Goal: Task Accomplishment & Management: Use online tool/utility

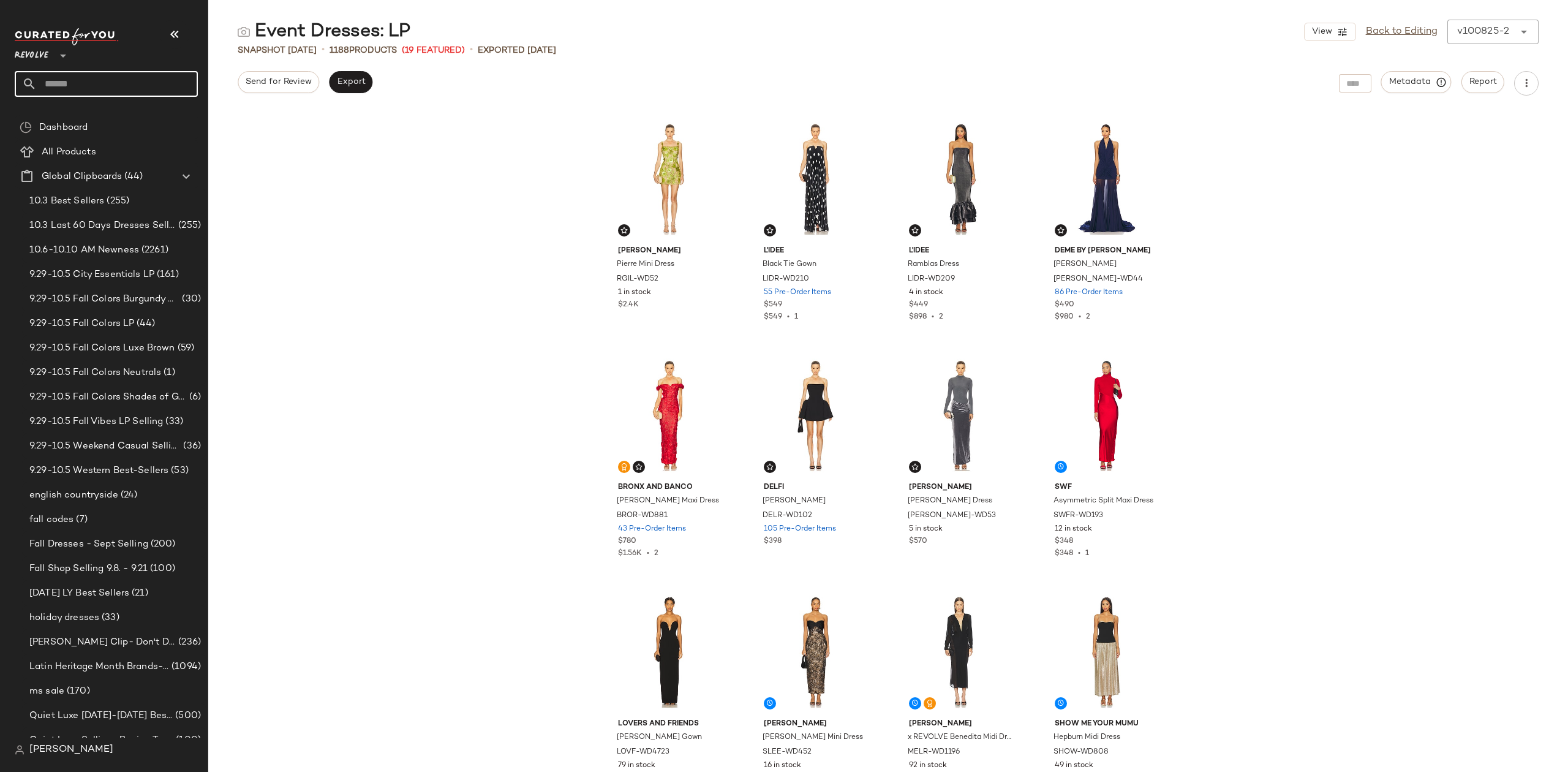
click at [101, 84] on input "text" at bounding box center [117, 84] width 161 height 26
type input "********"
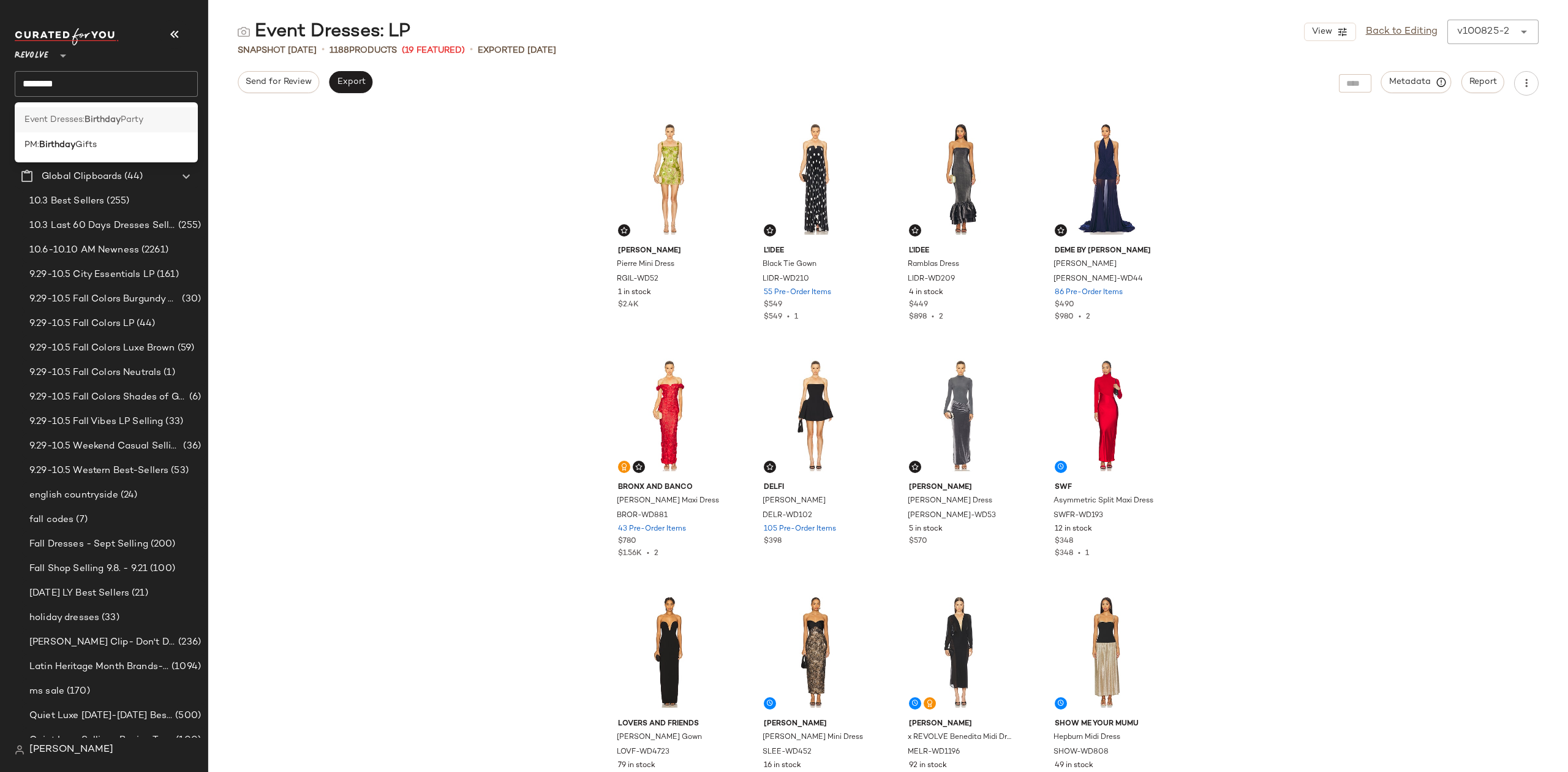
click at [150, 120] on div "Event Dresses: Birthday Party" at bounding box center [107, 119] width 163 height 13
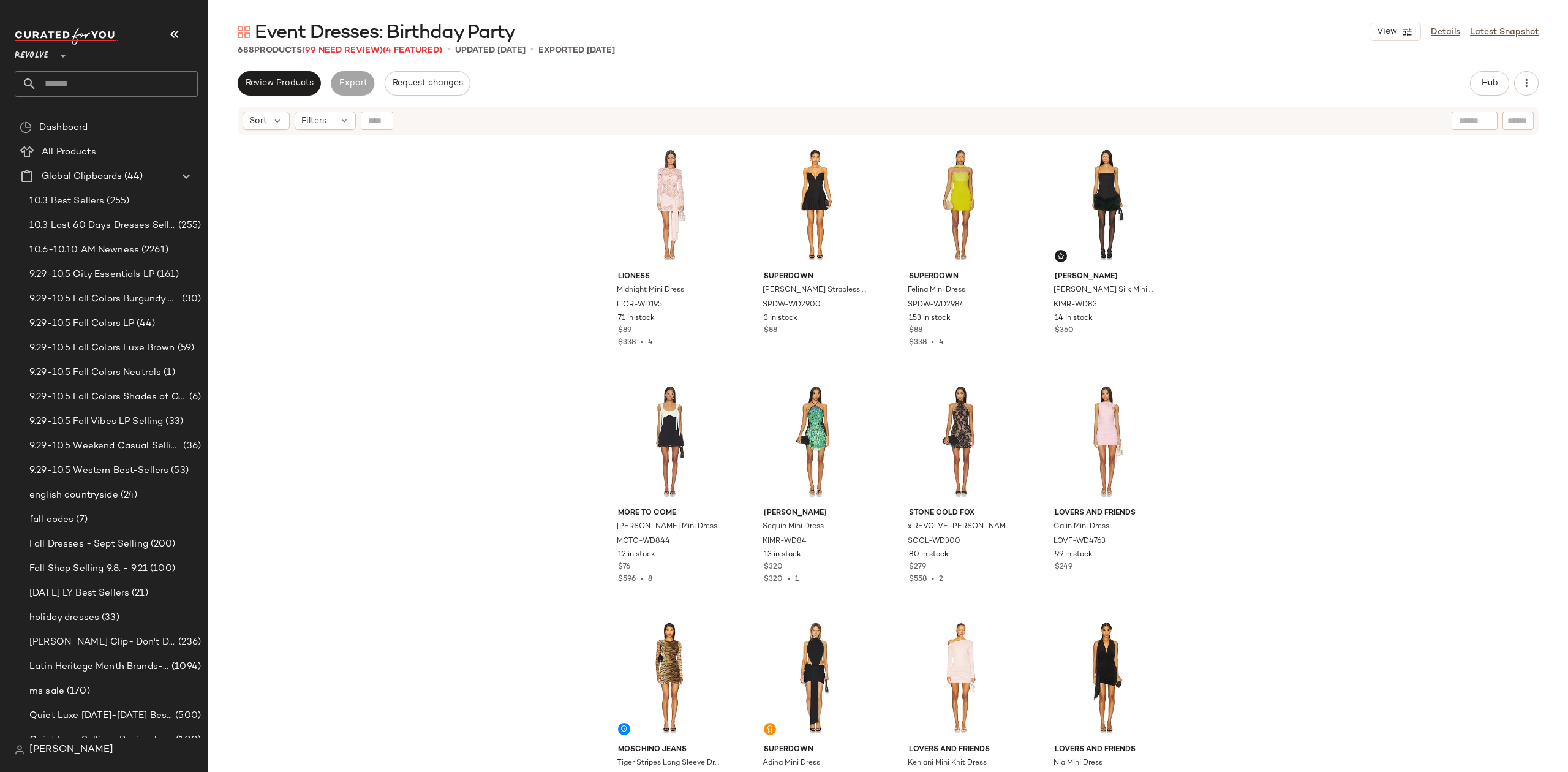
click at [283, 67] on div "Event Dresses: Birthday Party View Details Latest Snapshot 688 Products (99 Nee…" at bounding box center [888, 395] width 1360 height 752
click at [283, 82] on span "Review Products" at bounding box center [279, 83] width 69 height 9
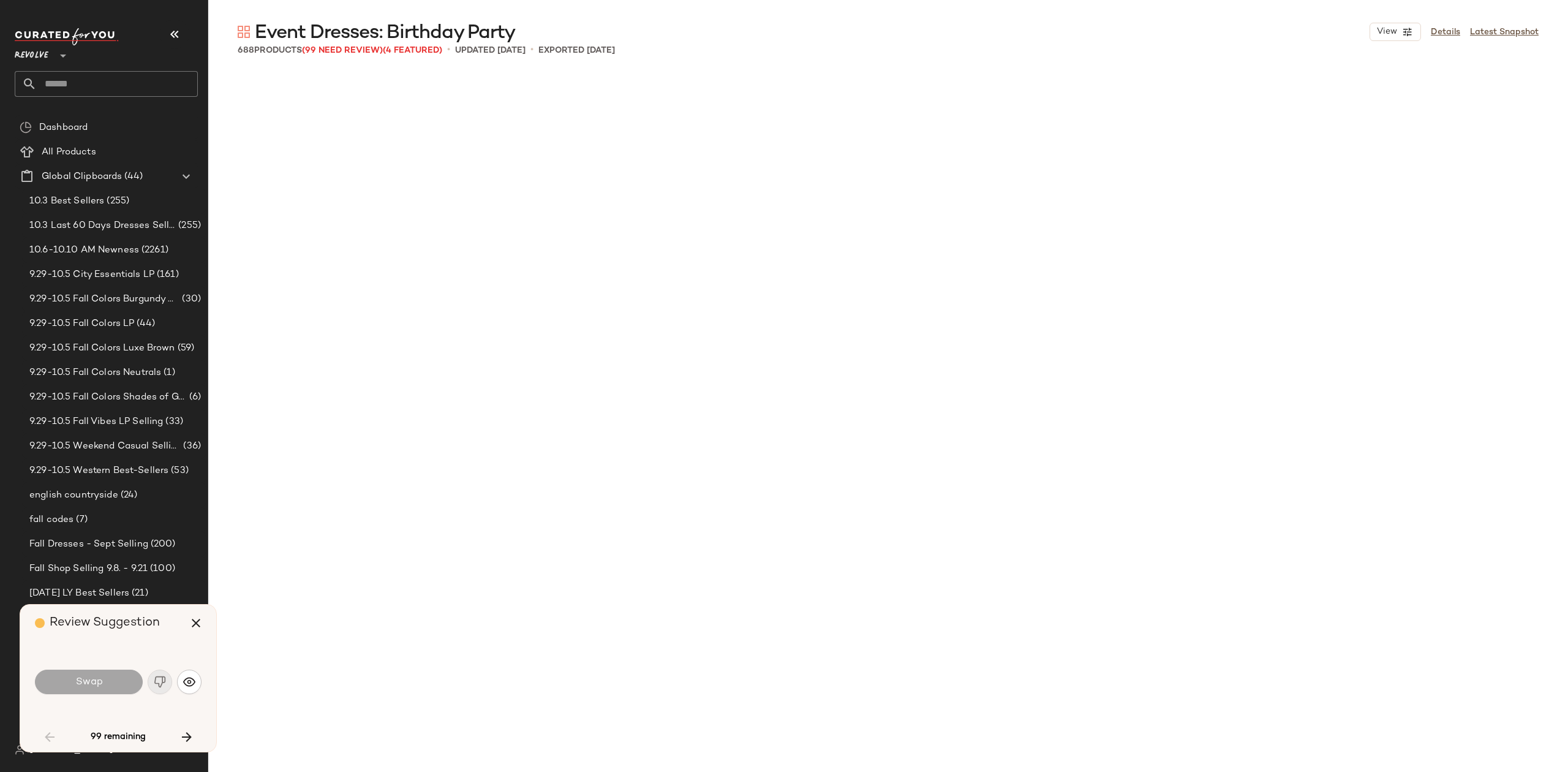
scroll to position [1418, 0]
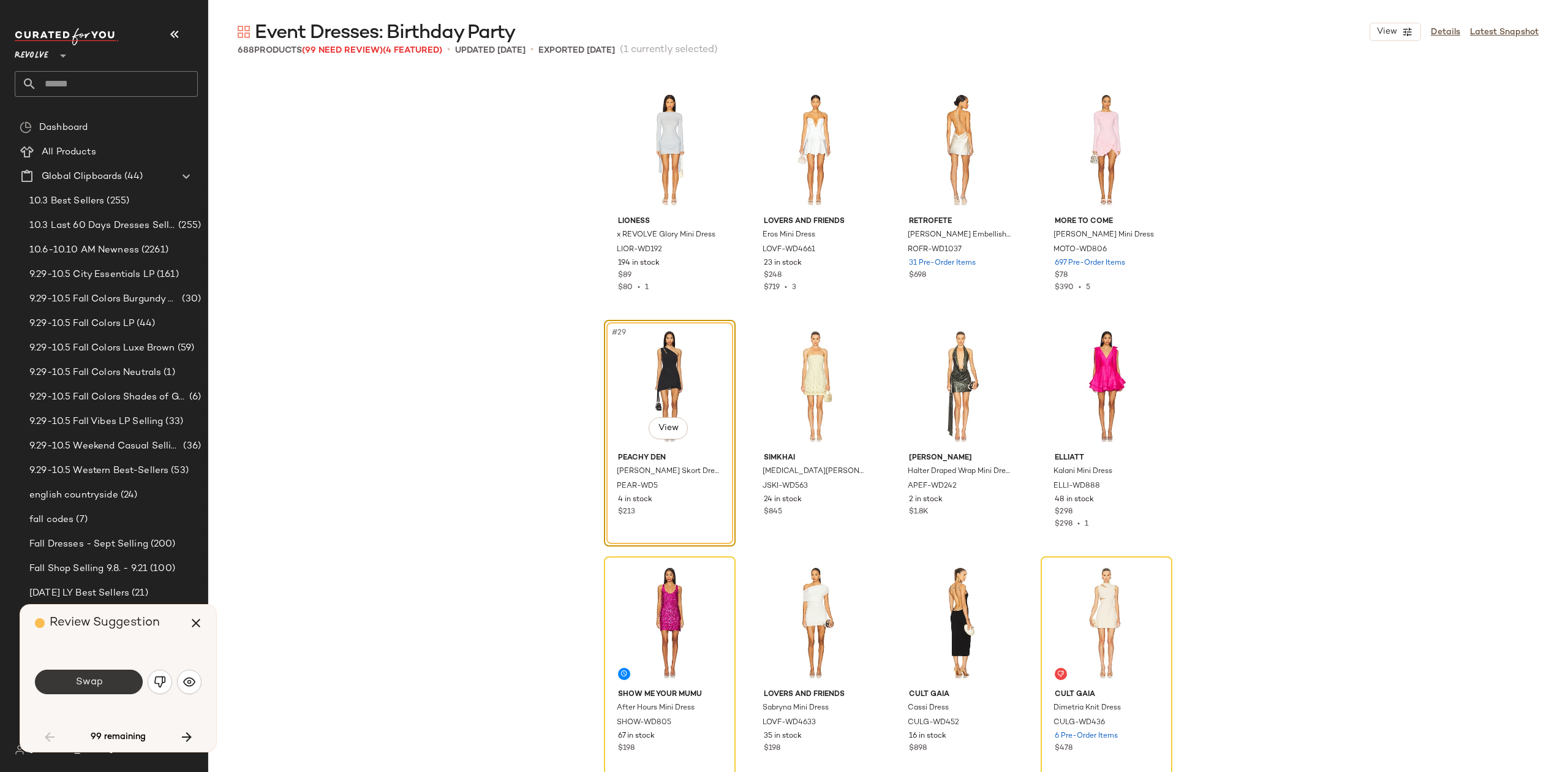
click at [120, 688] on button "Swap" at bounding box center [89, 682] width 107 height 25
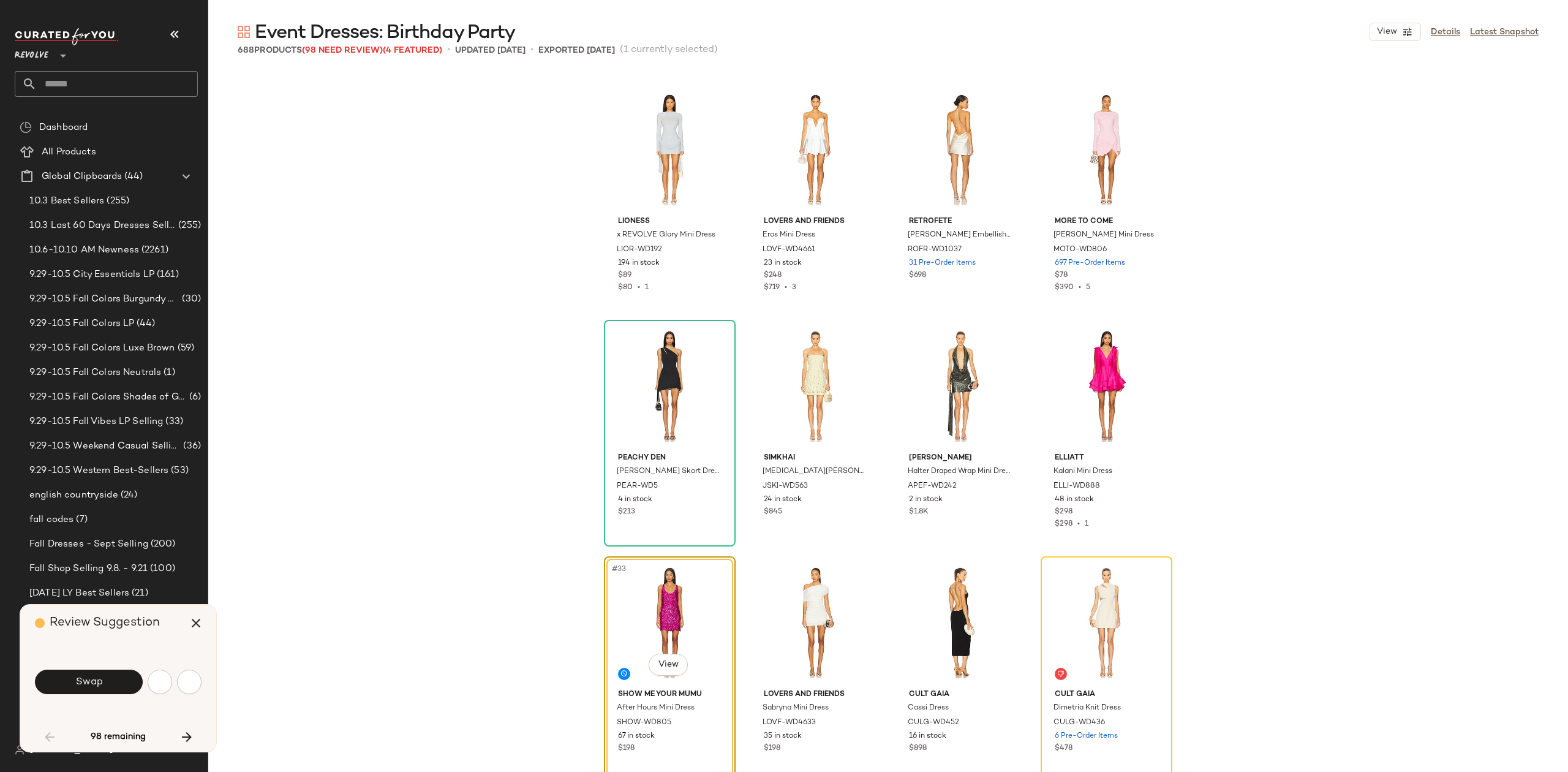
scroll to position [1656, 0]
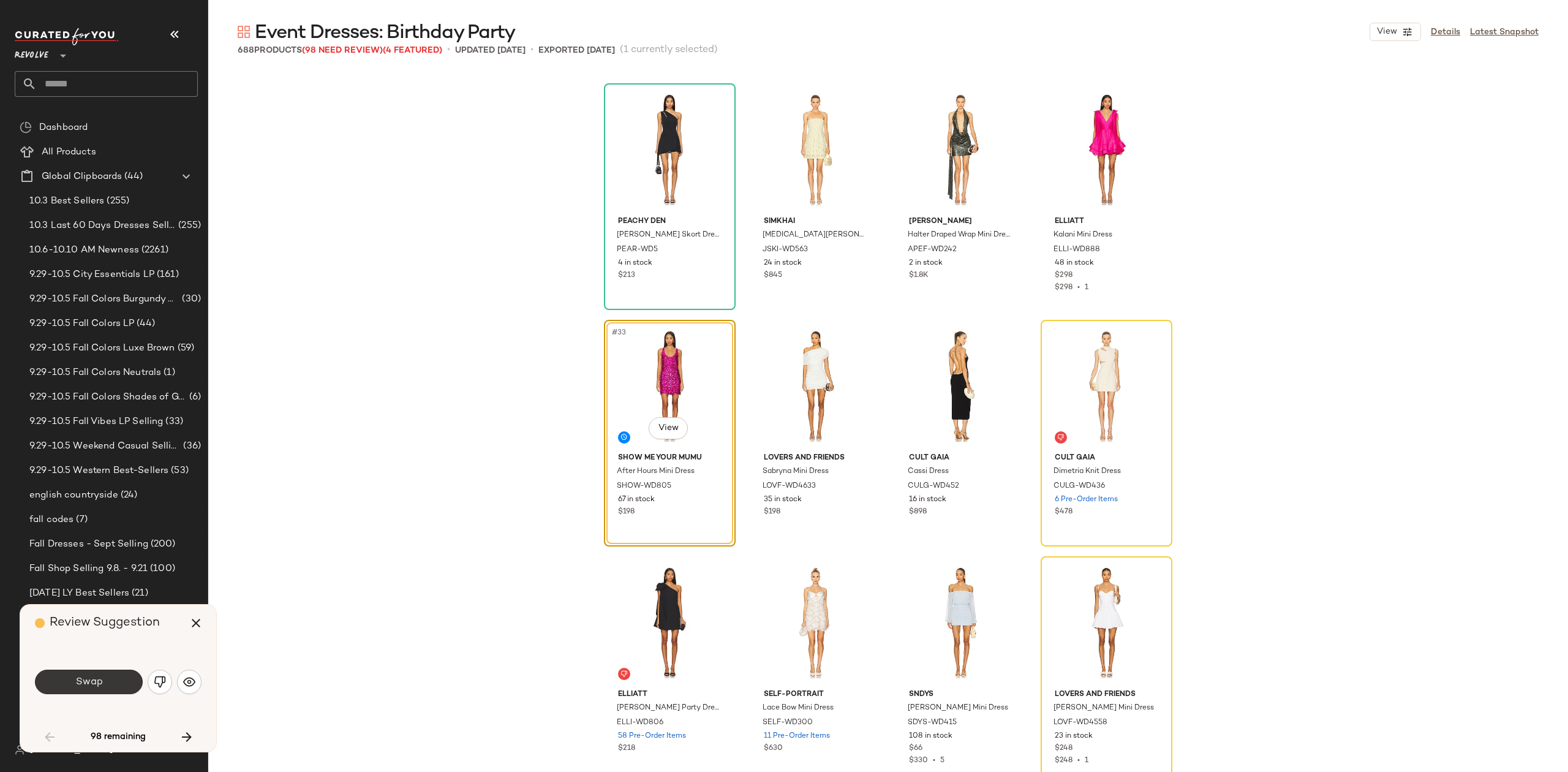
click at [99, 688] on span "Swap" at bounding box center [89, 683] width 28 height 12
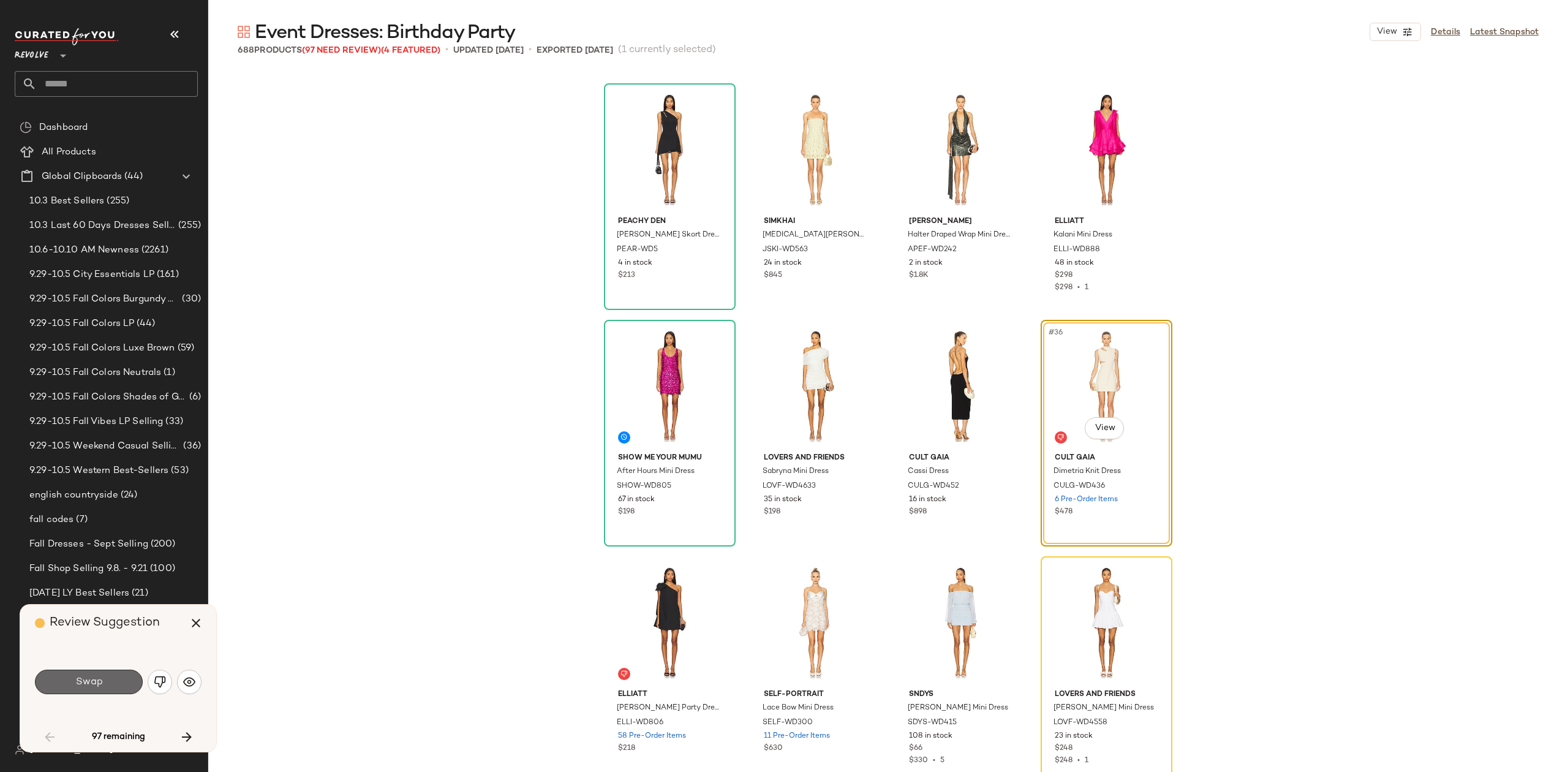
click at [96, 682] on span "Swap" at bounding box center [89, 683] width 28 height 12
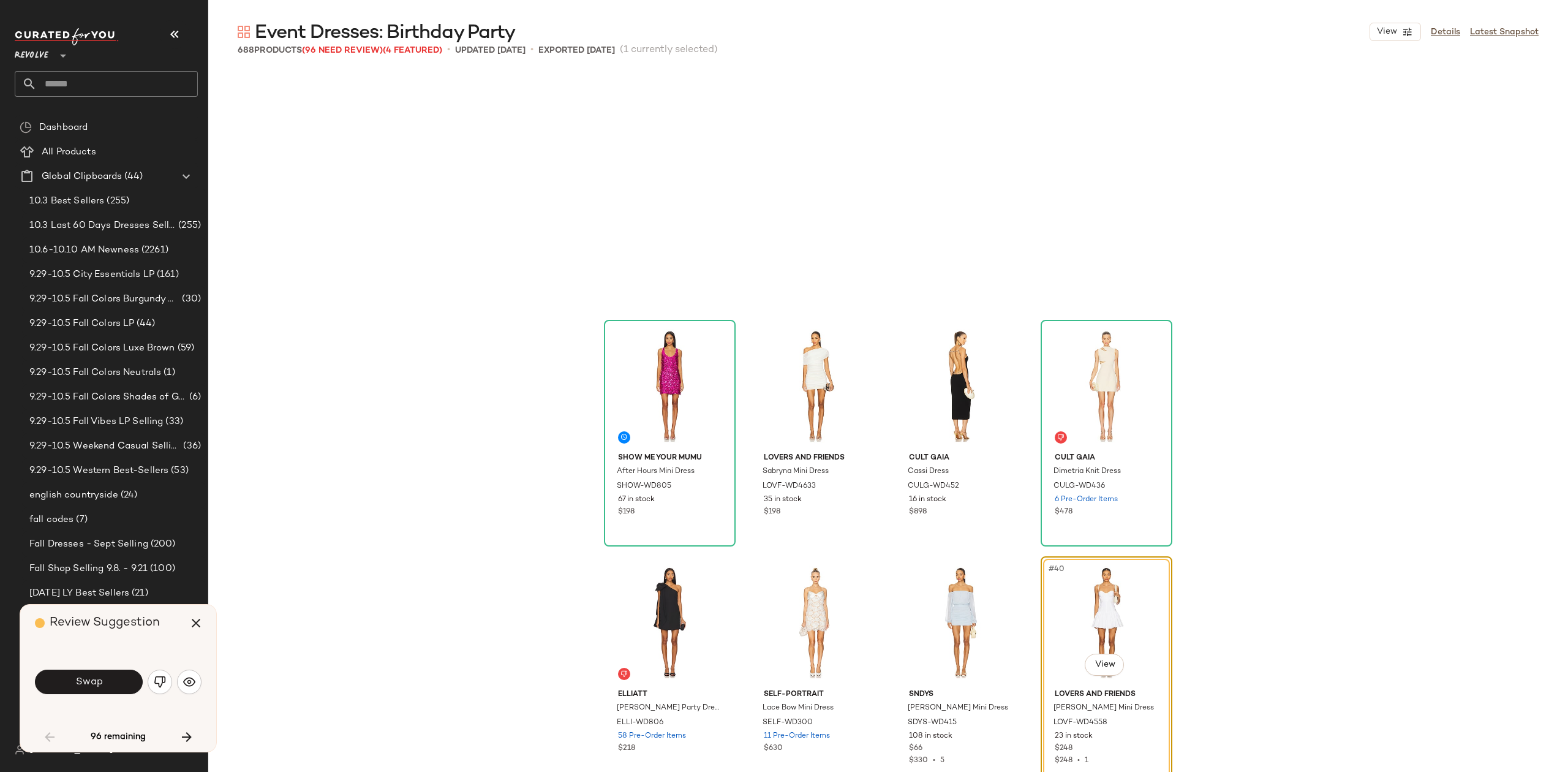
scroll to position [1892, 0]
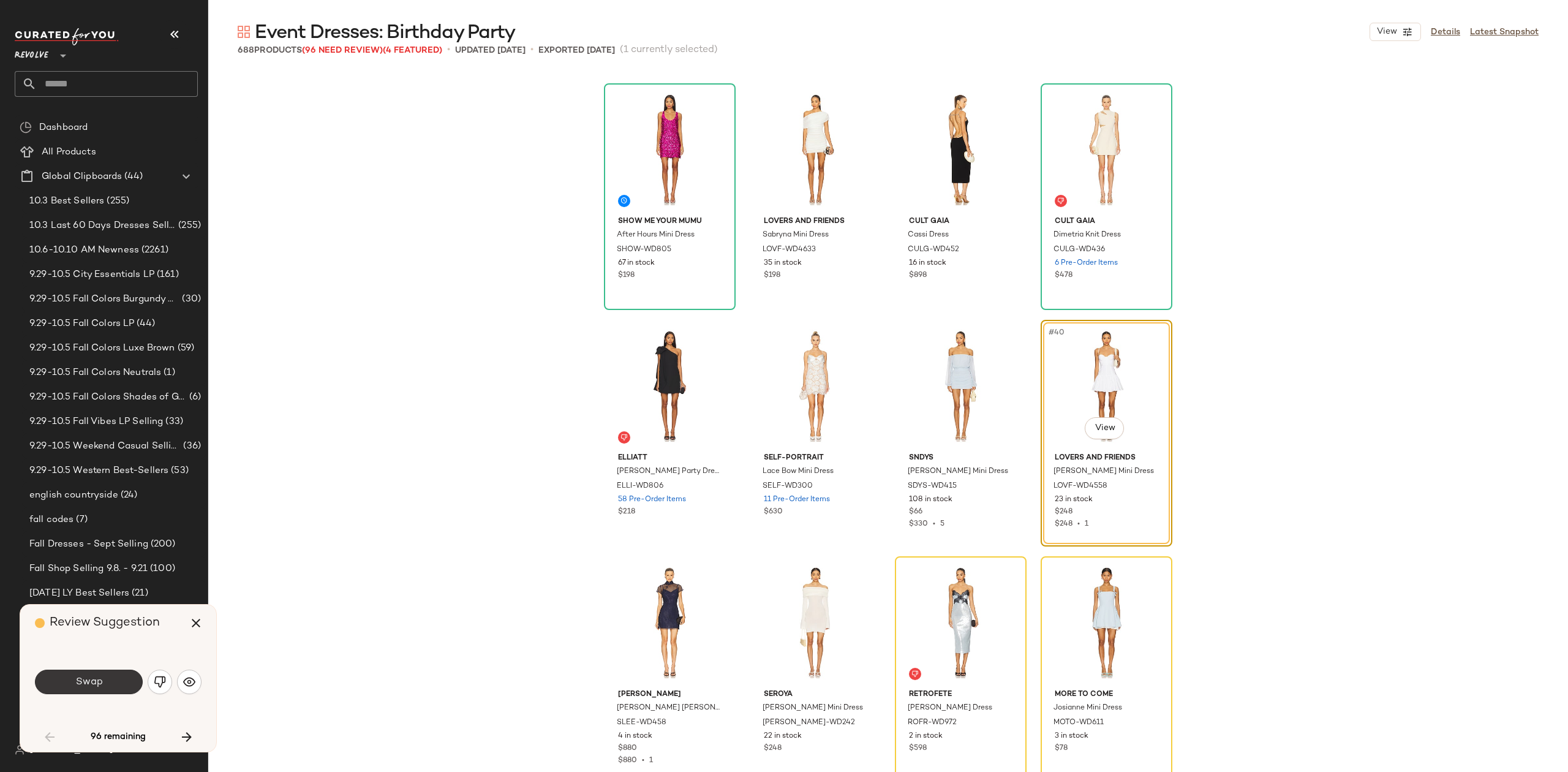
click at [93, 683] on span "Swap" at bounding box center [89, 683] width 28 height 12
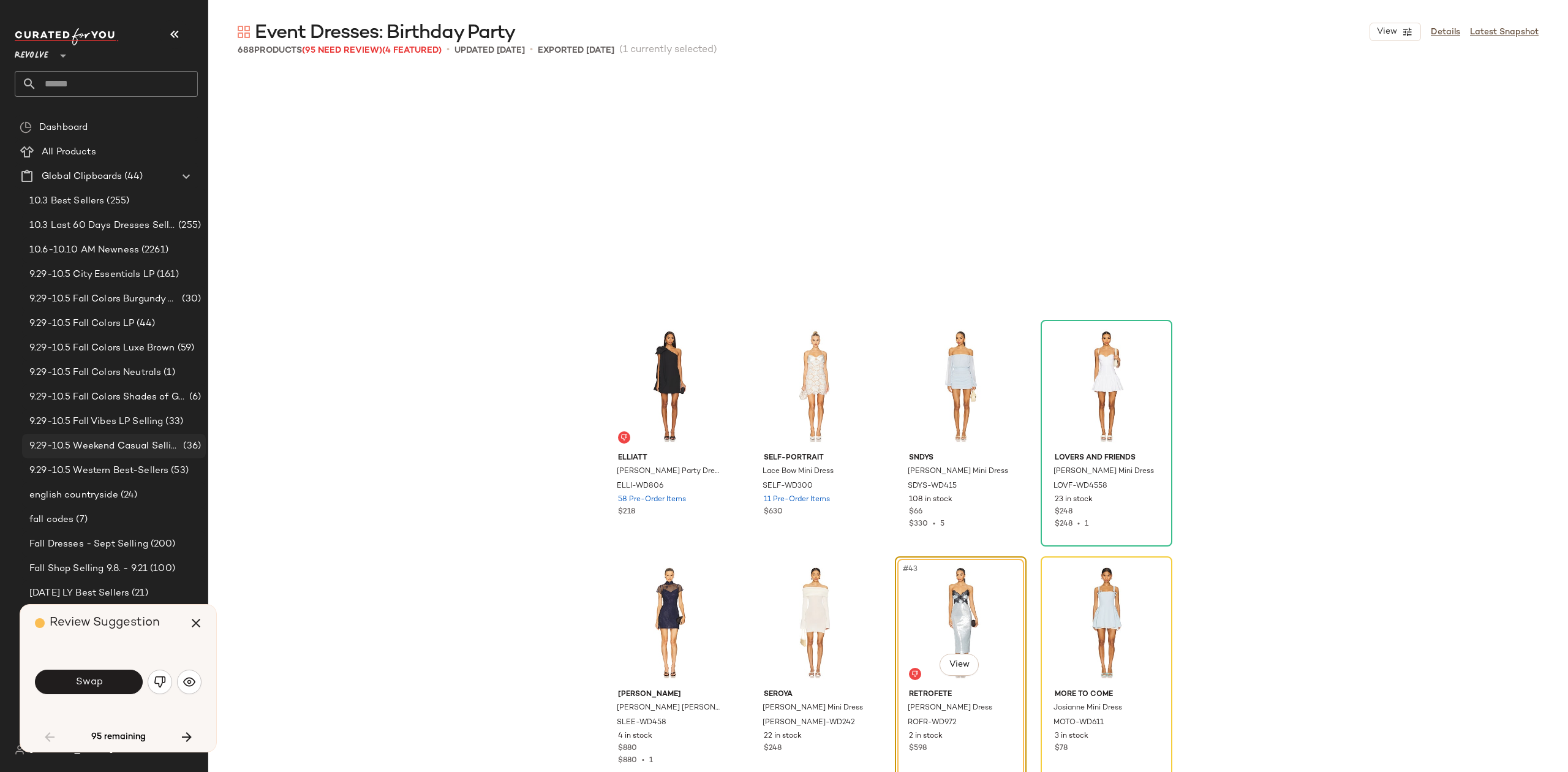
scroll to position [2129, 0]
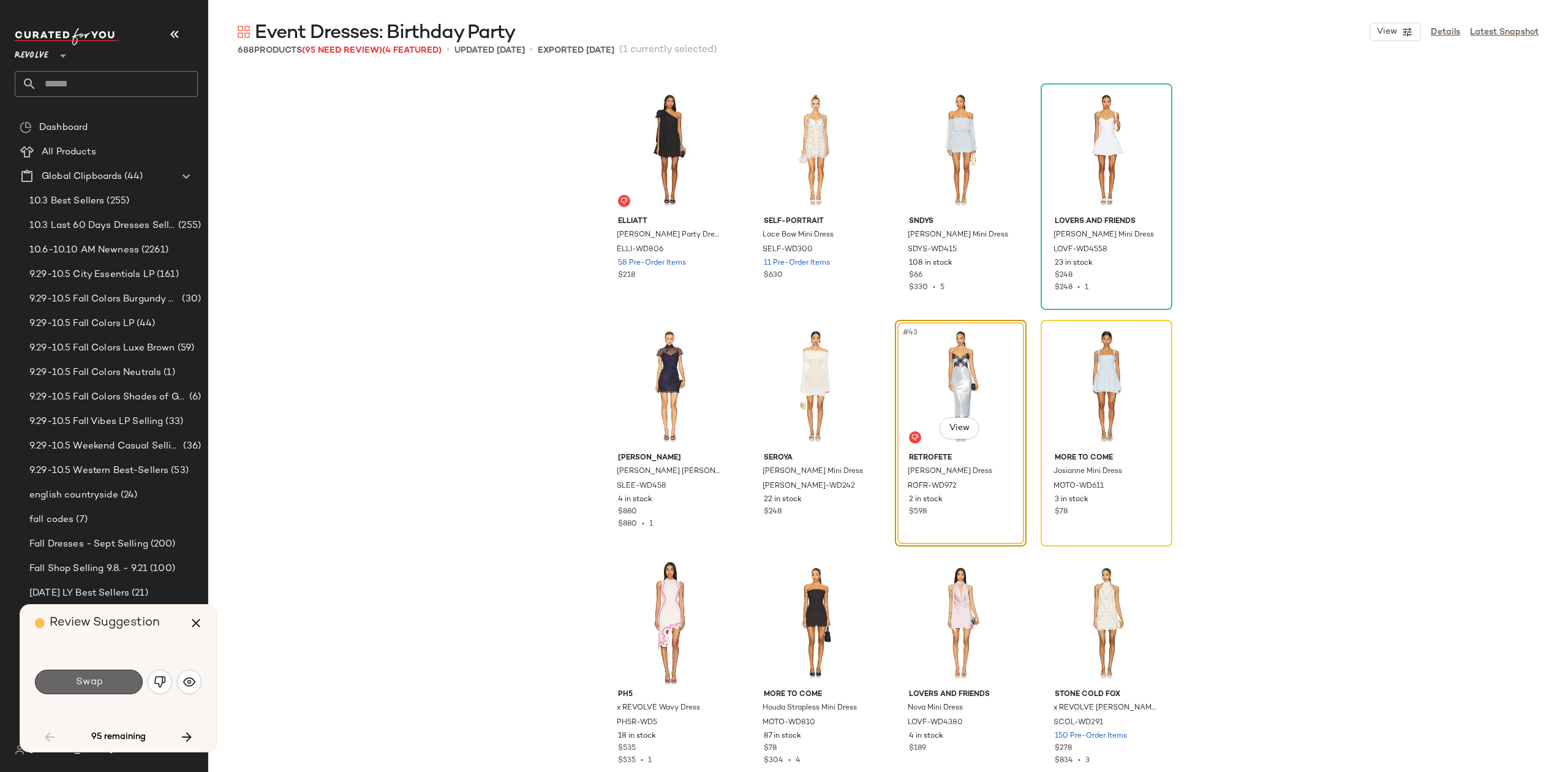
click at [74, 675] on button "Swap" at bounding box center [89, 682] width 107 height 25
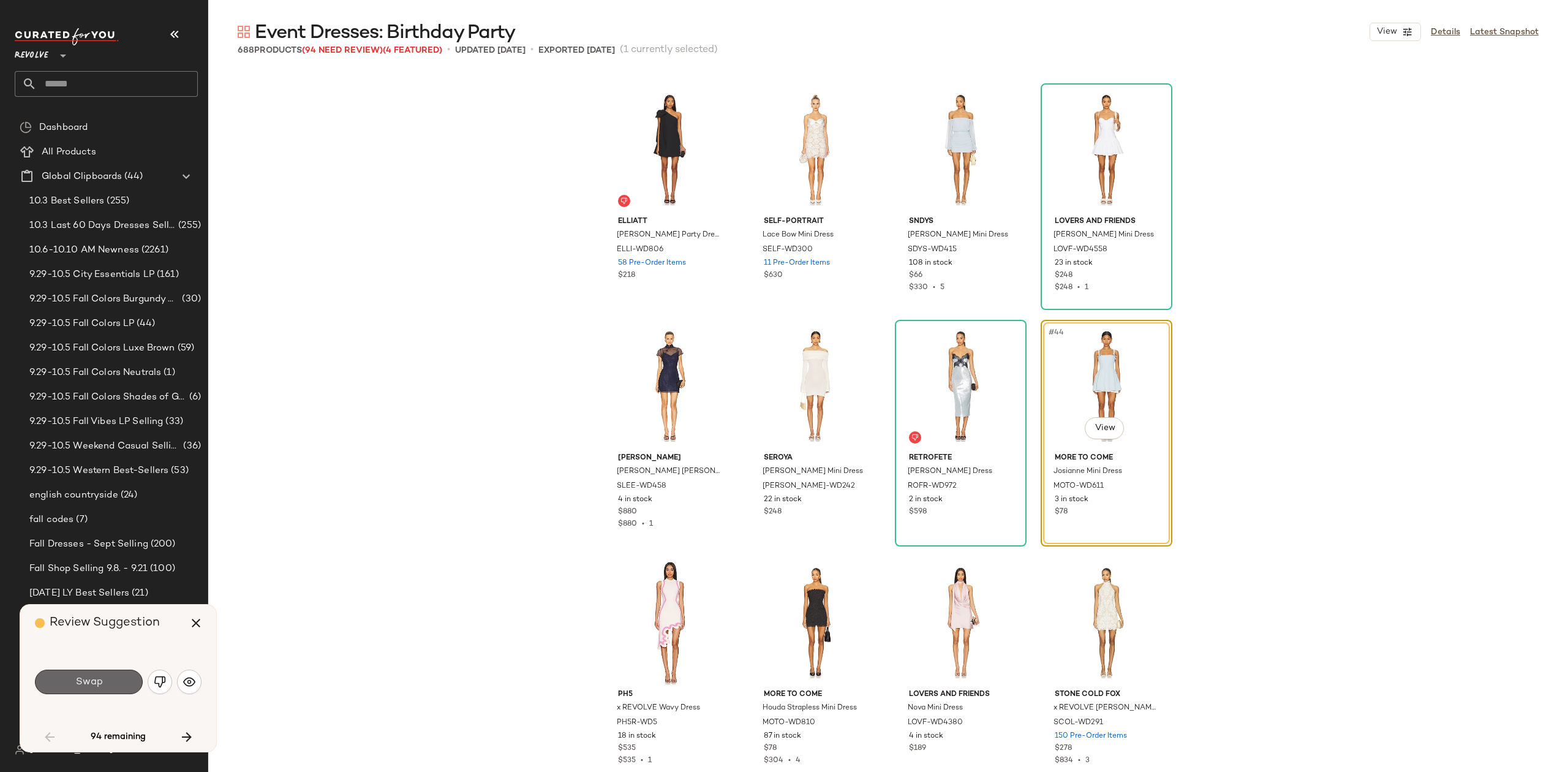
click at [63, 683] on button "Swap" at bounding box center [89, 682] width 107 height 25
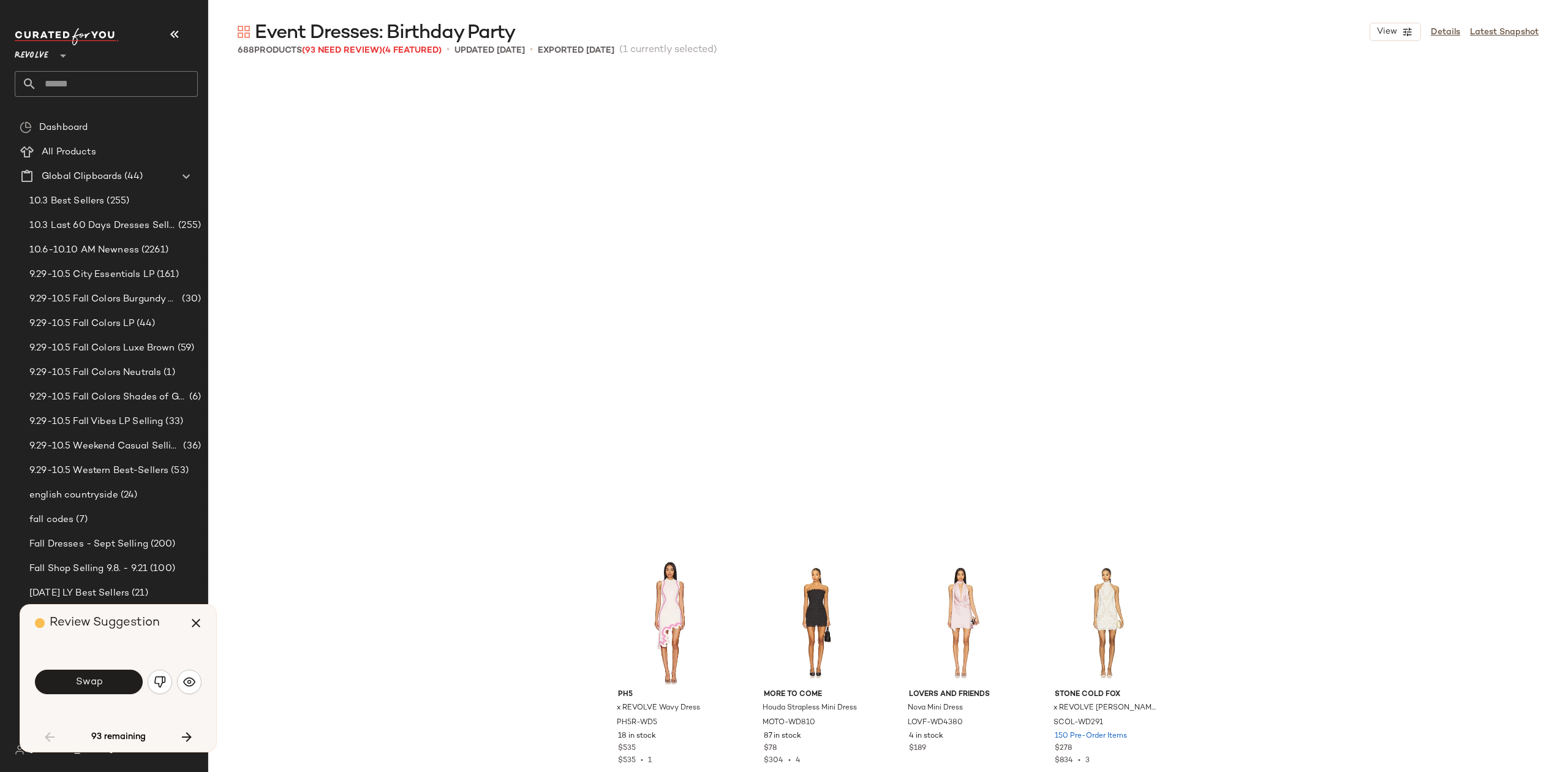
scroll to position [2601, 0]
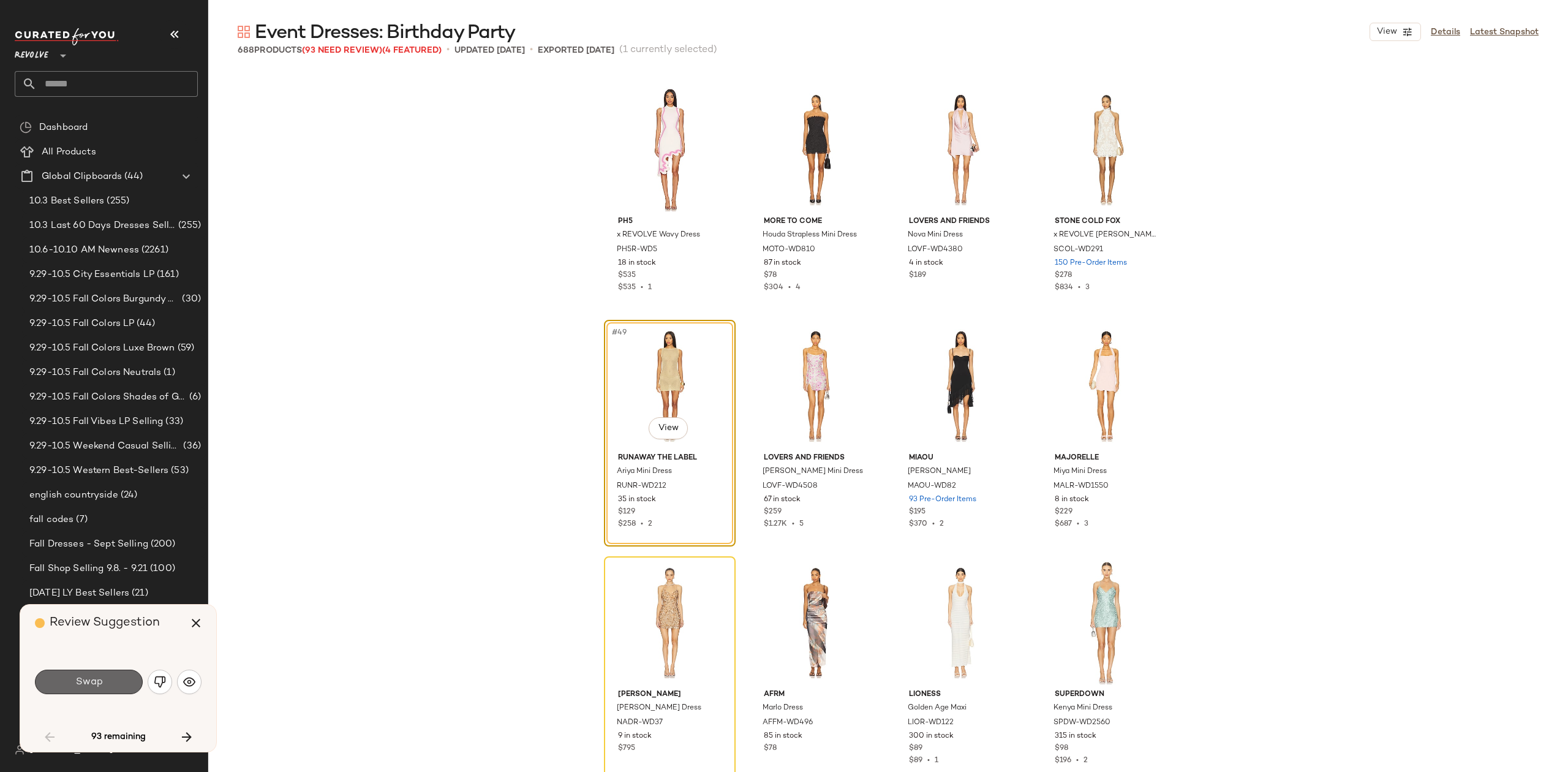
click at [120, 685] on button "Swap" at bounding box center [89, 682] width 107 height 25
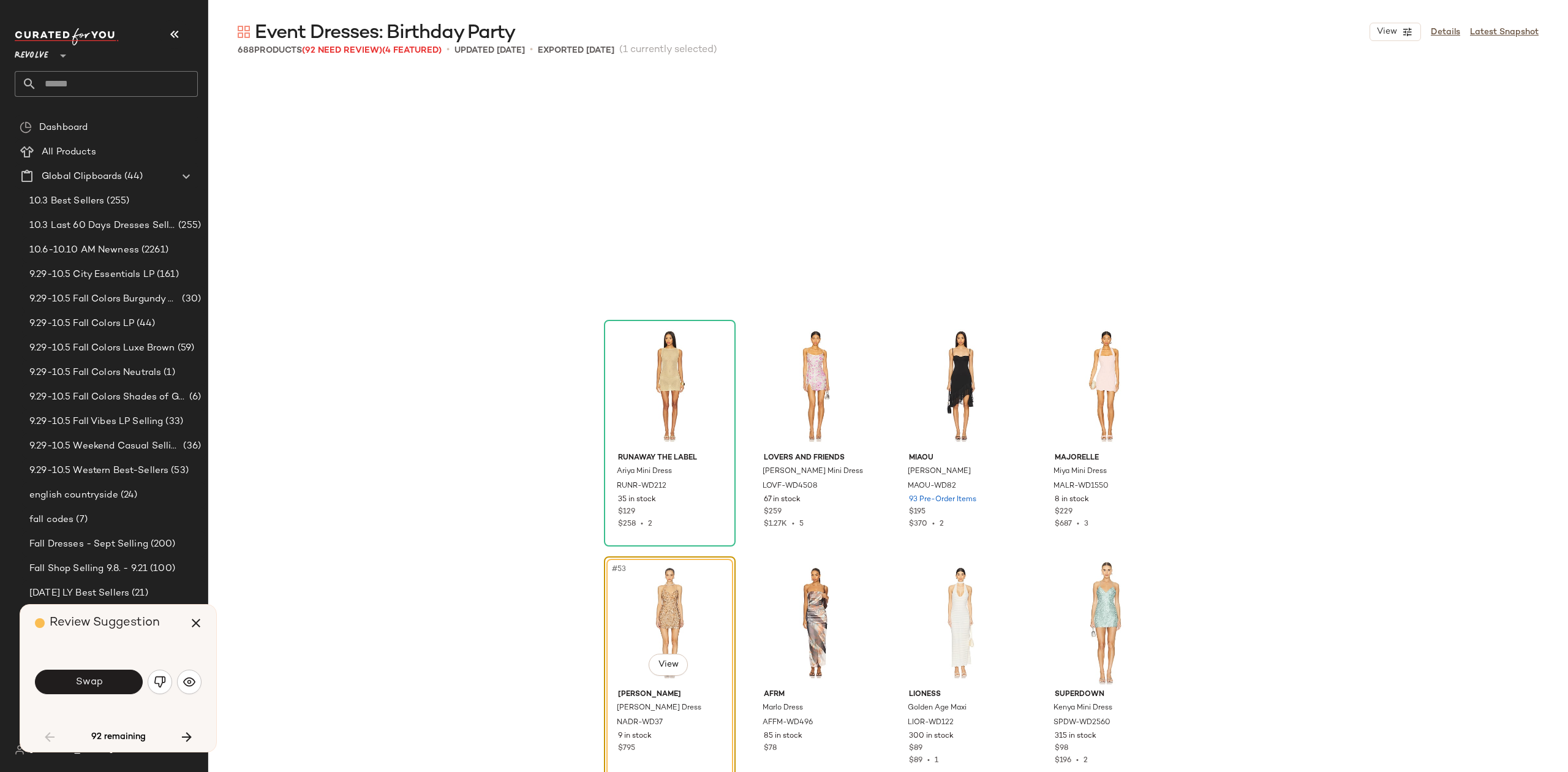
scroll to position [2838, 0]
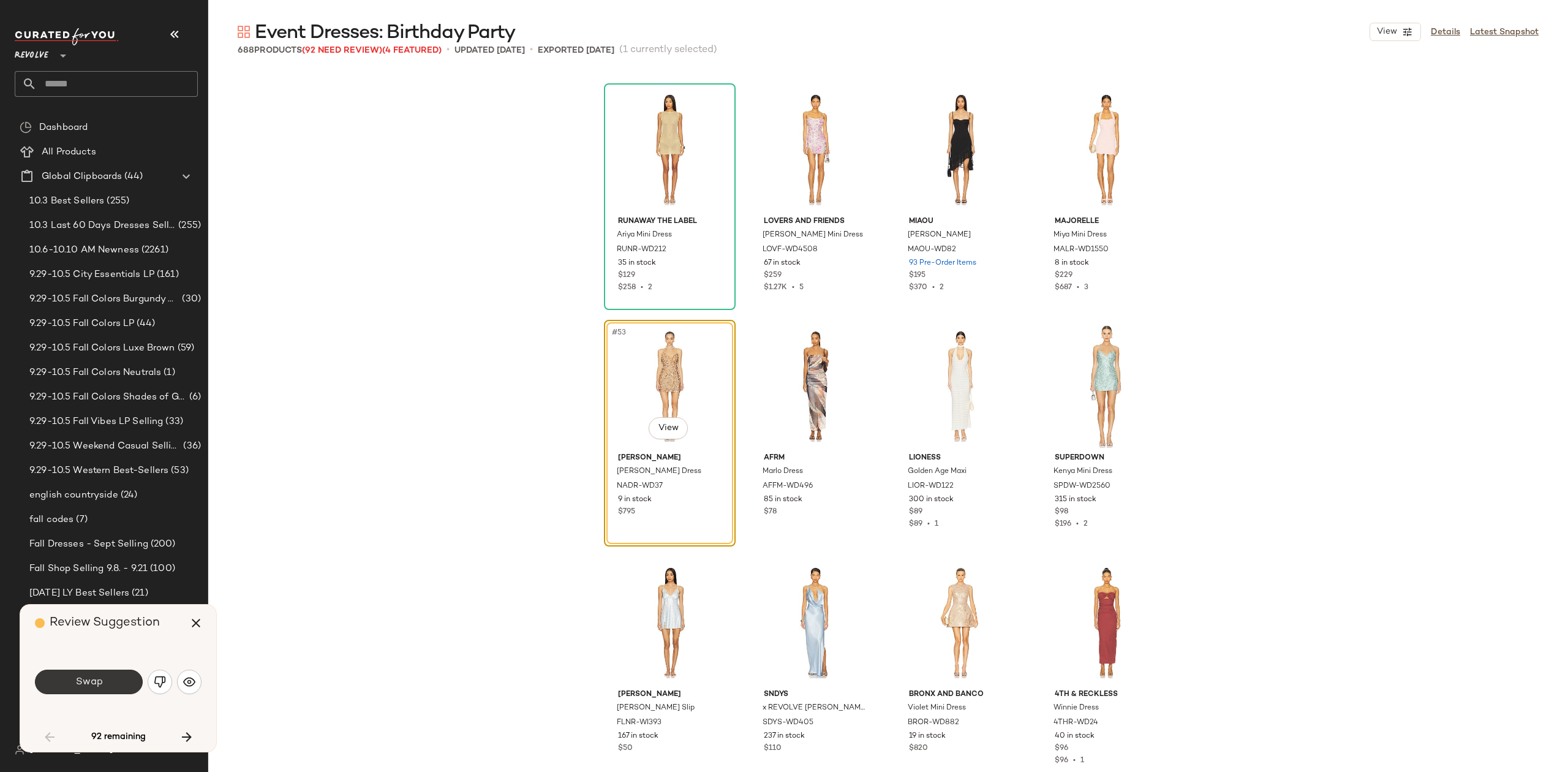
click at [97, 684] on span "Swap" at bounding box center [89, 683] width 28 height 12
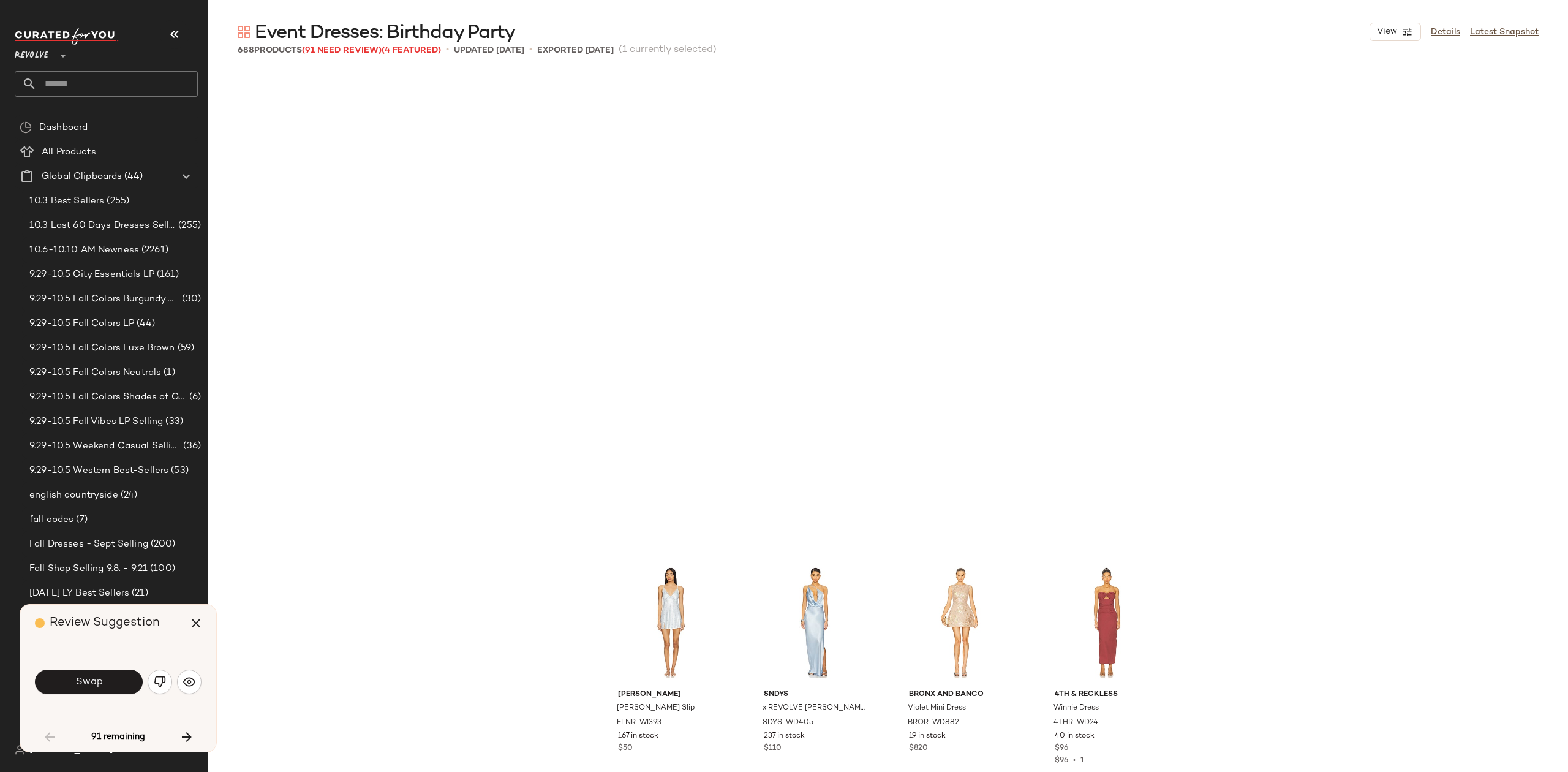
scroll to position [3311, 0]
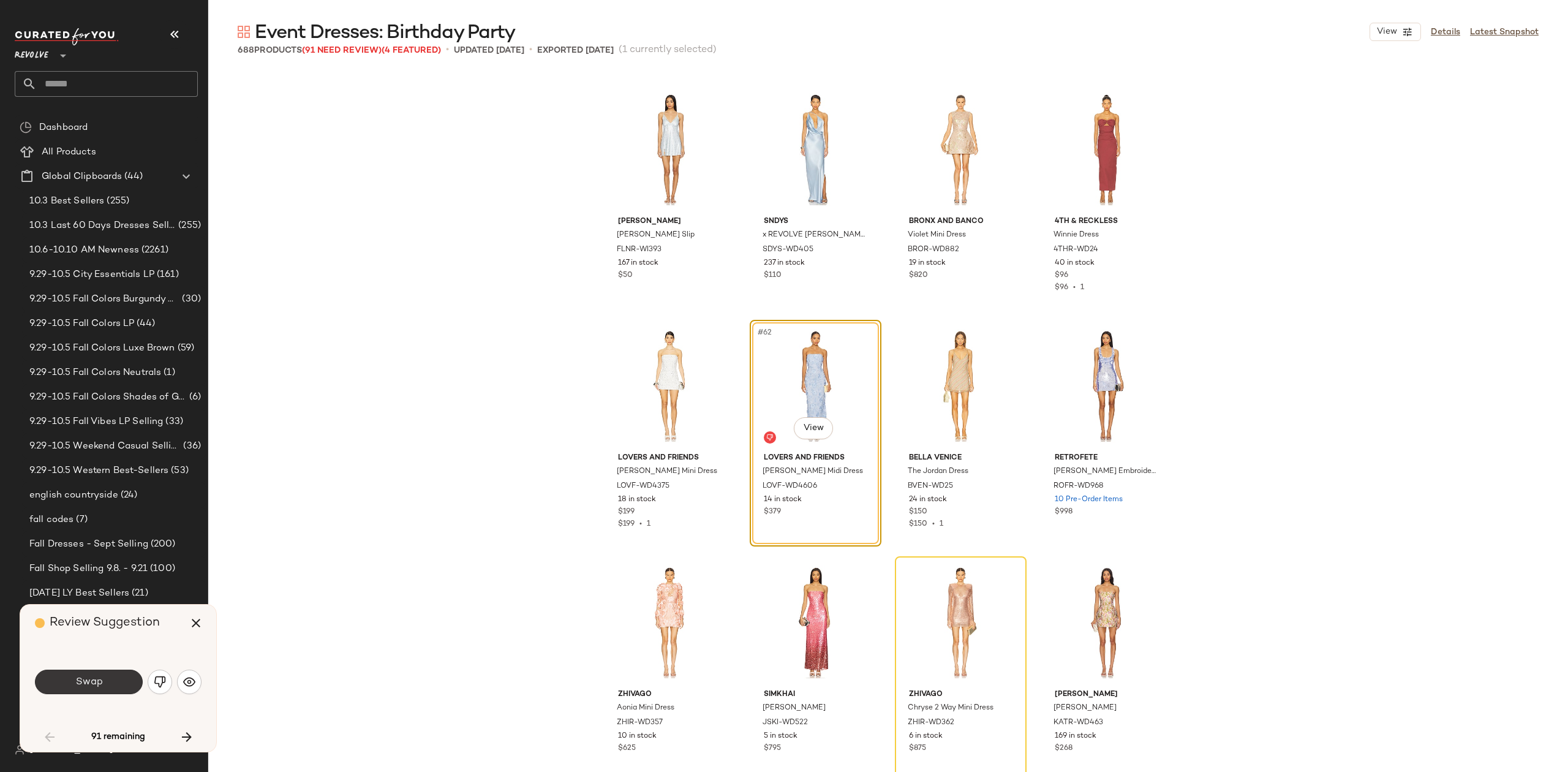
click at [113, 675] on button "Swap" at bounding box center [89, 682] width 107 height 25
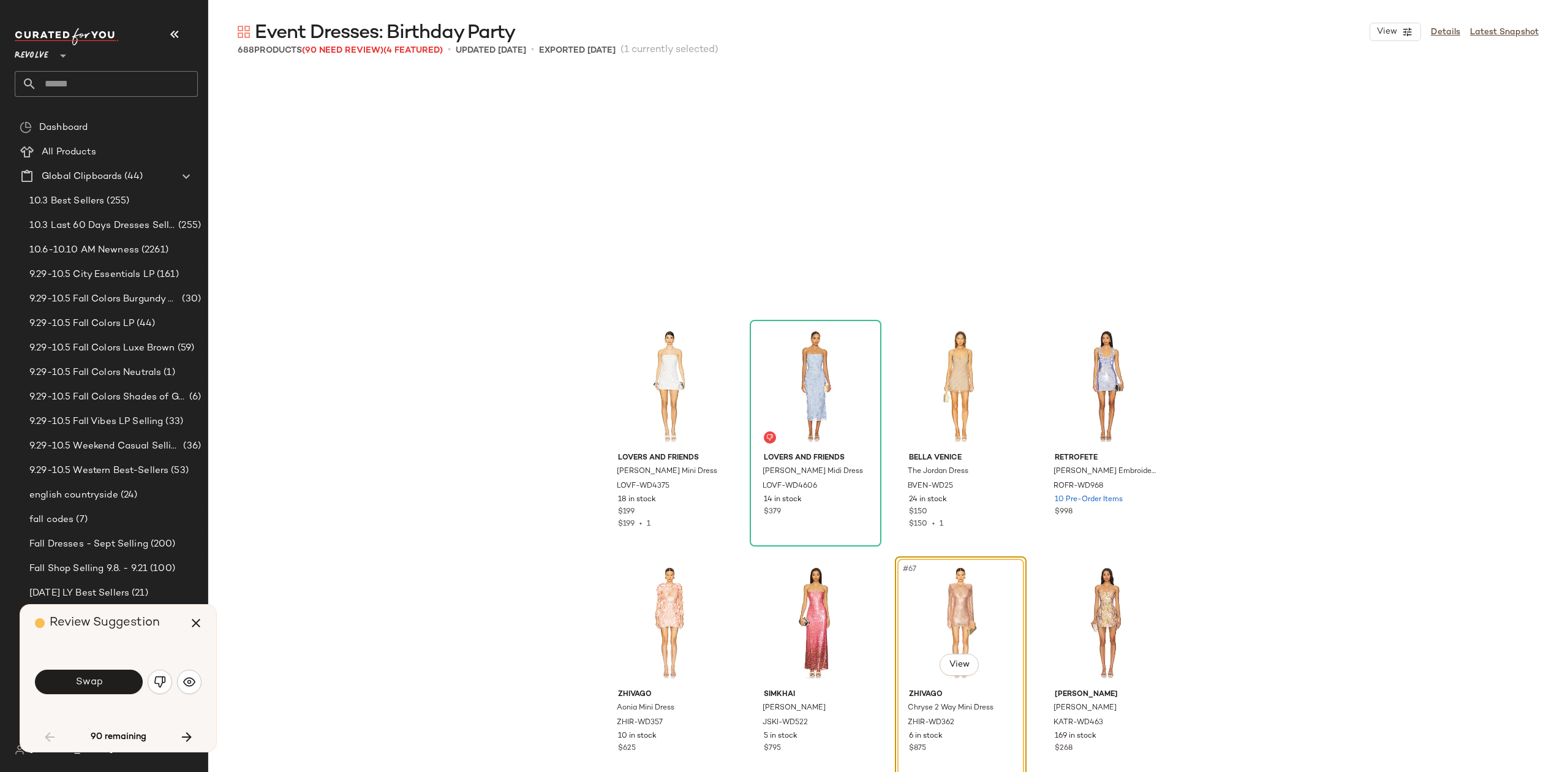
scroll to position [3547, 0]
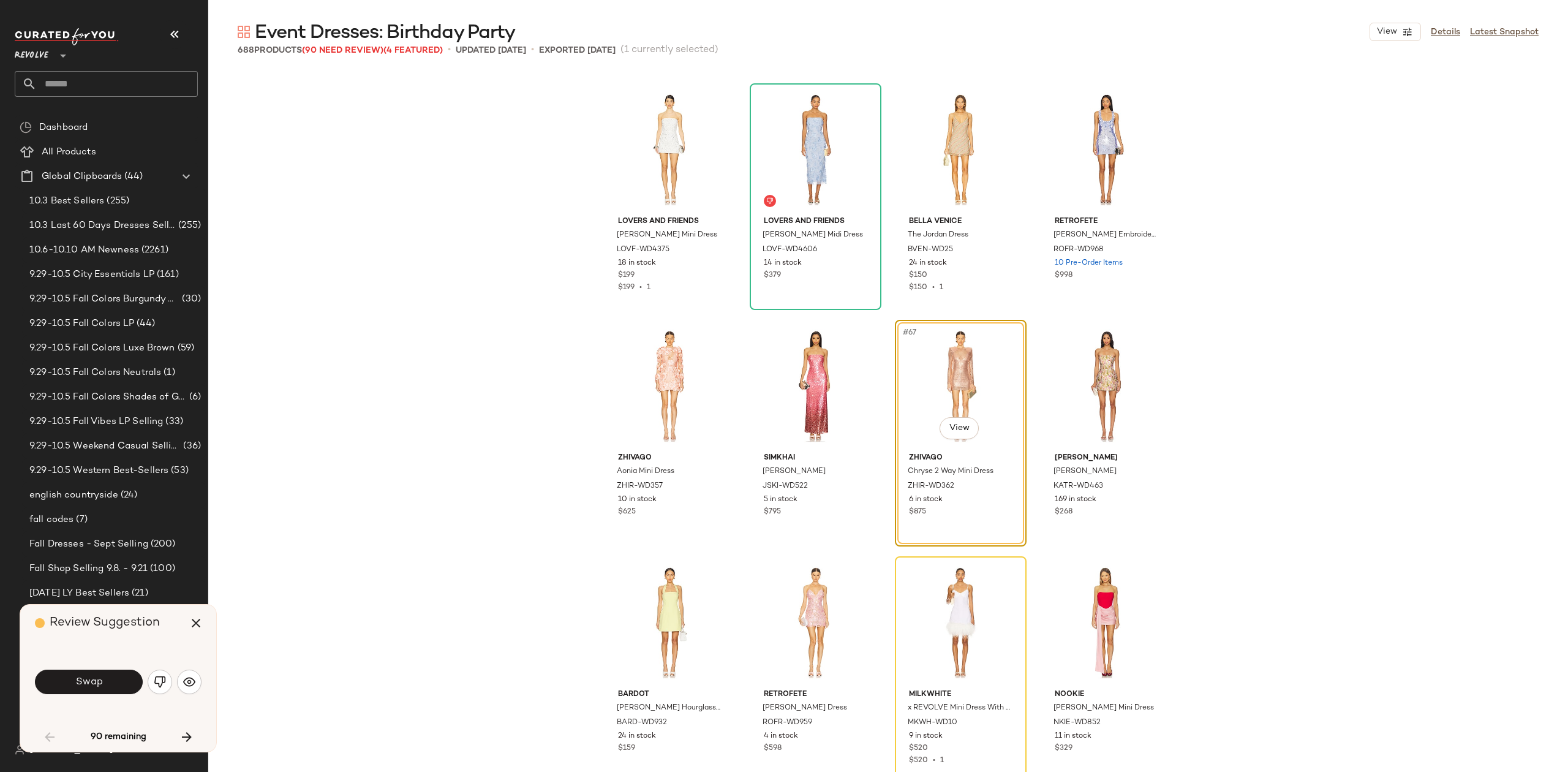
click at [72, 680] on button "Swap" at bounding box center [89, 682] width 107 height 25
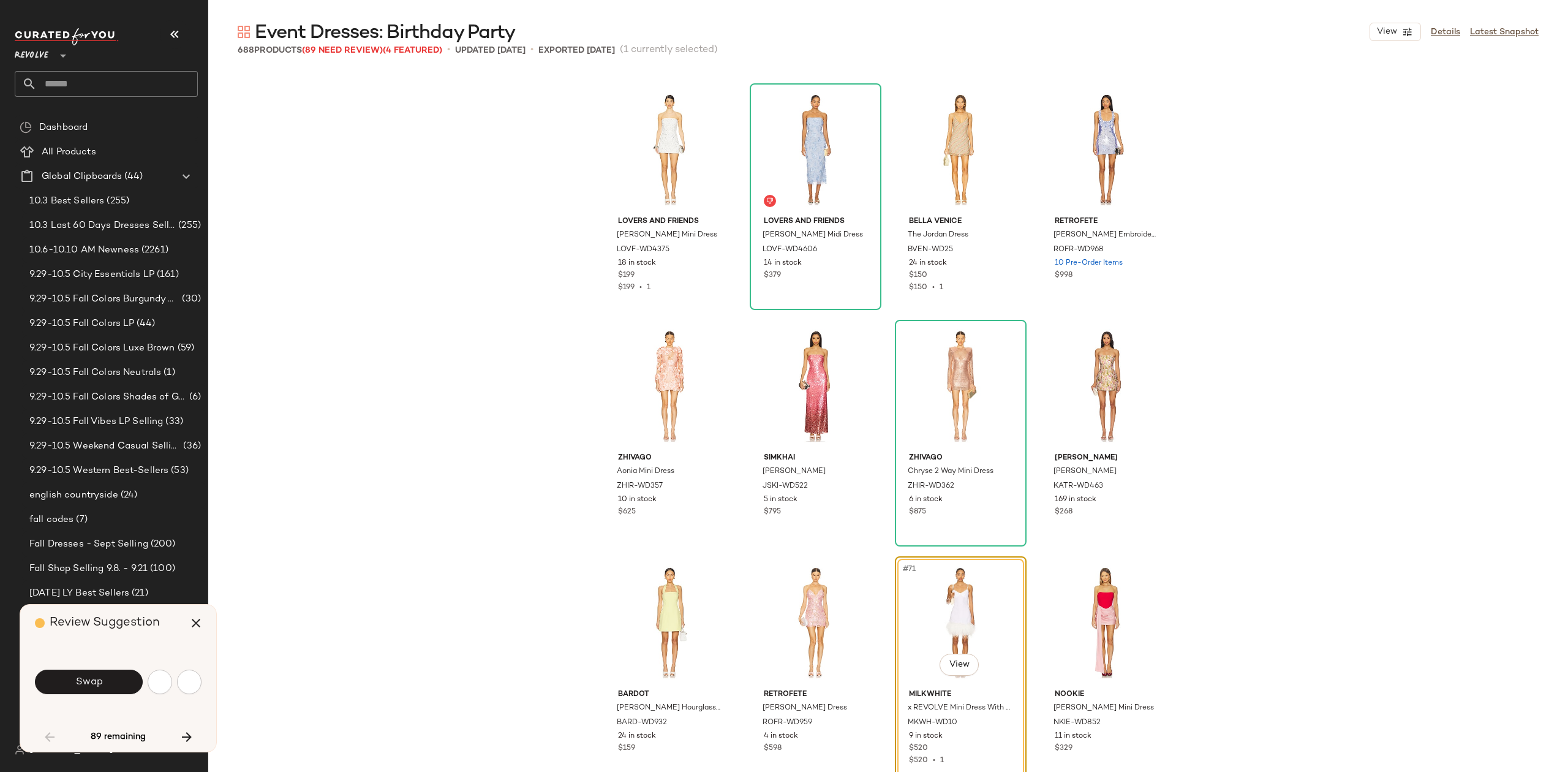
scroll to position [3783, 0]
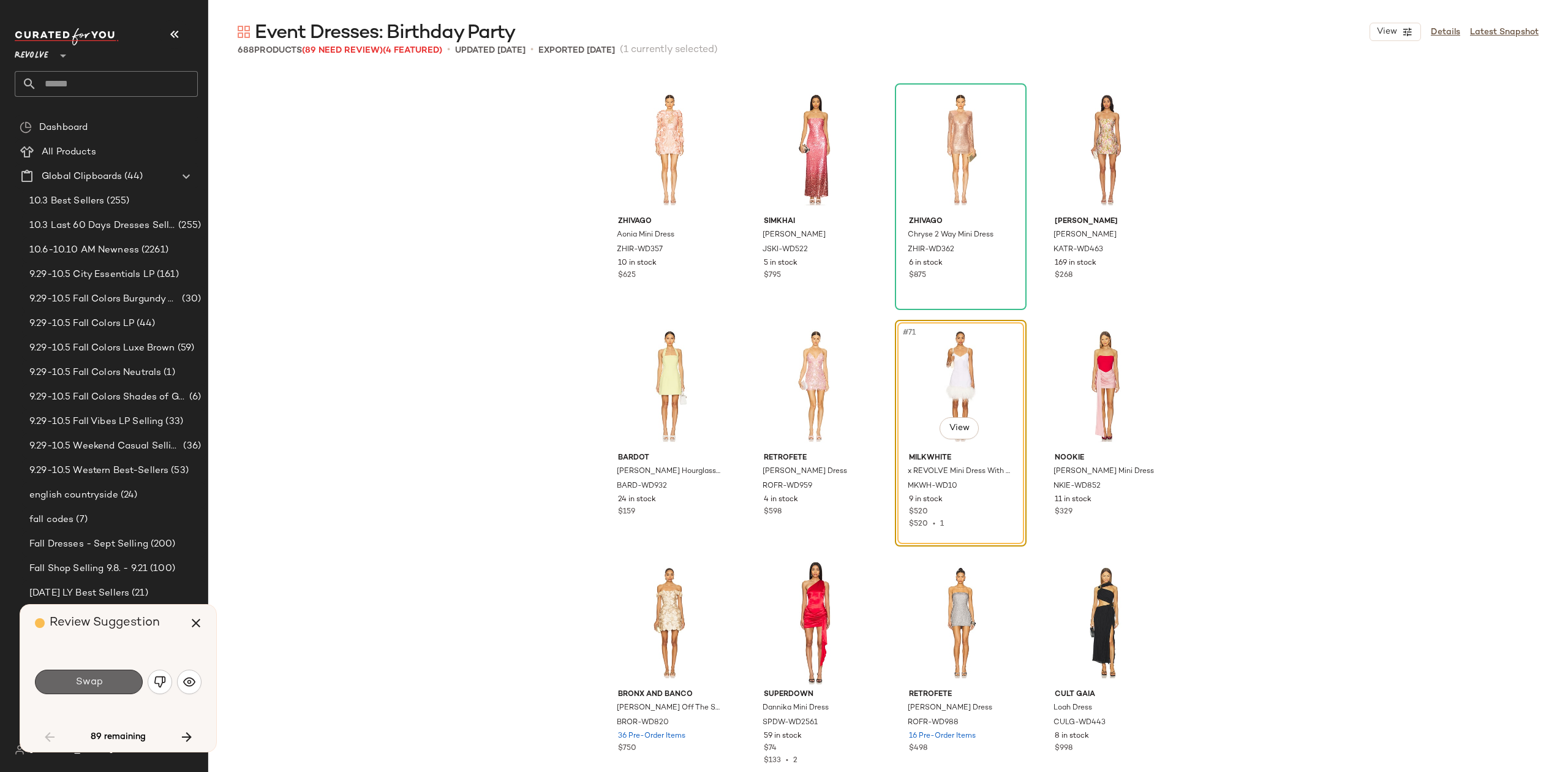
click at [116, 689] on button "Swap" at bounding box center [89, 682] width 107 height 25
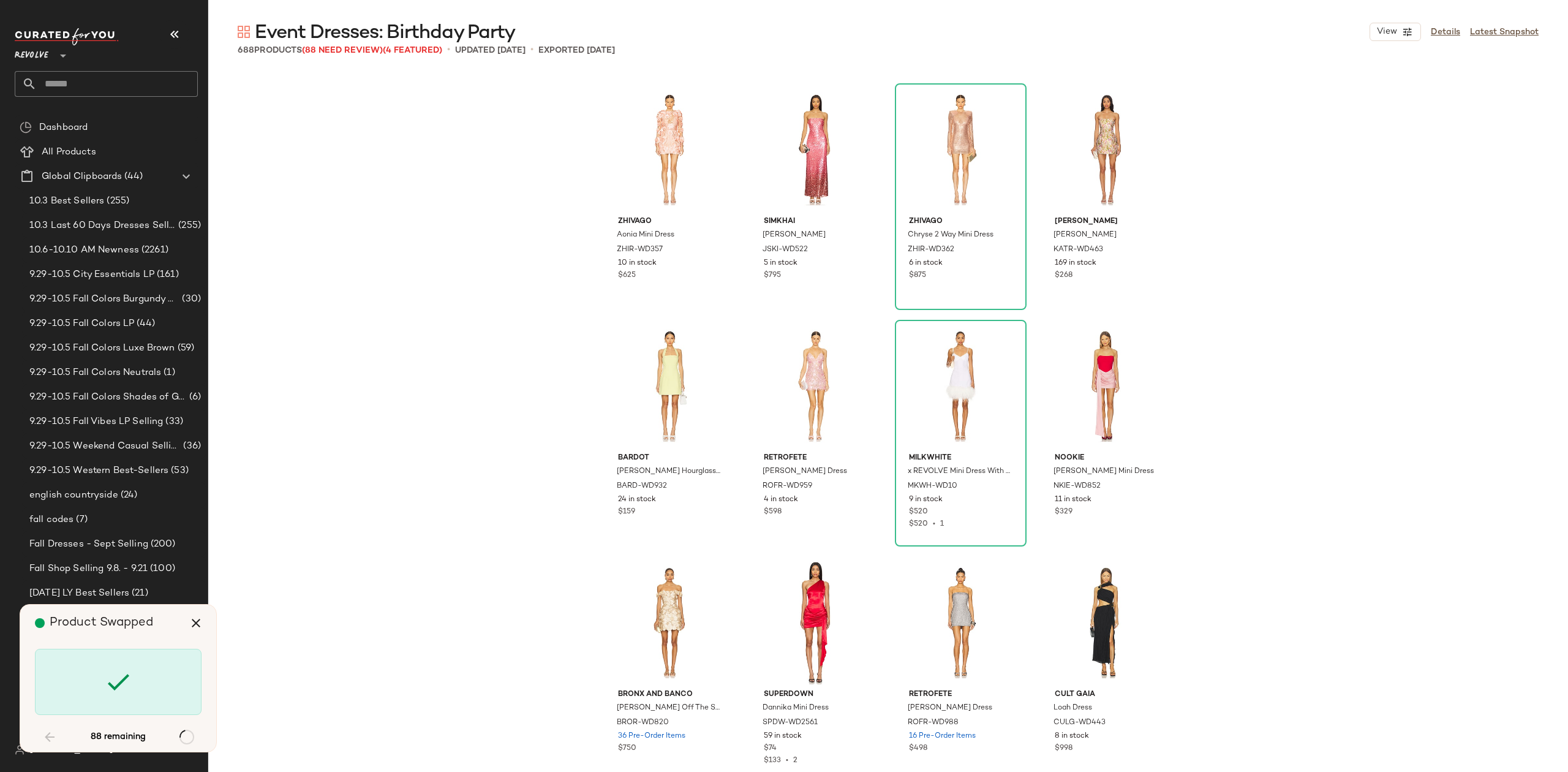
scroll to position [4966, 0]
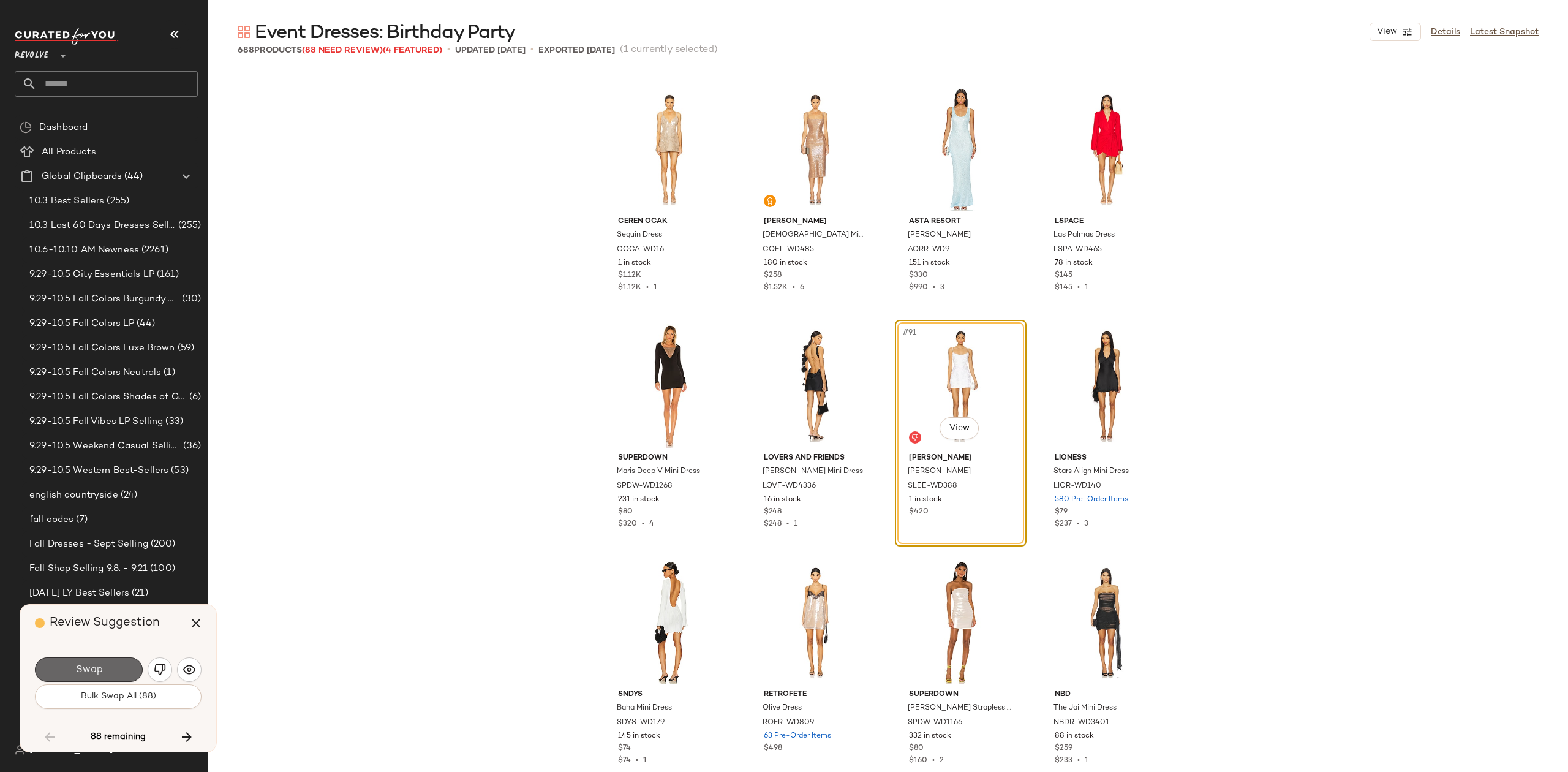
click at [104, 668] on button "Swap" at bounding box center [89, 670] width 107 height 25
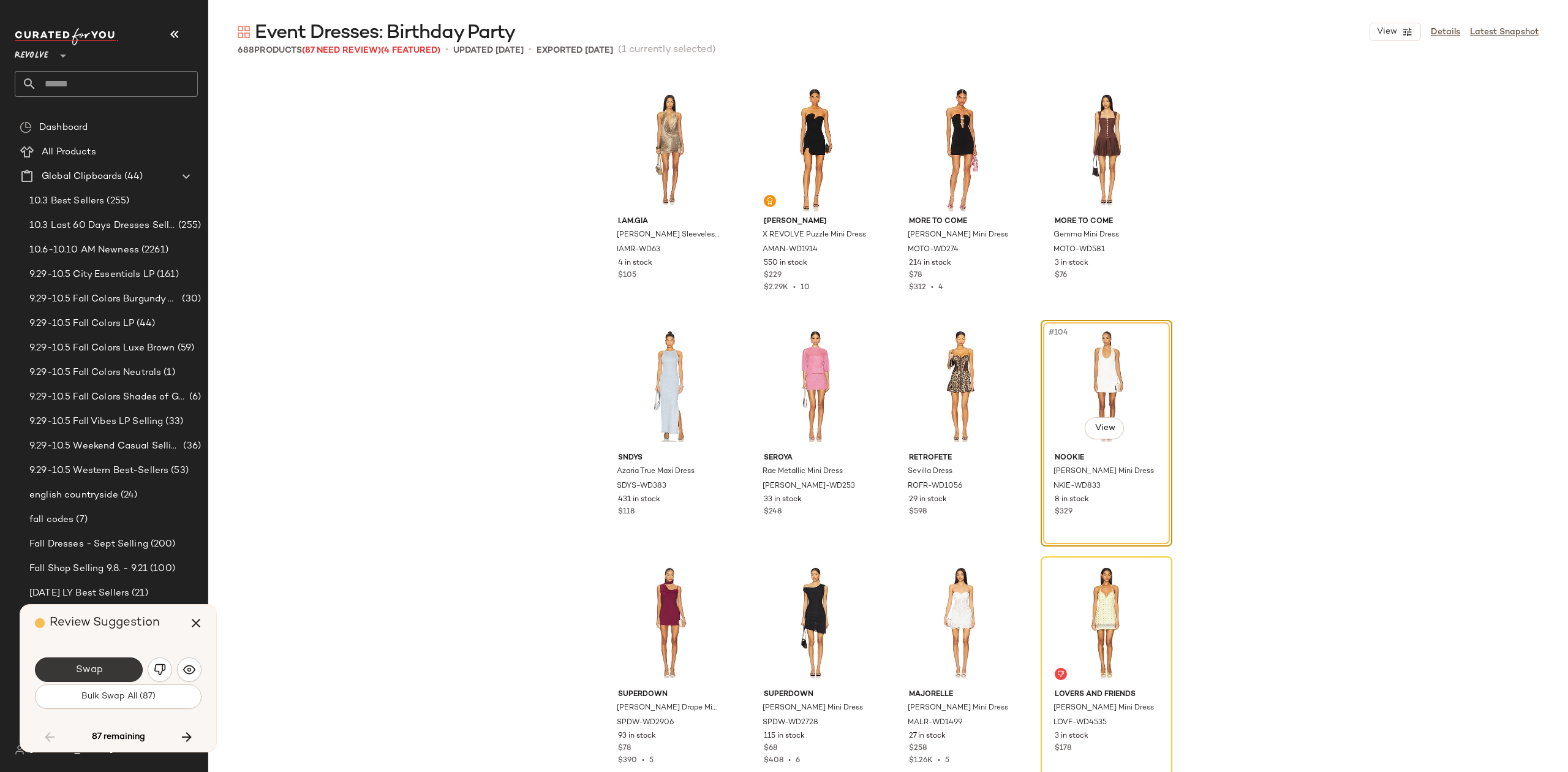
click at [97, 670] on span "Swap" at bounding box center [89, 671] width 28 height 12
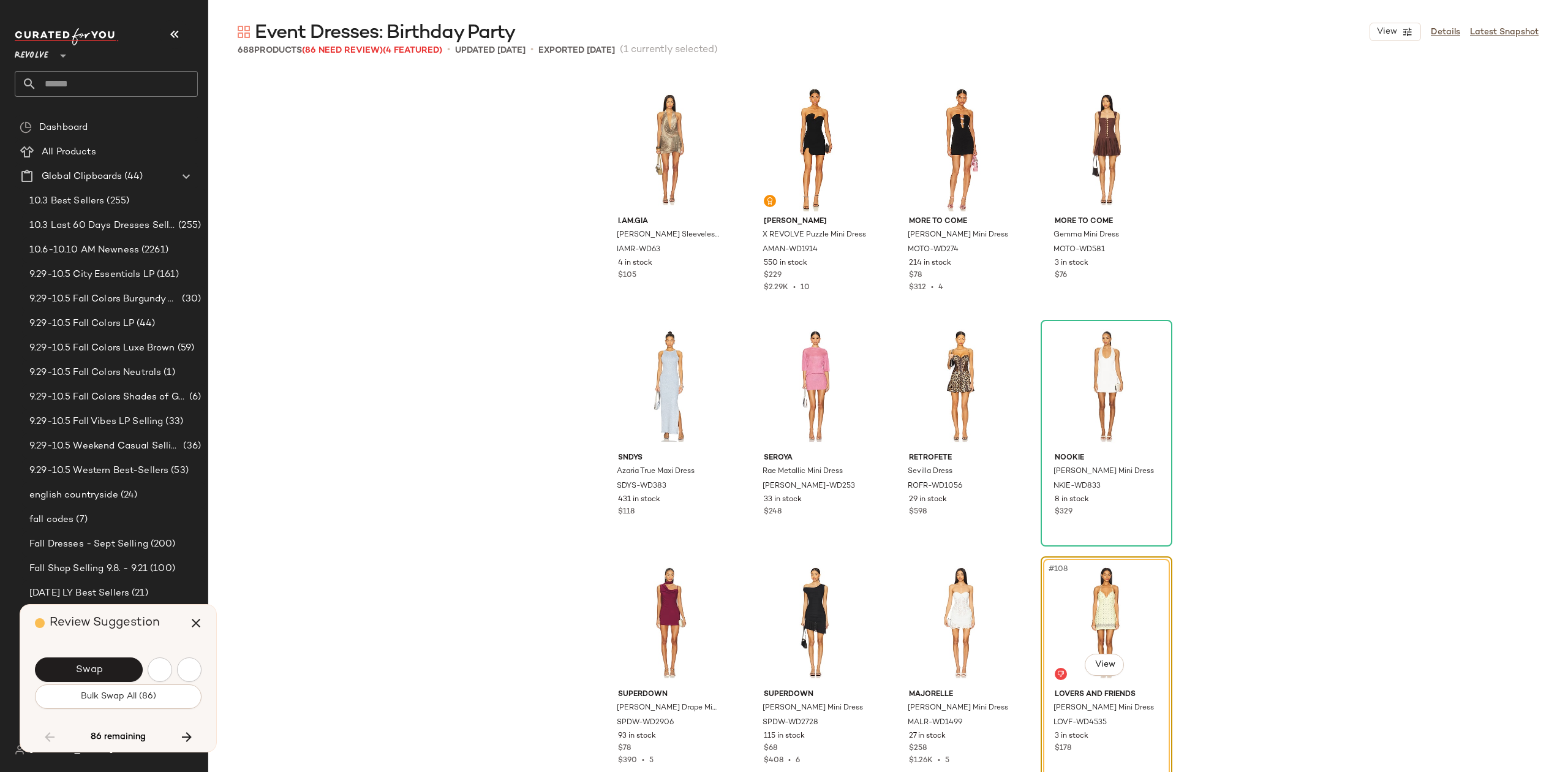
scroll to position [5912, 0]
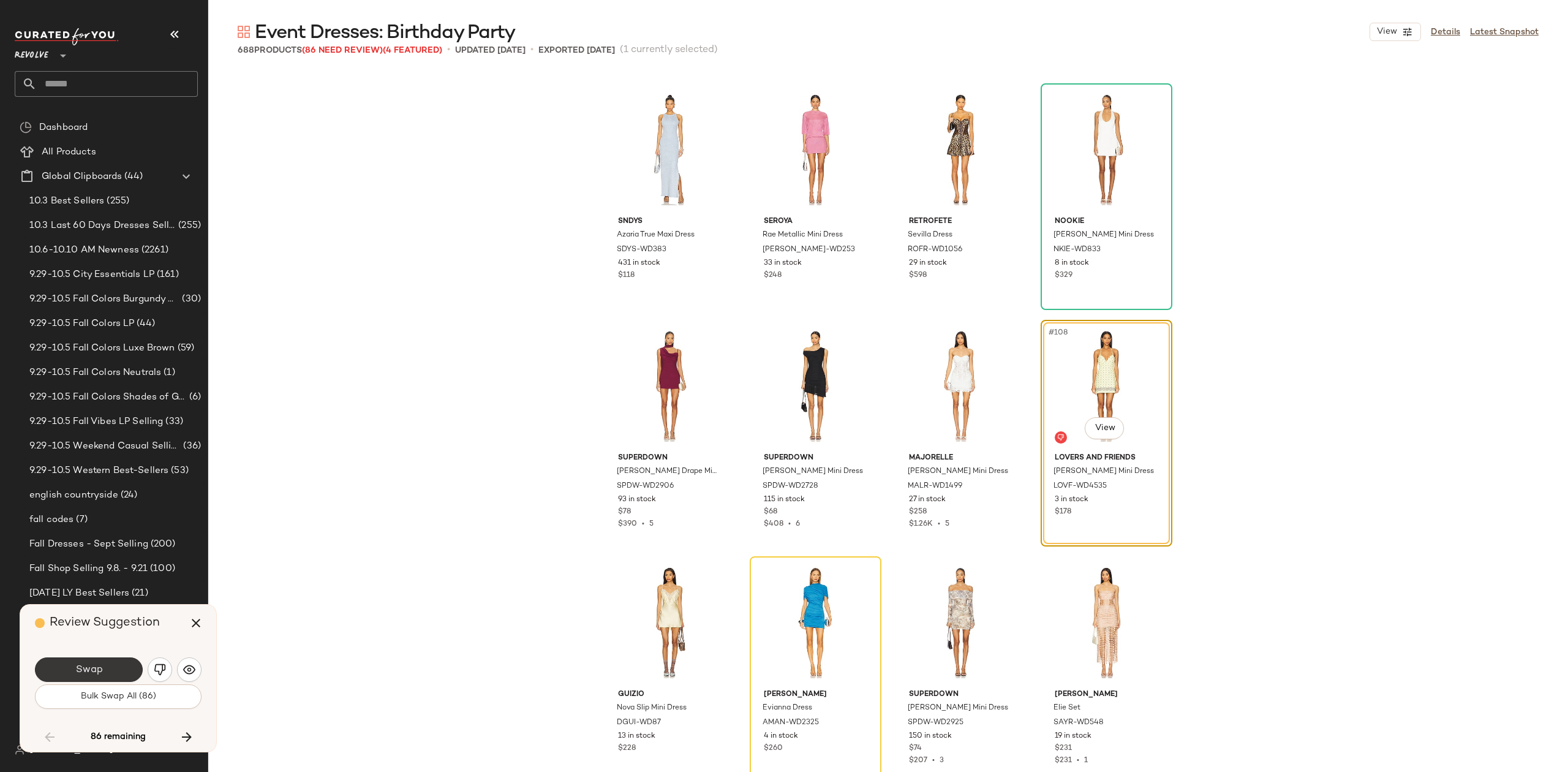
click at [92, 671] on span "Swap" at bounding box center [89, 671] width 28 height 12
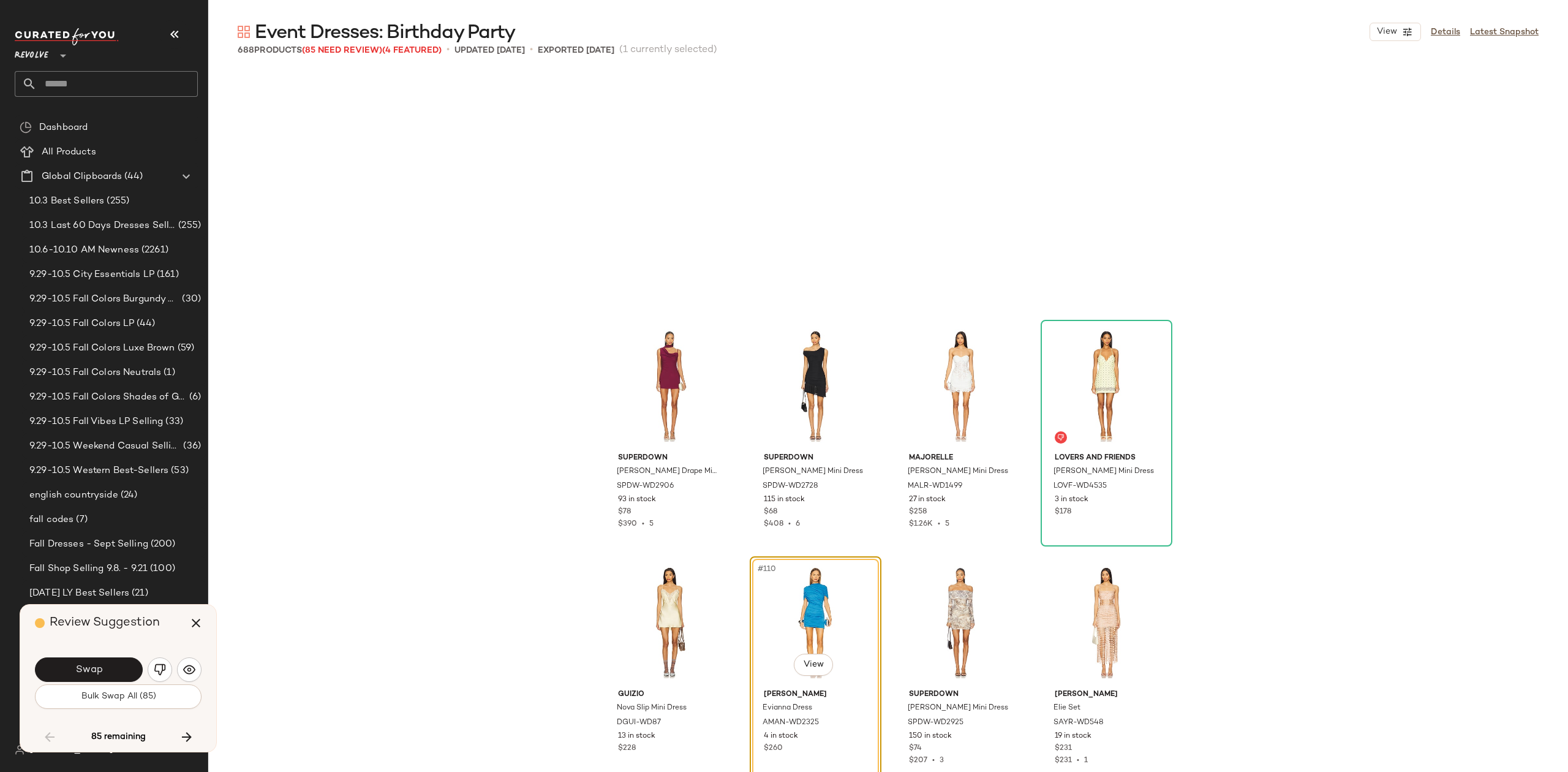
scroll to position [6148, 0]
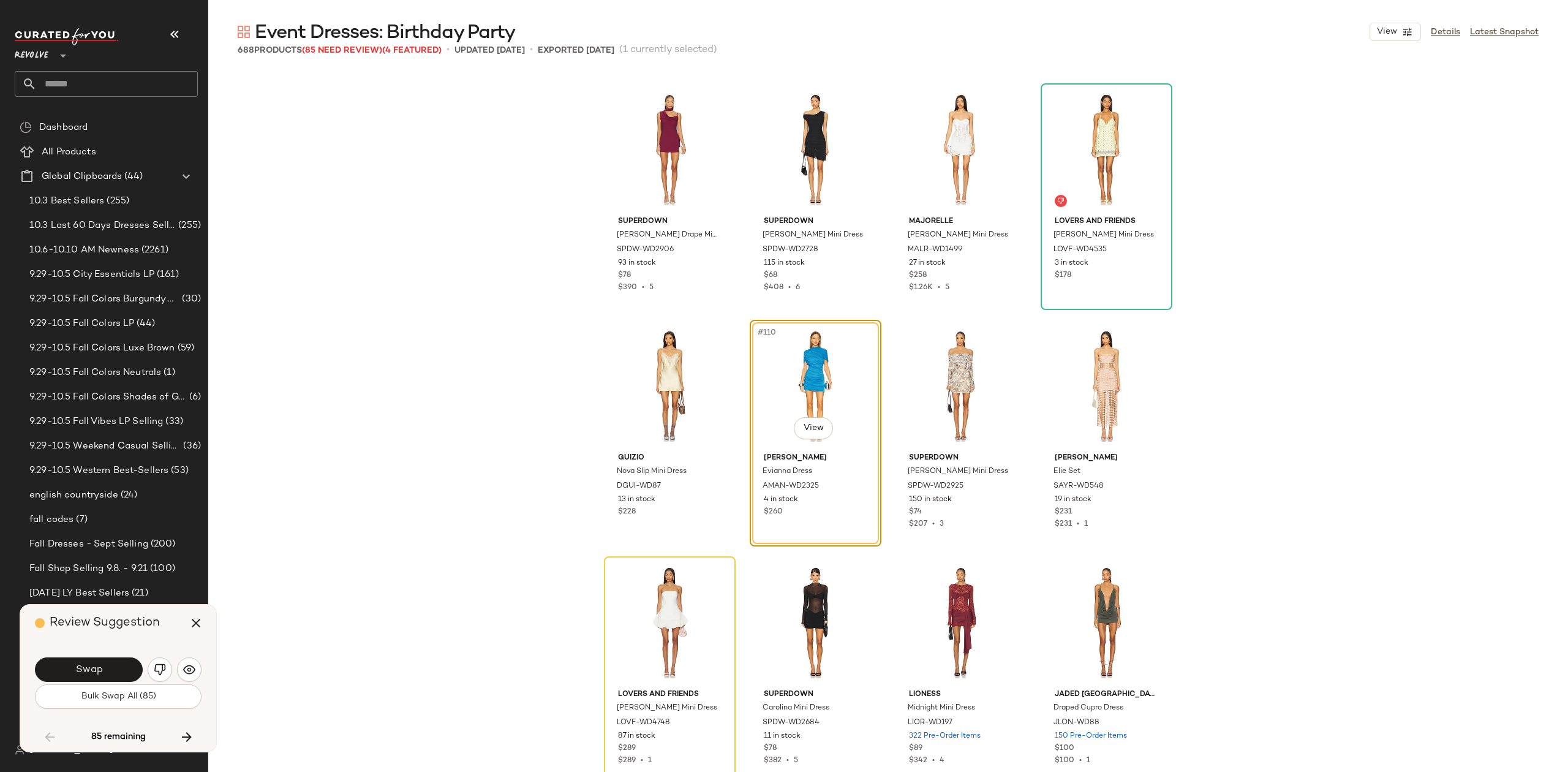
click at [92, 667] on span "Swap" at bounding box center [89, 671] width 28 height 12
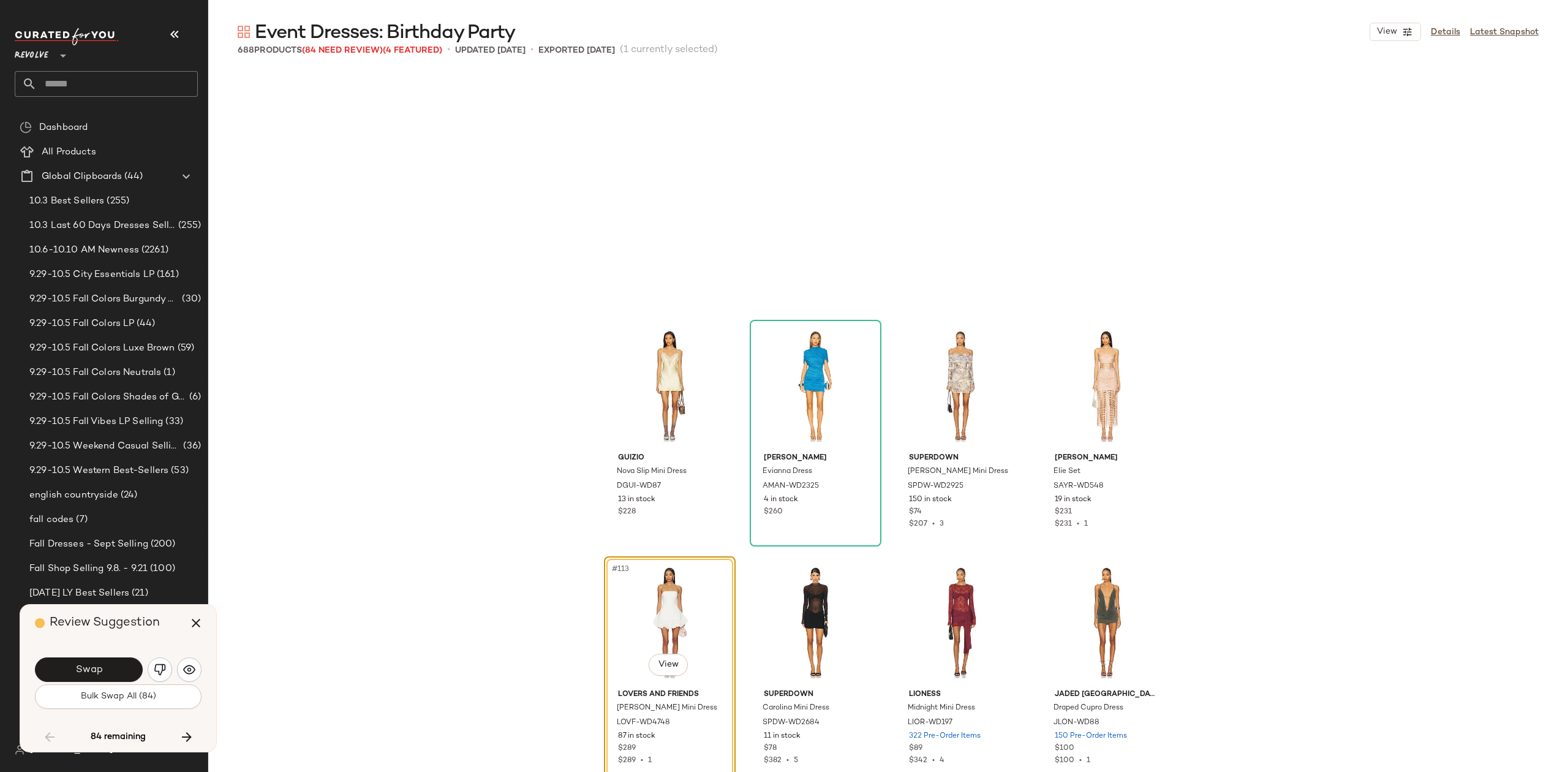
scroll to position [6385, 0]
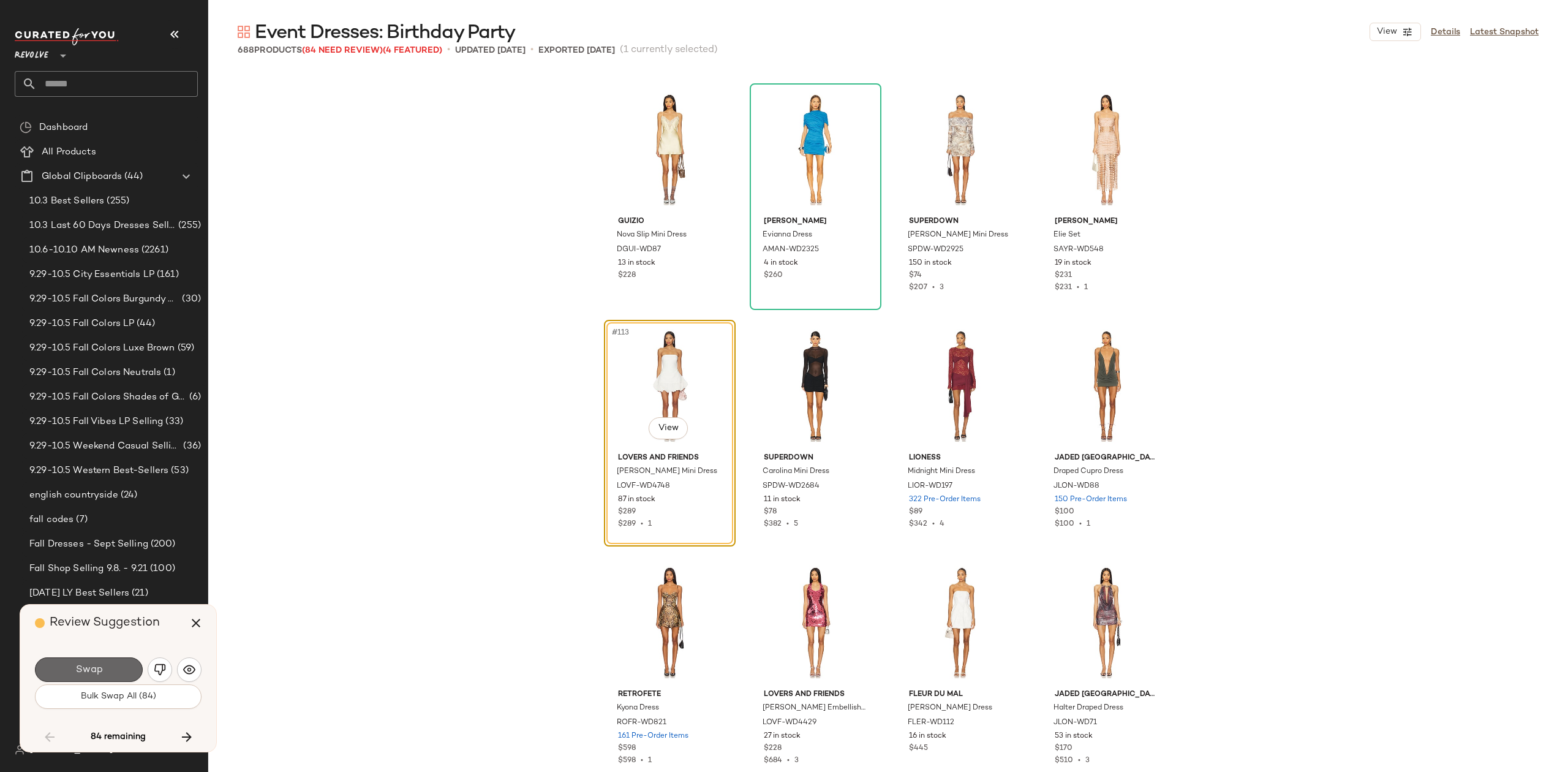
click at [83, 671] on span "Swap" at bounding box center [89, 671] width 28 height 12
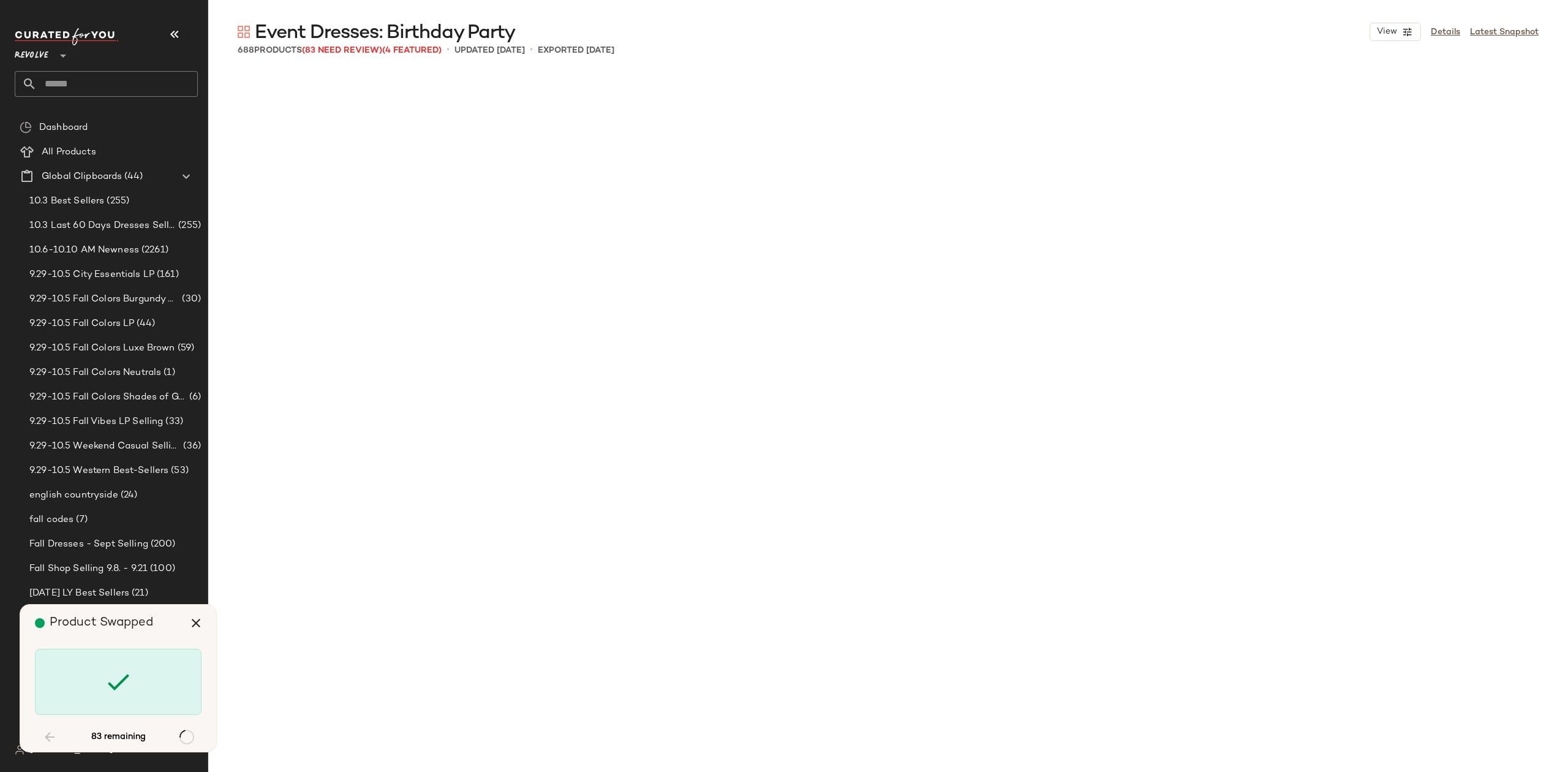
scroll to position [7331, 0]
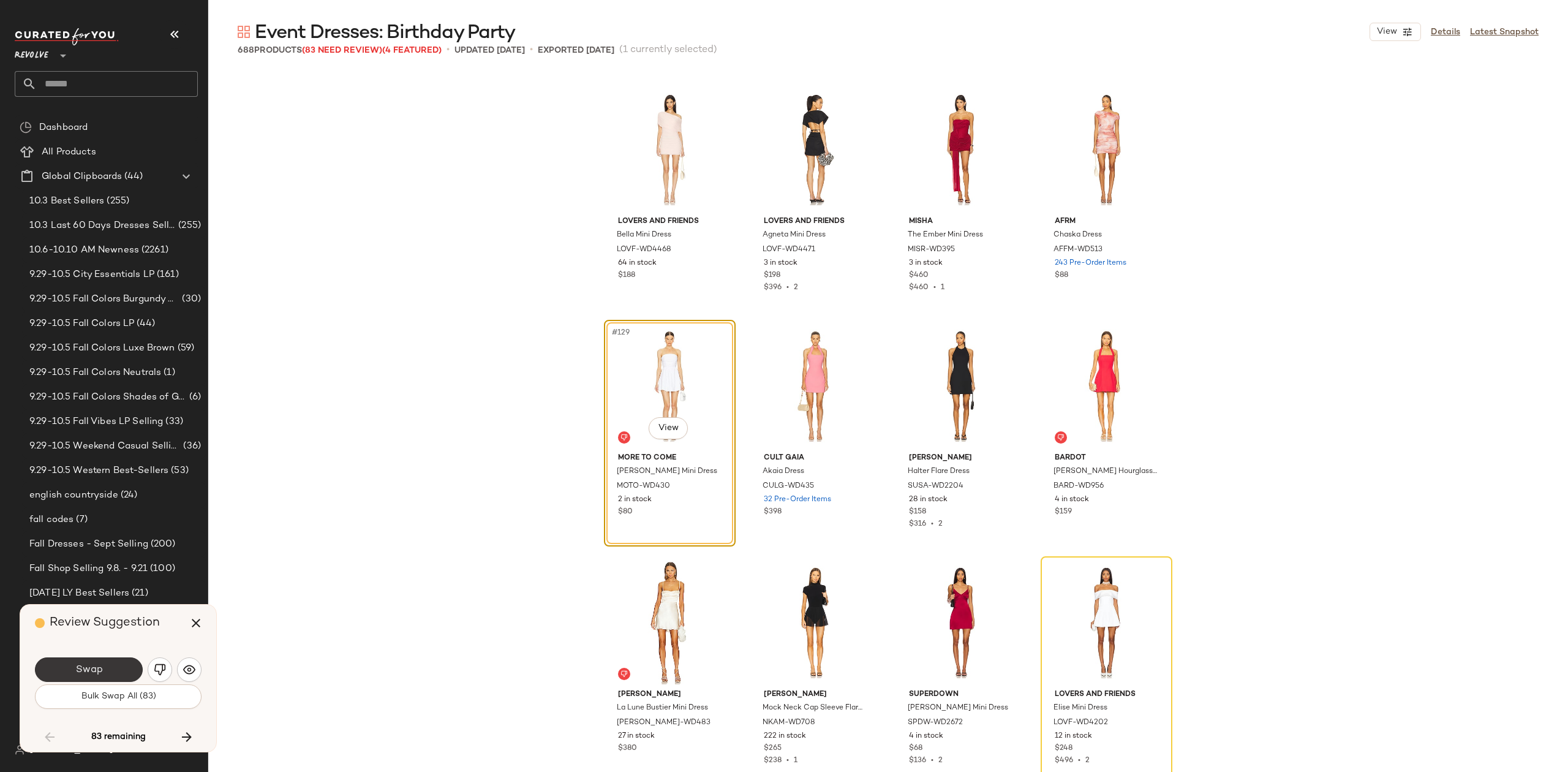
click at [90, 669] on span "Swap" at bounding box center [89, 671] width 28 height 12
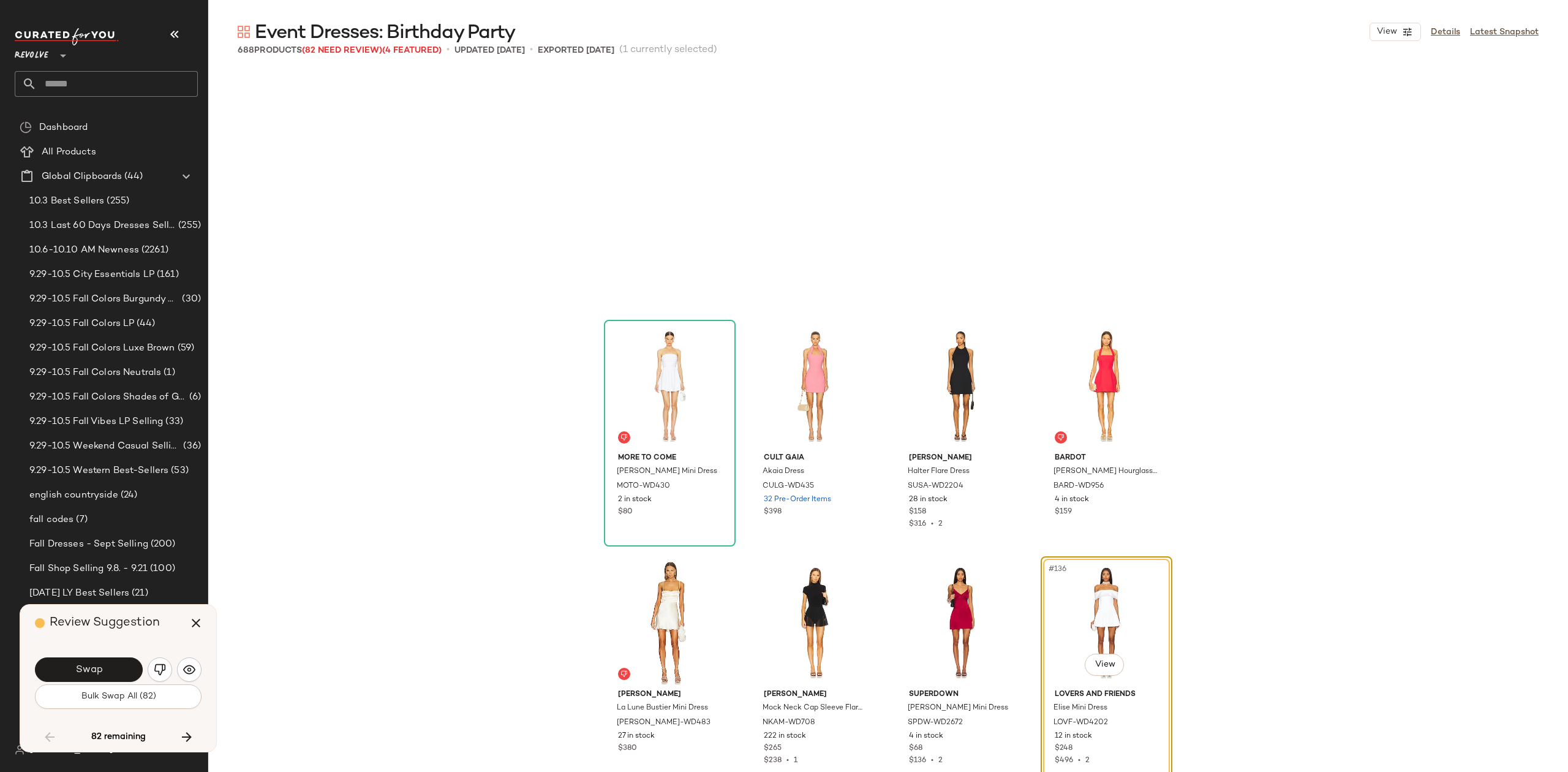
scroll to position [7568, 0]
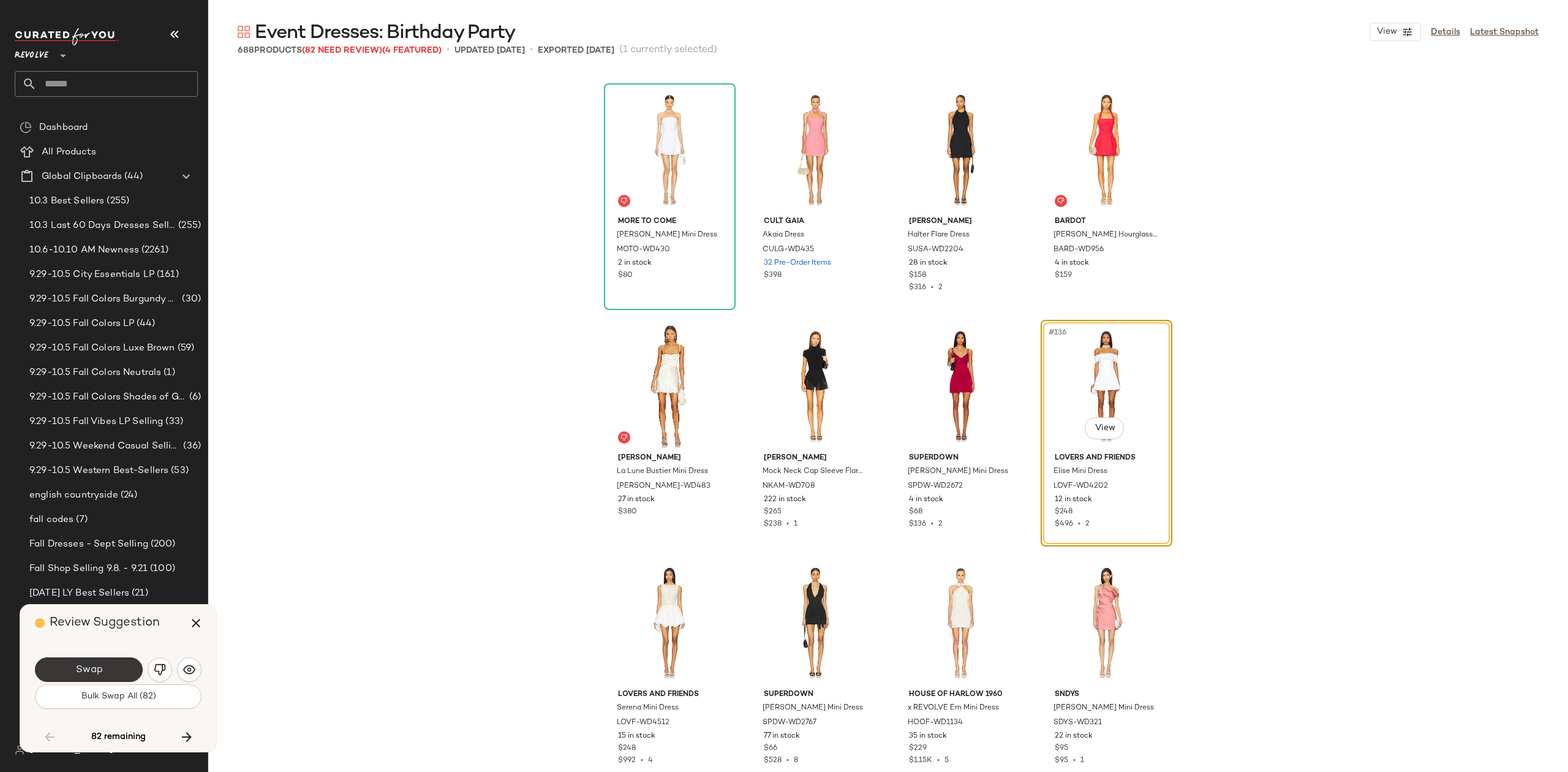
click at [114, 666] on button "Swap" at bounding box center [89, 670] width 107 height 25
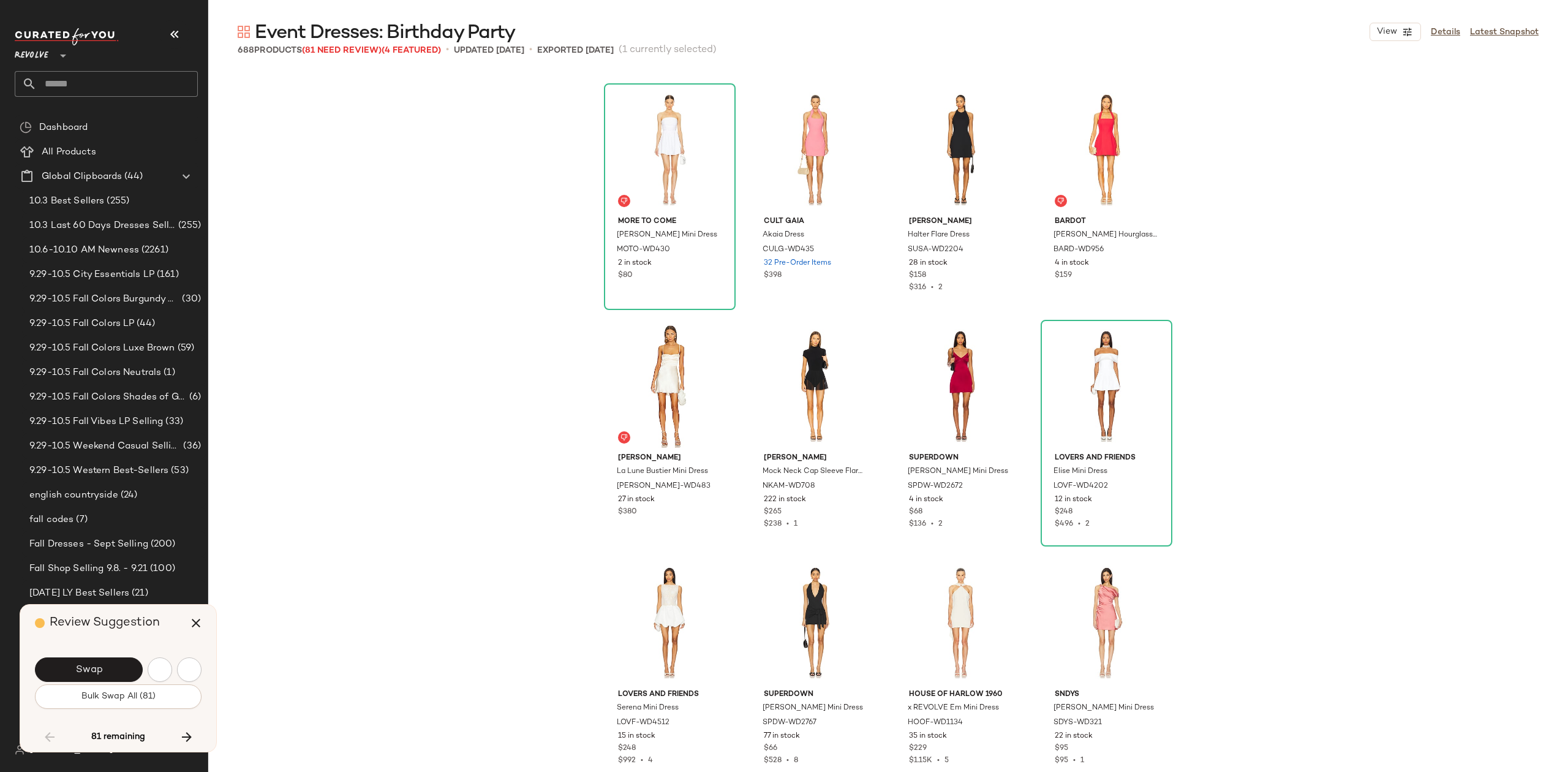
scroll to position [8041, 0]
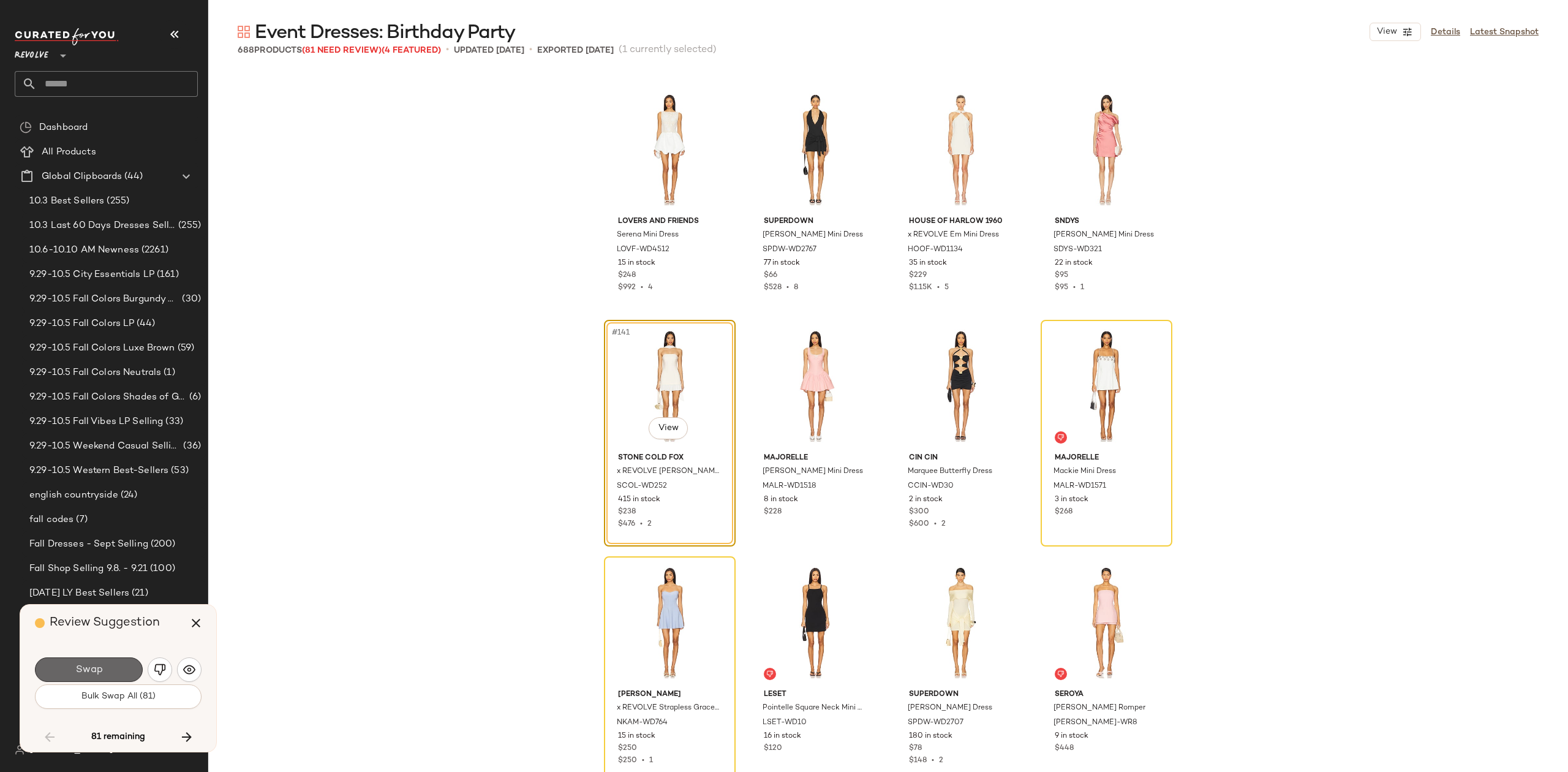
click at [116, 665] on button "Swap" at bounding box center [89, 670] width 107 height 25
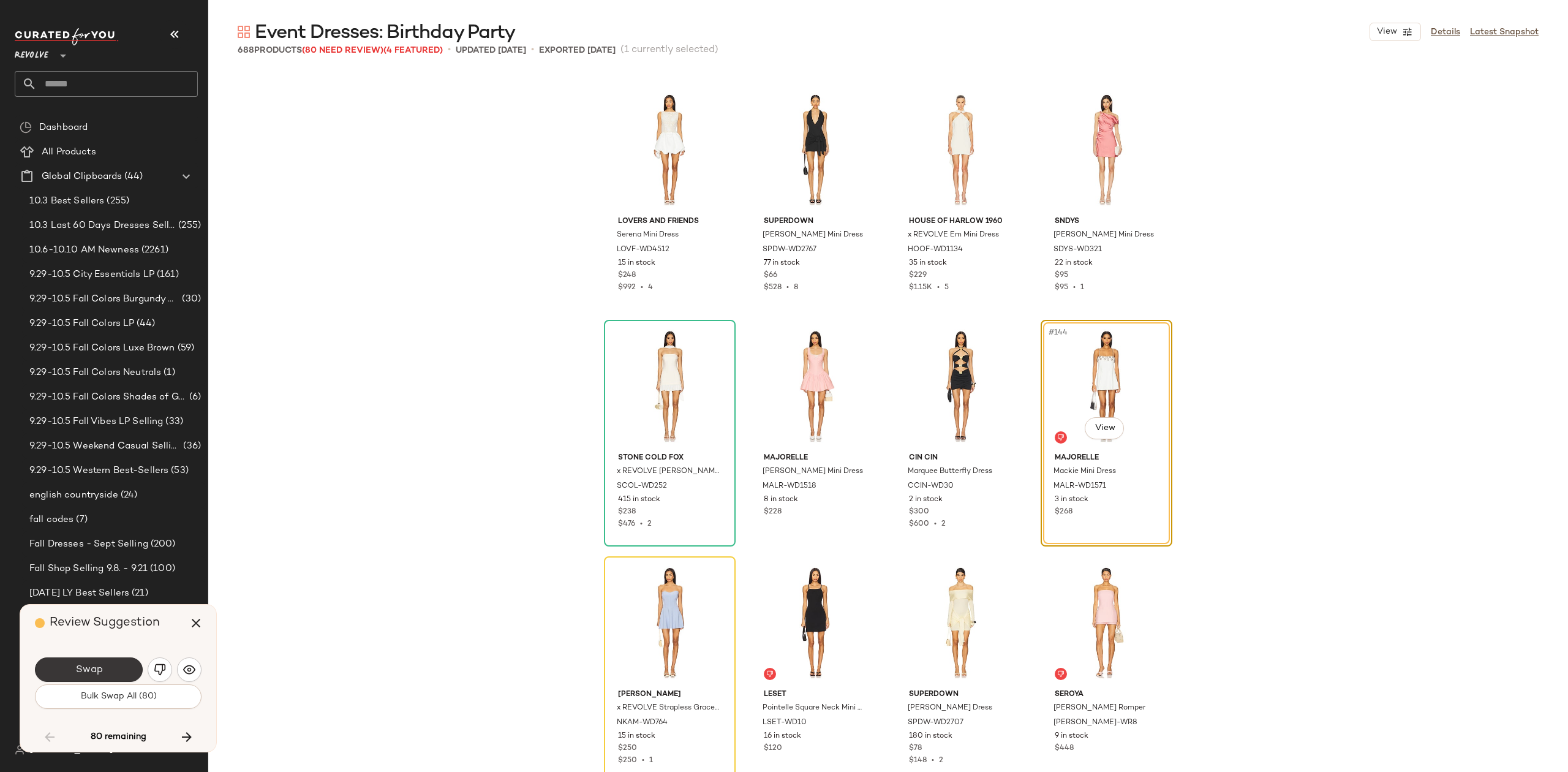
click at [112, 668] on button "Swap" at bounding box center [89, 670] width 107 height 25
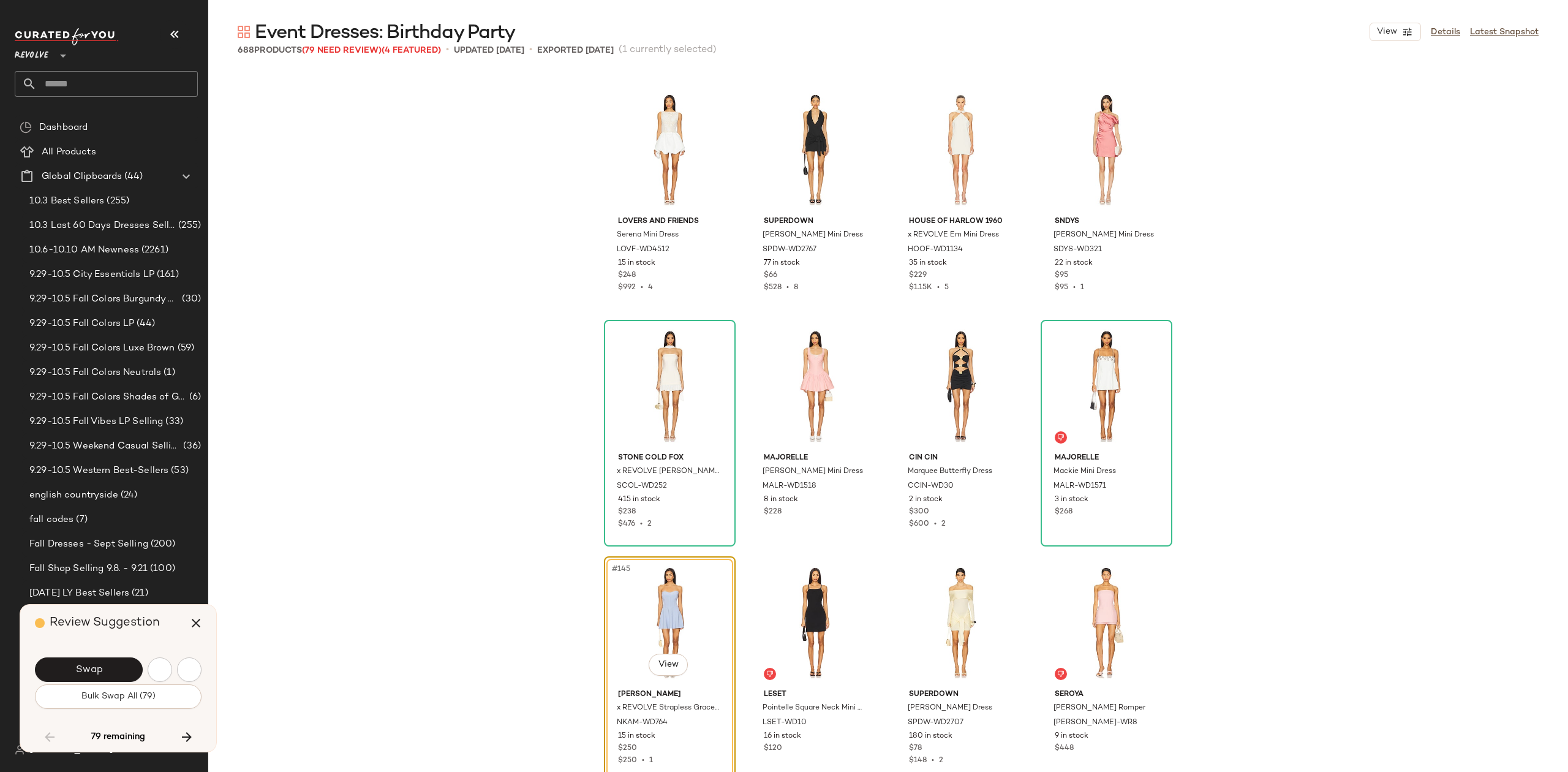
scroll to position [8277, 0]
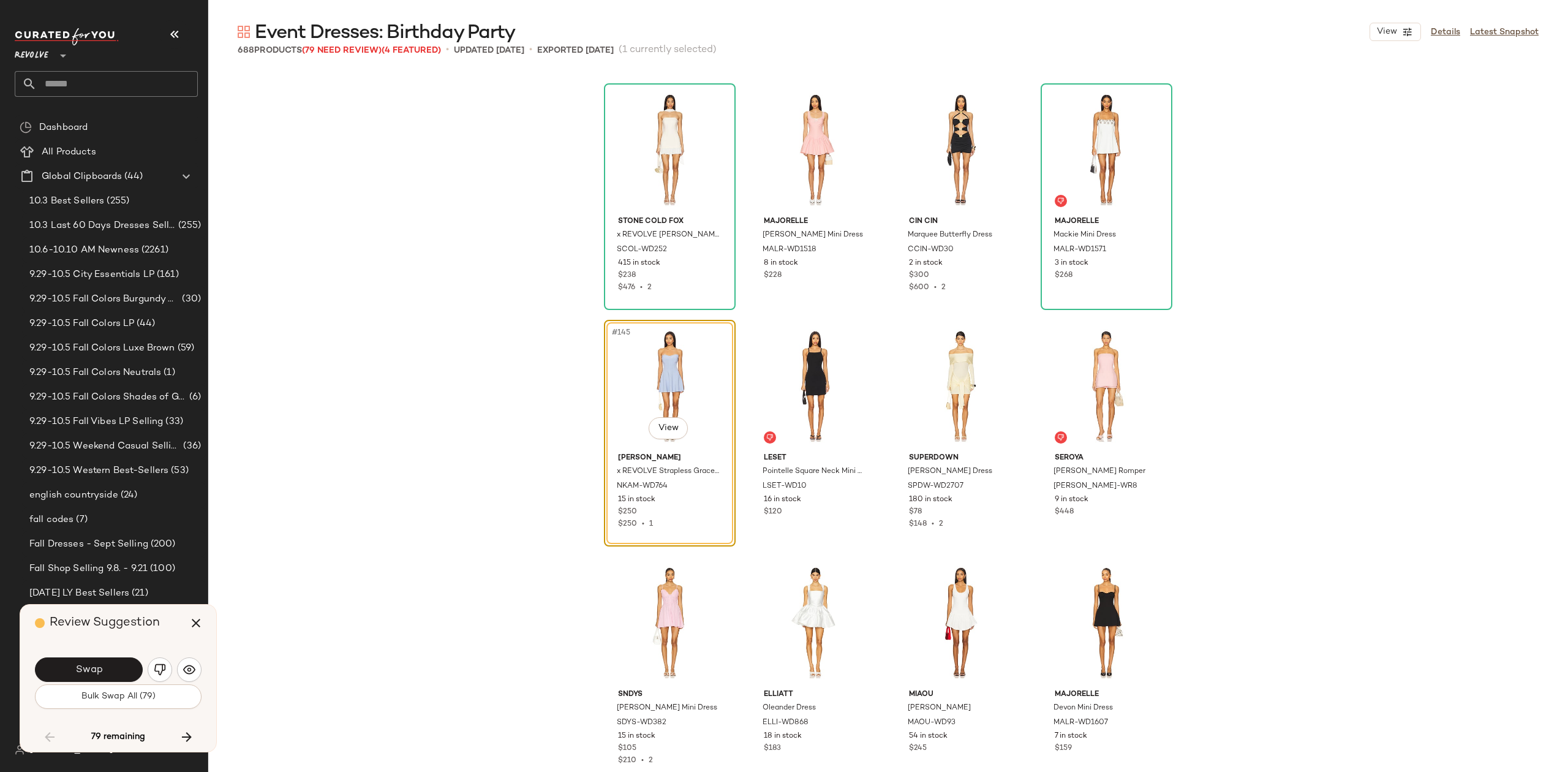
click at [112, 668] on button "Swap" at bounding box center [89, 670] width 107 height 25
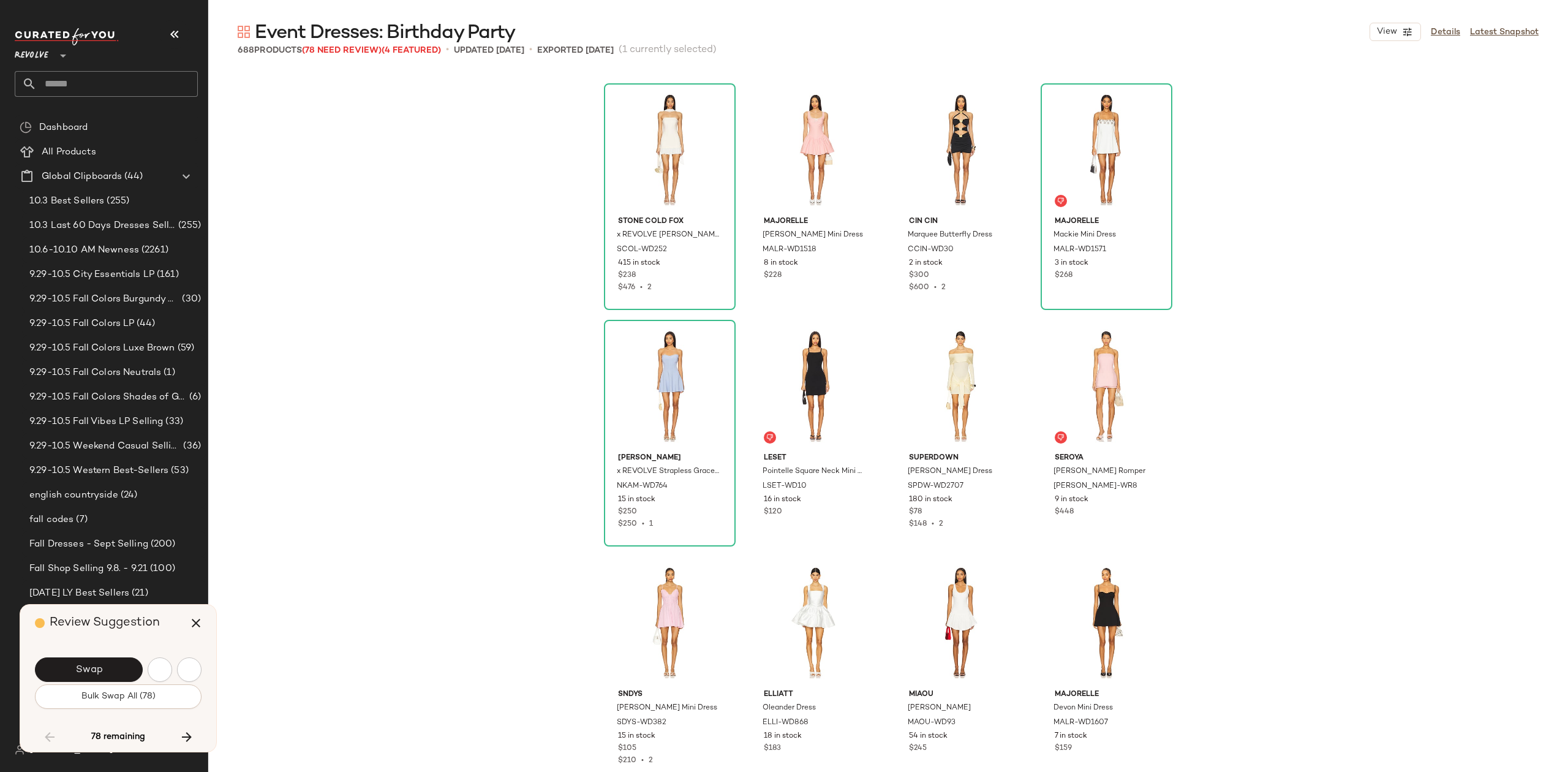
scroll to position [8986, 0]
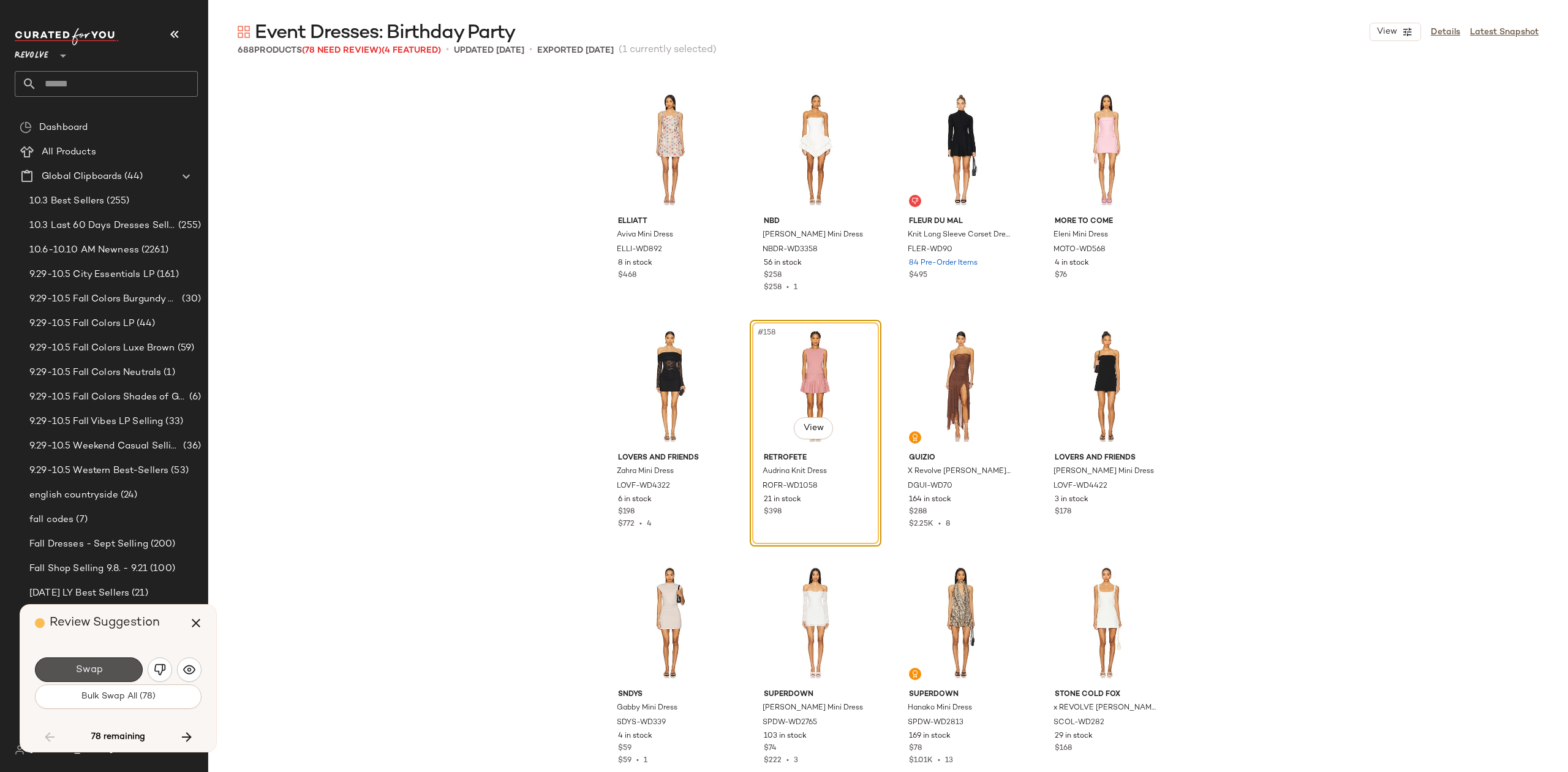
click at [112, 668] on button "Swap" at bounding box center [89, 670] width 107 height 25
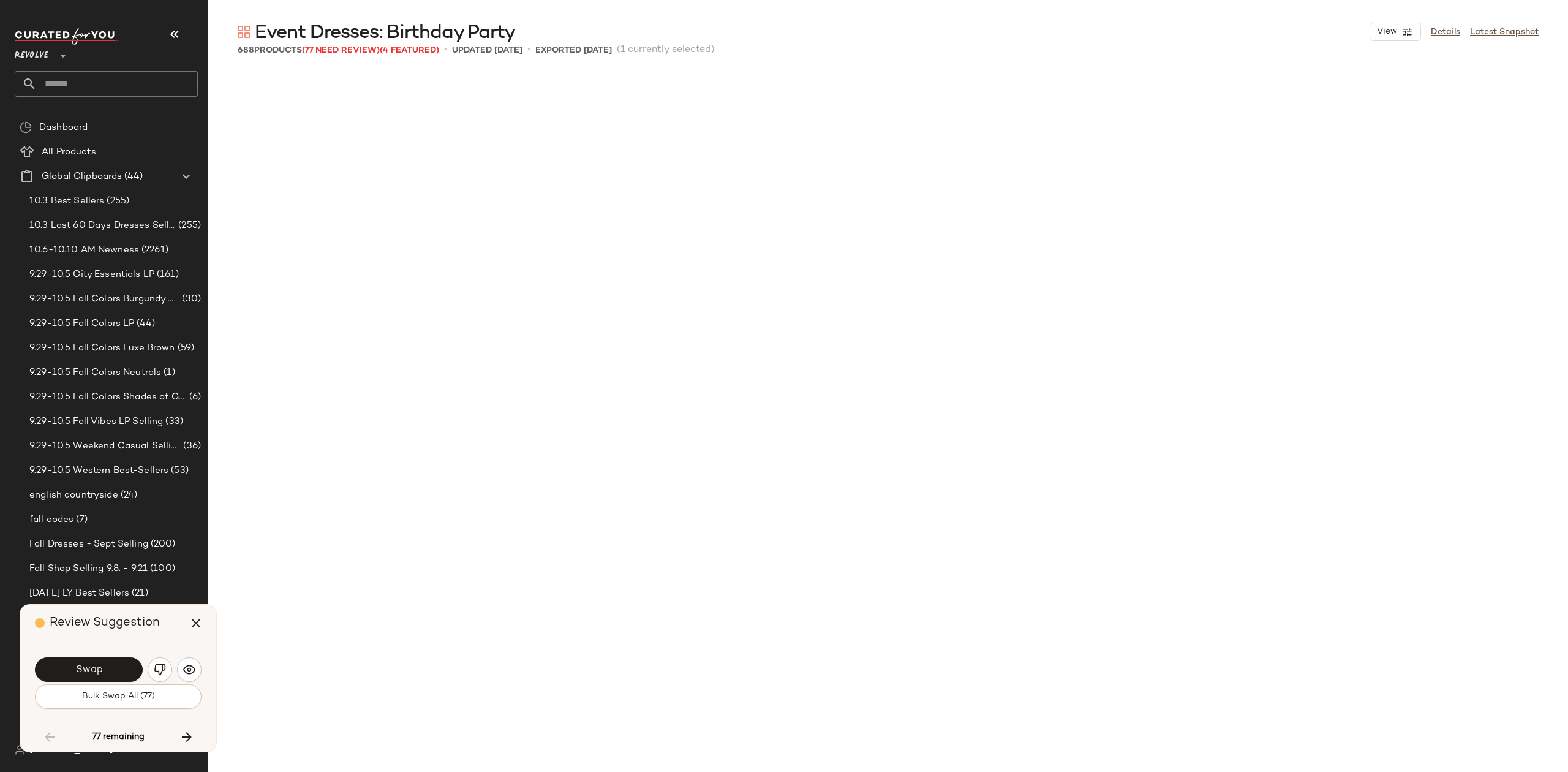
scroll to position [9696, 0]
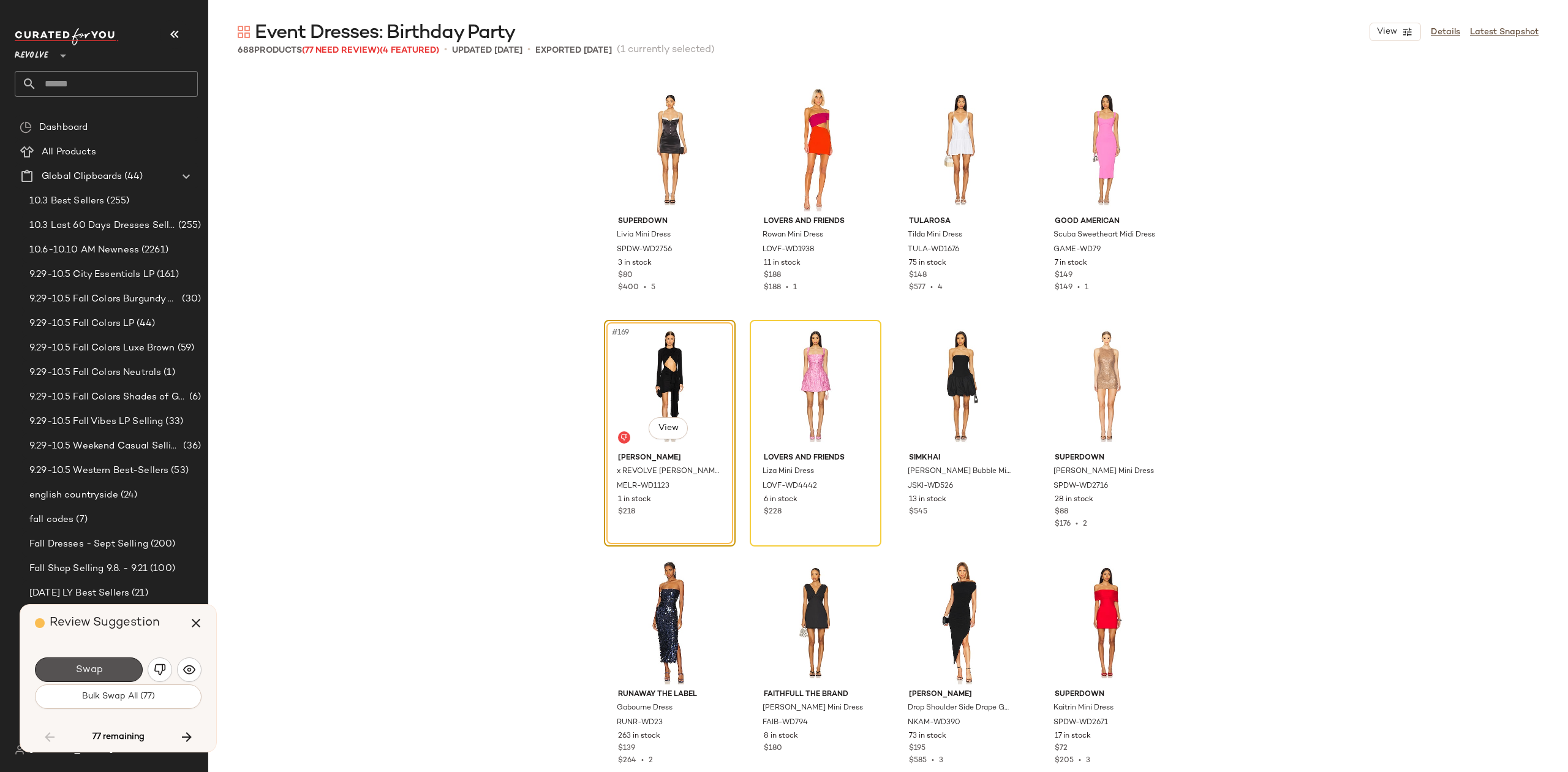
click at [112, 668] on button "Swap" at bounding box center [89, 670] width 107 height 25
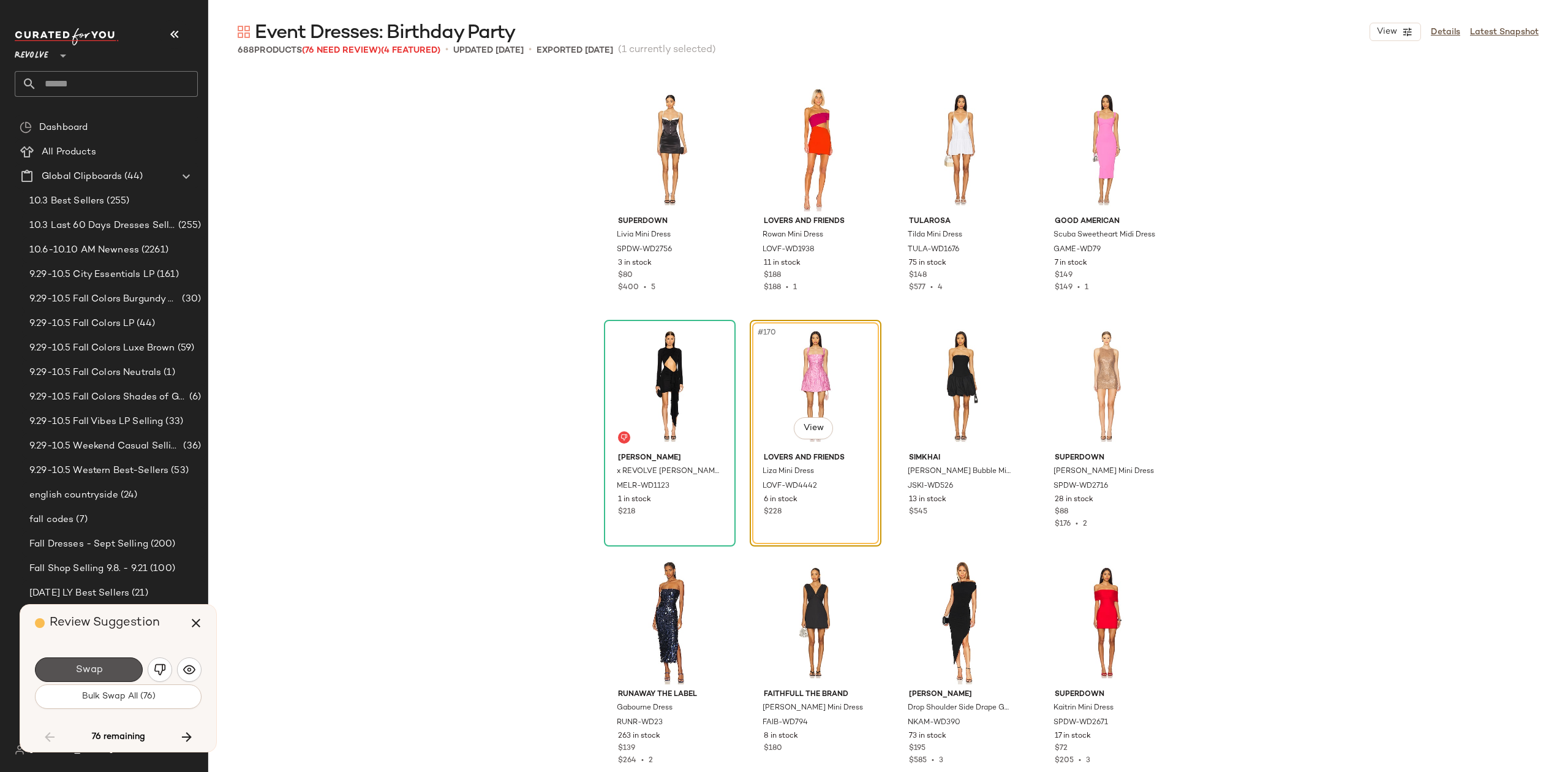
click at [112, 668] on button "Swap" at bounding box center [89, 670] width 107 height 25
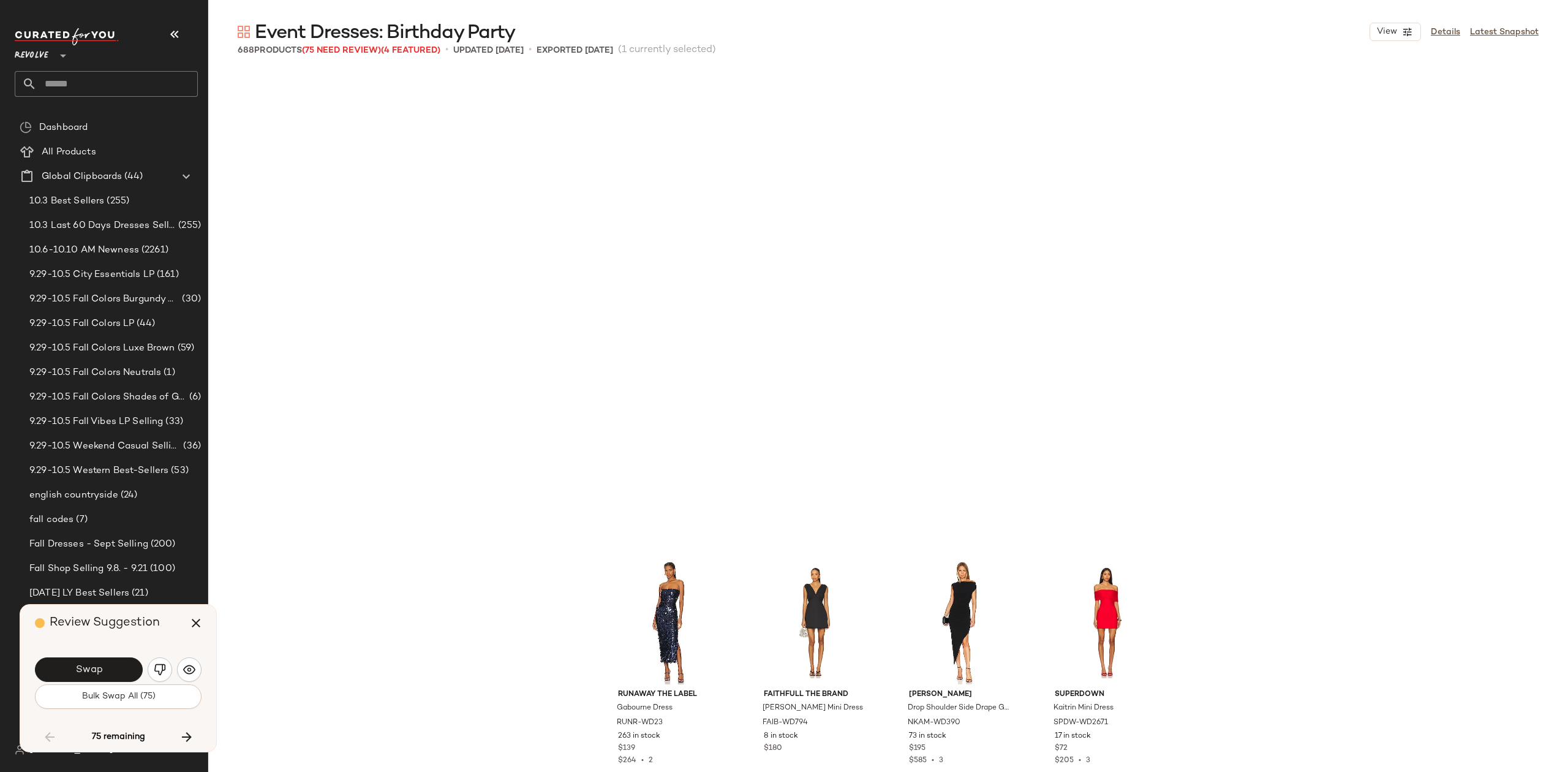
scroll to position [10168, 0]
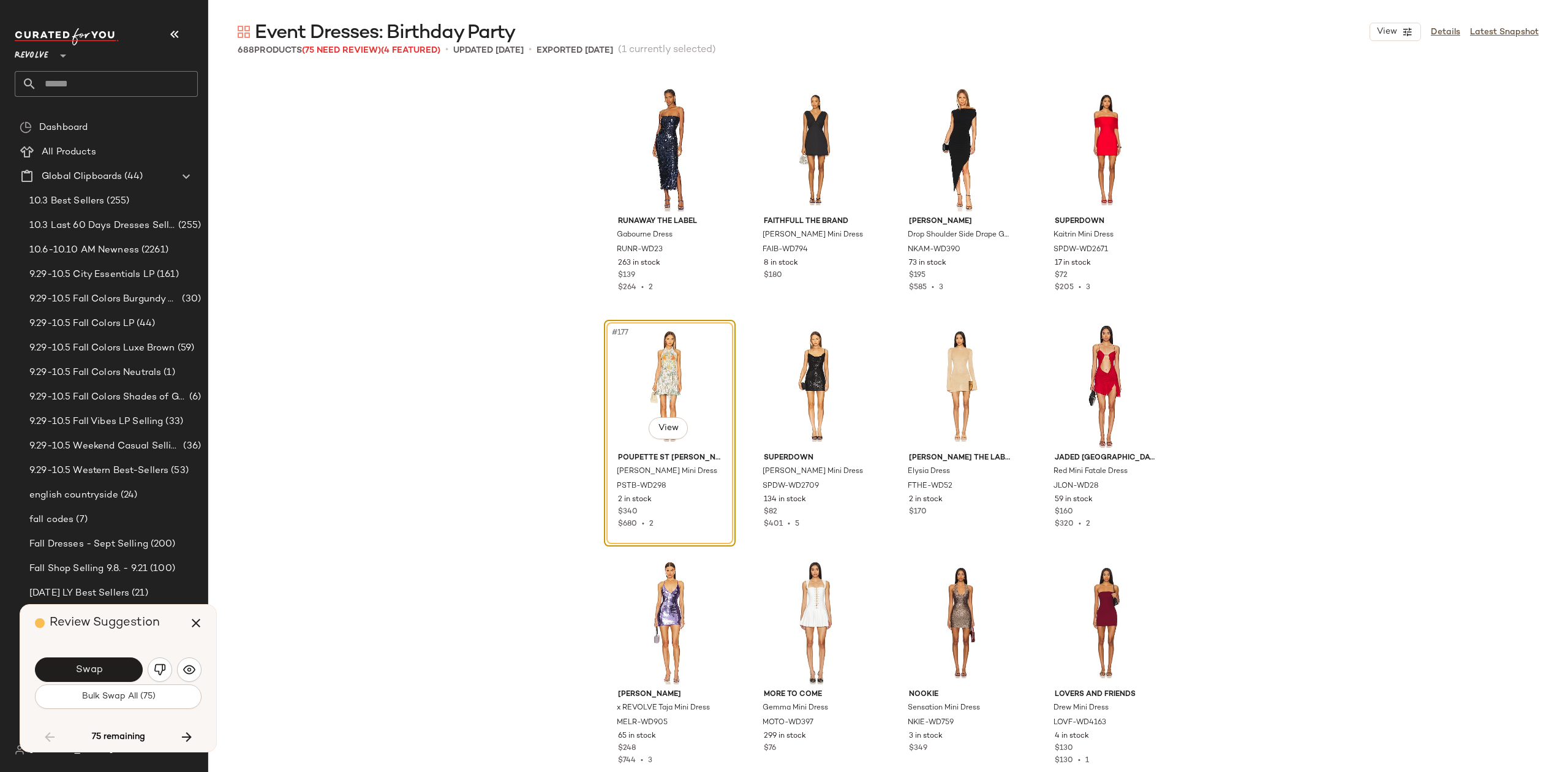
click at [108, 671] on button "Swap" at bounding box center [89, 670] width 107 height 25
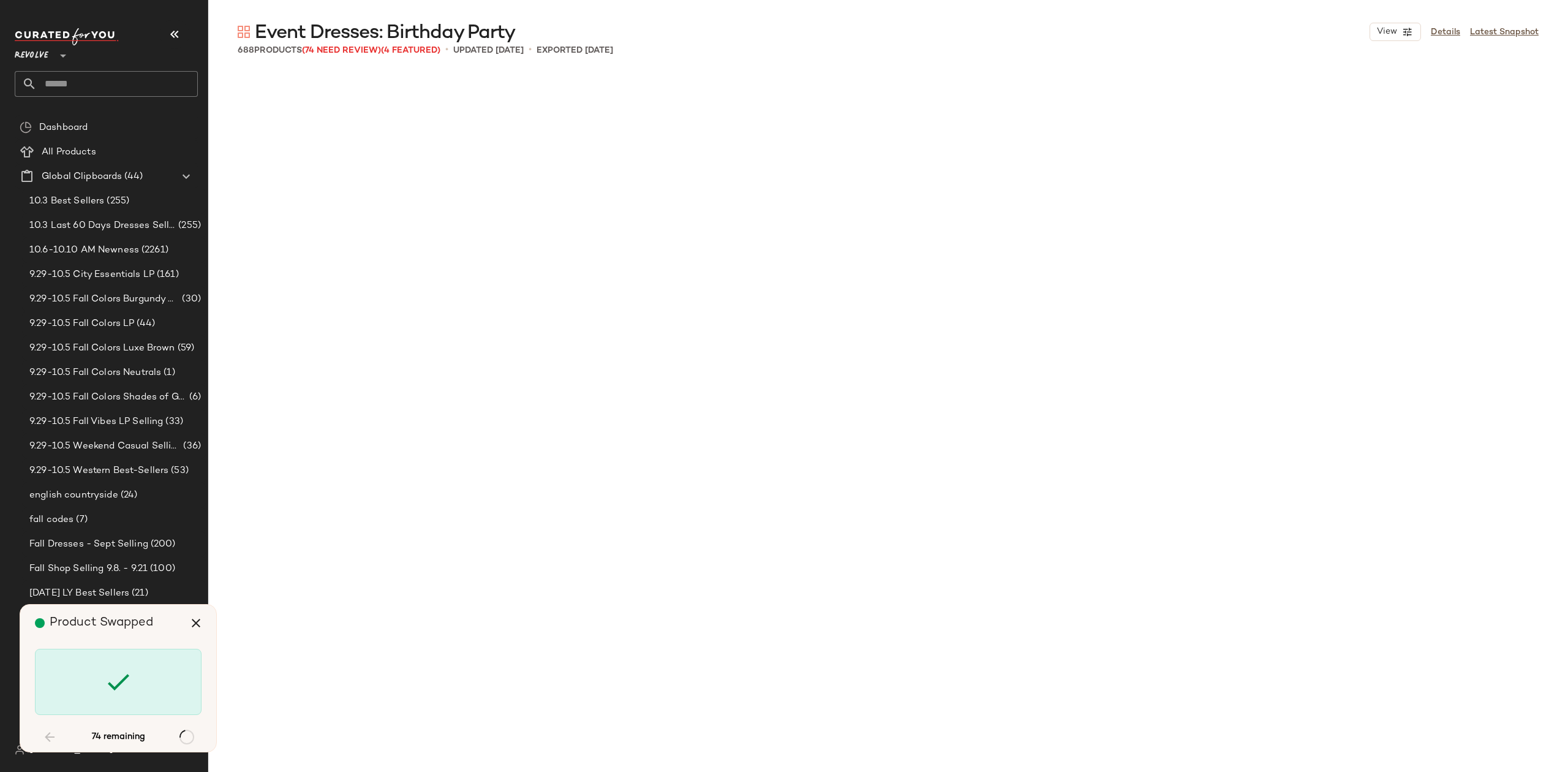
scroll to position [11824, 0]
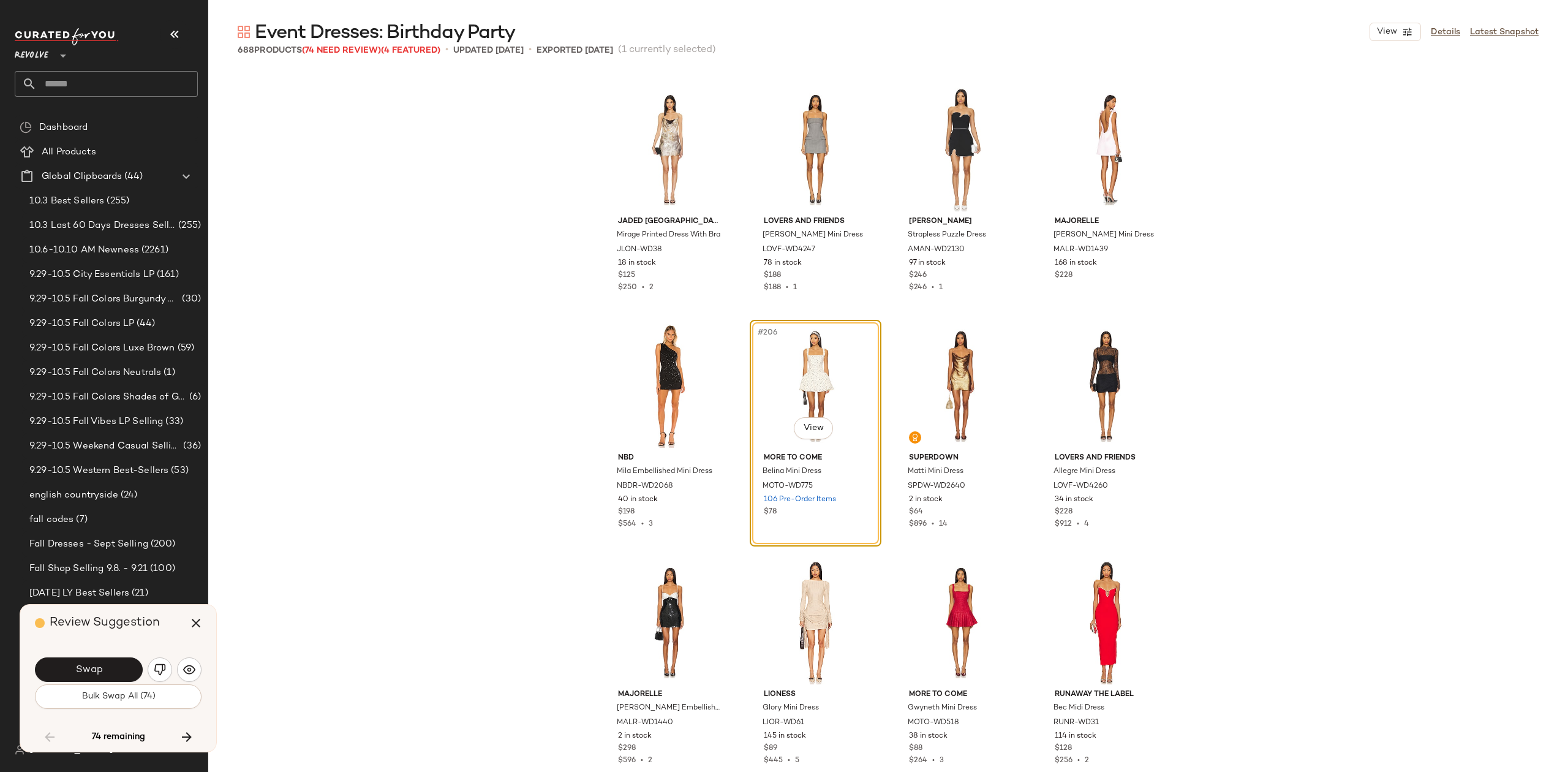
click at [108, 671] on button "Swap" at bounding box center [89, 670] width 107 height 25
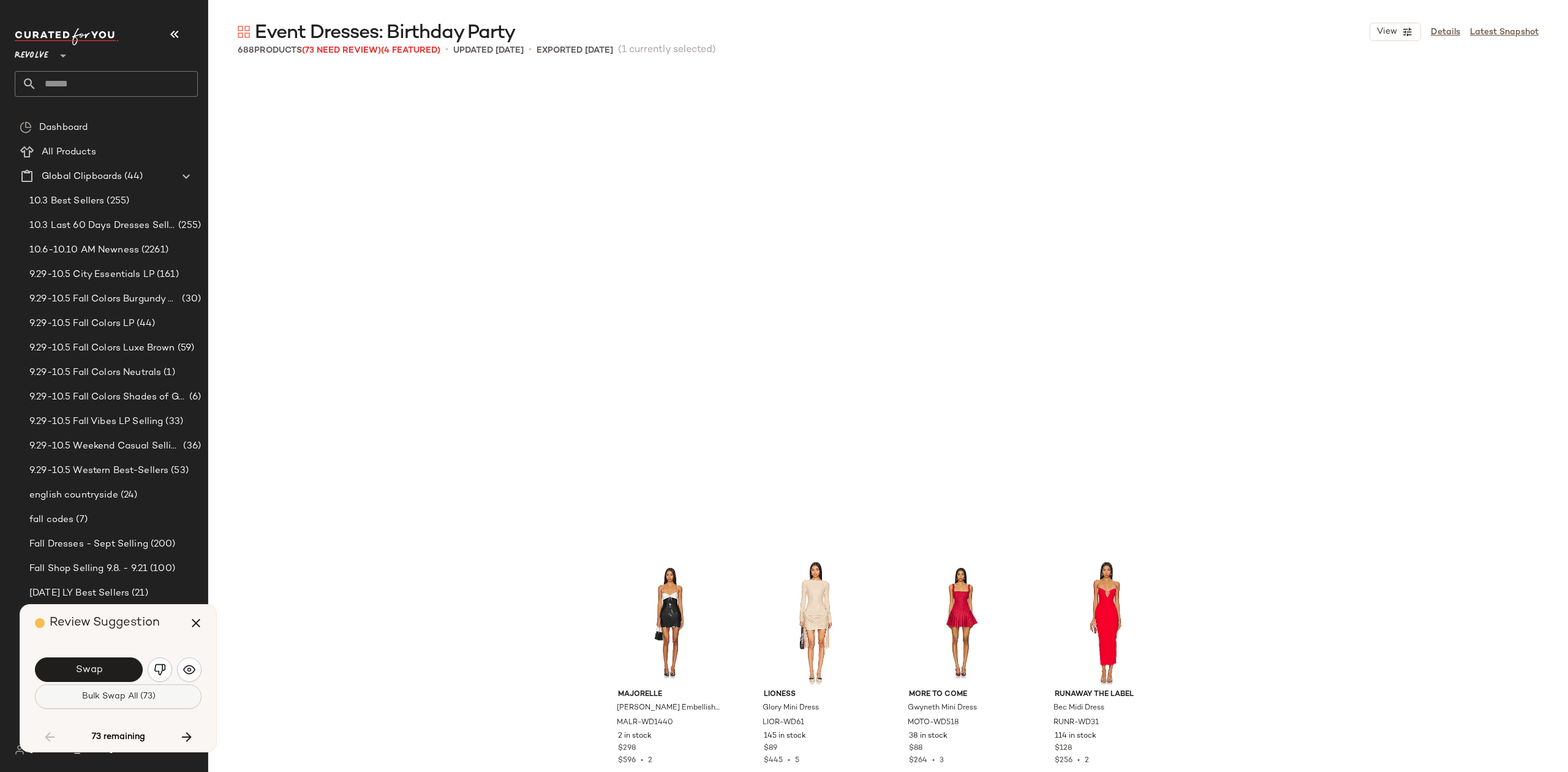
scroll to position [12297, 0]
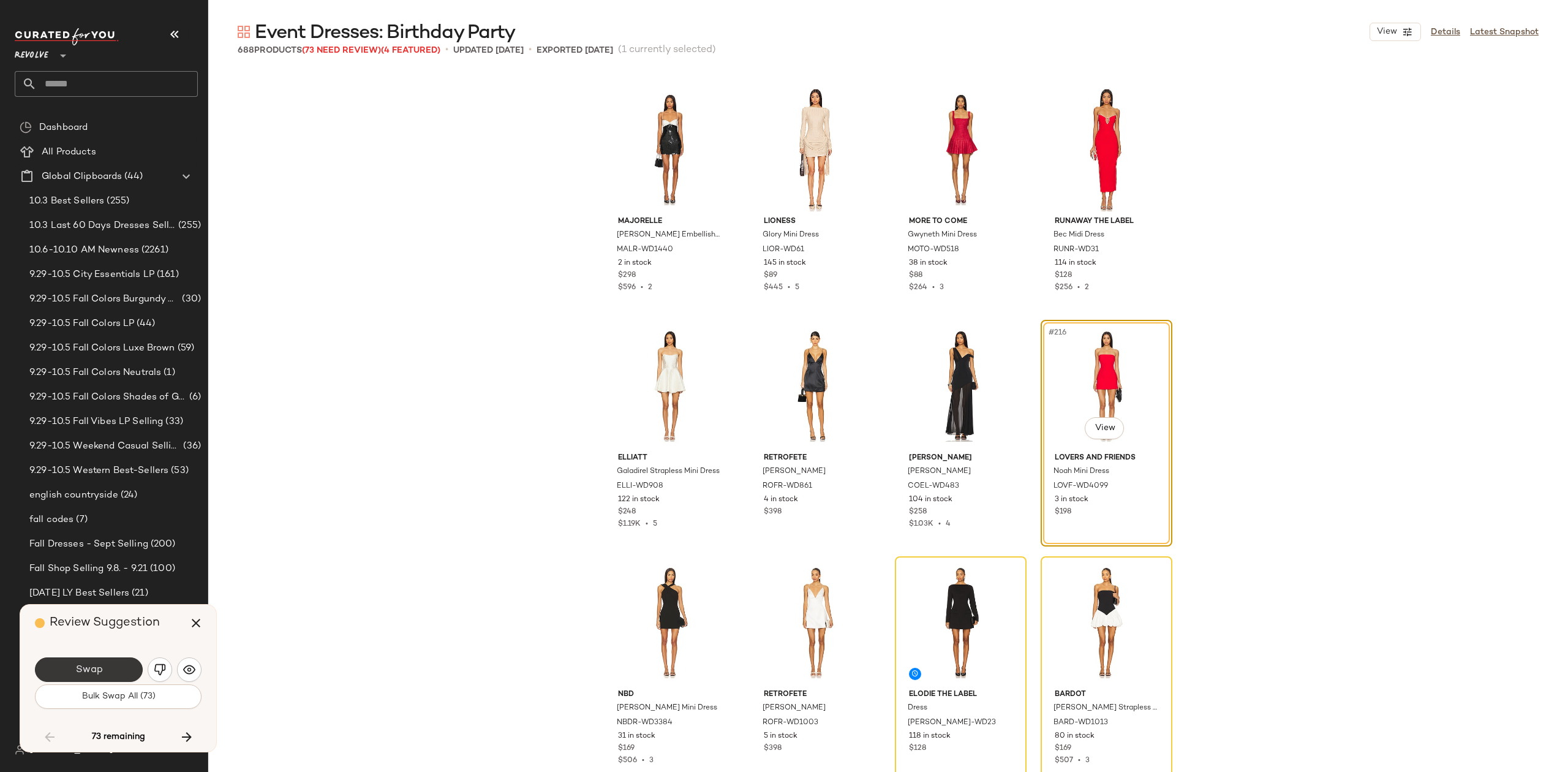
click at [80, 677] on button "Swap" at bounding box center [89, 670] width 107 height 25
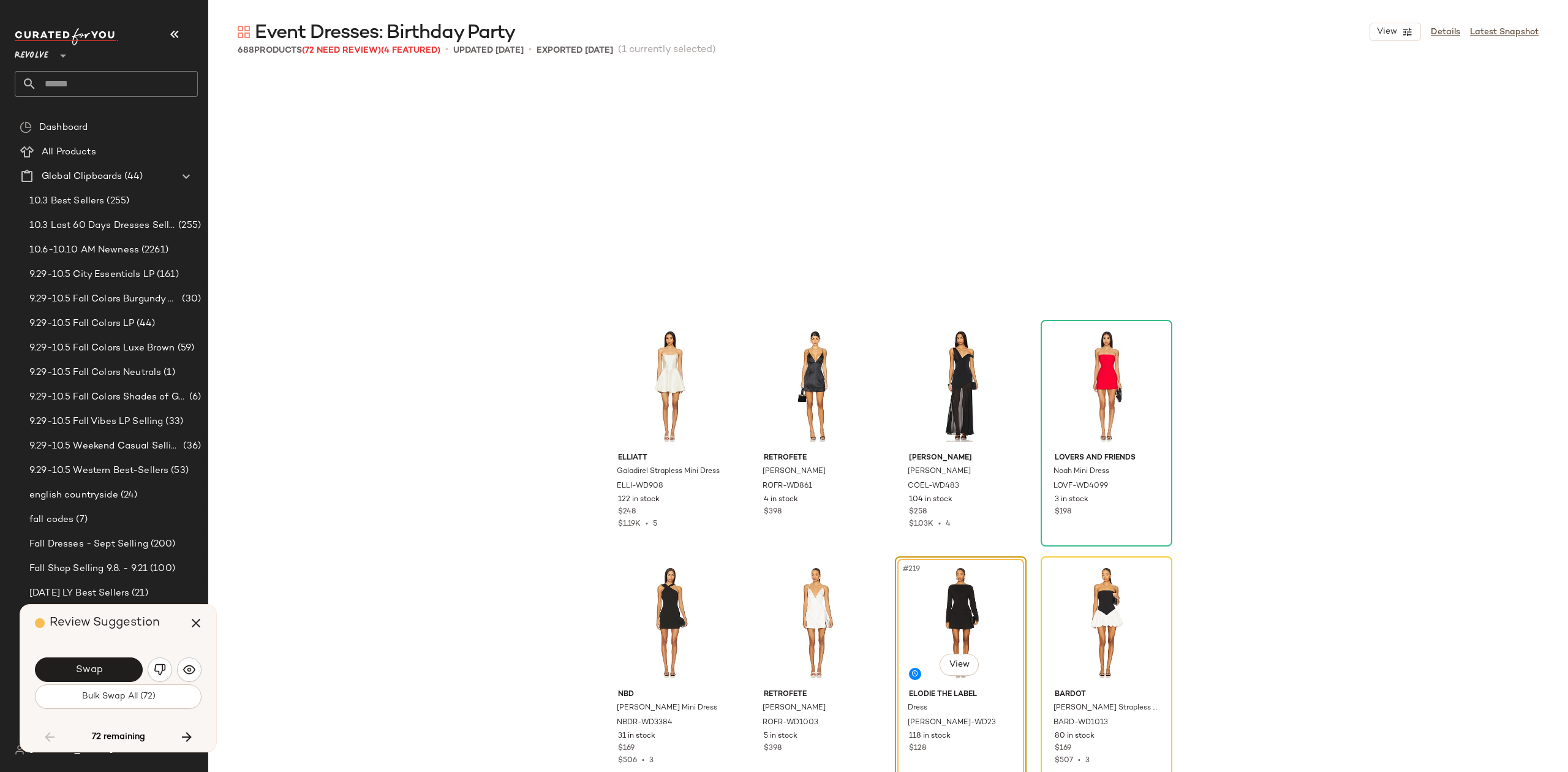
scroll to position [12533, 0]
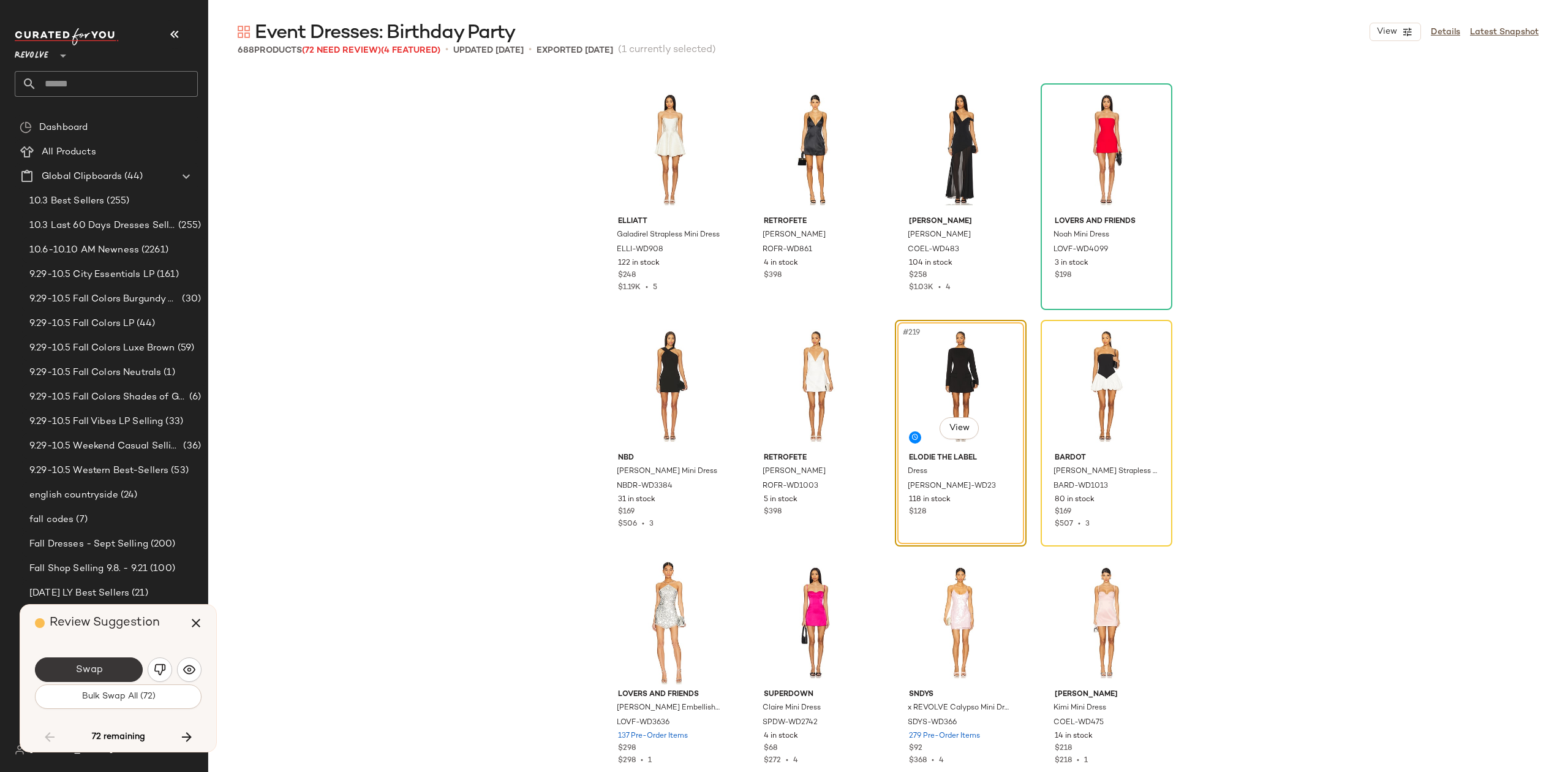
click at [96, 669] on span "Swap" at bounding box center [89, 671] width 28 height 12
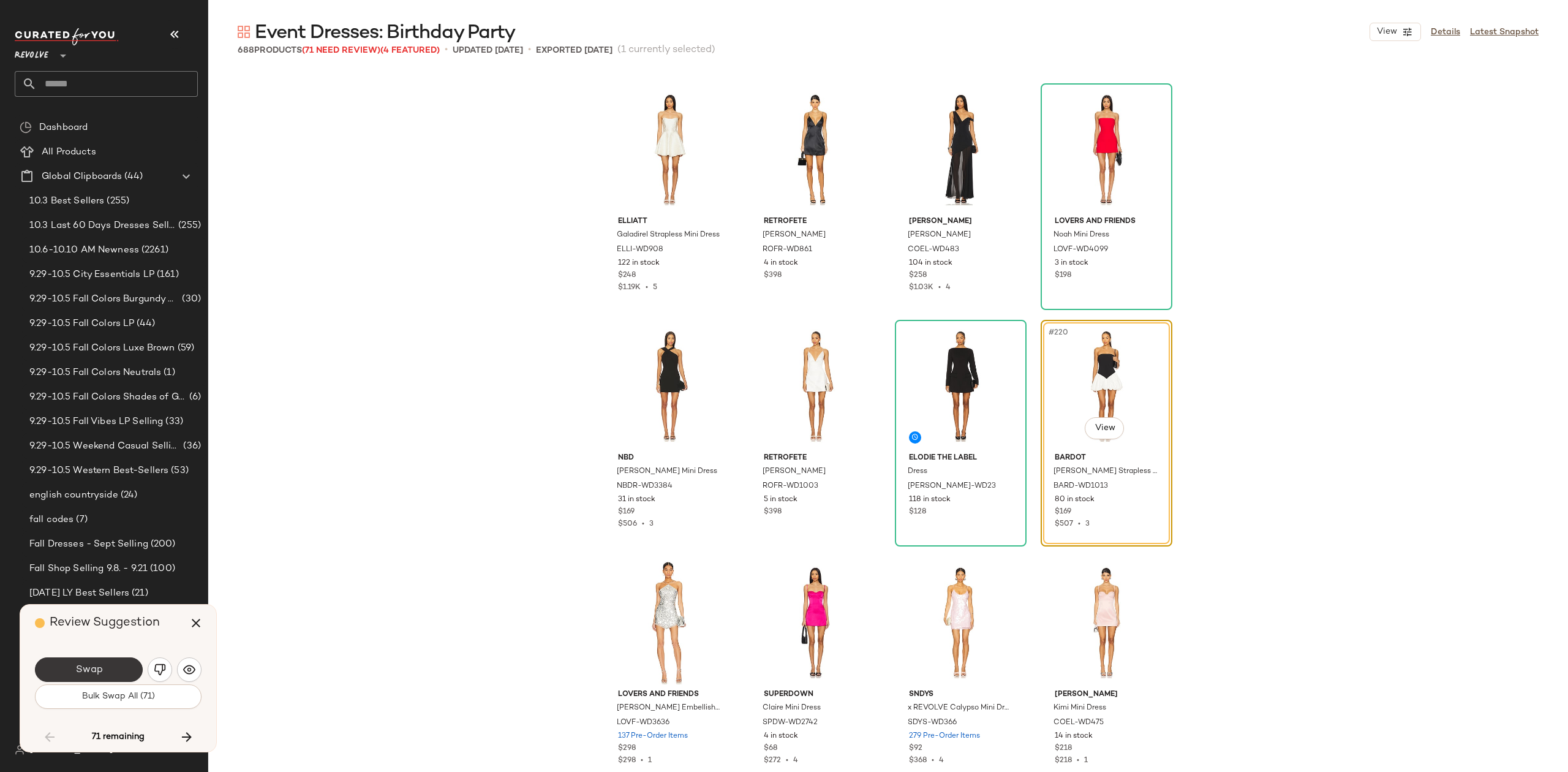
click at [101, 668] on span "Swap" at bounding box center [89, 671] width 28 height 12
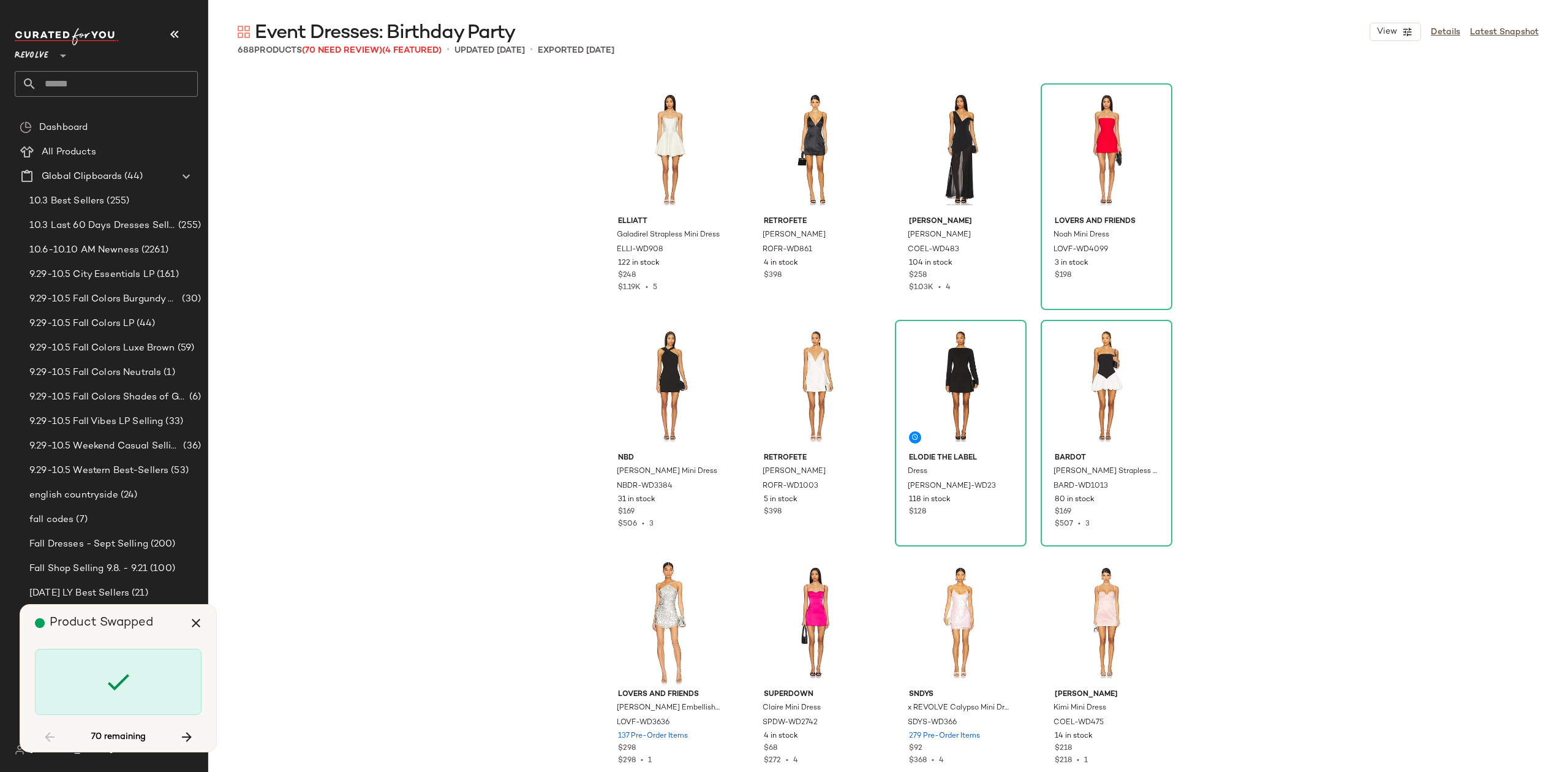
scroll to position [13243, 0]
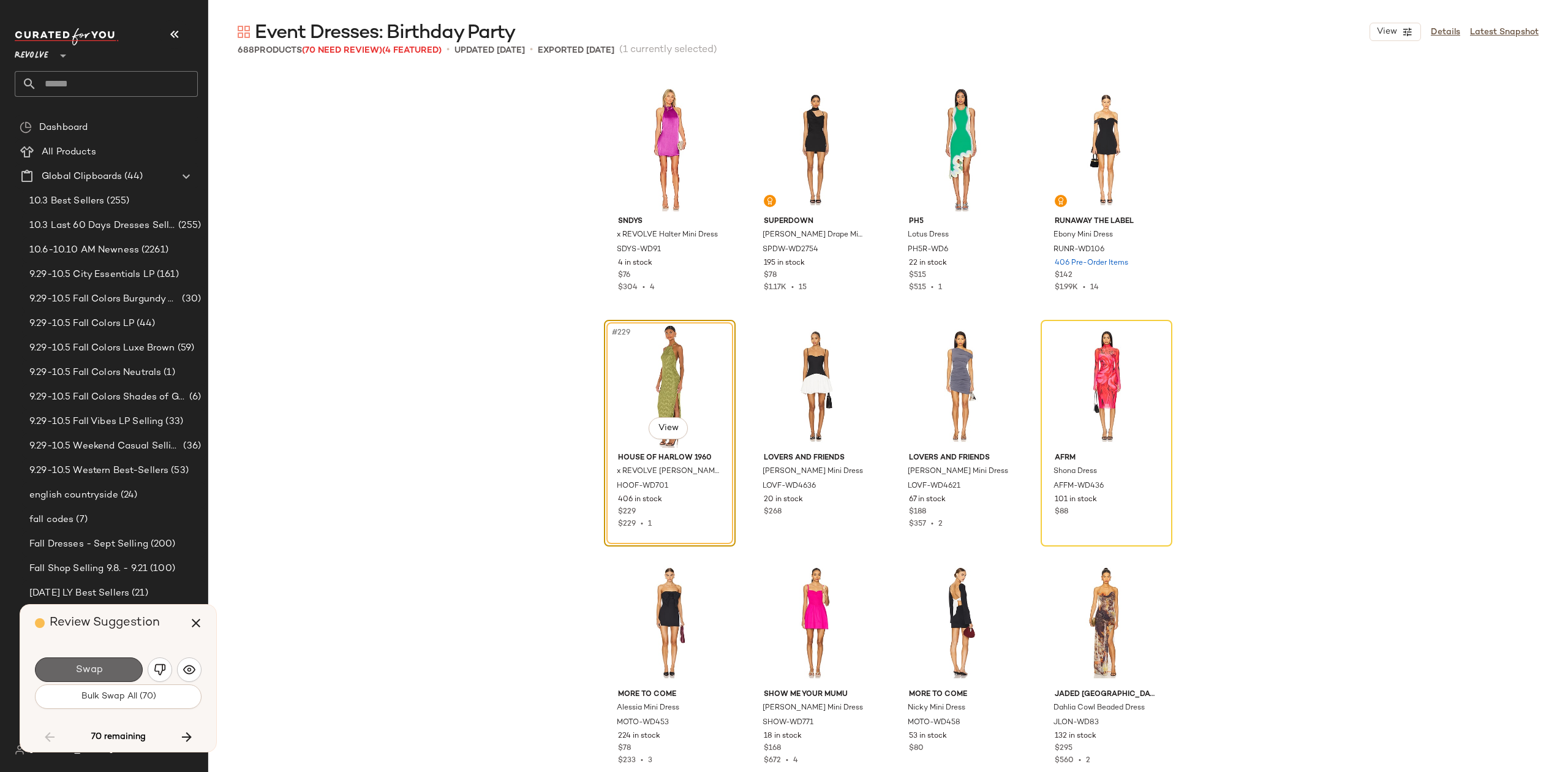
click at [101, 671] on span "Swap" at bounding box center [89, 671] width 28 height 12
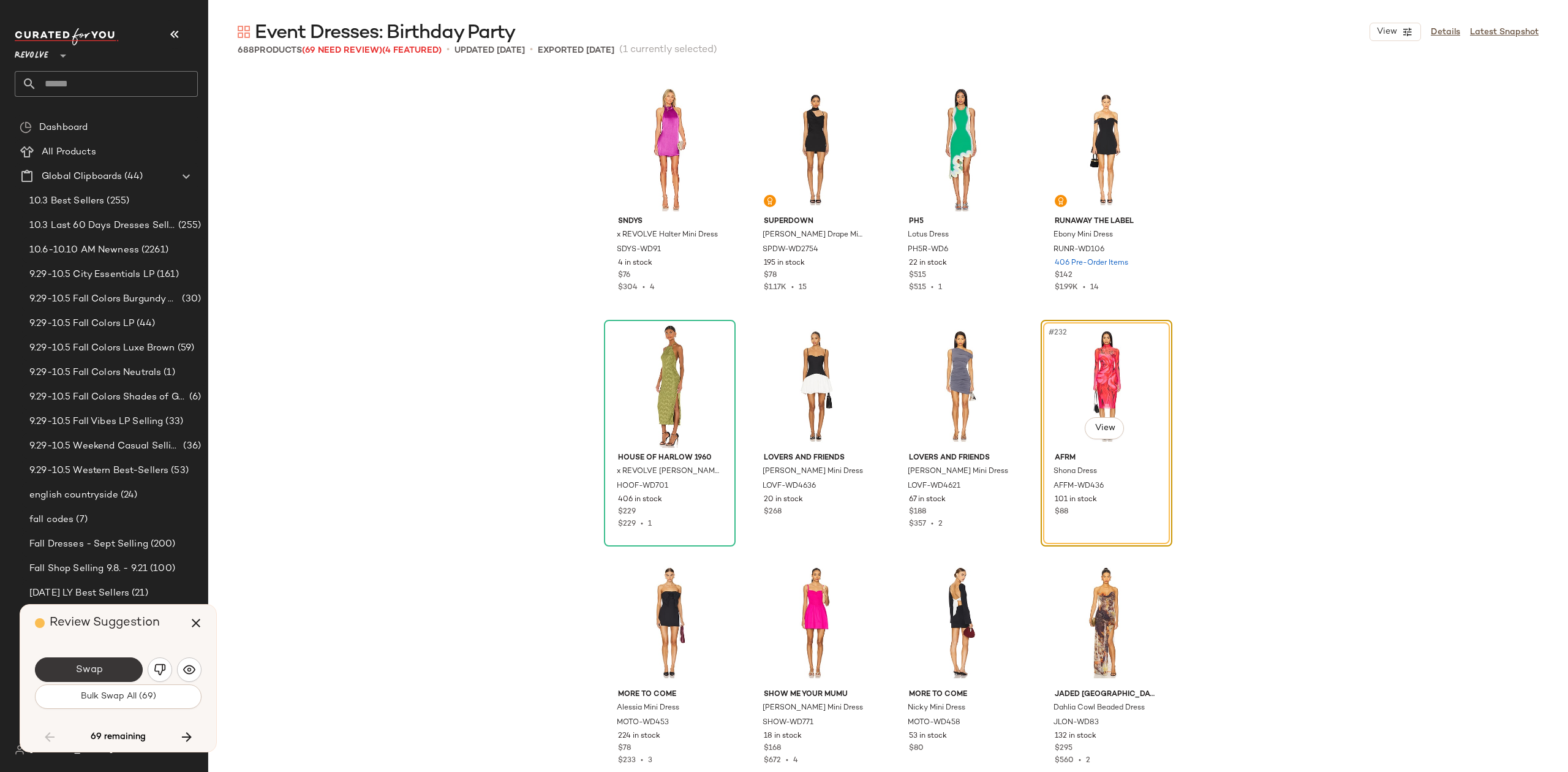
click at [112, 681] on button "Swap" at bounding box center [89, 670] width 107 height 25
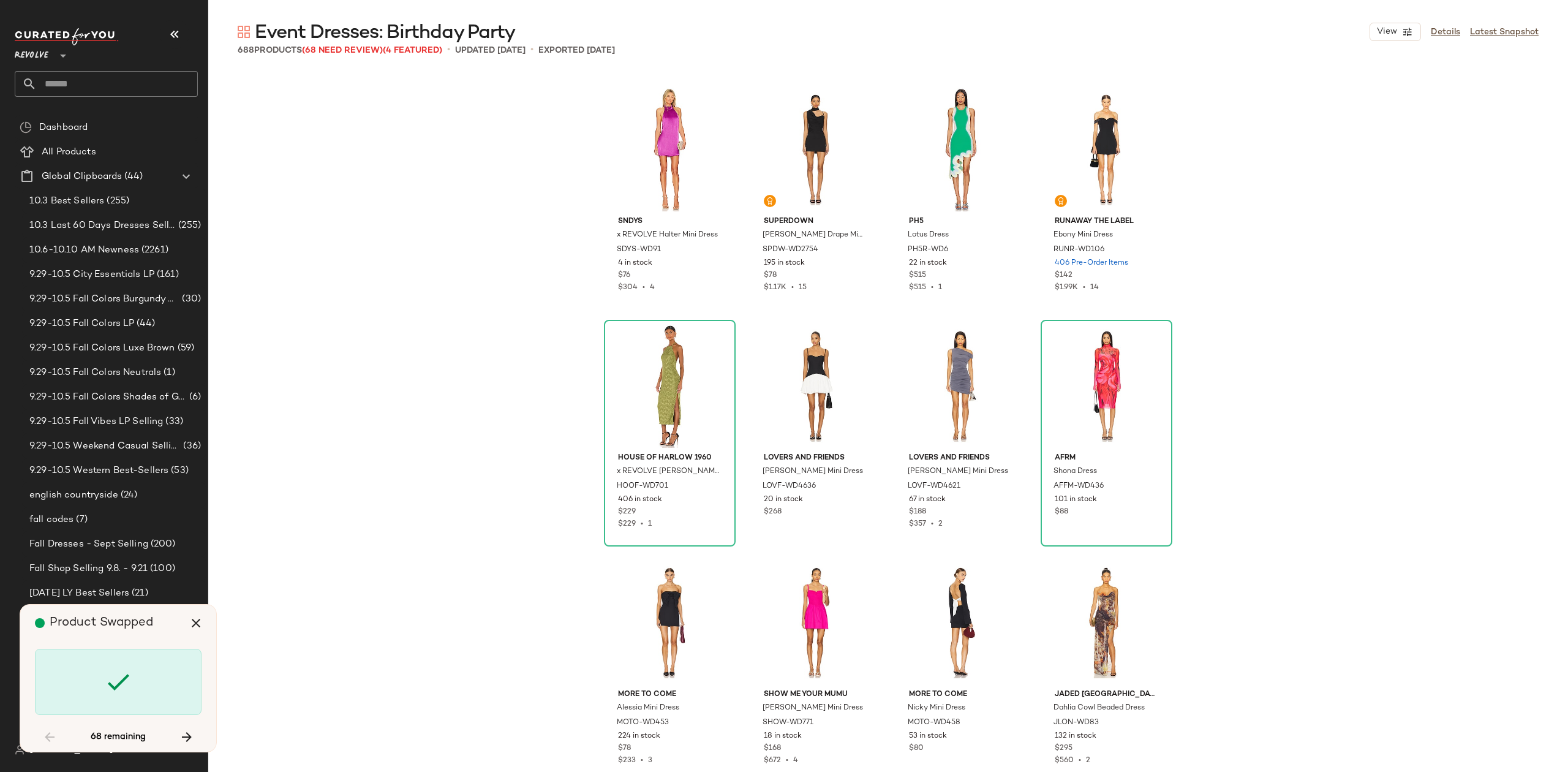
scroll to position [13716, 0]
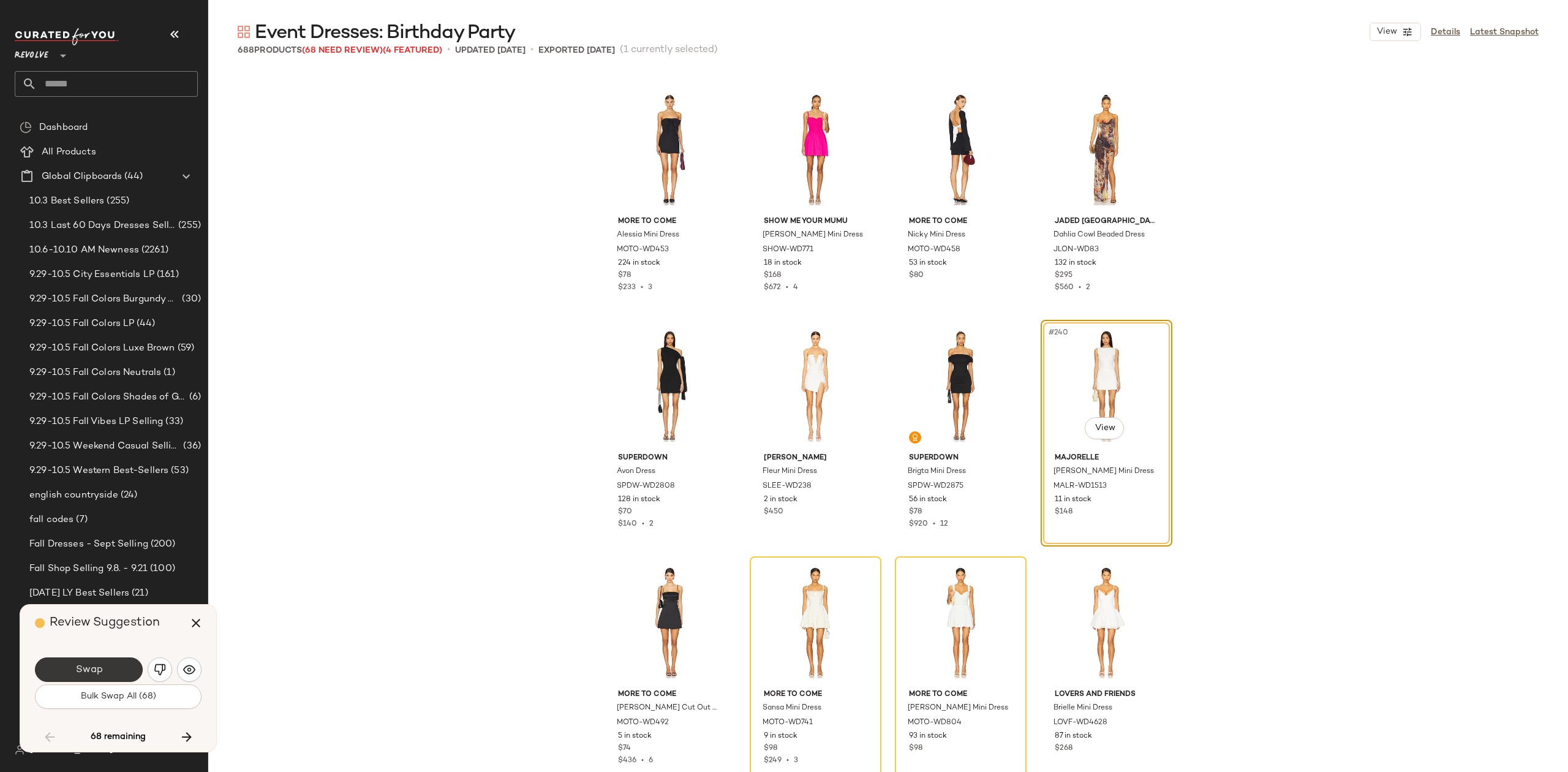
click at [123, 671] on button "Swap" at bounding box center [89, 670] width 107 height 25
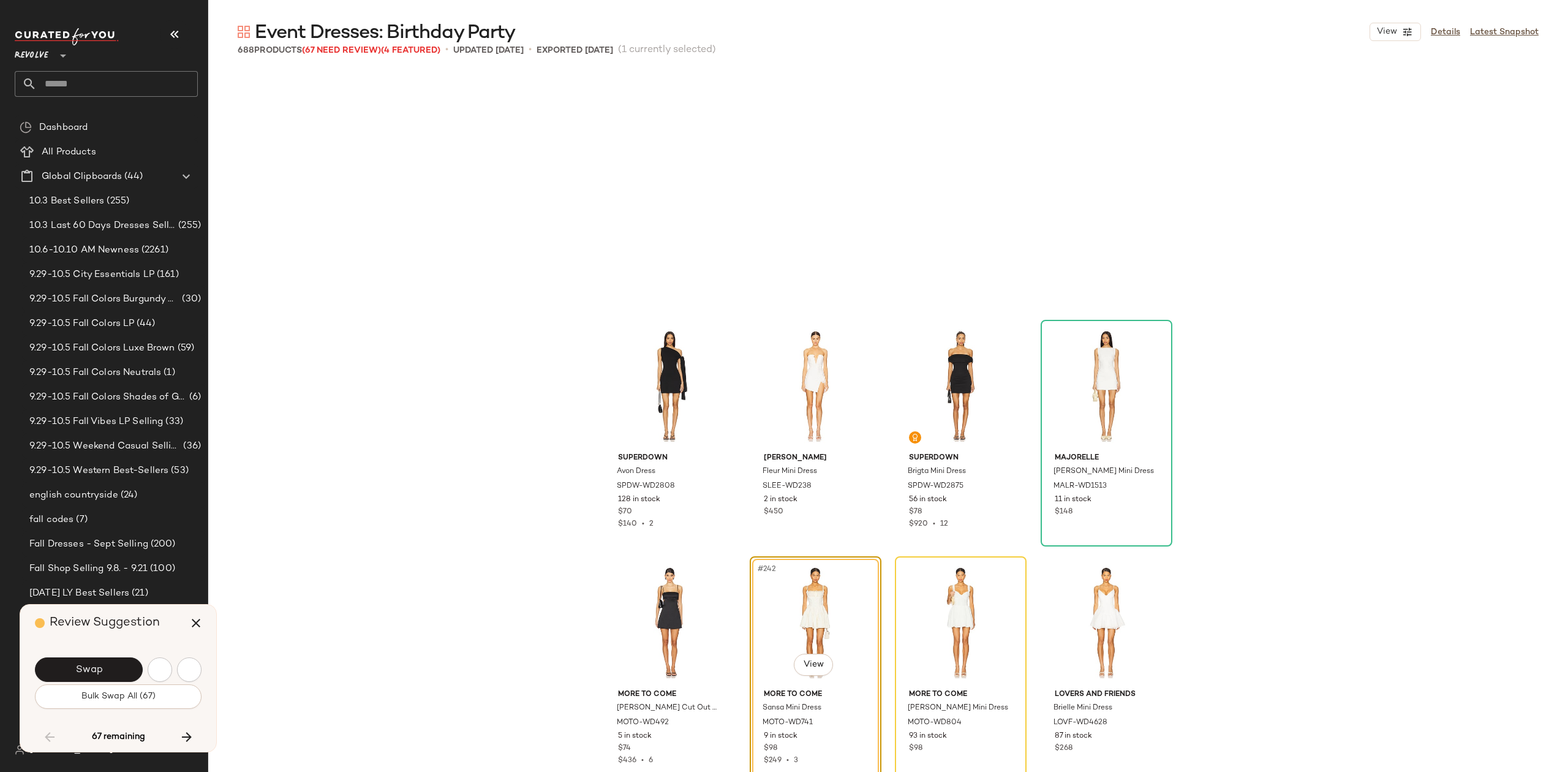
scroll to position [13953, 0]
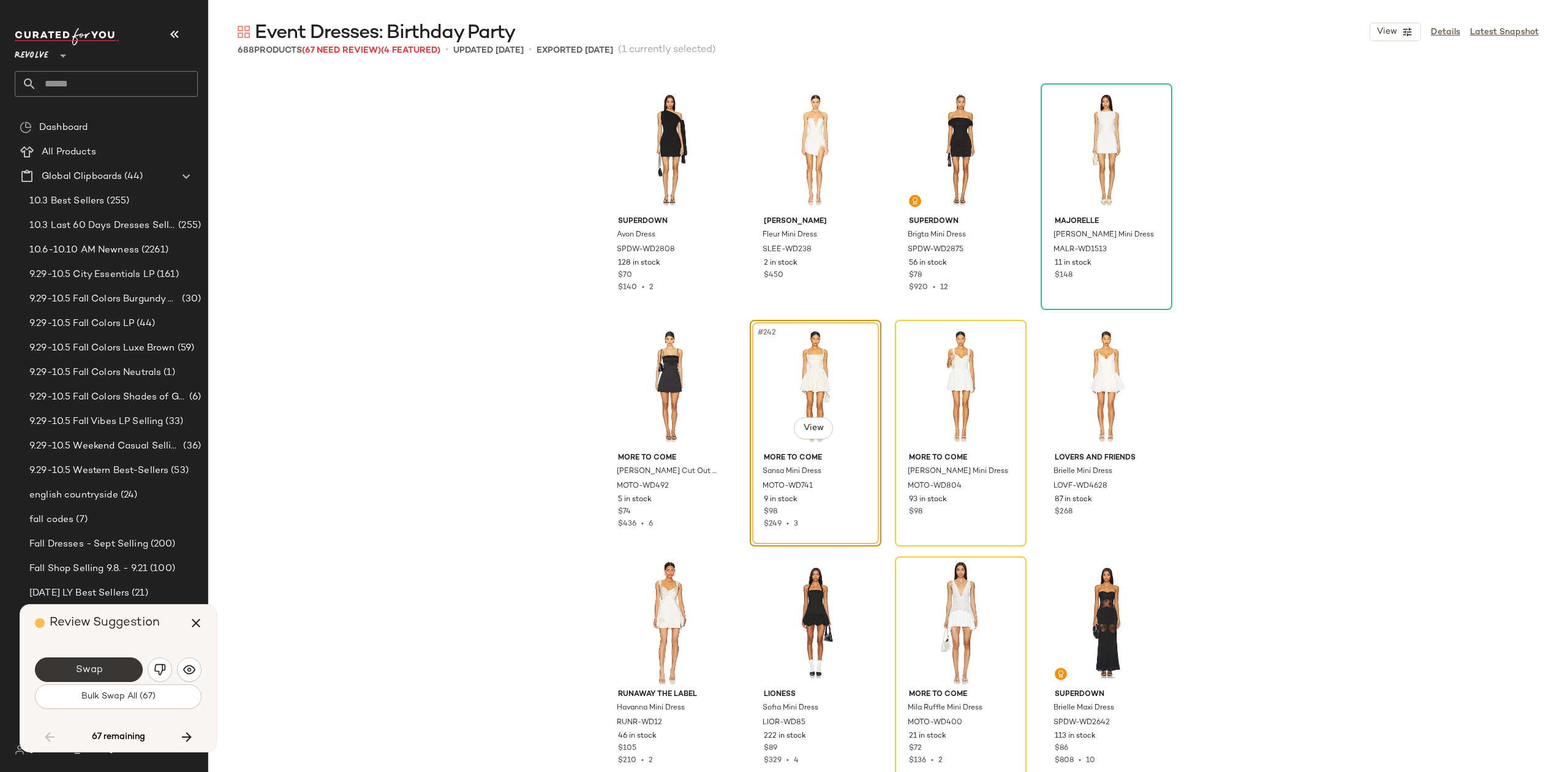
click at [101, 675] on span "Swap" at bounding box center [89, 671] width 28 height 12
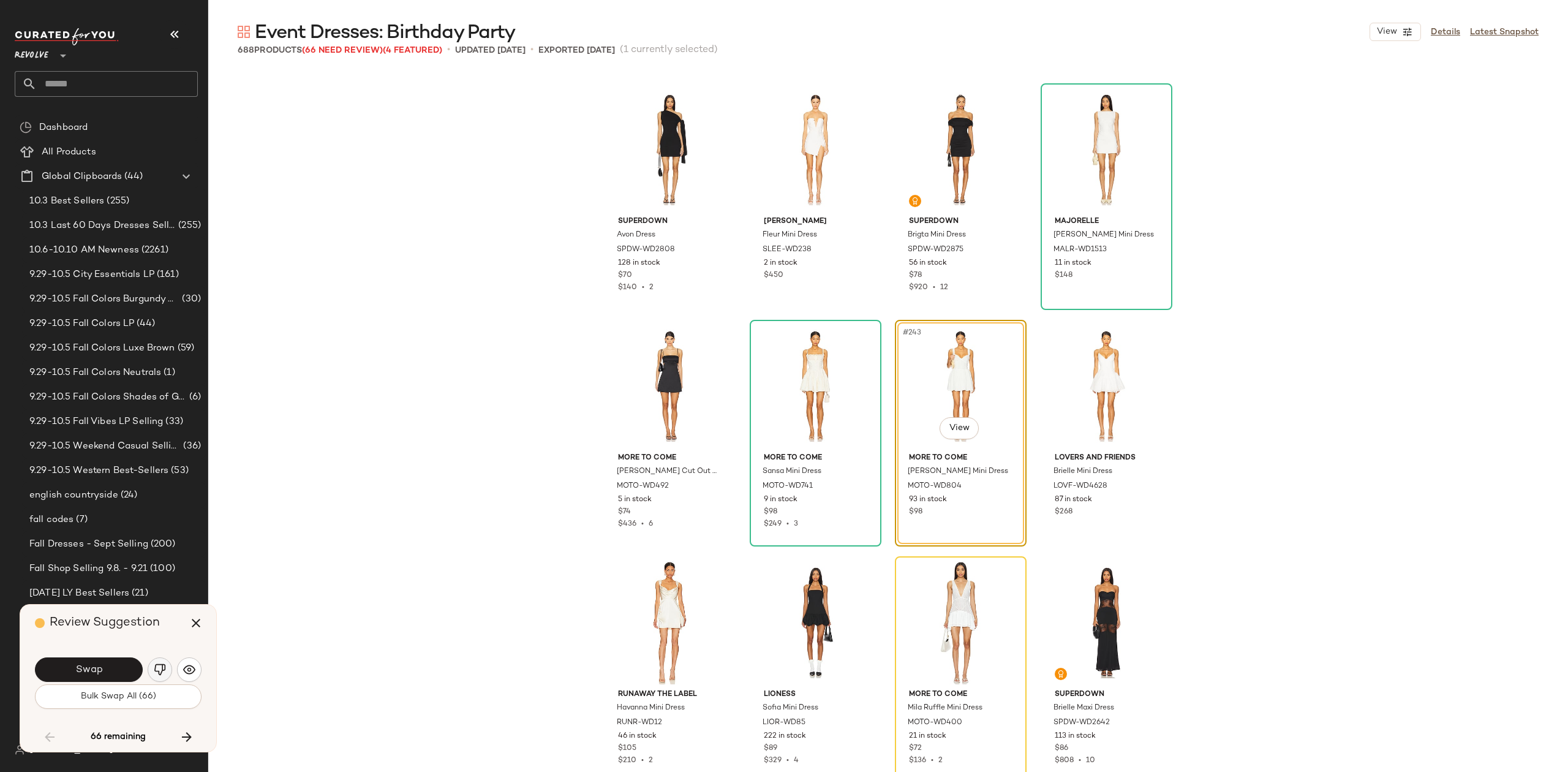
click at [155, 674] on img "button" at bounding box center [160, 670] width 12 height 12
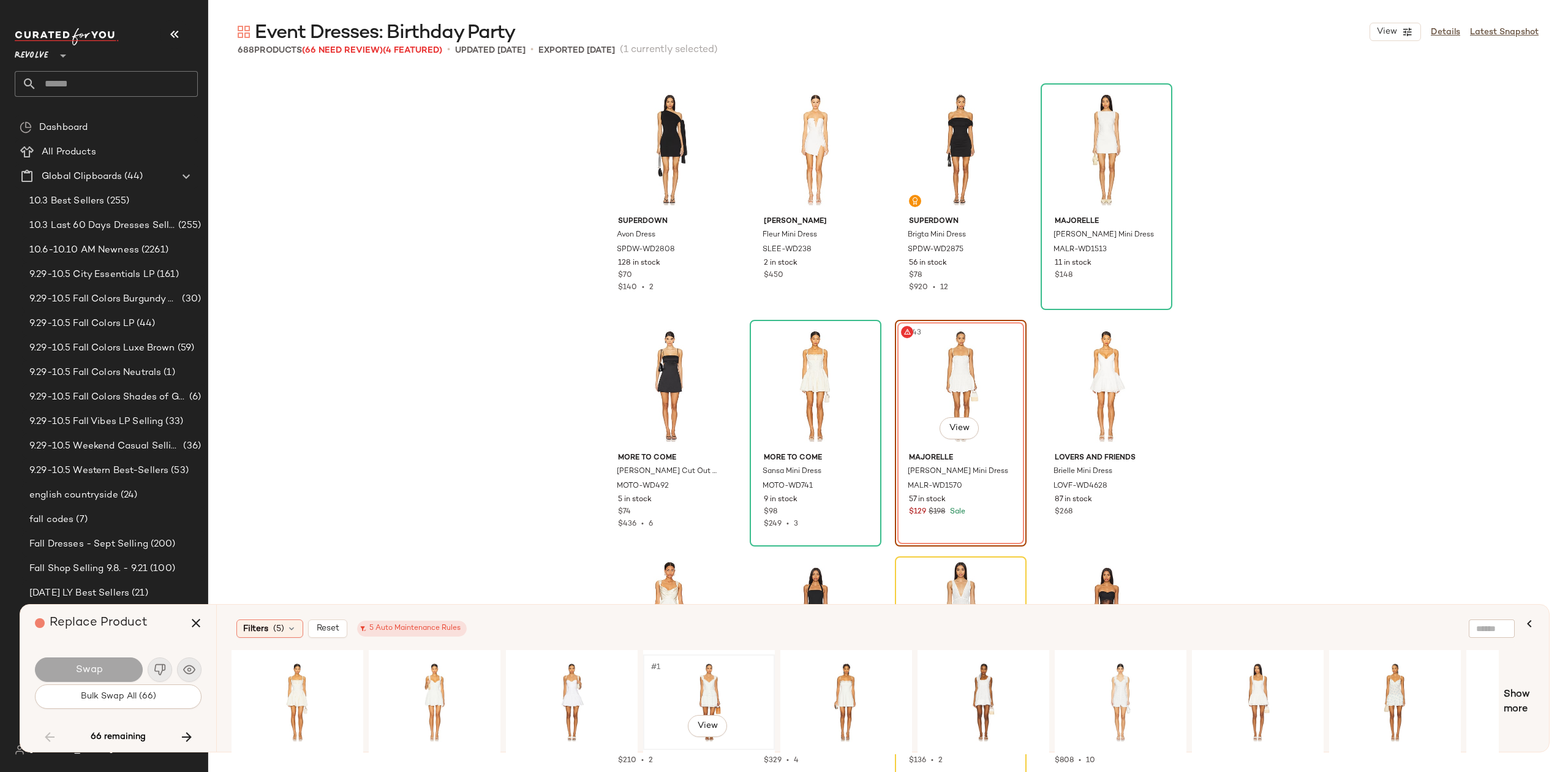
click at [709, 692] on div "#1 View" at bounding box center [708, 702] width 123 height 87
click at [112, 671] on button "Swap" at bounding box center [89, 670] width 107 height 25
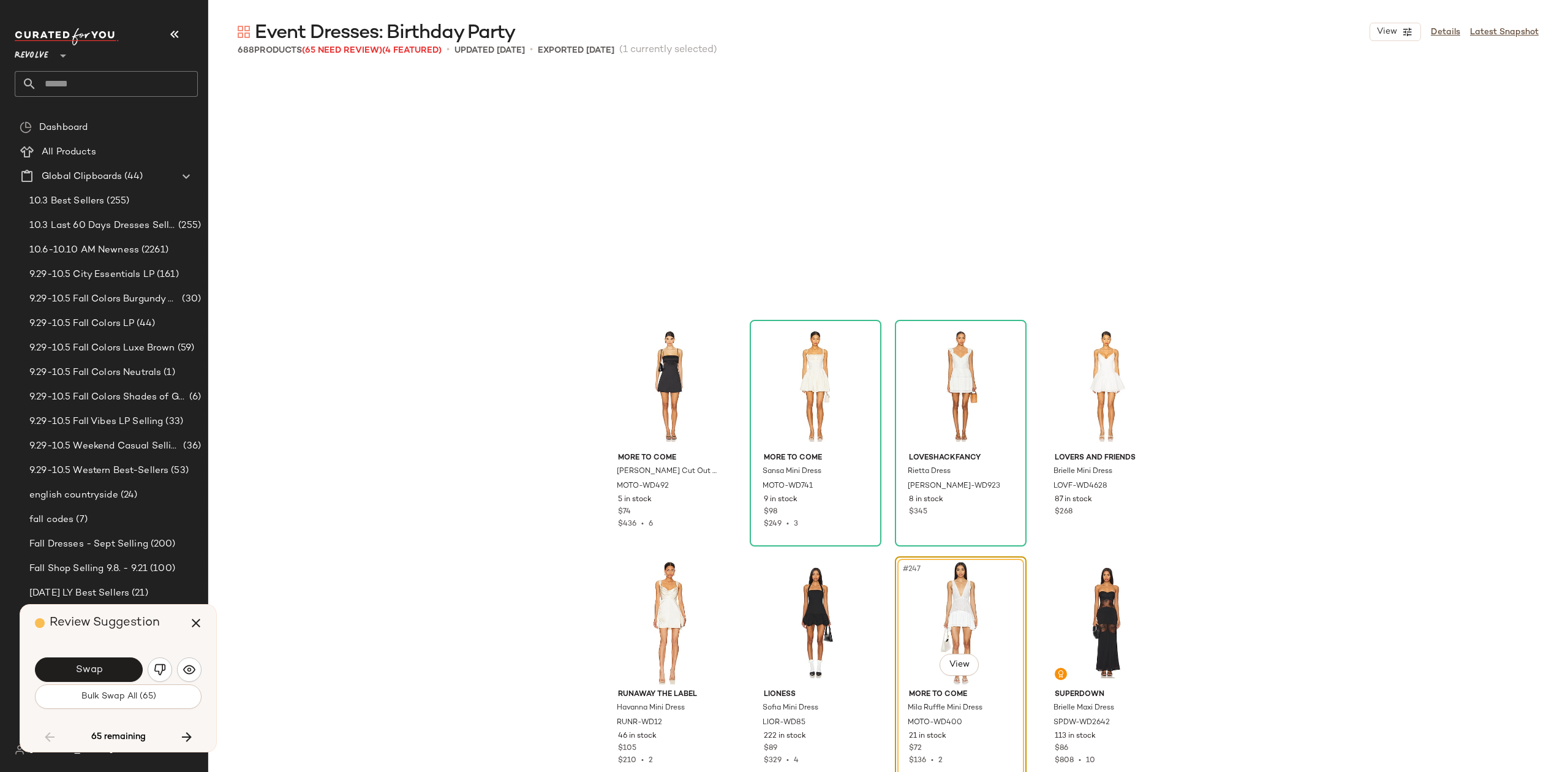
scroll to position [14189, 0]
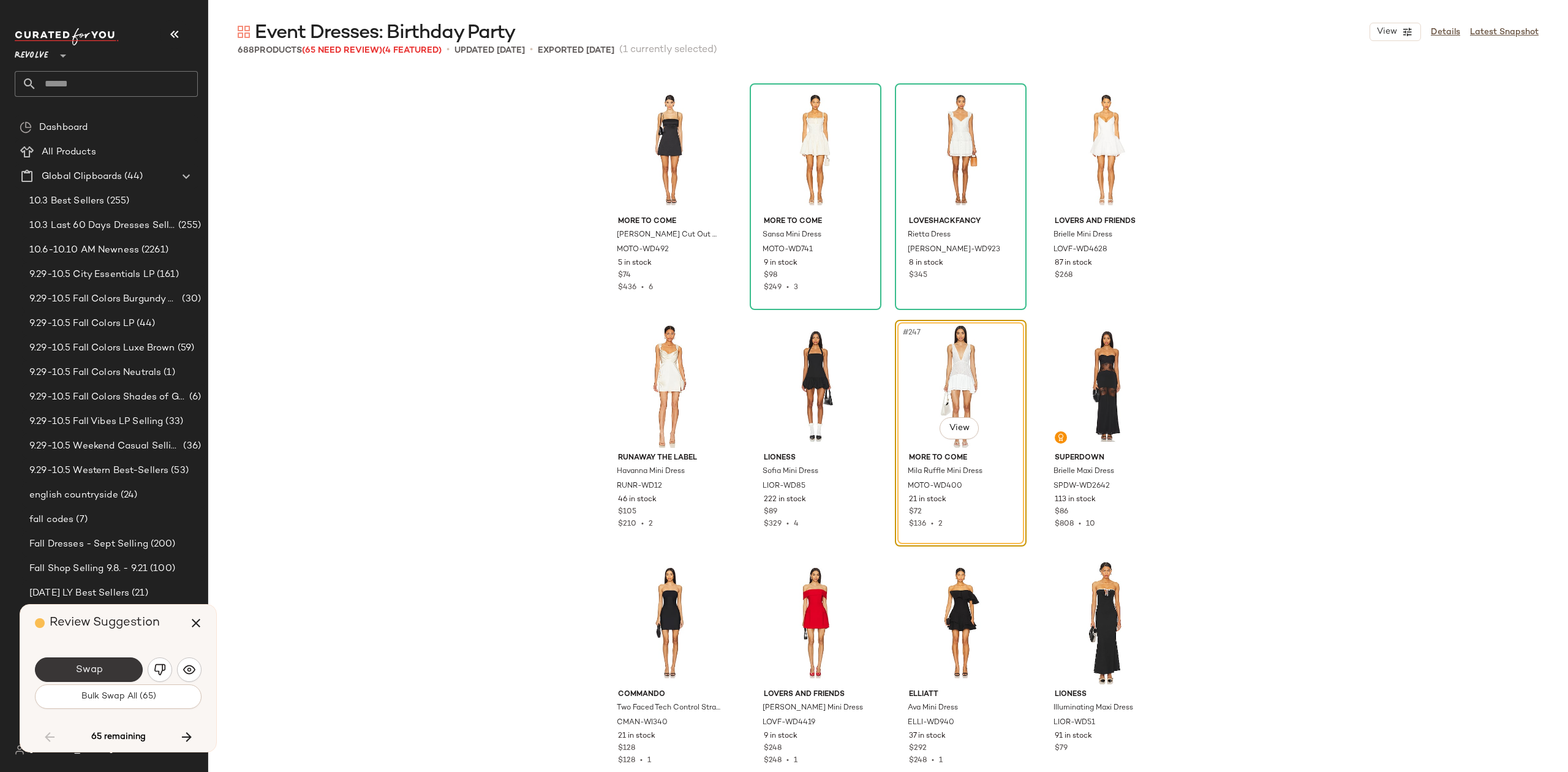
click at [87, 675] on span "Swap" at bounding box center [89, 671] width 28 height 12
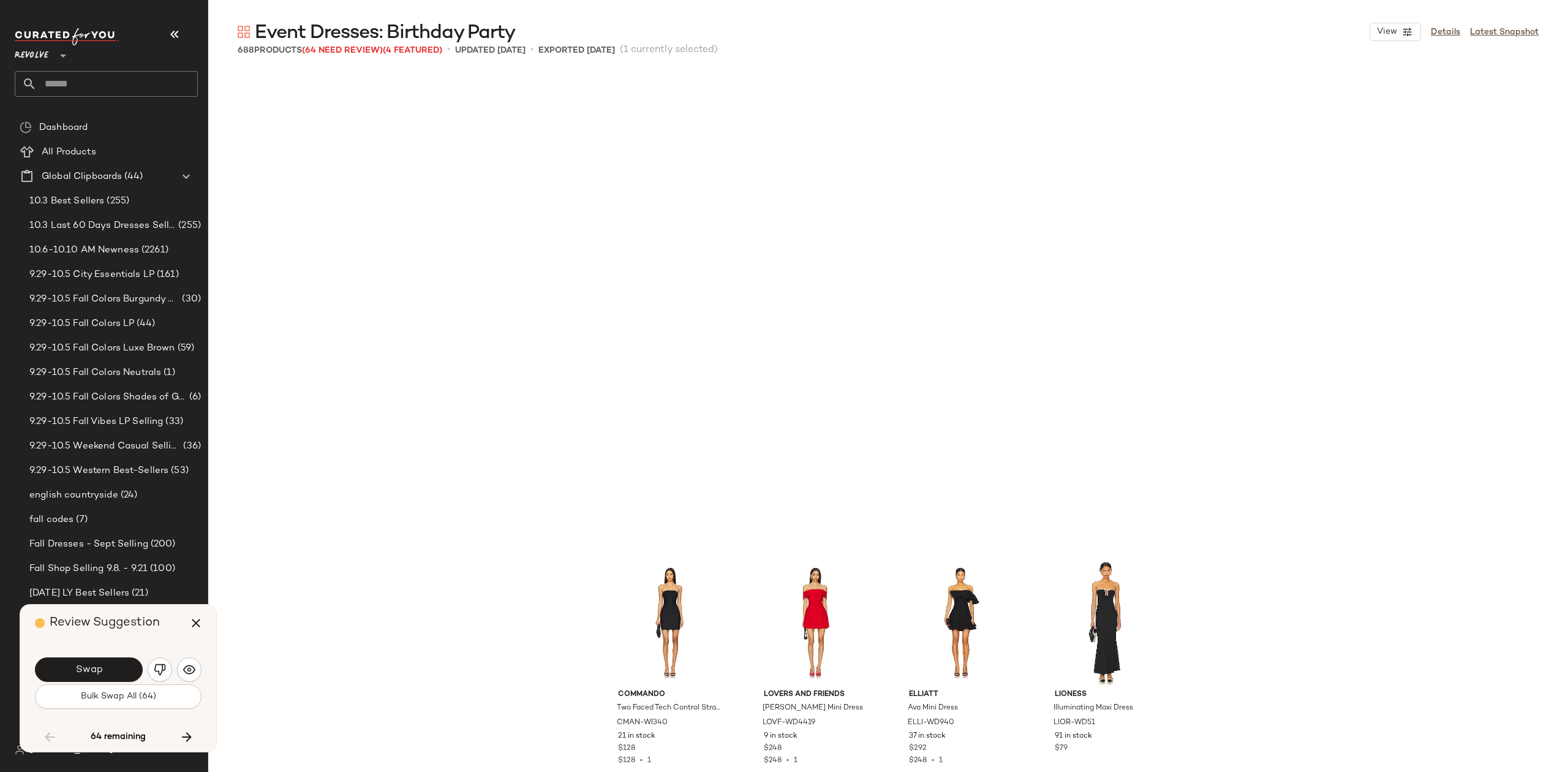
scroll to position [14662, 0]
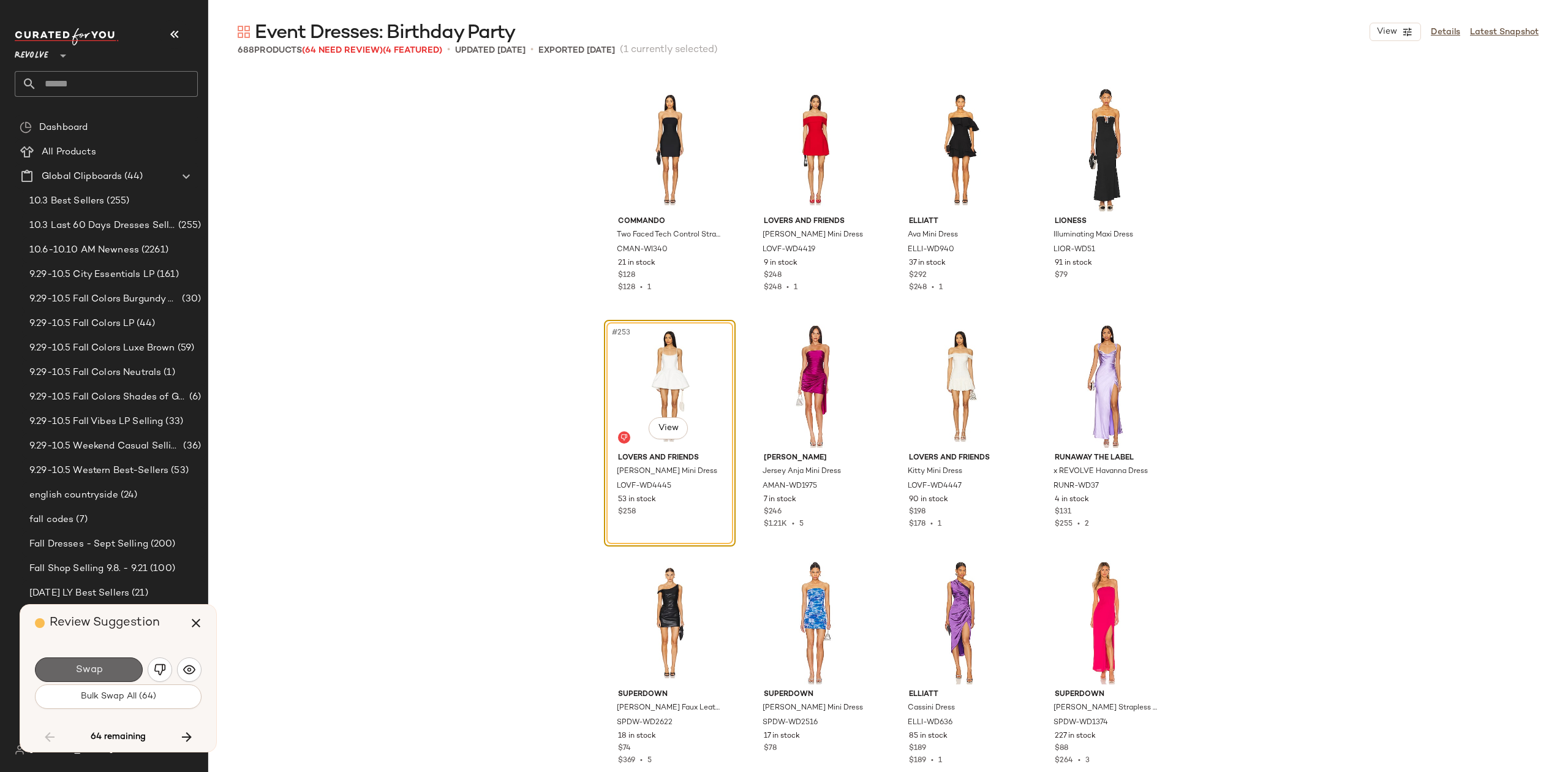
click at [112, 665] on button "Swap" at bounding box center [89, 670] width 107 height 25
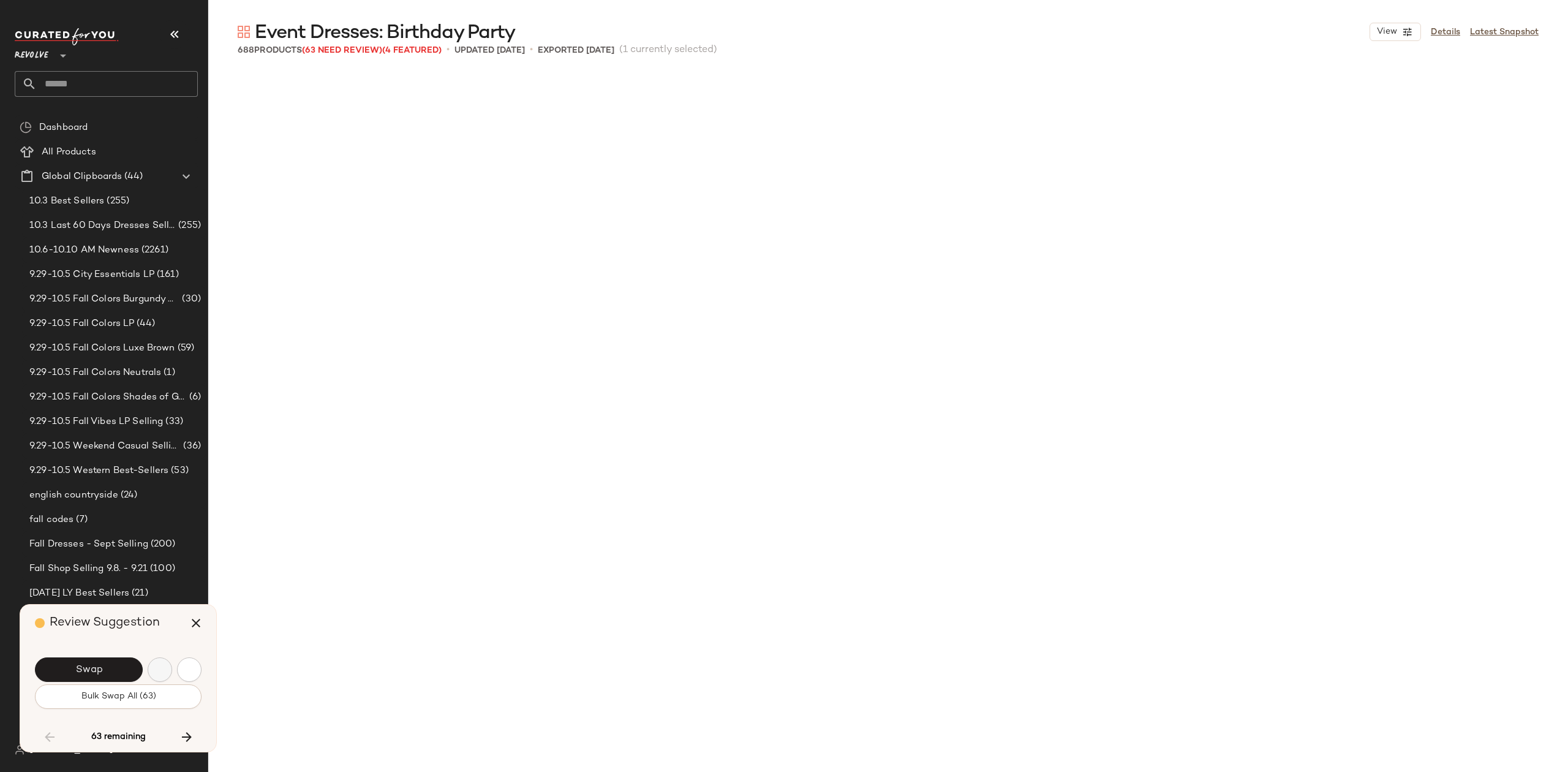
scroll to position [15371, 0]
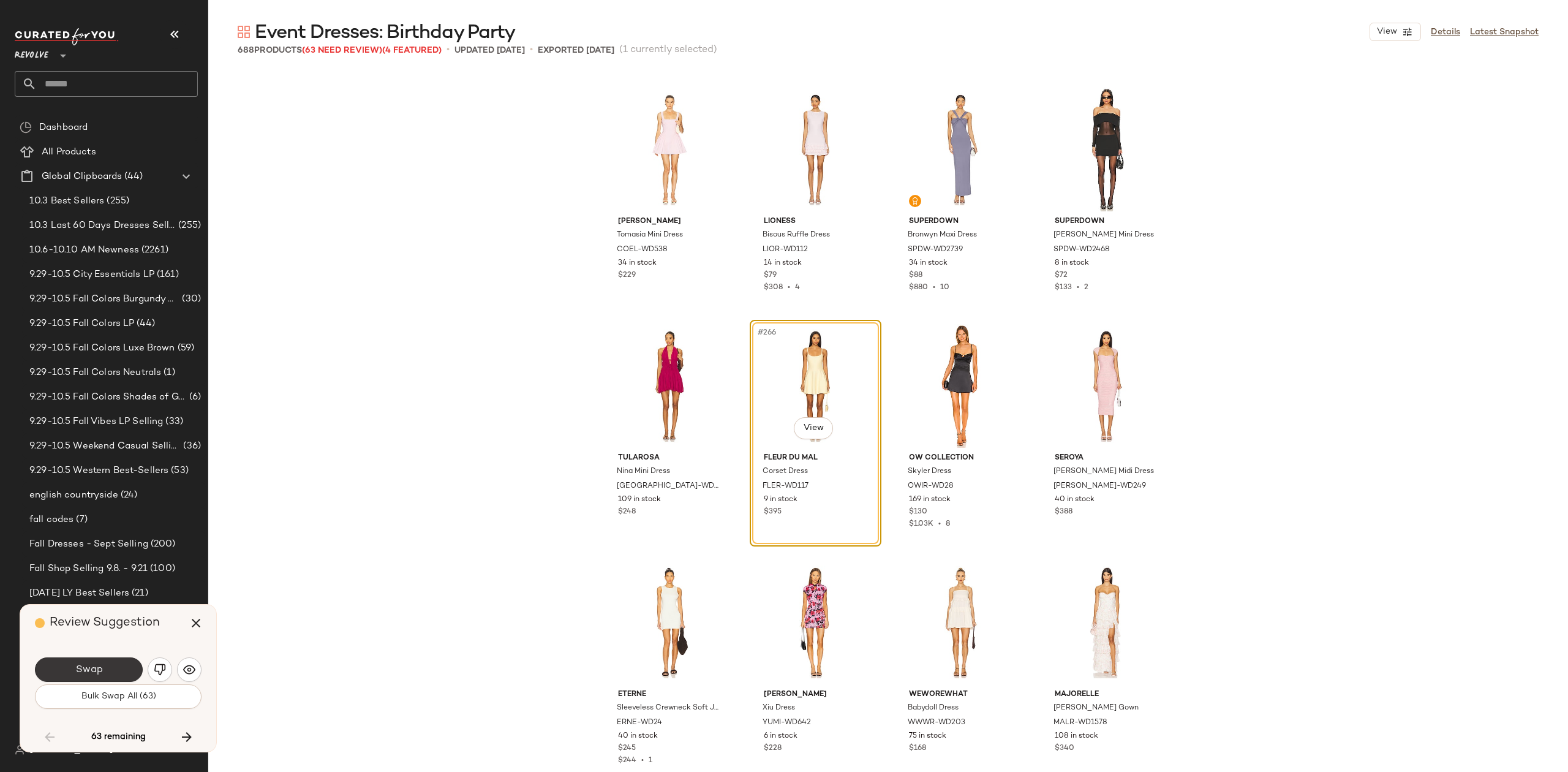
click at [110, 677] on button "Swap" at bounding box center [89, 670] width 107 height 25
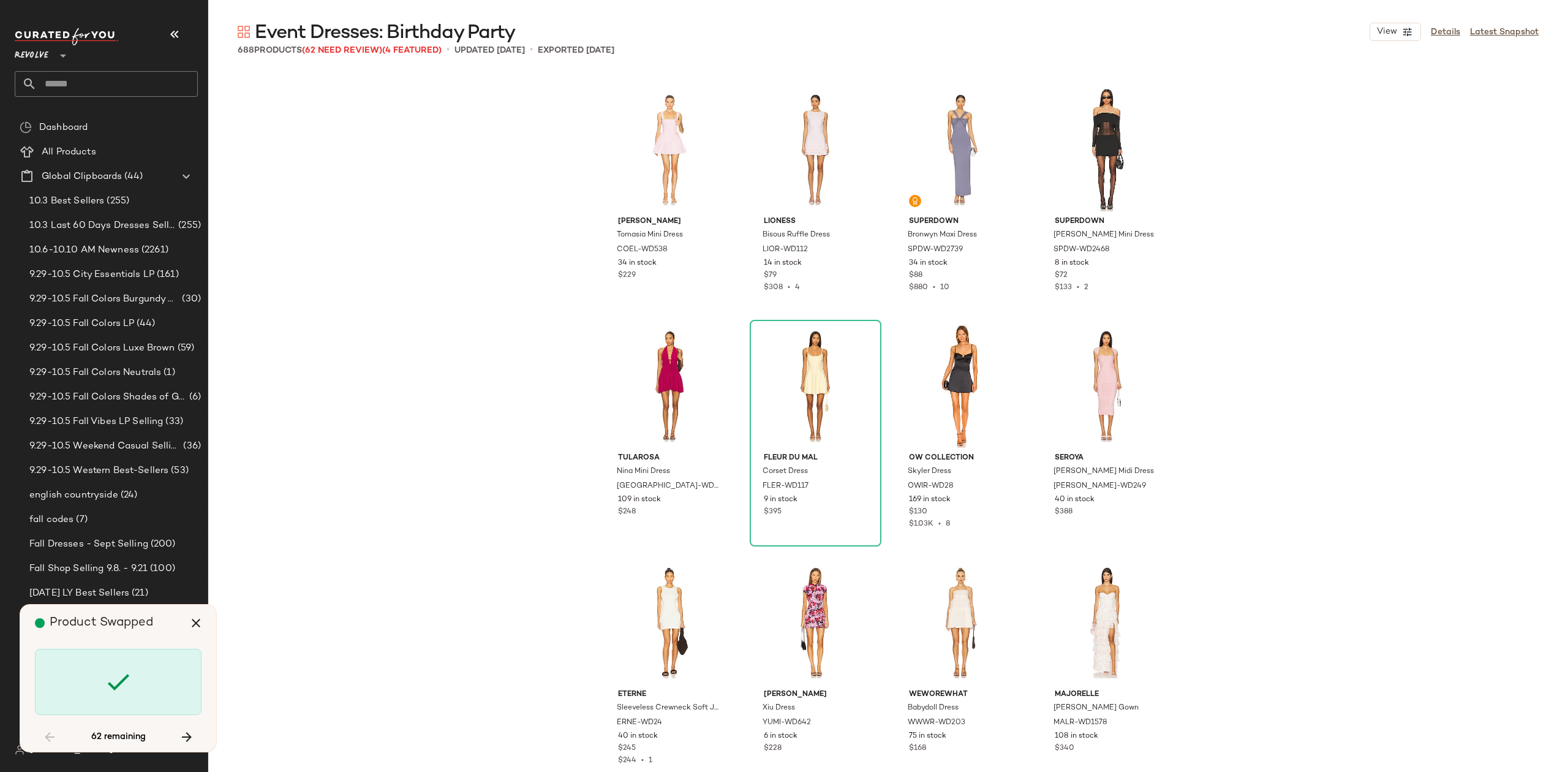
scroll to position [15844, 0]
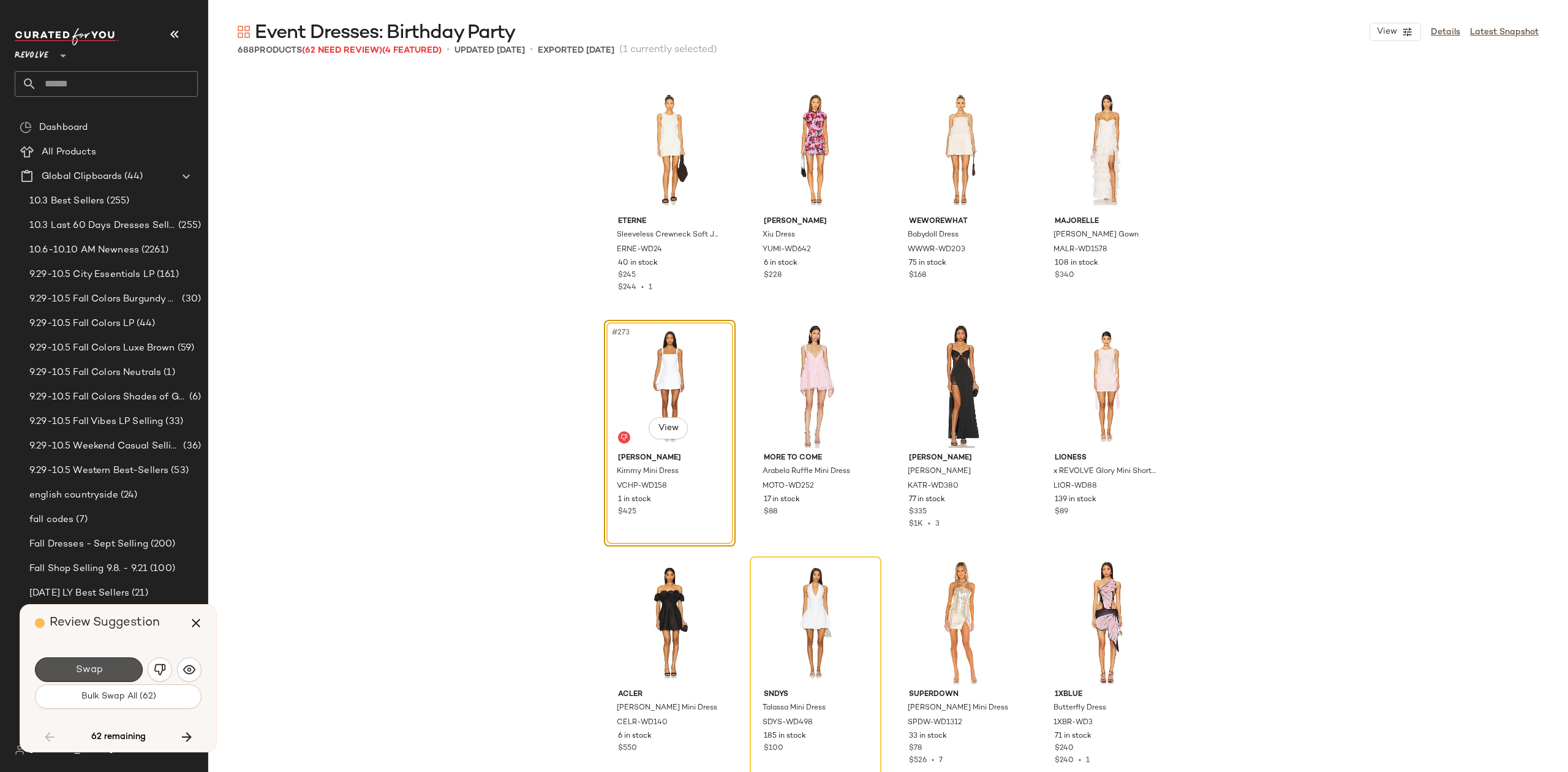
click at [110, 677] on button "Swap" at bounding box center [89, 670] width 107 height 25
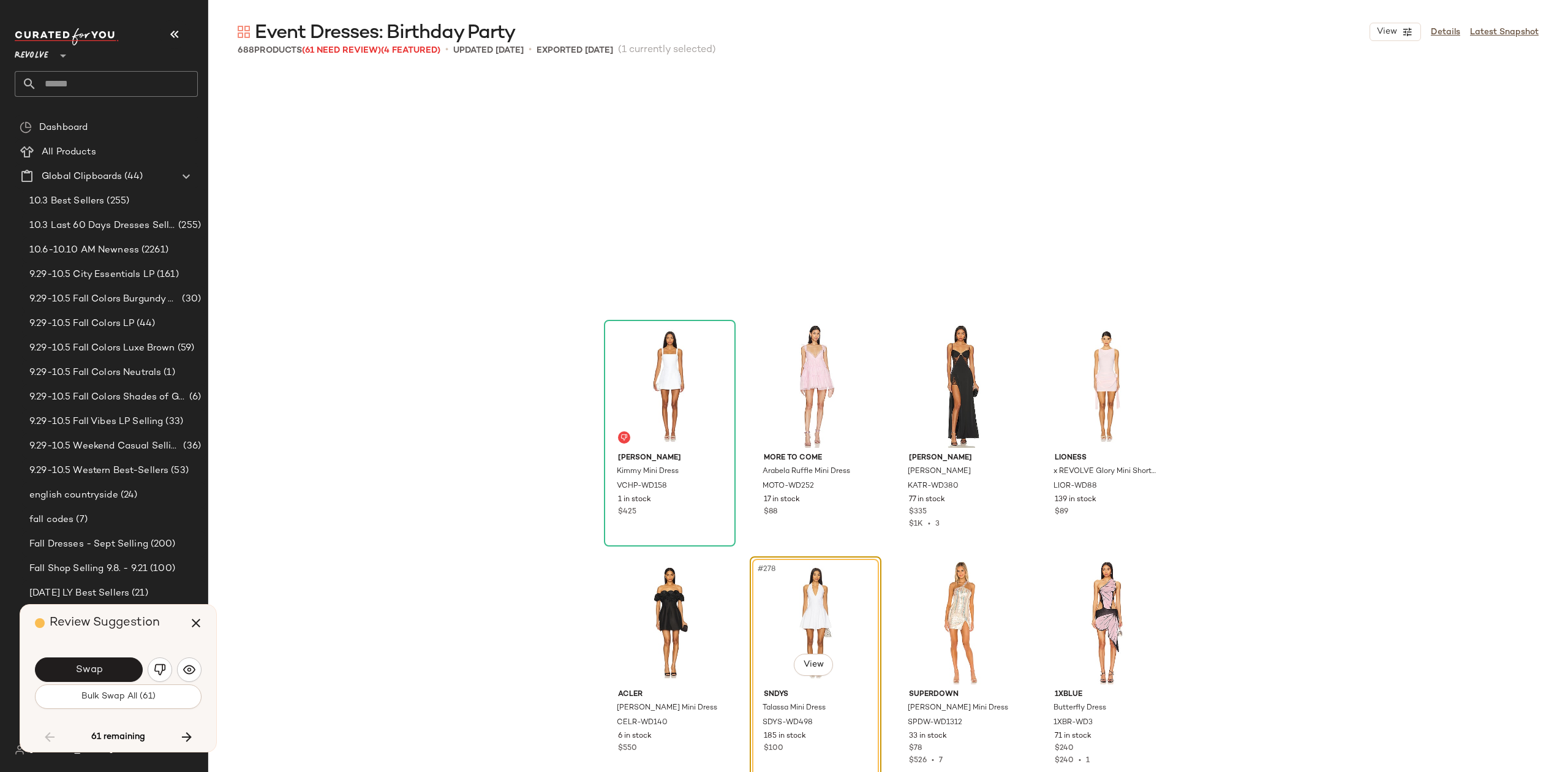
scroll to position [16080, 0]
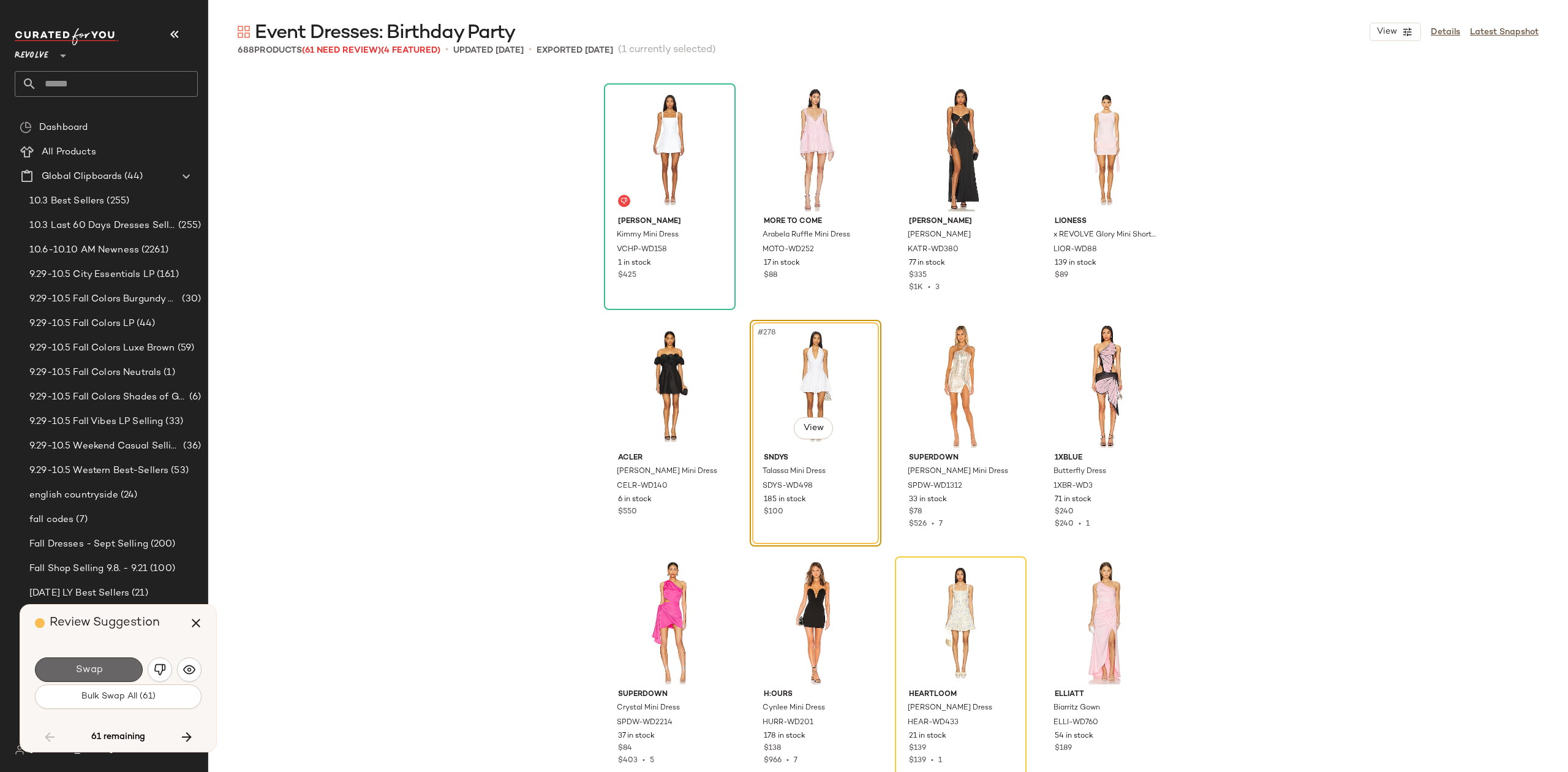
click at [106, 671] on button "Swap" at bounding box center [89, 670] width 107 height 25
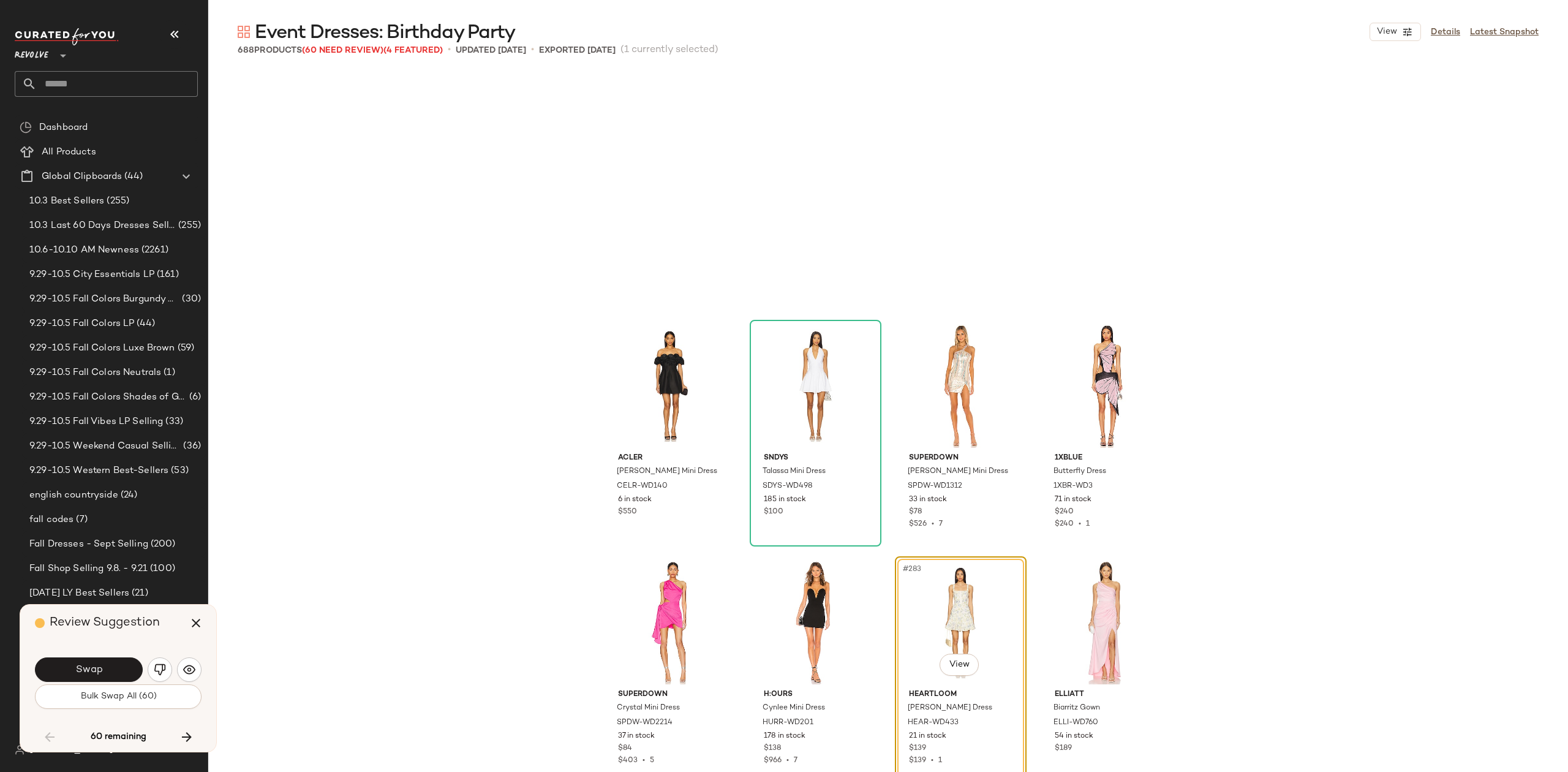
scroll to position [16318, 0]
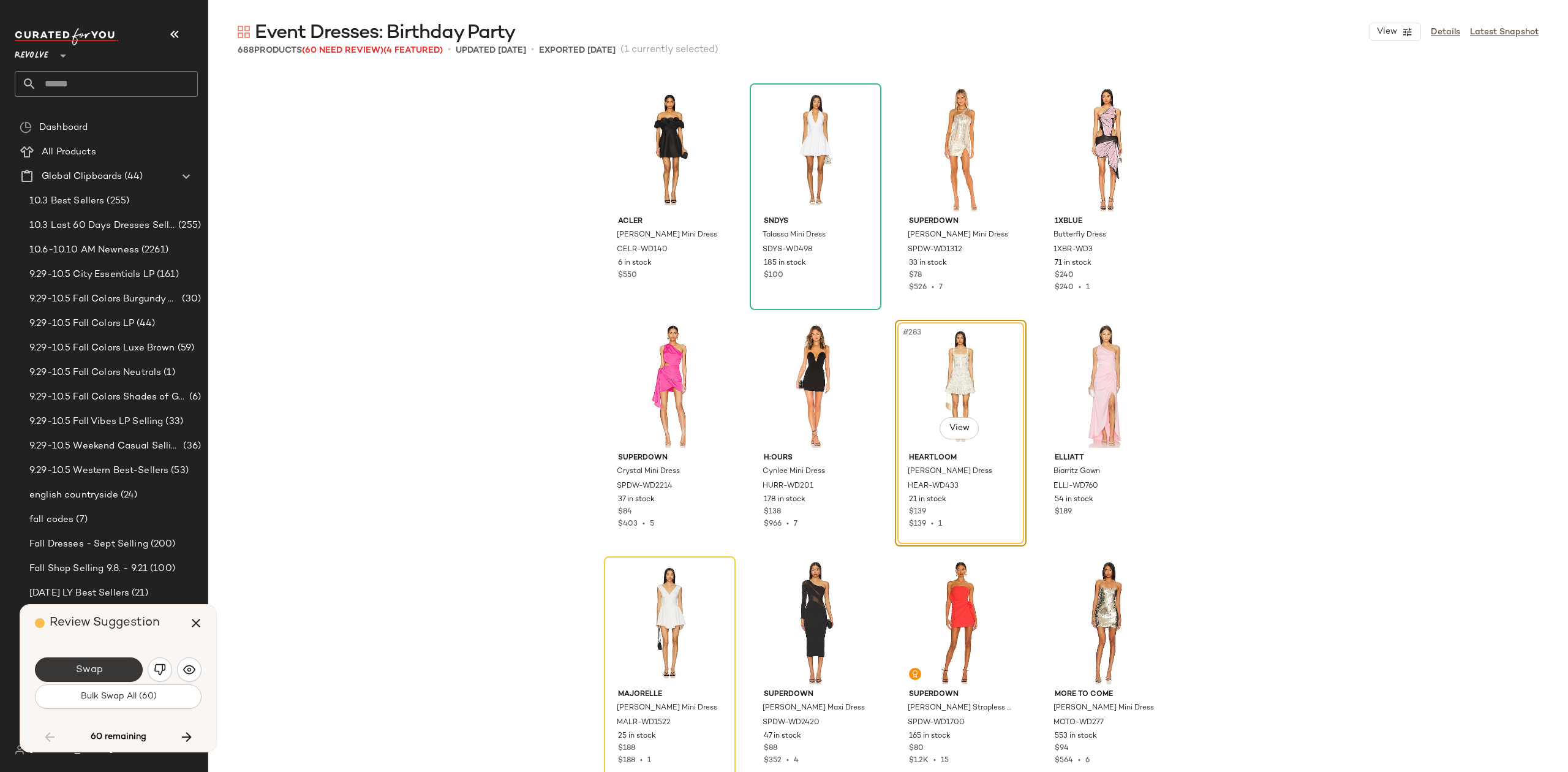
click at [94, 675] on span "Swap" at bounding box center [89, 671] width 28 height 12
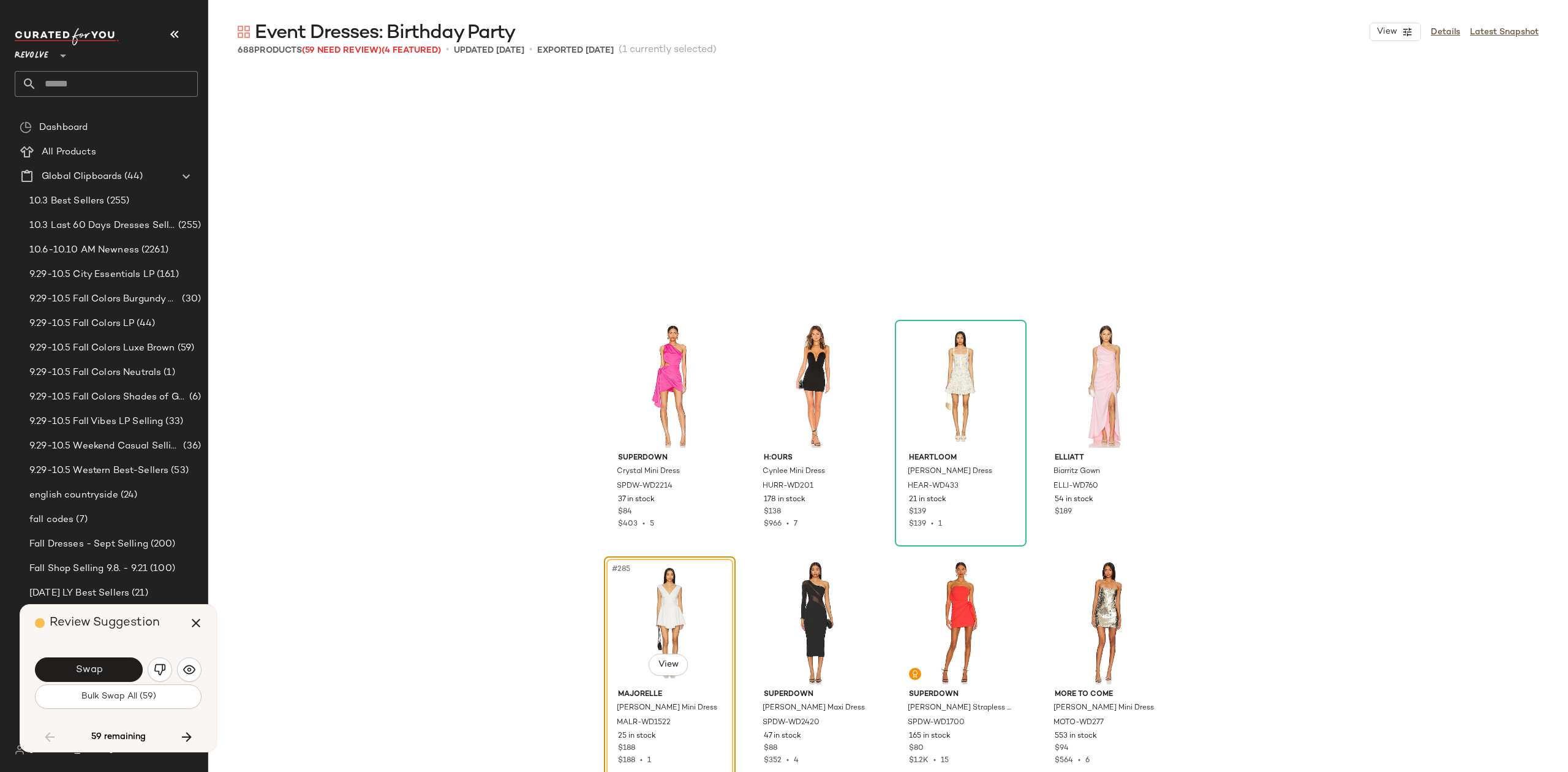
scroll to position [16554, 0]
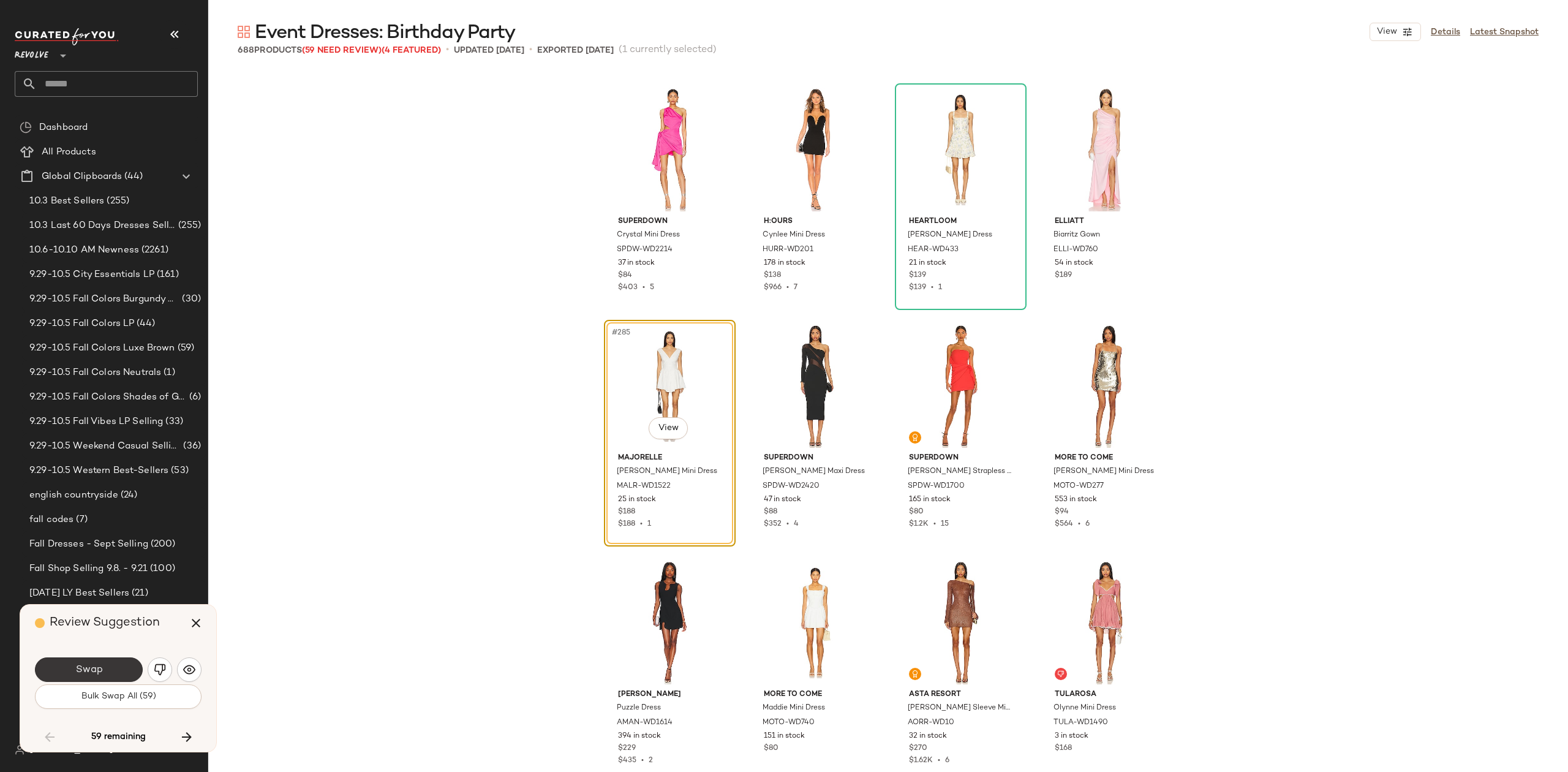
click at [74, 668] on button "Swap" at bounding box center [89, 670] width 107 height 25
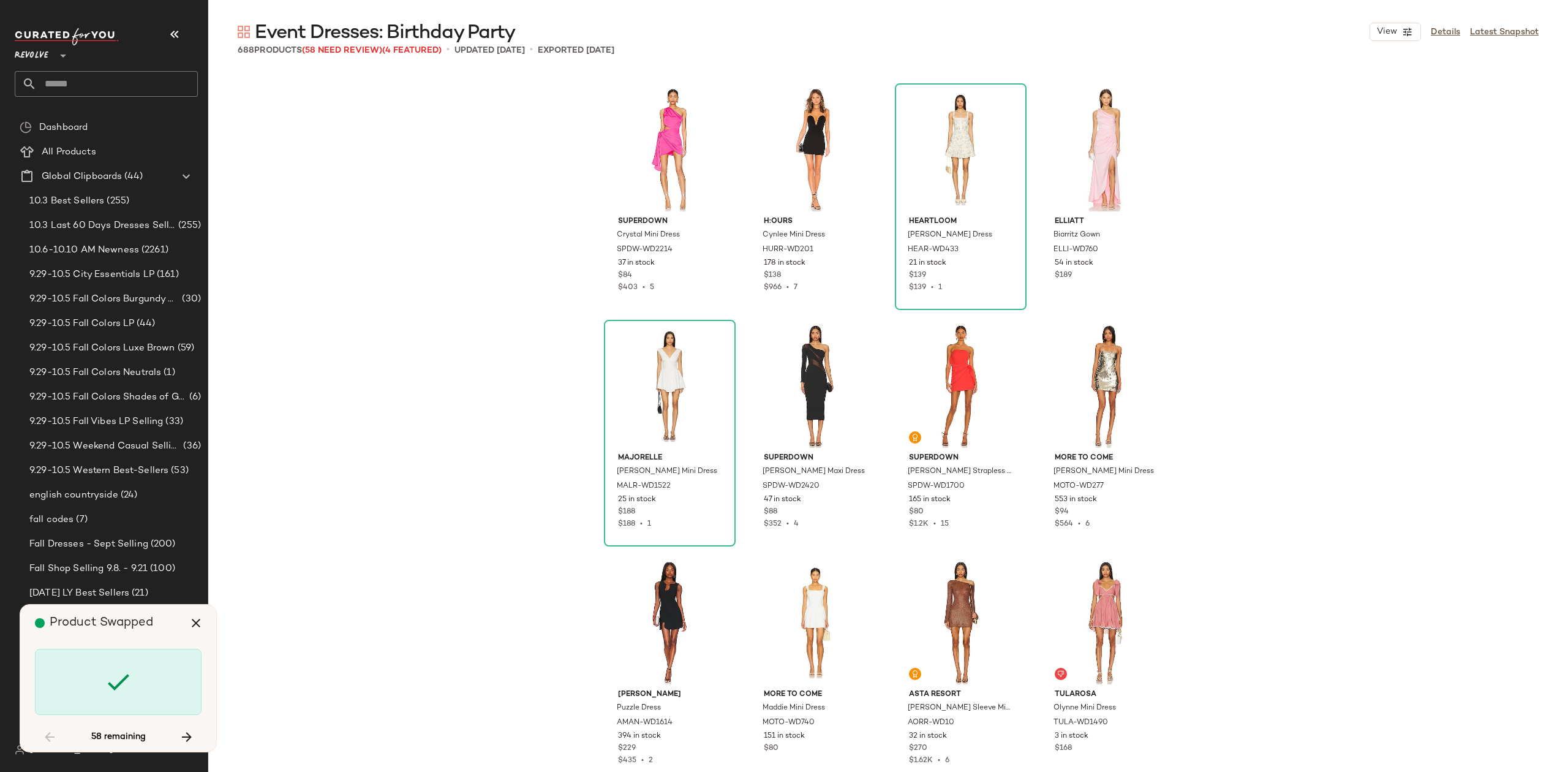
scroll to position [17027, 0]
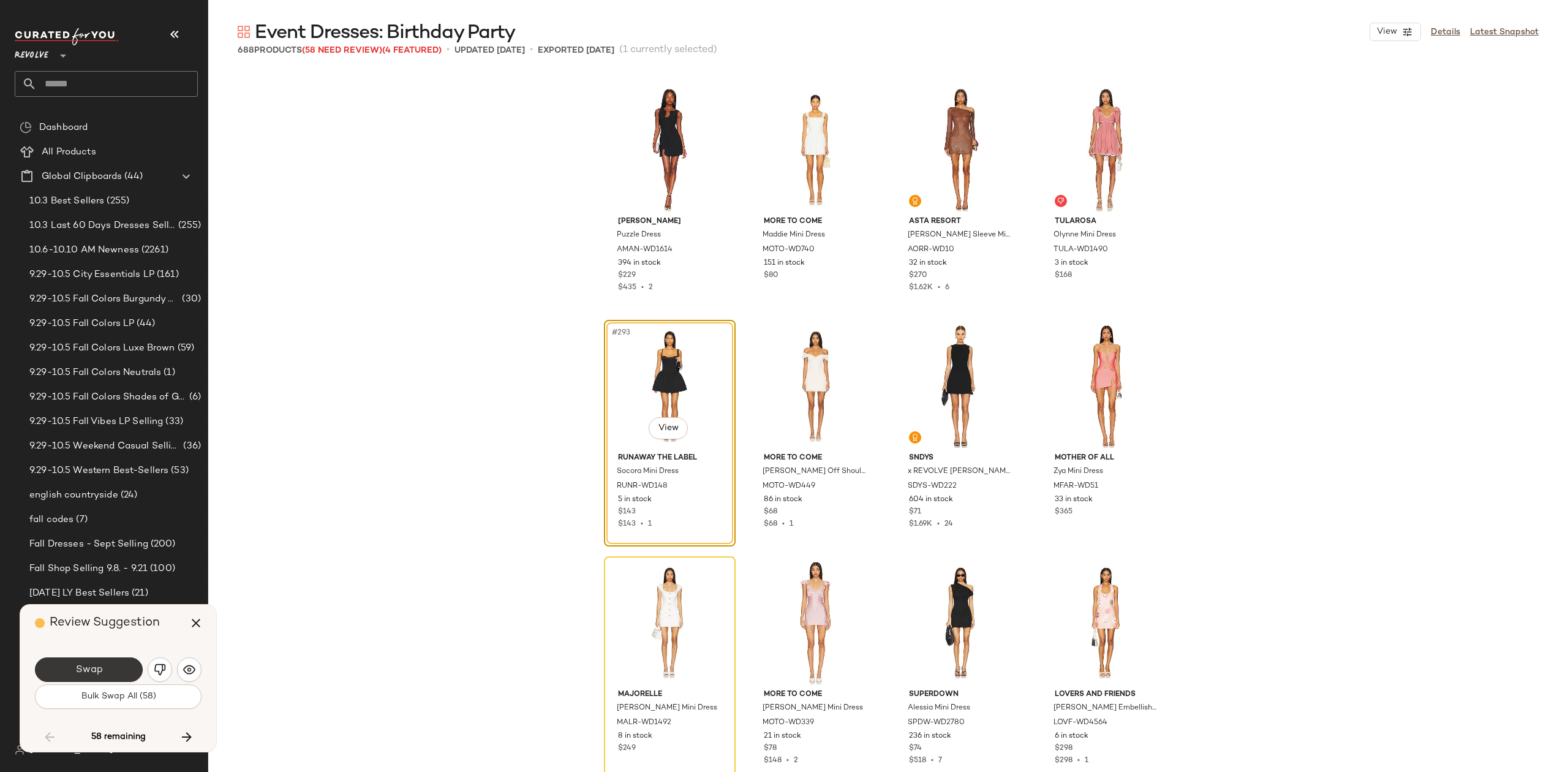
click at [103, 662] on button "Swap" at bounding box center [89, 670] width 107 height 25
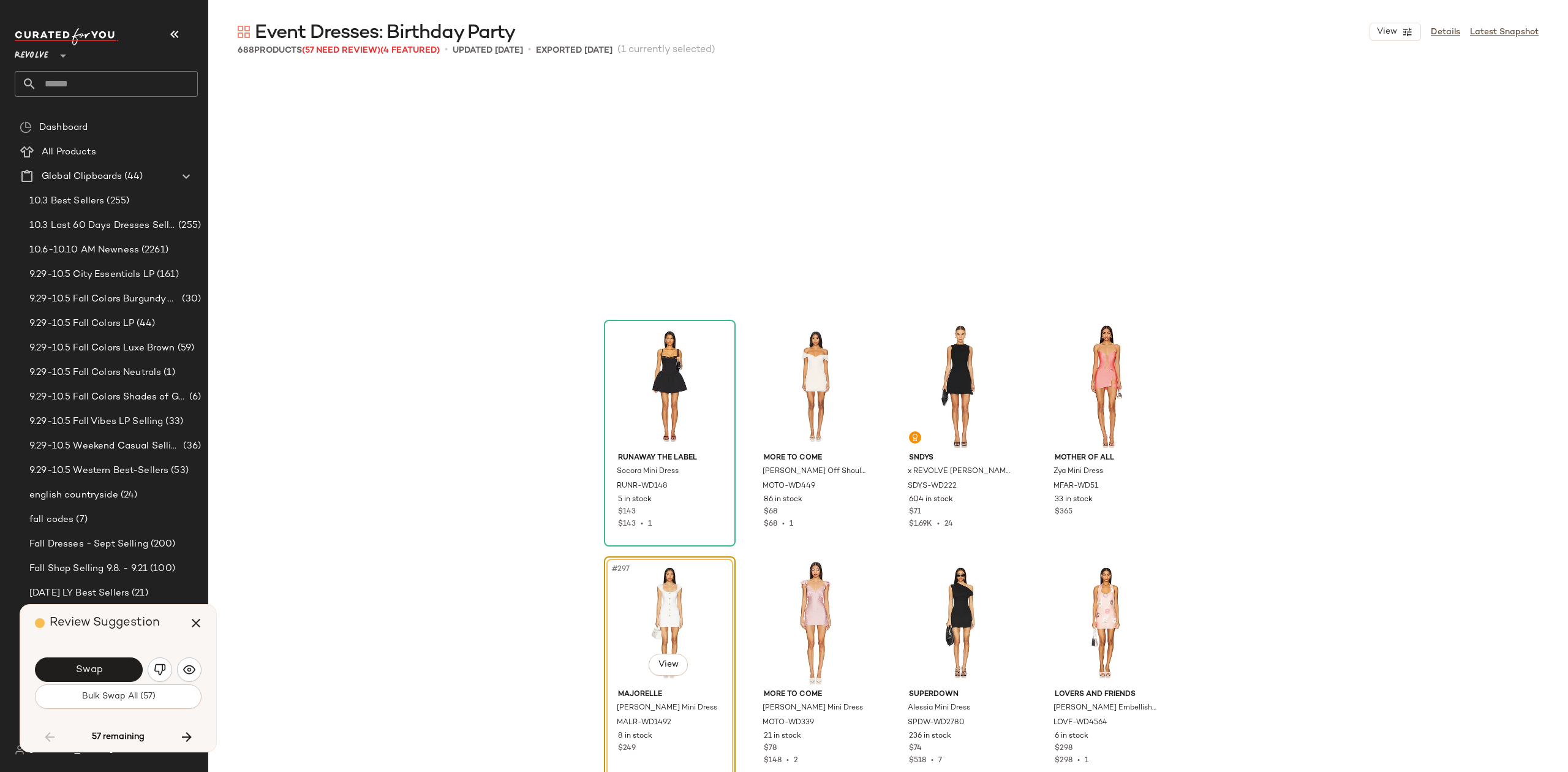
scroll to position [17263, 0]
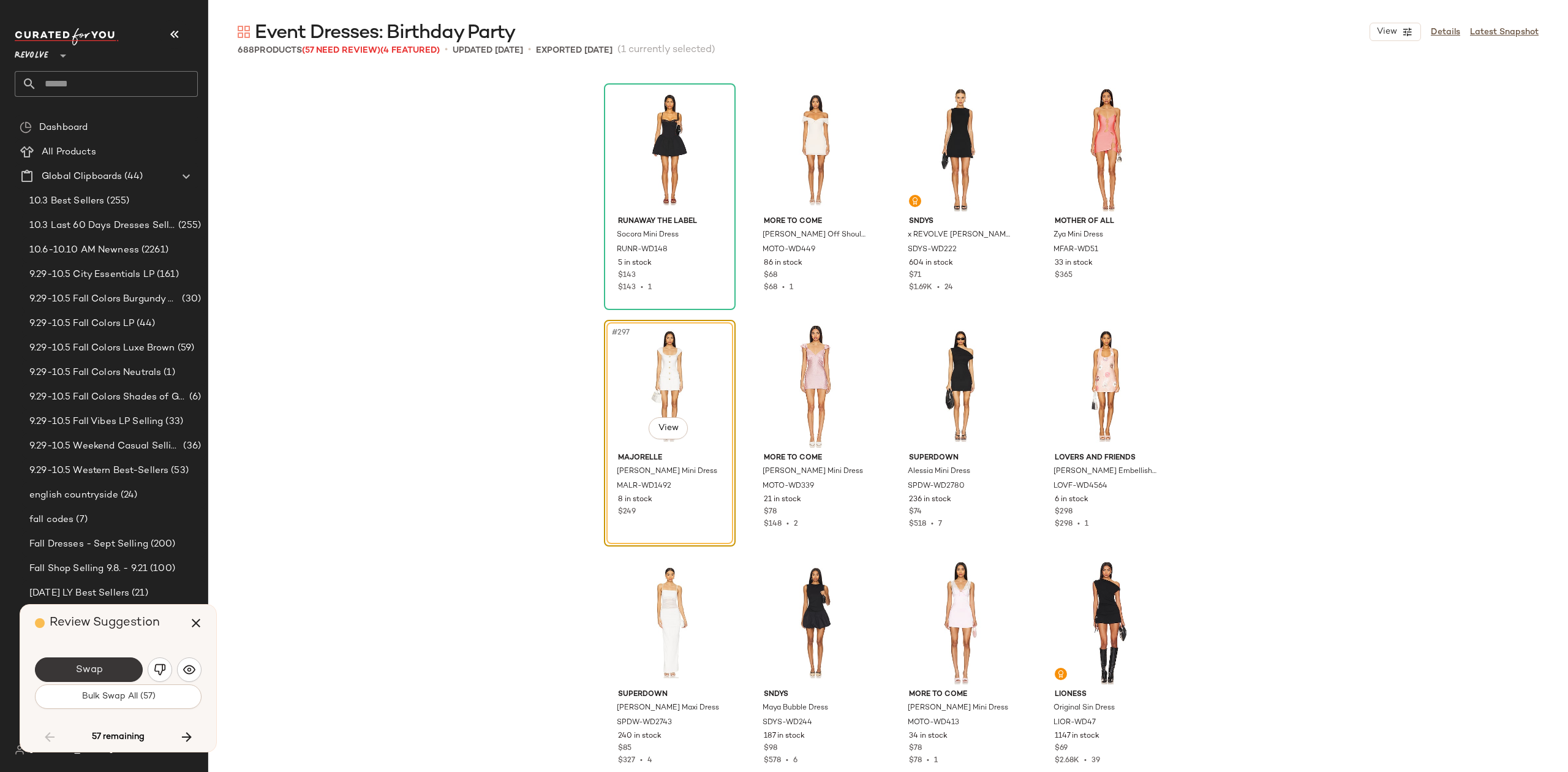
click at [96, 672] on span "Swap" at bounding box center [89, 671] width 28 height 12
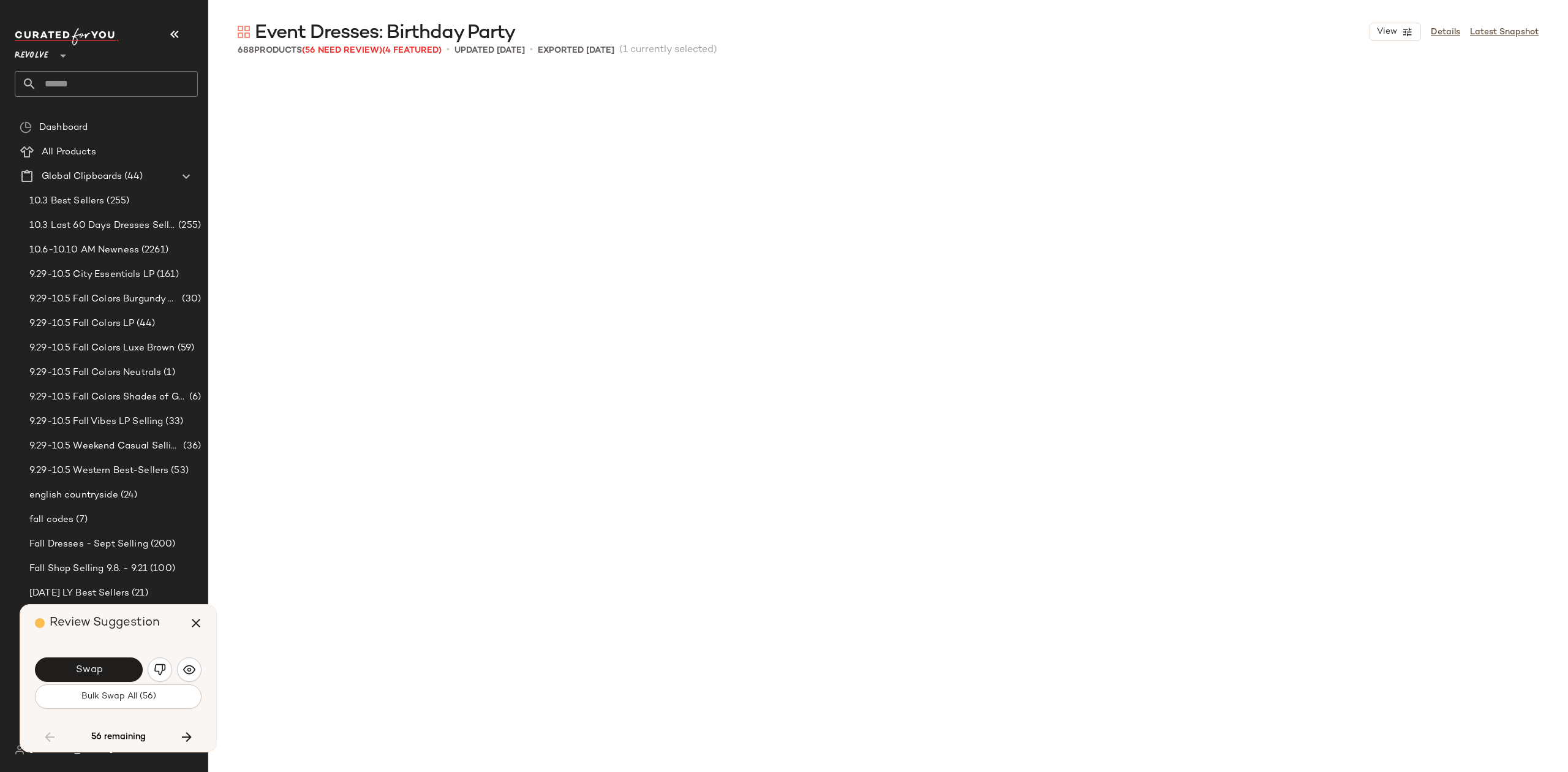
scroll to position [17973, 0]
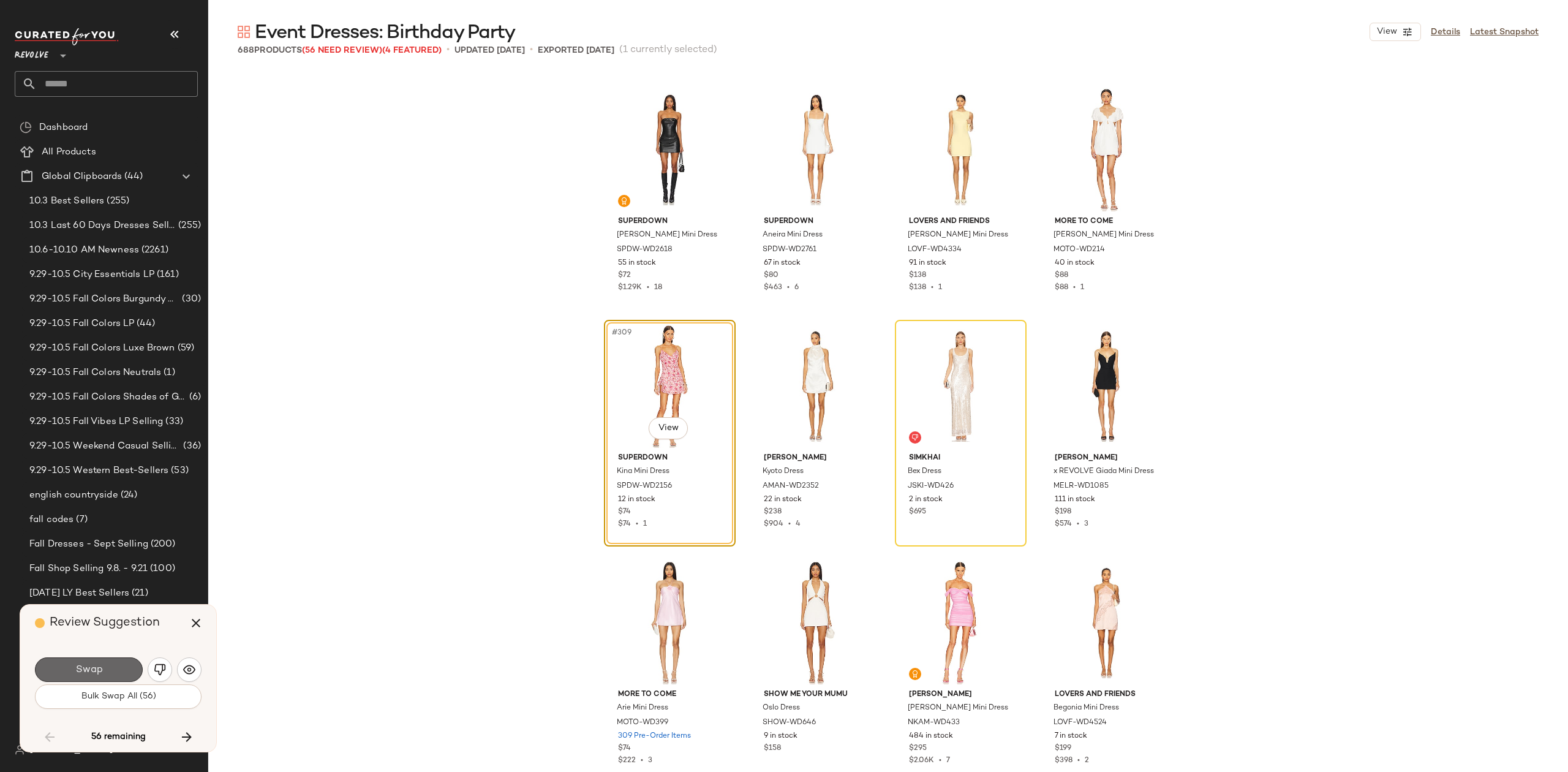
click at [97, 672] on span "Swap" at bounding box center [89, 671] width 28 height 12
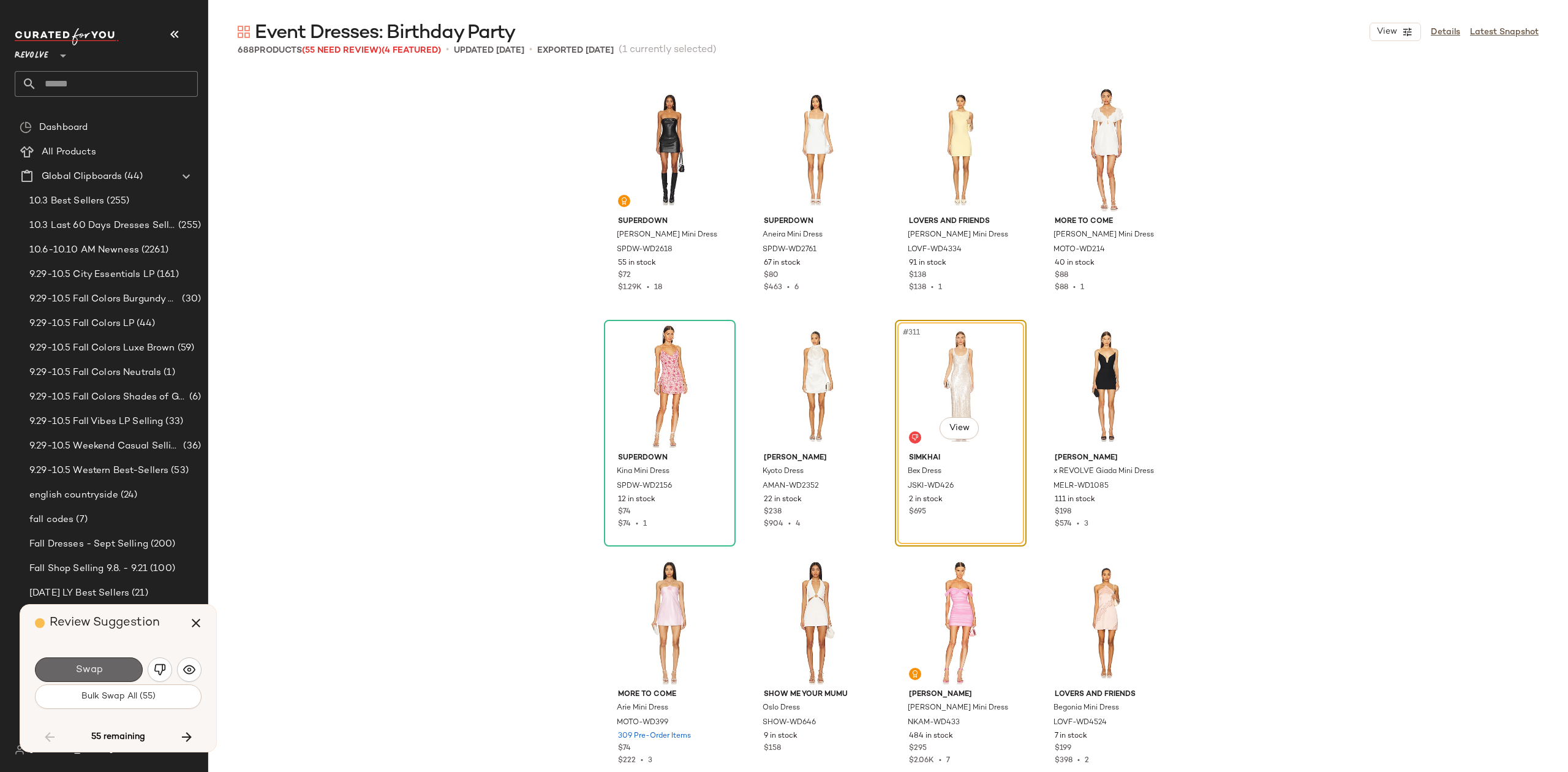
click at [106, 662] on button "Swap" at bounding box center [89, 670] width 107 height 25
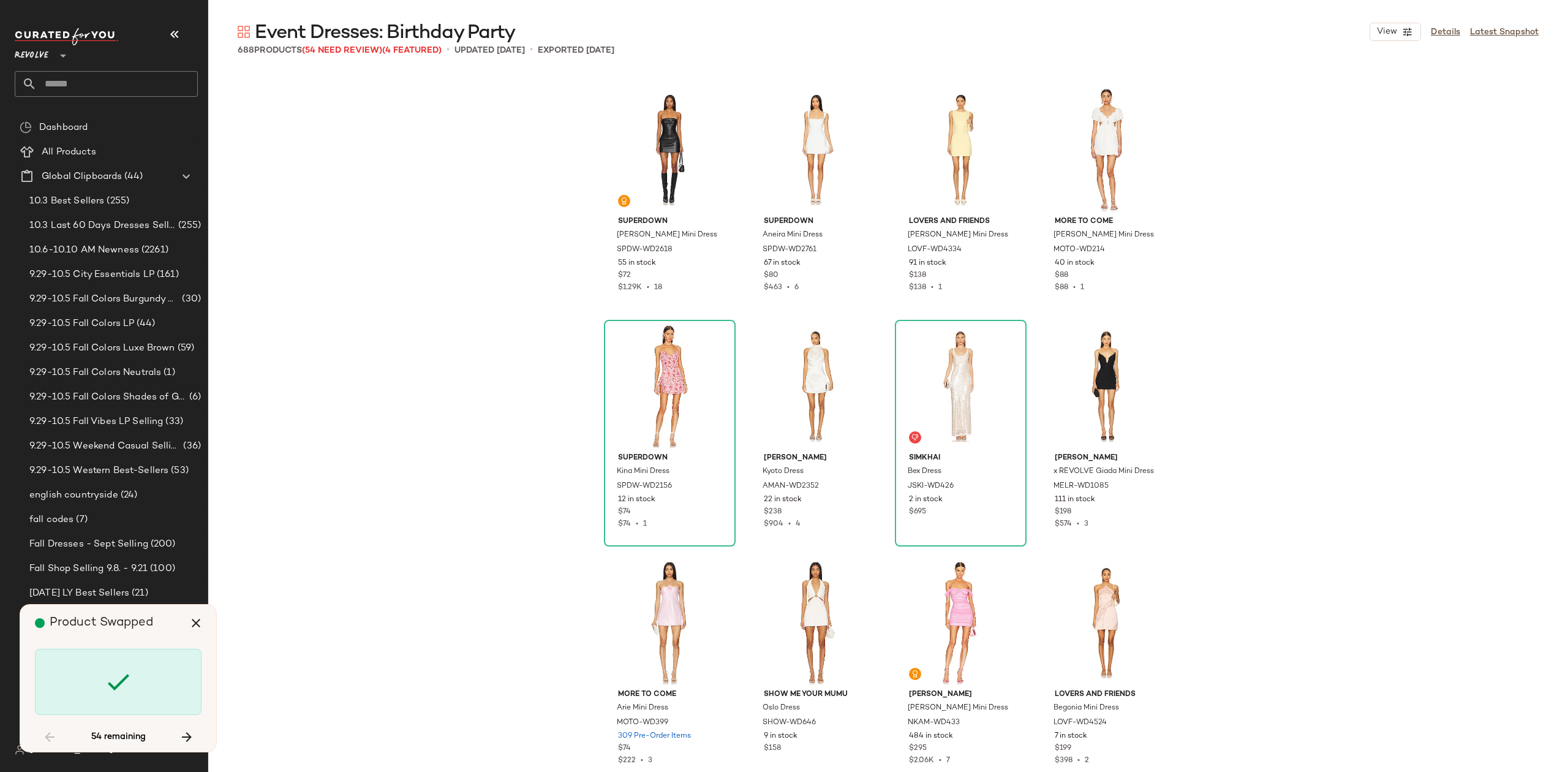
scroll to position [18445, 0]
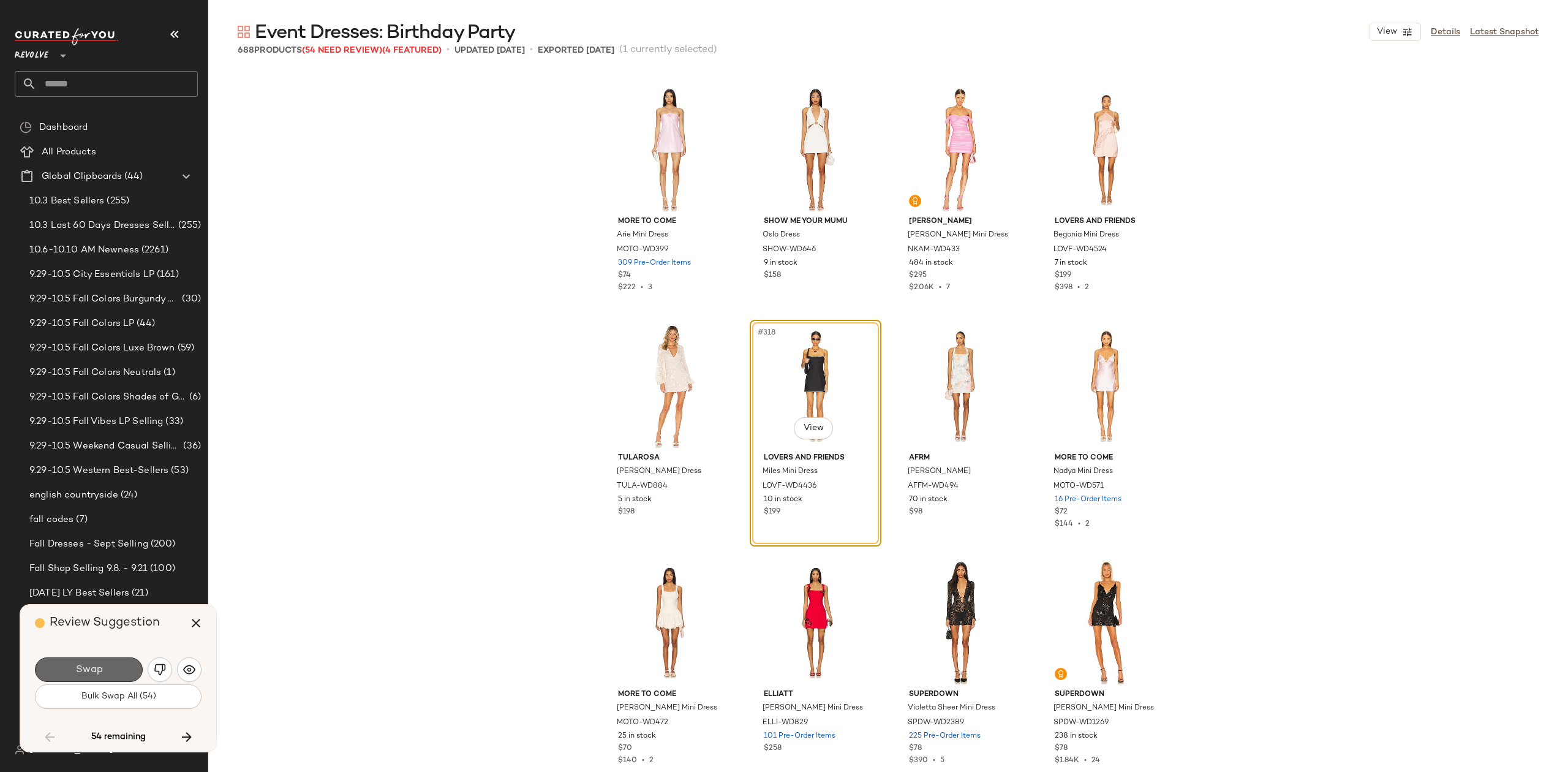
click at [77, 665] on span "Swap" at bounding box center [89, 671] width 28 height 12
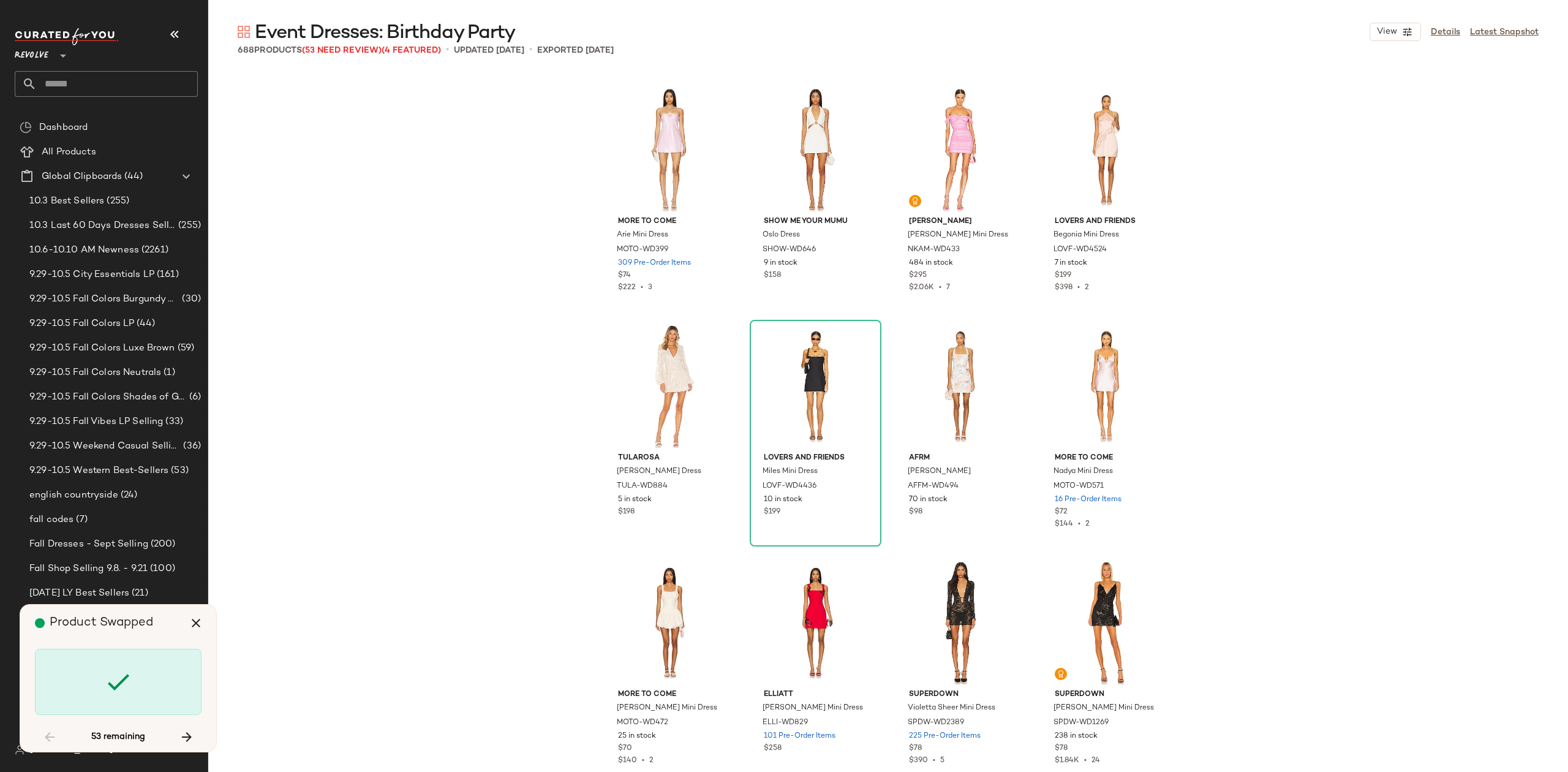
scroll to position [19628, 0]
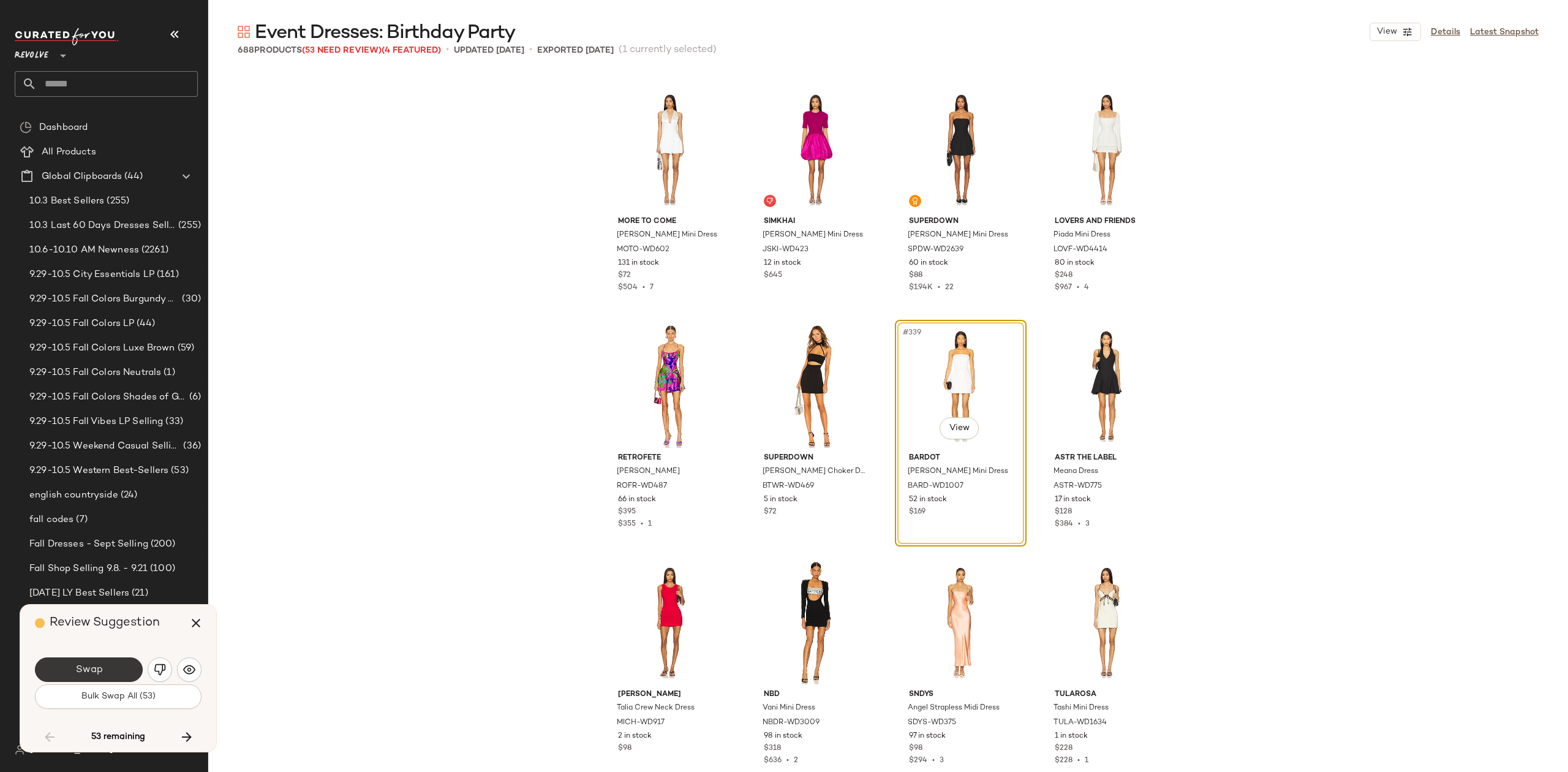
click at [99, 667] on span "Swap" at bounding box center [89, 671] width 28 height 12
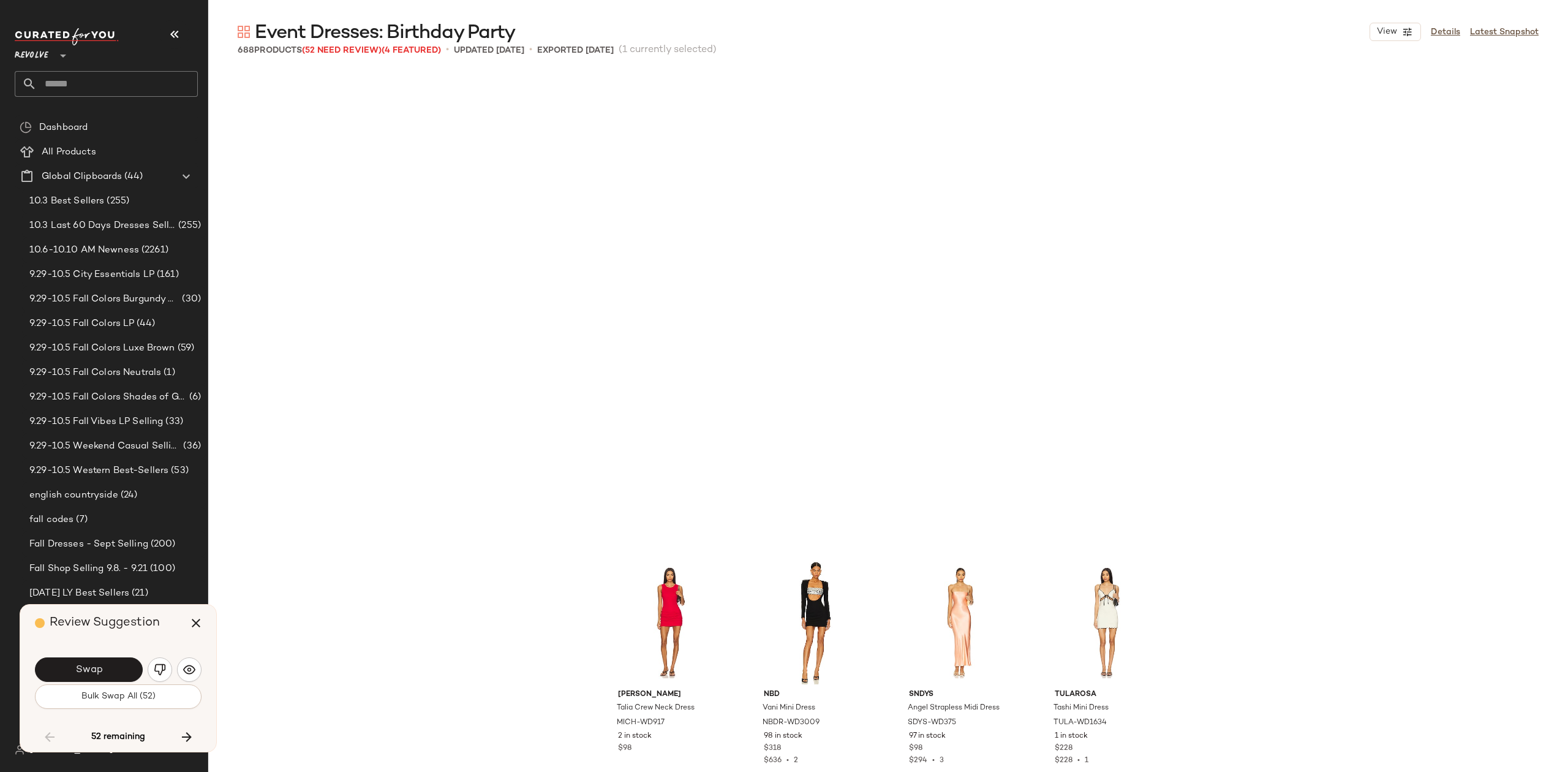
scroll to position [20101, 0]
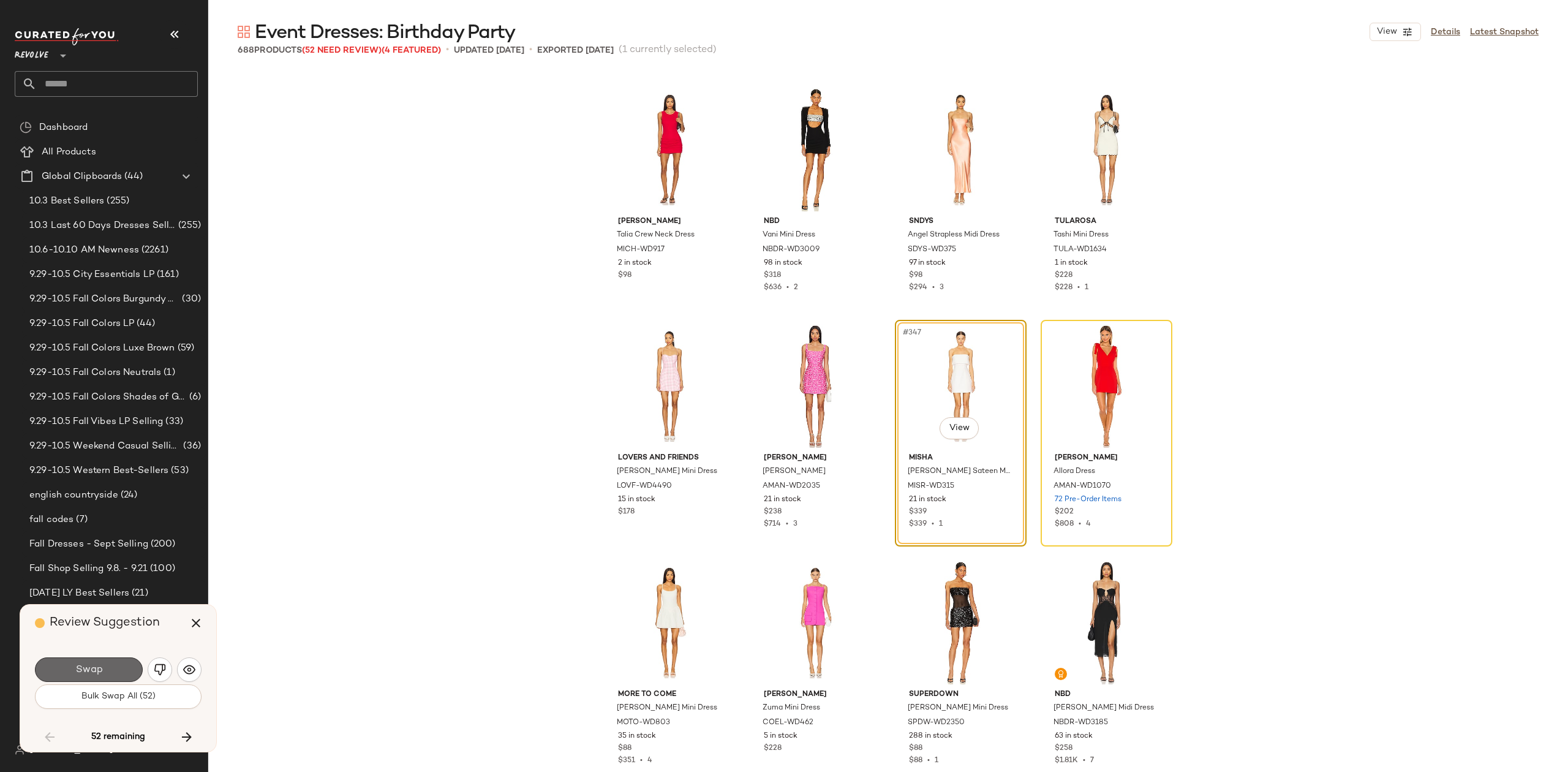
click at [95, 671] on span "Swap" at bounding box center [89, 671] width 28 height 12
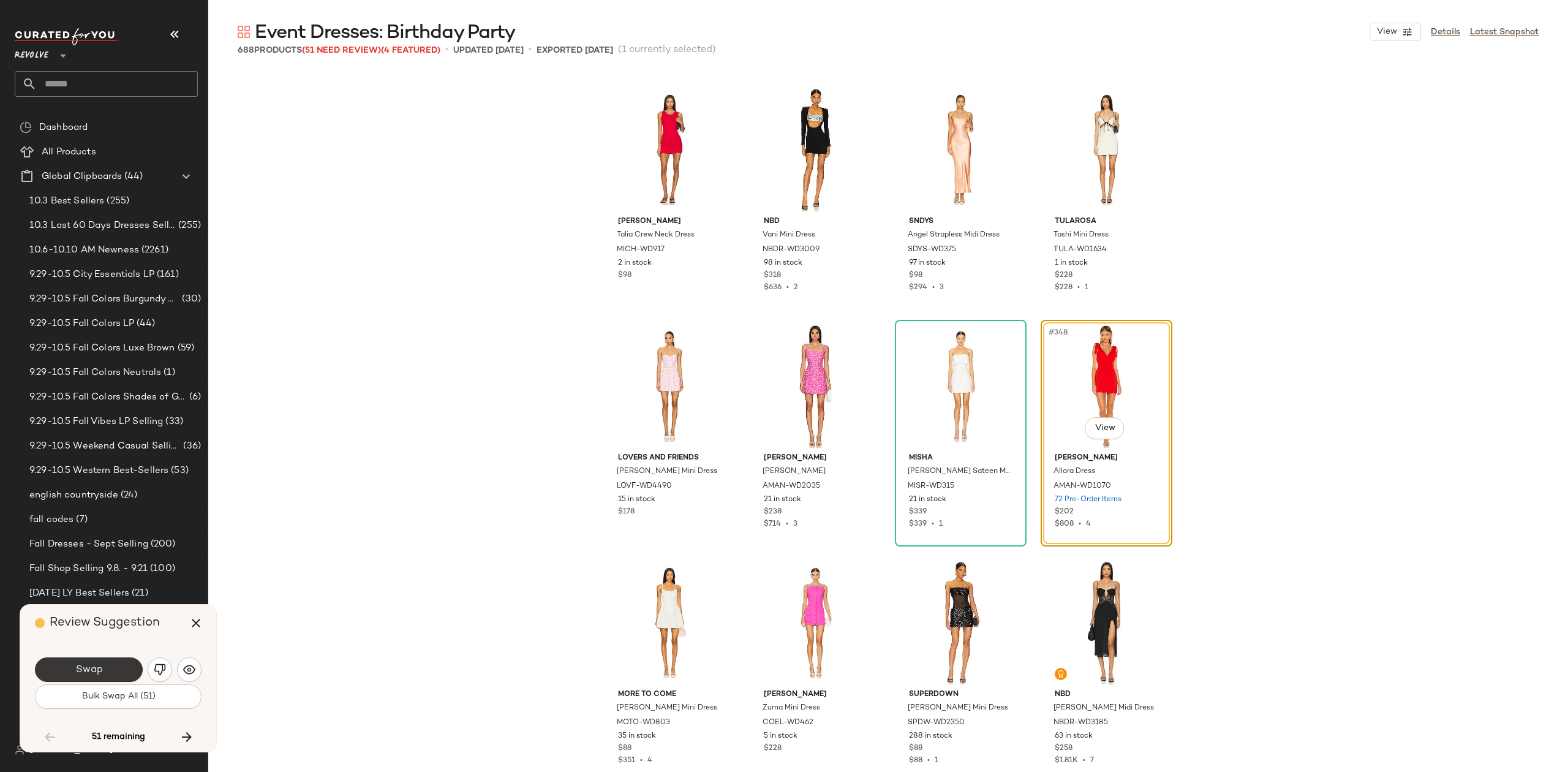
click at [99, 665] on span "Swap" at bounding box center [89, 671] width 28 height 12
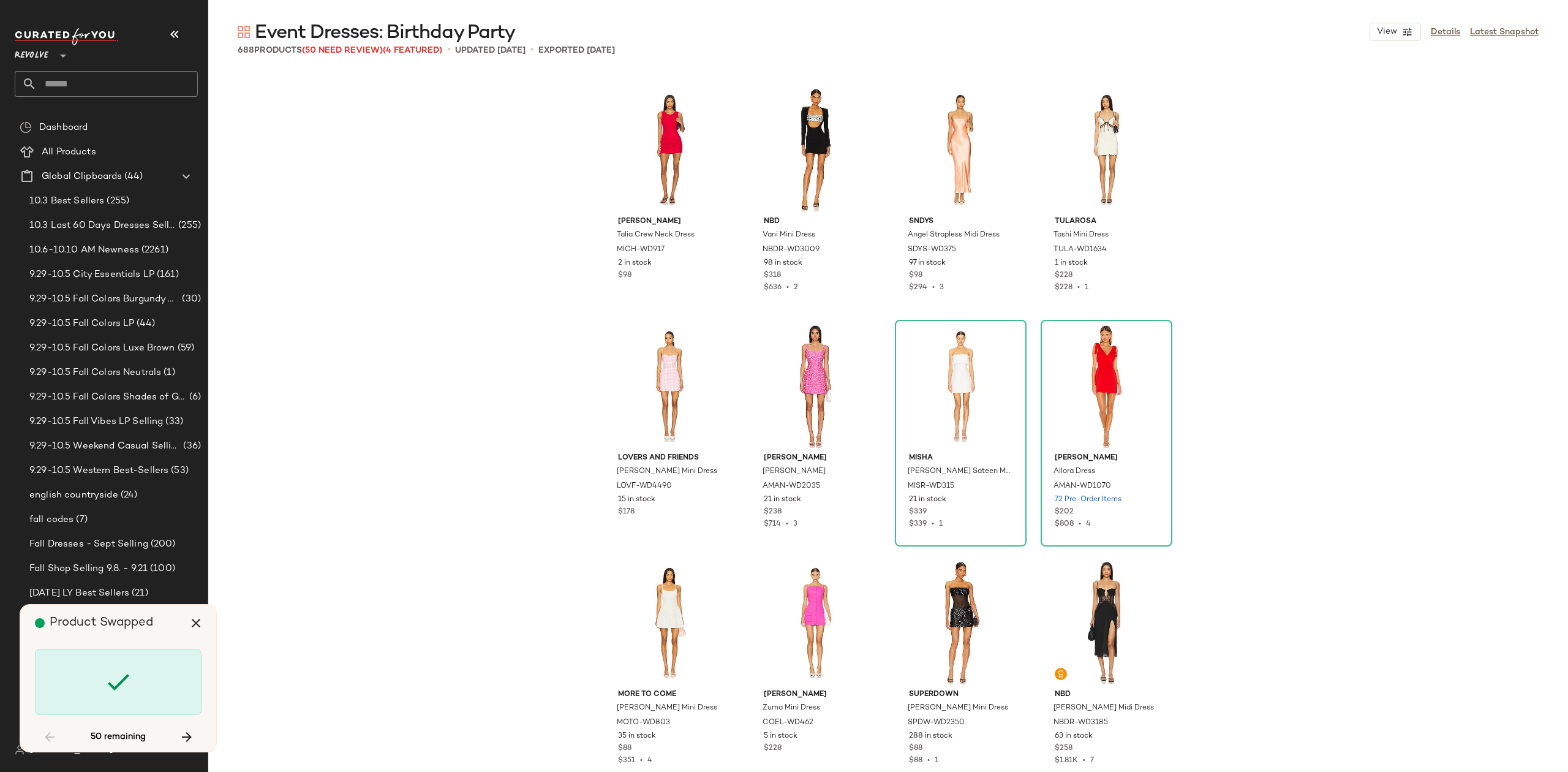
scroll to position [20574, 0]
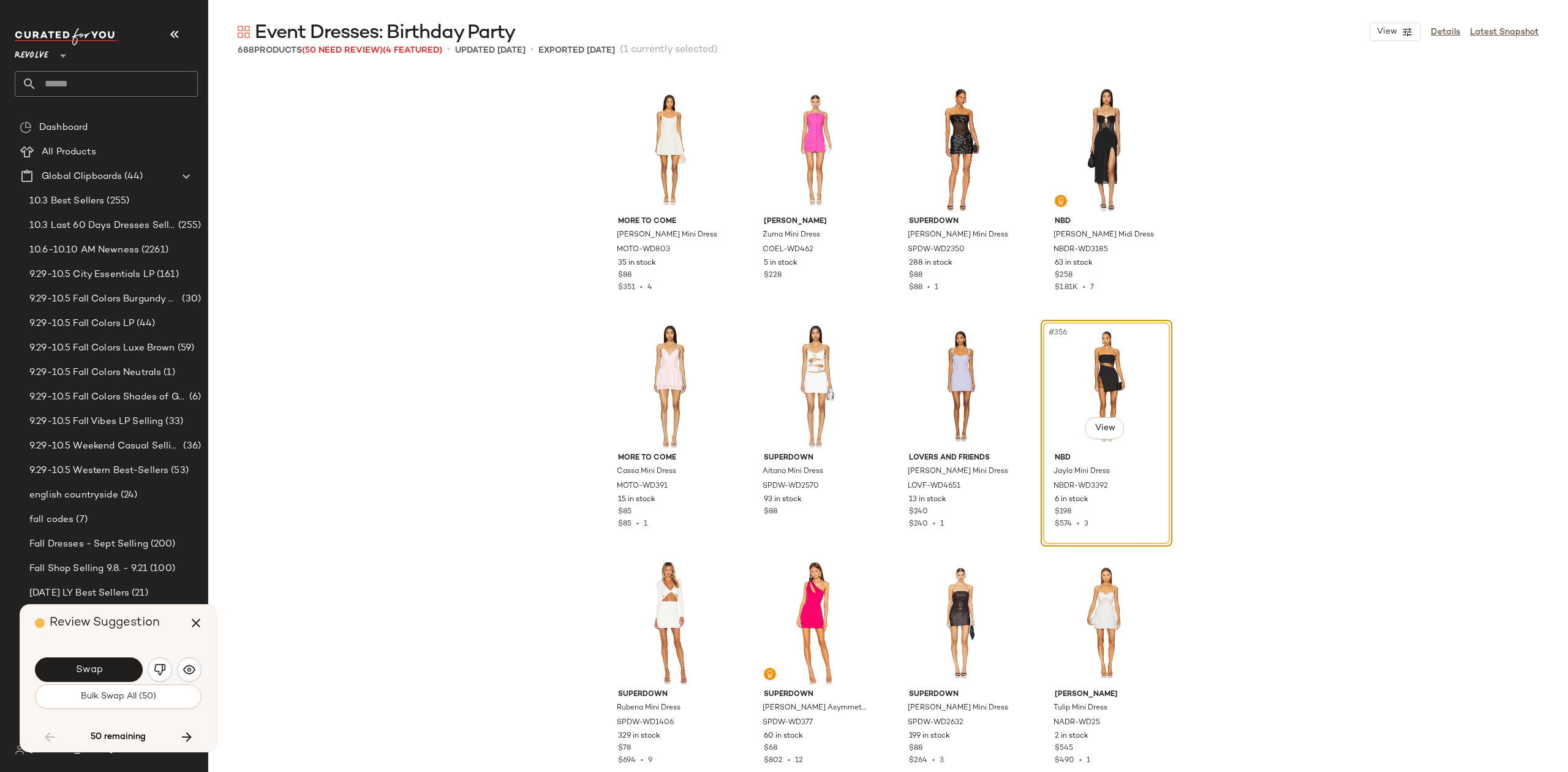
click at [104, 671] on button "Swap" at bounding box center [89, 670] width 107 height 25
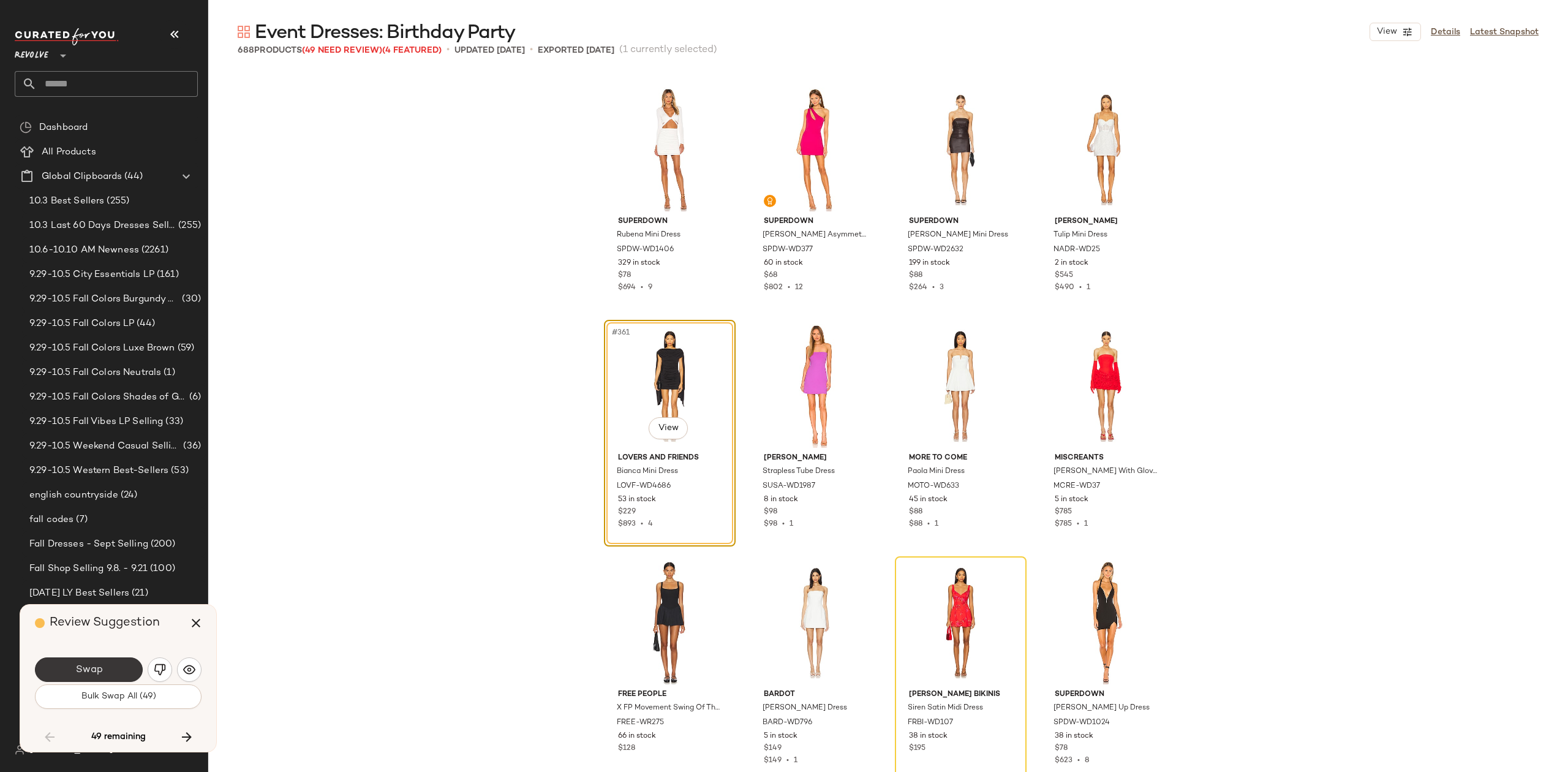
click at [99, 660] on button "Swap" at bounding box center [89, 670] width 107 height 25
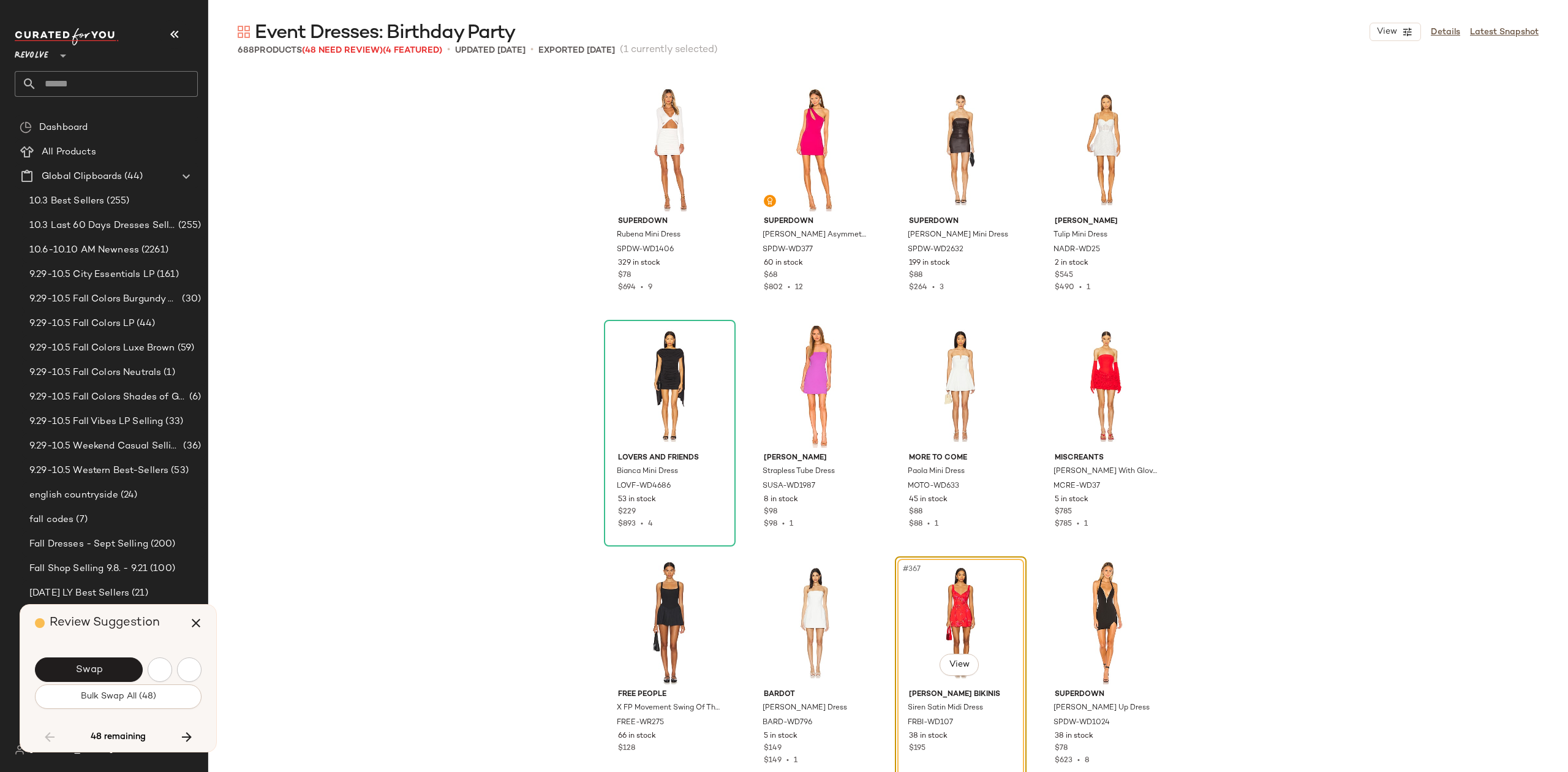
scroll to position [21283, 0]
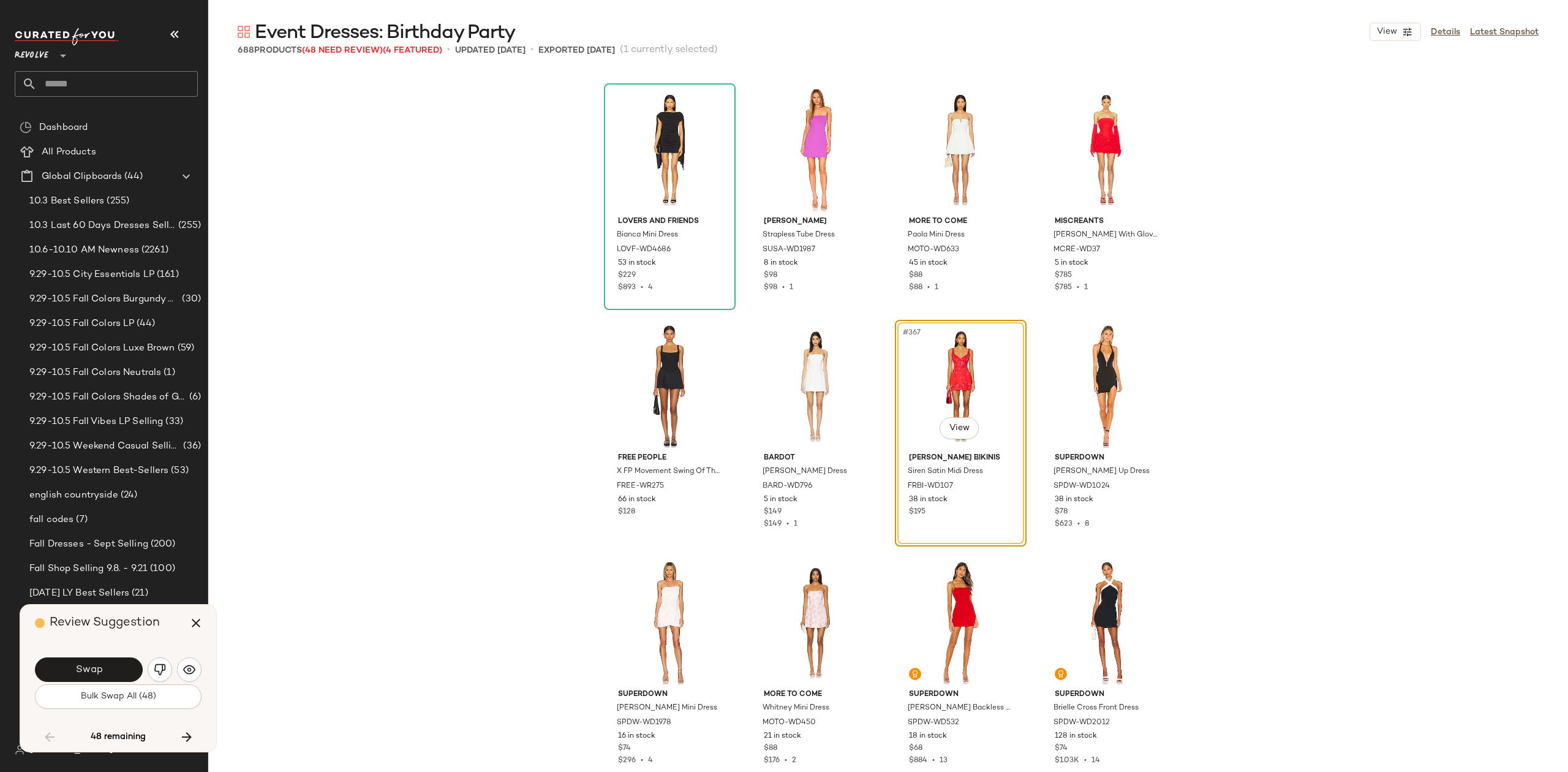
click at [95, 659] on button "Swap" at bounding box center [89, 670] width 107 height 25
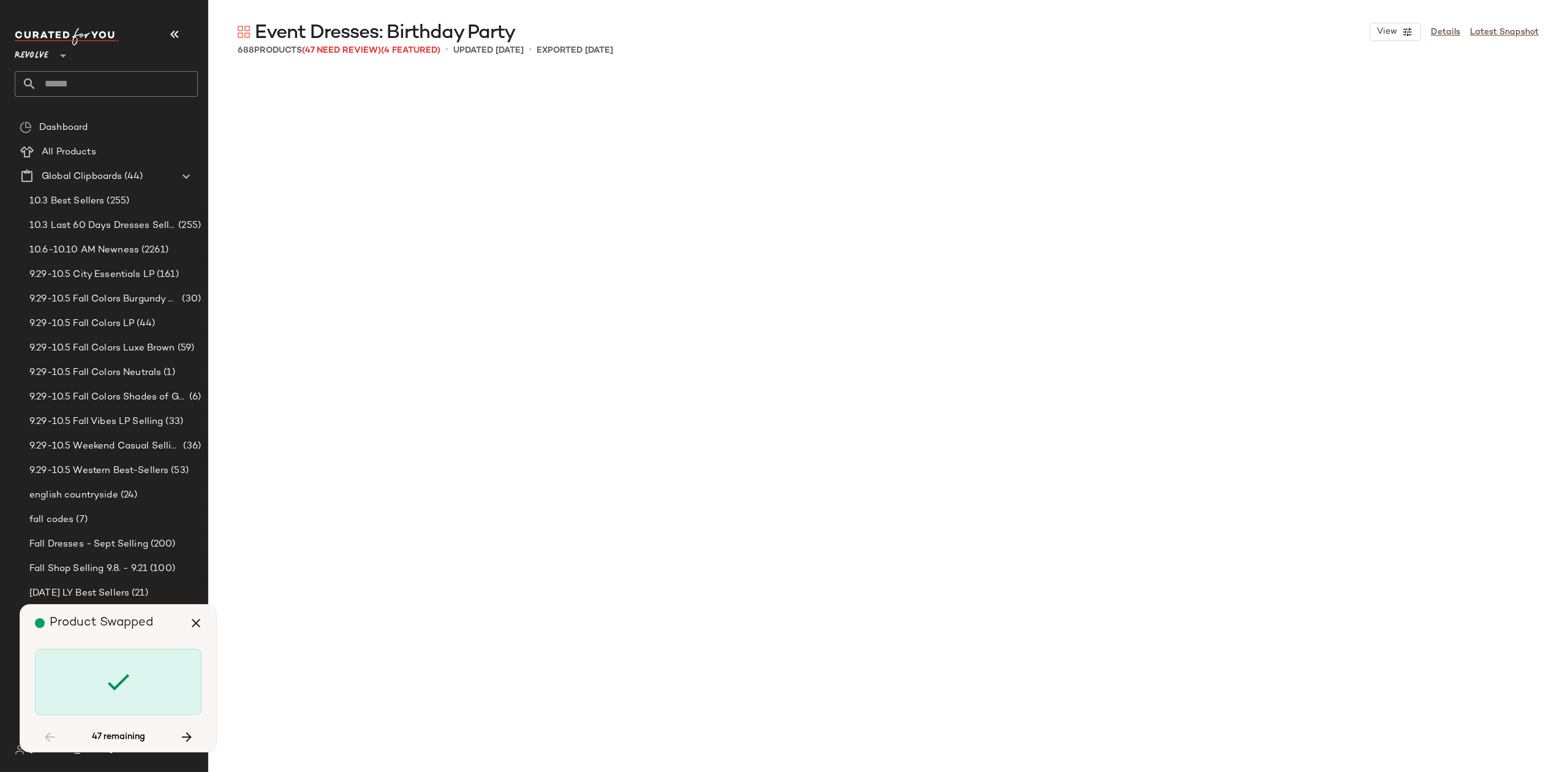
scroll to position [22466, 0]
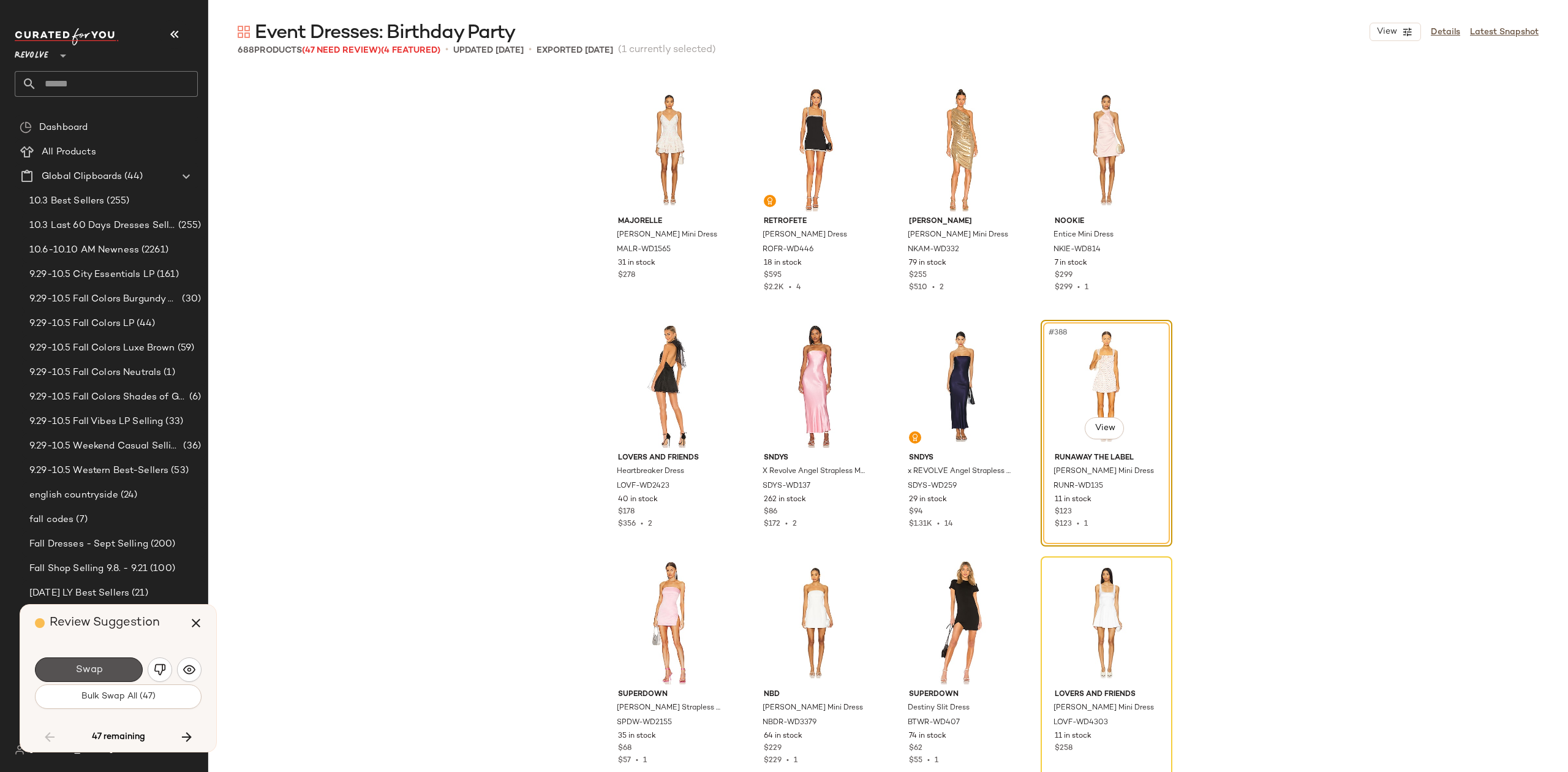
click at [92, 667] on span "Swap" at bounding box center [89, 671] width 28 height 12
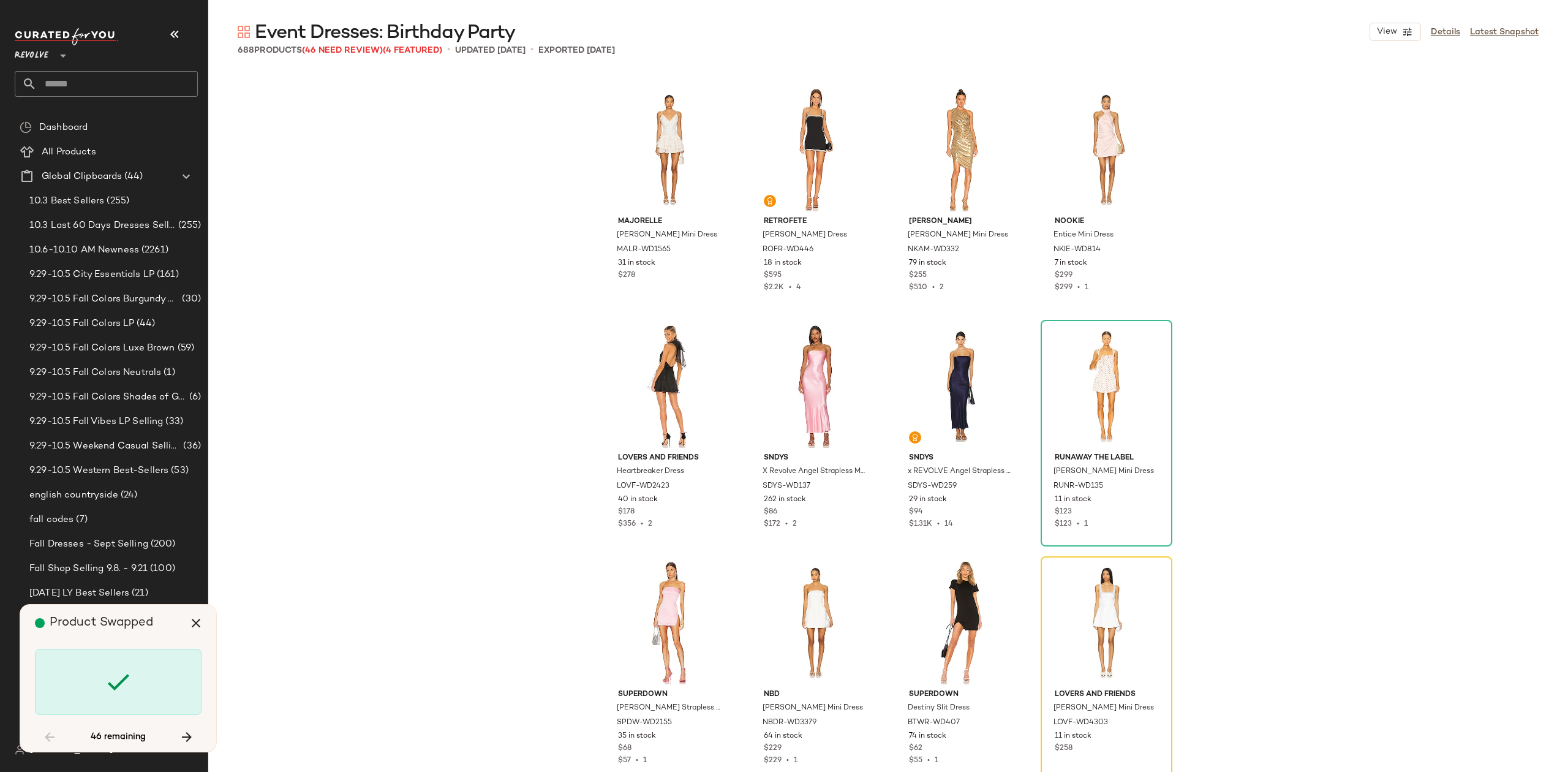
scroll to position [22703, 0]
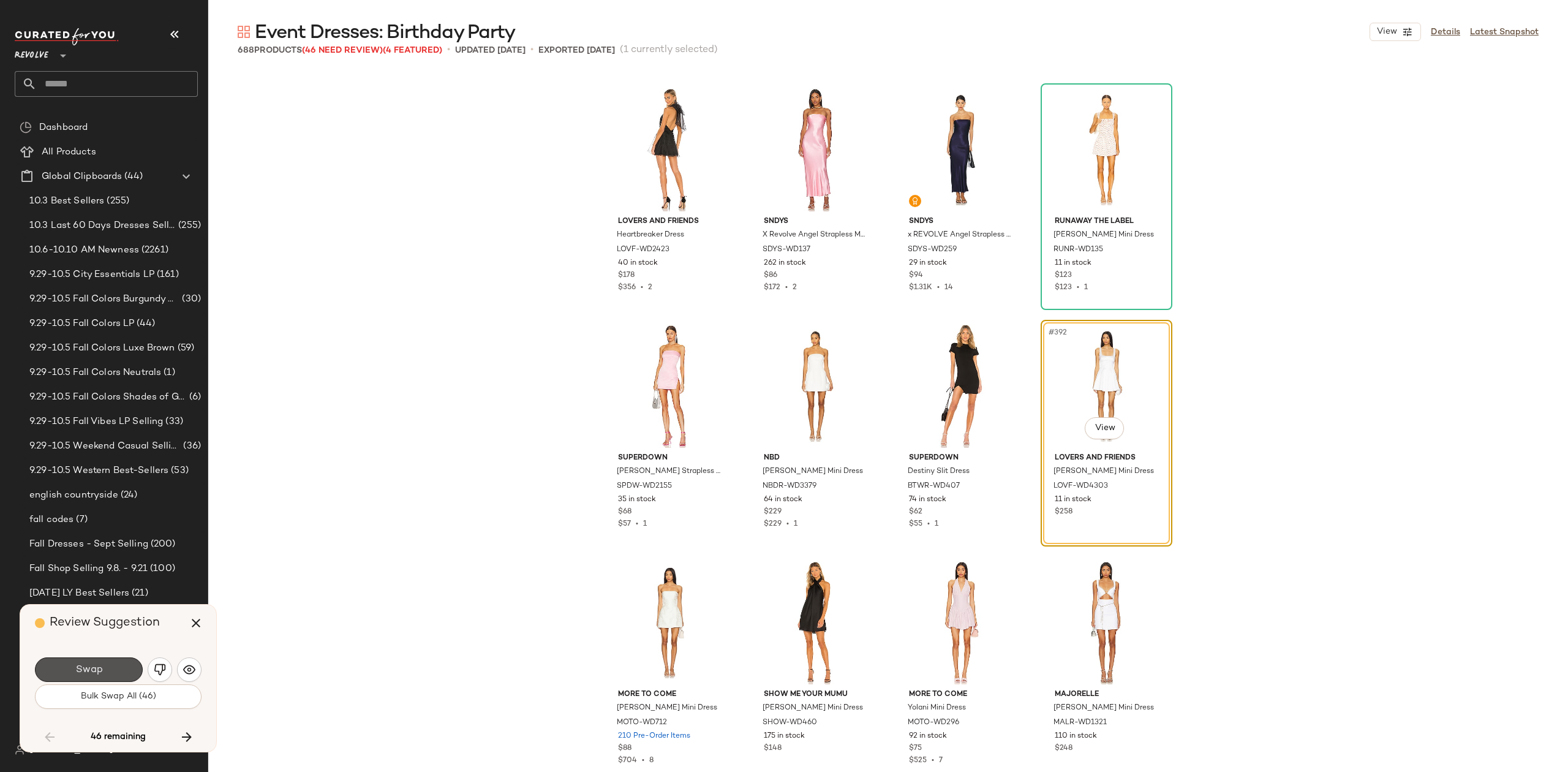
click at [95, 665] on span "Swap" at bounding box center [89, 671] width 28 height 12
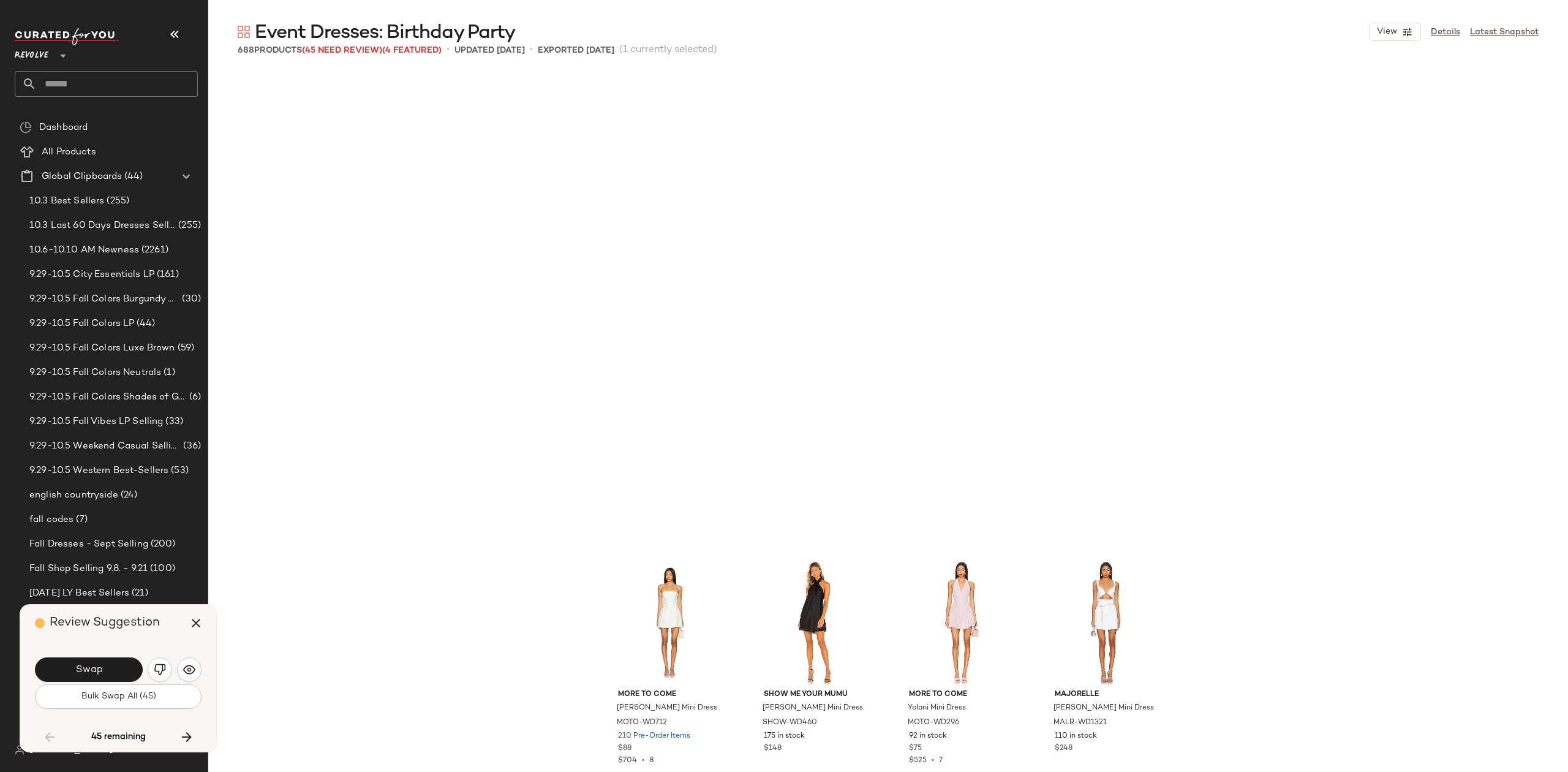
scroll to position [23175, 0]
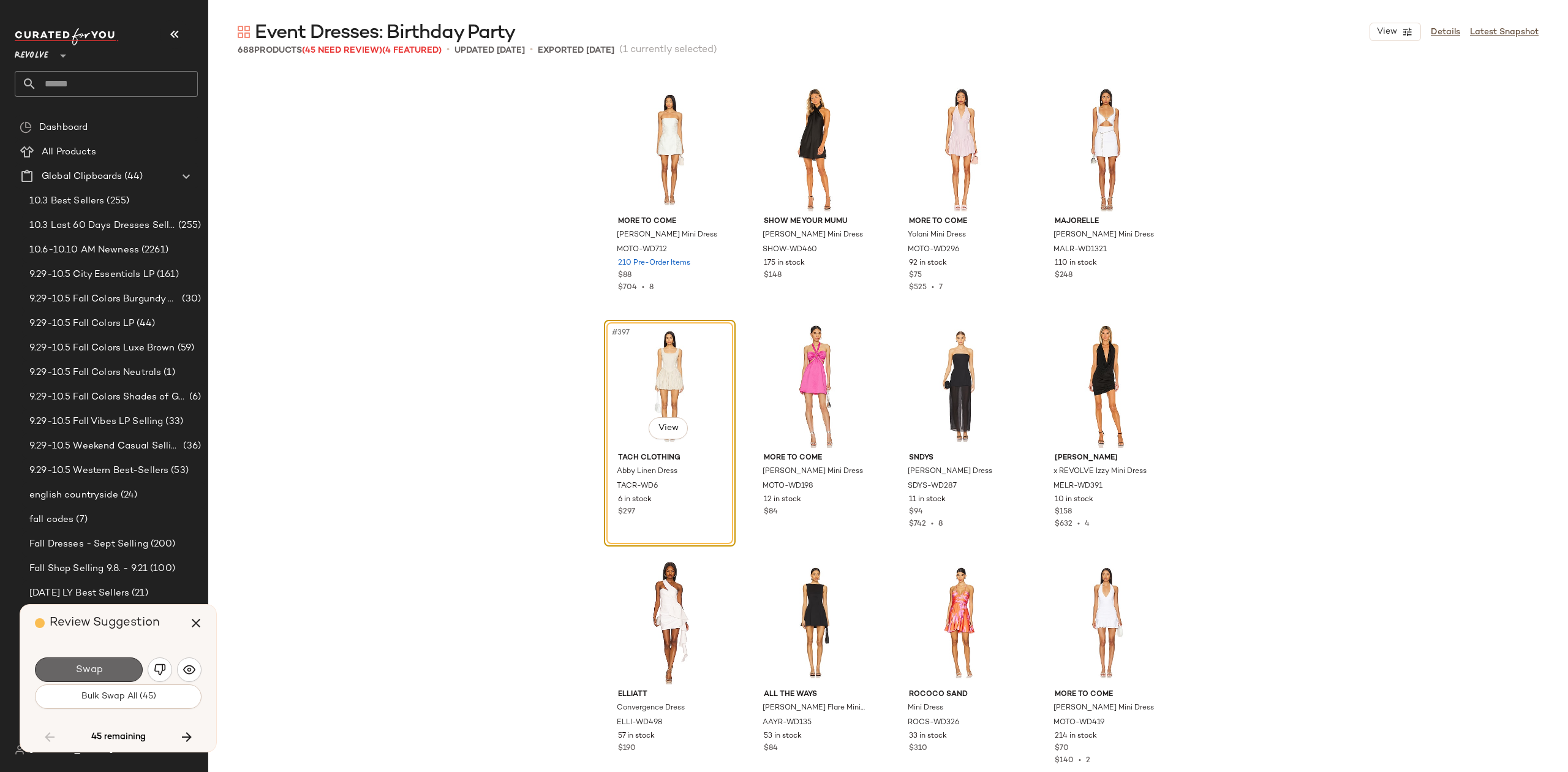
click at [99, 662] on button "Swap" at bounding box center [89, 670] width 107 height 25
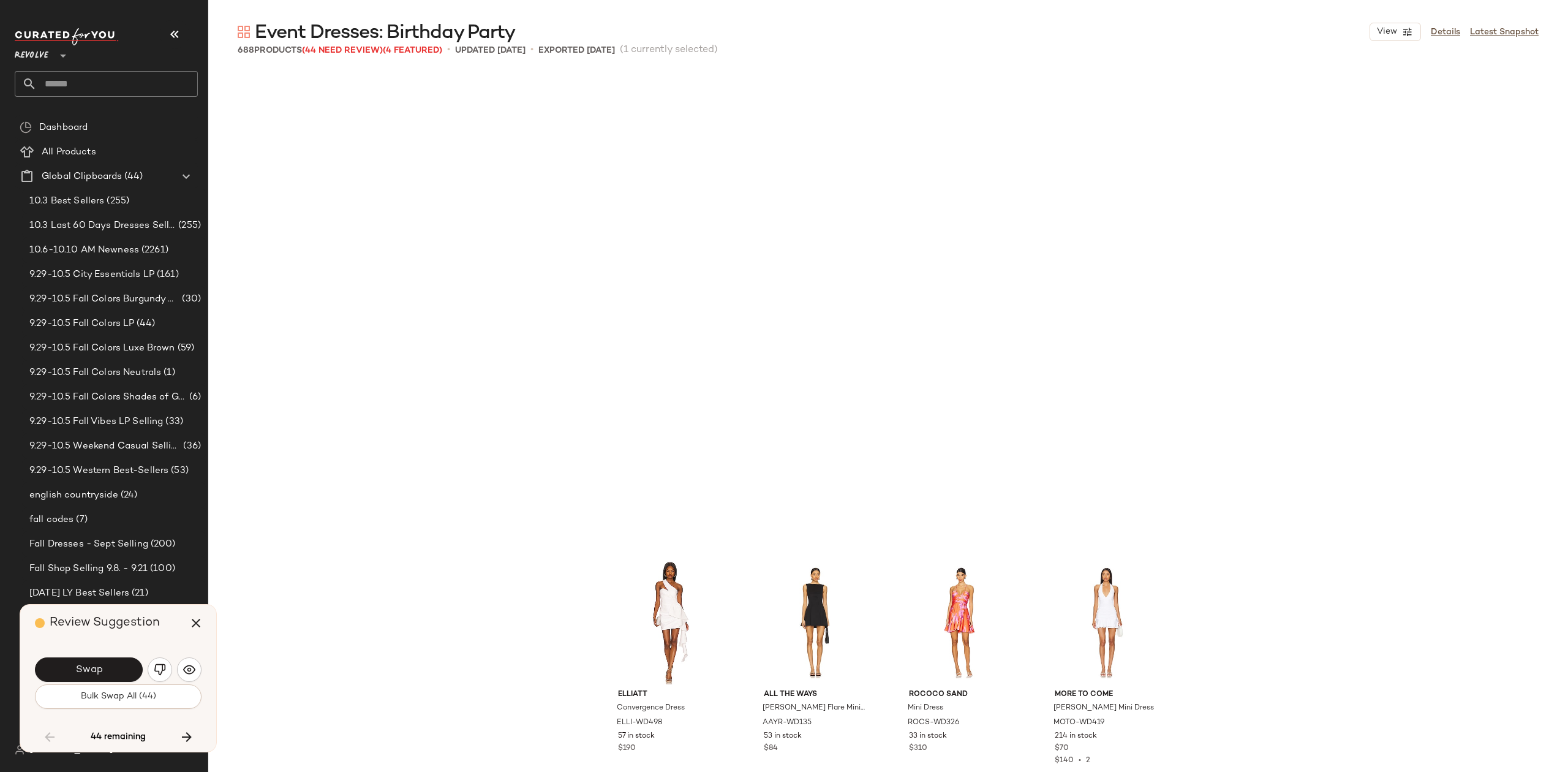
scroll to position [23648, 0]
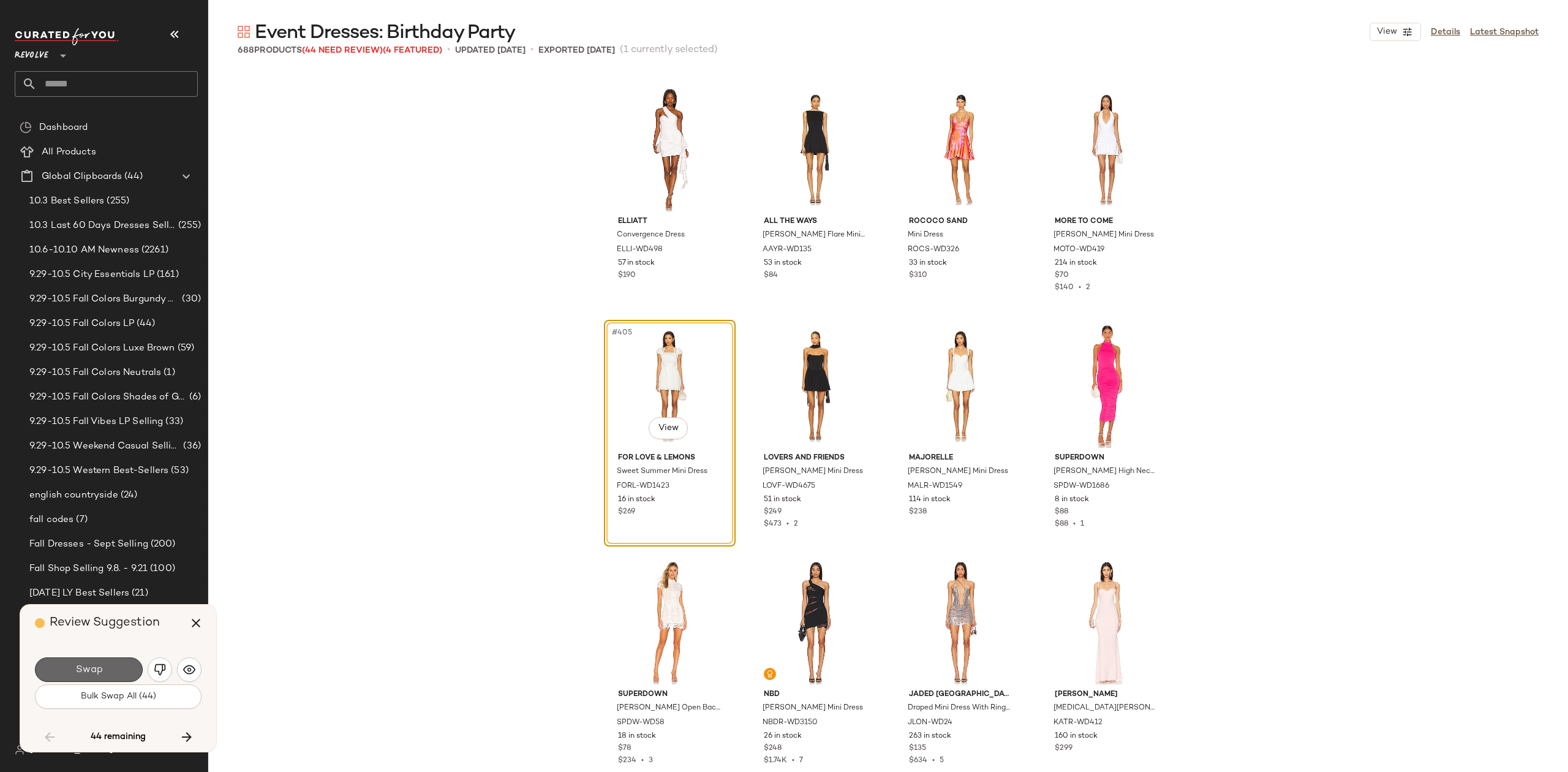
click at [96, 671] on span "Swap" at bounding box center [89, 671] width 28 height 12
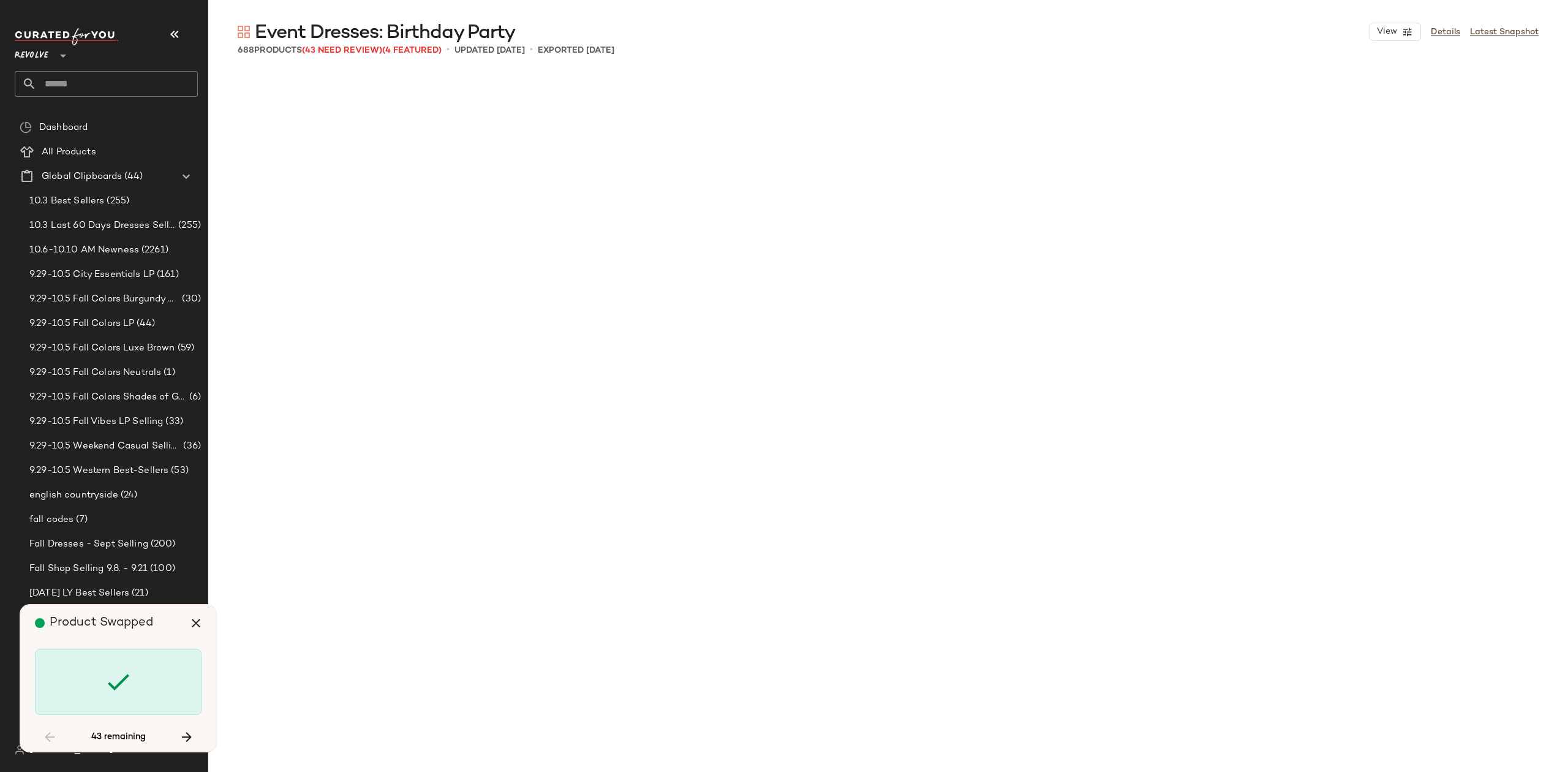
scroll to position [24594, 0]
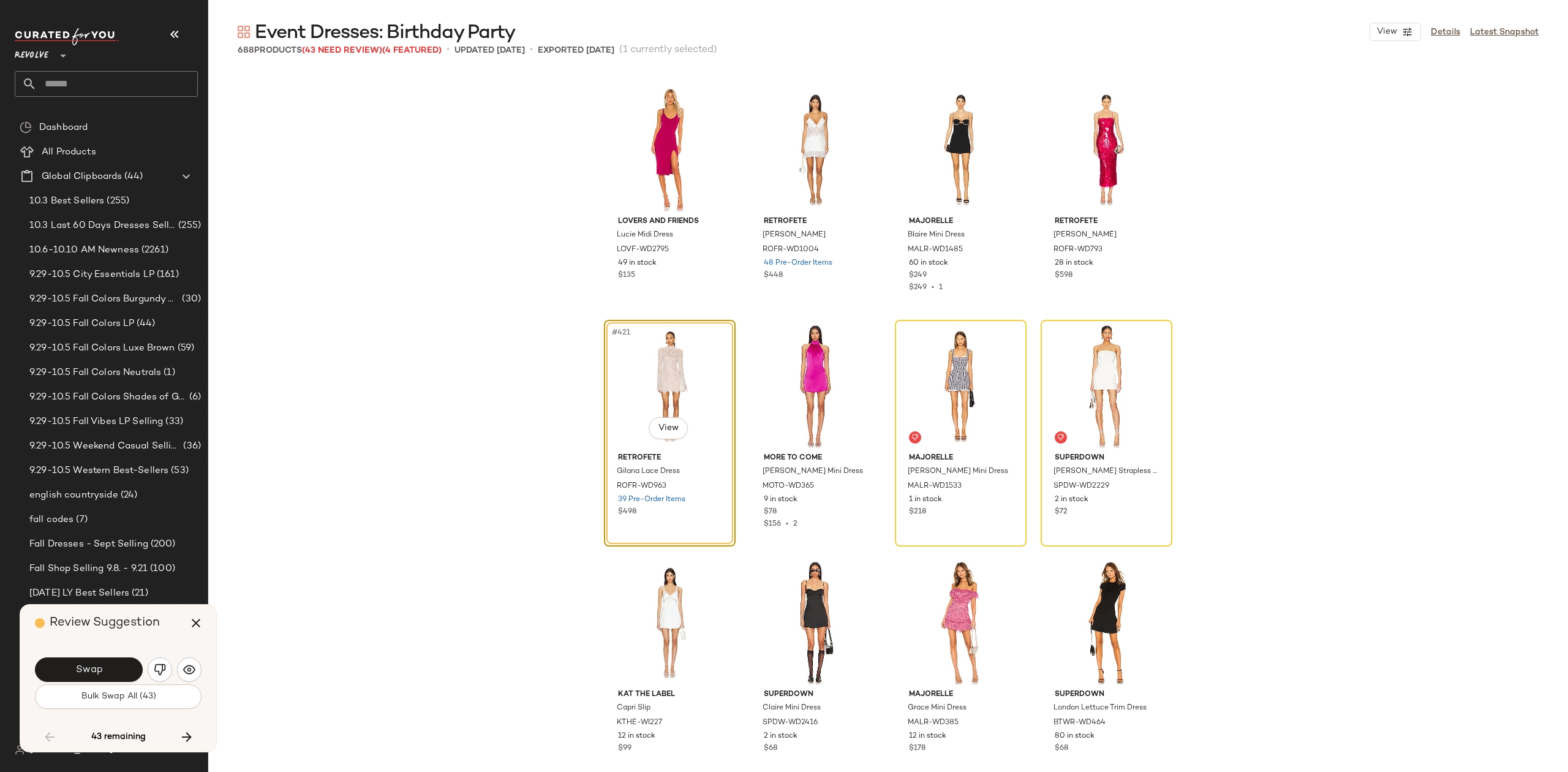
click at [89, 679] on button "Swap" at bounding box center [89, 670] width 107 height 25
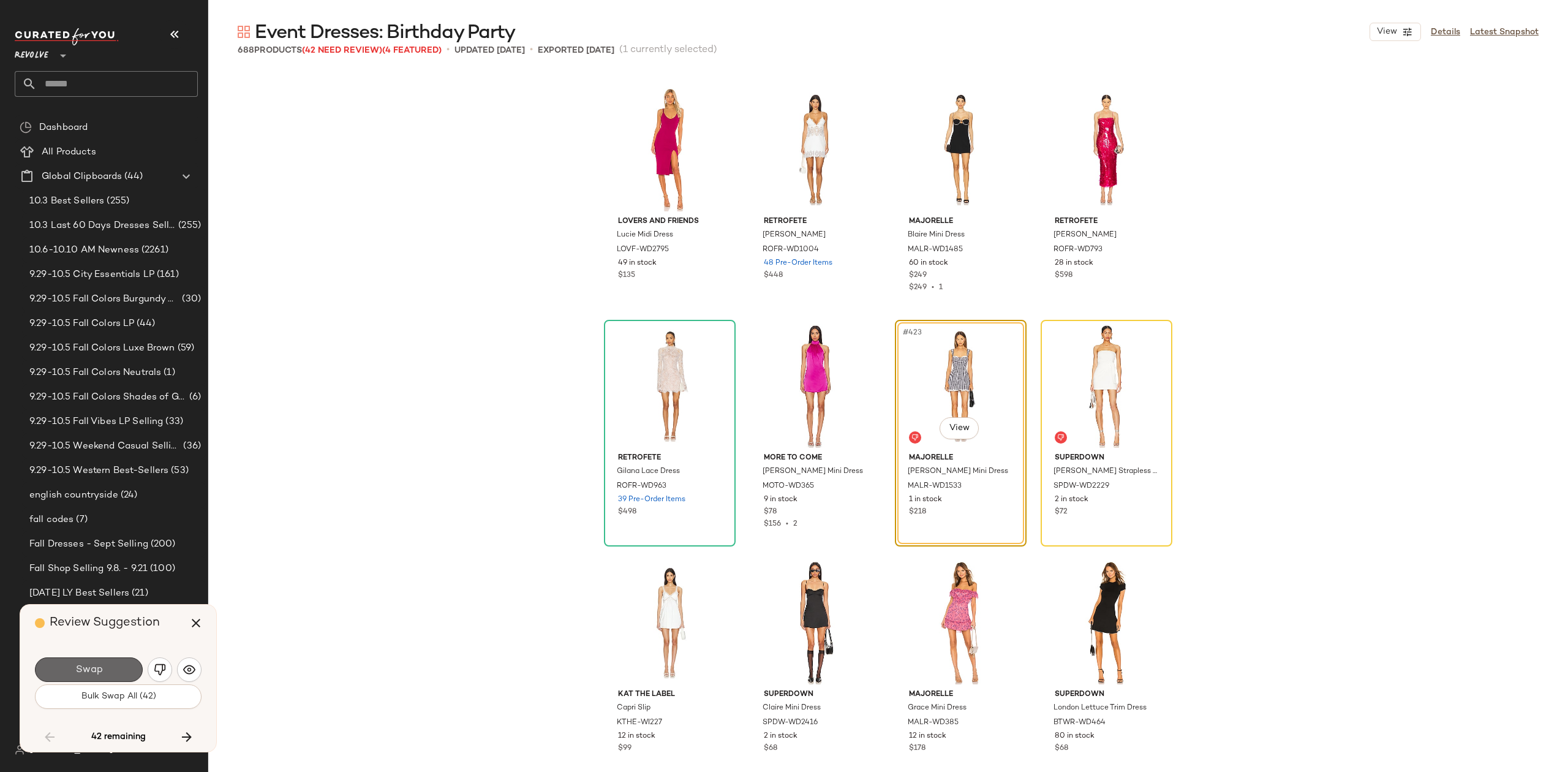
click at [112, 665] on button "Swap" at bounding box center [89, 670] width 107 height 25
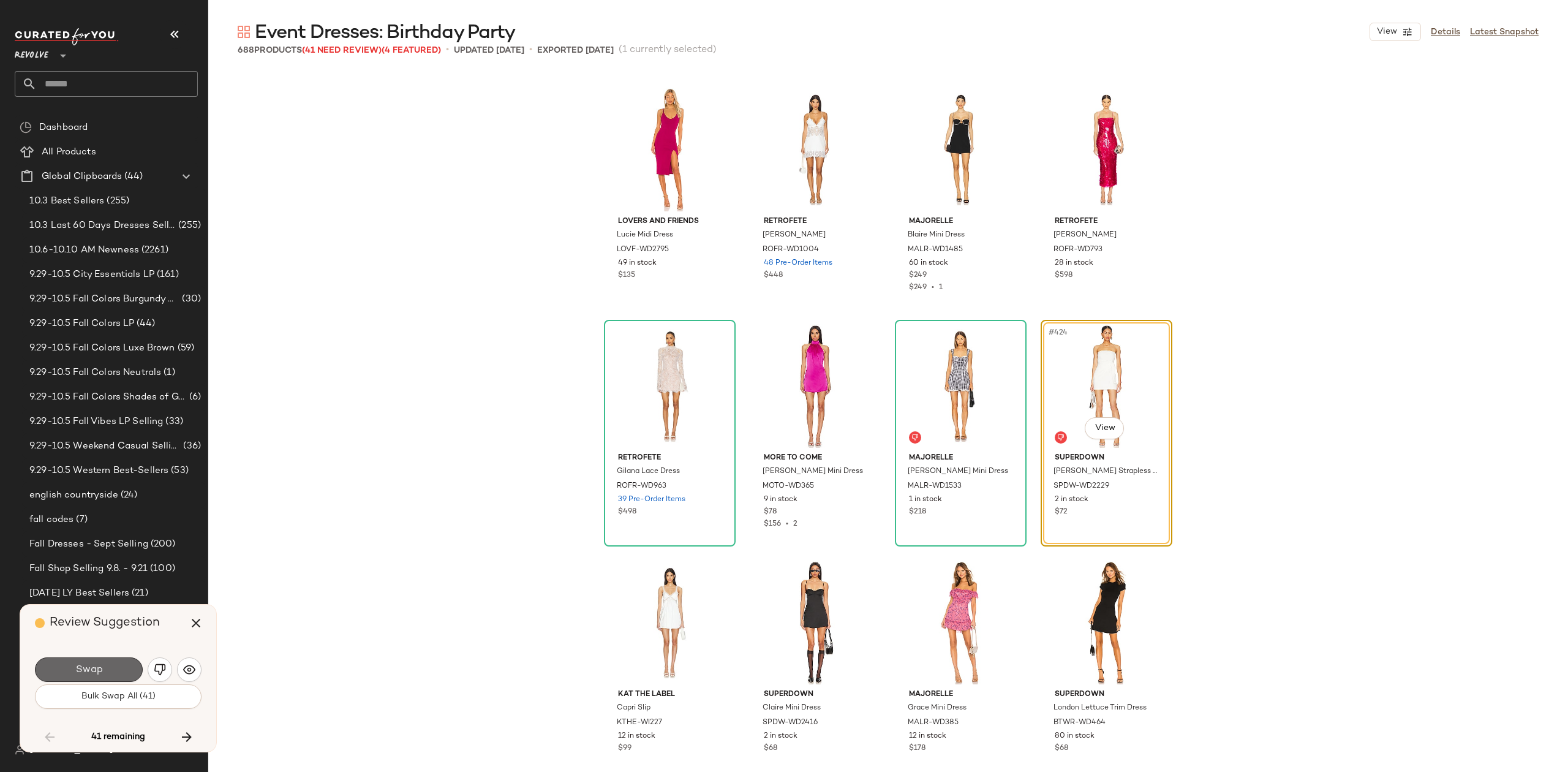
click at [101, 662] on button "Swap" at bounding box center [89, 670] width 107 height 25
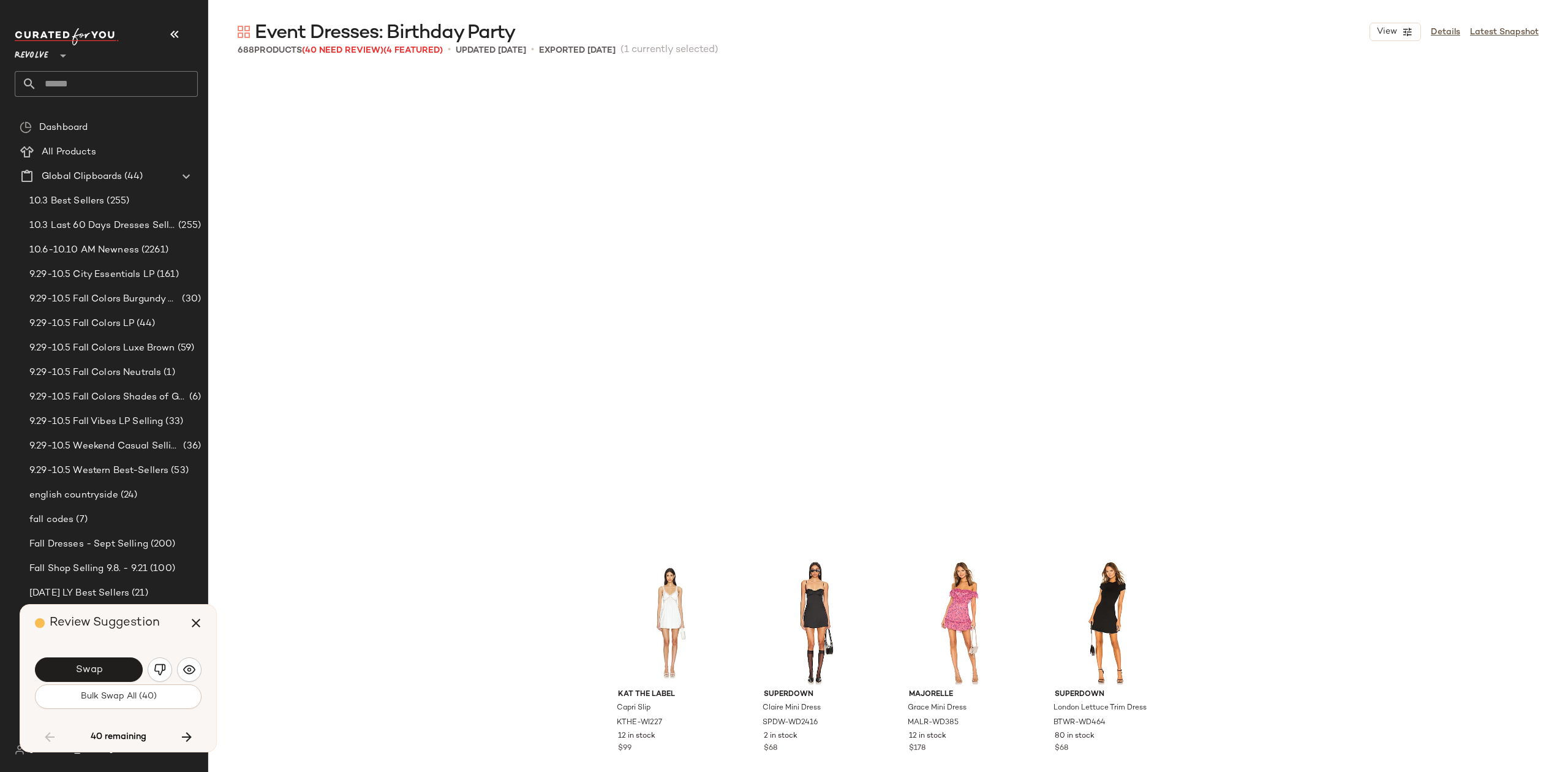
scroll to position [25068, 0]
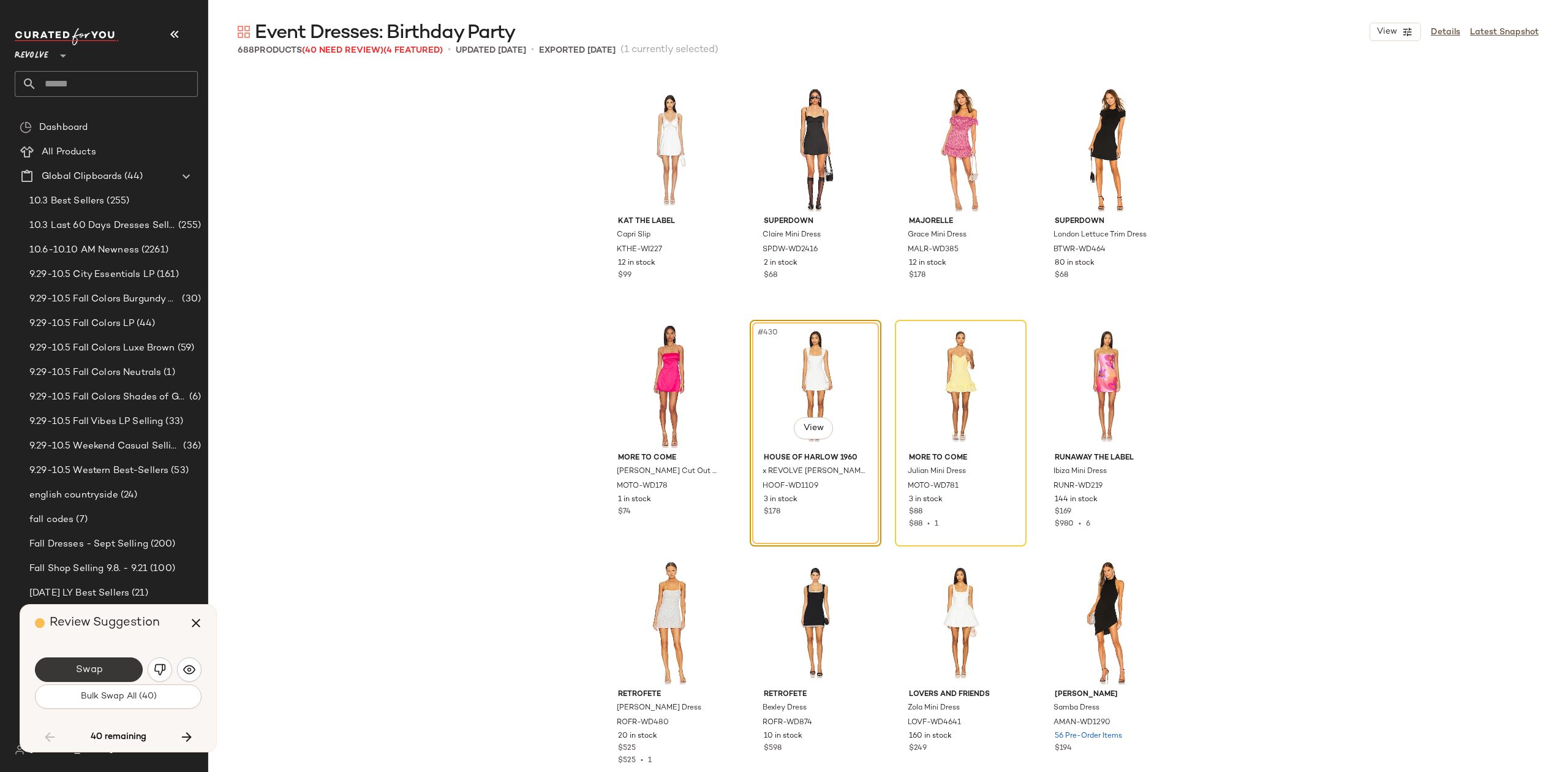
click at [71, 674] on button "Swap" at bounding box center [89, 670] width 107 height 25
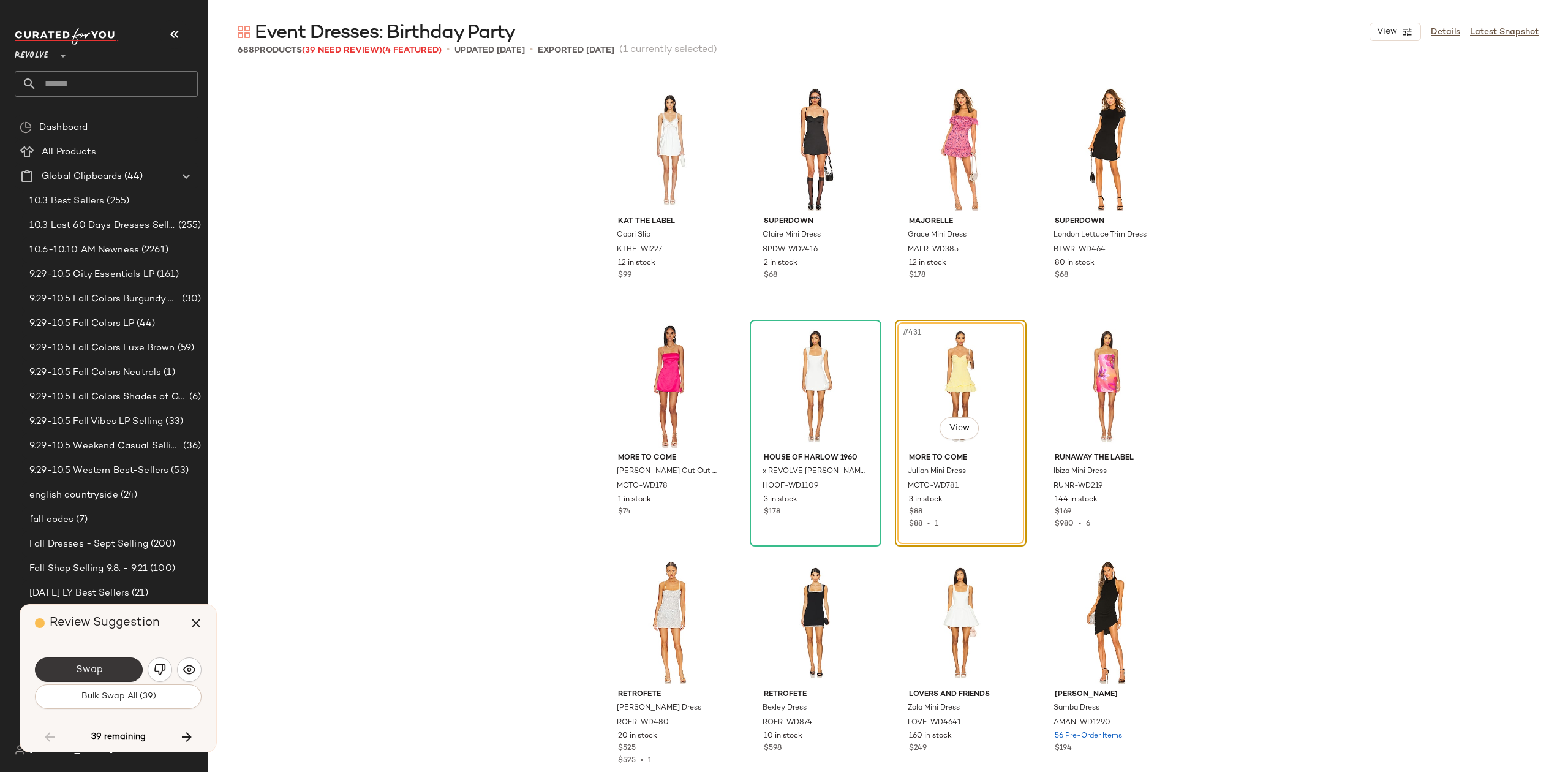
click at [99, 675] on span "Swap" at bounding box center [89, 671] width 28 height 12
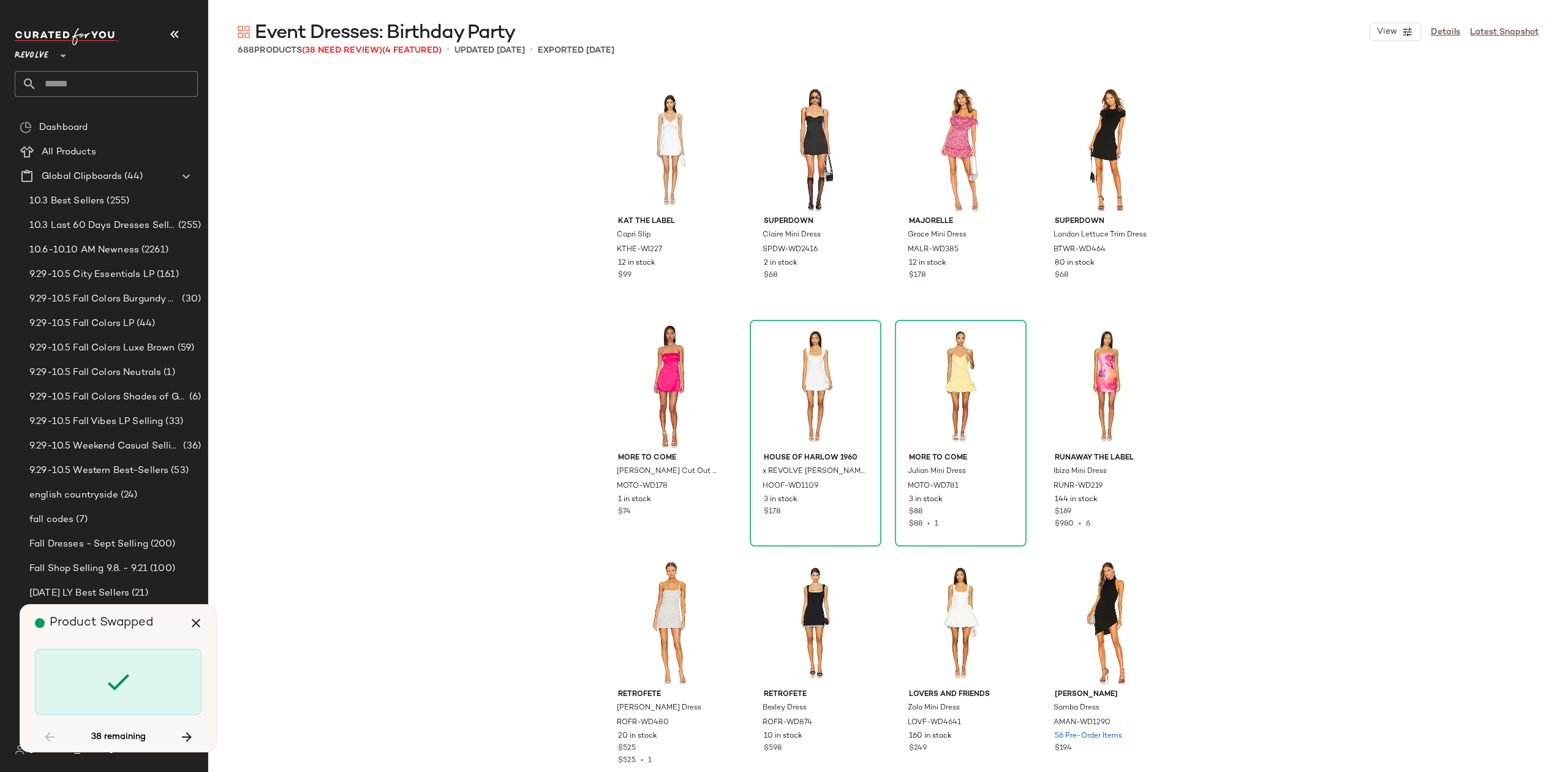
scroll to position [25777, 0]
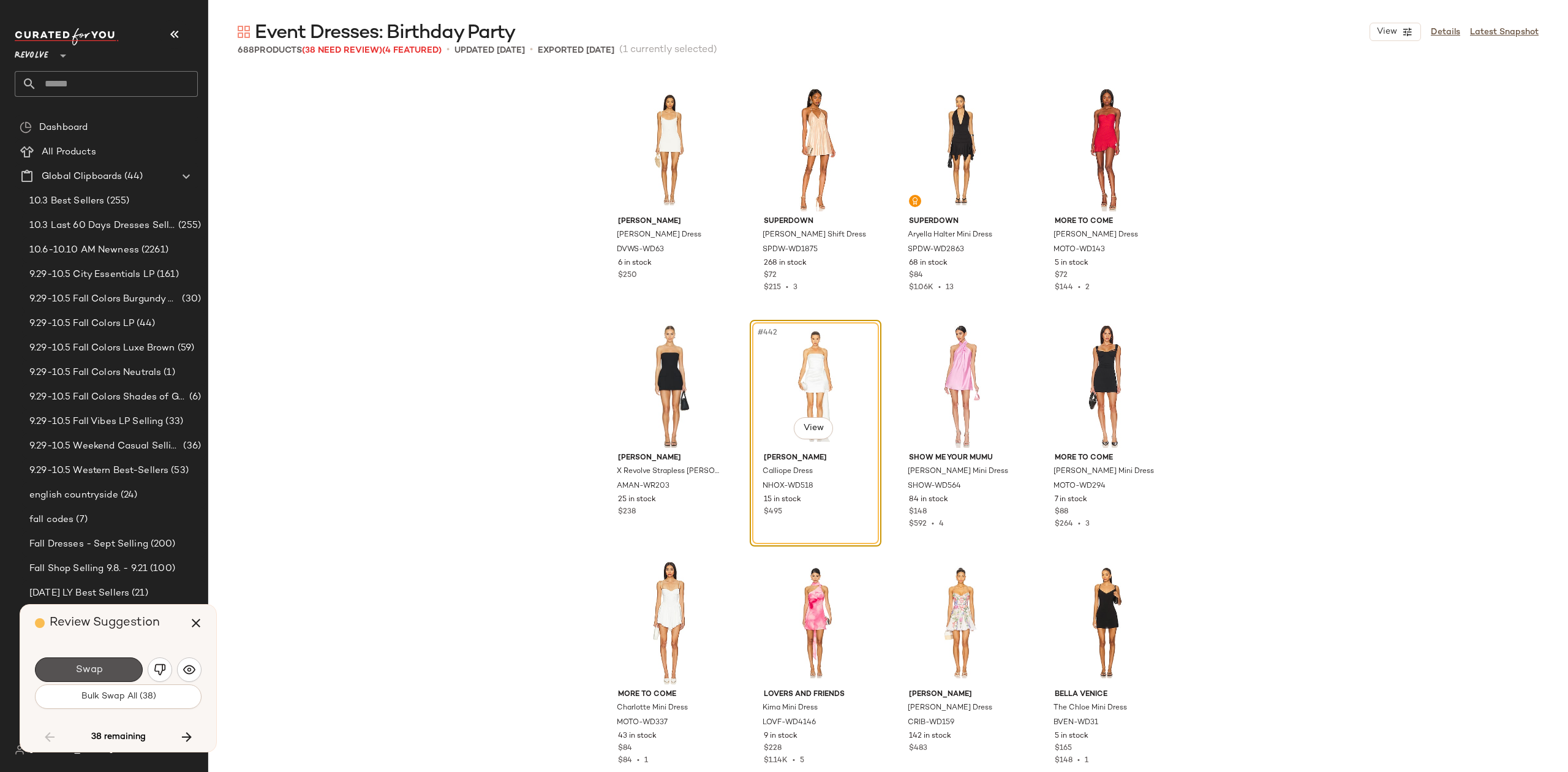
click at [99, 672] on span "Swap" at bounding box center [89, 671] width 28 height 12
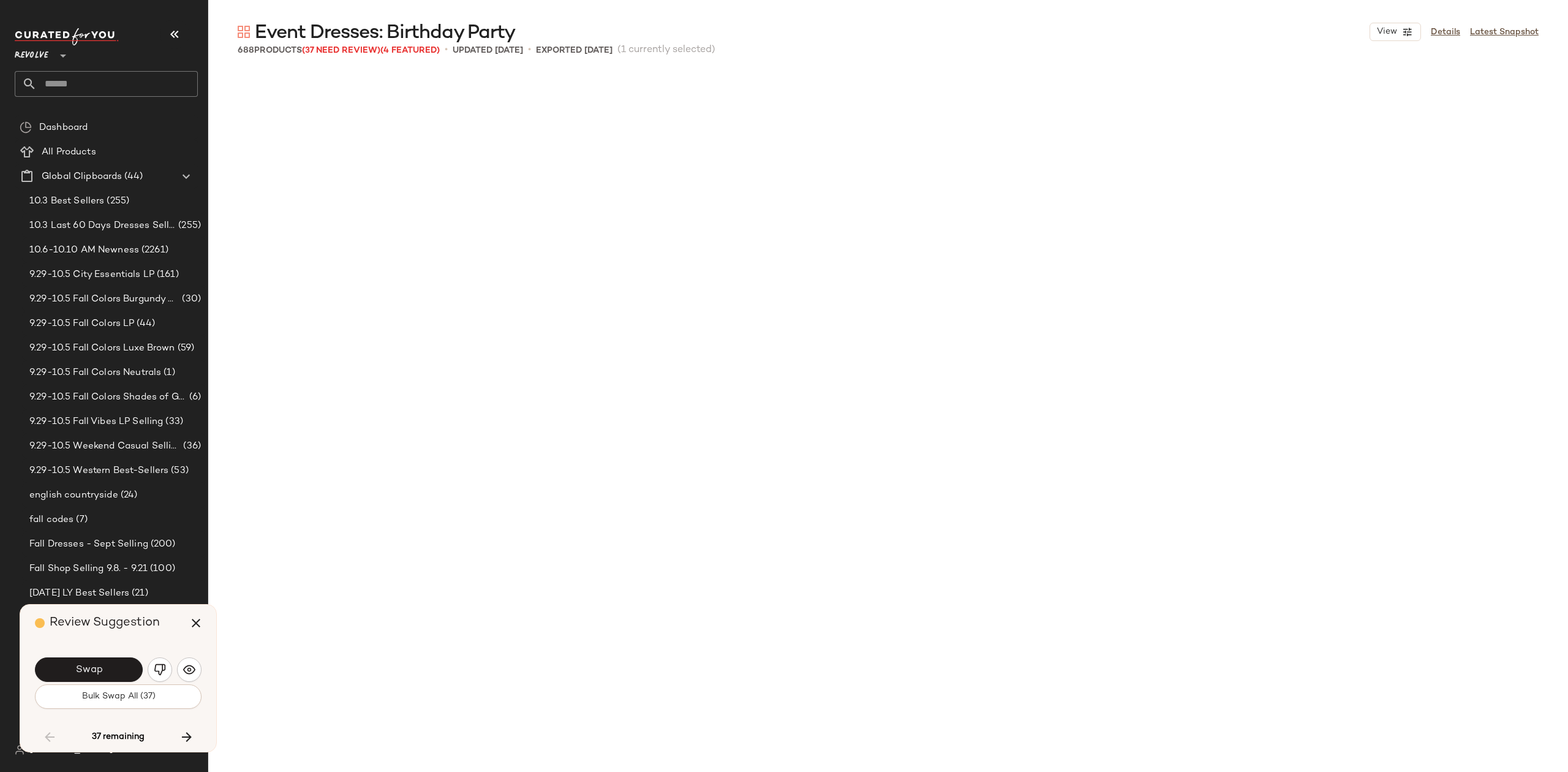
scroll to position [26486, 0]
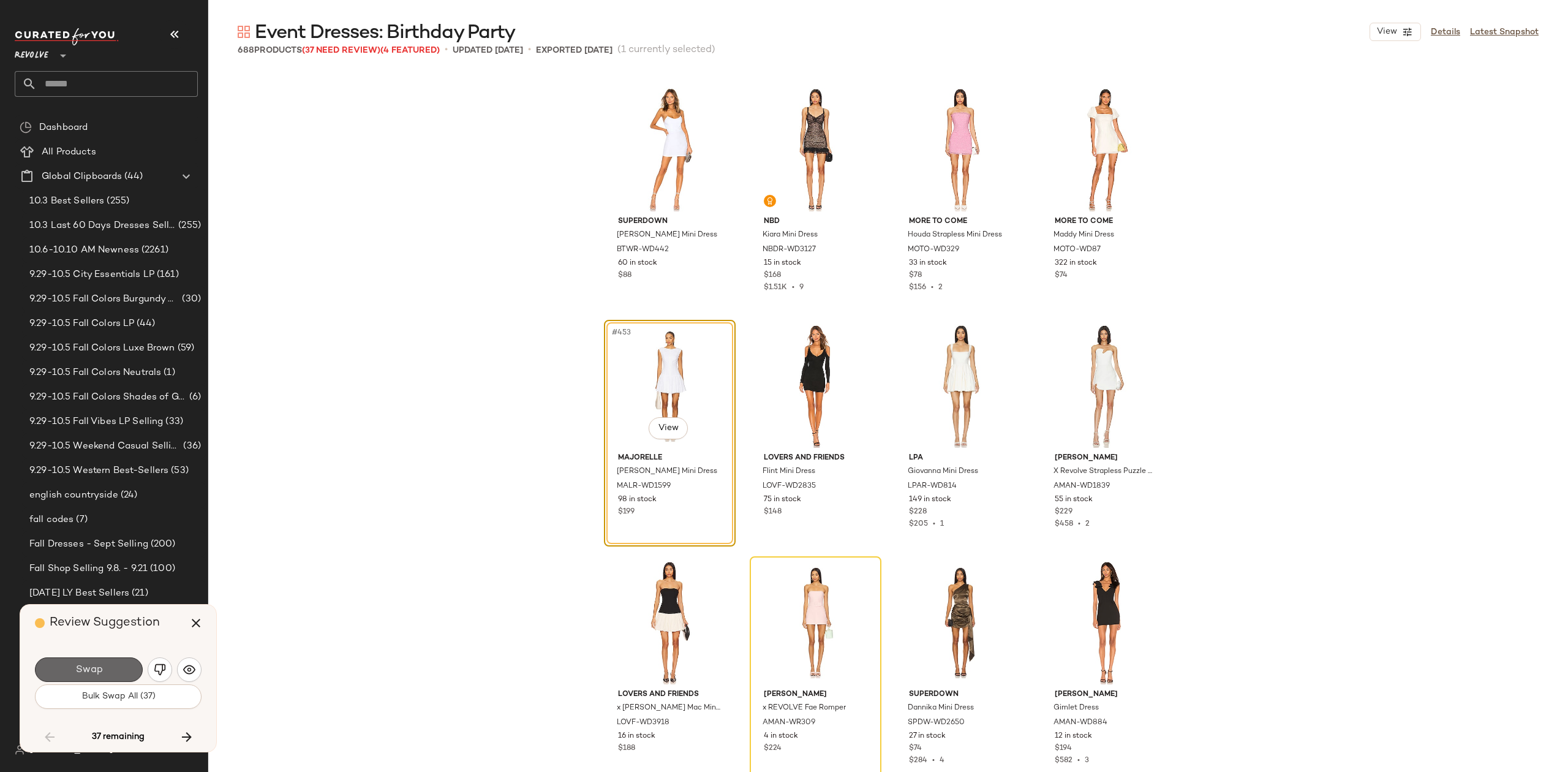
click at [106, 675] on button "Swap" at bounding box center [89, 670] width 107 height 25
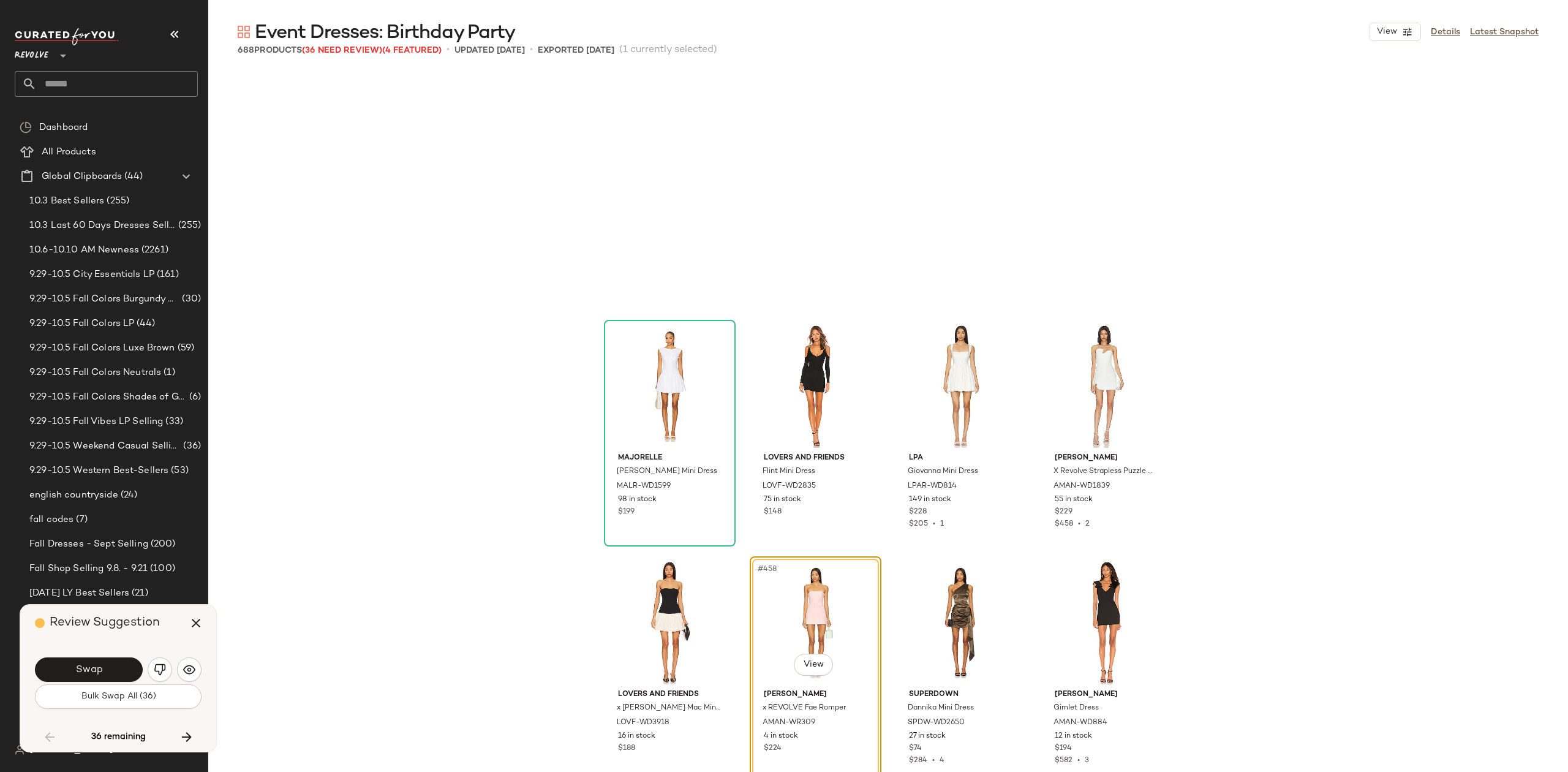
scroll to position [26723, 0]
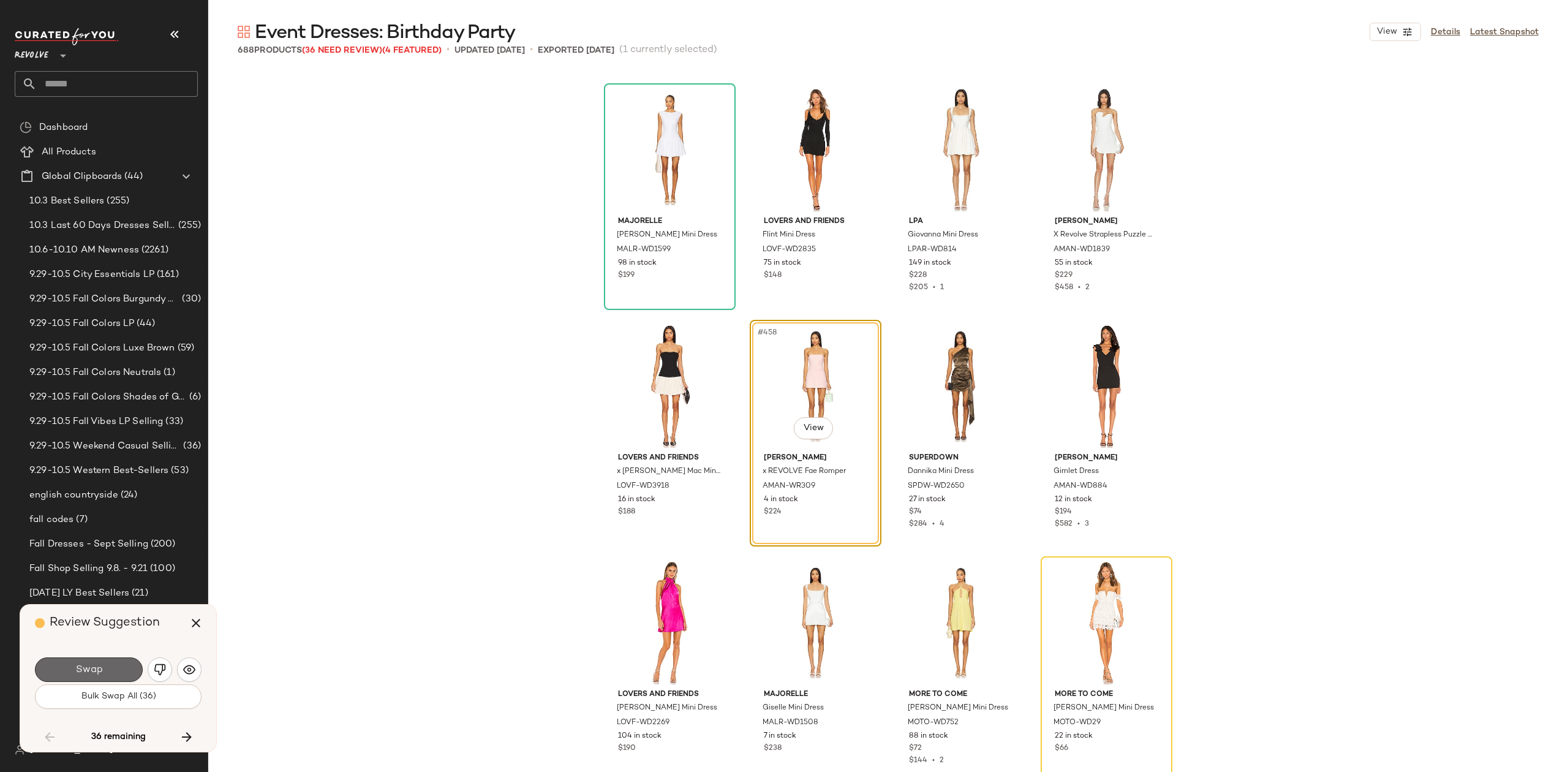
click at [107, 681] on button "Swap" at bounding box center [89, 670] width 107 height 25
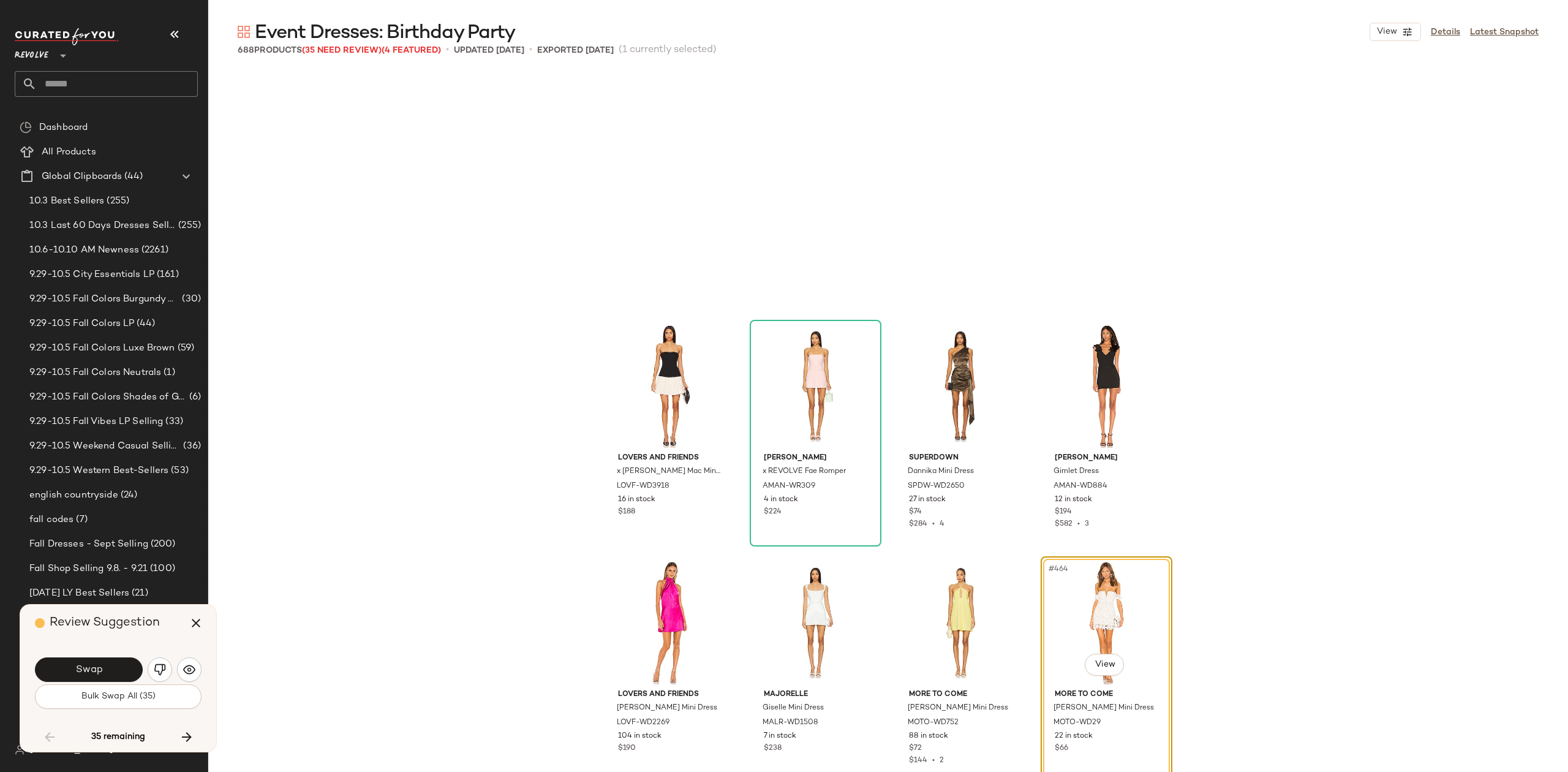
scroll to position [26959, 0]
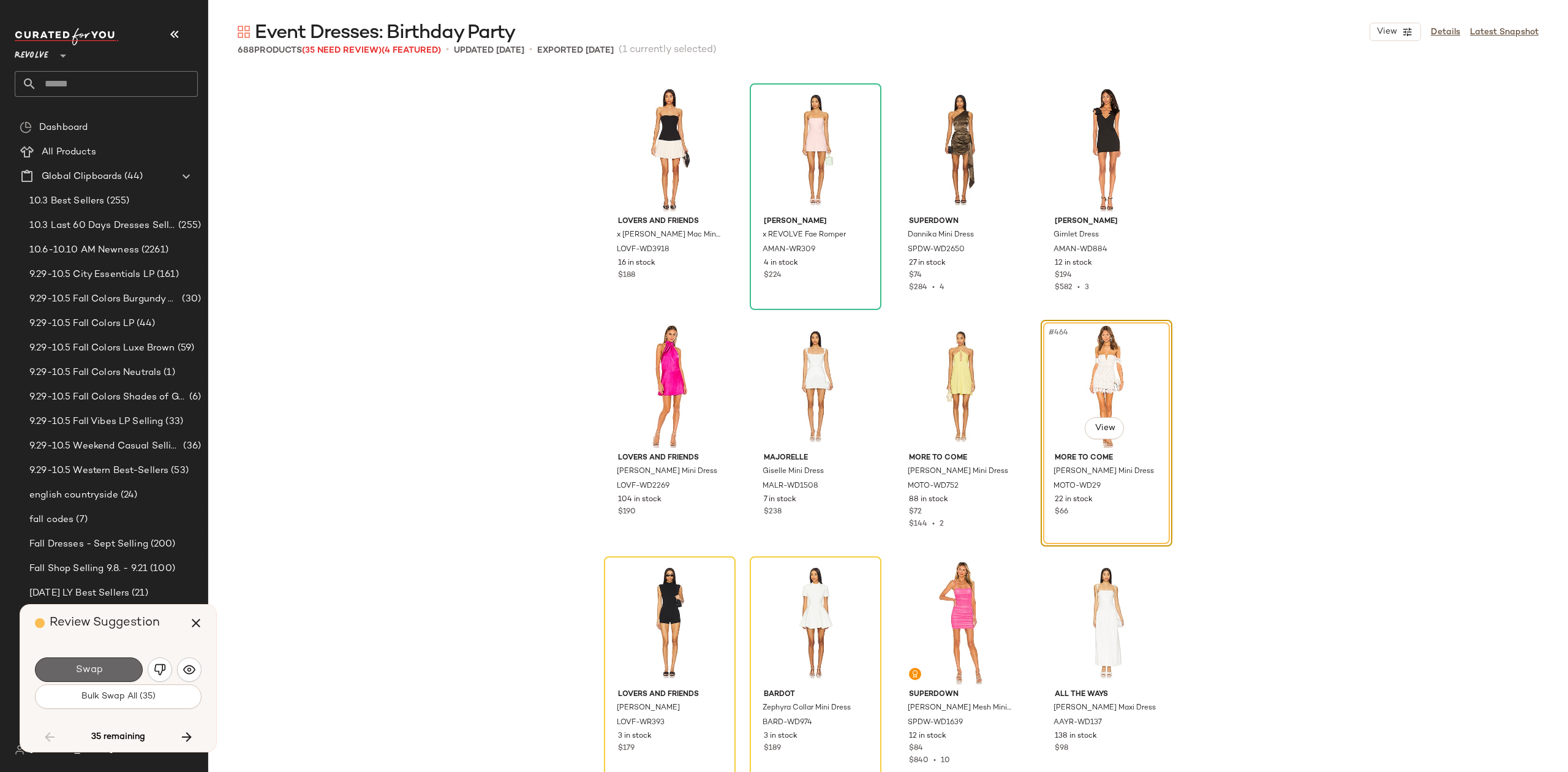
click at [106, 666] on button "Swap" at bounding box center [89, 670] width 107 height 25
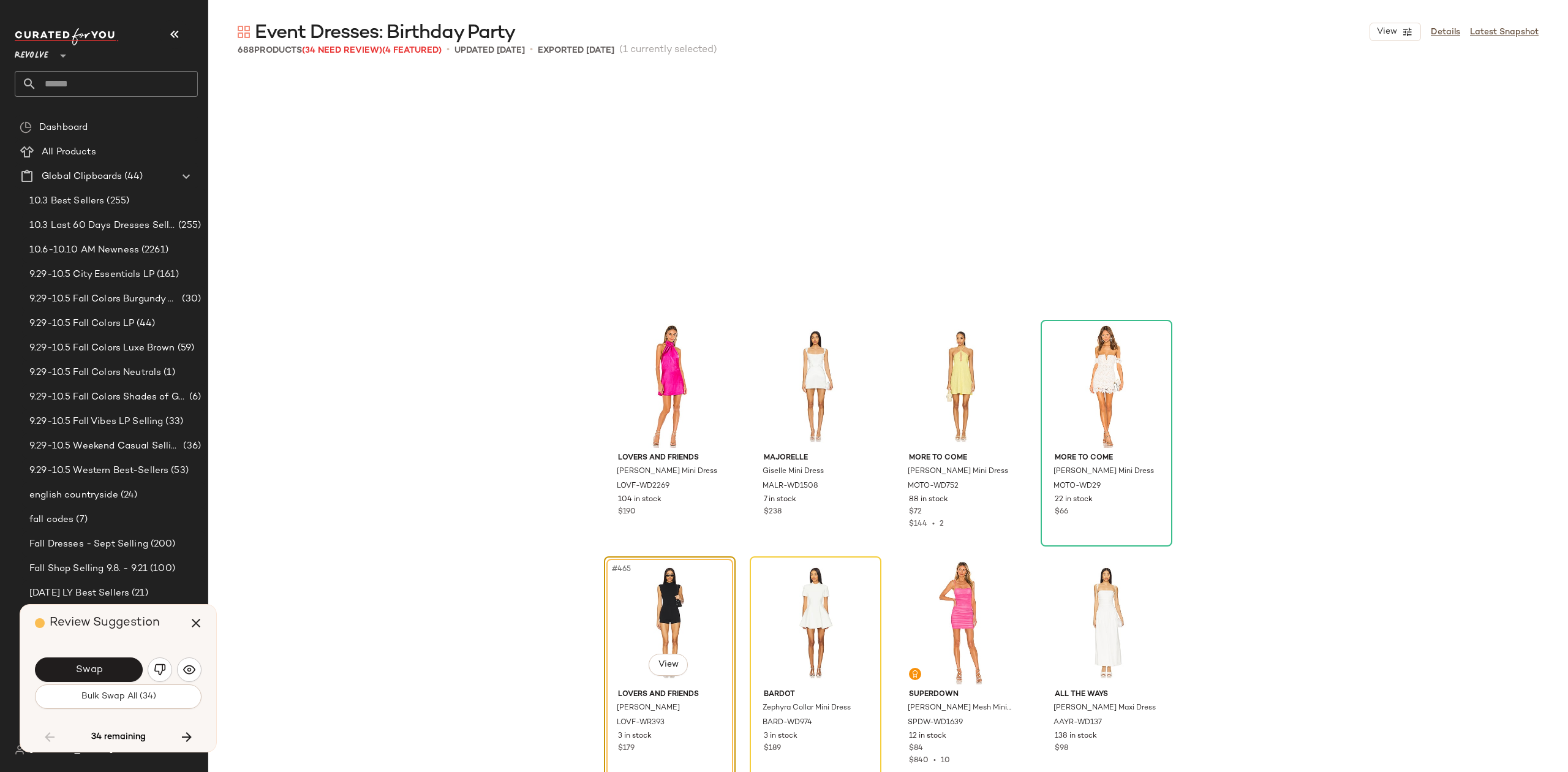
scroll to position [27195, 0]
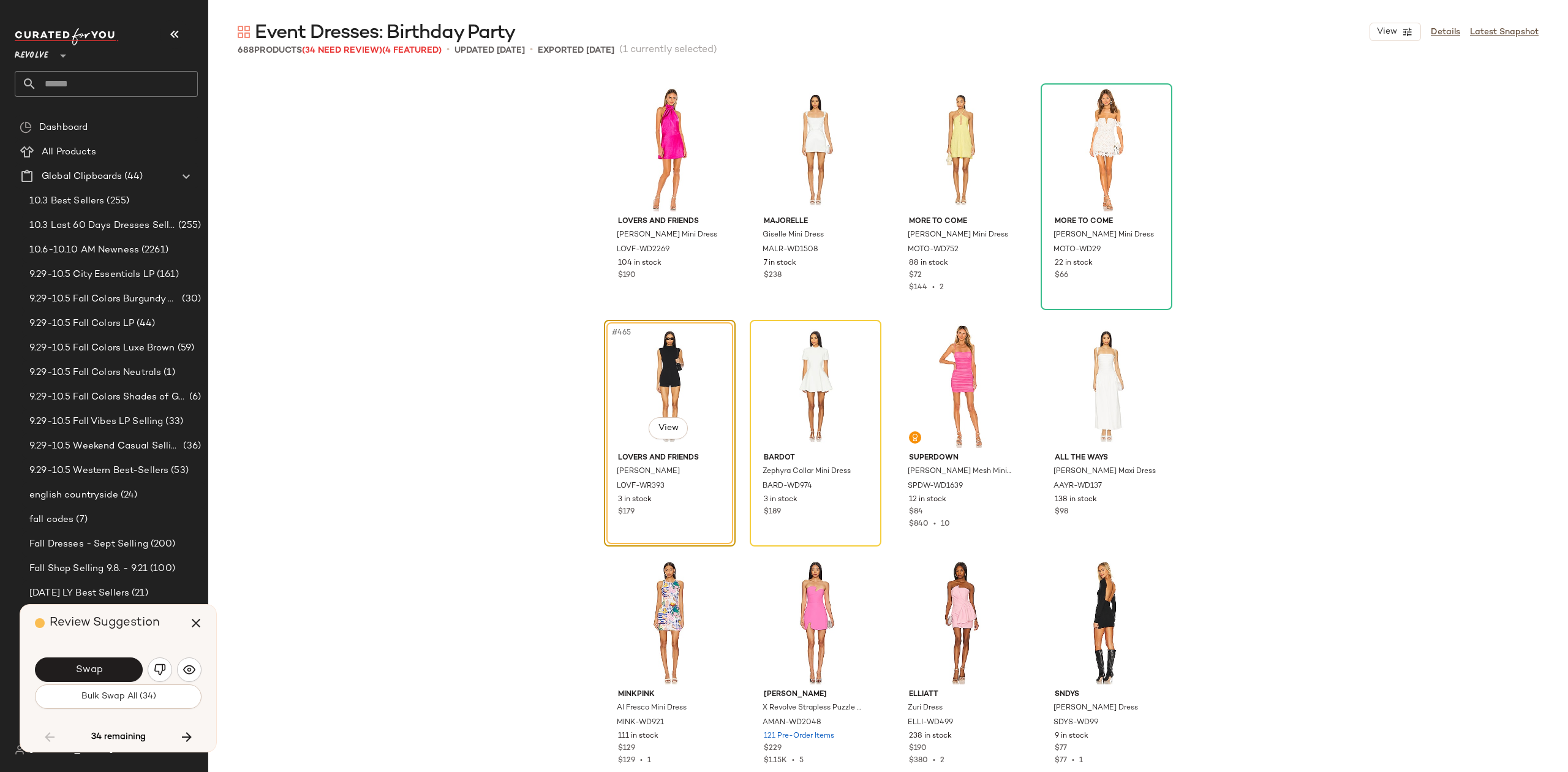
click at [110, 663] on button "Swap" at bounding box center [89, 670] width 107 height 25
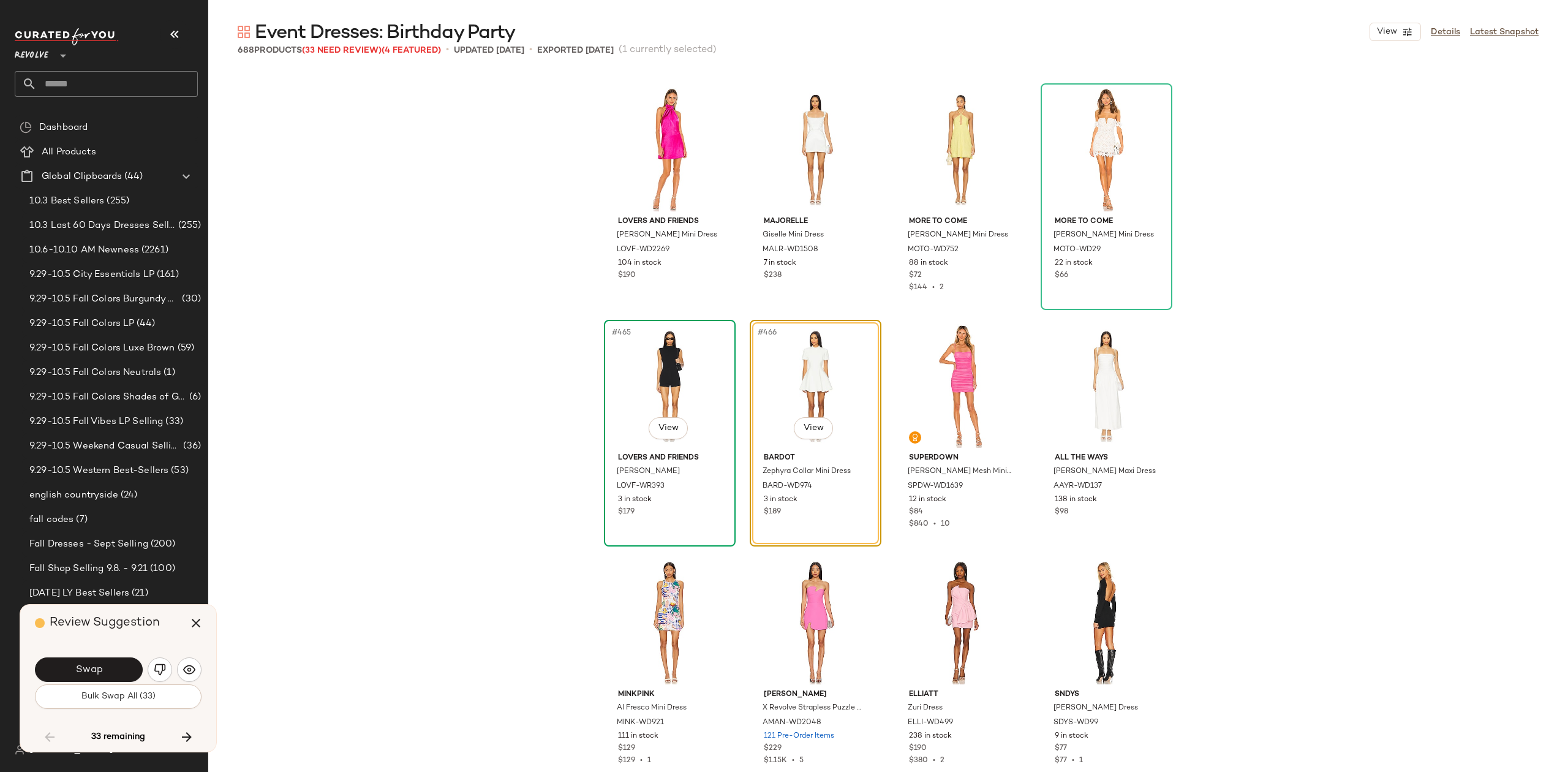
click at [679, 386] on div "#465 View" at bounding box center [670, 386] width 123 height 124
click at [671, 401] on div "#465 View" at bounding box center [670, 386] width 123 height 124
click at [674, 386] on div "#465 View" at bounding box center [670, 386] width 123 height 124
click at [107, 668] on button "Swap" at bounding box center [89, 670] width 107 height 25
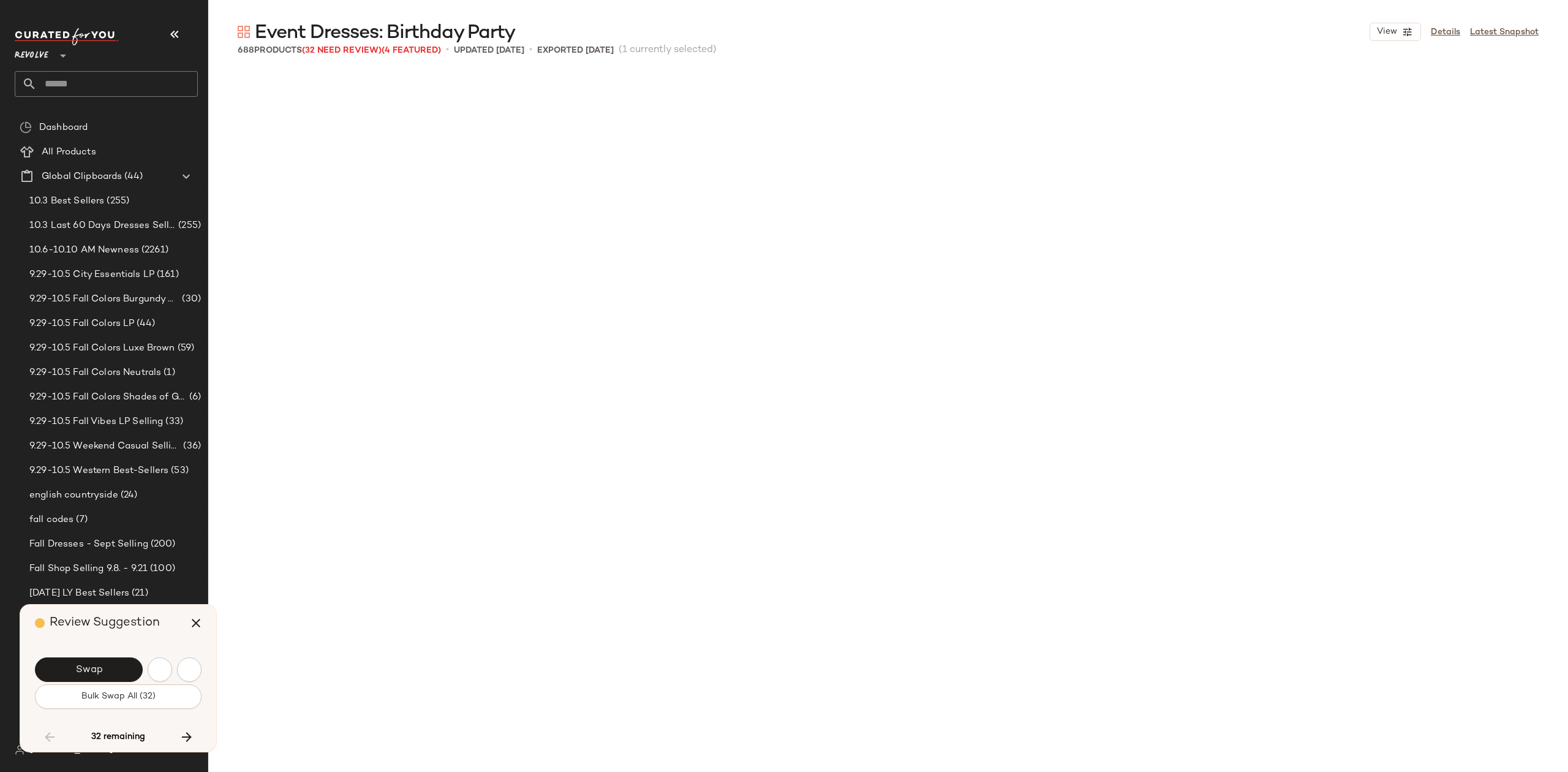
scroll to position [27905, 0]
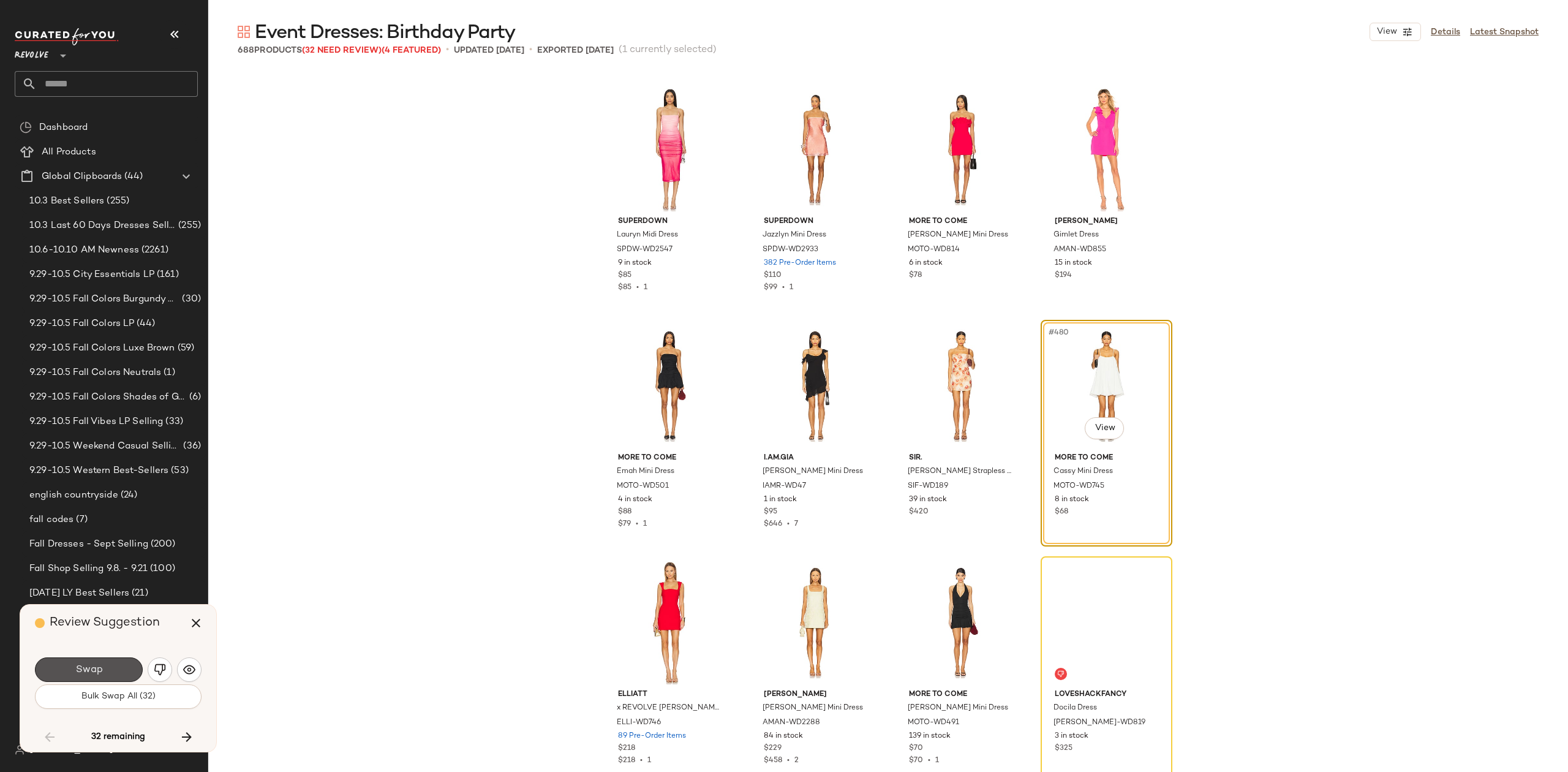
click at [107, 668] on button "Swap" at bounding box center [89, 670] width 107 height 25
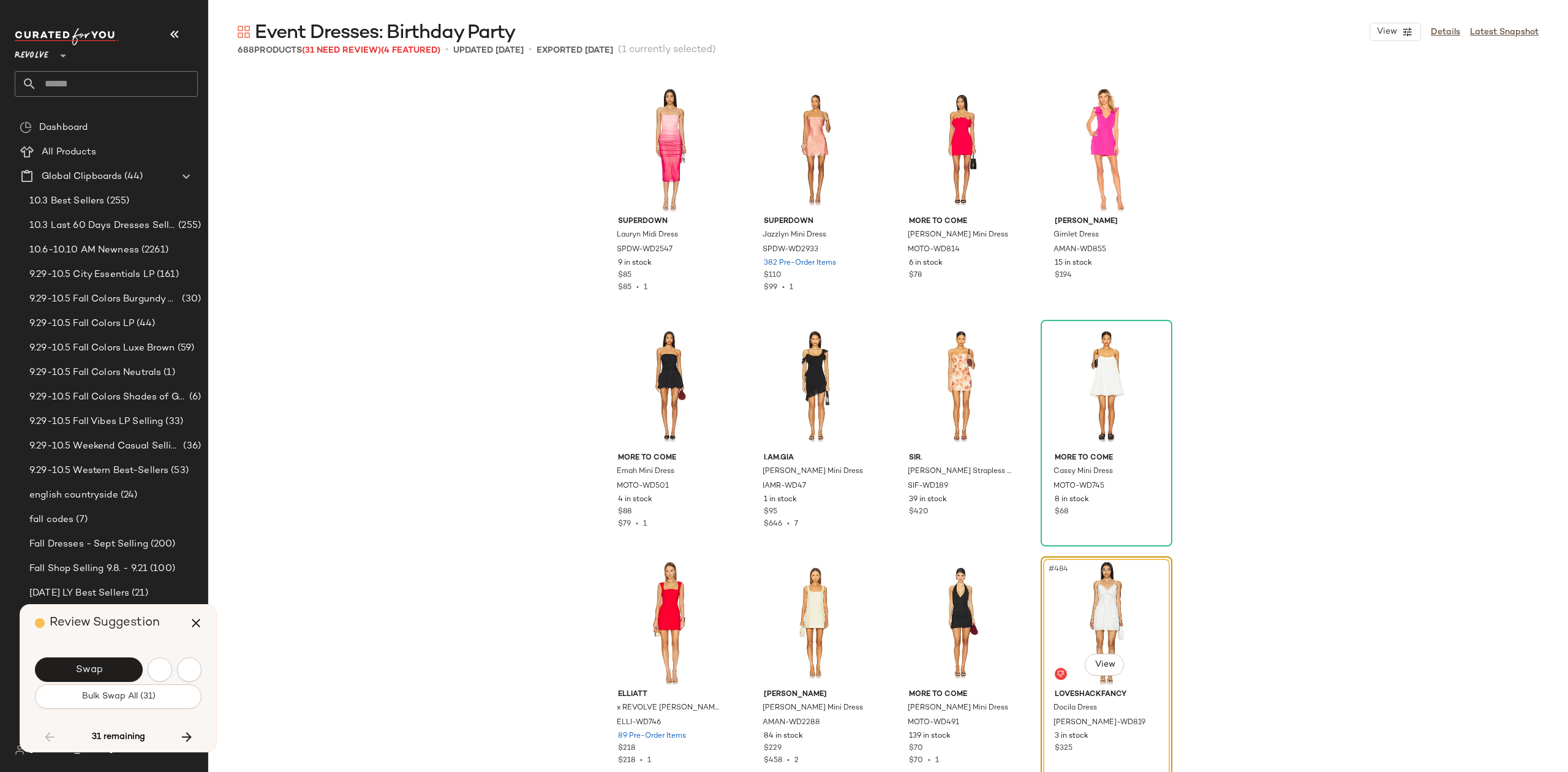
scroll to position [28142, 0]
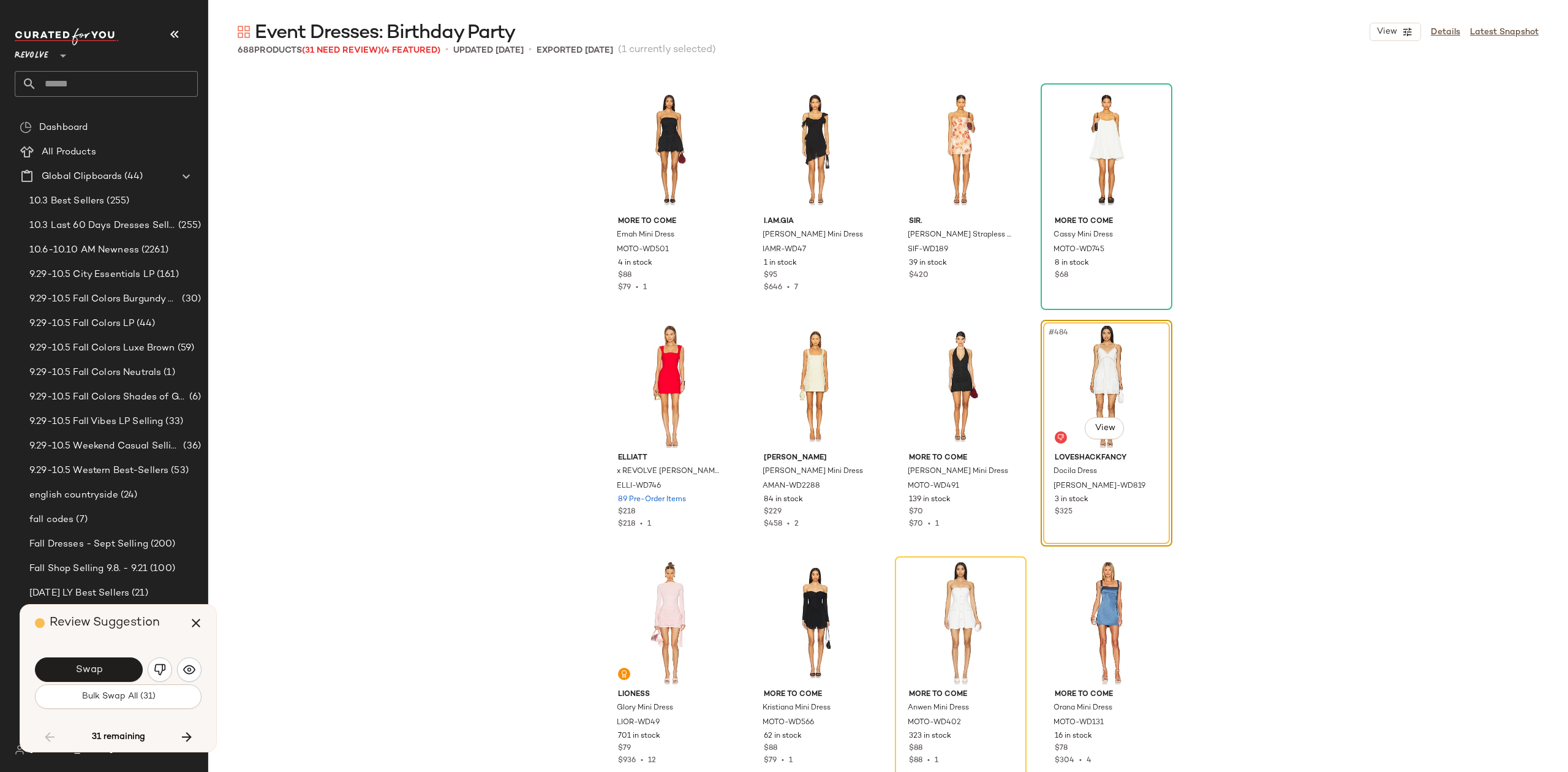
click at [107, 668] on button "Swap" at bounding box center [89, 670] width 107 height 25
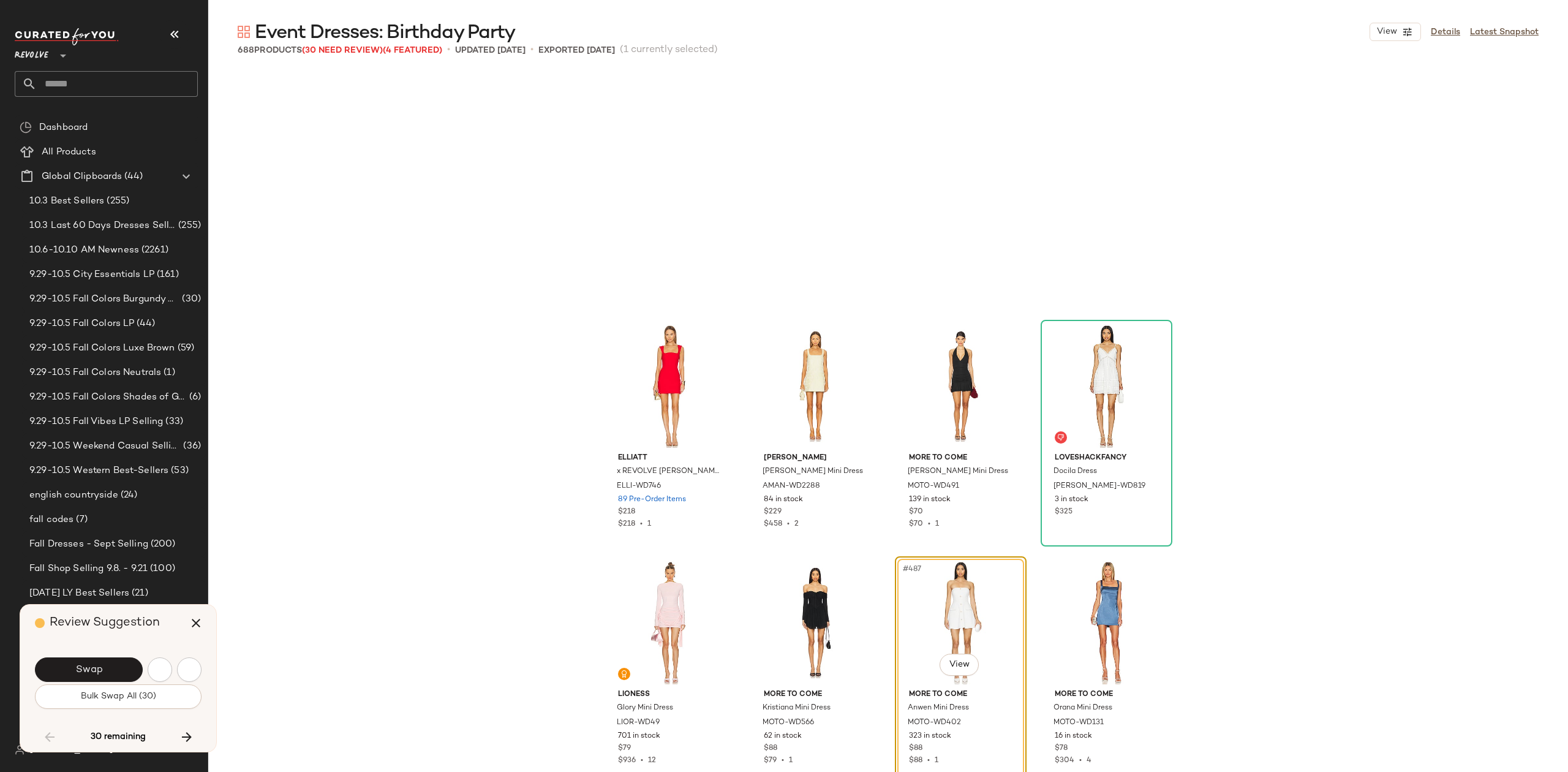
scroll to position [28378, 0]
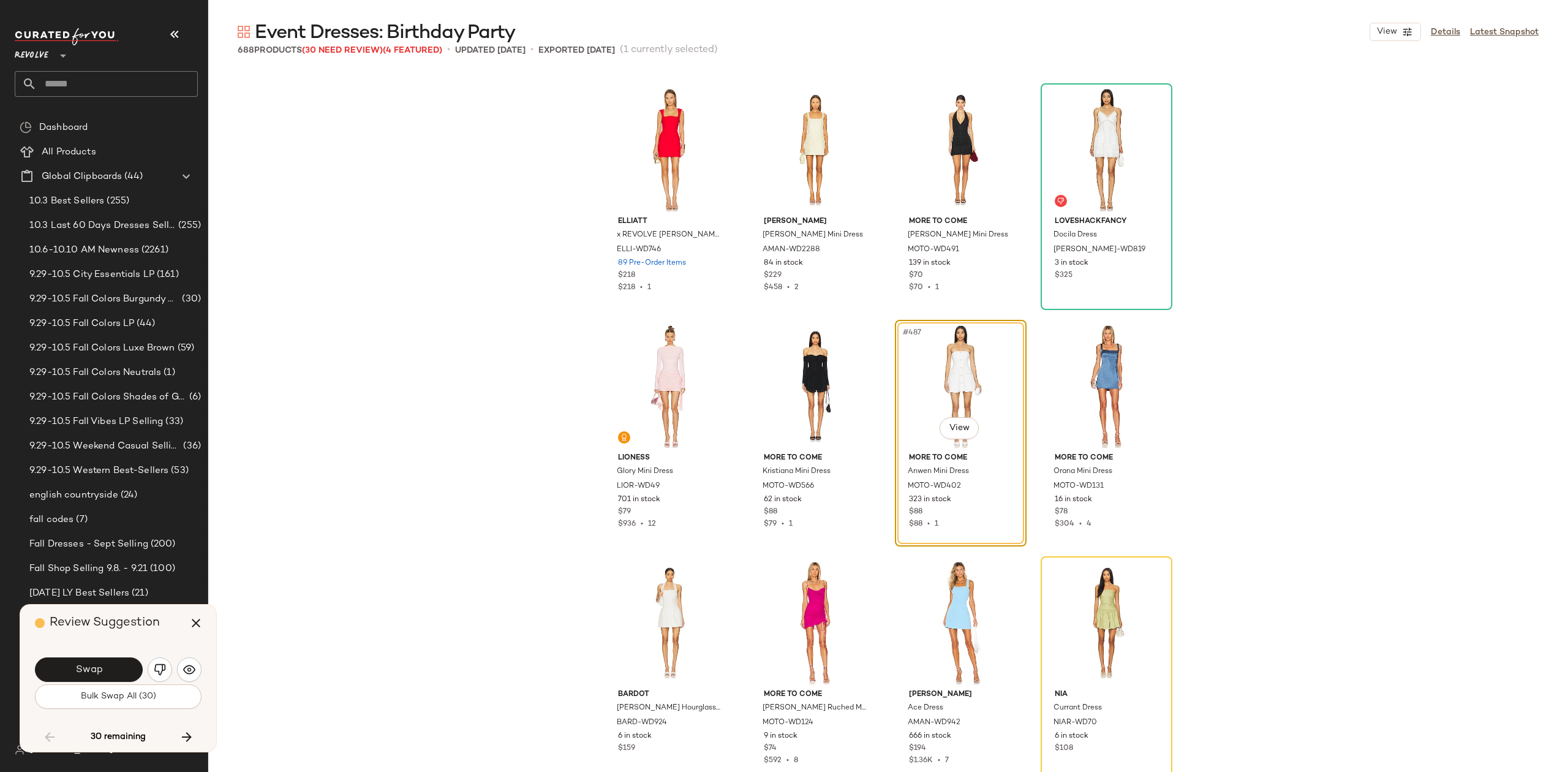
click at [107, 668] on button "Swap" at bounding box center [89, 670] width 107 height 25
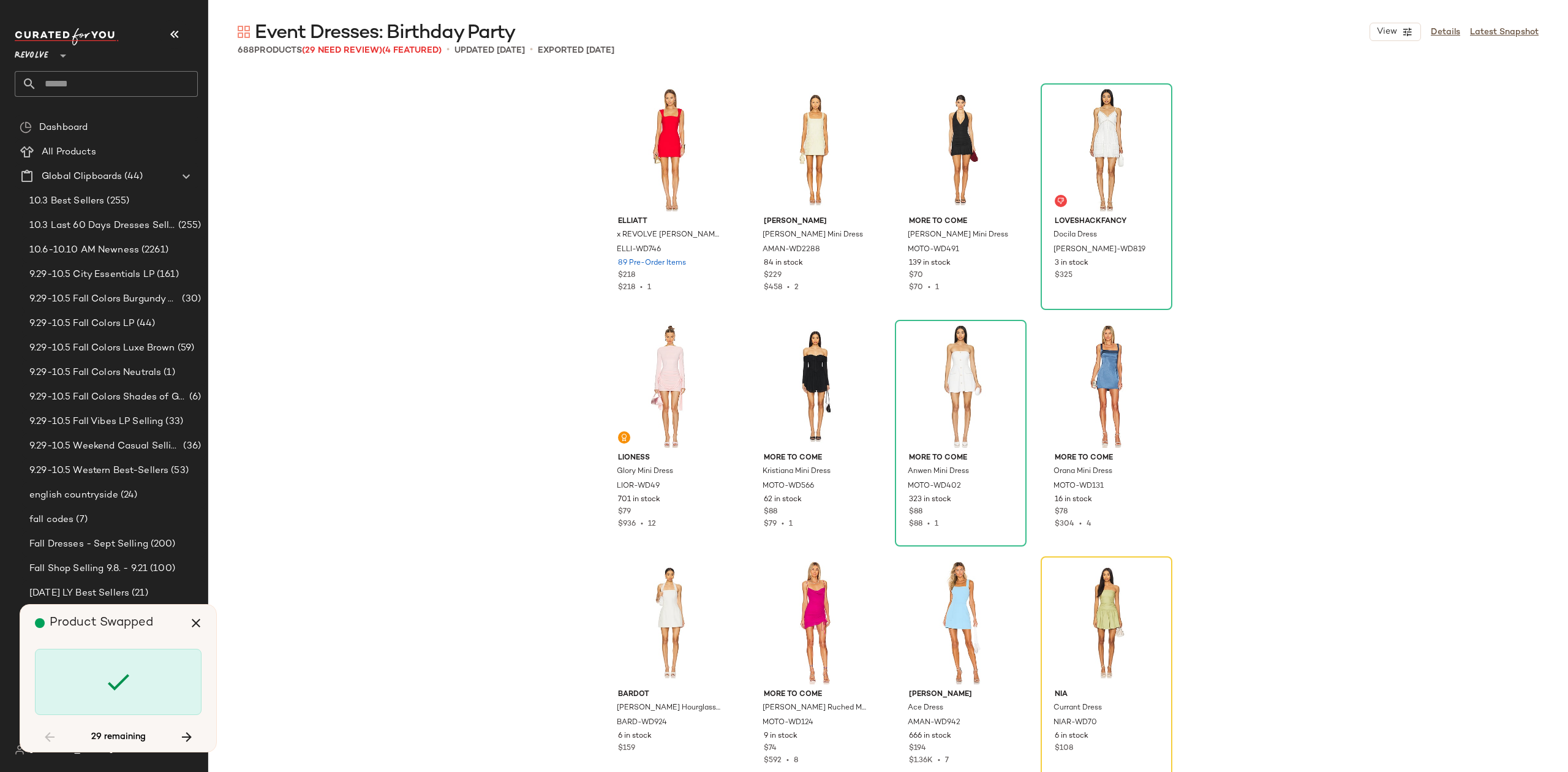
scroll to position [28615, 0]
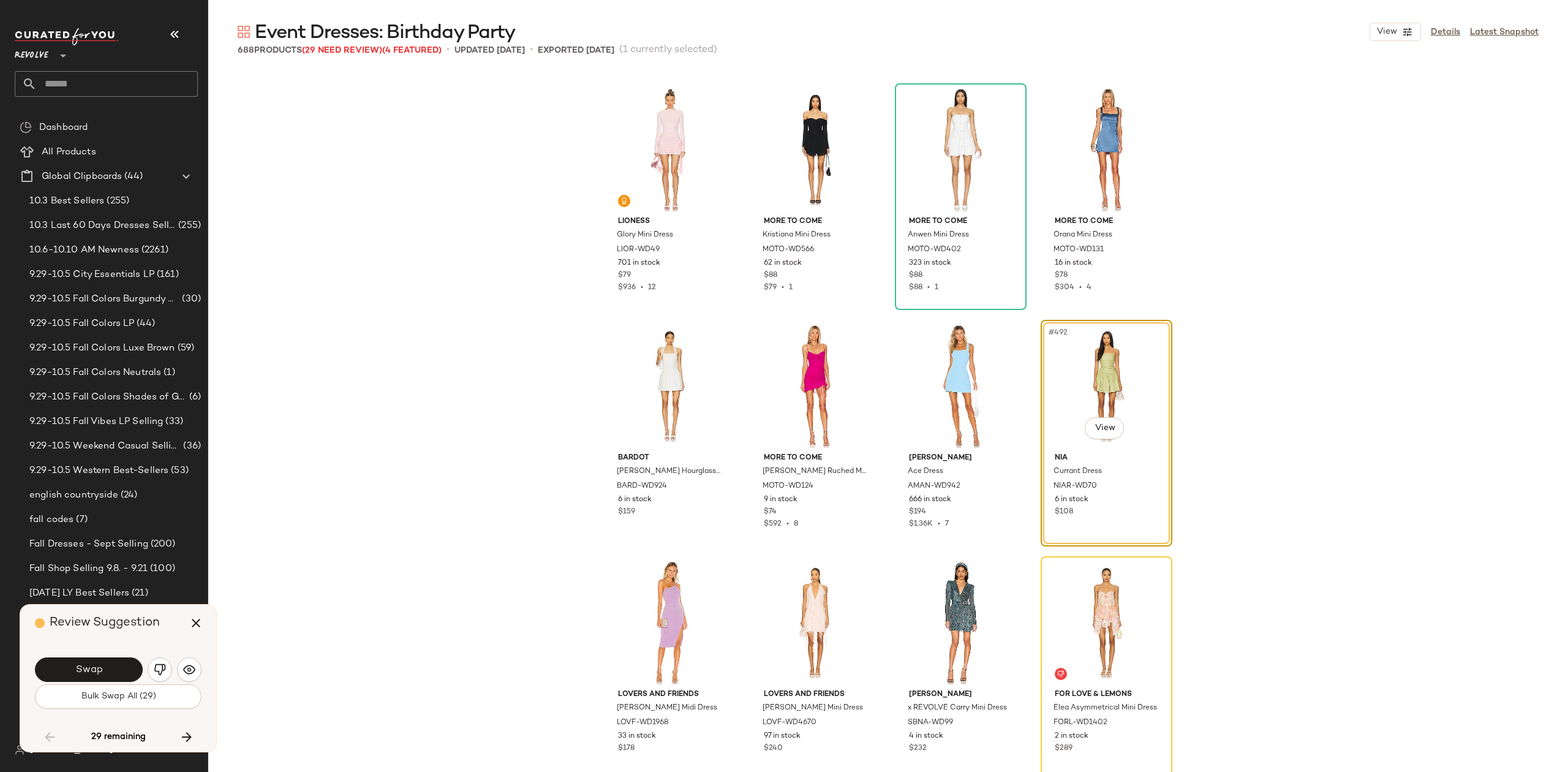
click at [107, 668] on button "Swap" at bounding box center [89, 670] width 107 height 25
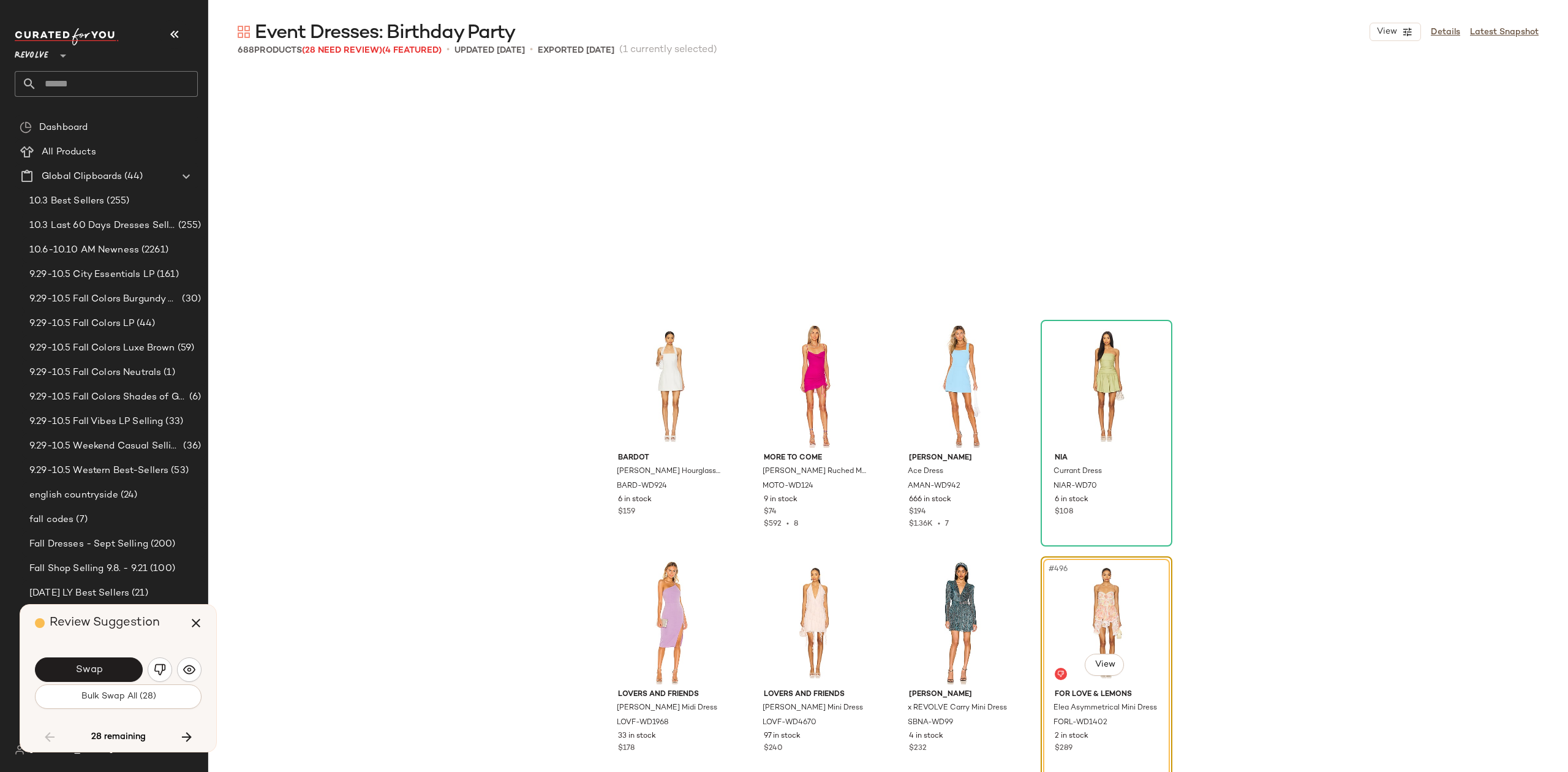
scroll to position [28851, 0]
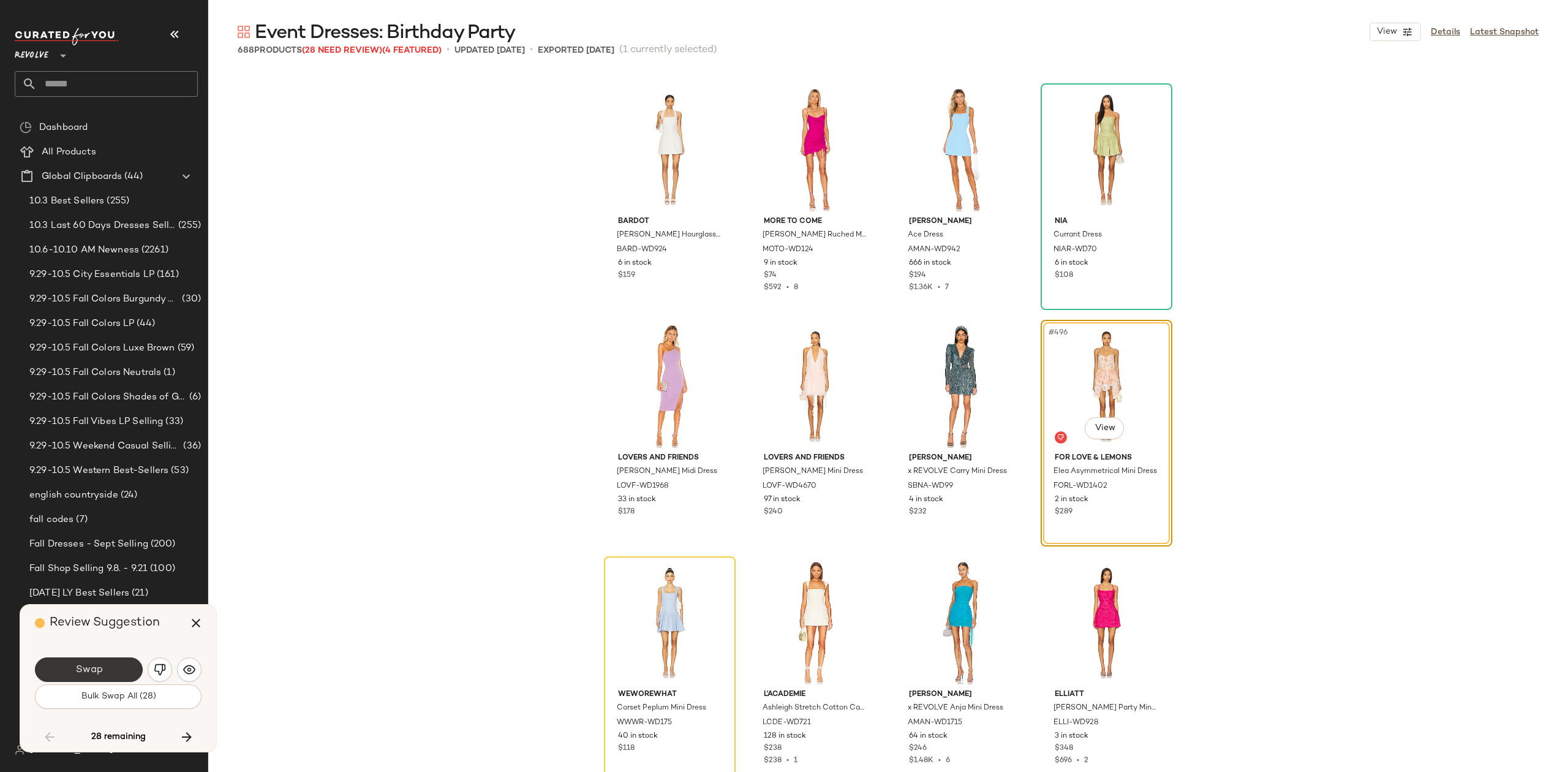
click at [113, 667] on button "Swap" at bounding box center [89, 670] width 107 height 25
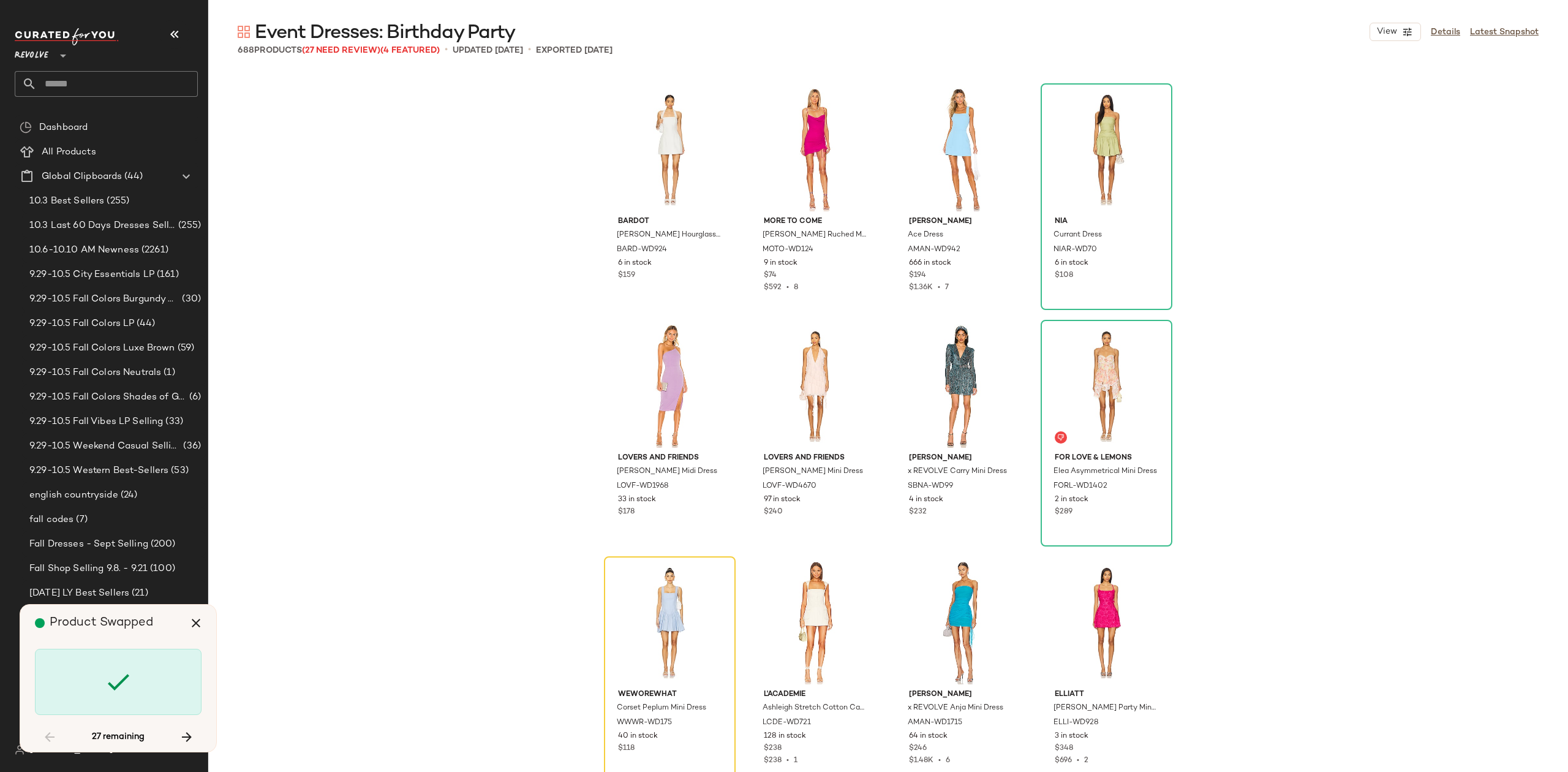
scroll to position [29088, 0]
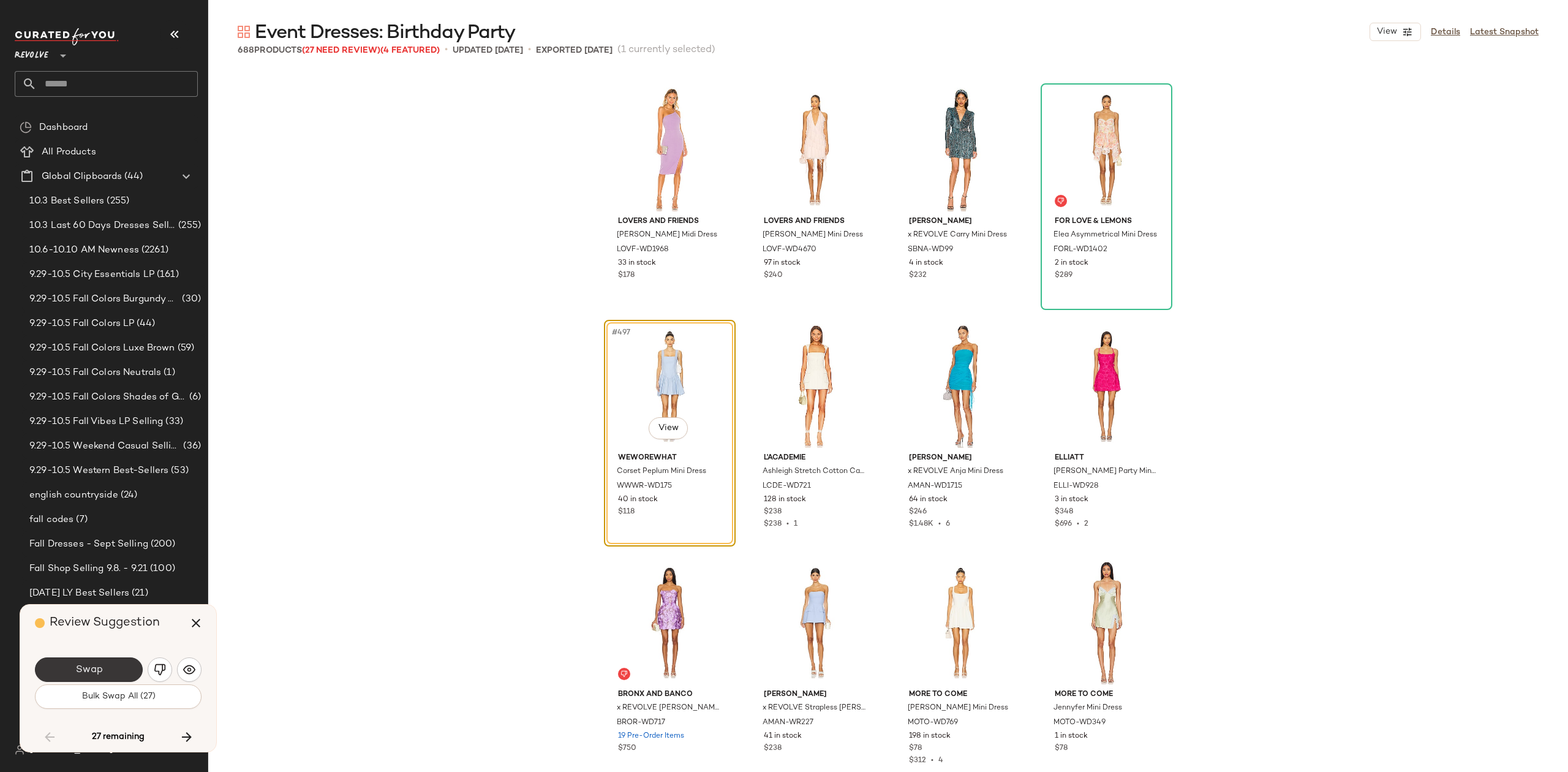
click at [72, 671] on button "Swap" at bounding box center [89, 670] width 107 height 25
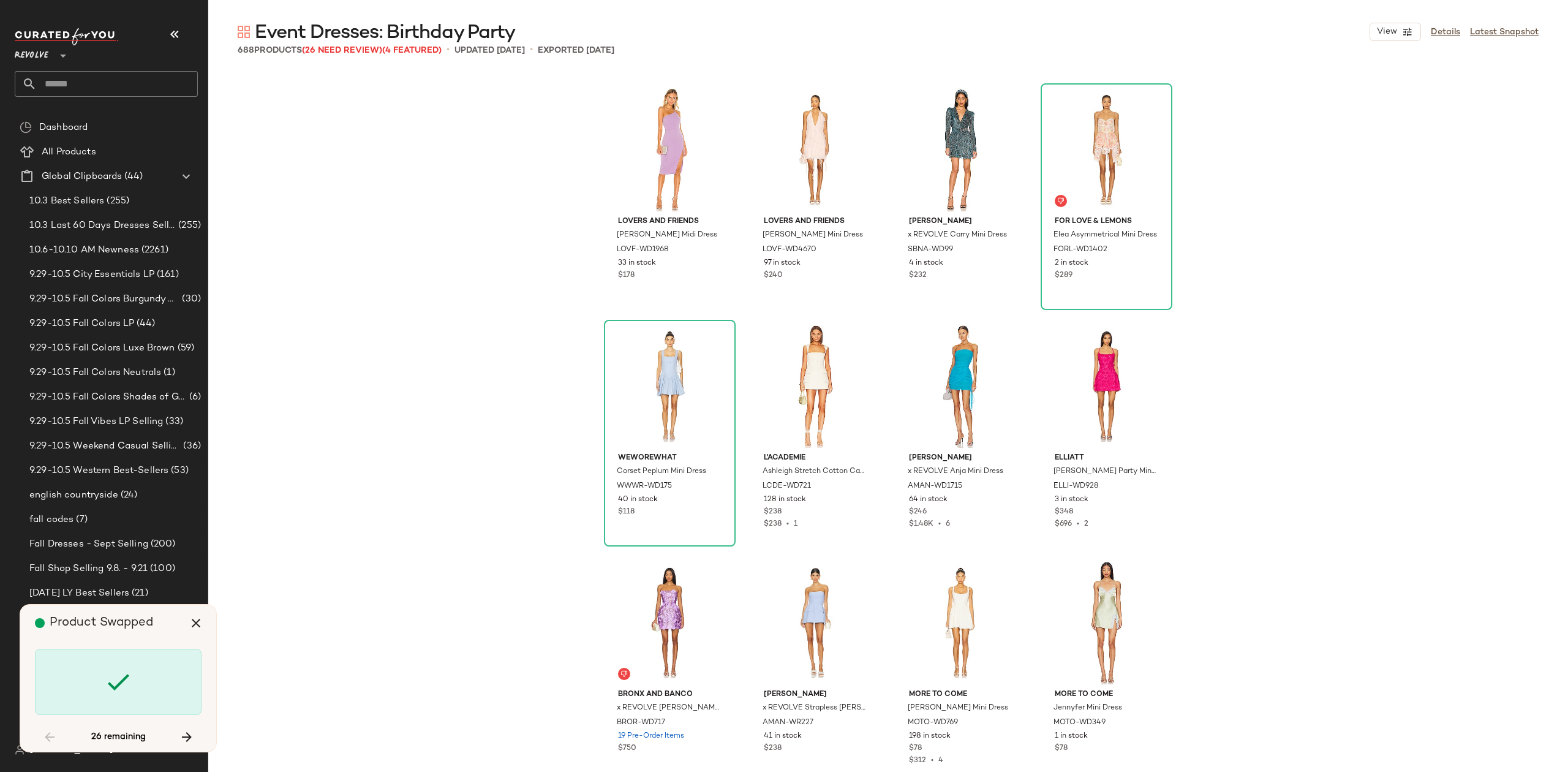
scroll to position [29560, 0]
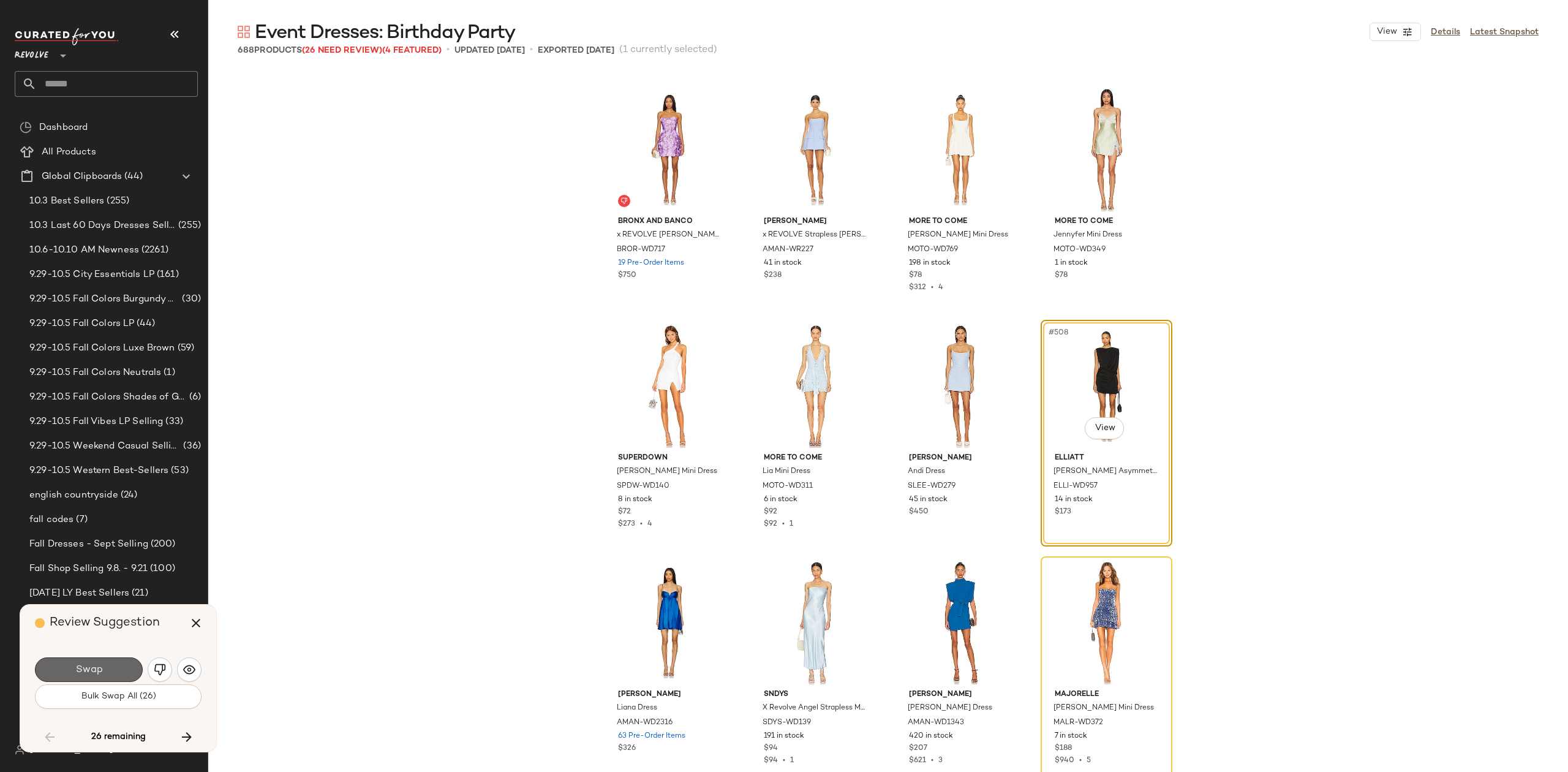
click at [103, 672] on button "Swap" at bounding box center [89, 670] width 107 height 25
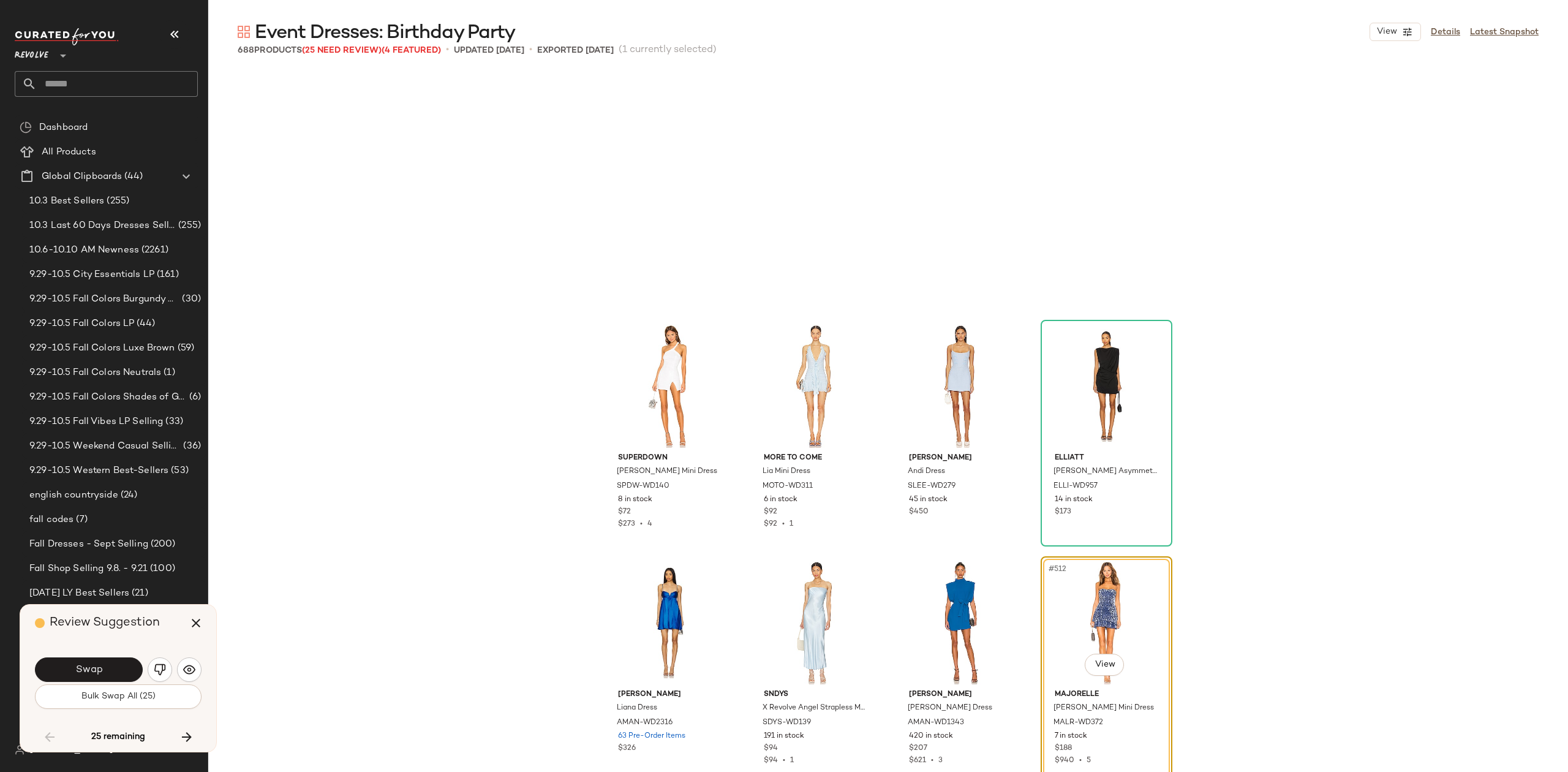
scroll to position [29797, 0]
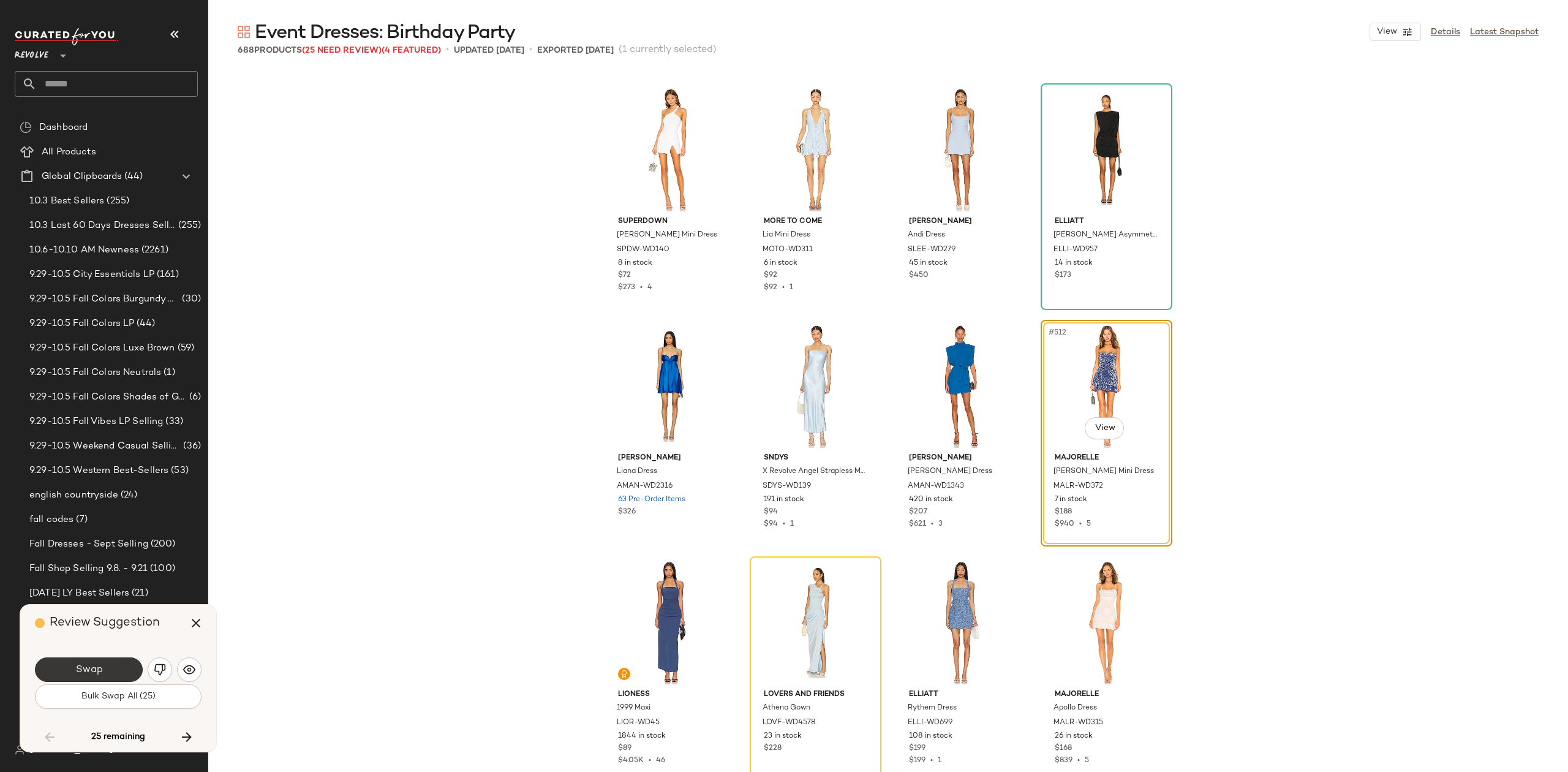
click at [76, 665] on span "Swap" at bounding box center [89, 671] width 28 height 12
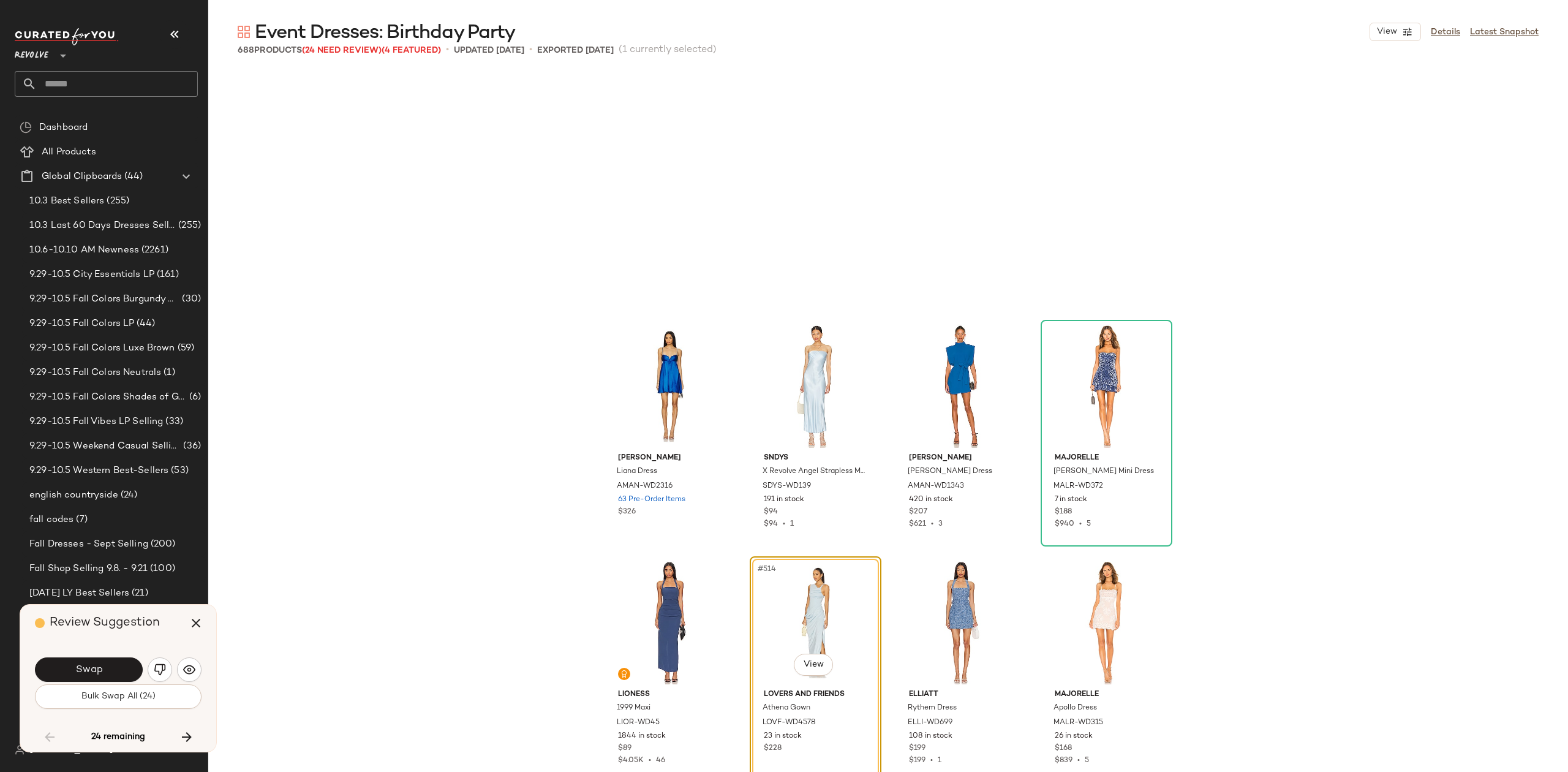
scroll to position [30033, 0]
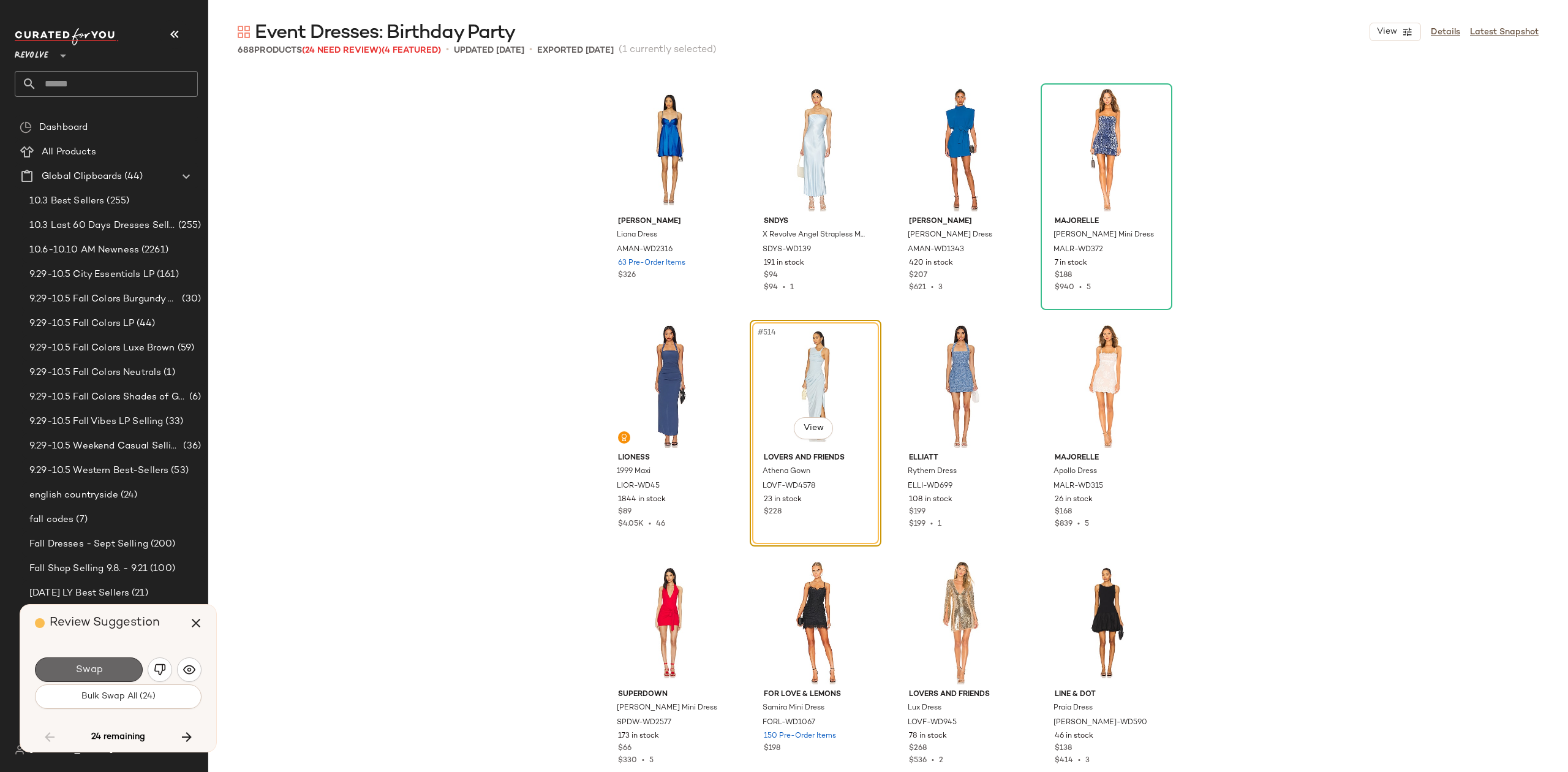
click at [74, 671] on button "Swap" at bounding box center [89, 670] width 107 height 25
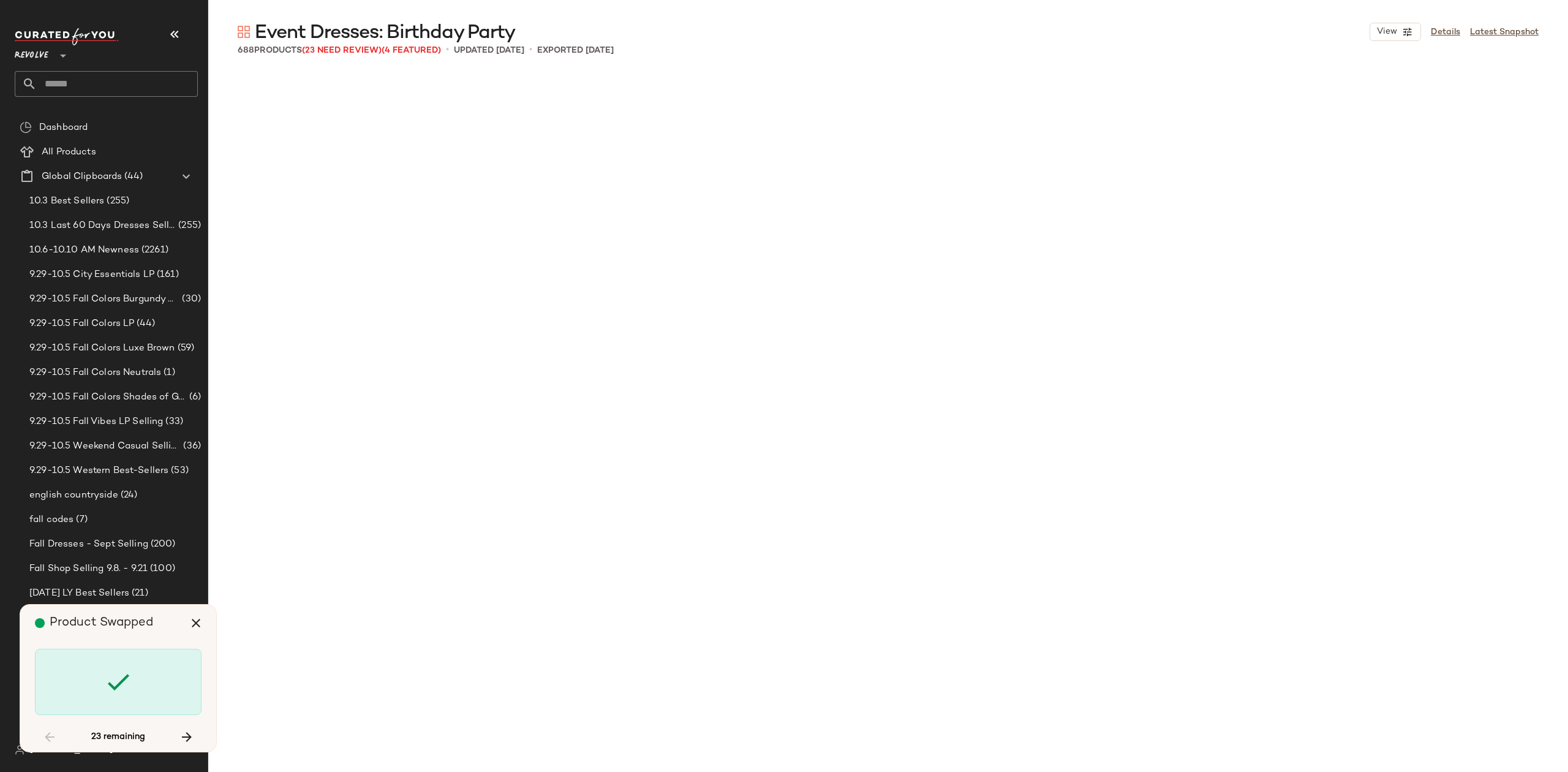
scroll to position [30980, 0]
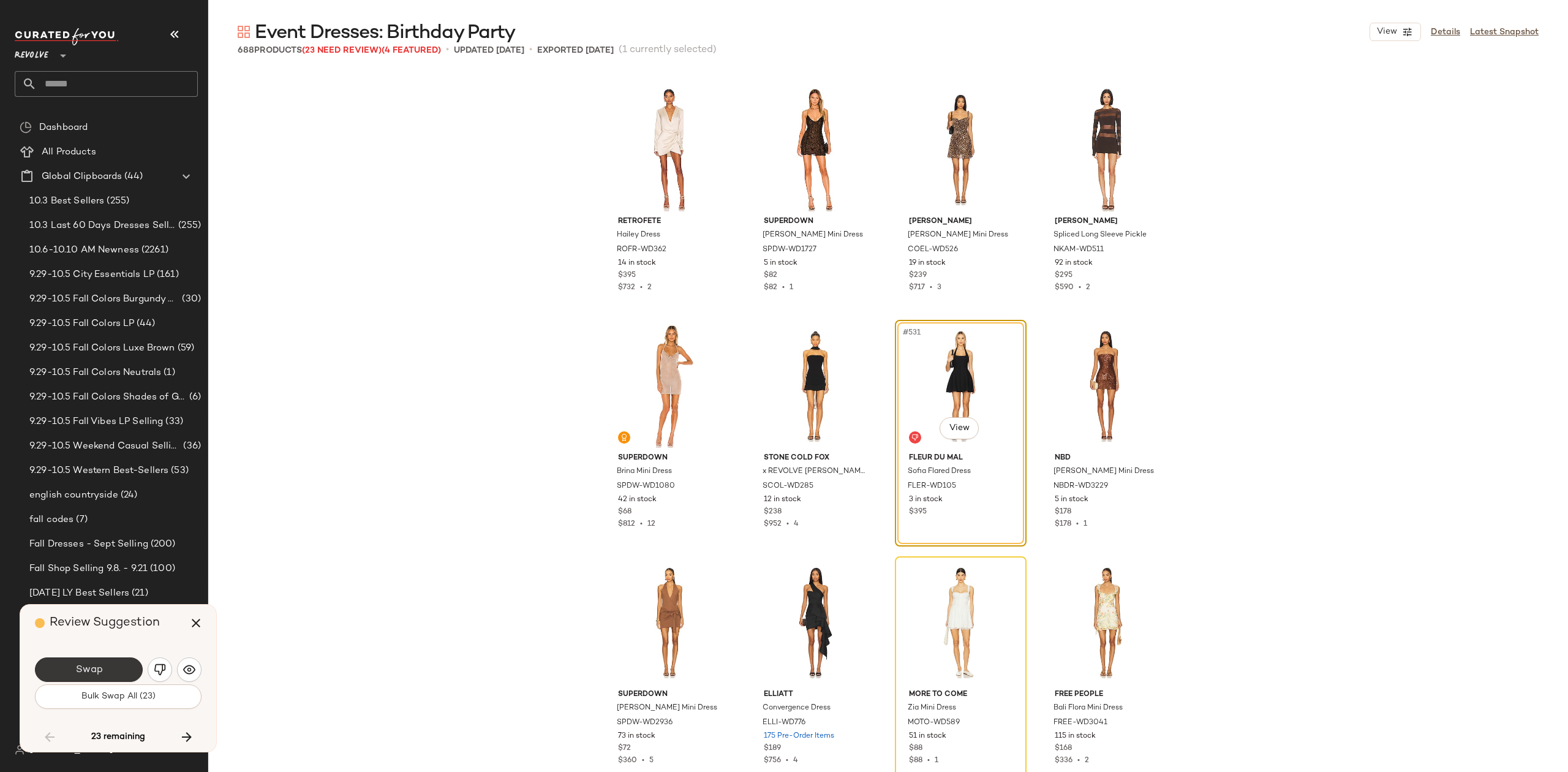
click at [103, 670] on button "Swap" at bounding box center [89, 670] width 107 height 25
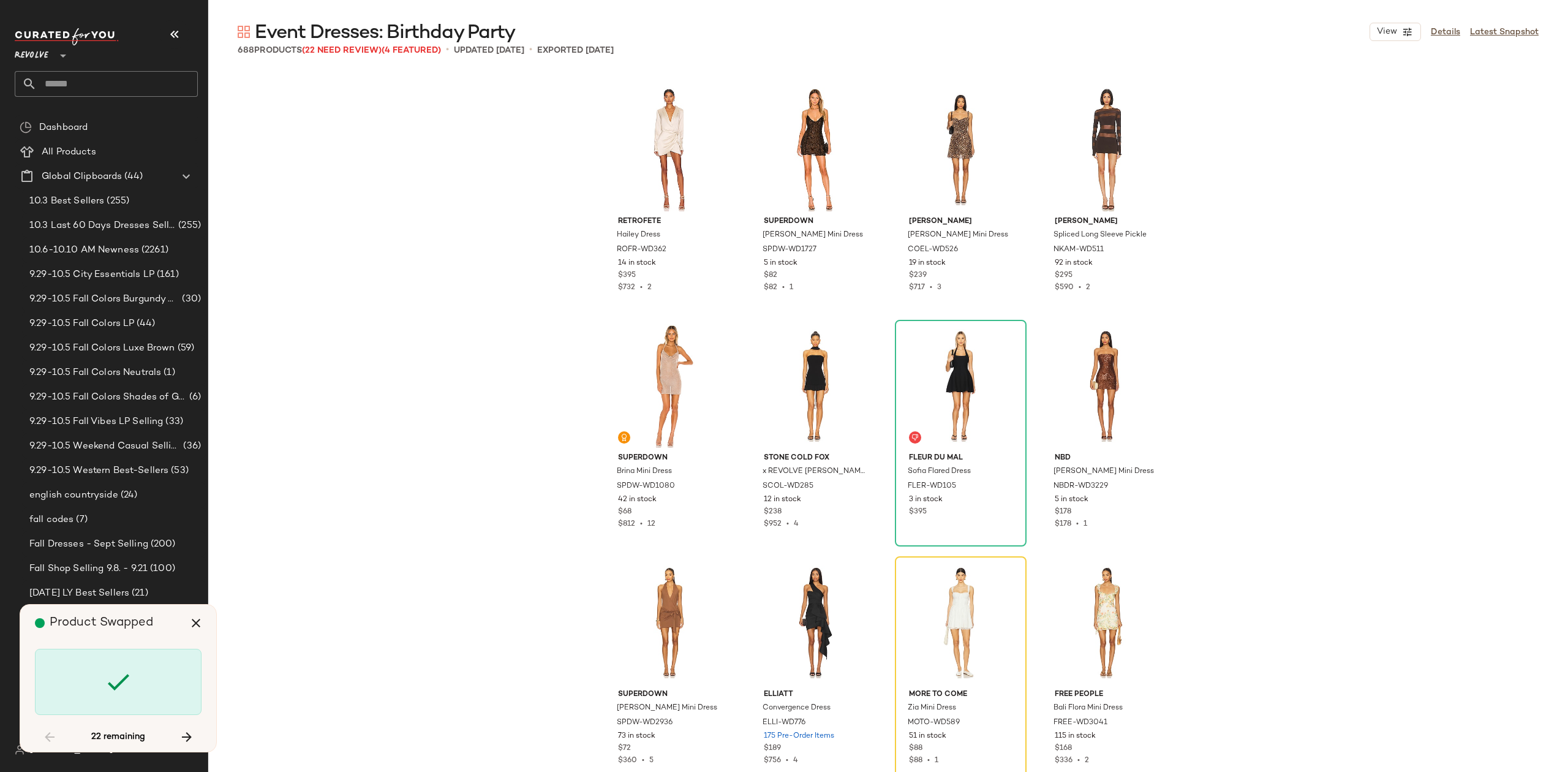
scroll to position [31216, 0]
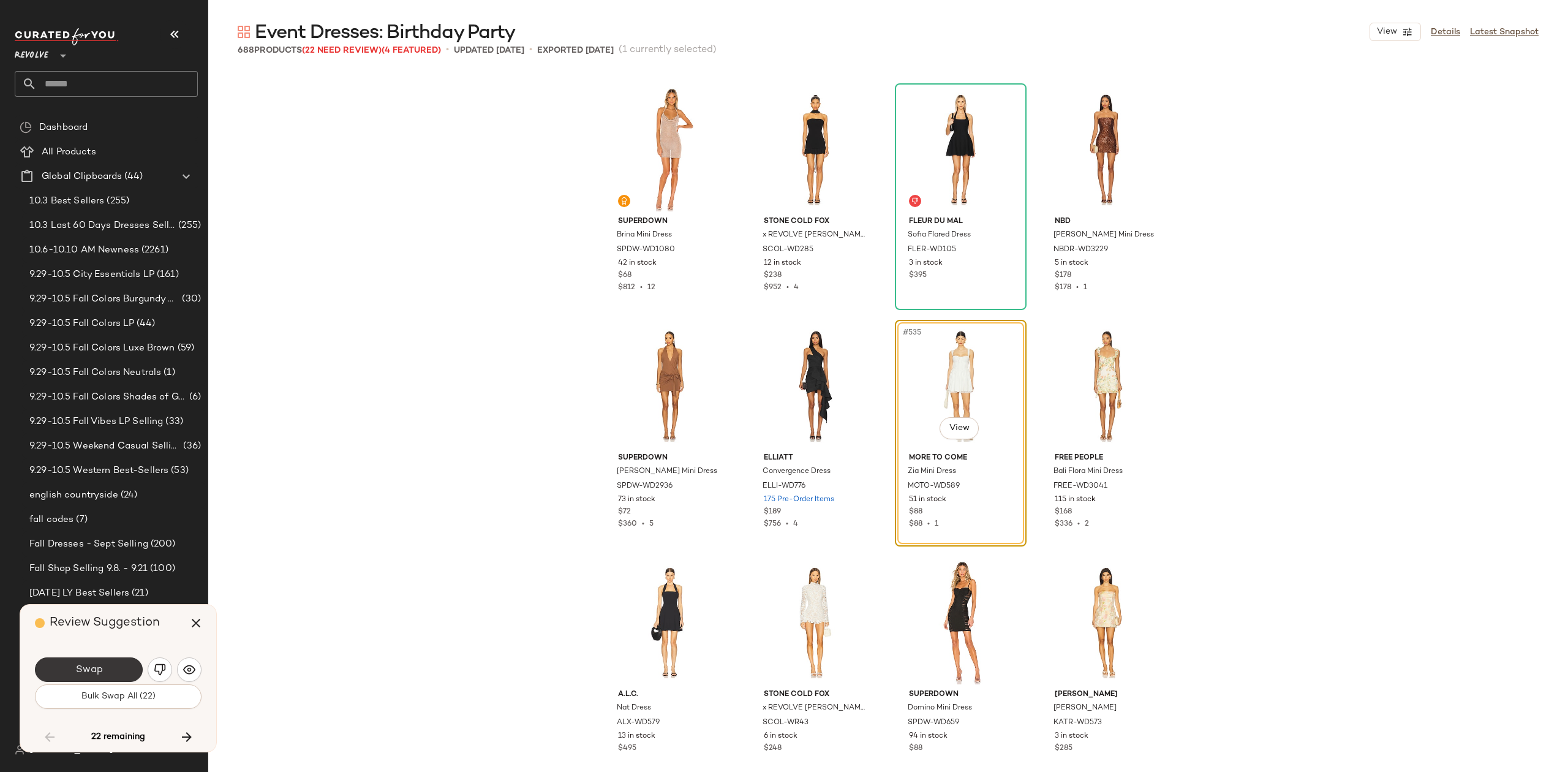
click at [93, 660] on button "Swap" at bounding box center [89, 670] width 107 height 25
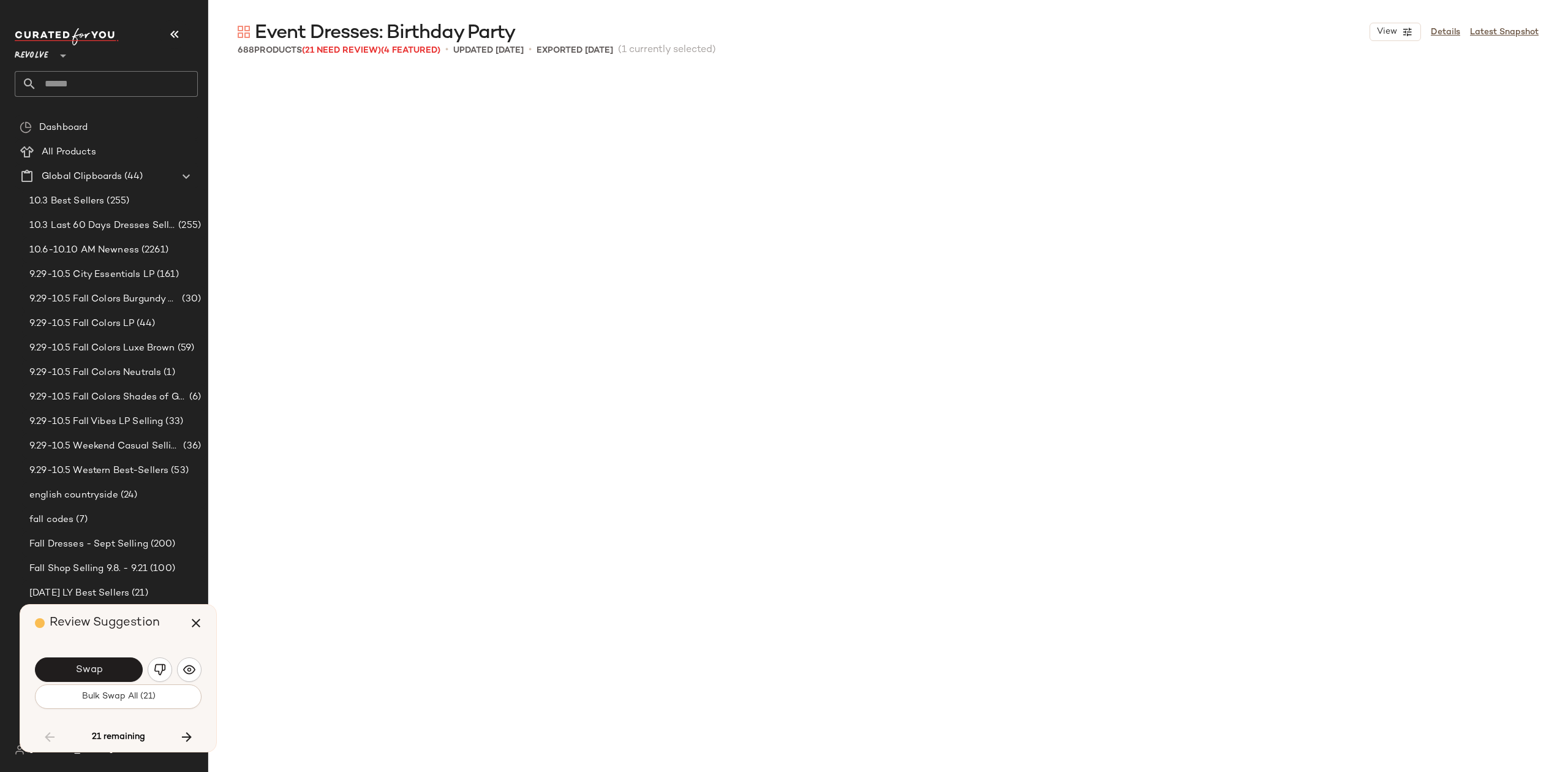
scroll to position [31925, 0]
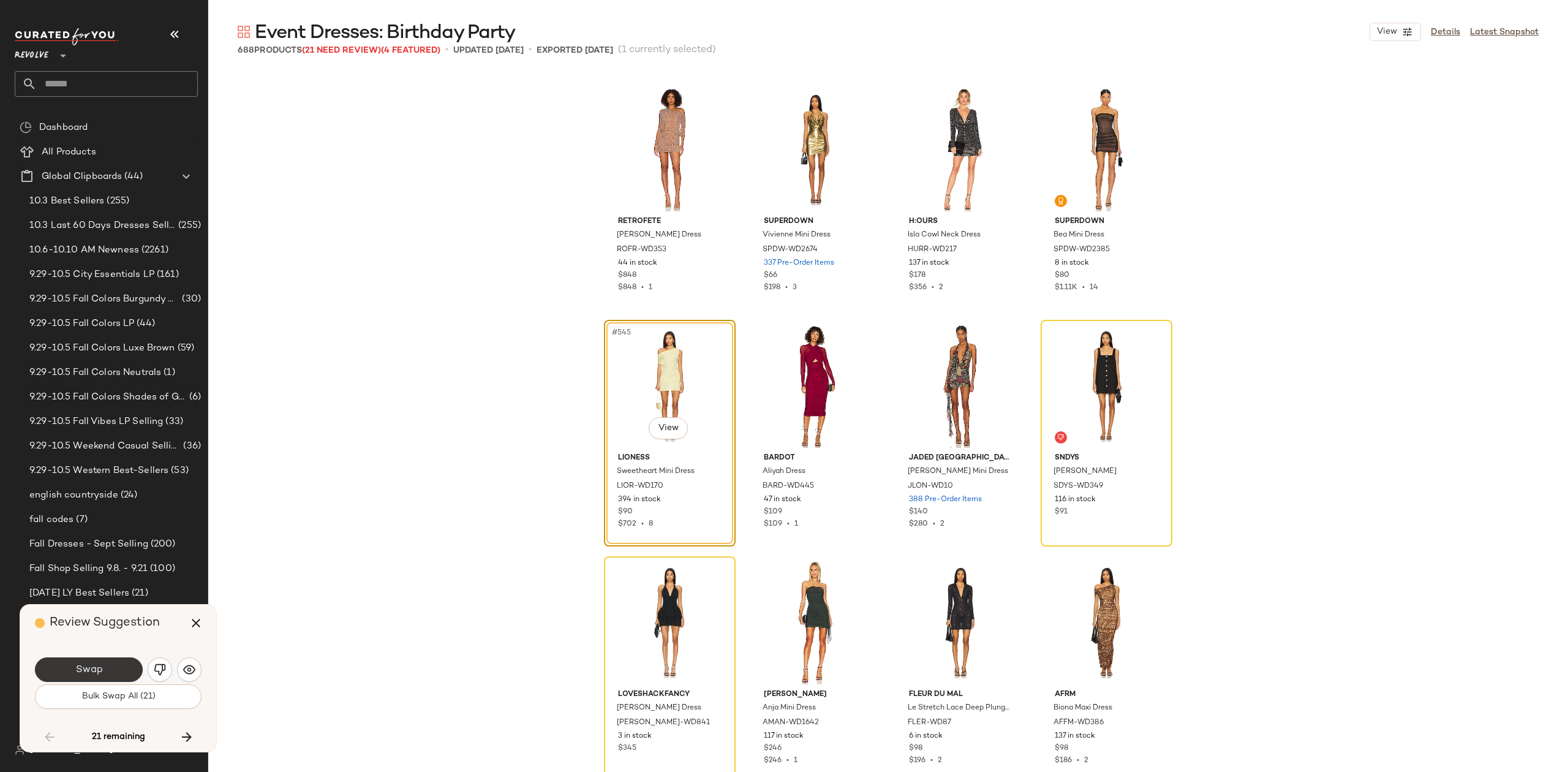
click at [103, 666] on button "Swap" at bounding box center [89, 670] width 107 height 25
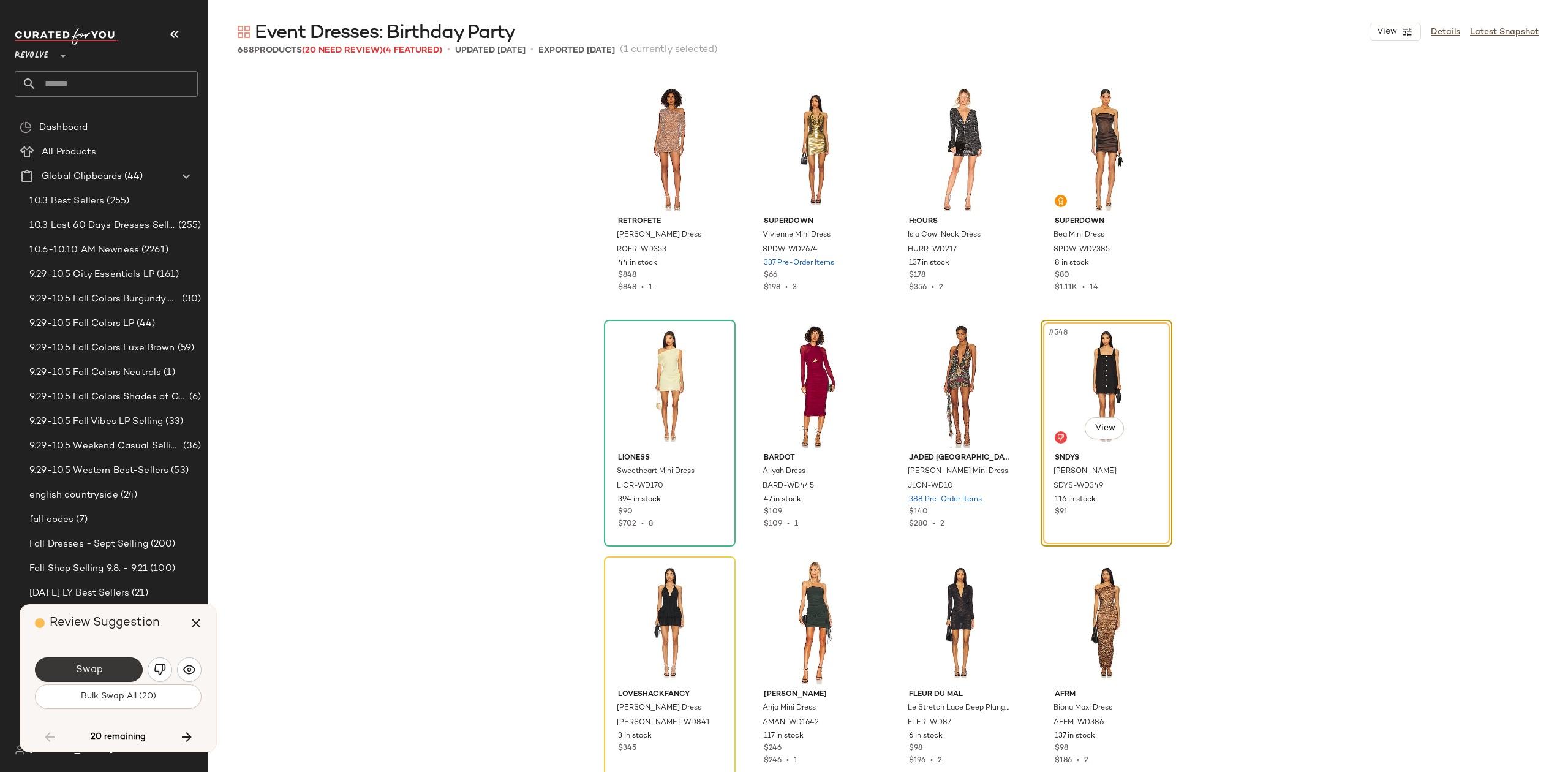
click at [91, 675] on span "Swap" at bounding box center [89, 671] width 28 height 12
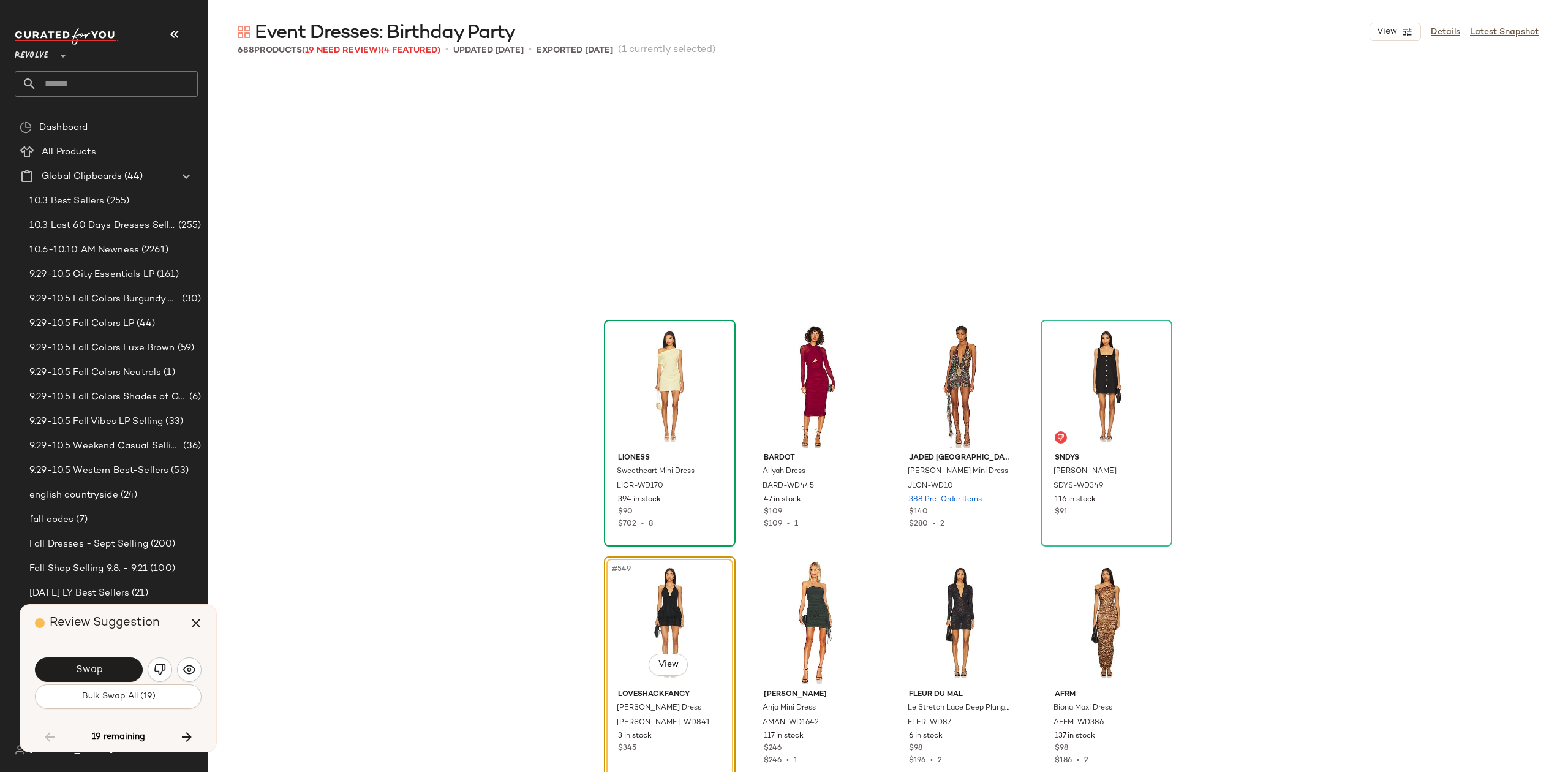
scroll to position [32162, 0]
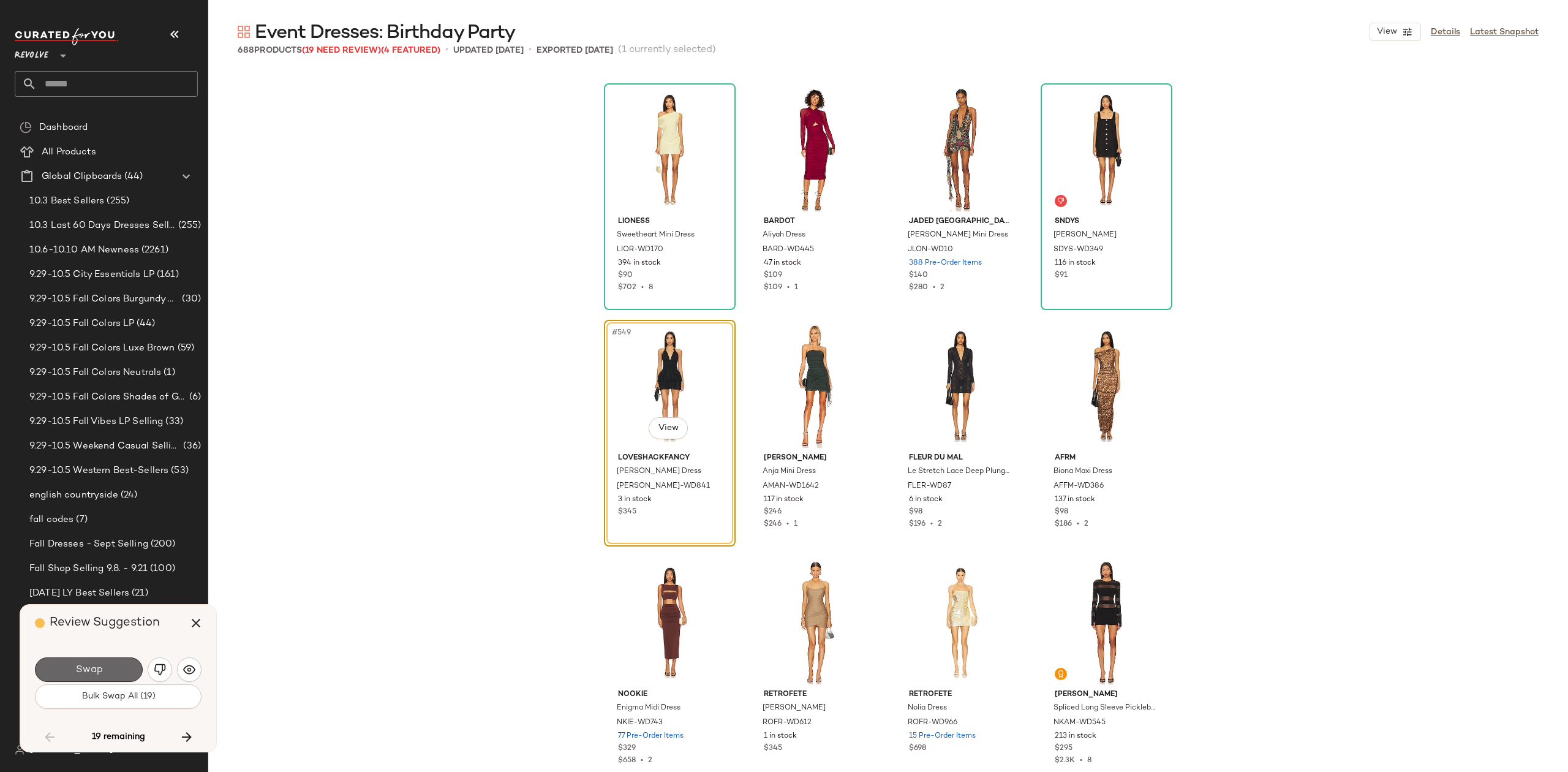
click at [112, 662] on button "Swap" at bounding box center [89, 670] width 107 height 25
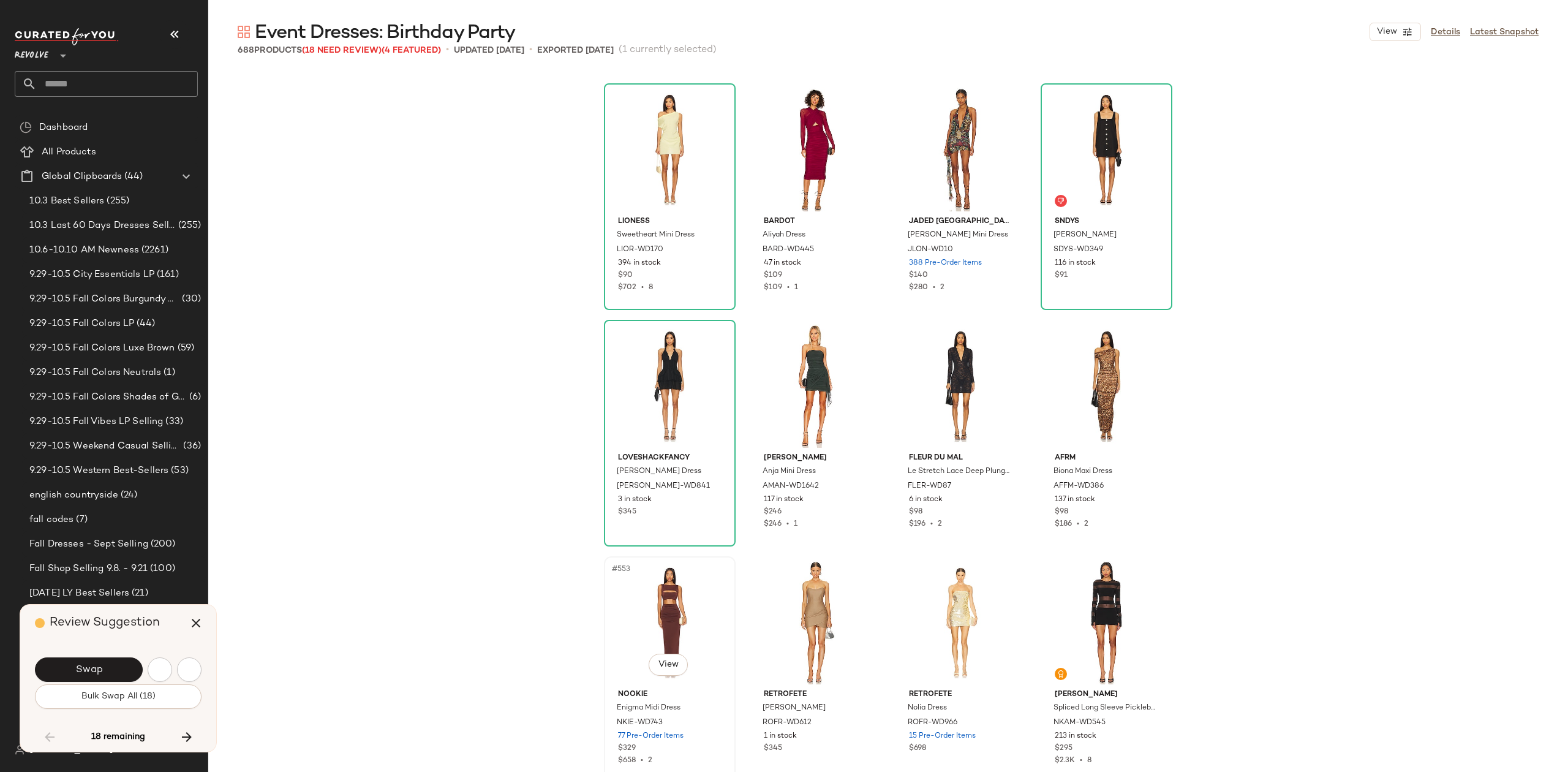
scroll to position [32871, 0]
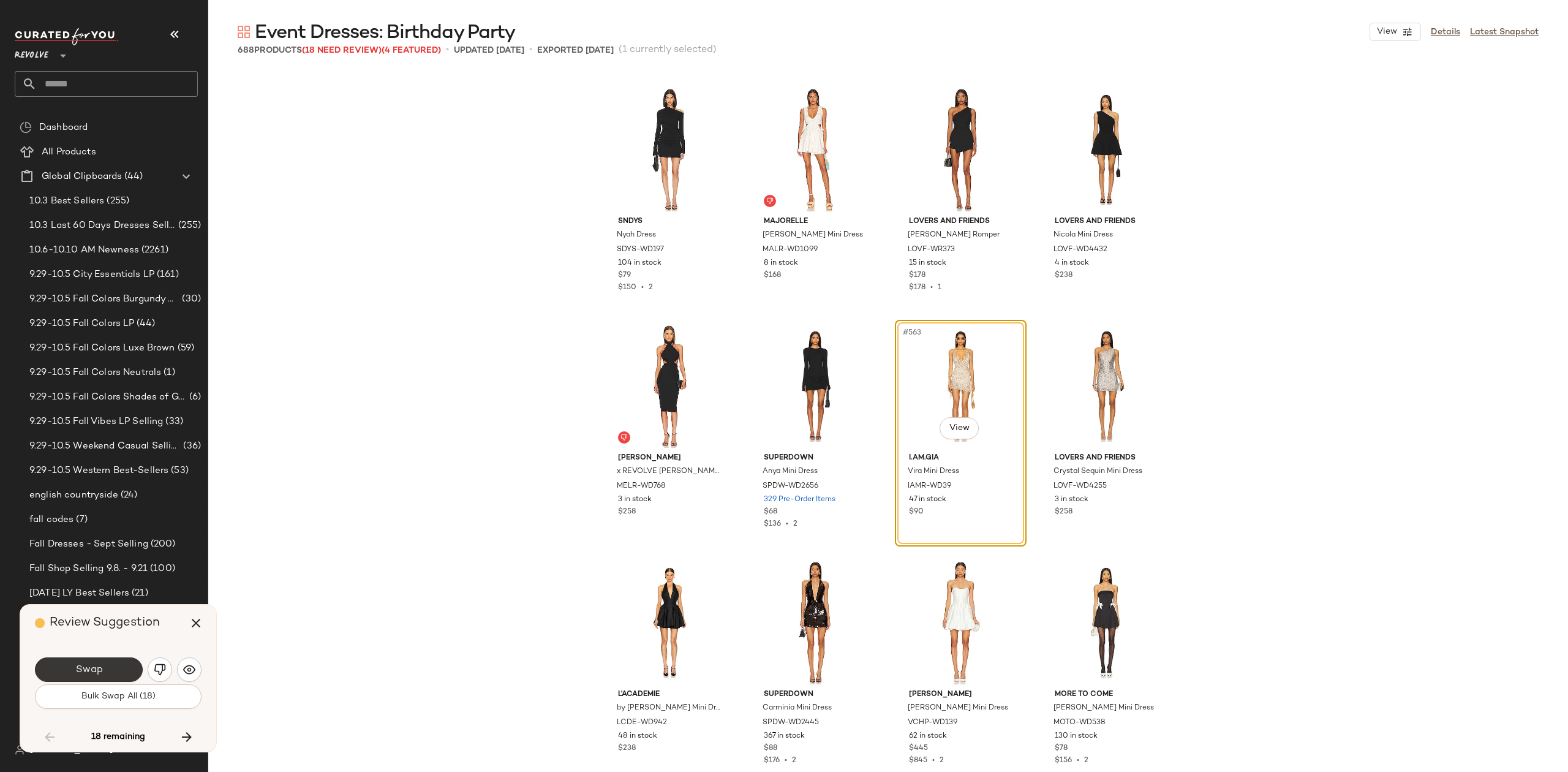
click at [114, 672] on button "Swap" at bounding box center [89, 670] width 107 height 25
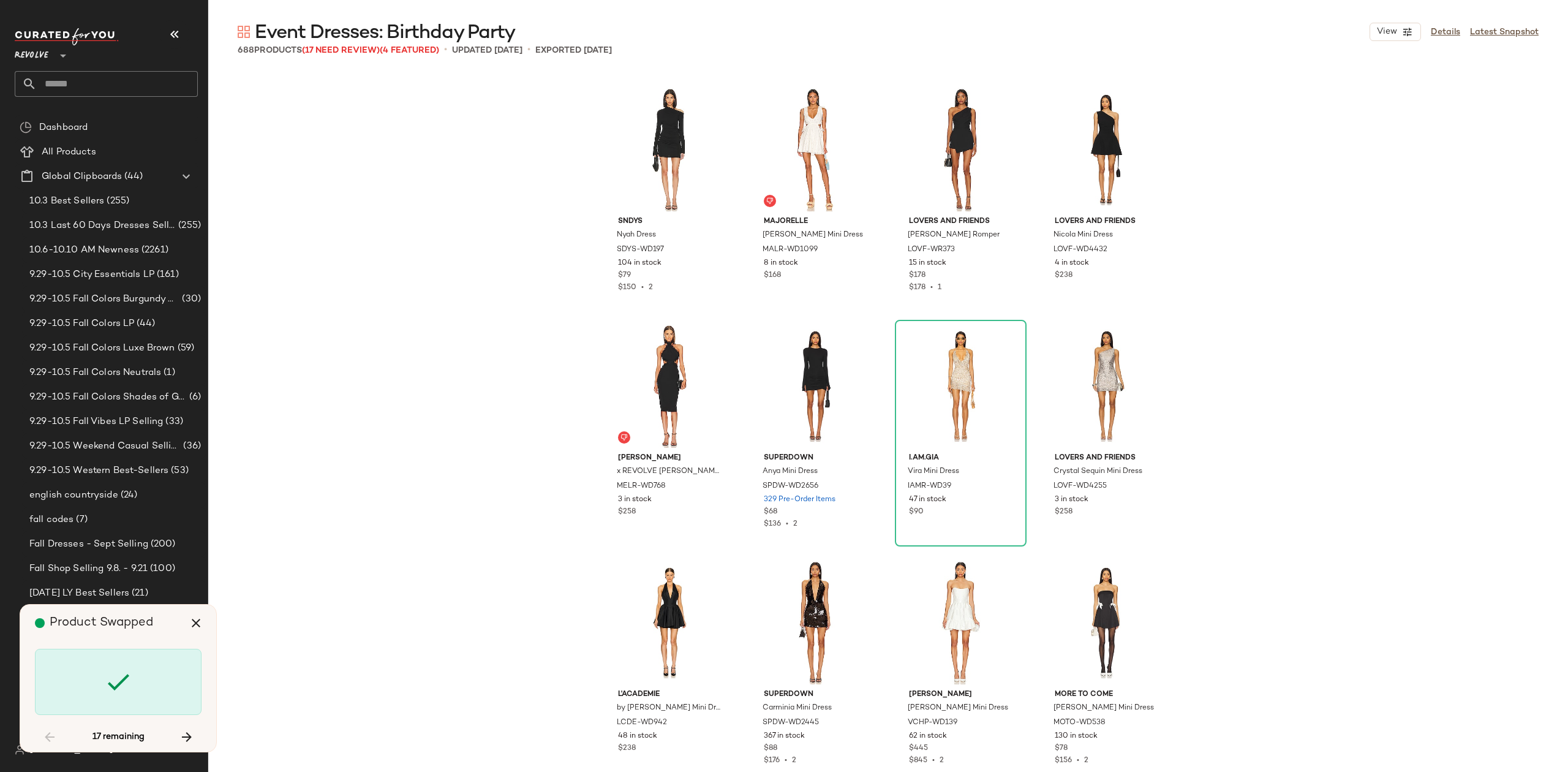
scroll to position [33580, 0]
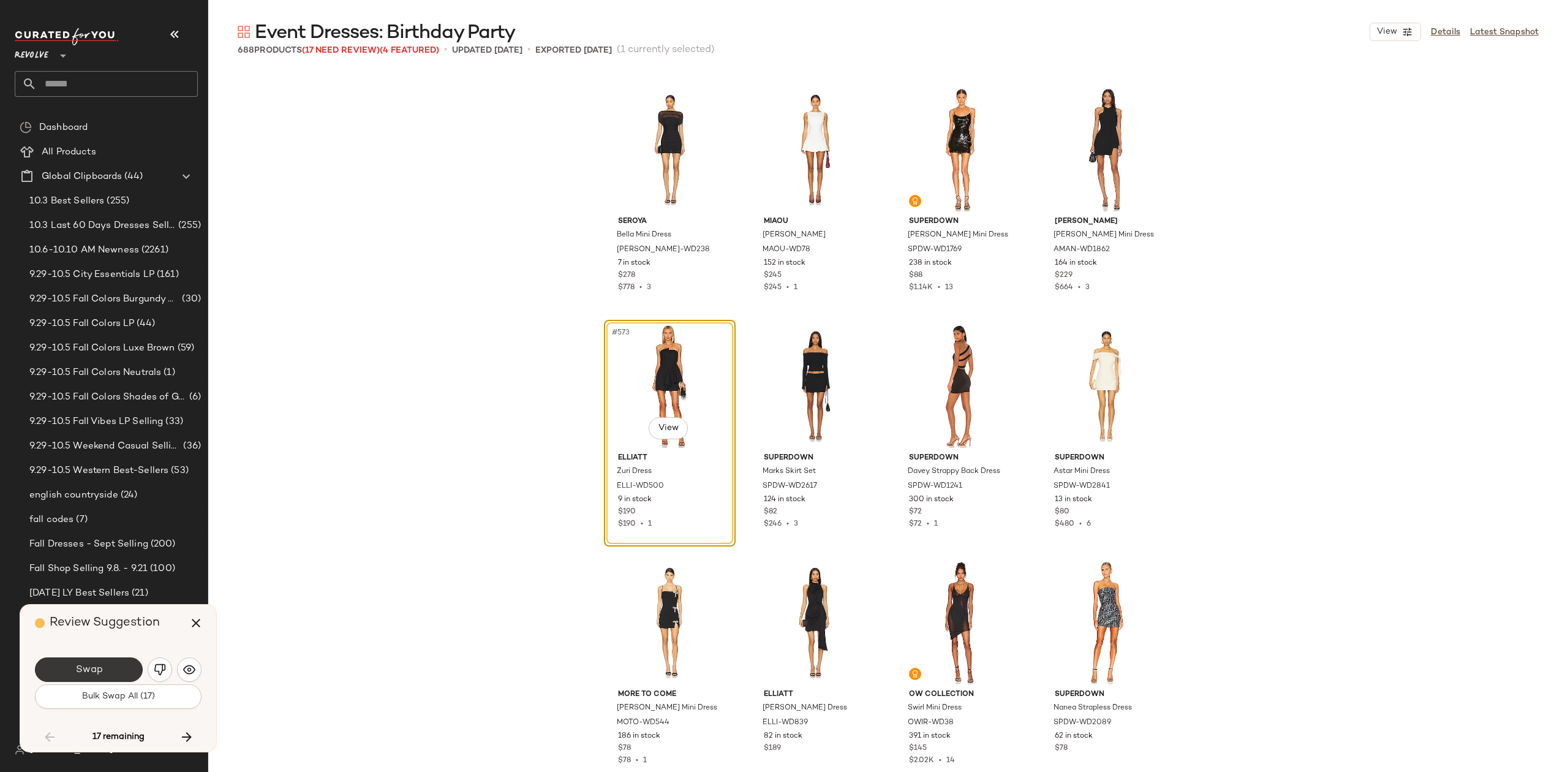
click at [89, 666] on span "Swap" at bounding box center [89, 671] width 28 height 12
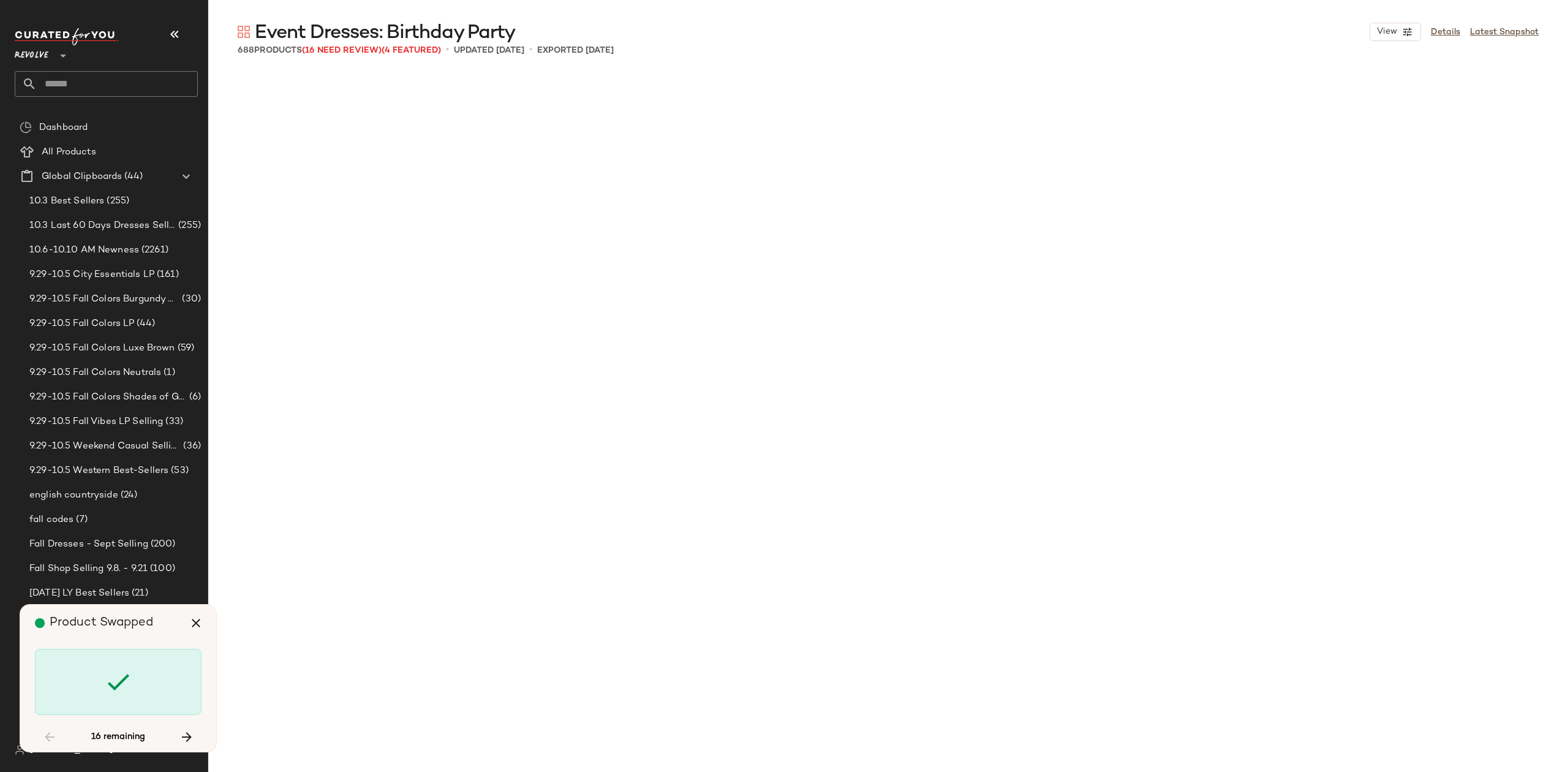
scroll to position [35472, 0]
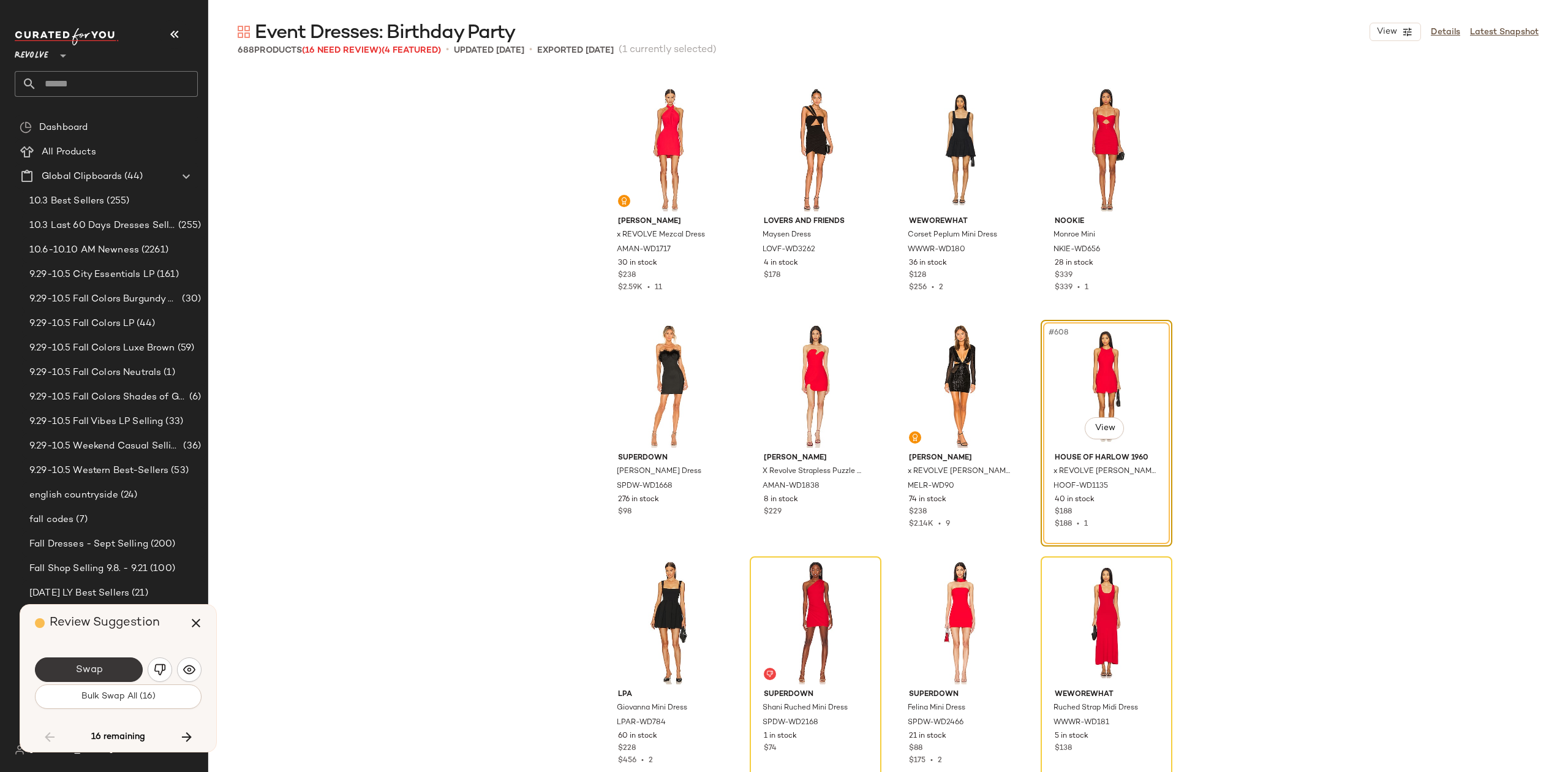
click at [86, 671] on span "Swap" at bounding box center [89, 671] width 28 height 12
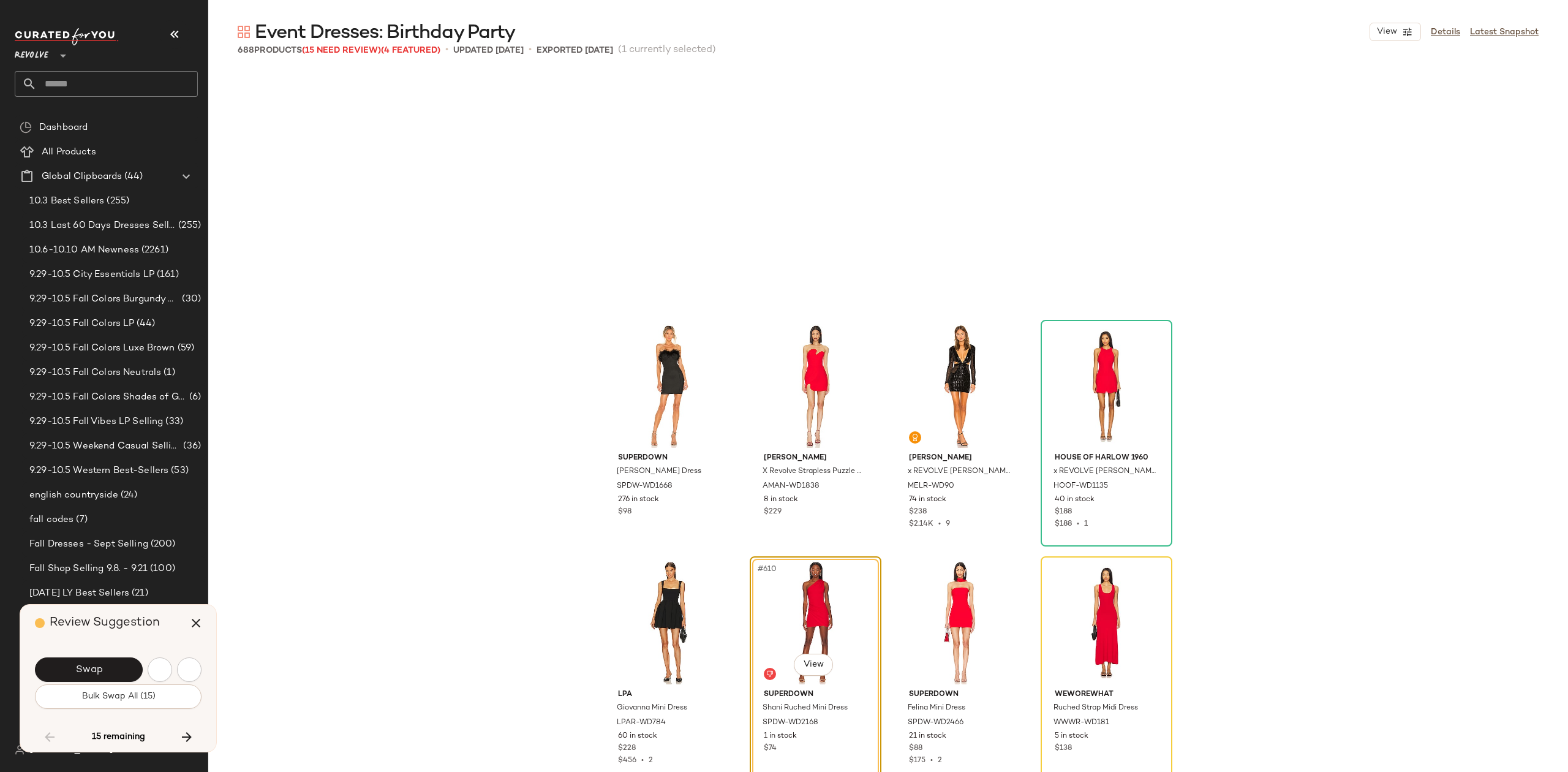
scroll to position [35709, 0]
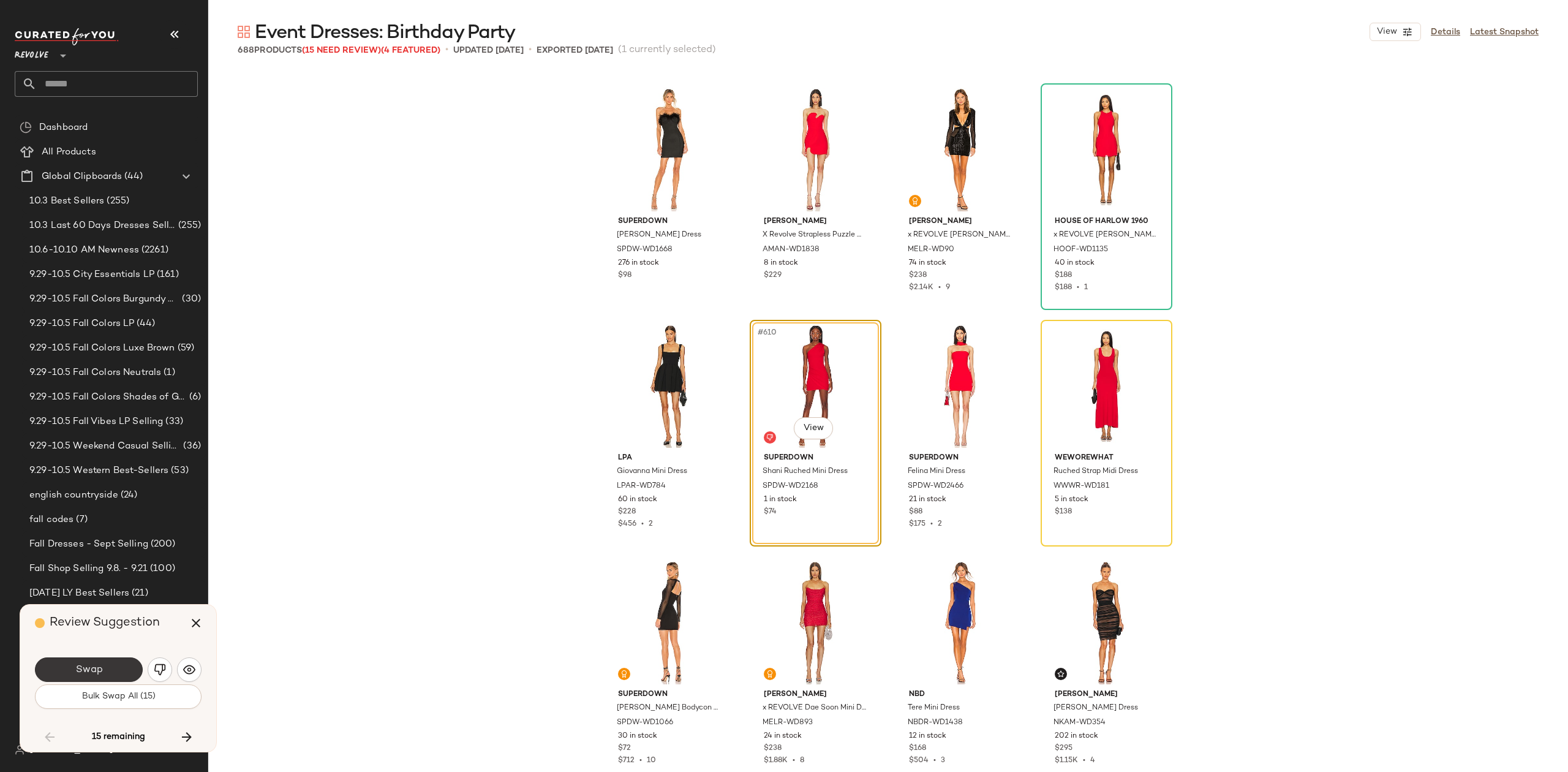
click at [62, 671] on button "Swap" at bounding box center [89, 670] width 107 height 25
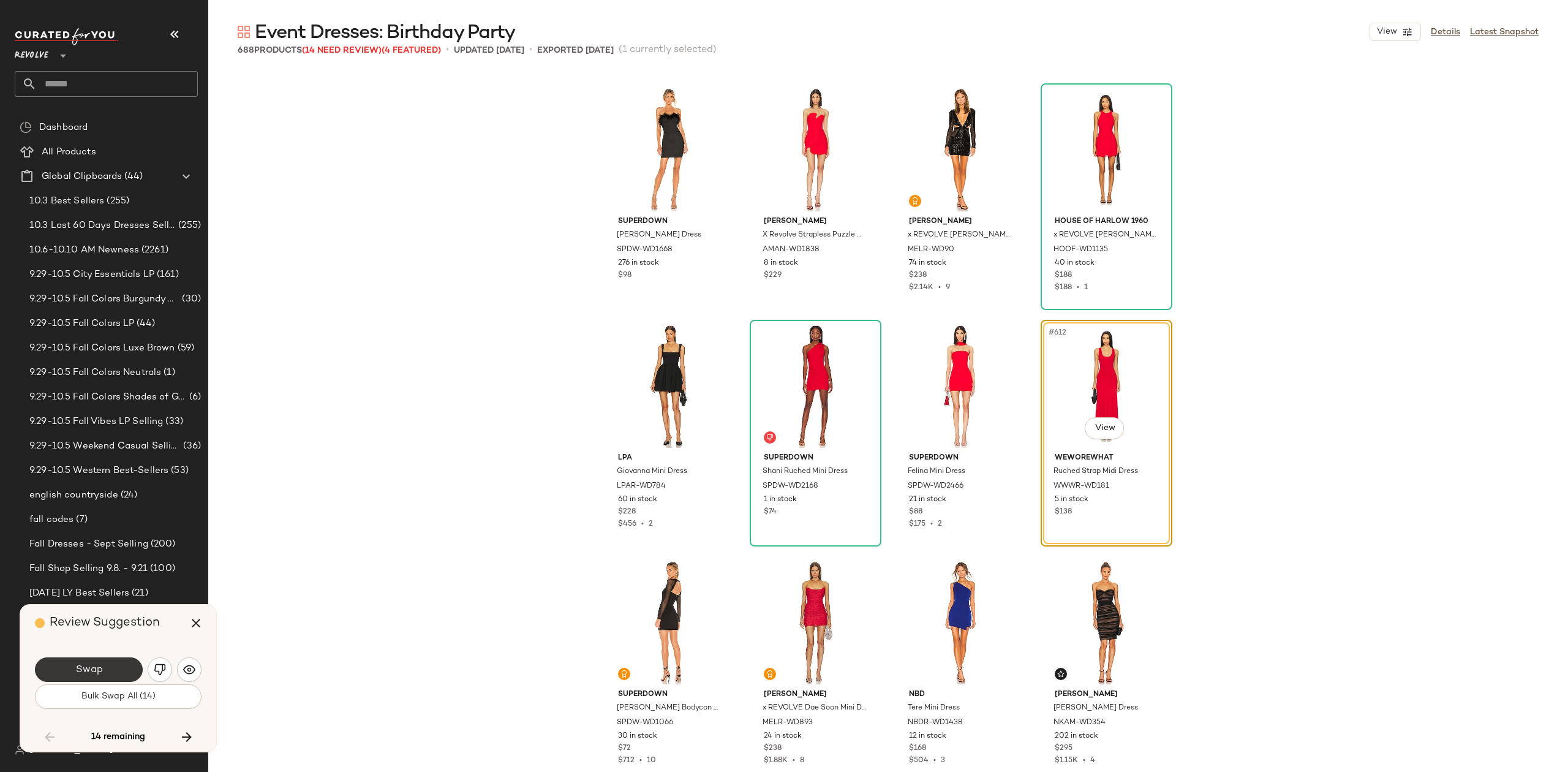
click at [79, 662] on button "Swap" at bounding box center [89, 670] width 107 height 25
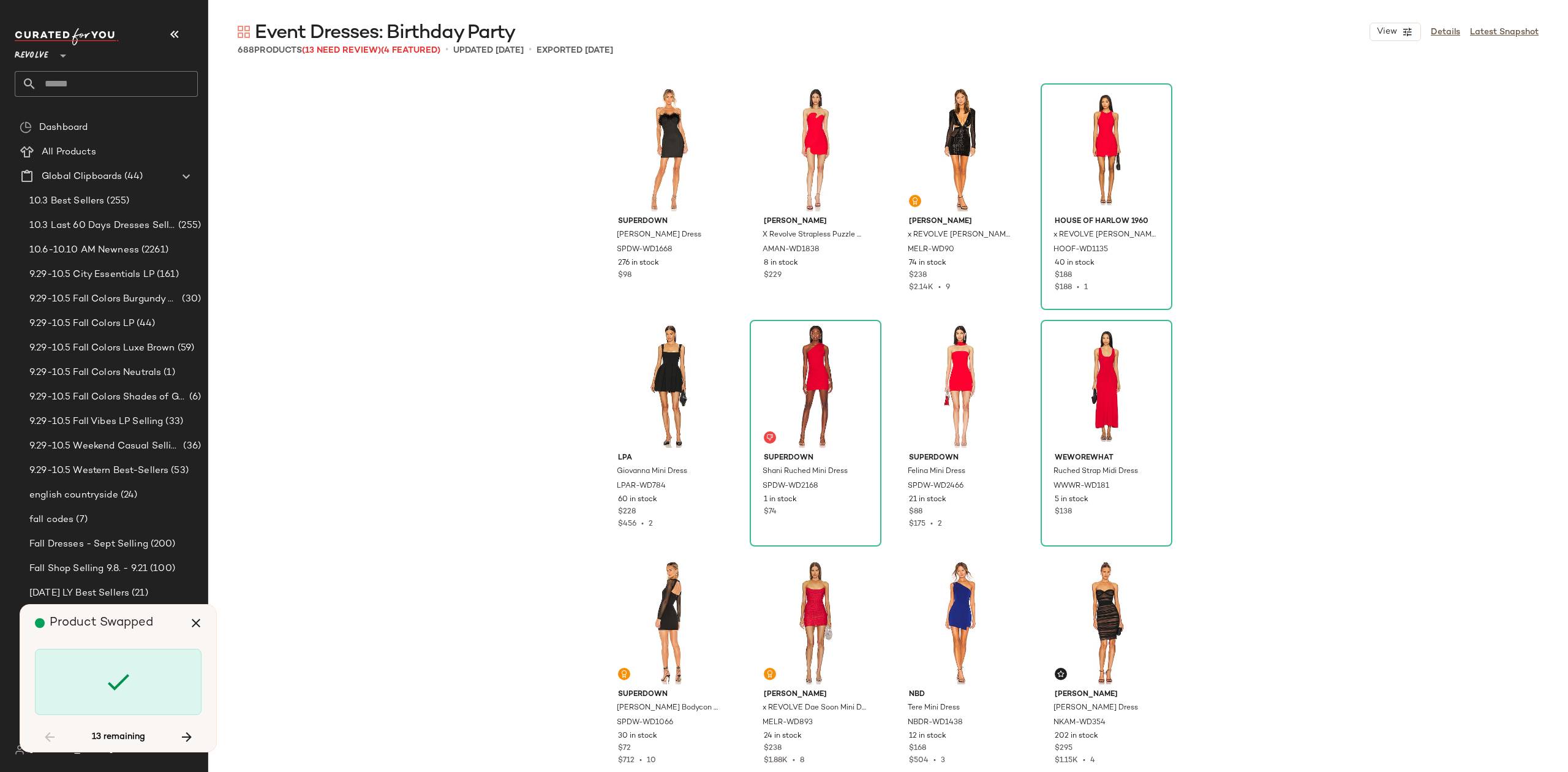
scroll to position [36655, 0]
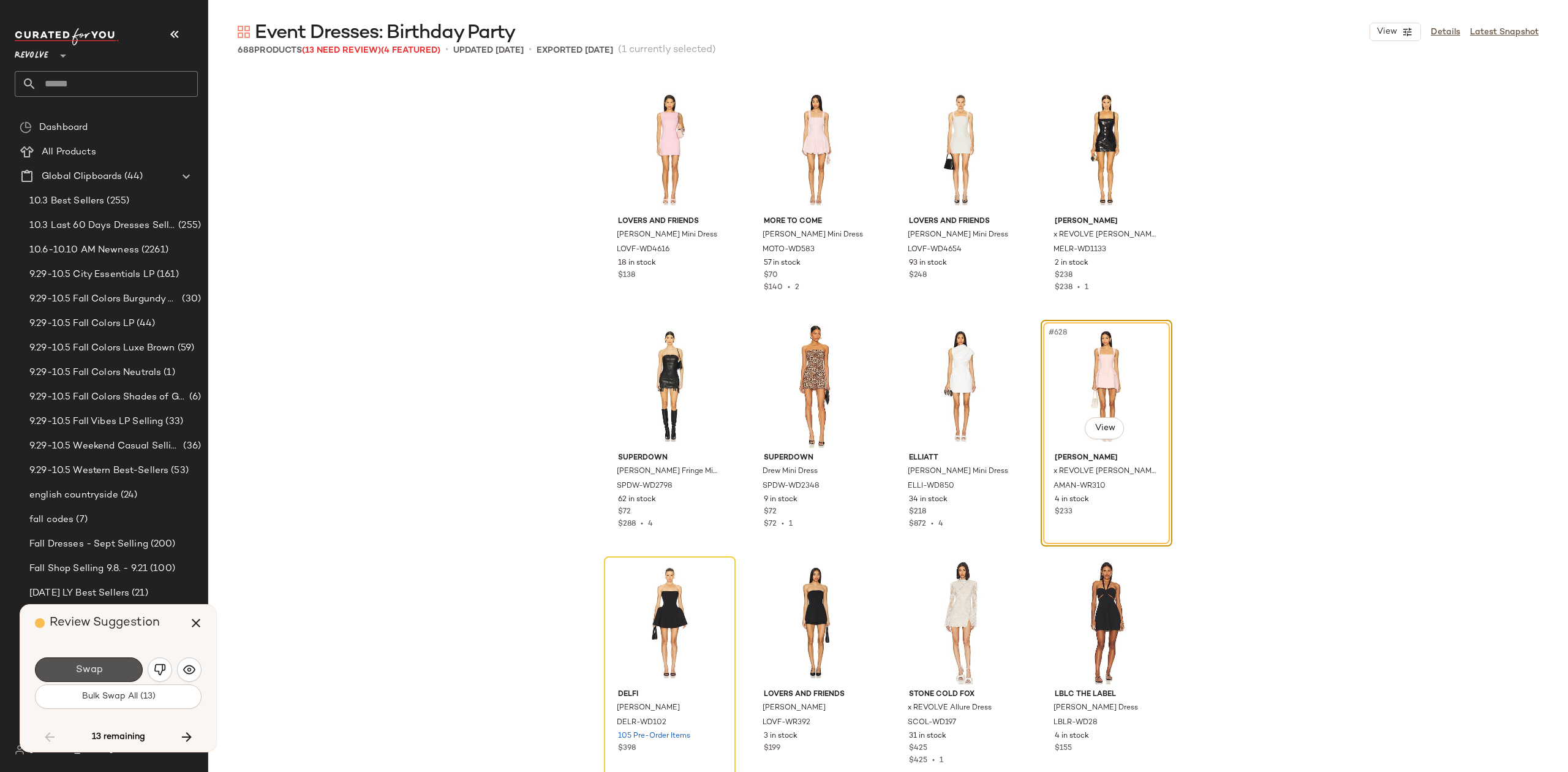
click at [89, 660] on button "Swap" at bounding box center [89, 670] width 107 height 25
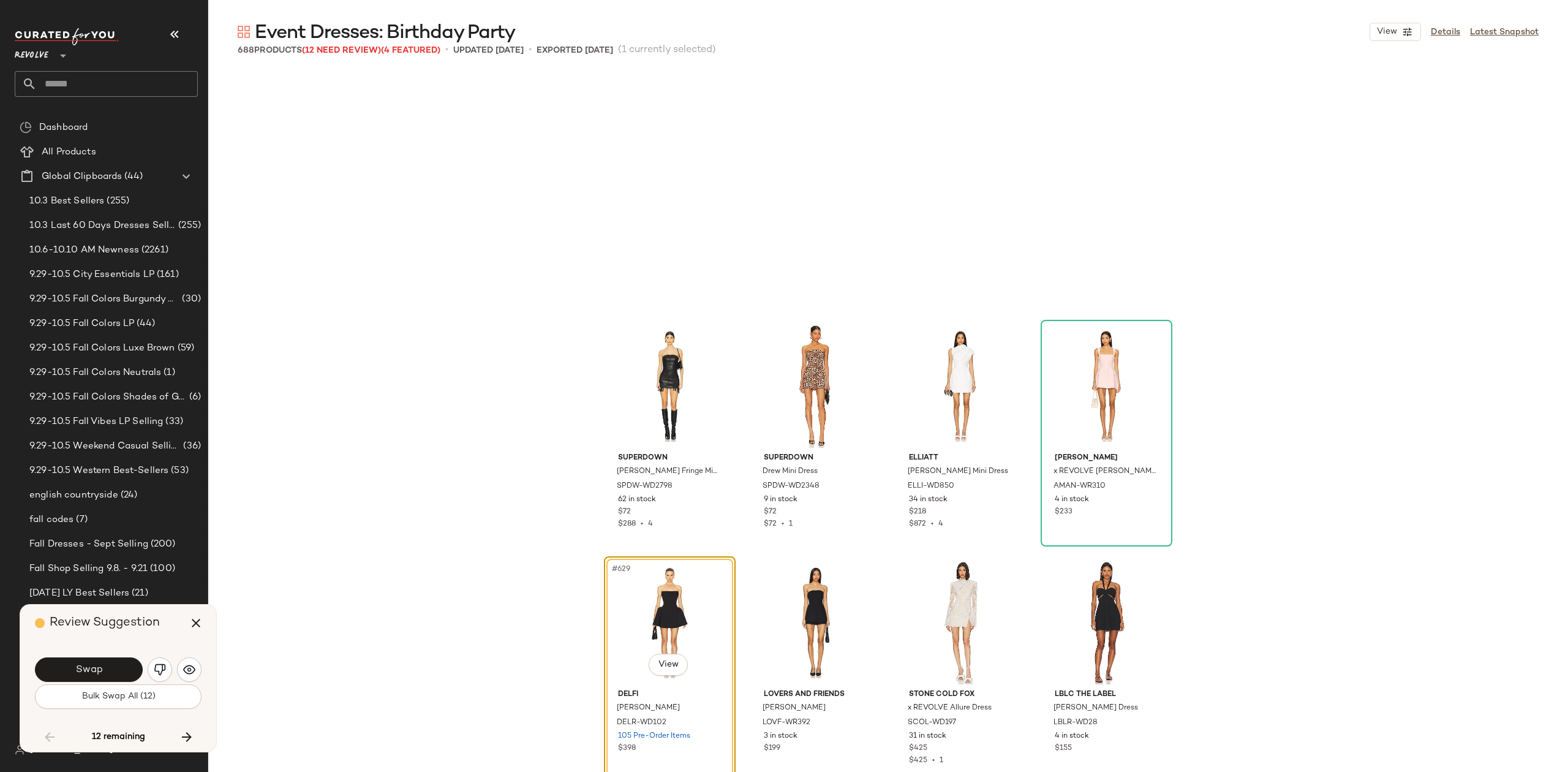
scroll to position [36892, 0]
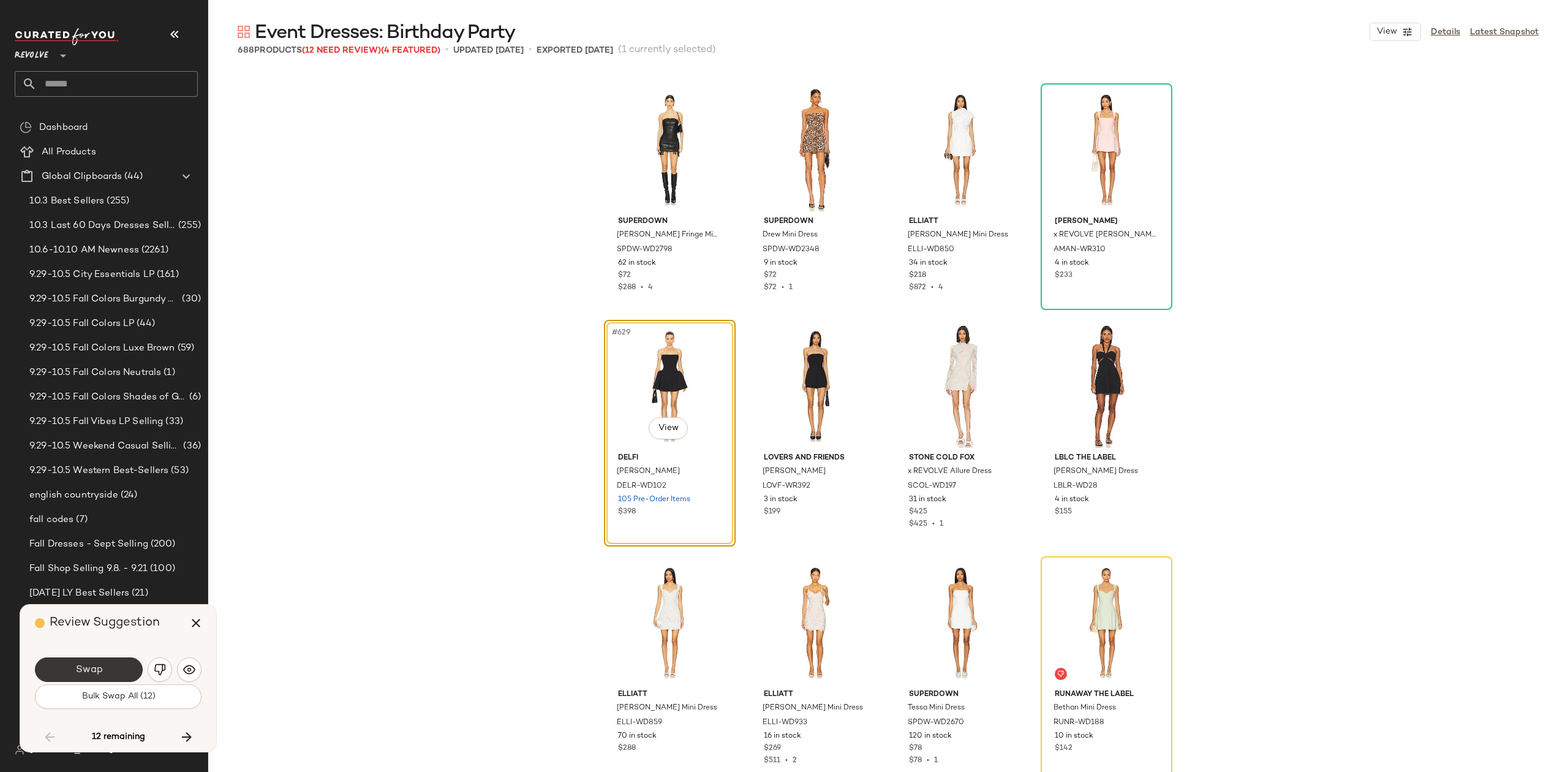
click at [93, 670] on span "Swap" at bounding box center [89, 671] width 28 height 12
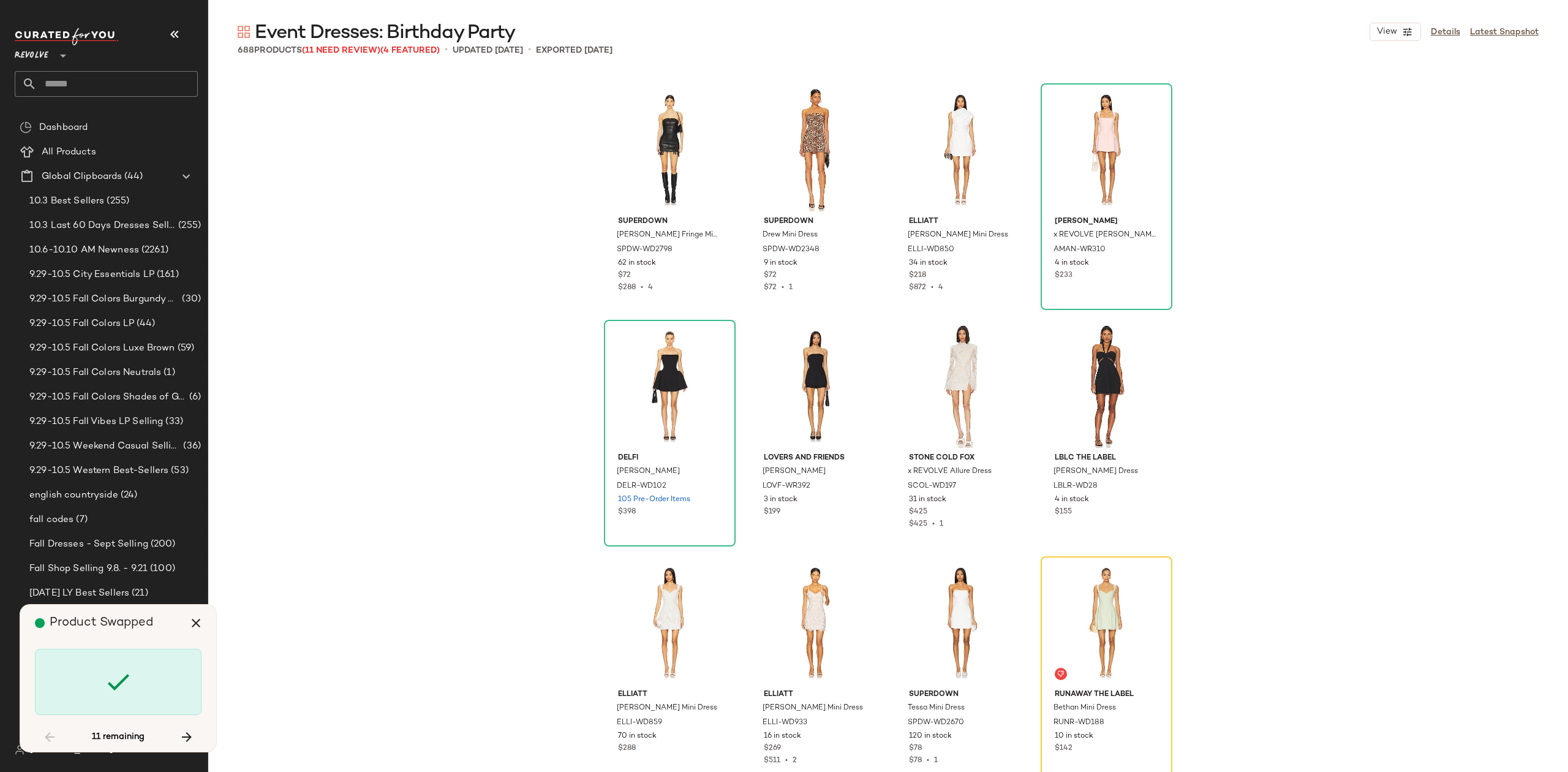
scroll to position [37128, 0]
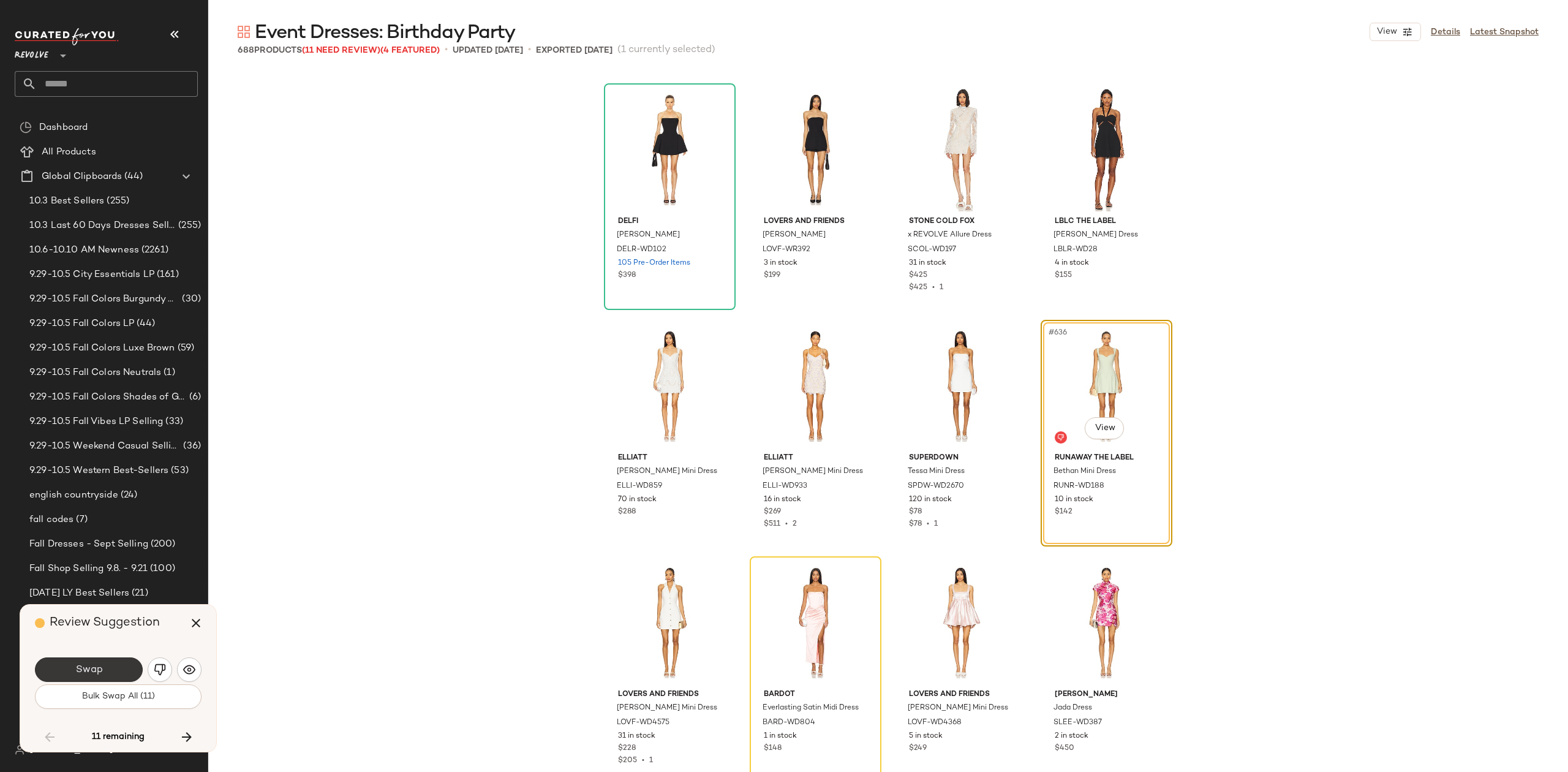
click at [89, 670] on span "Swap" at bounding box center [89, 671] width 28 height 12
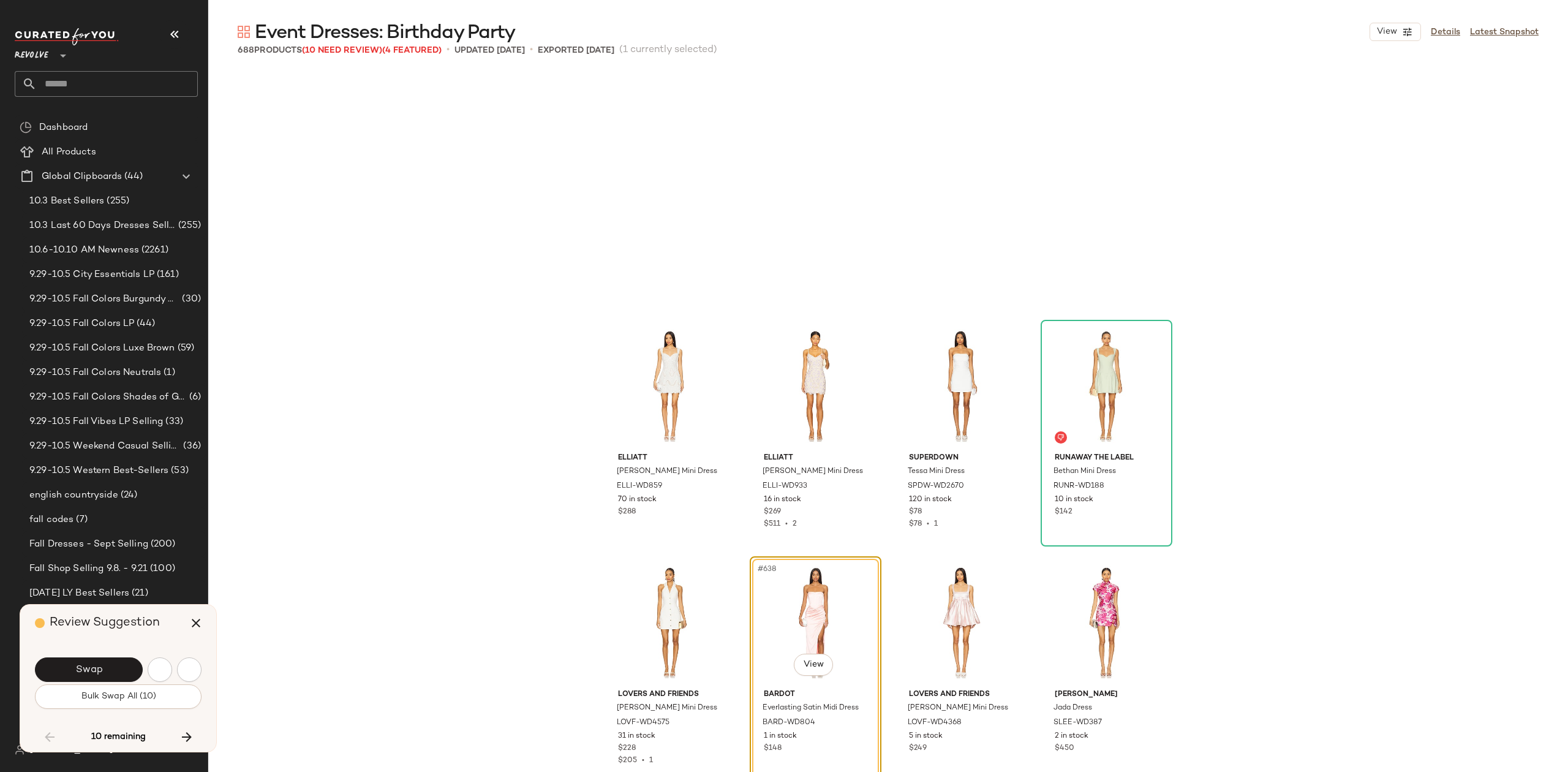
scroll to position [37365, 0]
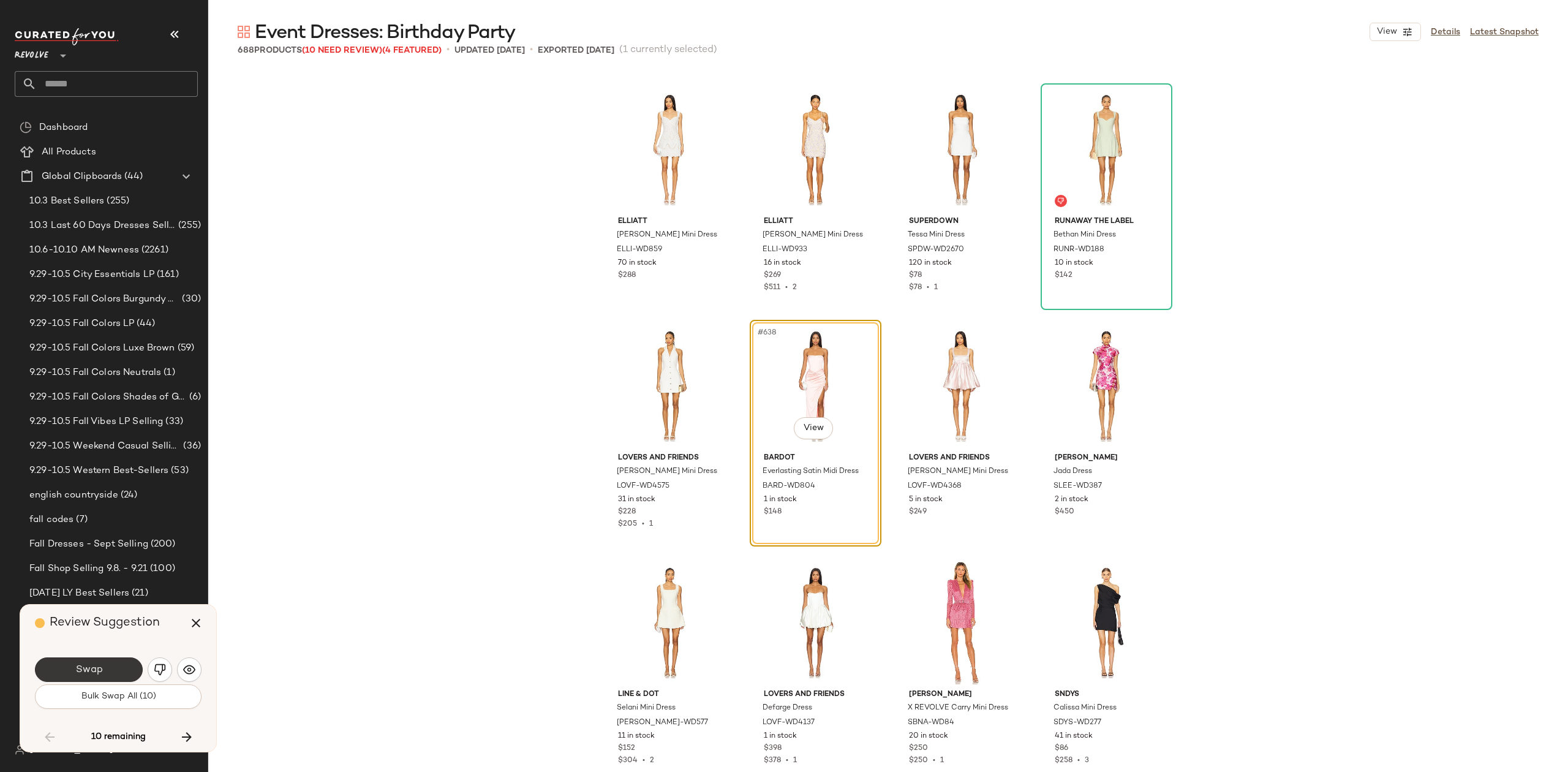
click at [86, 658] on button "Swap" at bounding box center [89, 670] width 107 height 25
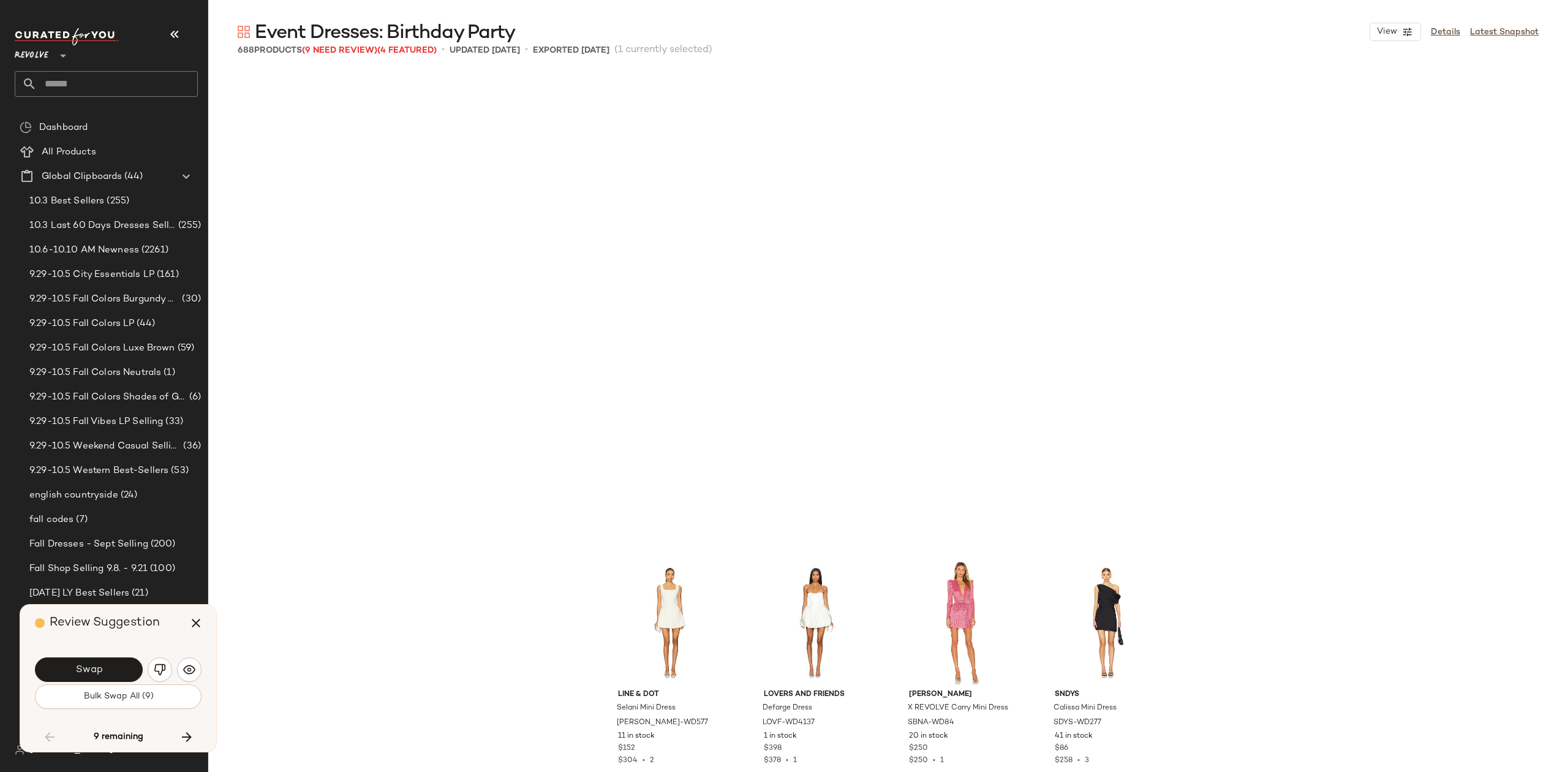
scroll to position [37837, 0]
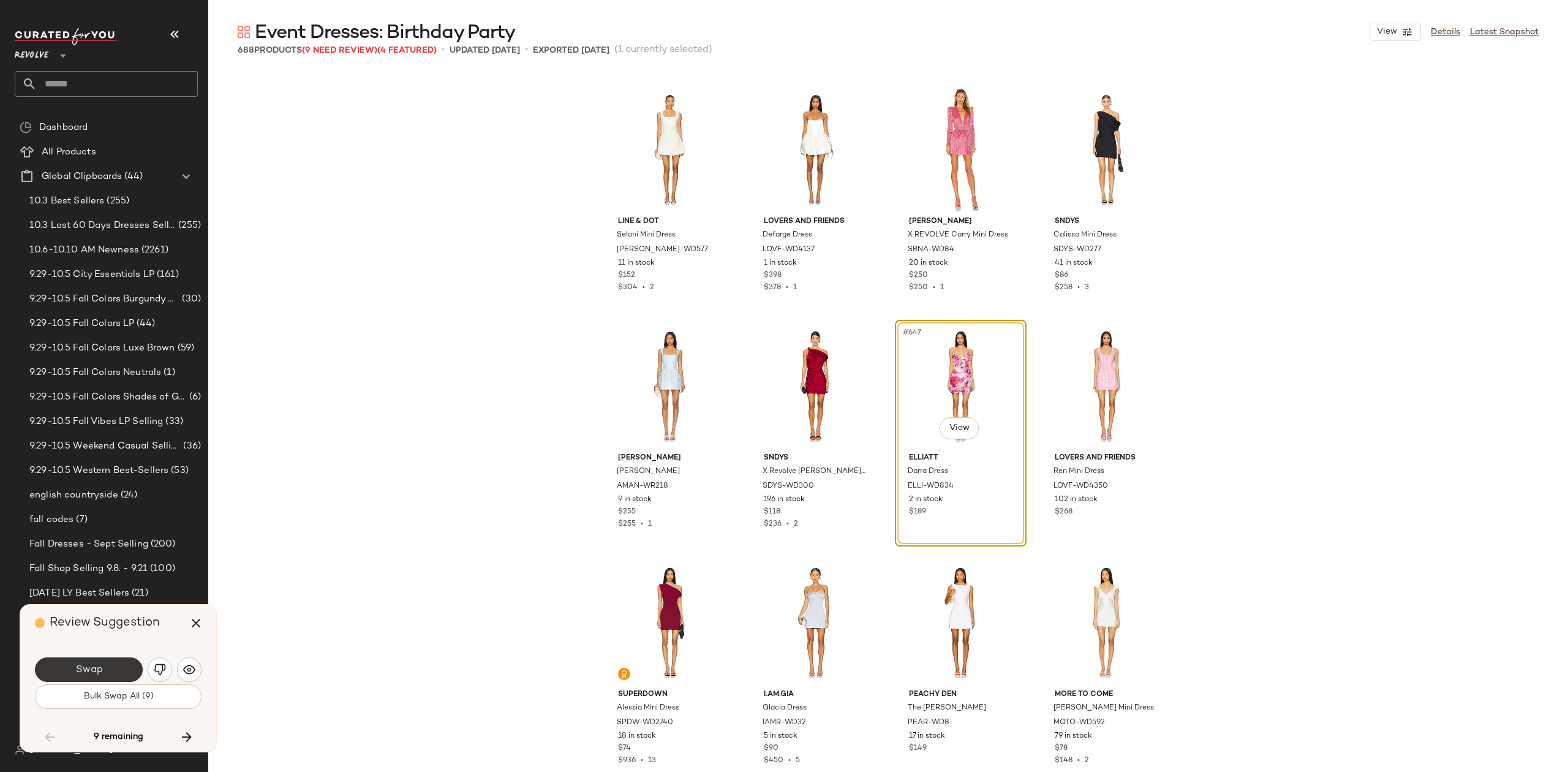
click at [101, 665] on span "Swap" at bounding box center [89, 671] width 28 height 12
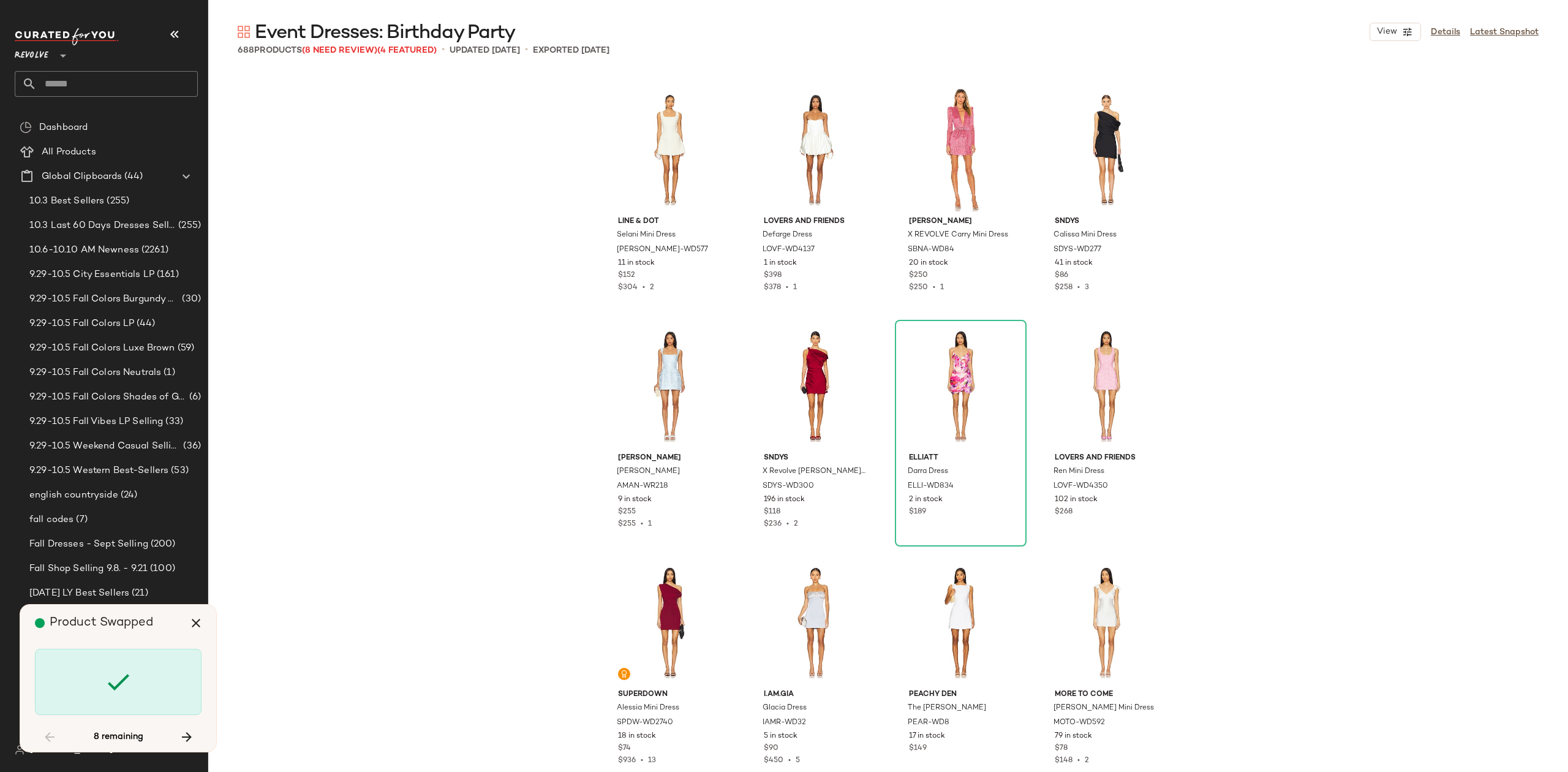
scroll to position [38310, 0]
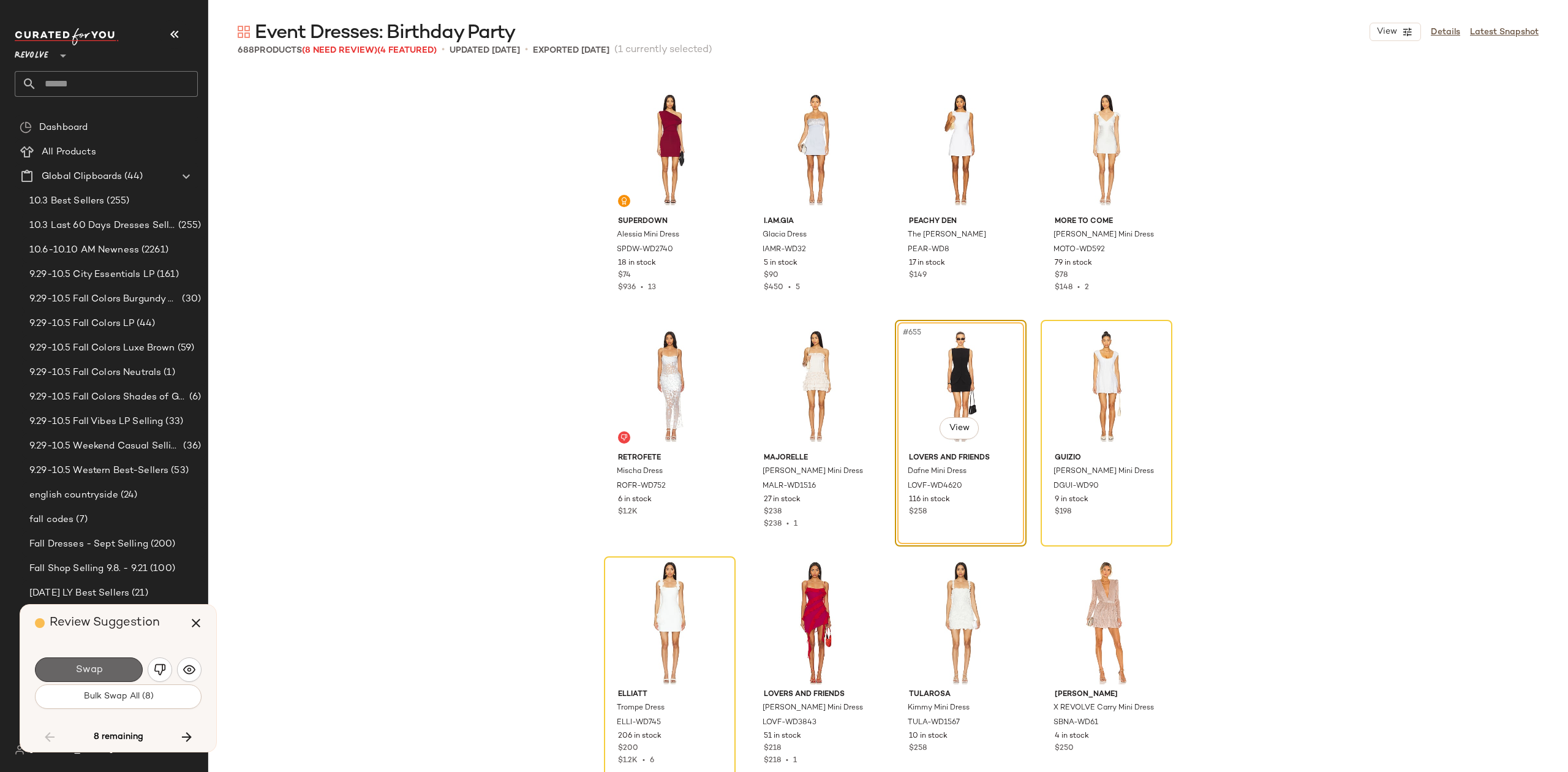
click at [115, 670] on button "Swap" at bounding box center [89, 670] width 107 height 25
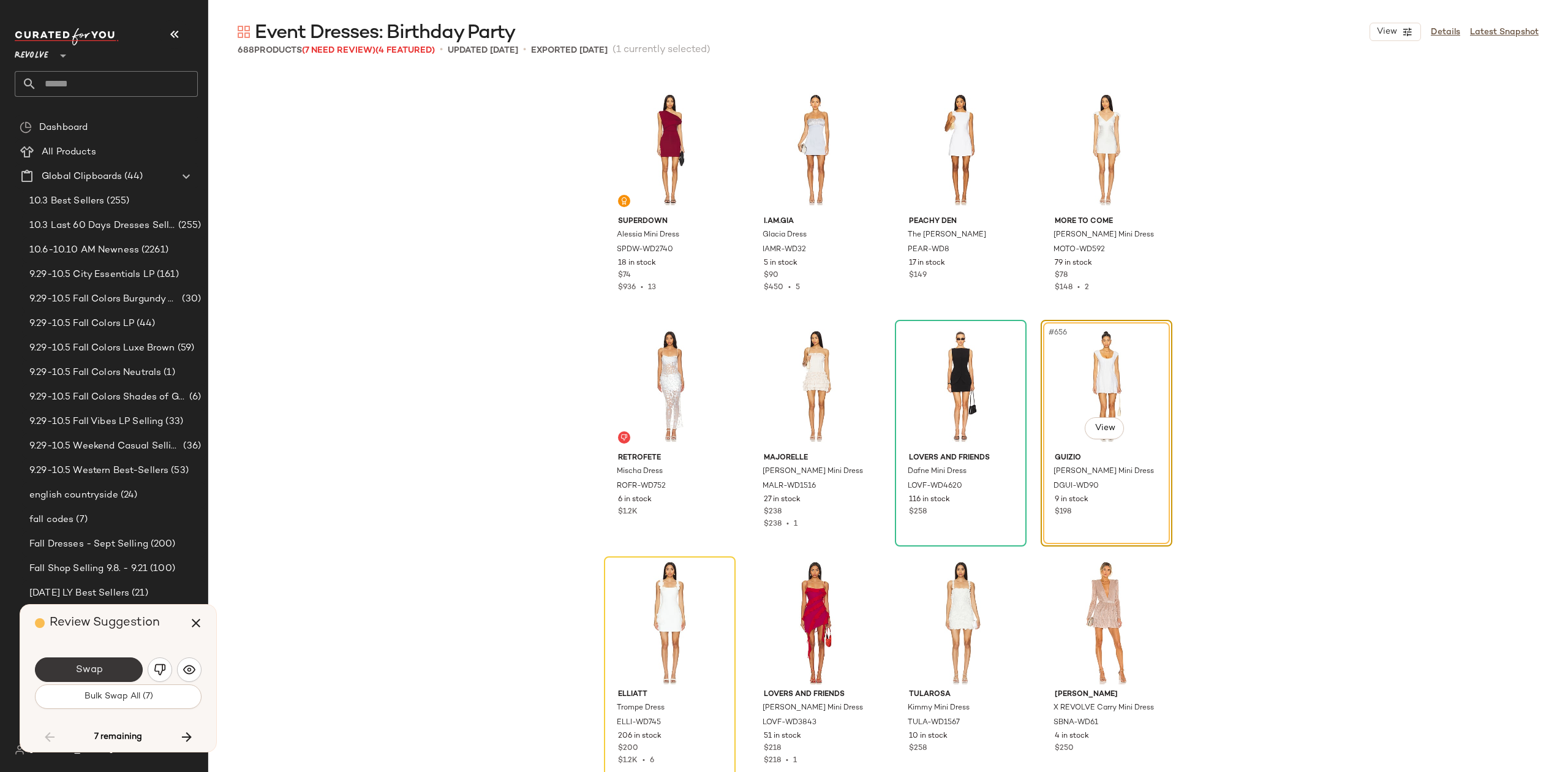
click at [86, 658] on button "Swap" at bounding box center [89, 670] width 107 height 25
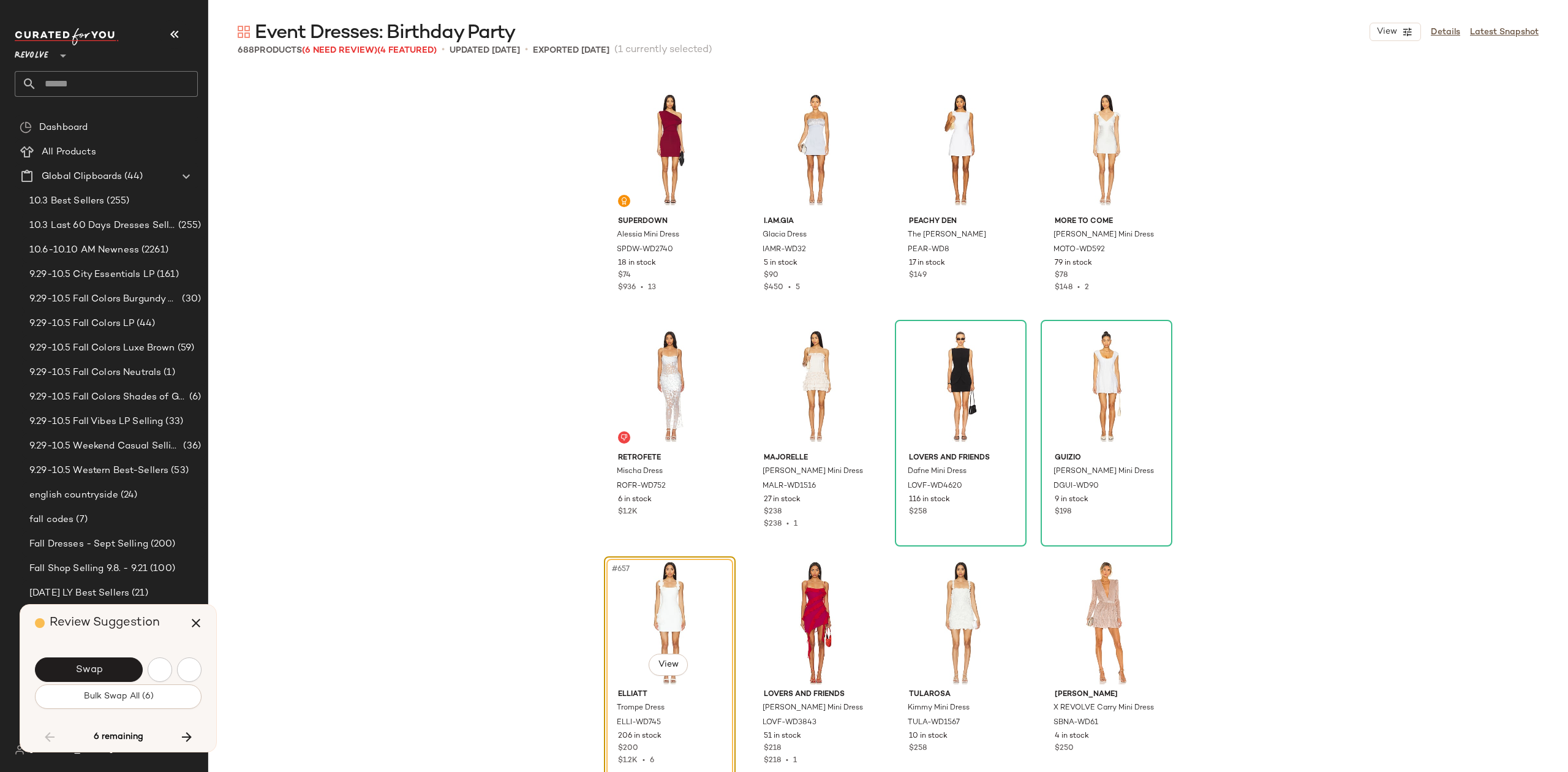
scroll to position [38547, 0]
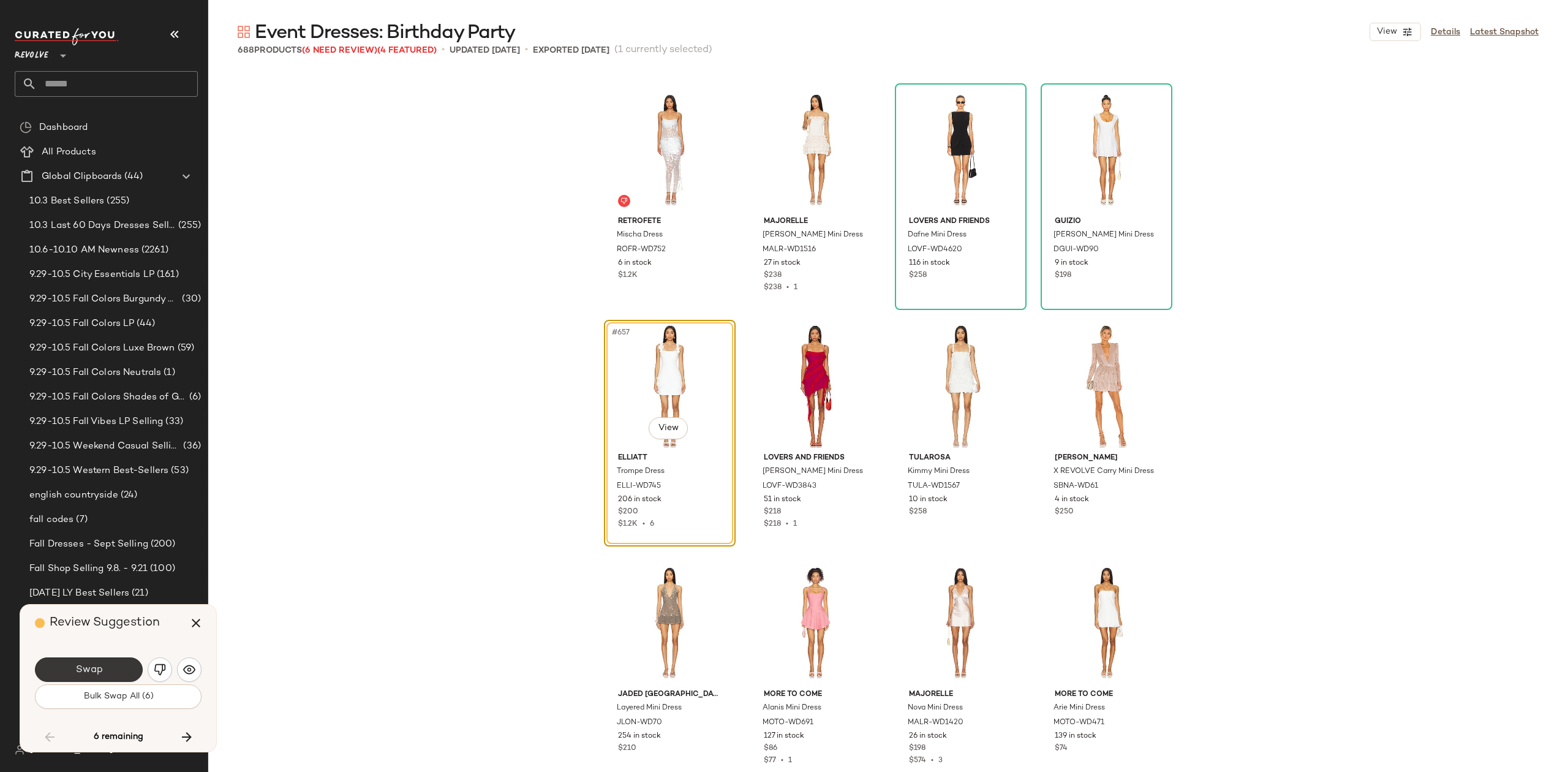
click at [83, 662] on button "Swap" at bounding box center [89, 670] width 107 height 25
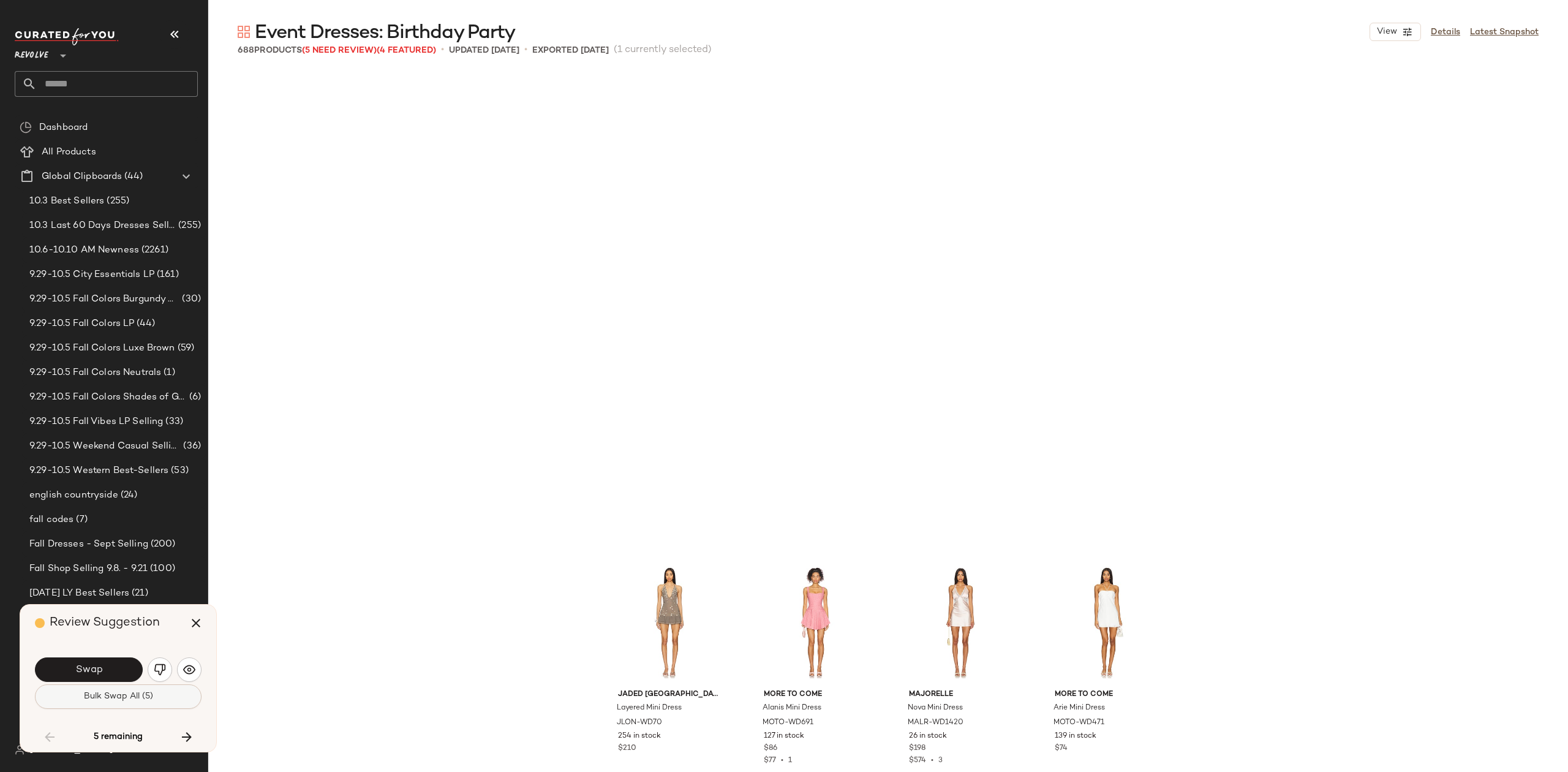
scroll to position [39020, 0]
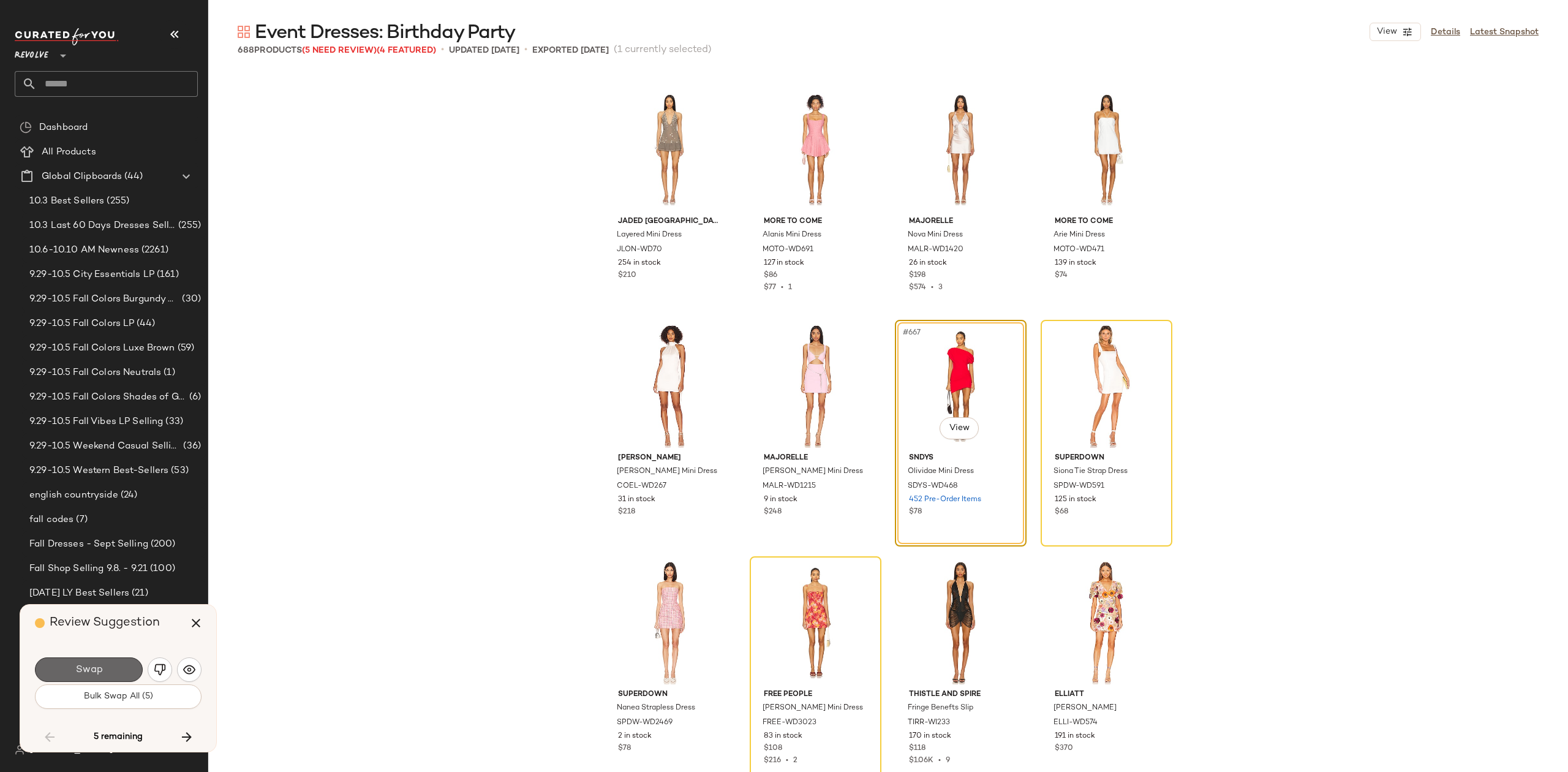
click at [99, 669] on span "Swap" at bounding box center [89, 671] width 28 height 12
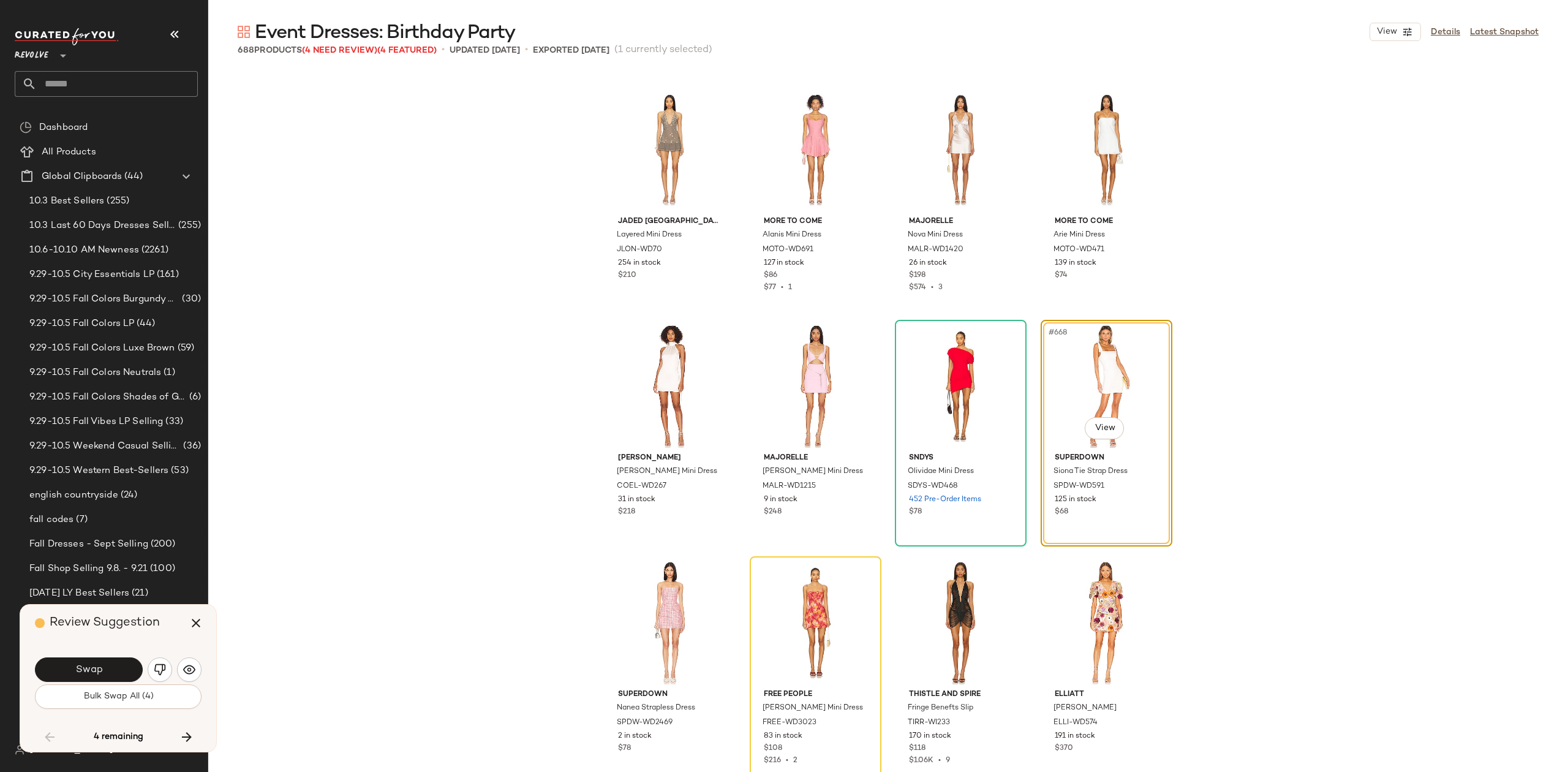
click at [86, 665] on span "Swap" at bounding box center [89, 671] width 28 height 12
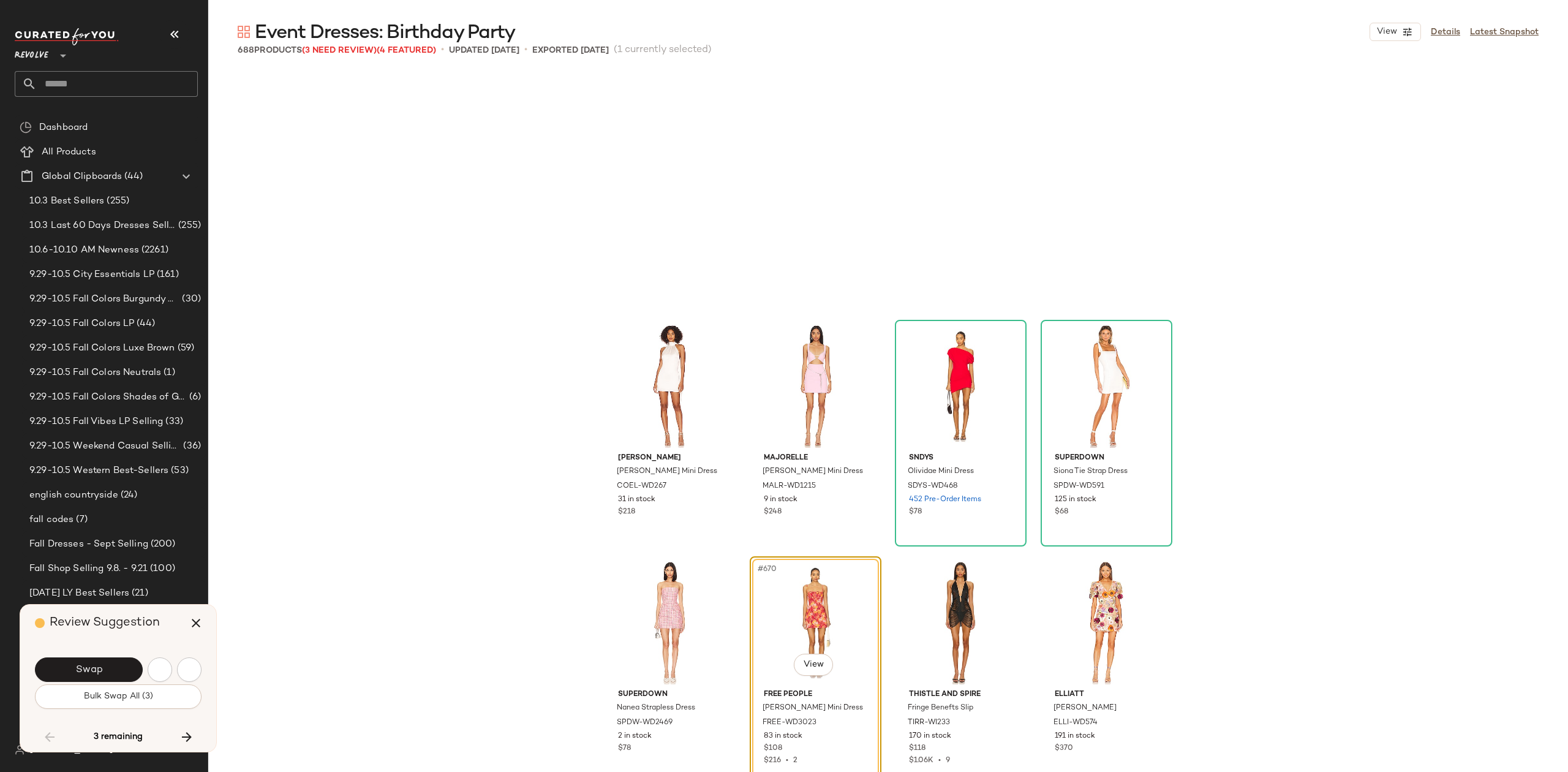
scroll to position [39256, 0]
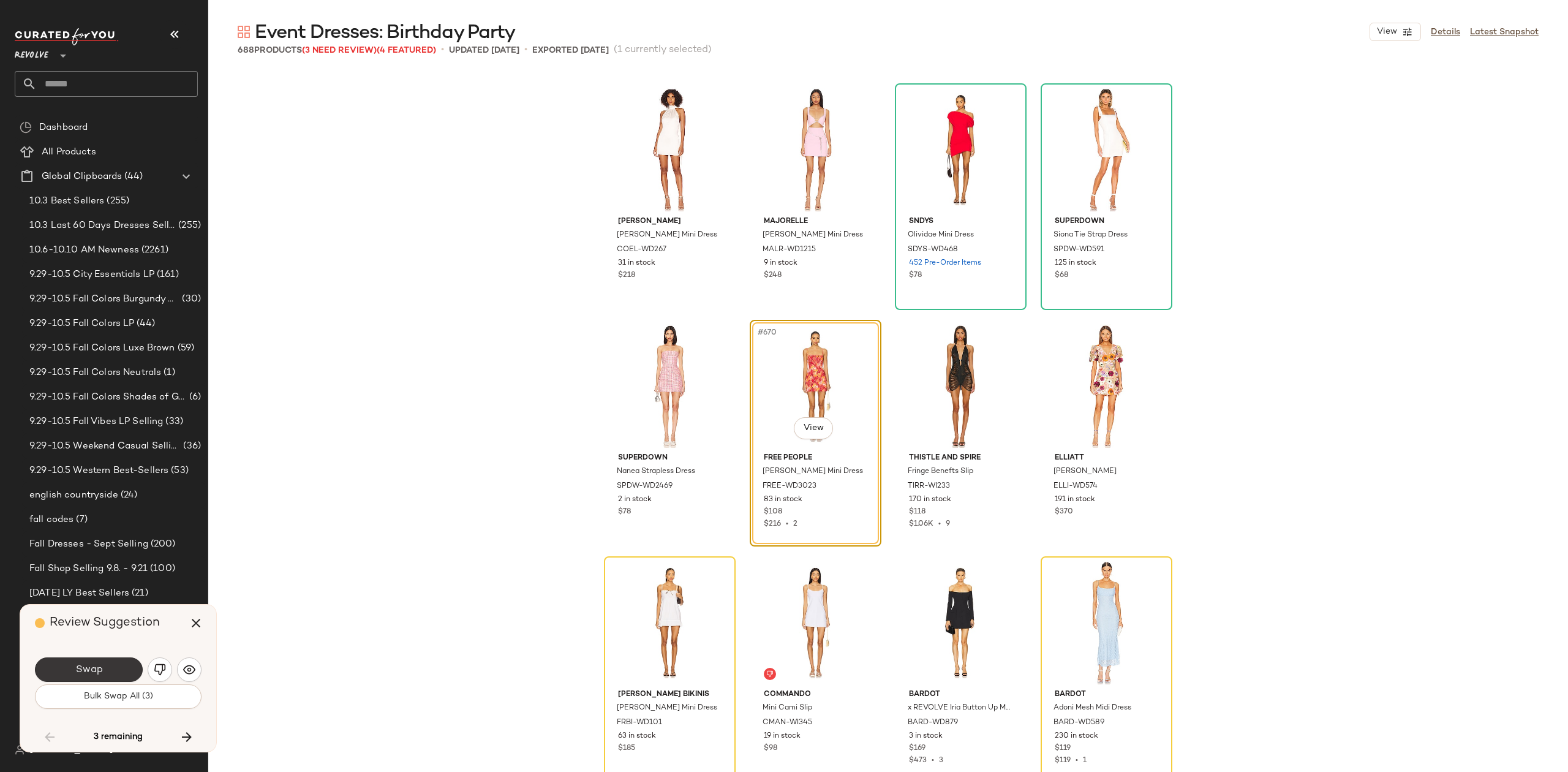
click at [99, 674] on span "Swap" at bounding box center [89, 671] width 28 height 12
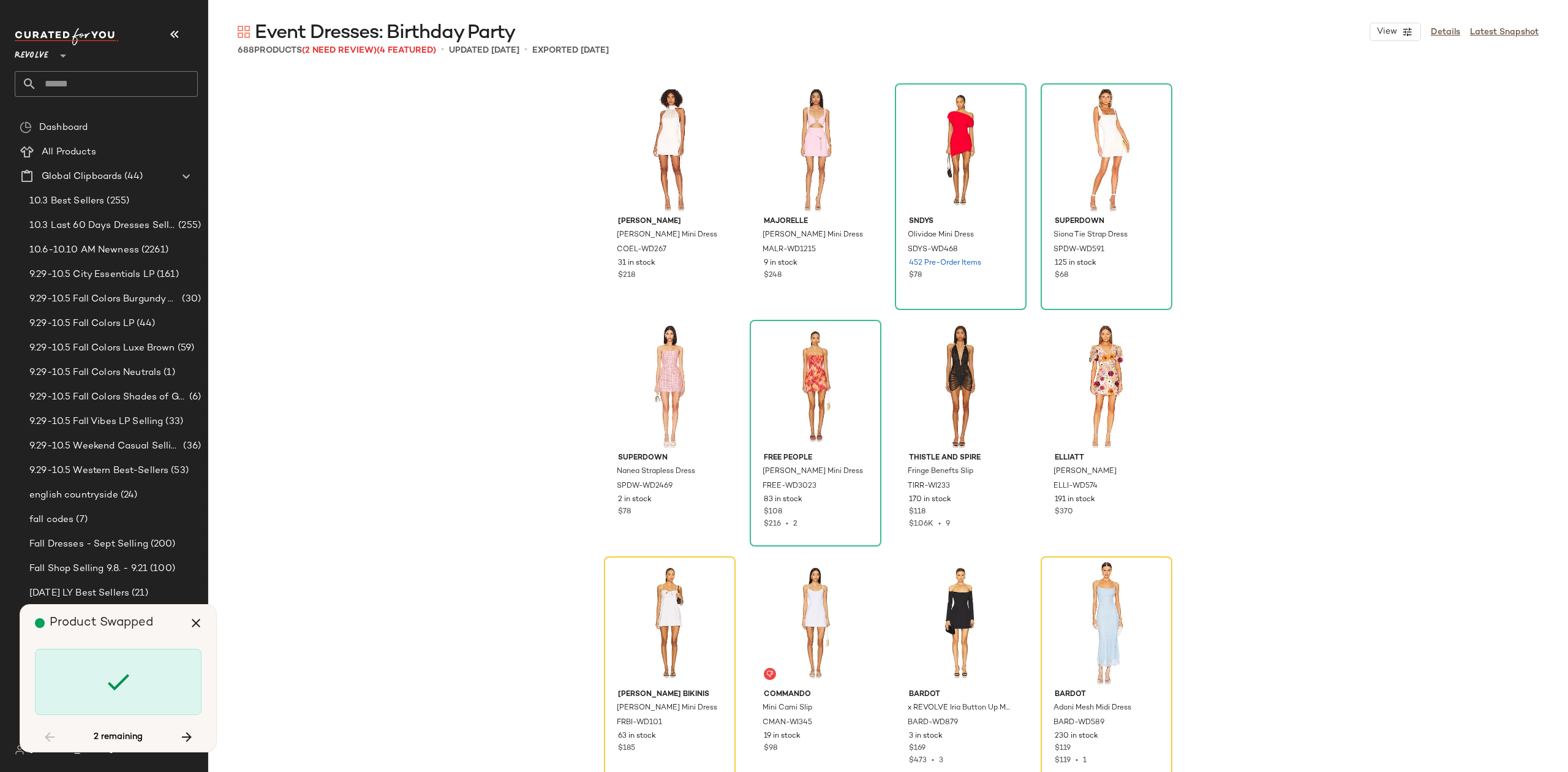
scroll to position [39492, 0]
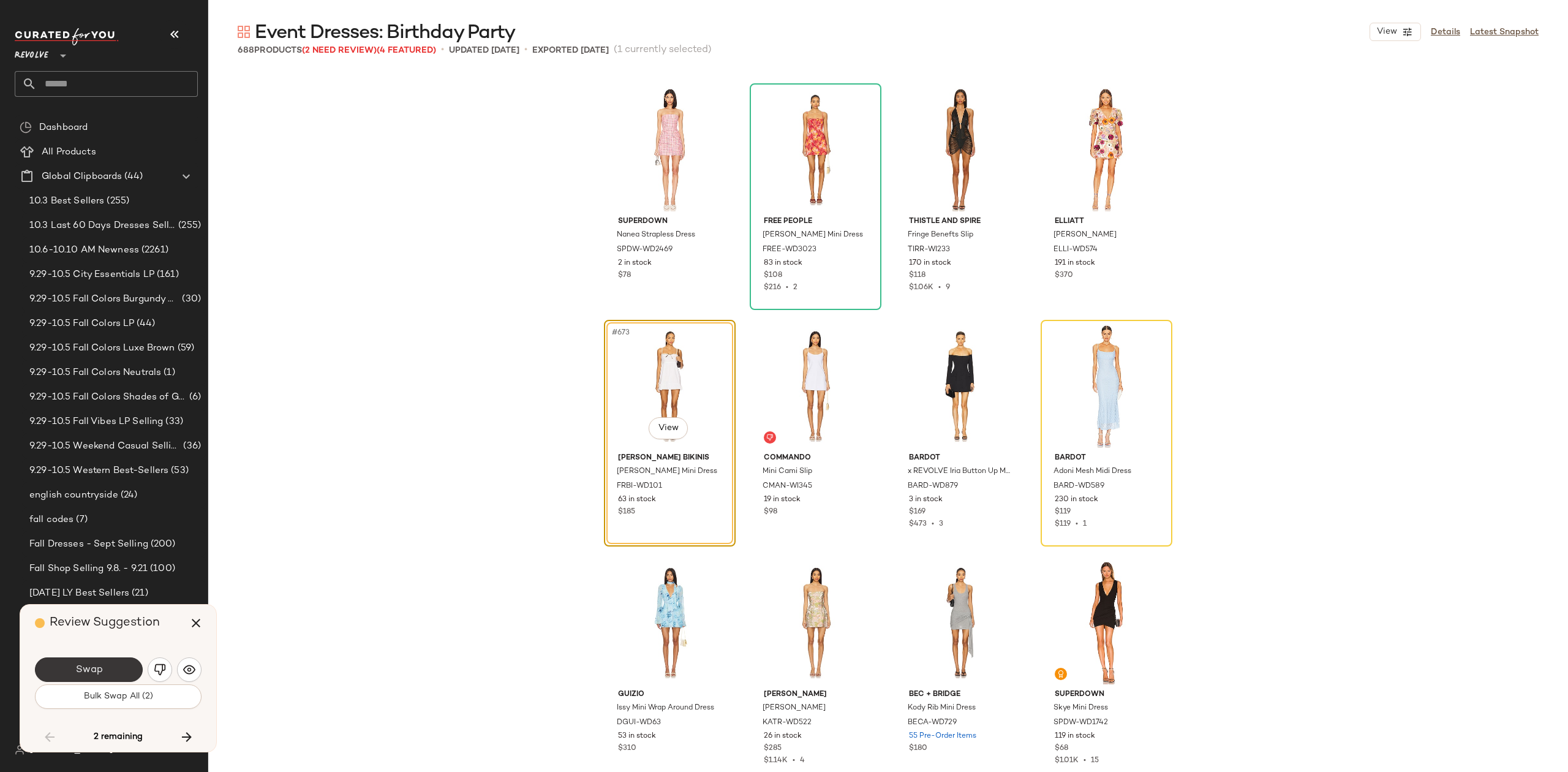
click at [97, 674] on span "Swap" at bounding box center [89, 671] width 28 height 12
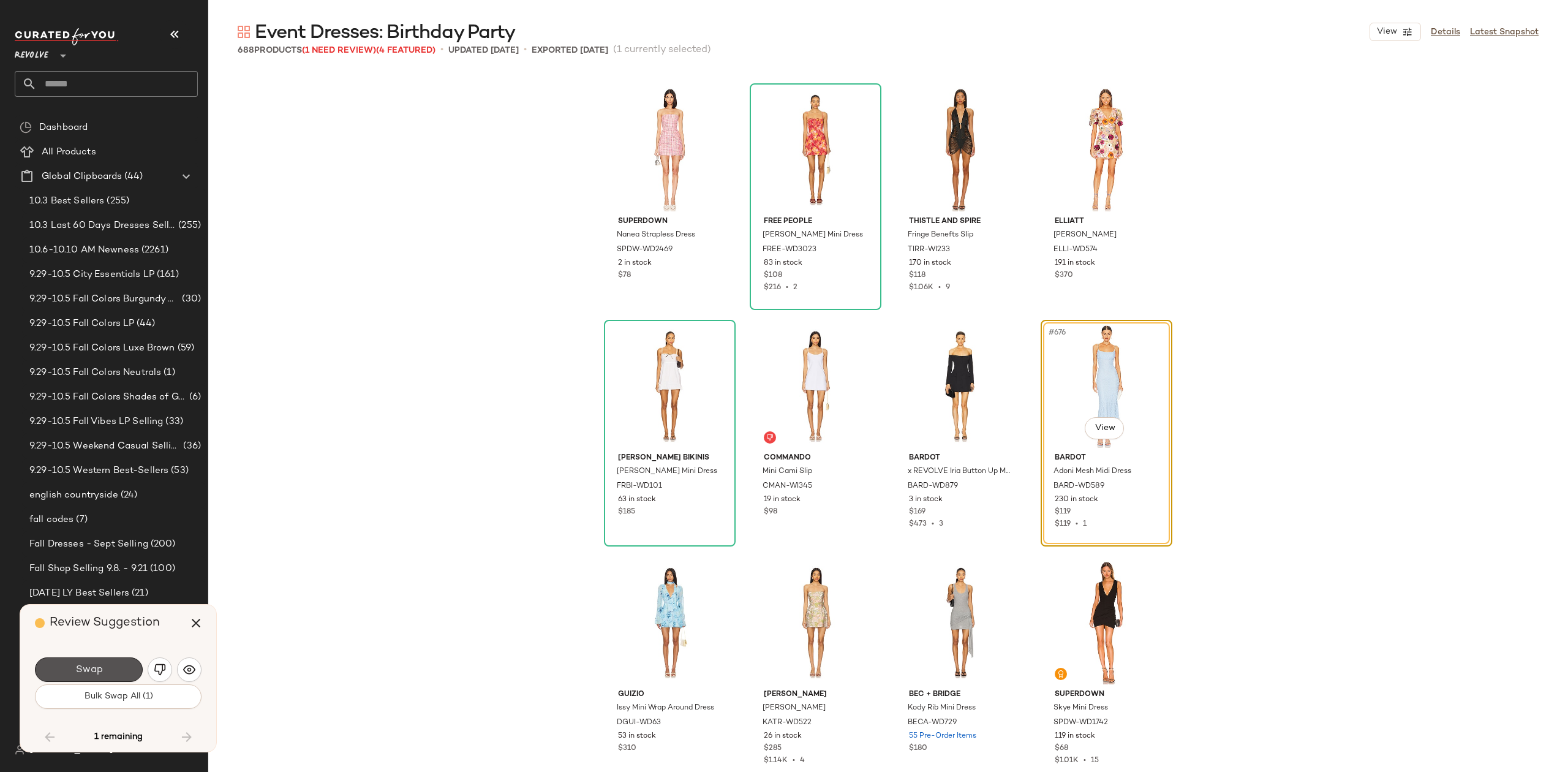
click at [99, 672] on span "Swap" at bounding box center [89, 671] width 28 height 12
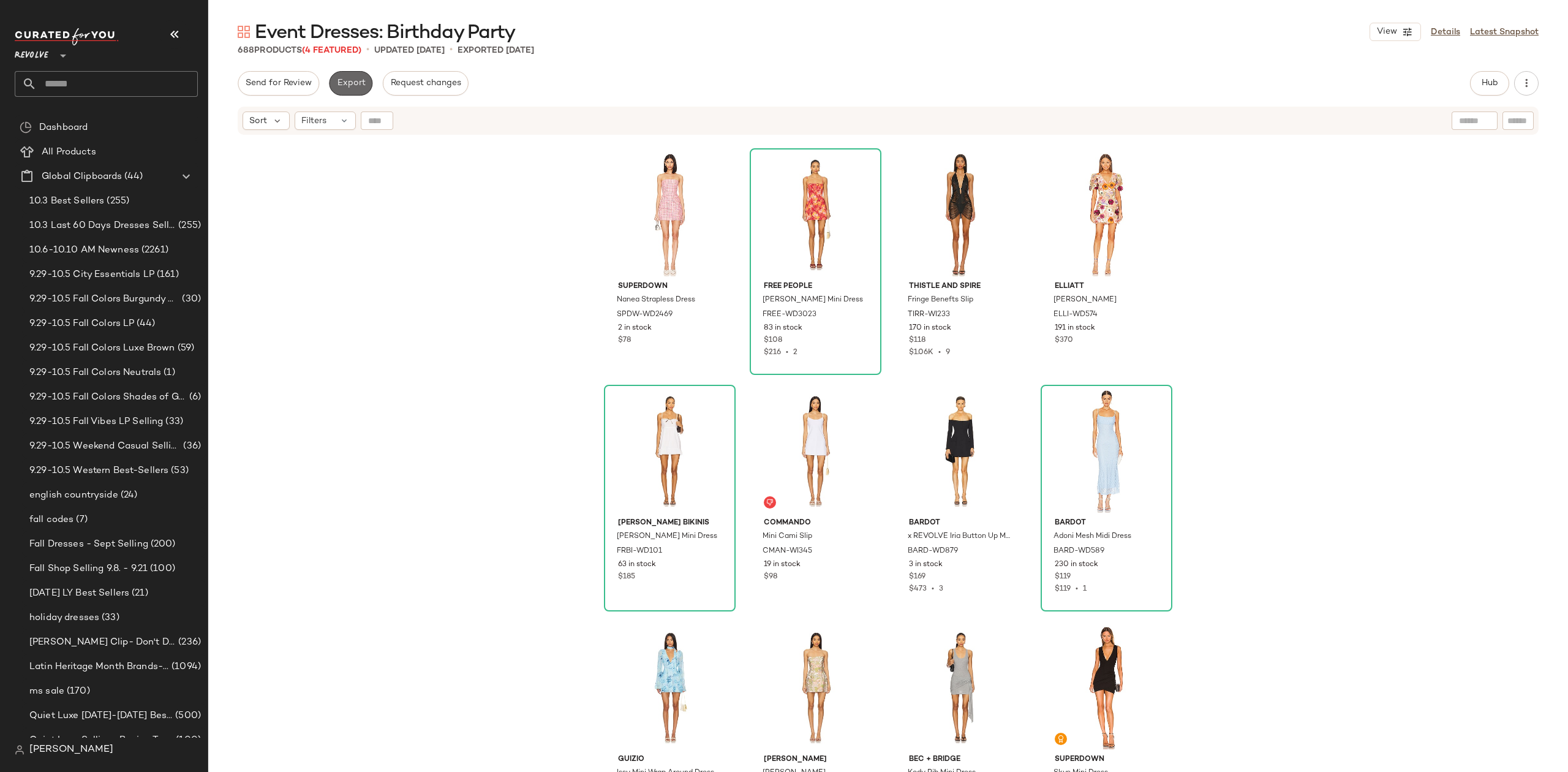
click at [353, 80] on span "Export" at bounding box center [350, 83] width 28 height 9
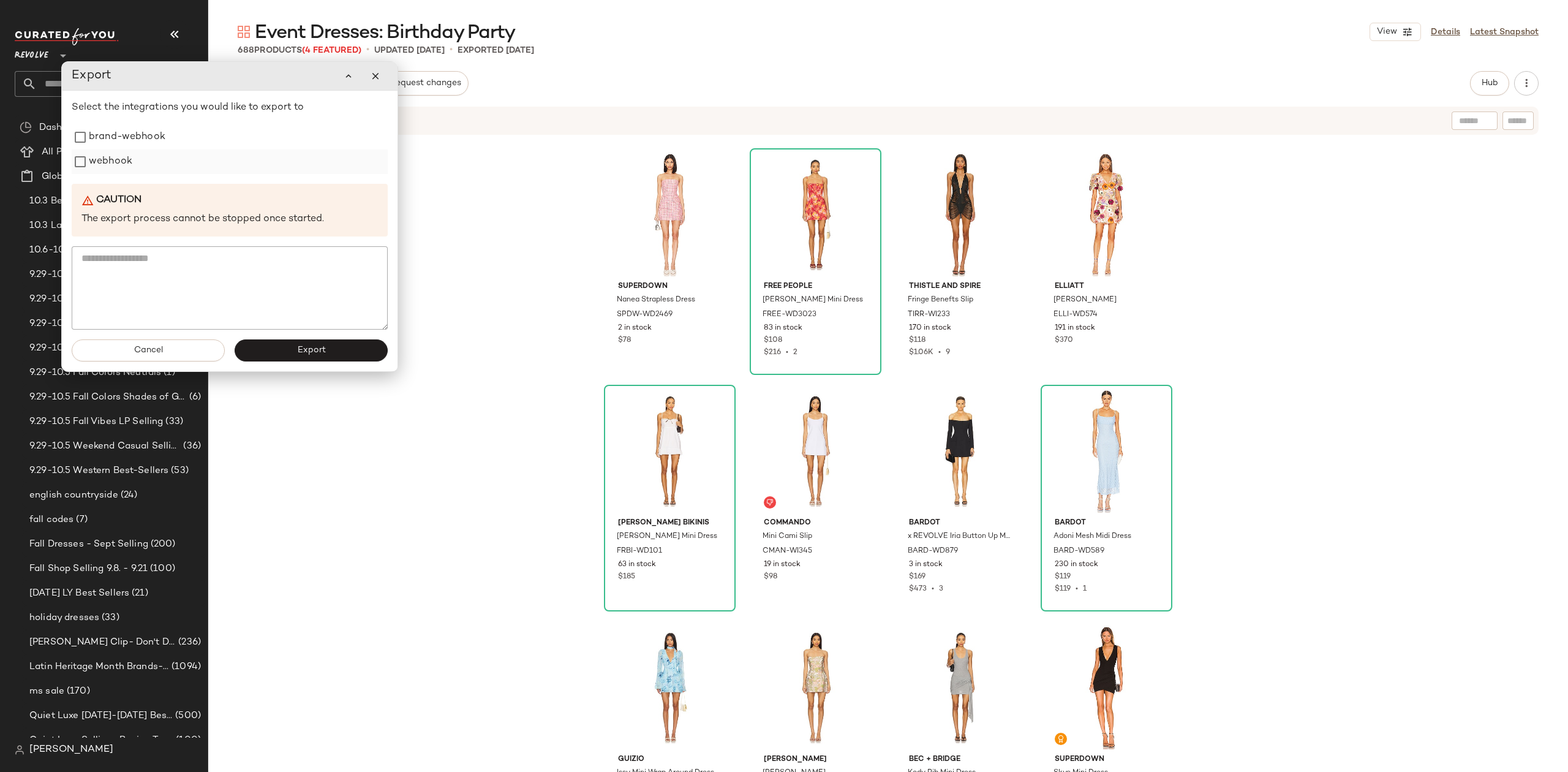
click at [103, 163] on label "webhook" at bounding box center [110, 162] width 44 height 25
click at [305, 346] on span "Export" at bounding box center [310, 350] width 28 height 9
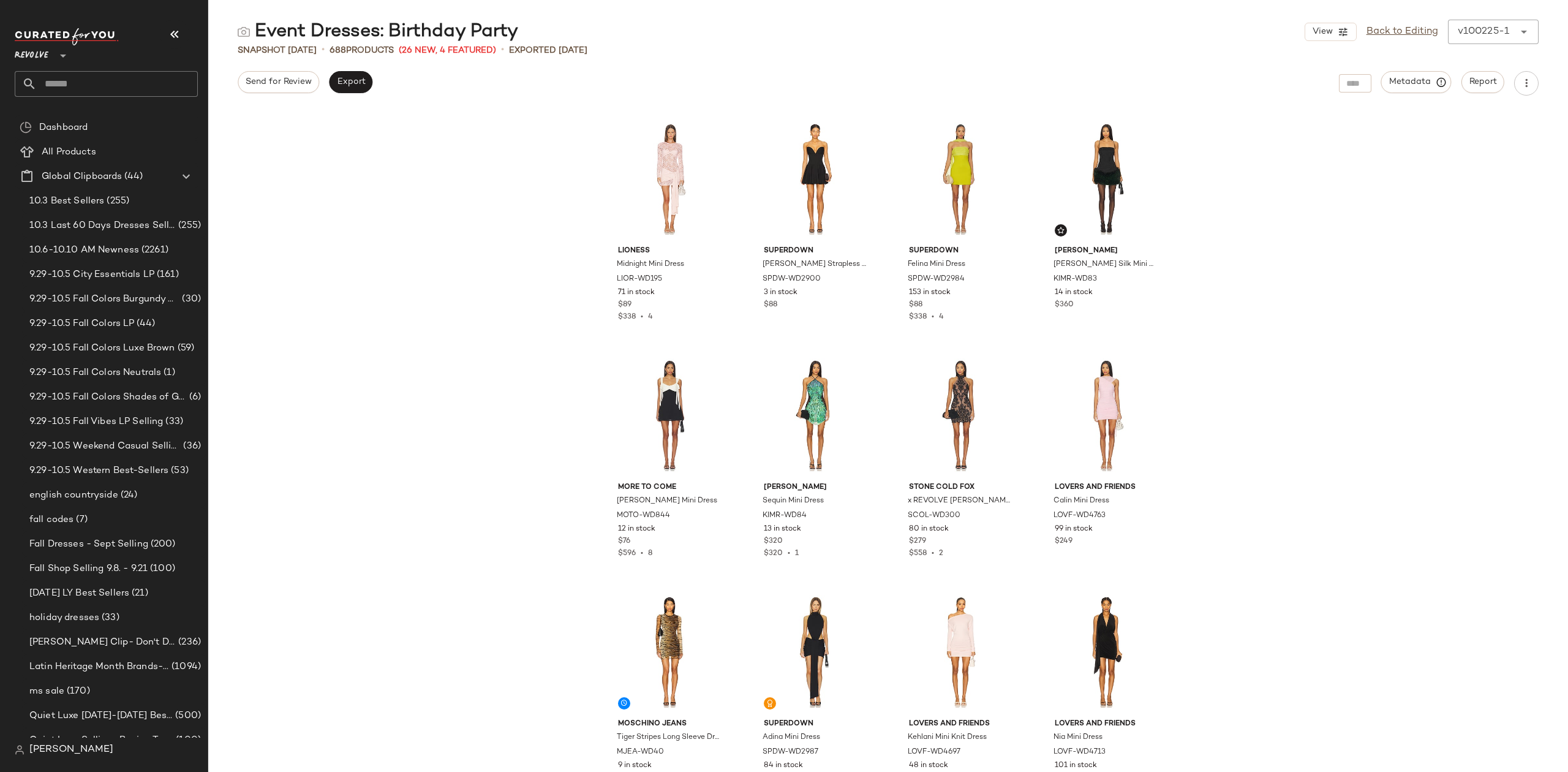
click at [1333, 263] on div "LIONESS Midnight Mini Dress LIOR-WD195 71 in stock $89 $338 • 4 superdown Carme…" at bounding box center [888, 441] width 1360 height 662
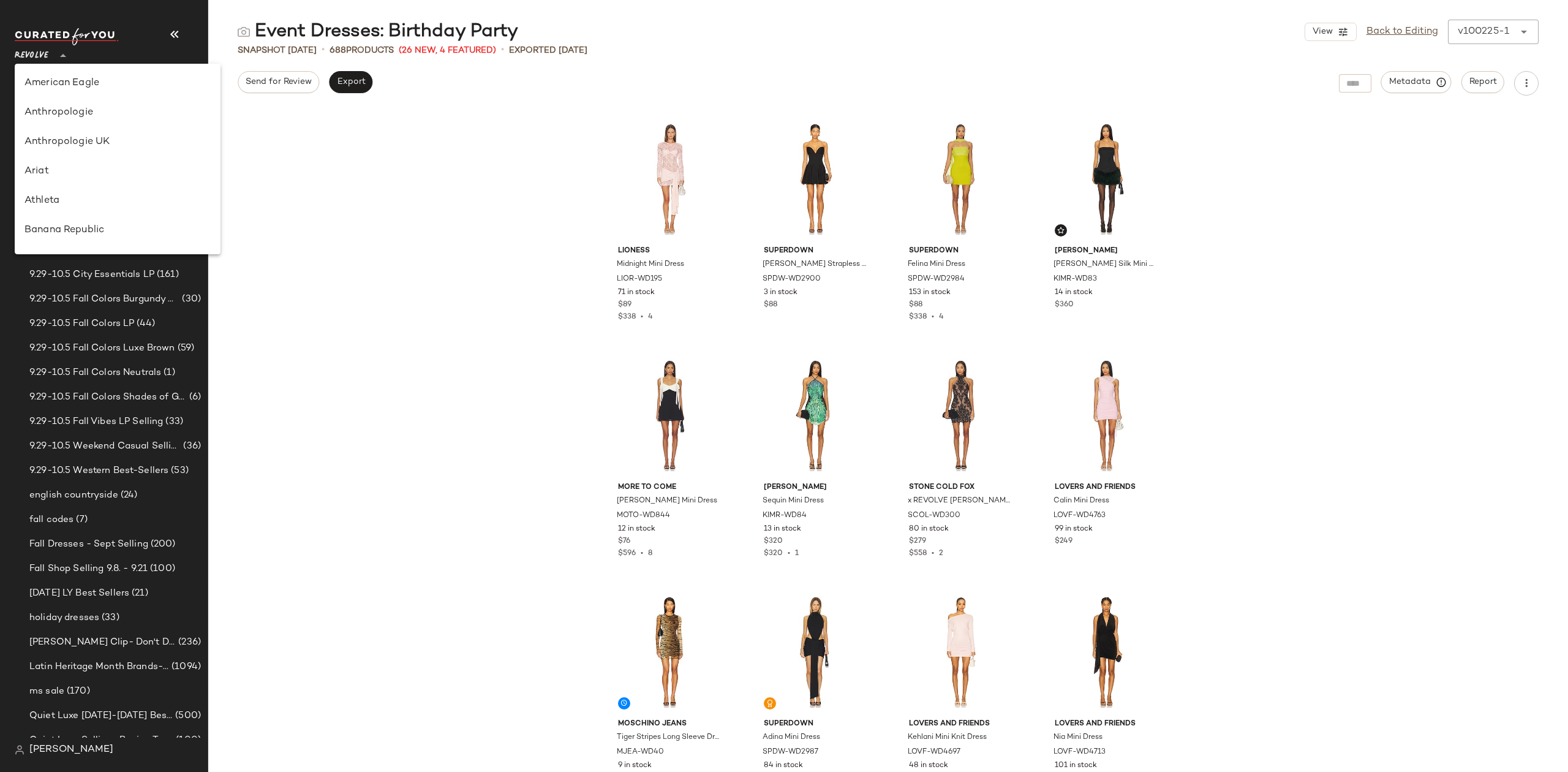
click at [28, 54] on span "Revolve" at bounding box center [31, 52] width 34 height 22
click at [70, 180] on div "Nuuly" at bounding box center [118, 179] width 187 height 15
type input "**"
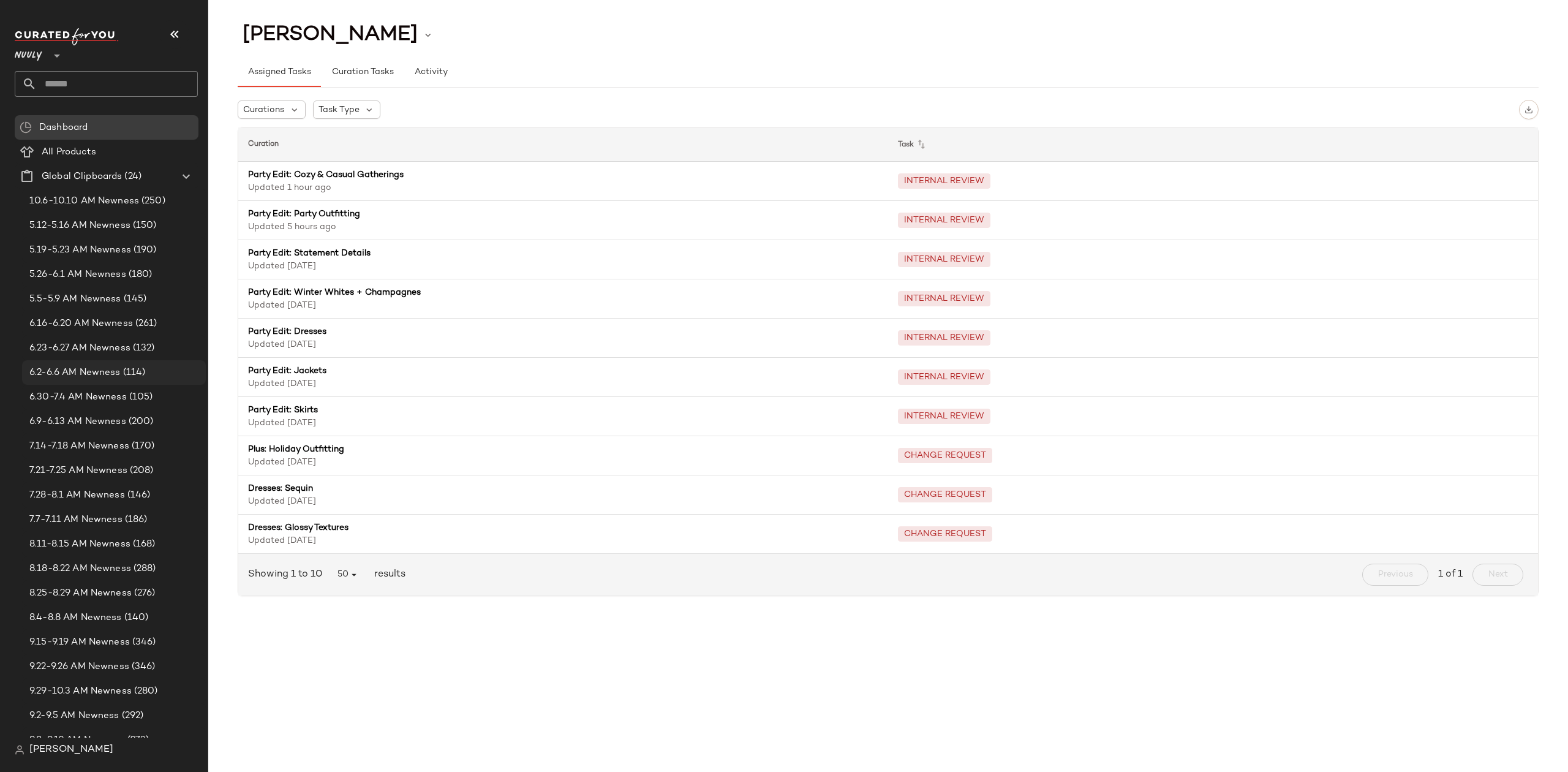
scroll to position [64, 0]
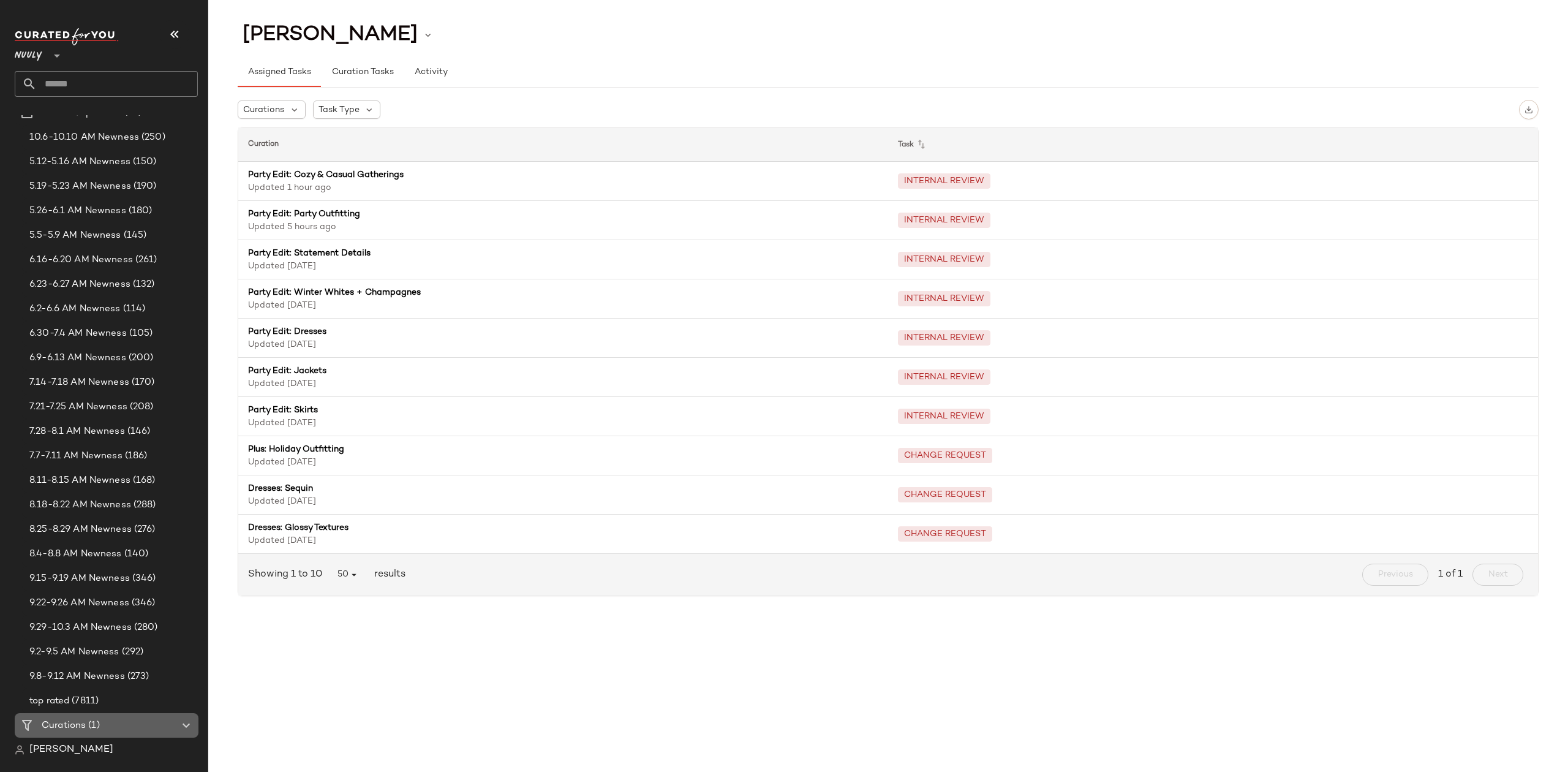
click at [79, 724] on span "Curations" at bounding box center [63, 726] width 44 height 14
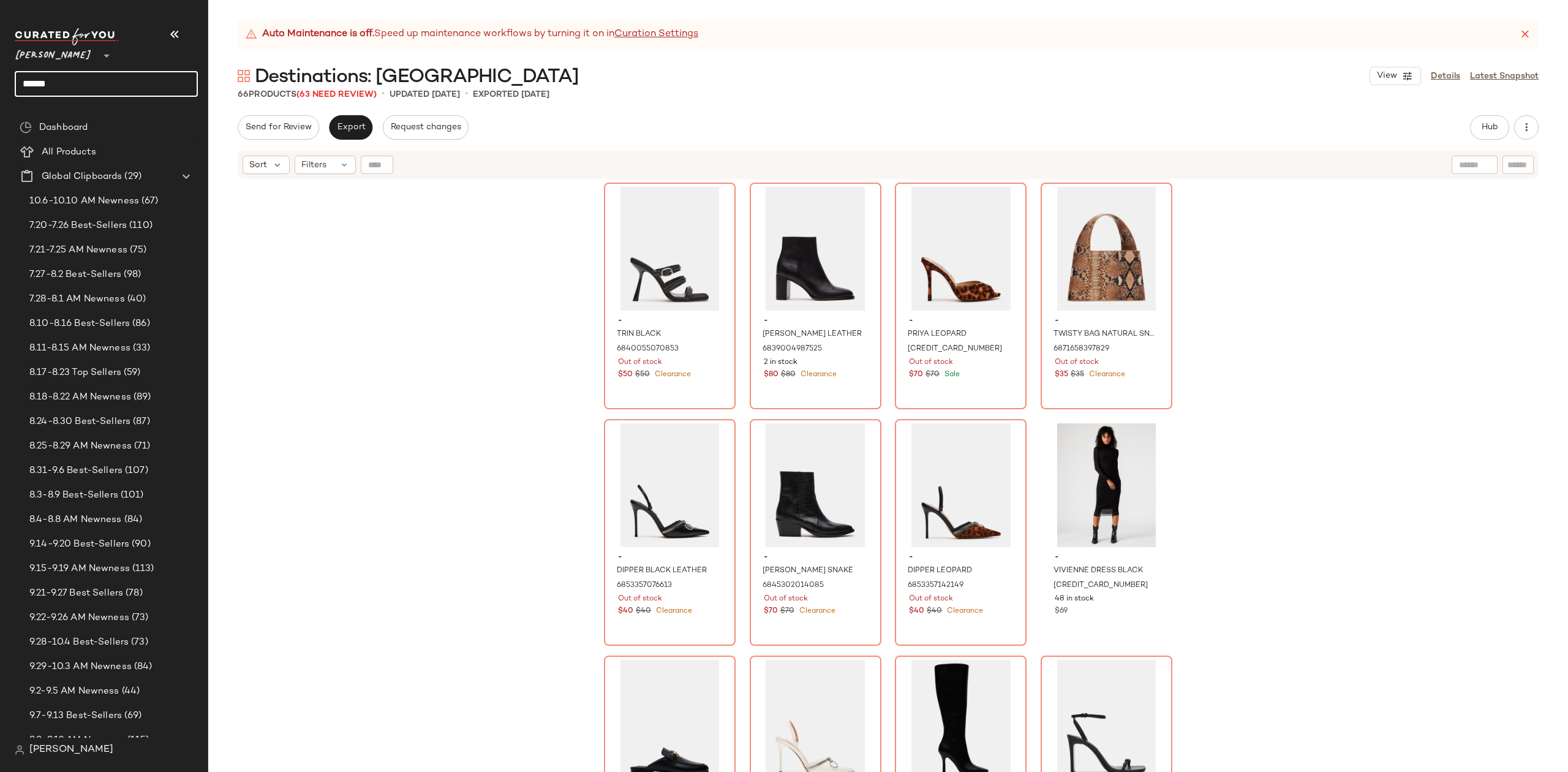
scroll to position [392, 0]
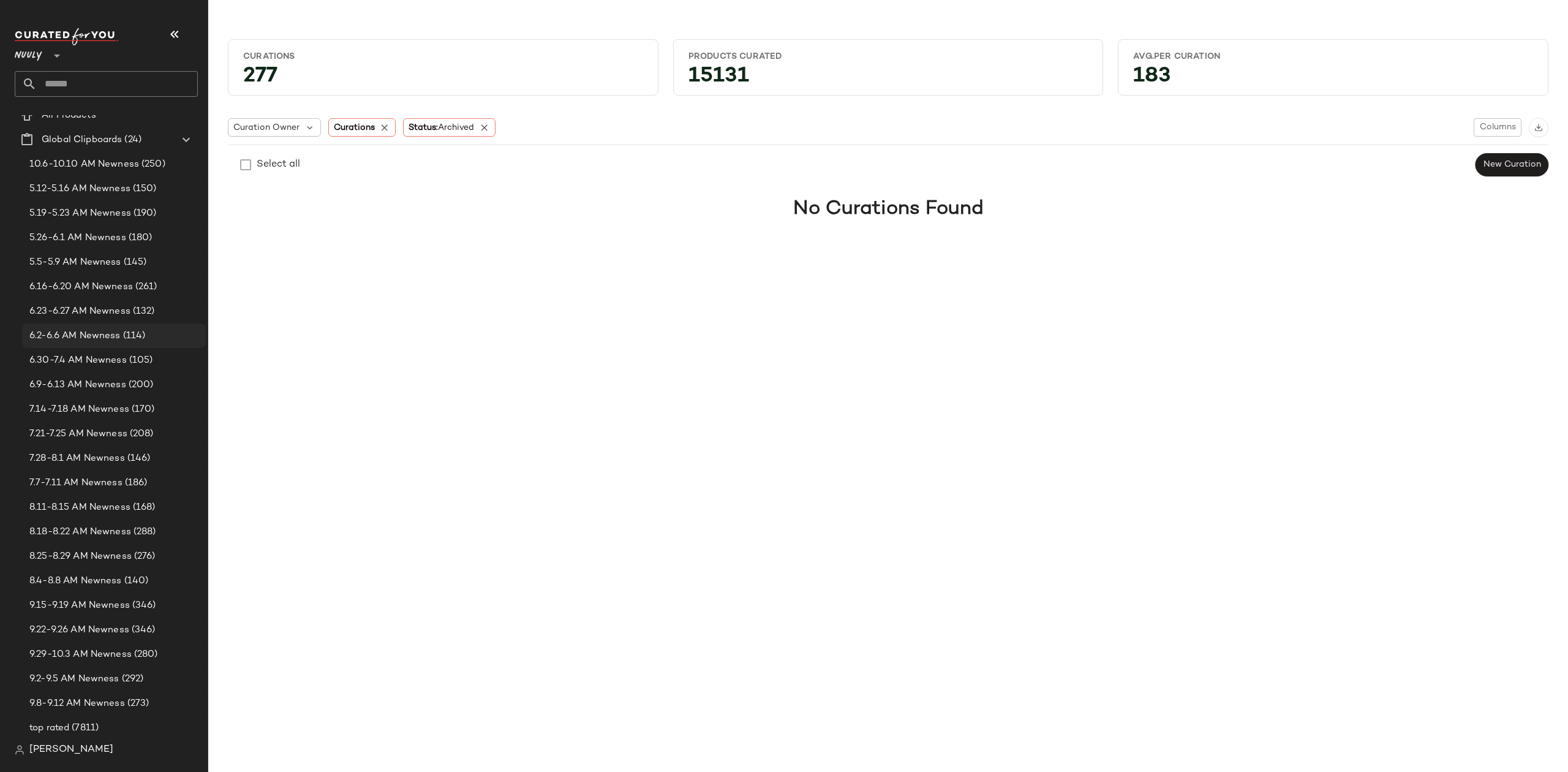
scroll to position [89, 0]
click at [87, 723] on span "(79)" at bounding box center [85, 726] width 20 height 14
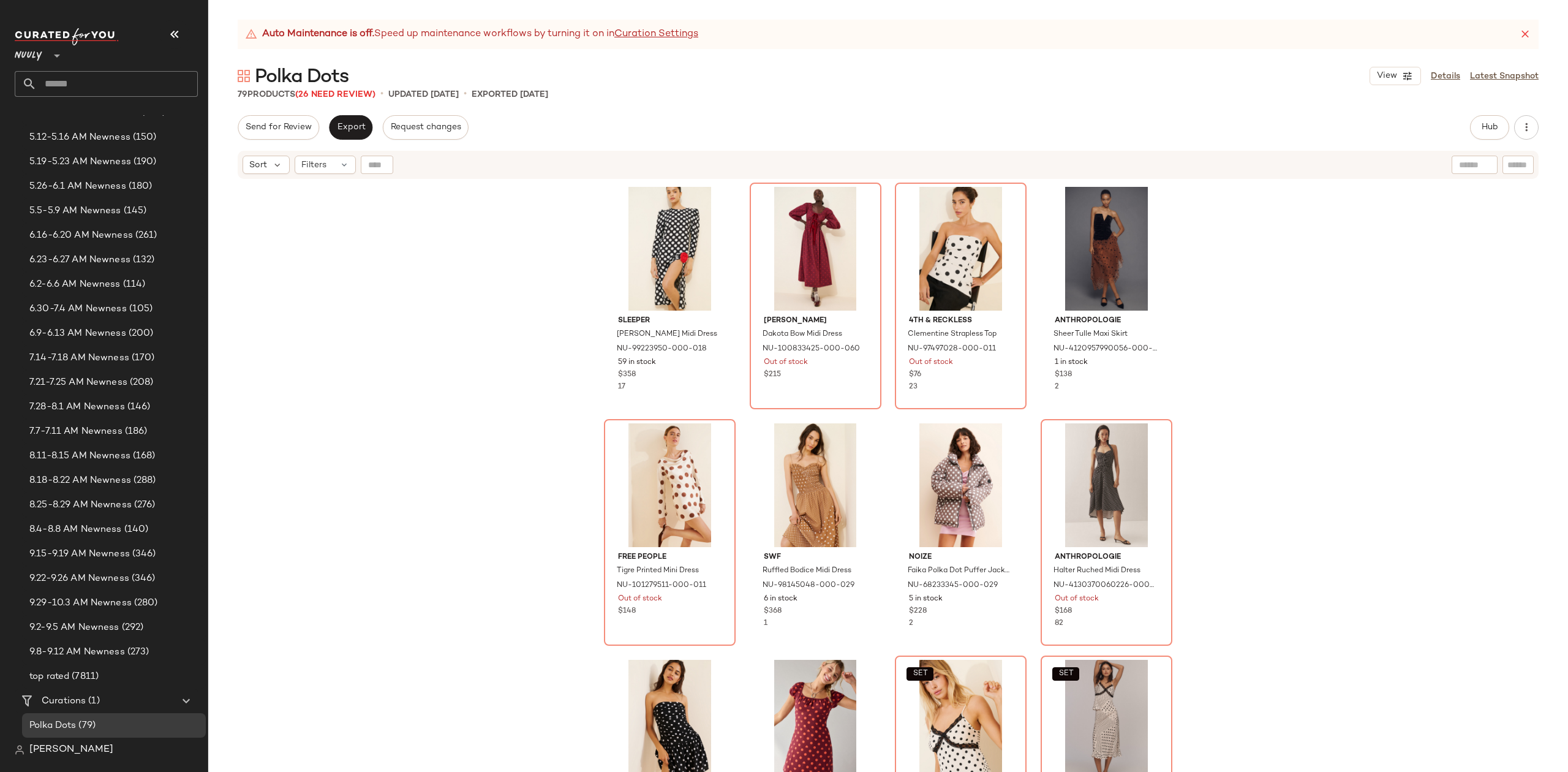
click at [466, 346] on div "Sleeper Donna Rosette Midi Dress NU-99223950-000-018 59 in stock $358 17 Damson…" at bounding box center [888, 492] width 1360 height 622
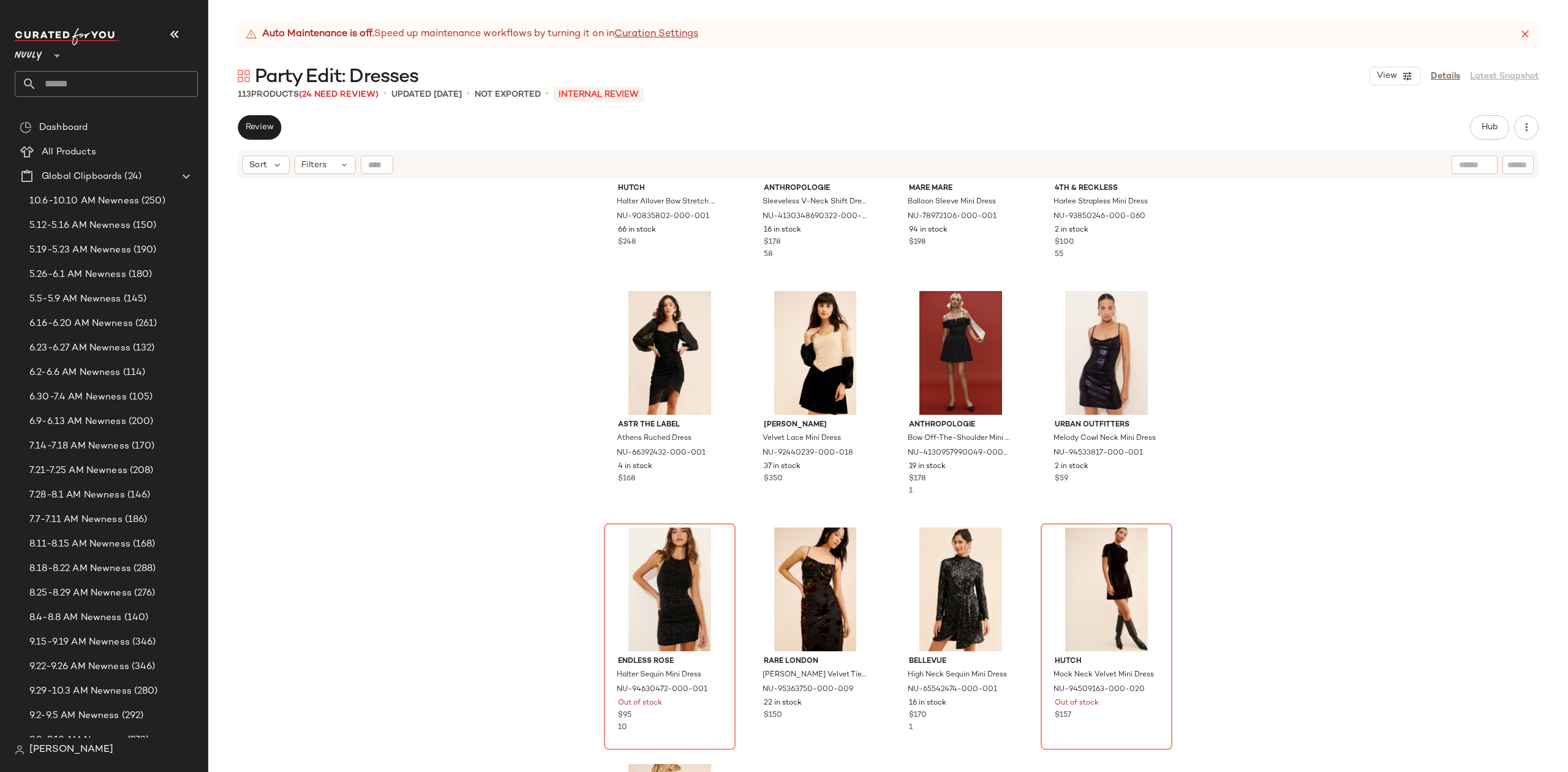
scroll to position [6237, 0]
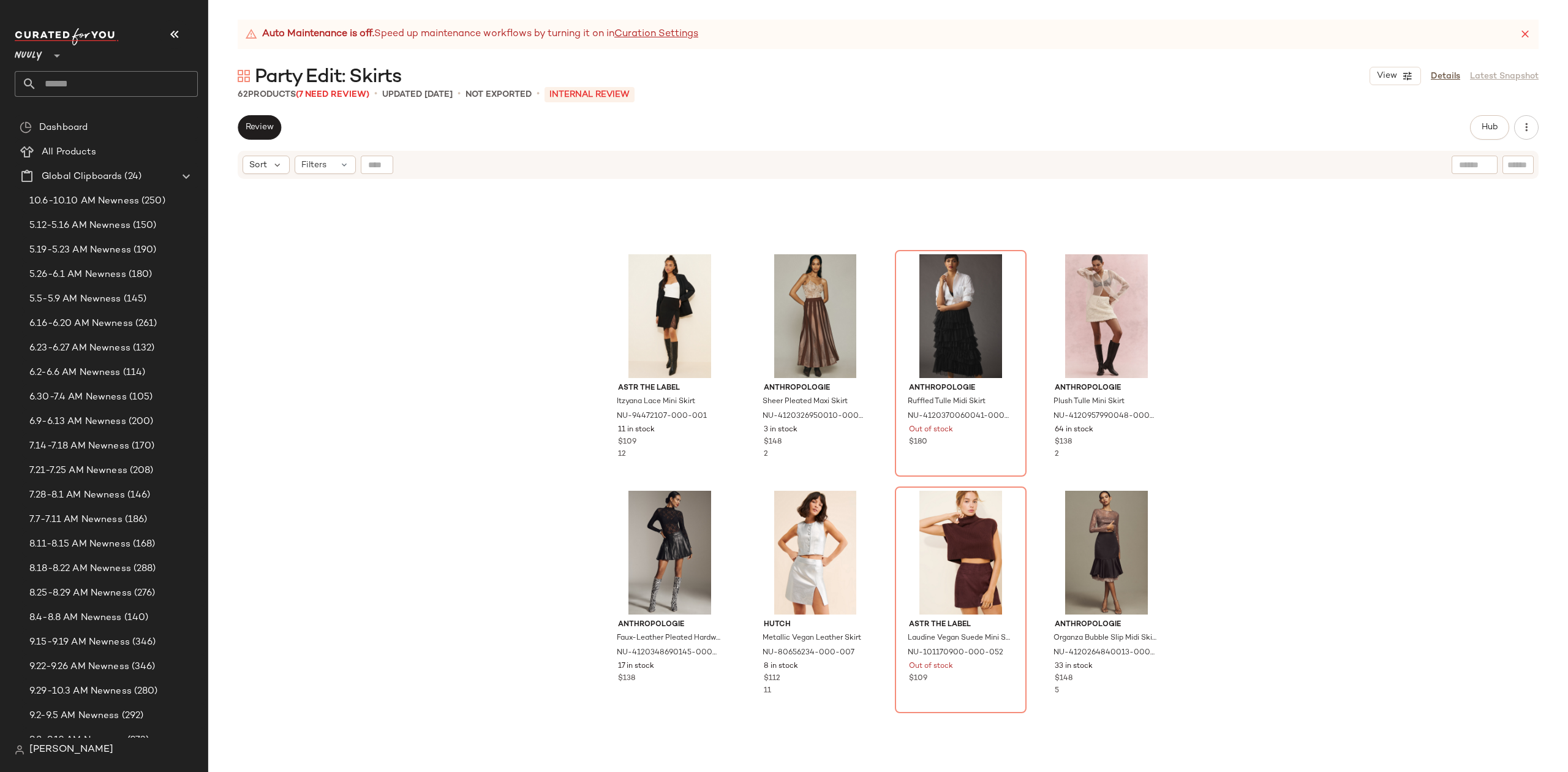
scroll to position [3164, 0]
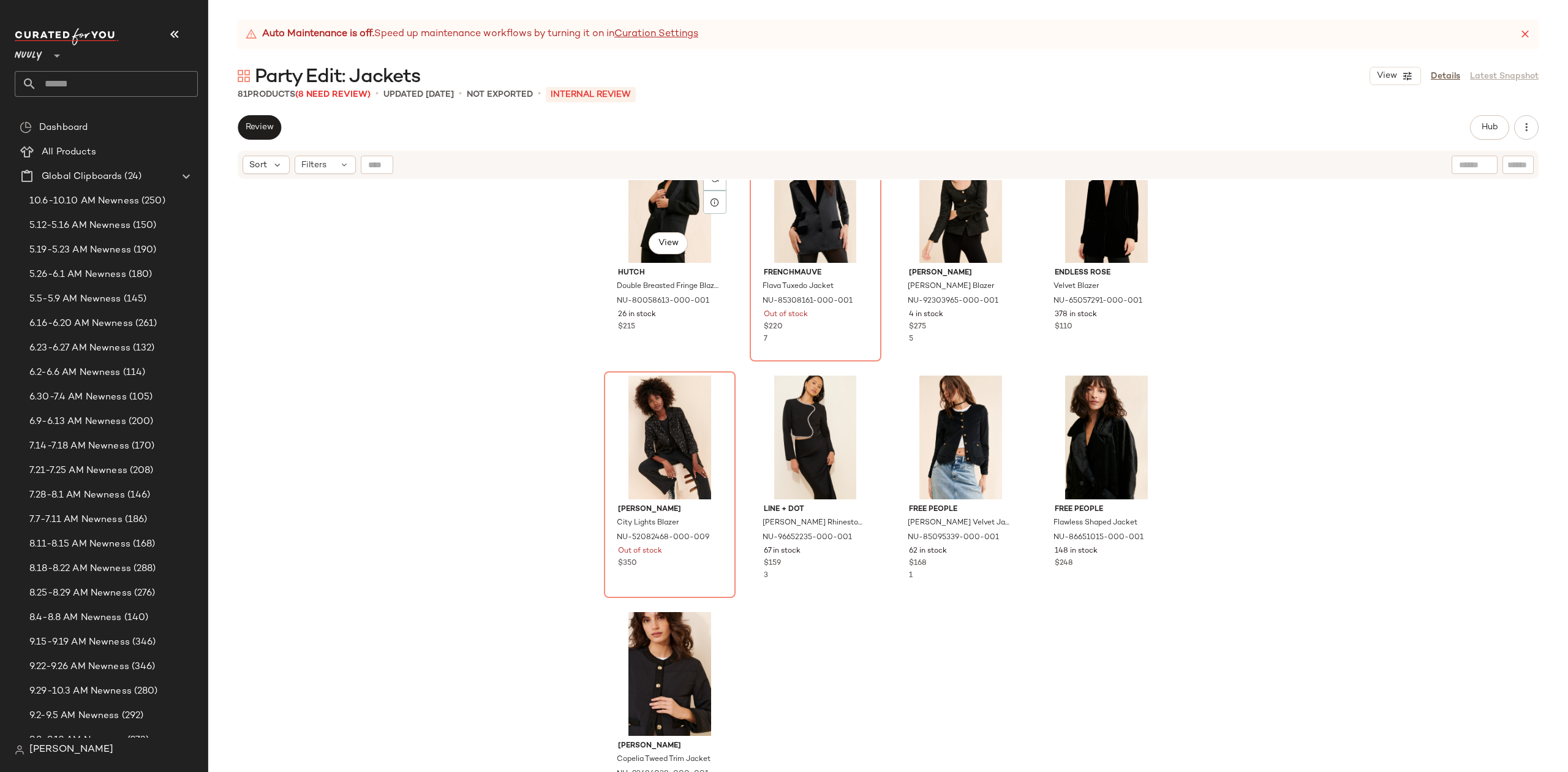
scroll to position [4346, 0]
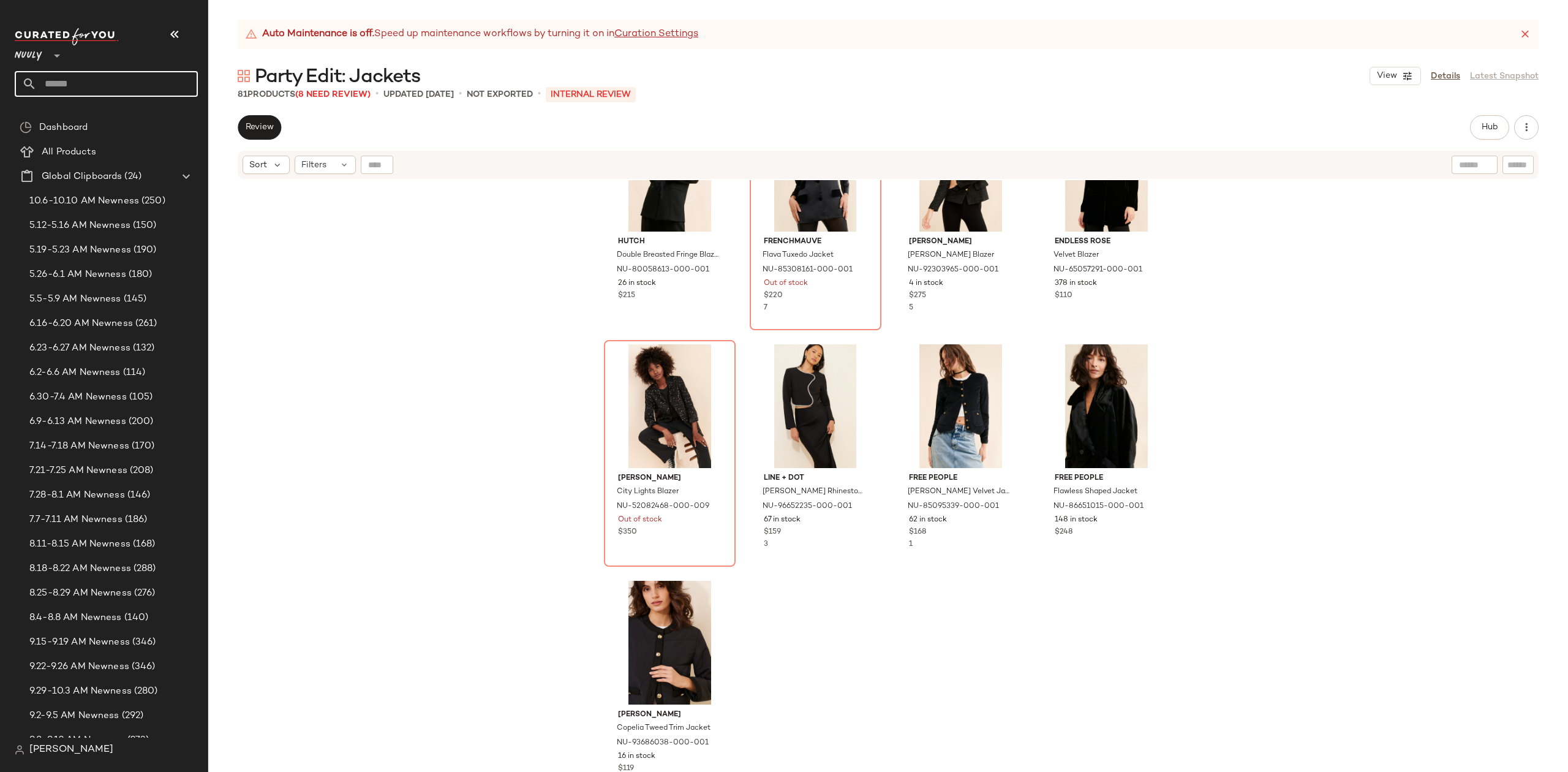
click at [175, 78] on input "text" at bounding box center [117, 84] width 161 height 26
type input "******"
click at [136, 120] on span "c + Festive" at bounding box center [121, 119] width 45 height 13
click at [106, 76] on input "text" at bounding box center [117, 84] width 161 height 26
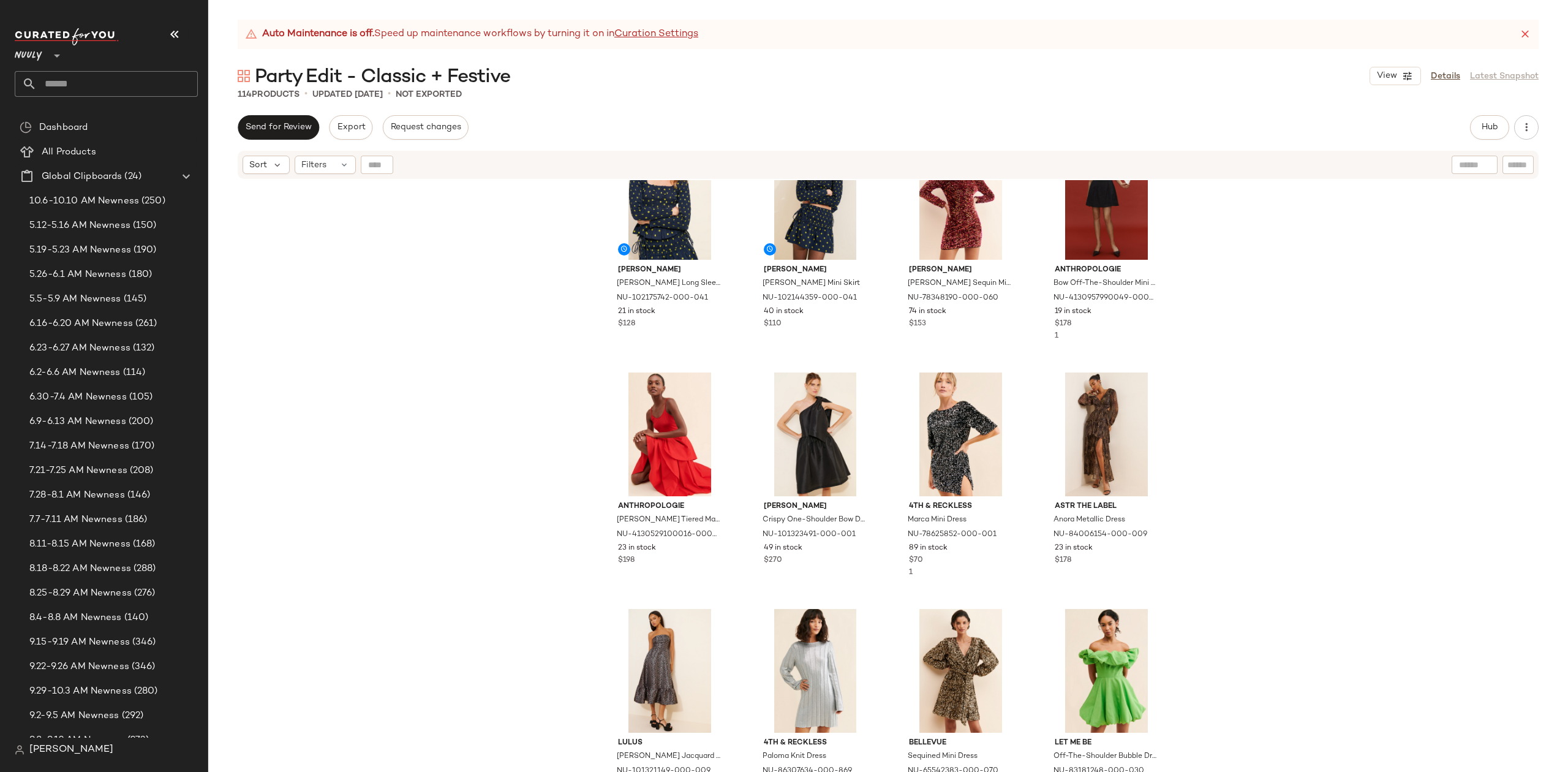
scroll to position [6237, 0]
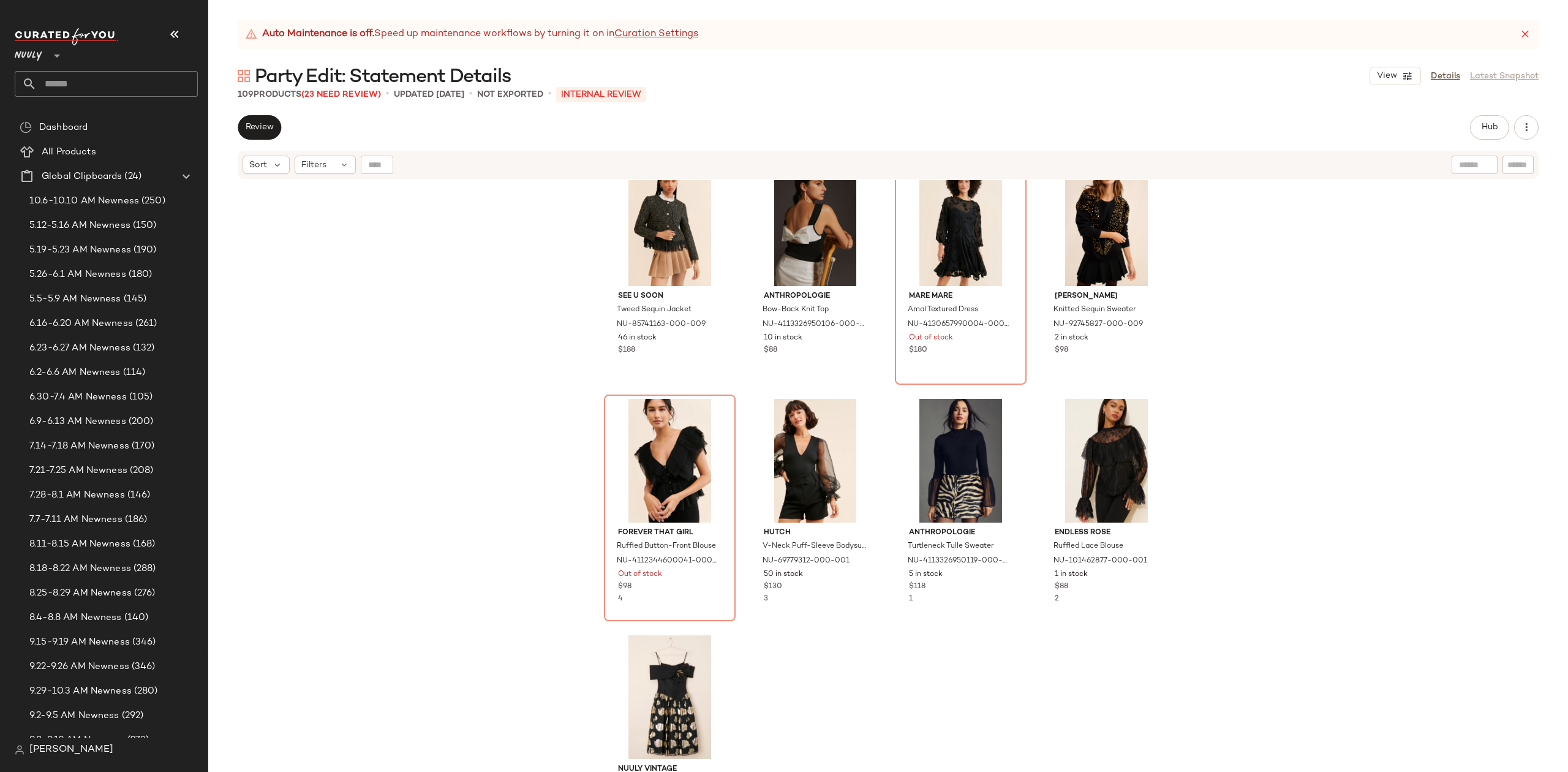
scroll to position [6001, 0]
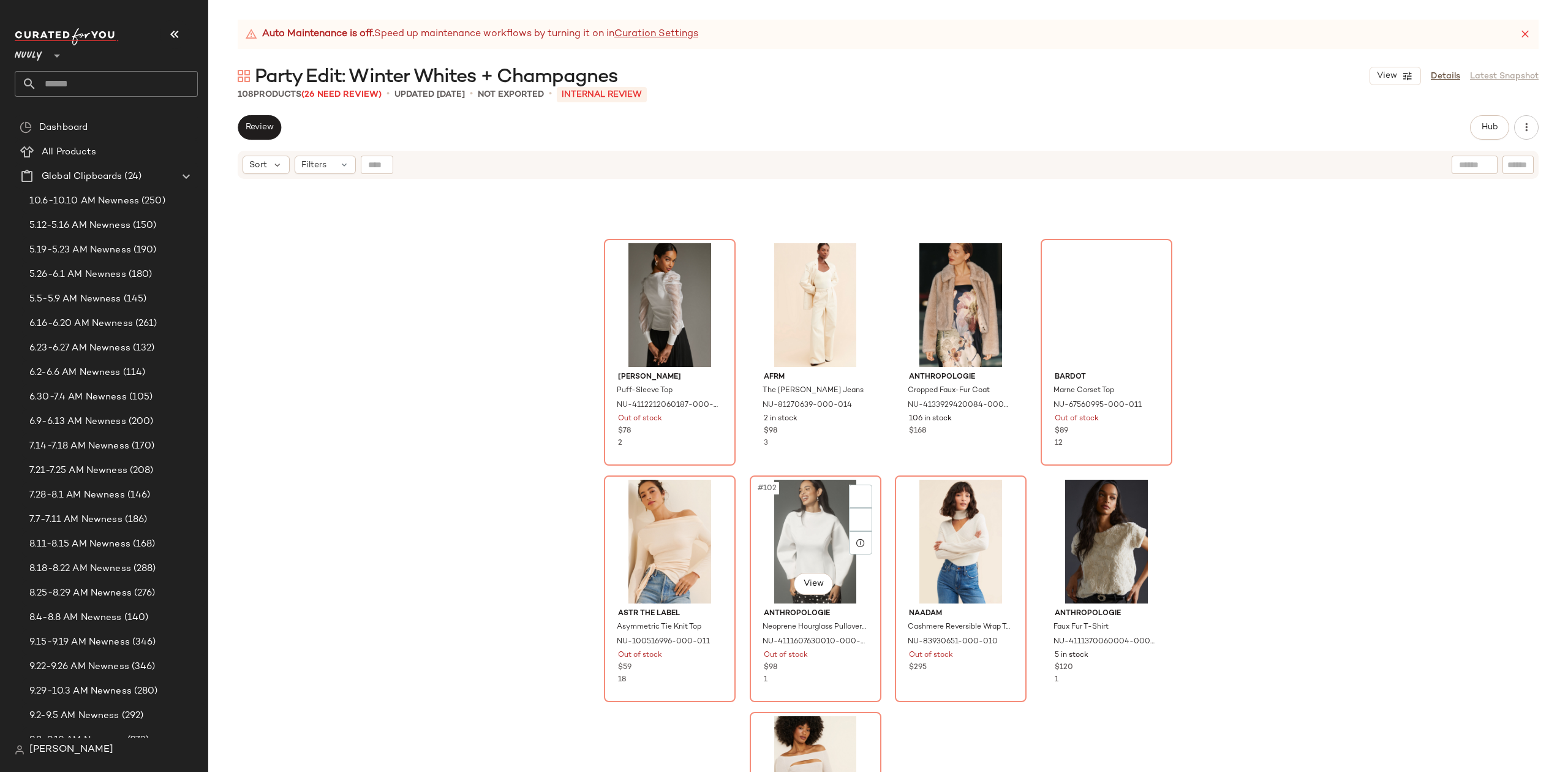
scroll to position [5764, 0]
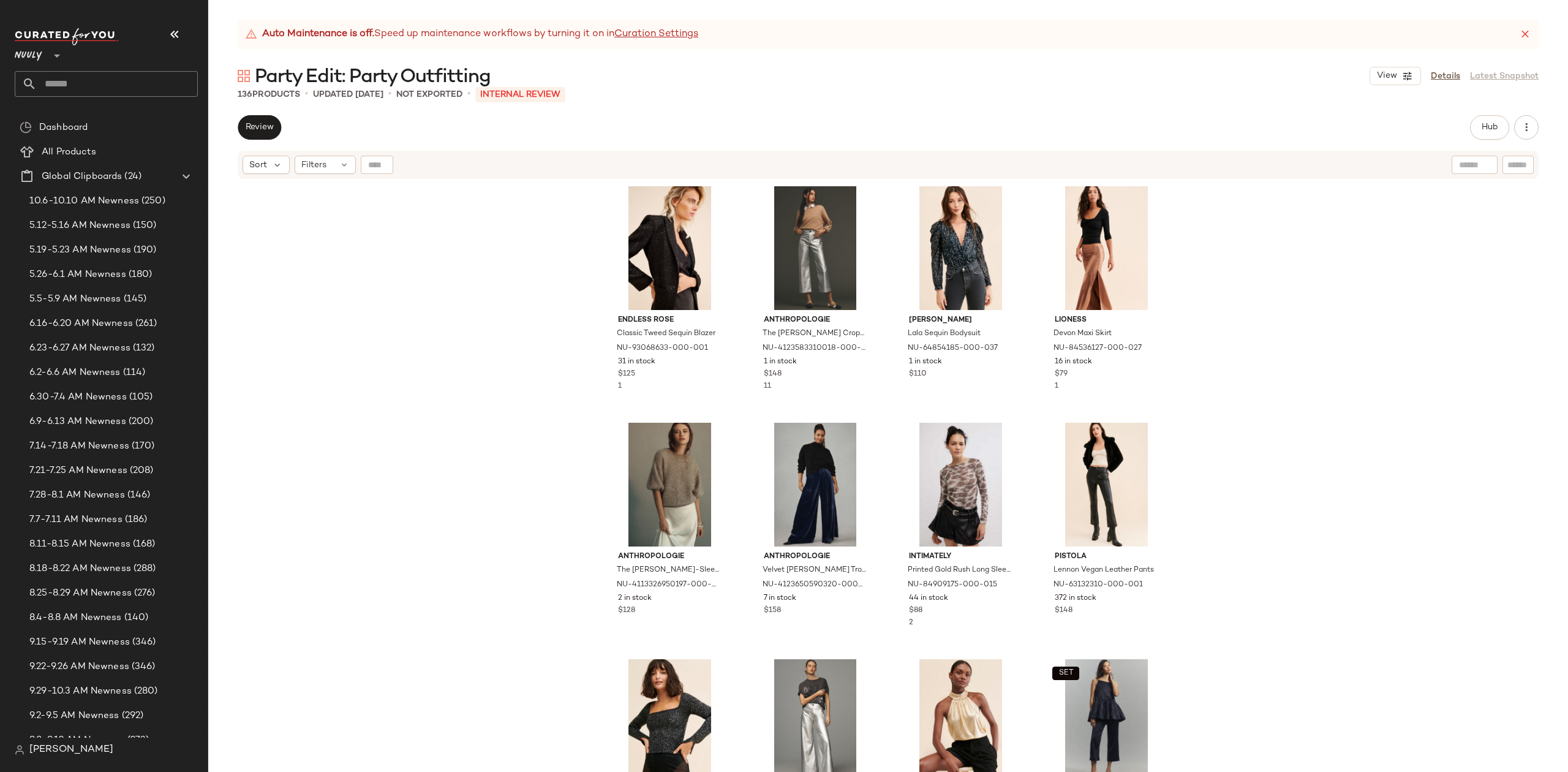
scroll to position [7421, 0]
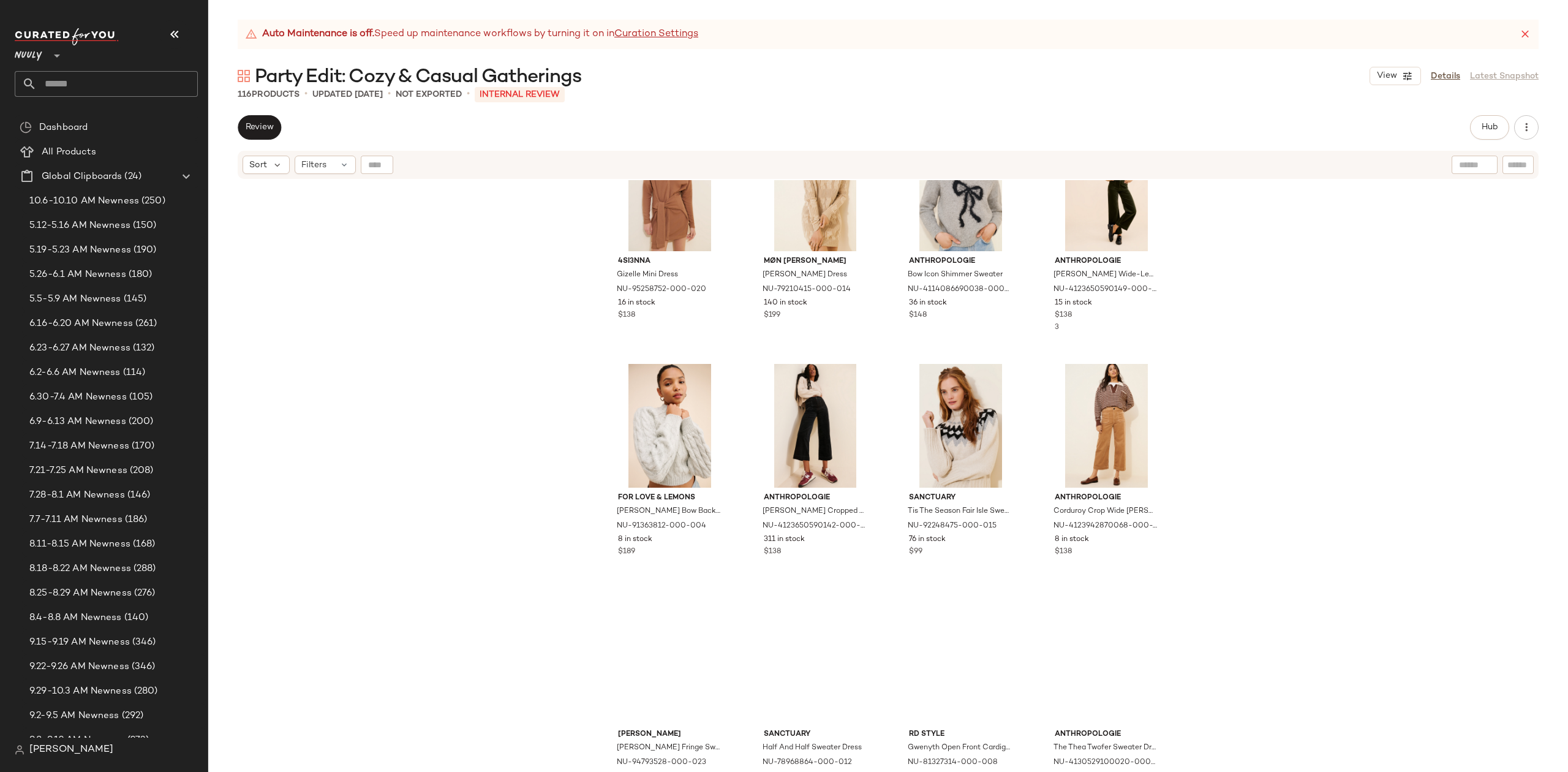
scroll to position [6237, 0]
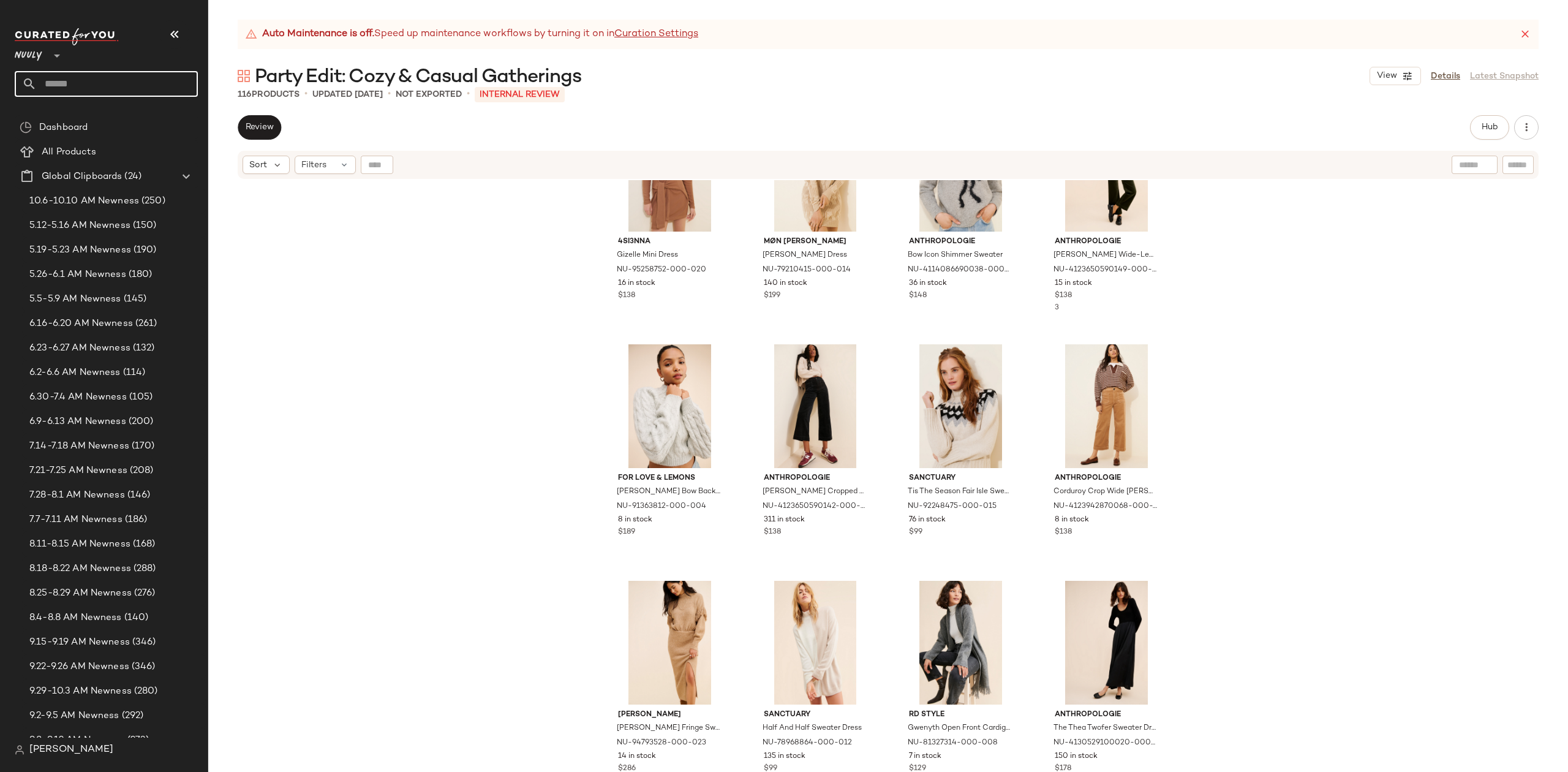
click at [123, 83] on input "text" at bounding box center [117, 84] width 161 height 26
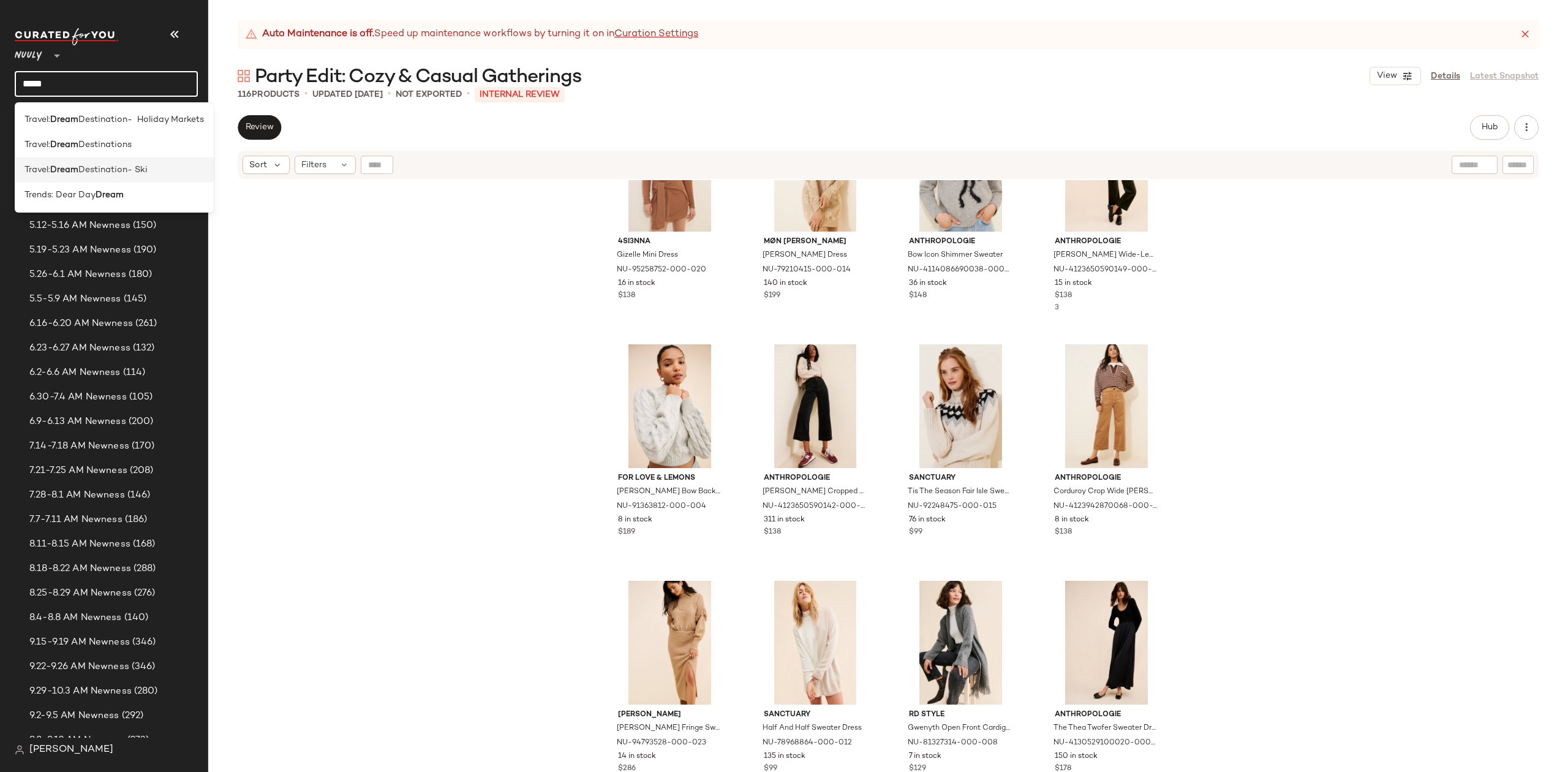
type input "*****"
click at [162, 172] on div "Travel: Dream Destination- Ski" at bounding box center [114, 169] width 180 height 13
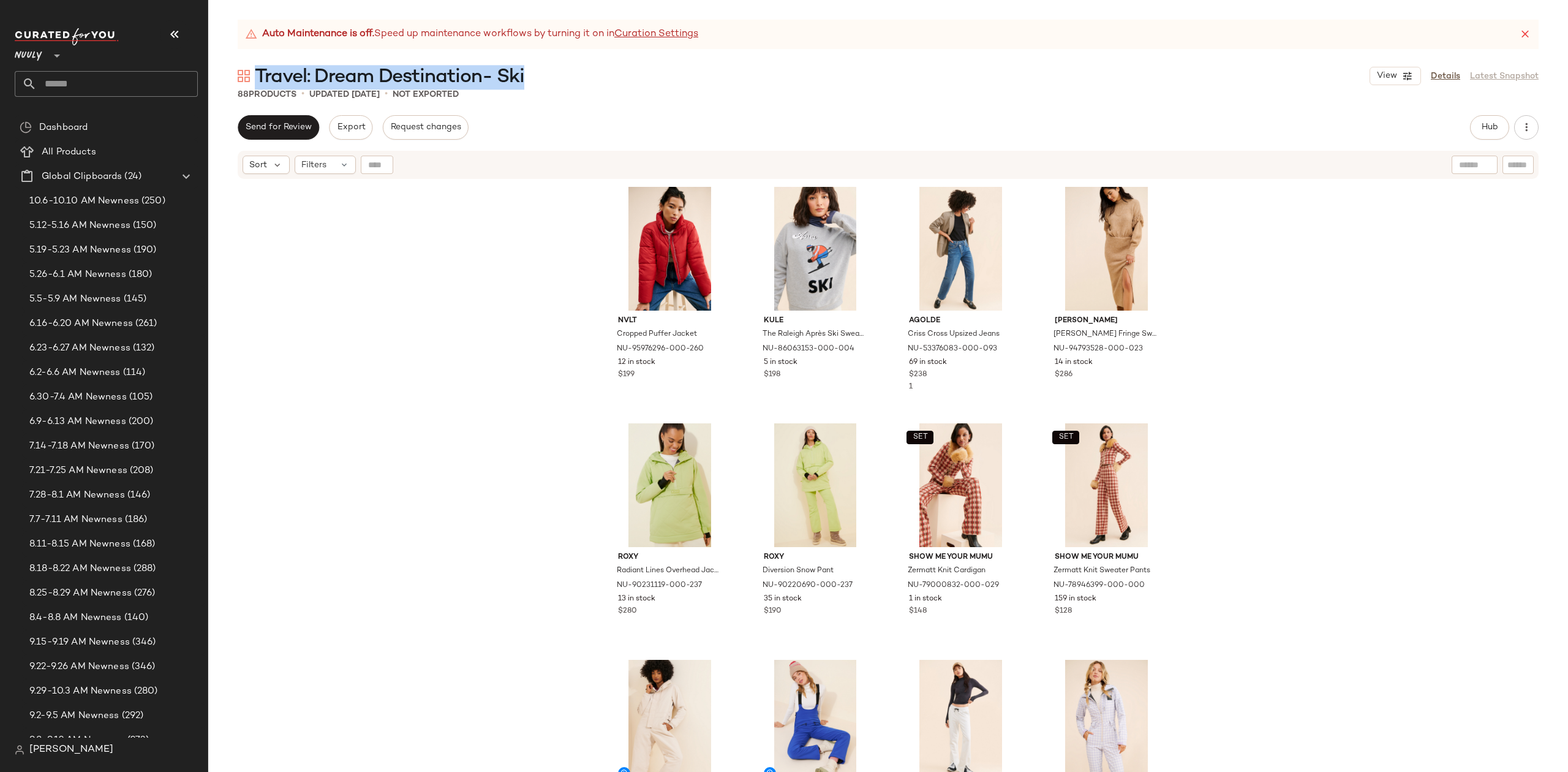
drag, startPoint x: 545, startPoint y: 79, endPoint x: 253, endPoint y: 77, distance: 292.0
click at [253, 77] on div "Travel: Dream Destination- Ski View Details Latest Snapshot" at bounding box center [888, 76] width 1360 height 25
copy span "Travel: Dream Destination- Ski"
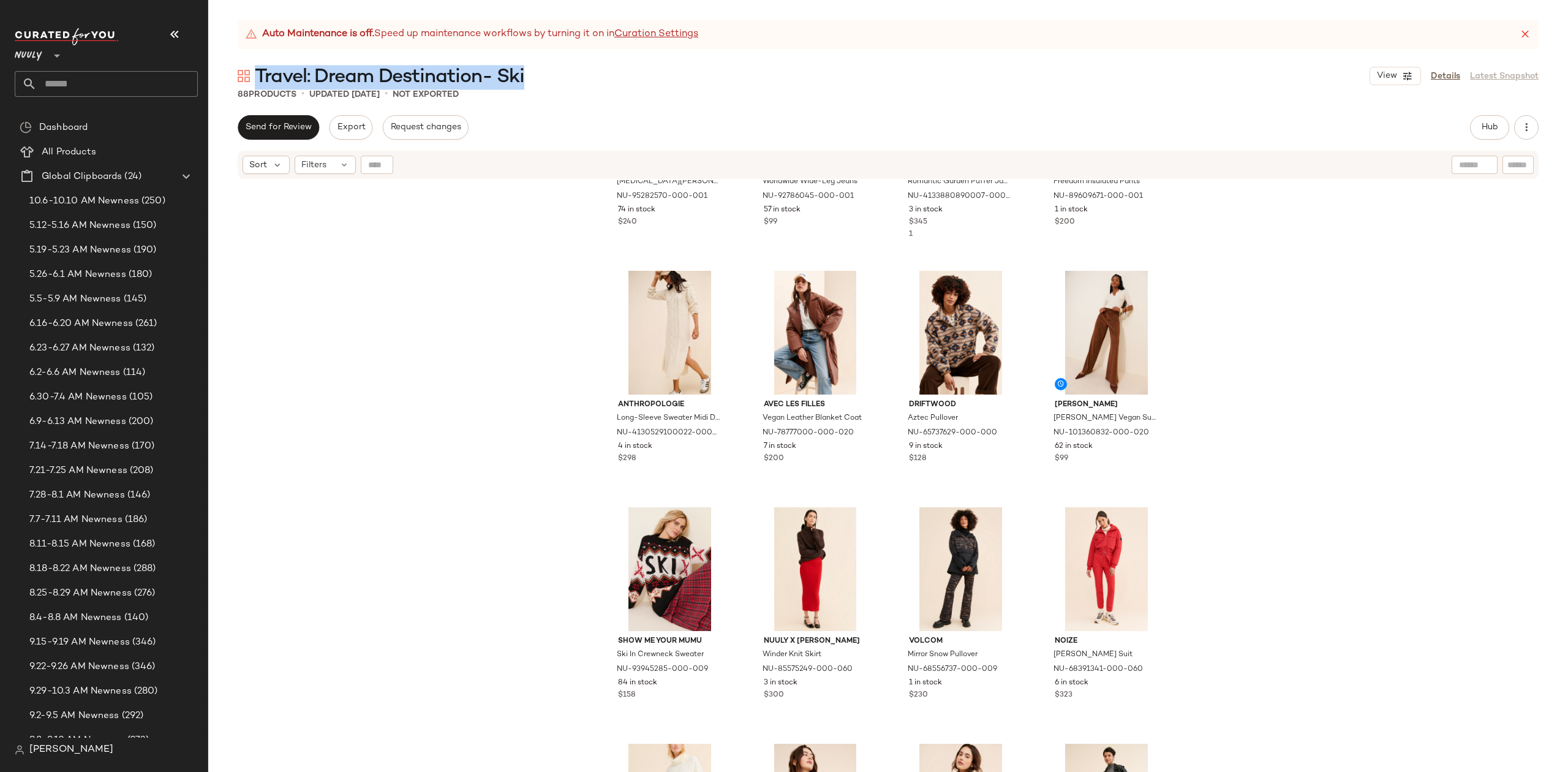
scroll to position [4583, 0]
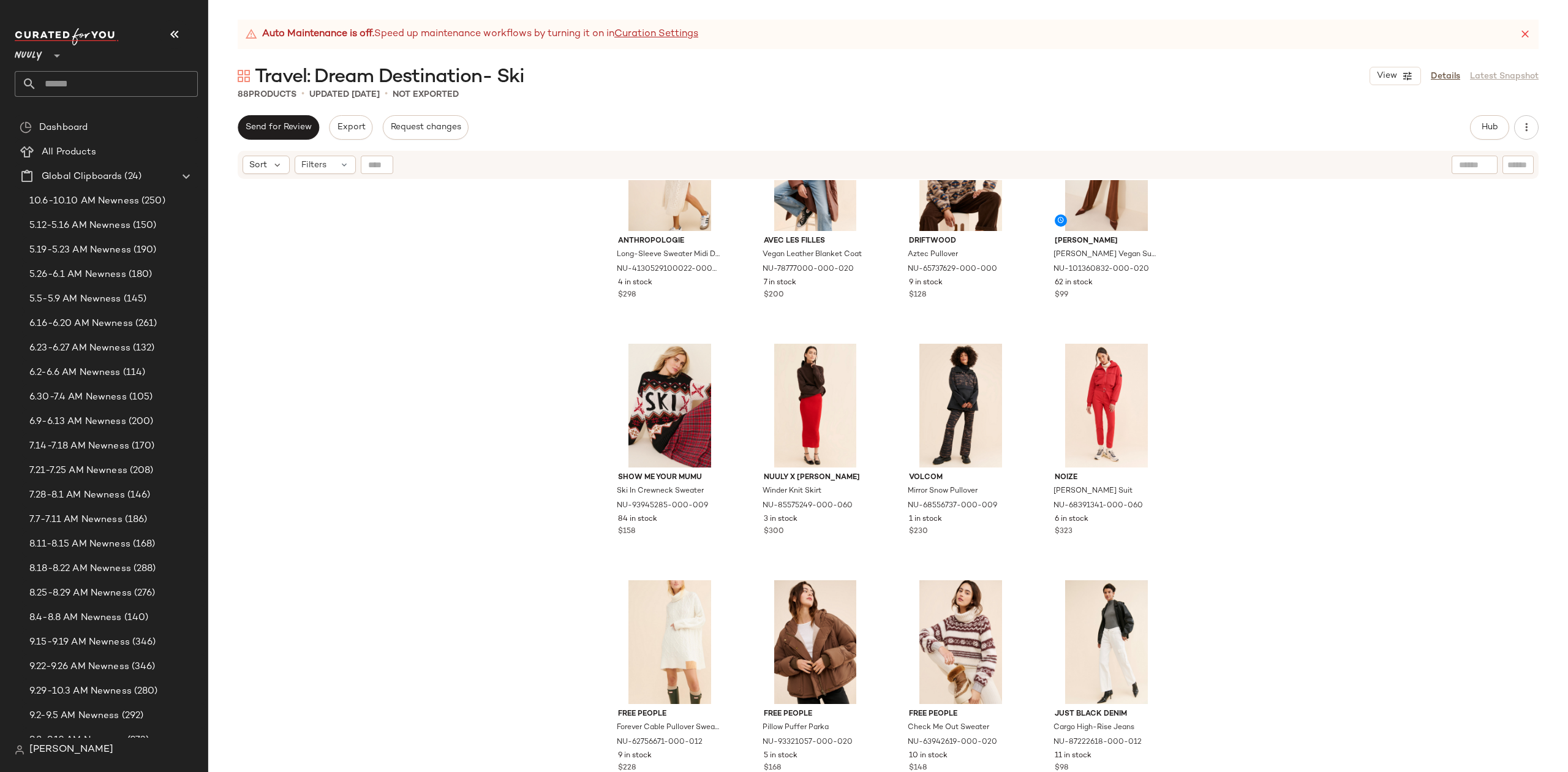
click at [139, 84] on input "text" at bounding box center [117, 84] width 161 height 26
paste input "**********"
click at [190, 79] on input "**********" at bounding box center [106, 84] width 183 height 26
click at [163, 76] on input "**********" at bounding box center [106, 84] width 183 height 26
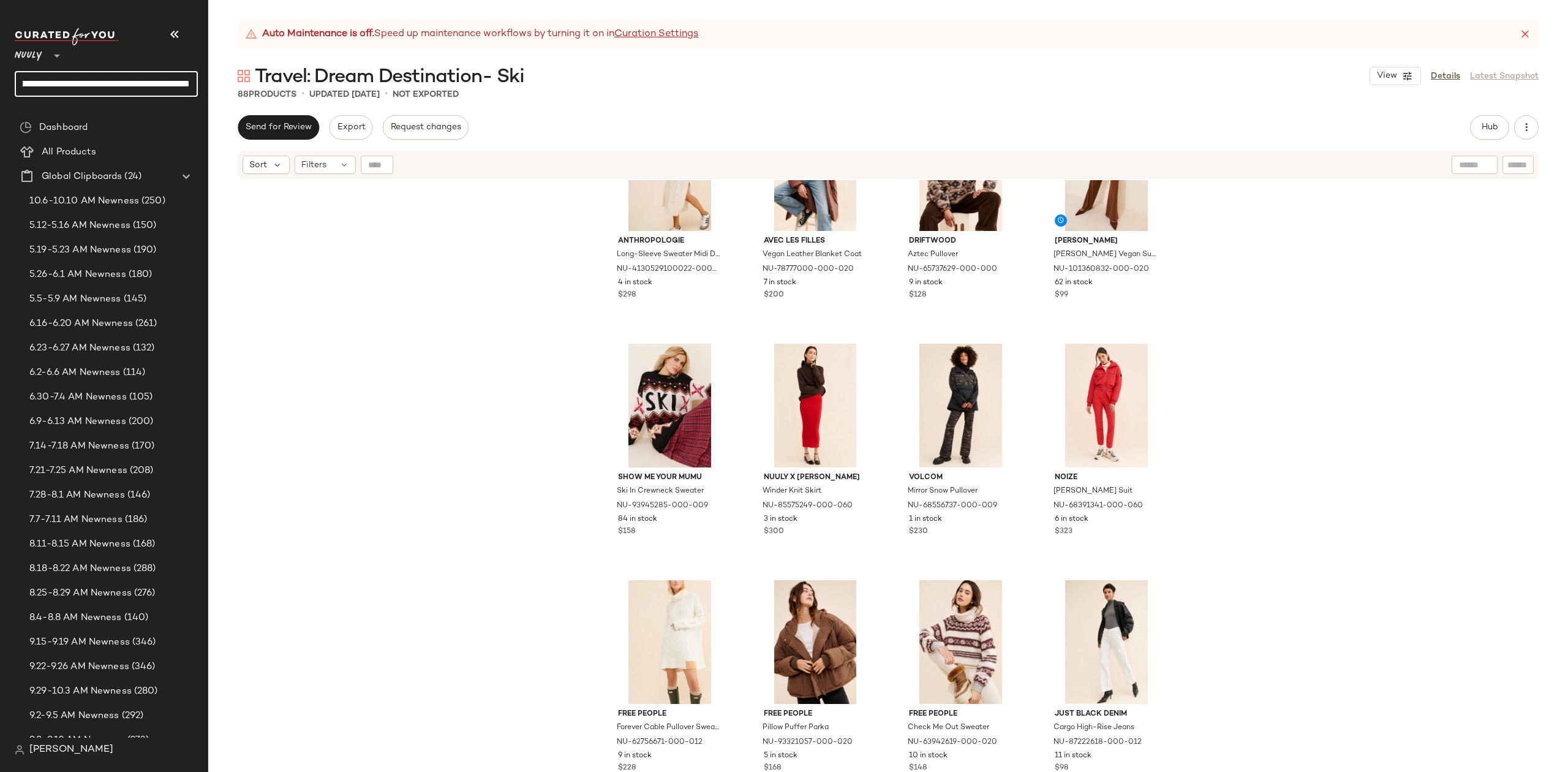
drag, startPoint x: 192, startPoint y: 78, endPoint x: 63, endPoint y: 82, distance: 129.1
click at [63, 82] on input "**********" at bounding box center [106, 84] width 183 height 26
type input "**********"
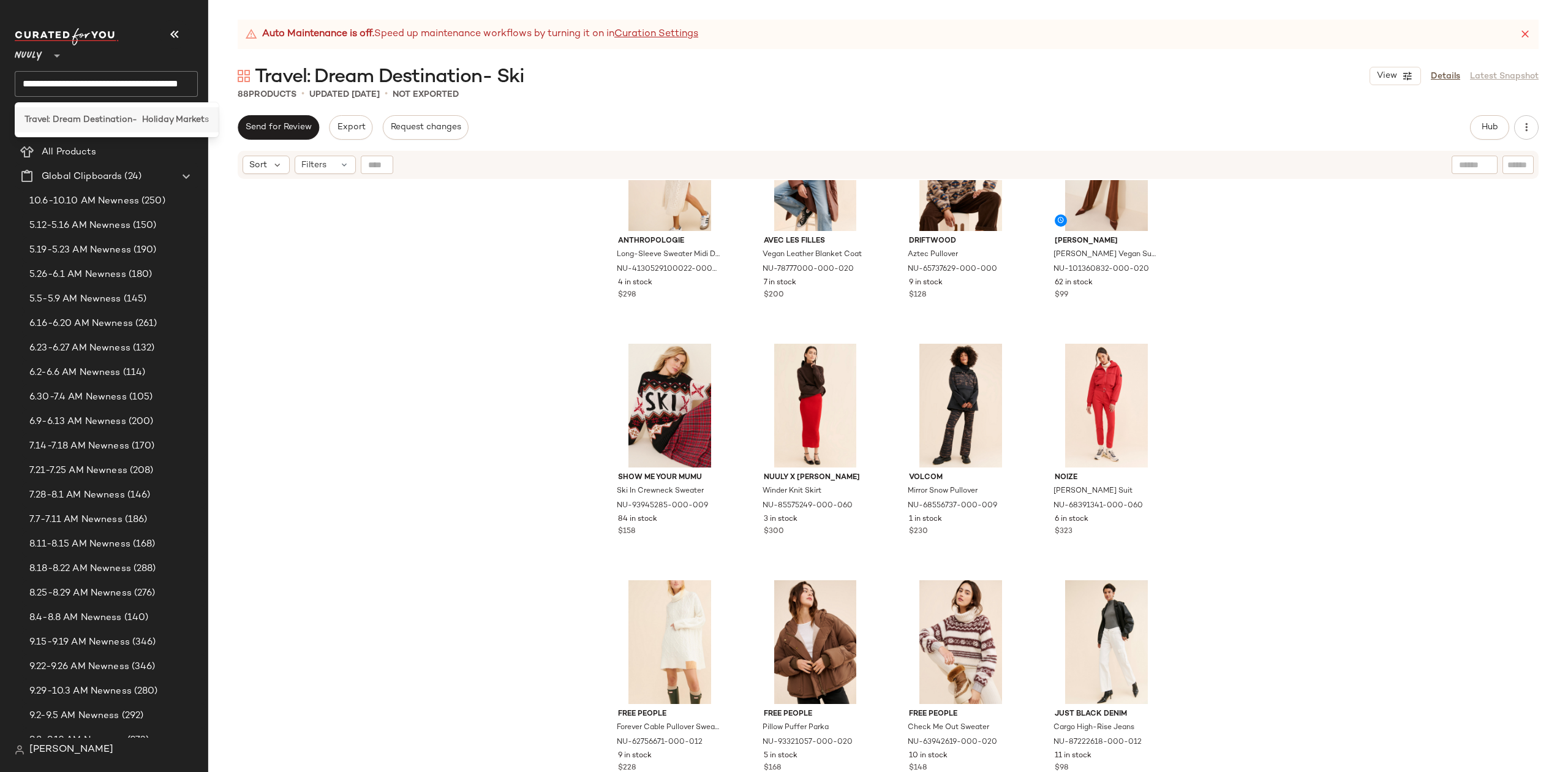
click at [150, 118] on b "Travel: Dream Destination- Holiday Market" at bounding box center [115, 119] width 181 height 13
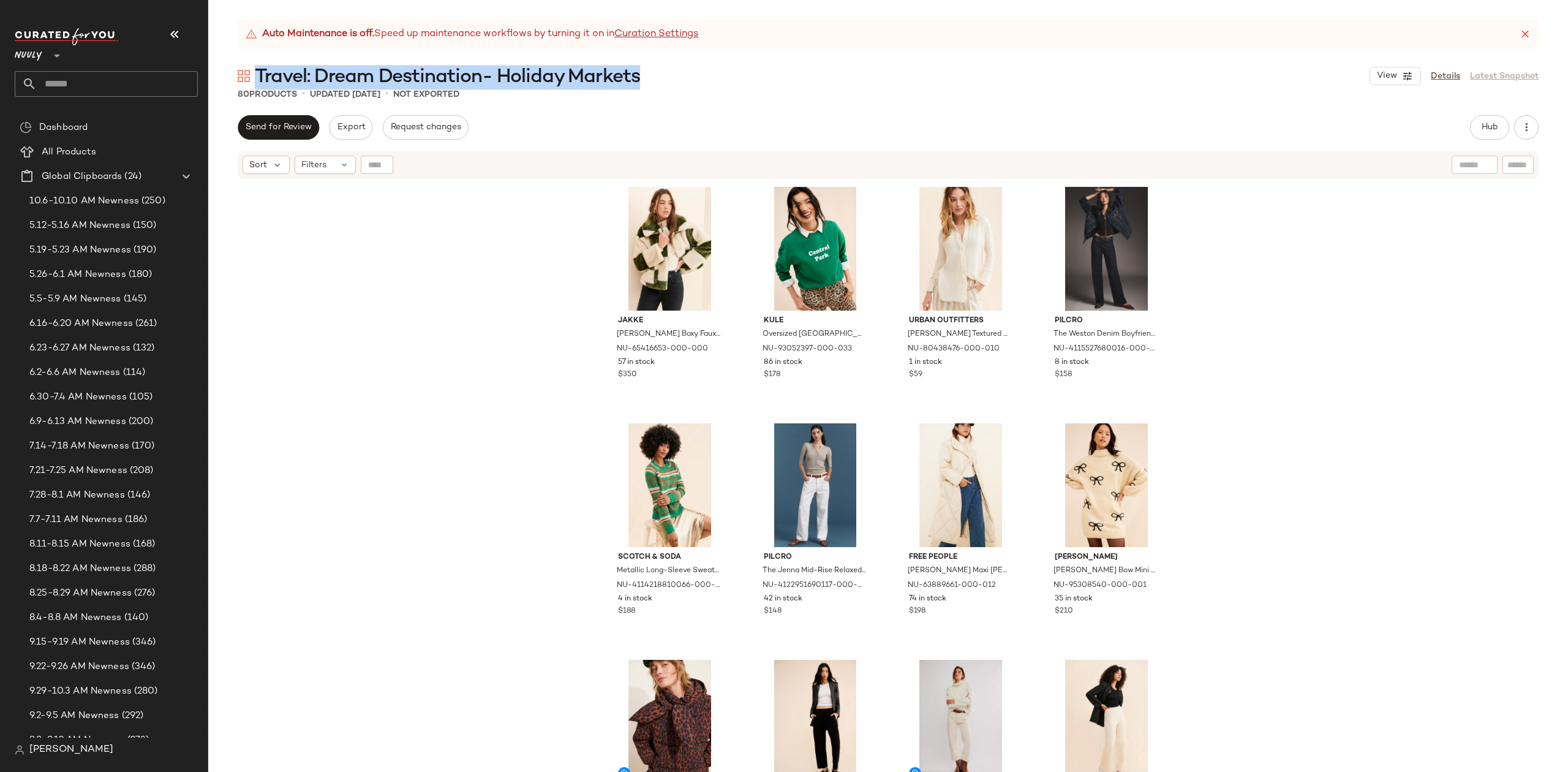
drag, startPoint x: 659, startPoint y: 77, endPoint x: 256, endPoint y: 77, distance: 403.0
click at [256, 77] on div "Travel: Dream Destination- Holiday Markets View Details Latest Snapshot" at bounding box center [888, 76] width 1360 height 25
copy span "Travel: Dream Destination- Holiday Markets"
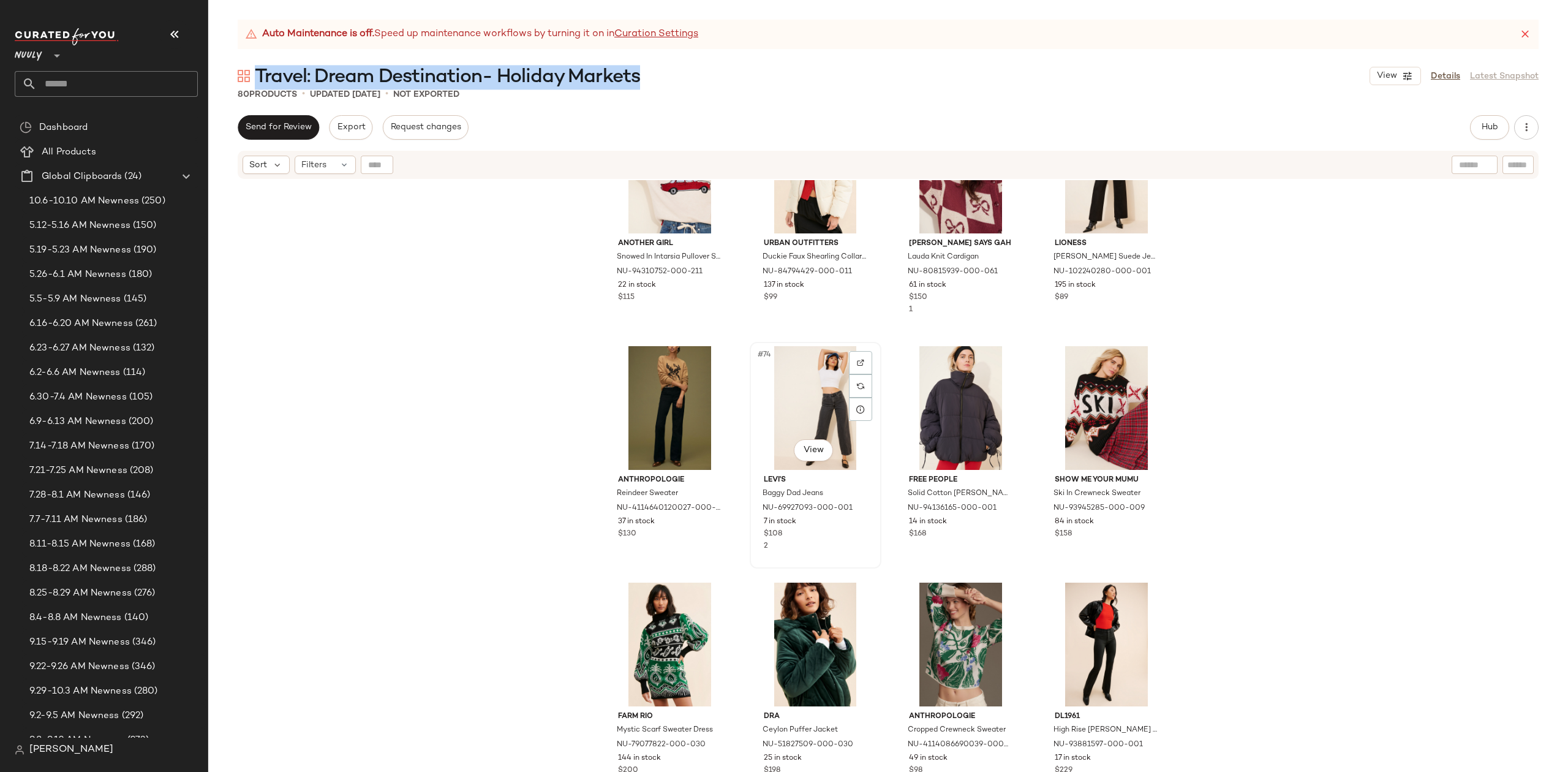
scroll to position [4109, 0]
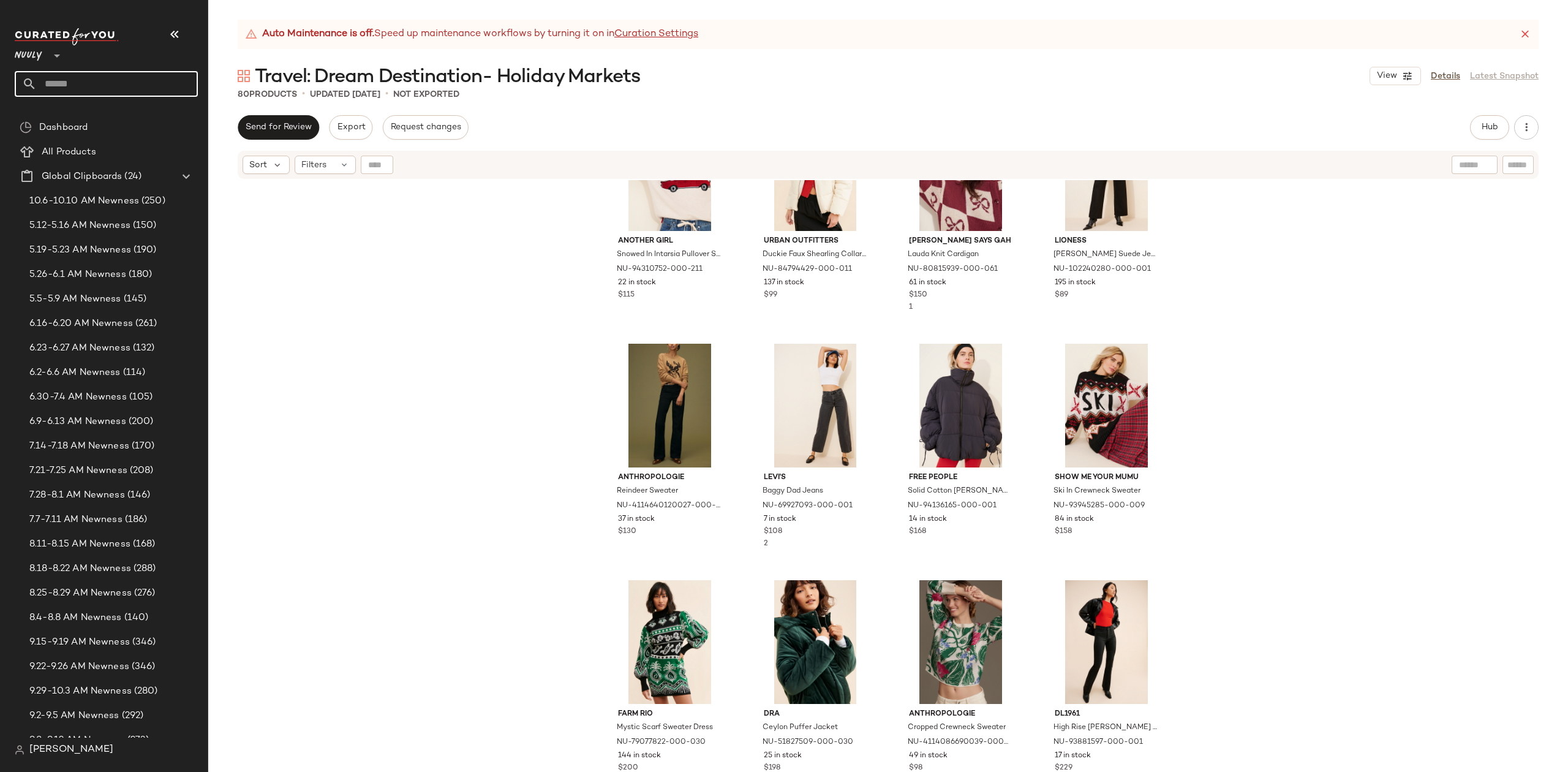
click at [126, 86] on input "text" at bounding box center [117, 84] width 161 height 26
paste input "**********"
type input "**********"
click at [118, 130] on div "Travel: Packing List- Cold Weather" at bounding box center [106, 119] width 183 height 25
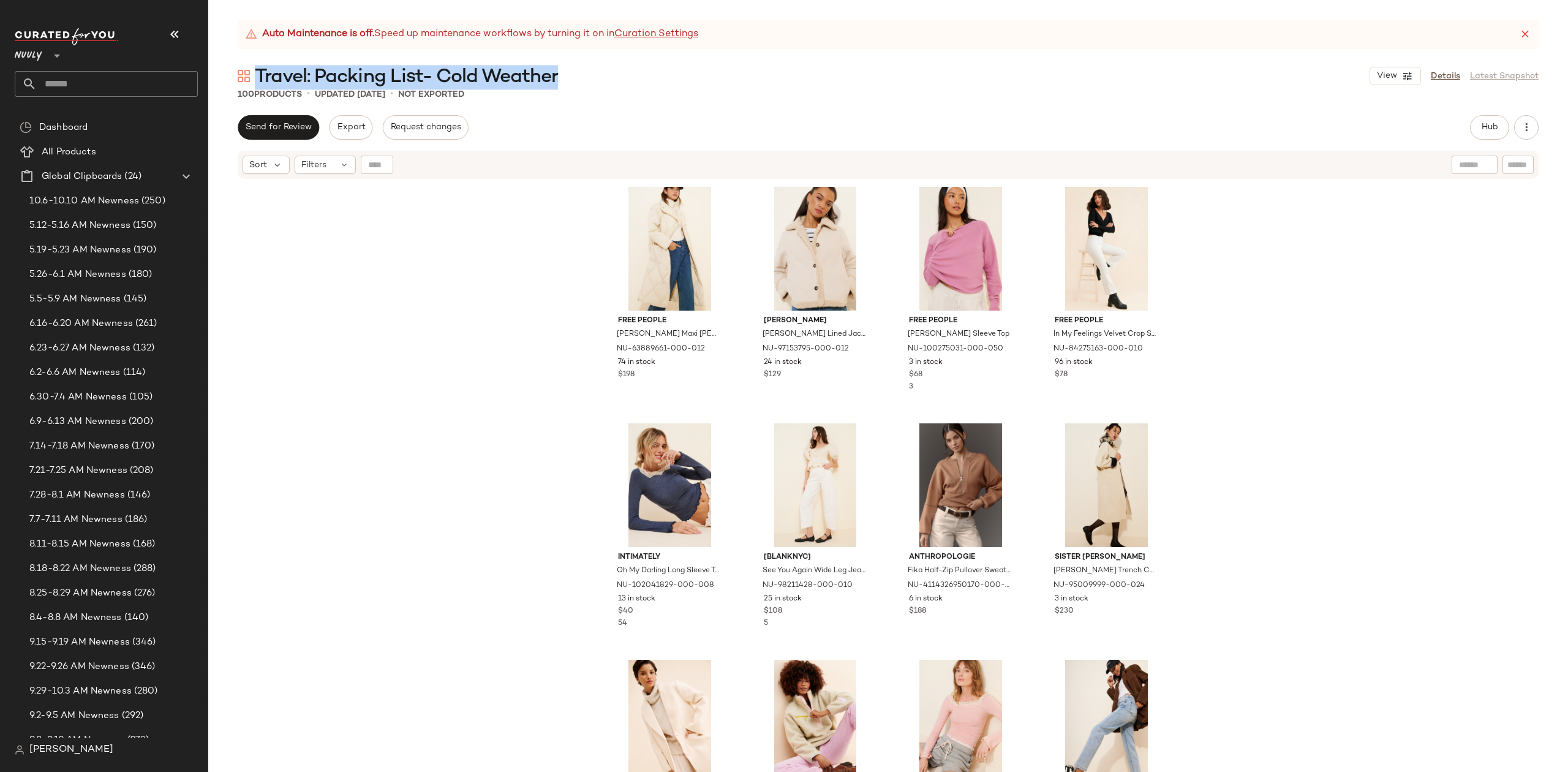
drag, startPoint x: 572, startPoint y: 76, endPoint x: 256, endPoint y: 71, distance: 316.0
click at [256, 71] on div "Travel: Packing List- Cold Weather View Details Latest Snapshot" at bounding box center [888, 76] width 1360 height 25
copy span "Travel: Packing List- Cold Weather"
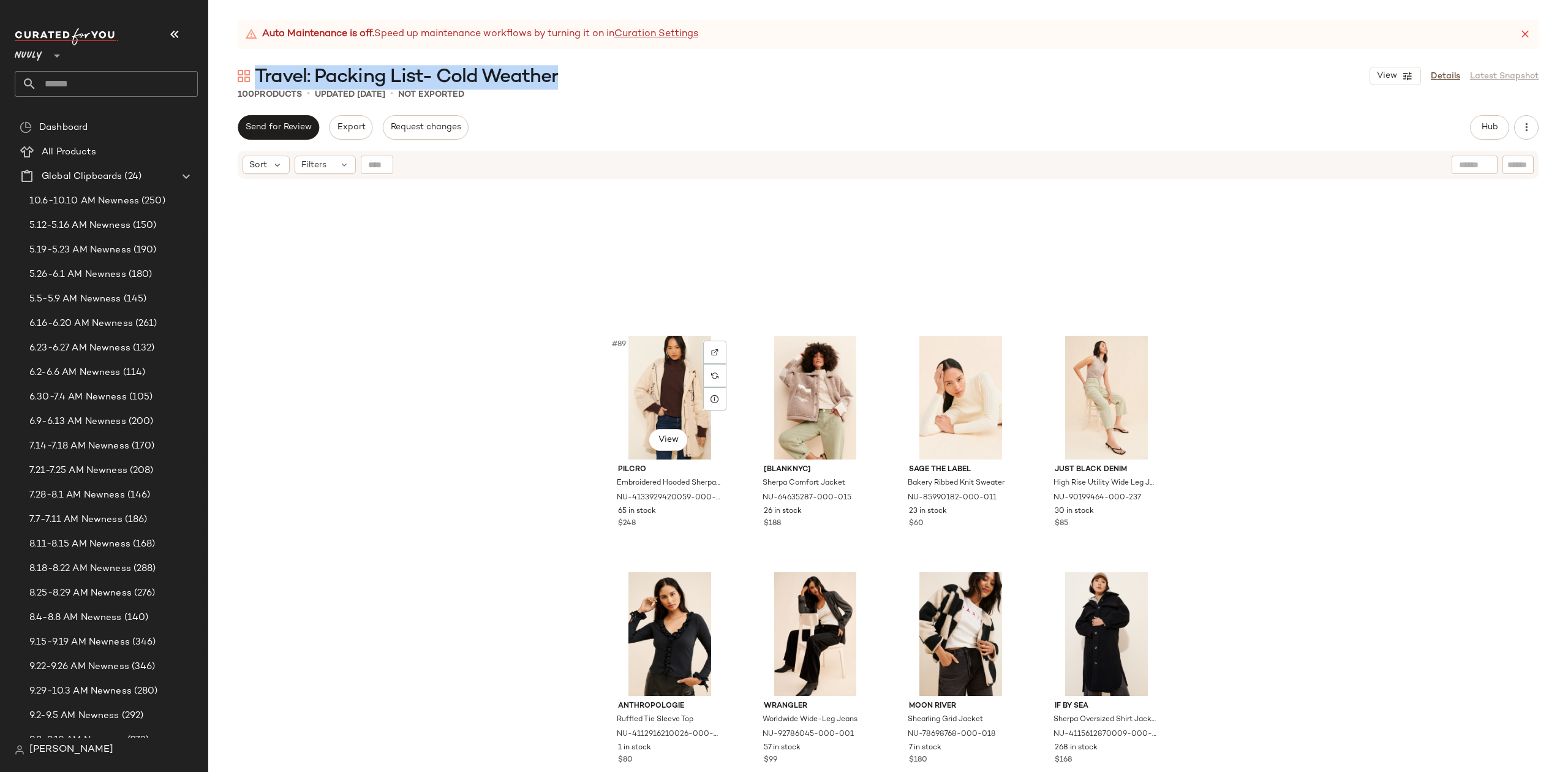
scroll to position [5291, 0]
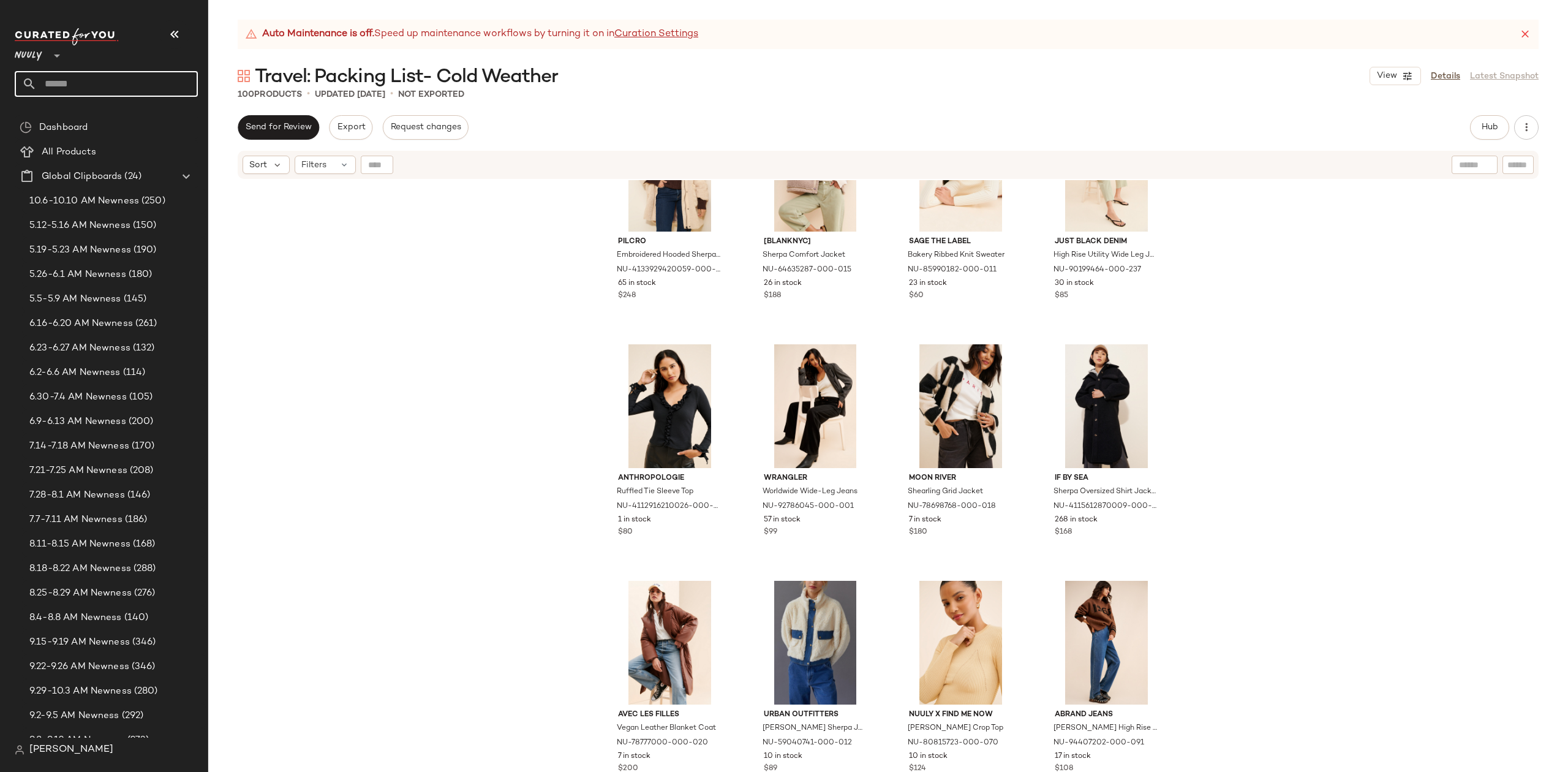
click at [148, 83] on input "text" at bounding box center [117, 84] width 161 height 26
paste input "**********"
type input "**********"
click at [132, 120] on b "Travel: Packing List- Nights Out" at bounding box center [91, 119] width 132 height 13
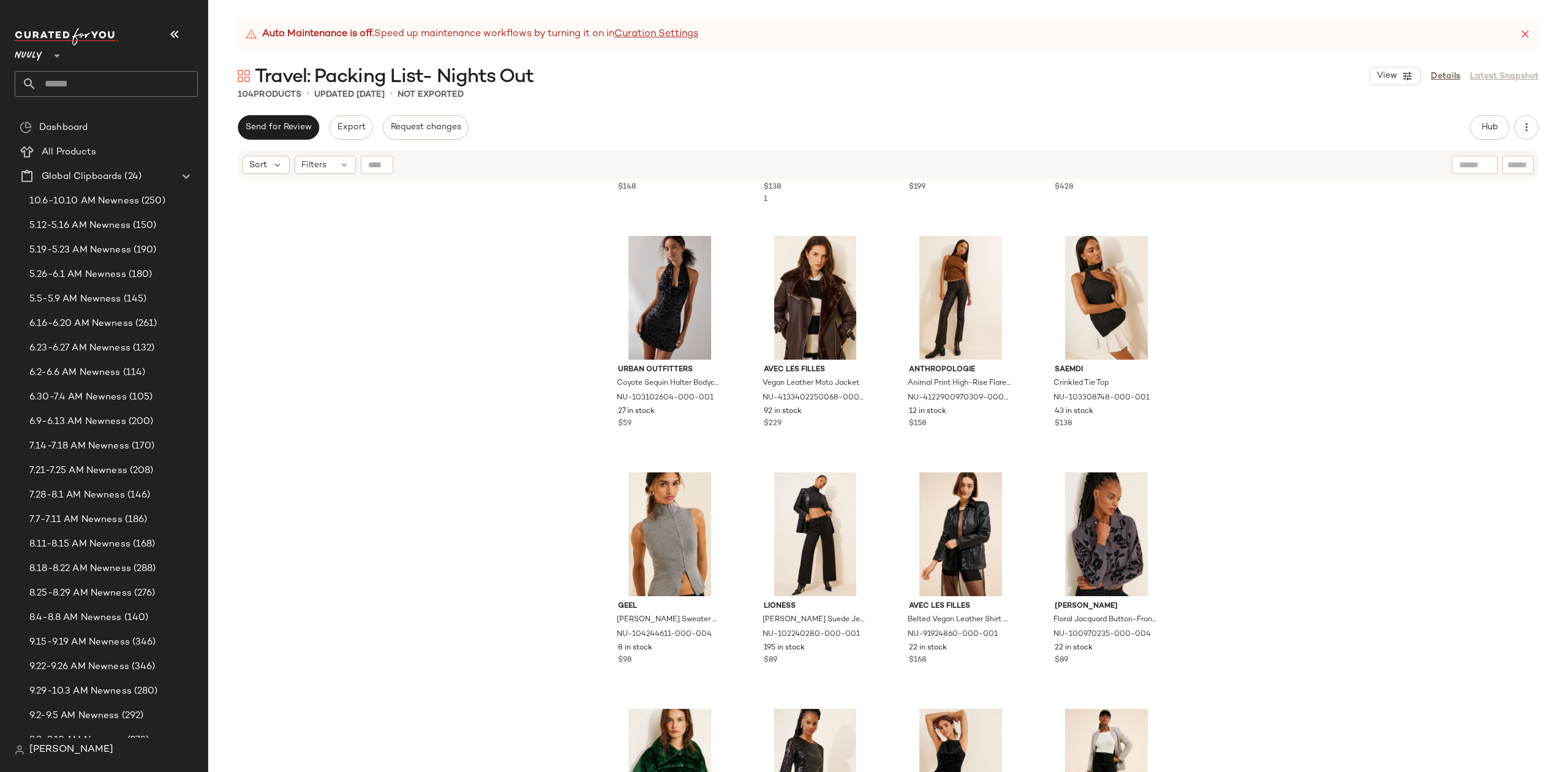
scroll to position [3814, 0]
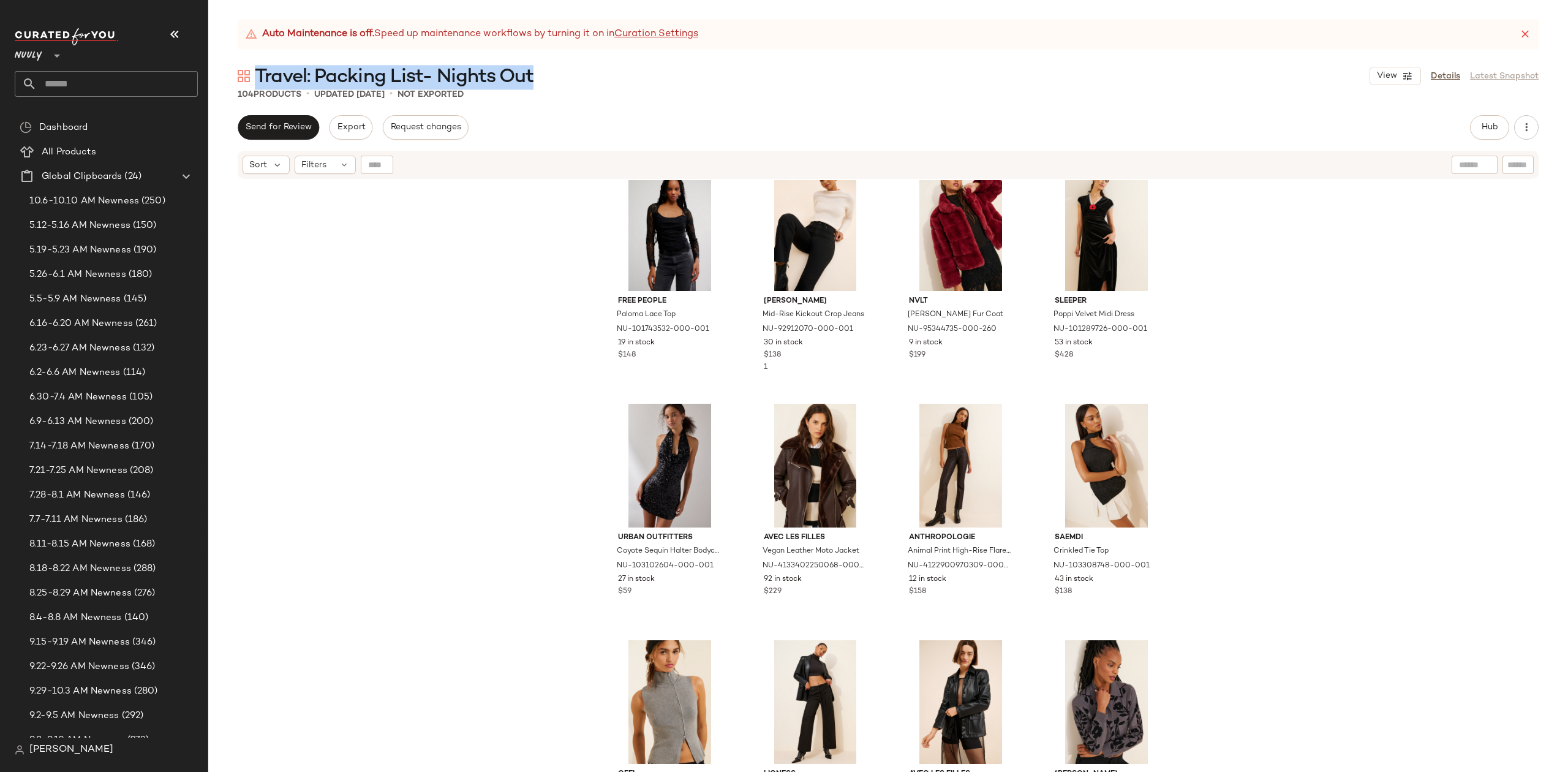
drag, startPoint x: 549, startPoint y: 77, endPoint x: 256, endPoint y: 75, distance: 293.0
click at [256, 75] on div "Travel: Packing List- Nights Out View Details Latest Snapshot" at bounding box center [888, 76] width 1360 height 25
copy span "Travel: Packing List- Nights Out"
click at [111, 87] on input "text" at bounding box center [117, 84] width 161 height 26
paste input "**********"
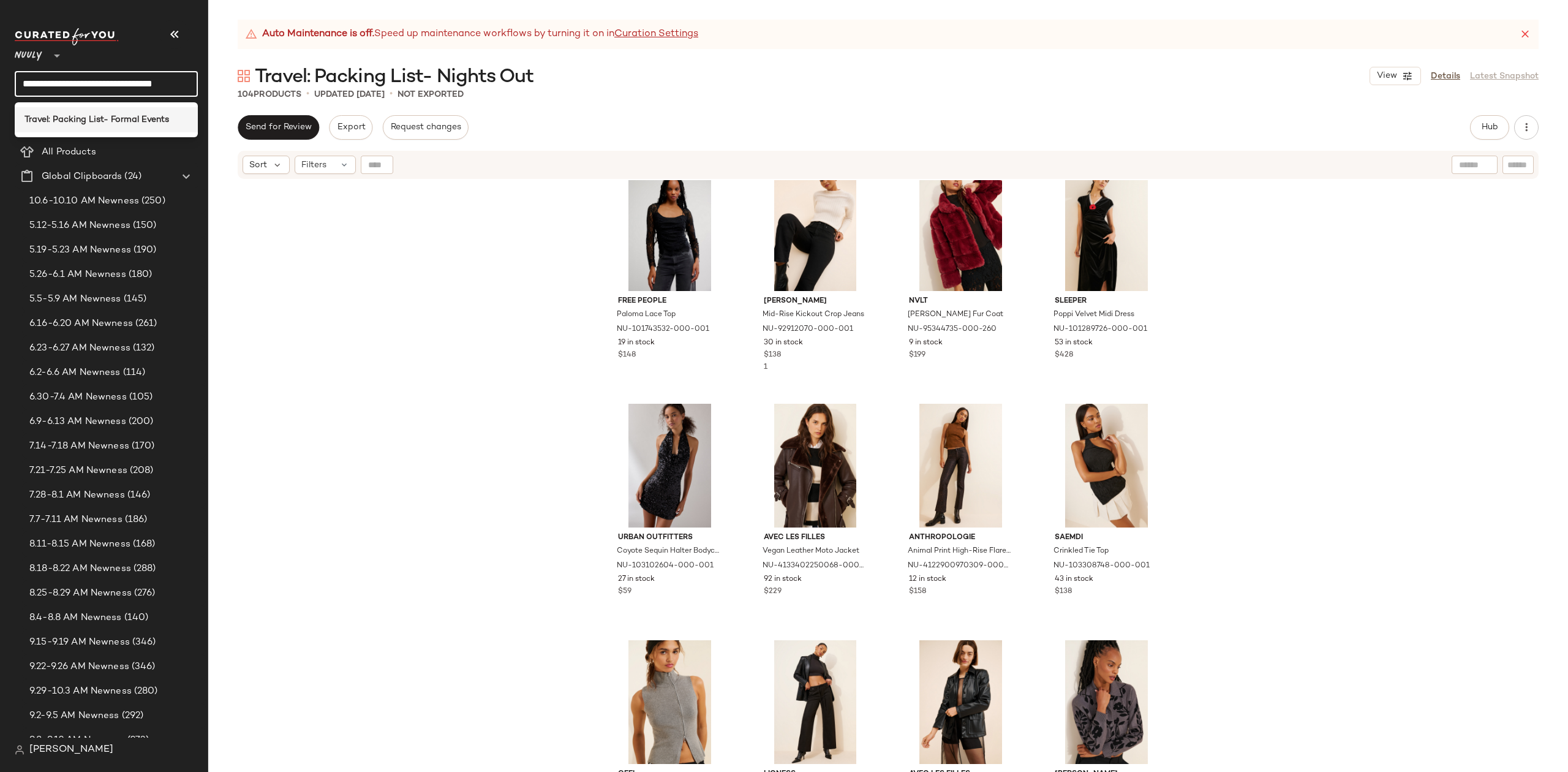
type input "**********"
click at [120, 123] on b "Travel: Packing List- Formal Events" at bounding box center [97, 119] width 144 height 13
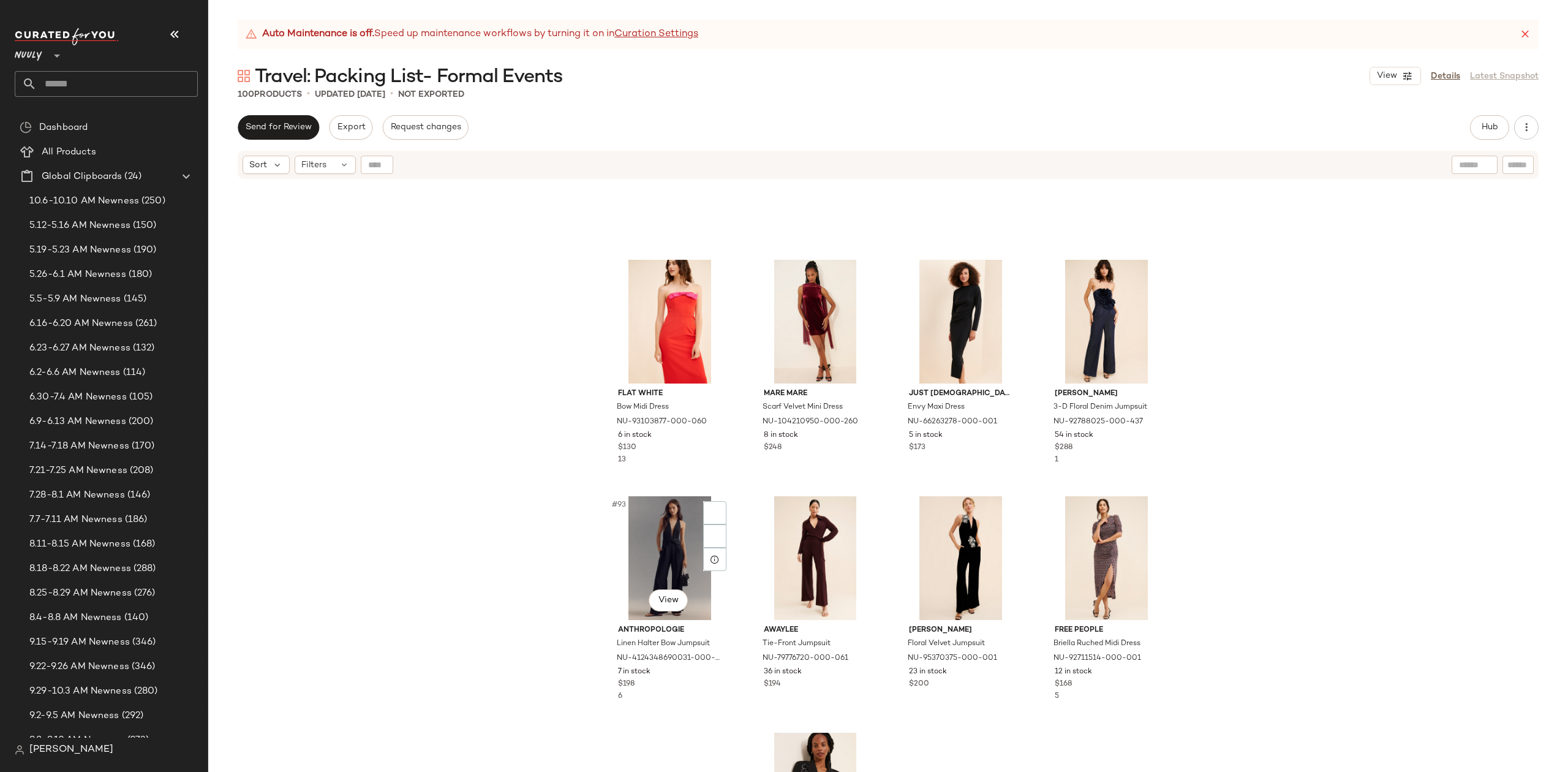
scroll to position [5291, 0]
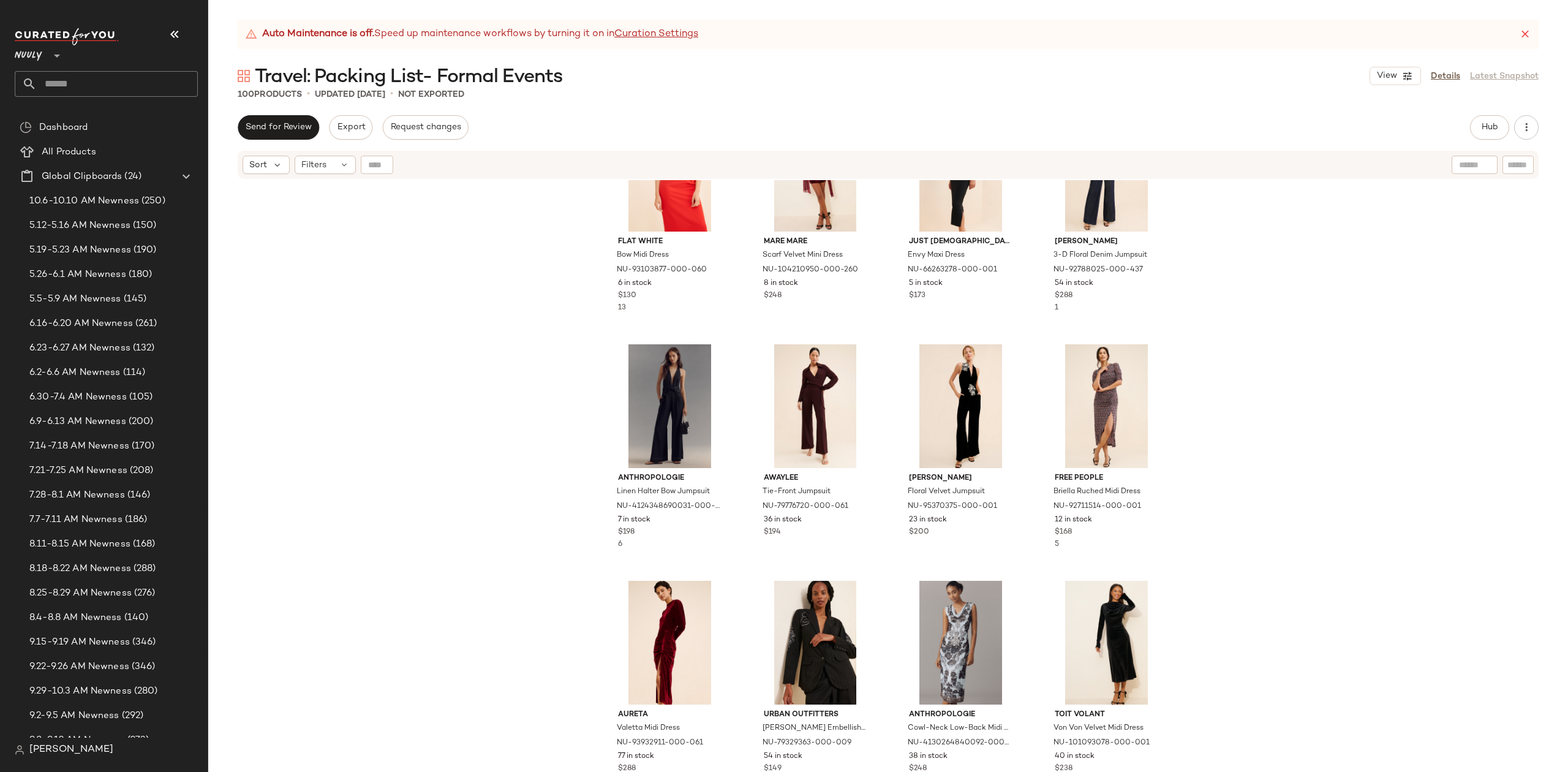
click at [410, 293] on div "Flat White Bow Midi Dress NU-93103877-000-060 6 in stock $130 13 Mare Mare Scar…" at bounding box center [888, 492] width 1360 height 622
drag, startPoint x: 597, startPoint y: 83, endPoint x: 256, endPoint y: 79, distance: 341.0
click at [256, 79] on div "Travel: Packing List- Formal Events View Details Latest Snapshot" at bounding box center [888, 76] width 1360 height 25
copy span "Travel: Packing List- Formal Events"
click at [119, 84] on input "text" at bounding box center [117, 84] width 161 height 26
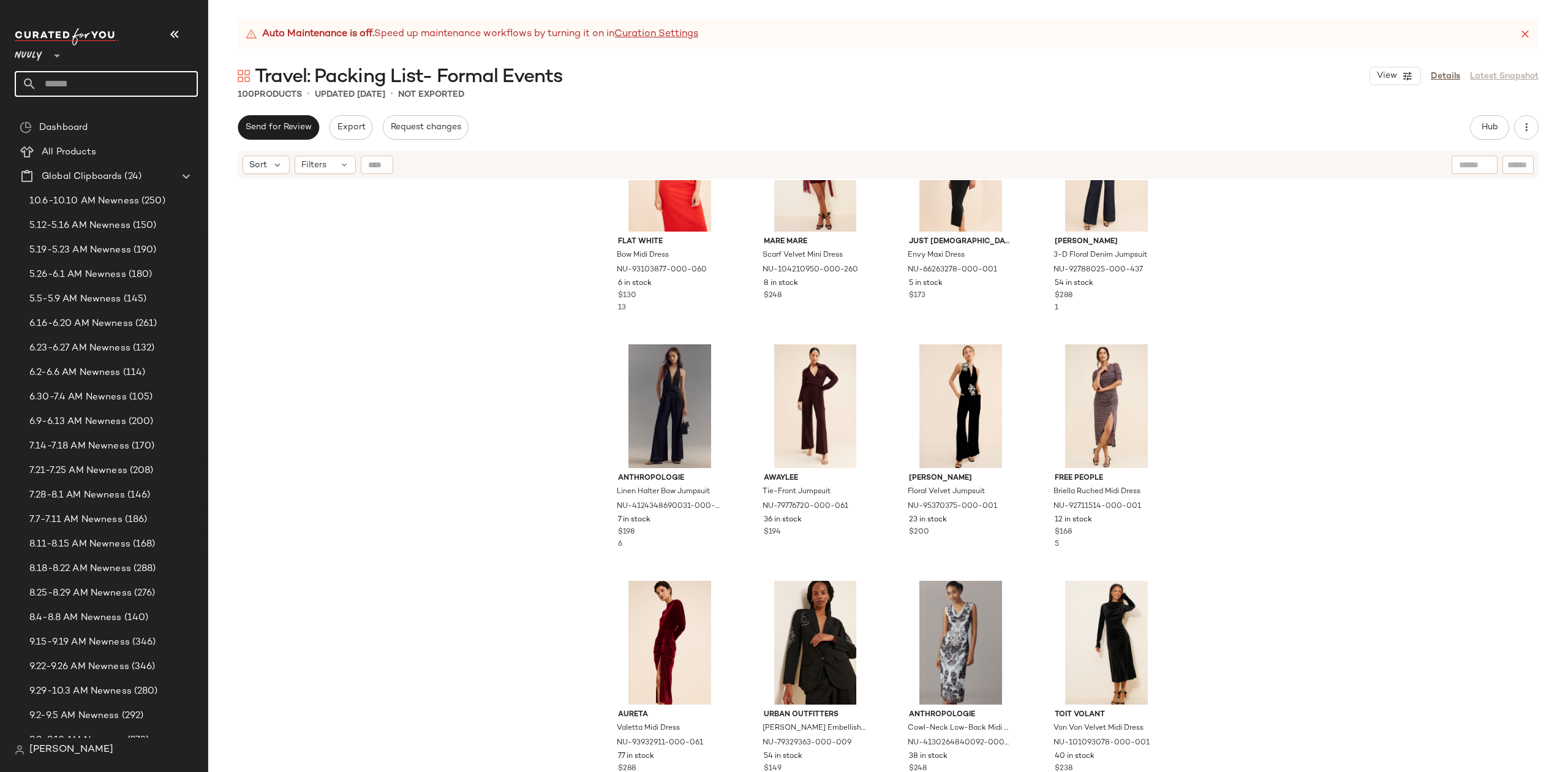
paste input "**********"
drag, startPoint x: 187, startPoint y: 82, endPoint x: 118, endPoint y: 83, distance: 69.0
click at [118, 83] on input "**********" at bounding box center [106, 84] width 183 height 26
type input "**********"
click at [101, 124] on b "Travel Type- Active" at bounding box center [64, 119] width 80 height 13
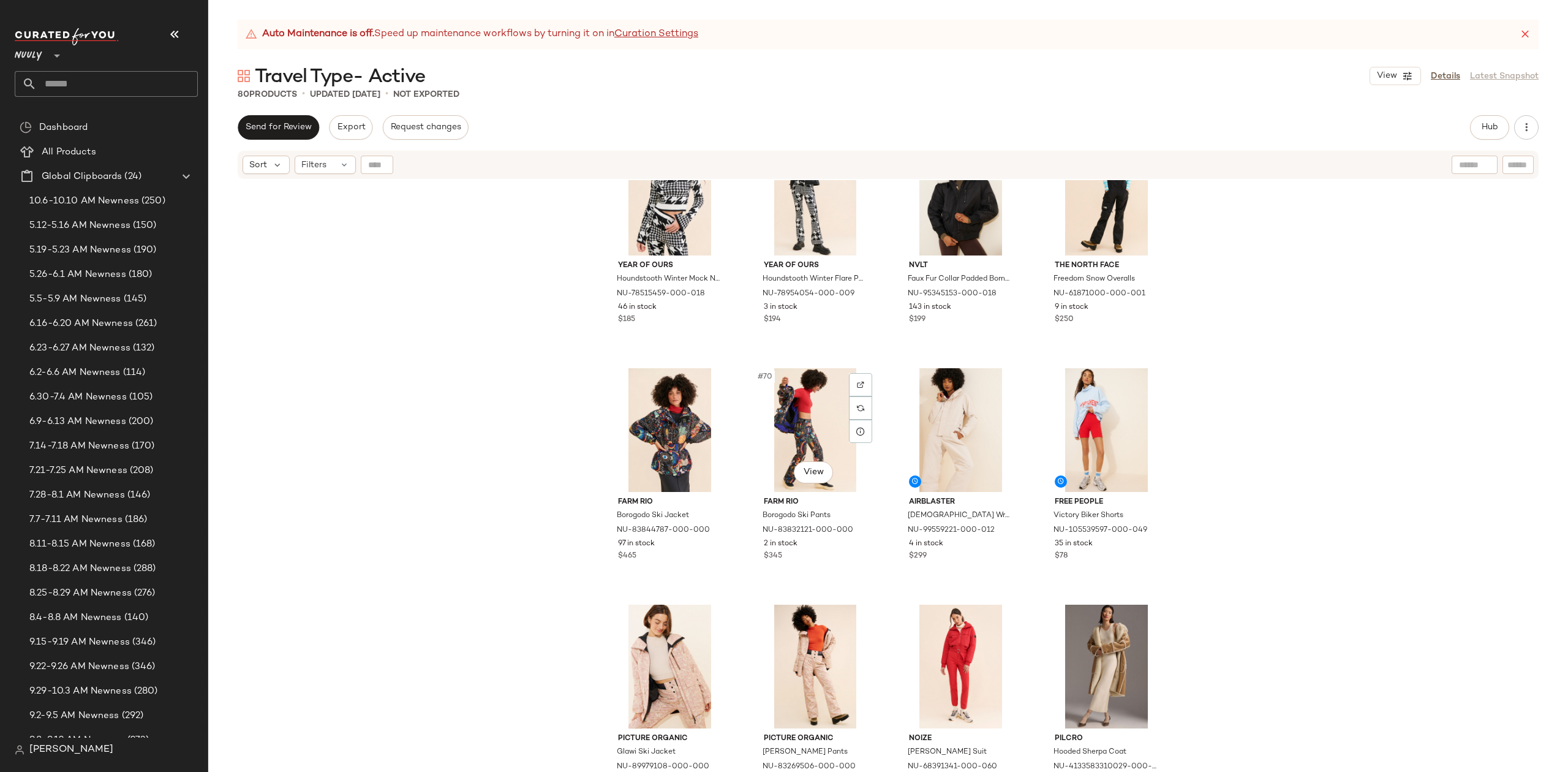
scroll to position [4109, 0]
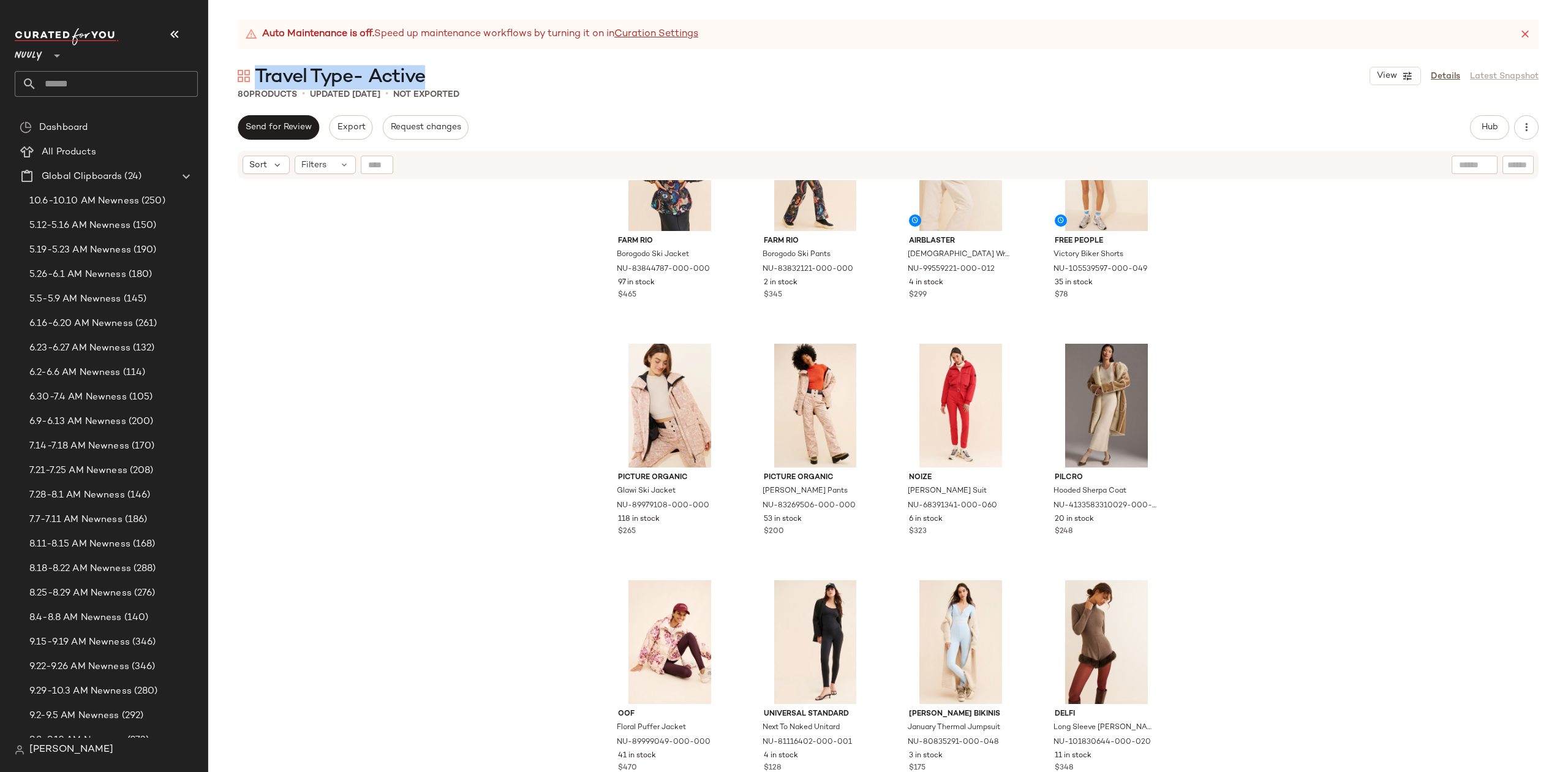
drag, startPoint x: 455, startPoint y: 86, endPoint x: 258, endPoint y: 79, distance: 197.1
click at [258, 79] on div "Travel Type- Active View Details Latest Snapshot" at bounding box center [888, 76] width 1360 height 25
copy span "Travel Type- Active"
click at [113, 83] on input "text" at bounding box center [117, 84] width 161 height 26
paste input "**********"
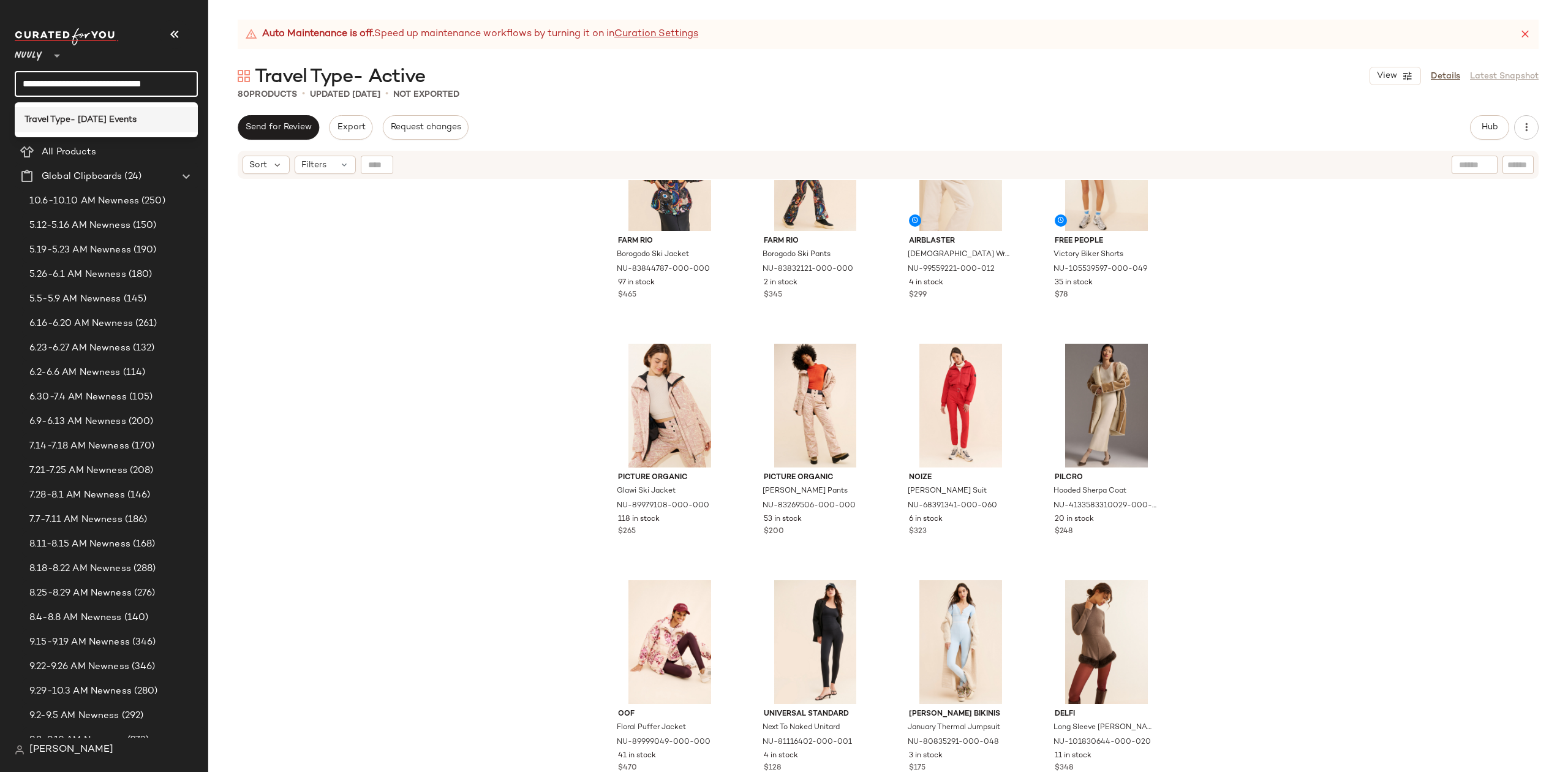
type input "**********"
click at [118, 116] on b "Travel Type- Thanksgiving Events" at bounding box center [81, 119] width 112 height 13
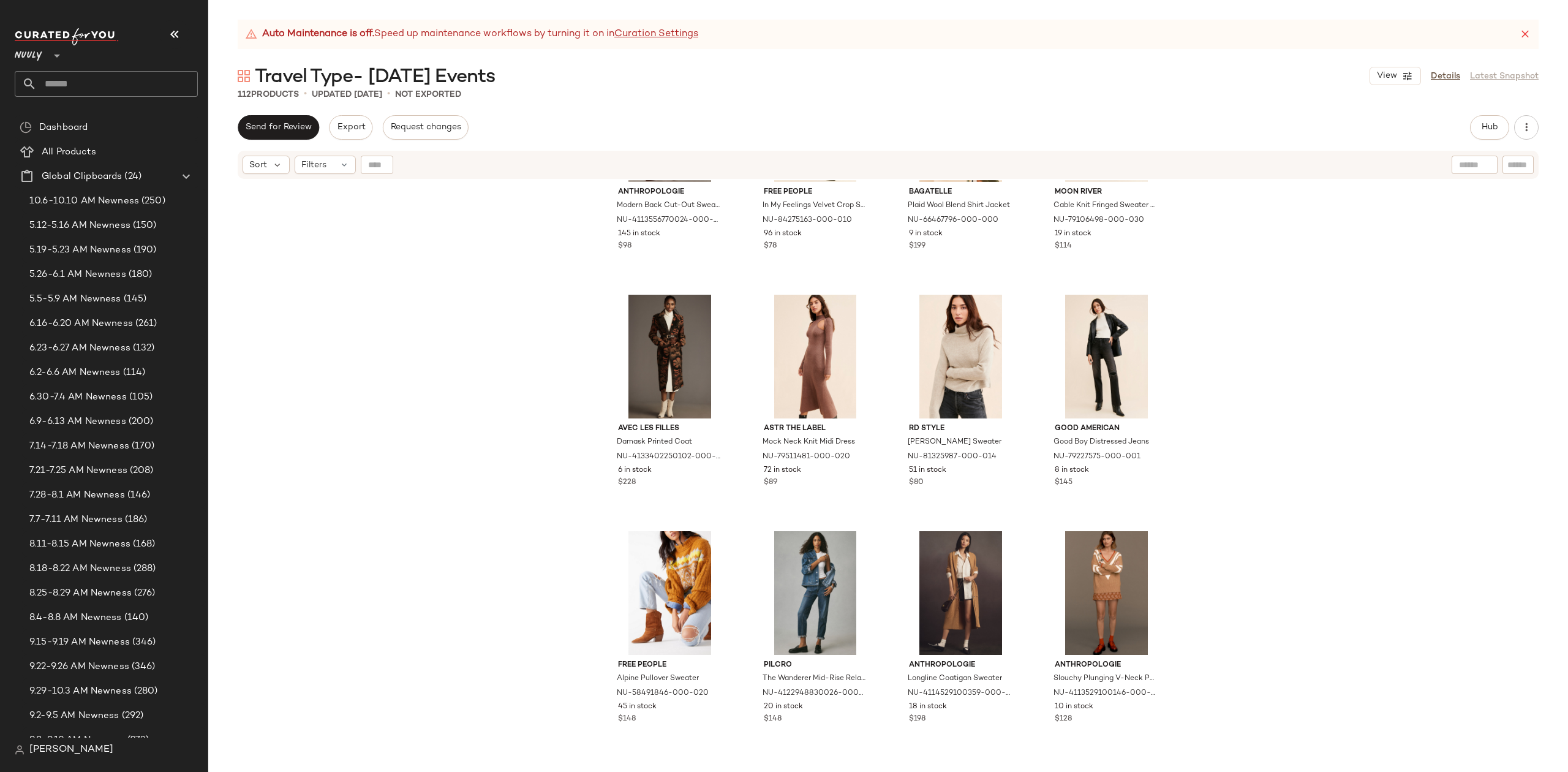
scroll to position [6001, 0]
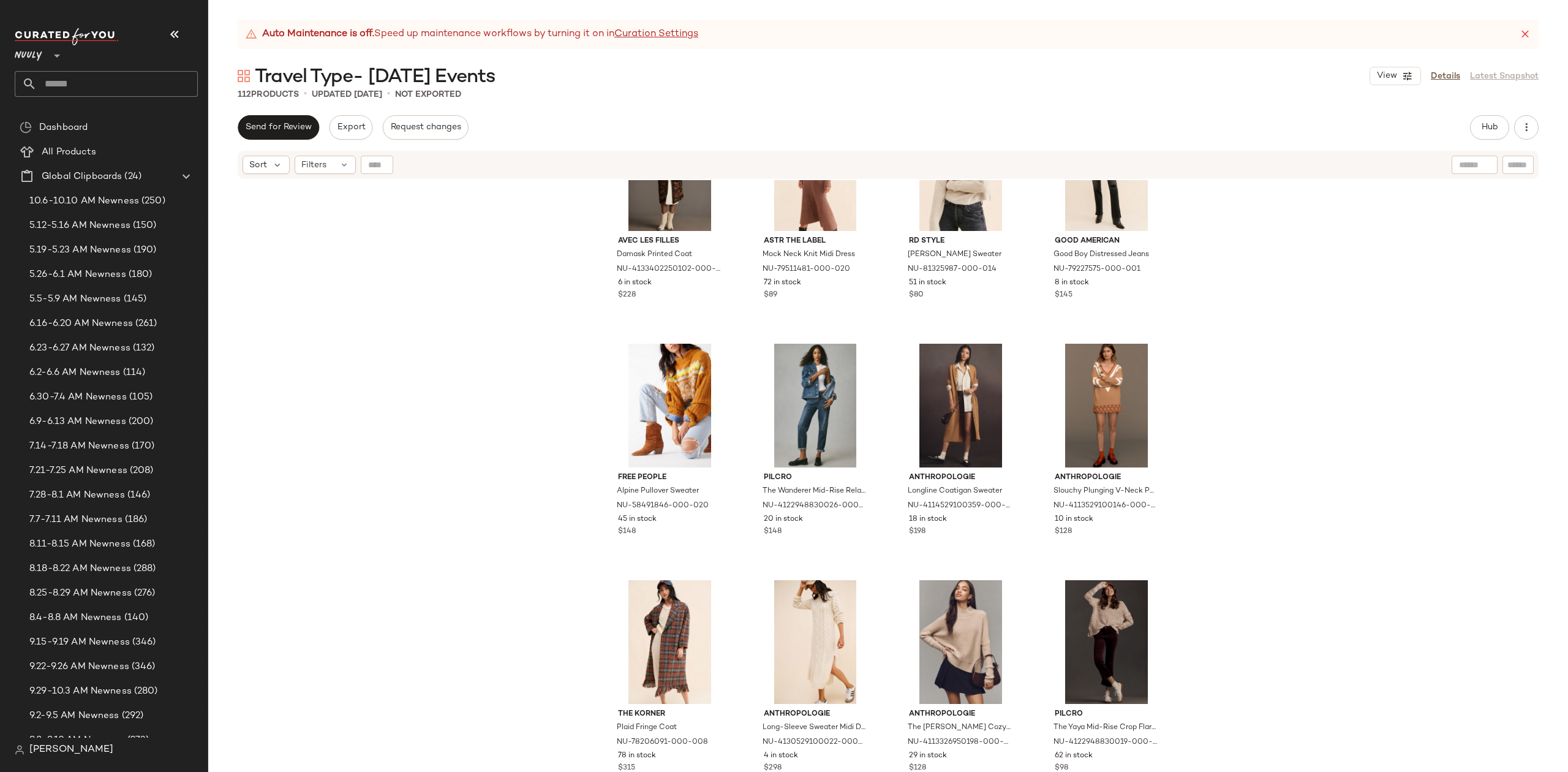
drag, startPoint x: 591, startPoint y: 80, endPoint x: 259, endPoint y: 78, distance: 332.0
click at [259, 78] on div "Travel Type- Thanksgiving Events View Details Latest Snapshot" at bounding box center [888, 76] width 1360 height 25
copy span "Travel Type- Thanksgiving Events"
click at [126, 77] on input "text" at bounding box center [117, 84] width 161 height 26
paste input "**********"
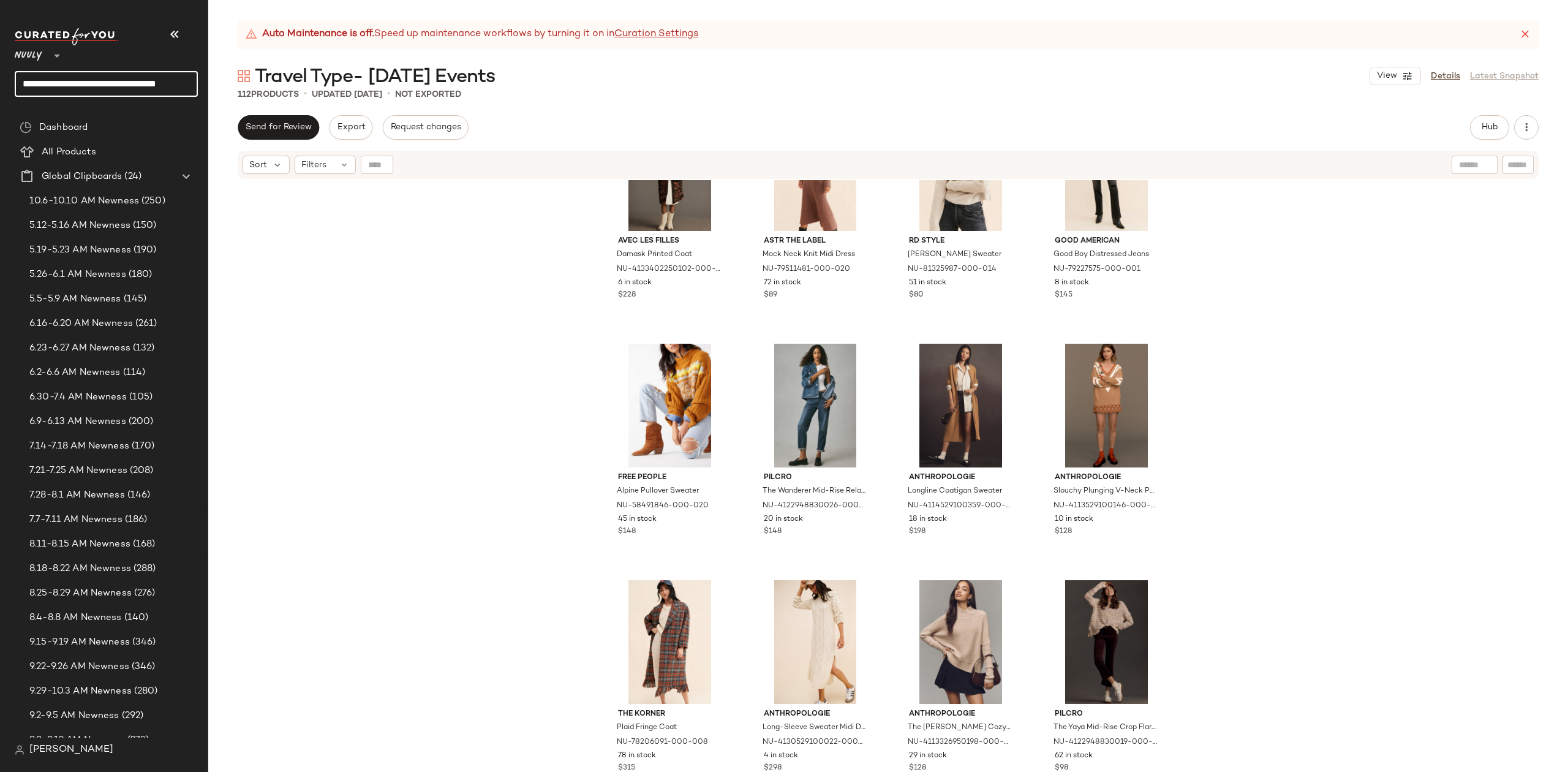
scroll to position [0, 6]
click at [99, 77] on input "**********" at bounding box center [106, 84] width 183 height 26
drag, startPoint x: 21, startPoint y: 80, endPoint x: 258, endPoint y: 101, distance: 237.9
click at [258, 101] on div "**********" at bounding box center [784, 386] width 1568 height 772
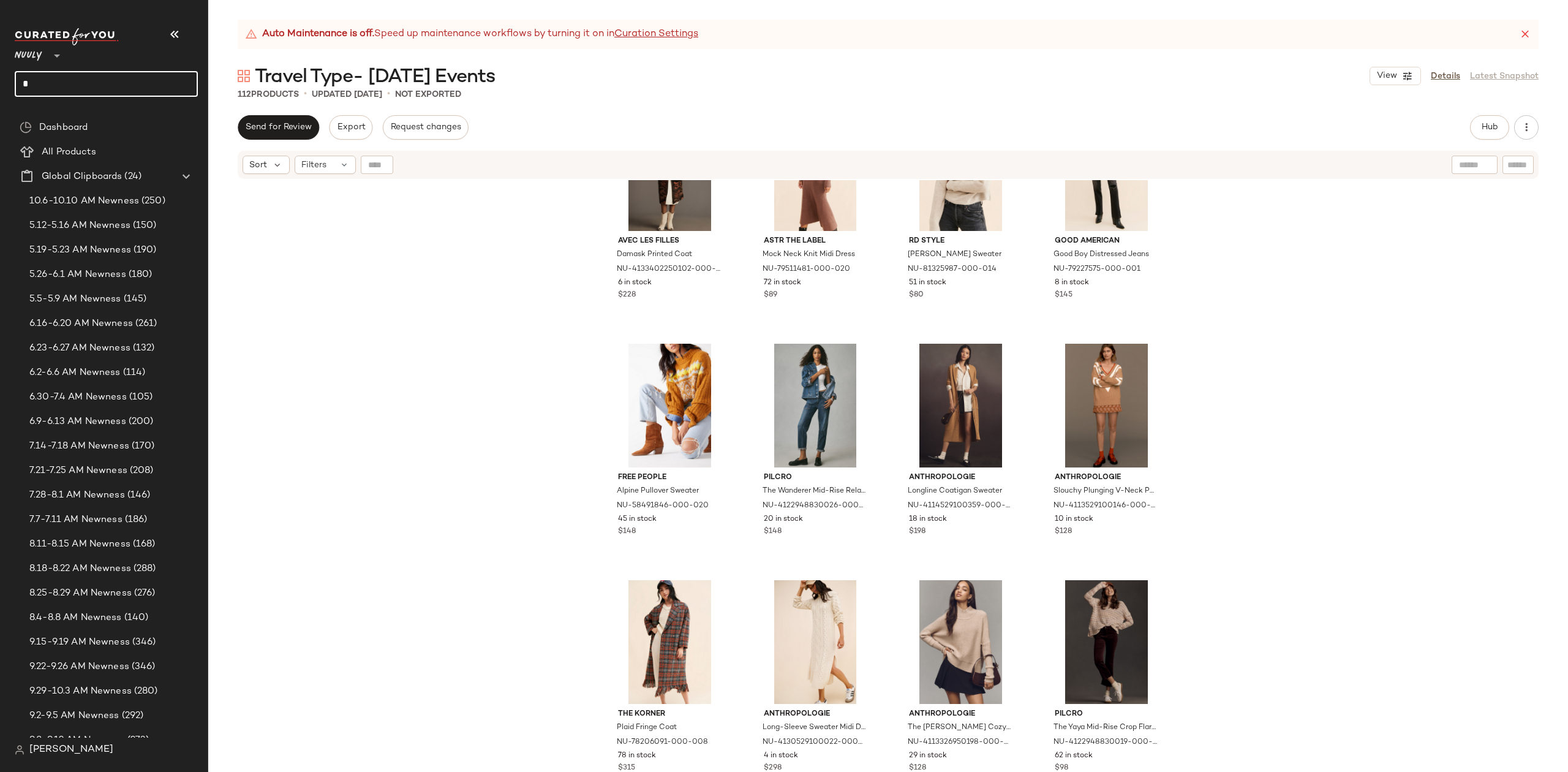
scroll to position [0, 0]
type input "**********"
click at [131, 124] on span "day Planning" at bounding box center [154, 119] width 53 height 13
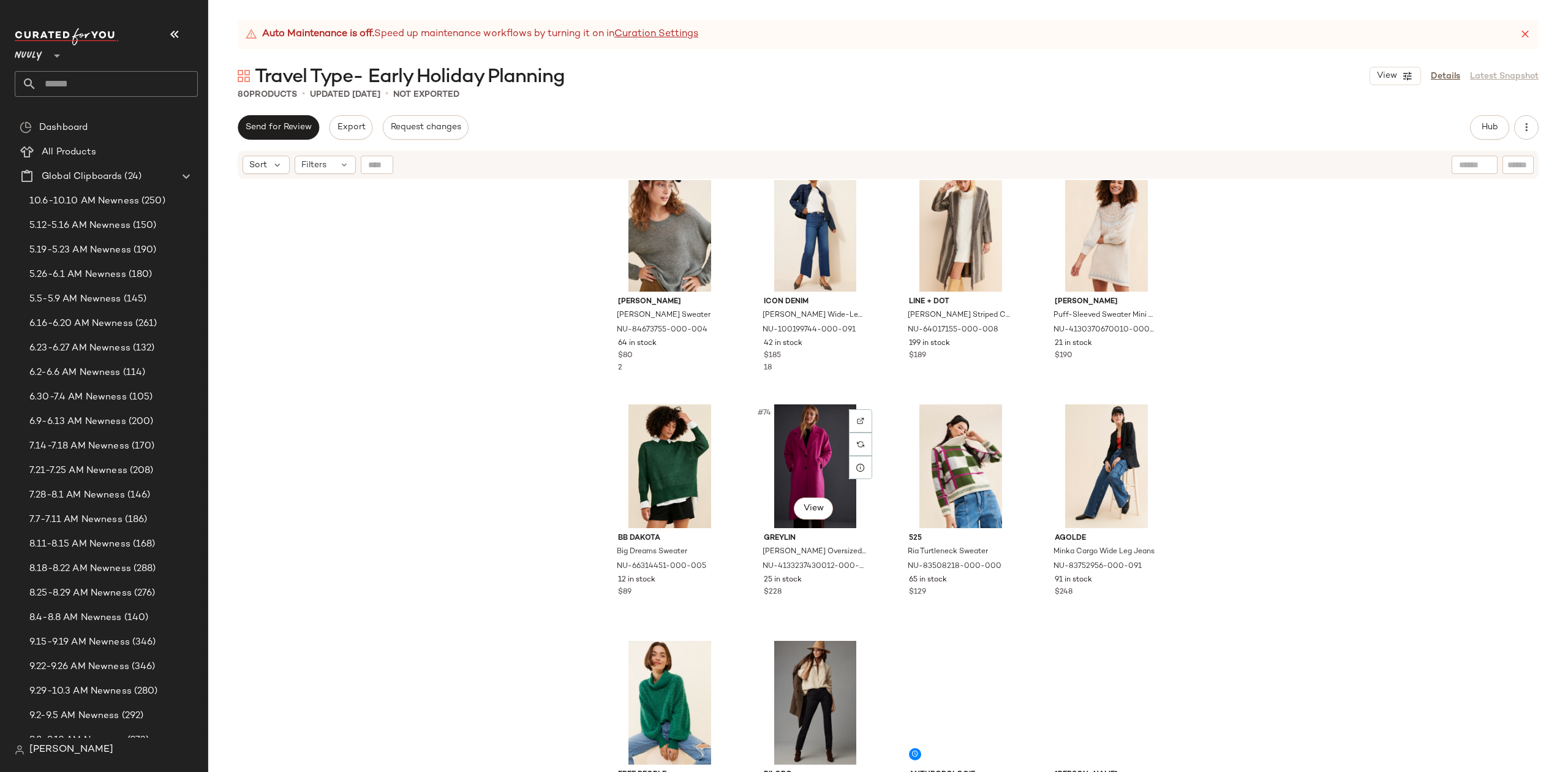
scroll to position [4109, 0]
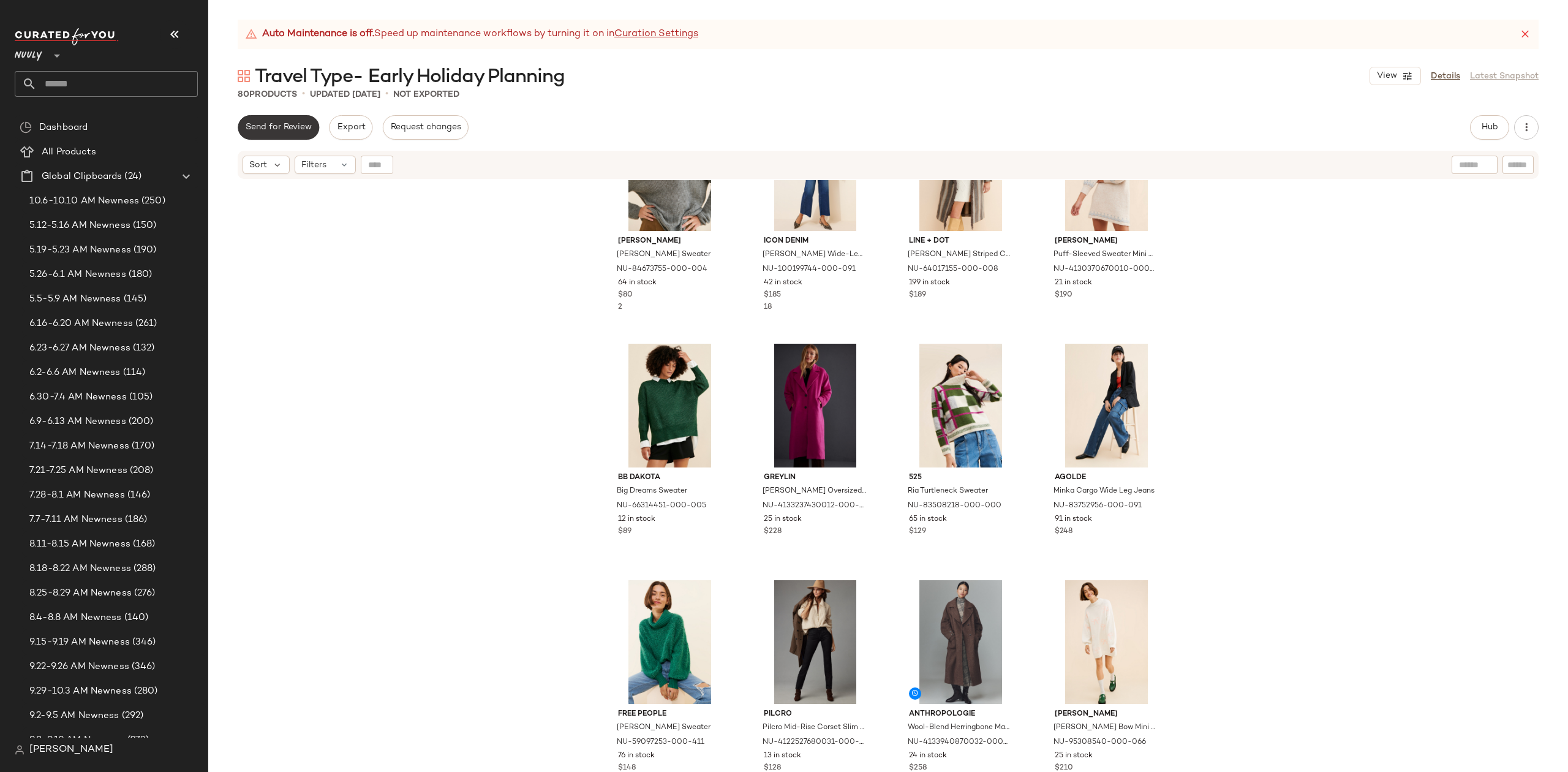
click at [273, 126] on span "Send for Review" at bounding box center [279, 127] width 67 height 9
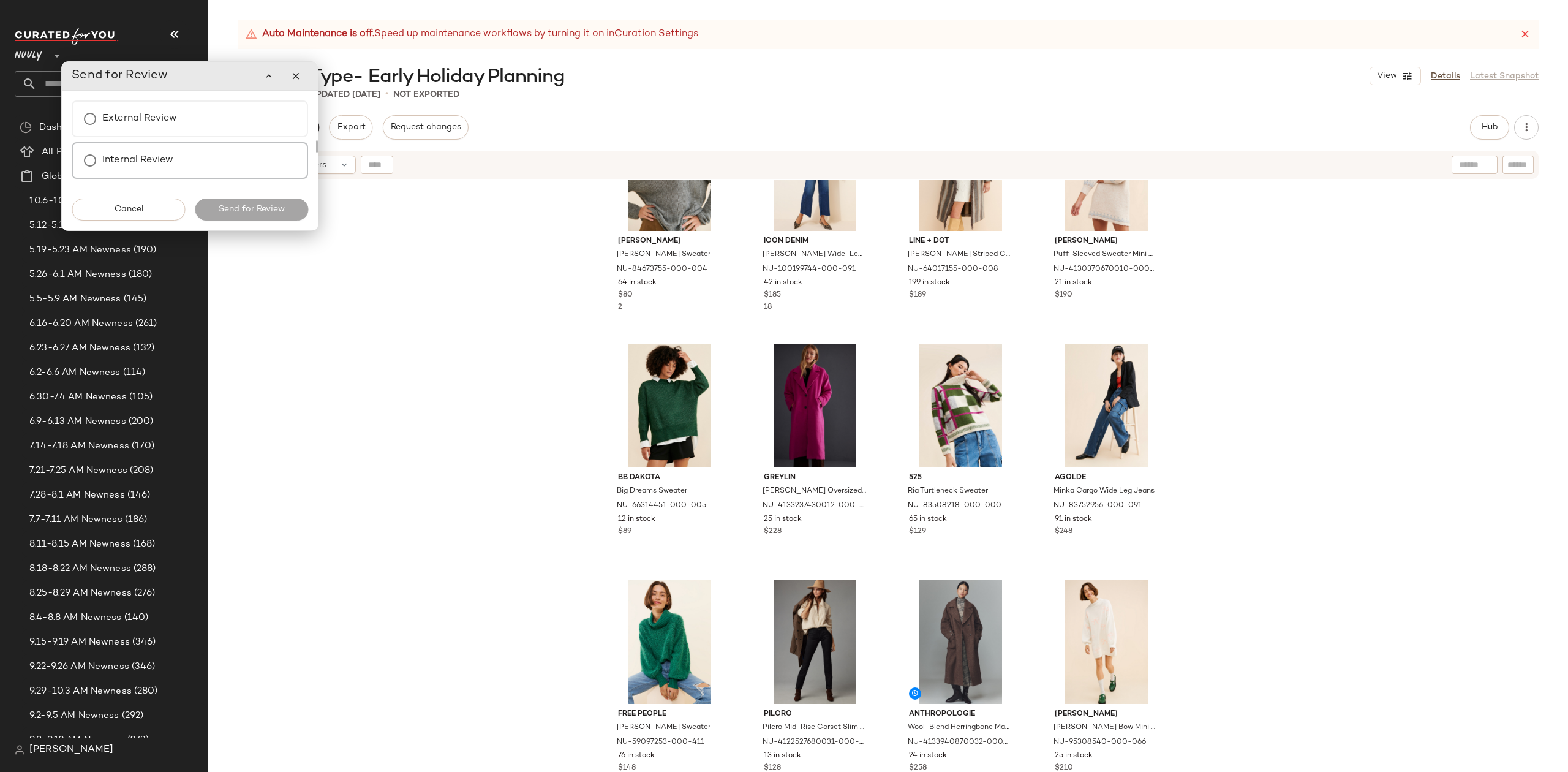
click at [162, 156] on label "Internal Review" at bounding box center [138, 160] width 71 height 25
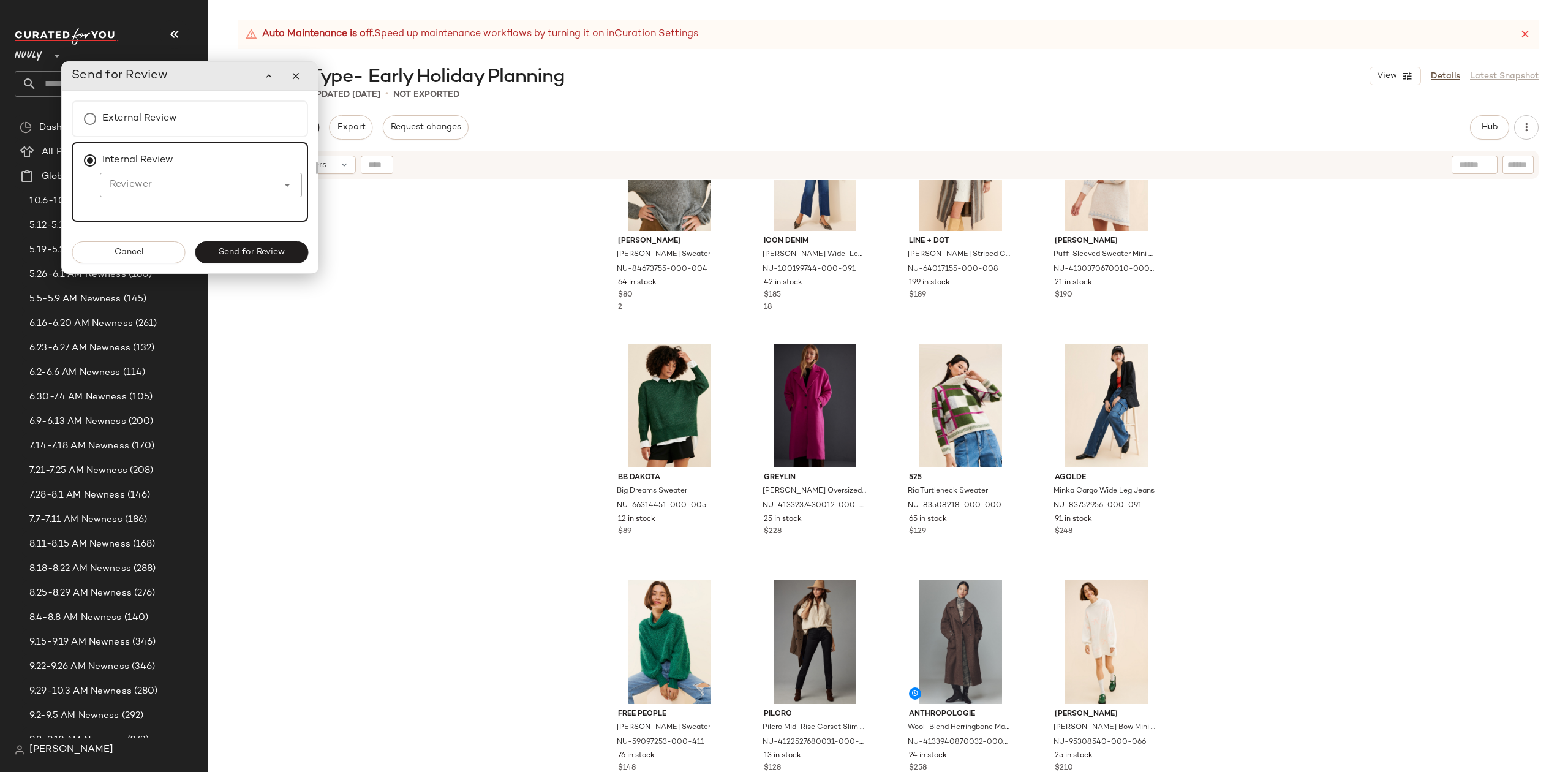
click at [207, 182] on input "Reviewer" at bounding box center [188, 185] width 178 height 15
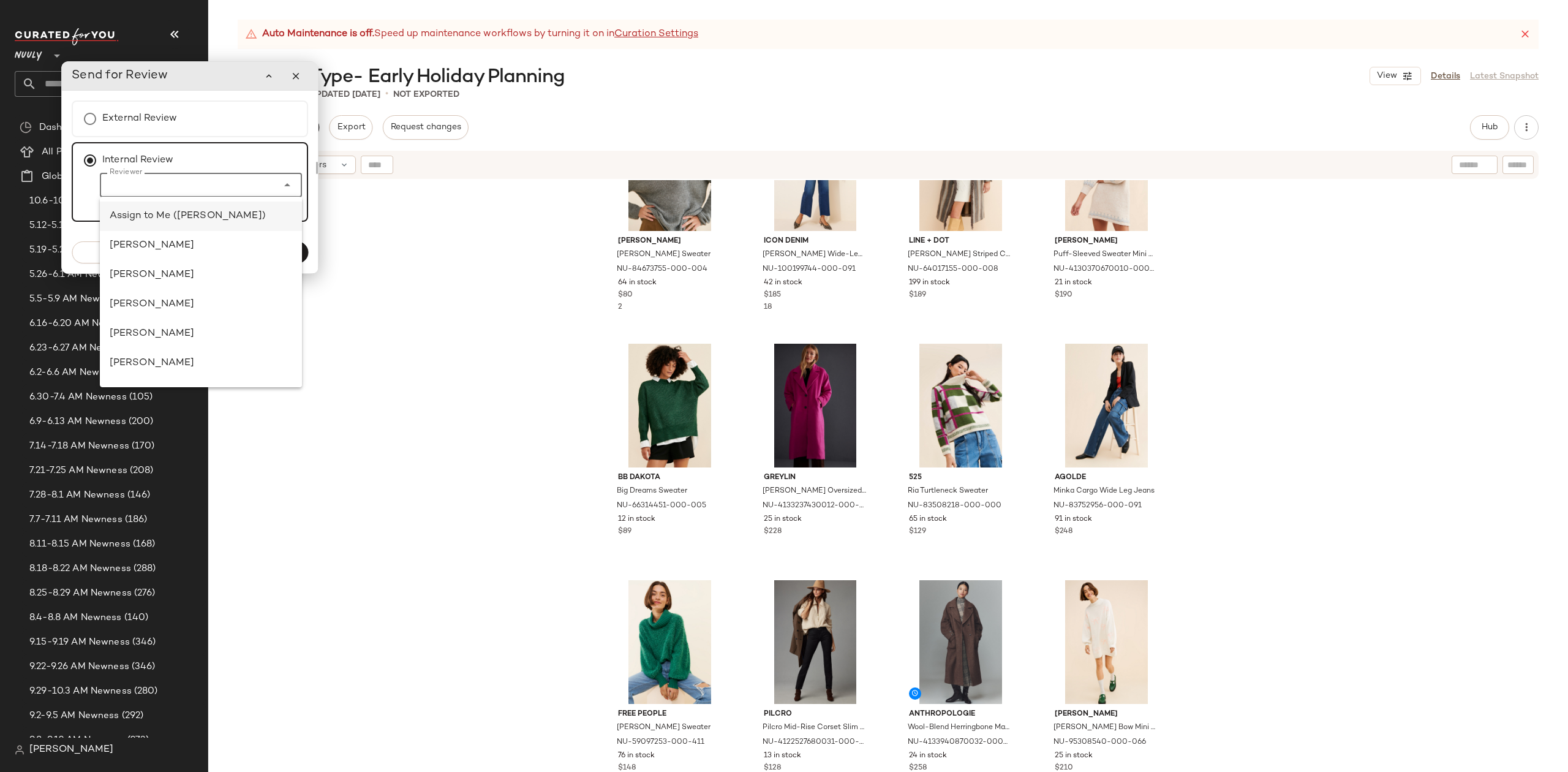
click at [216, 216] on div "Assign to Me (Jaylah Clayton)" at bounding box center [201, 216] width 183 height 15
type input "**********"
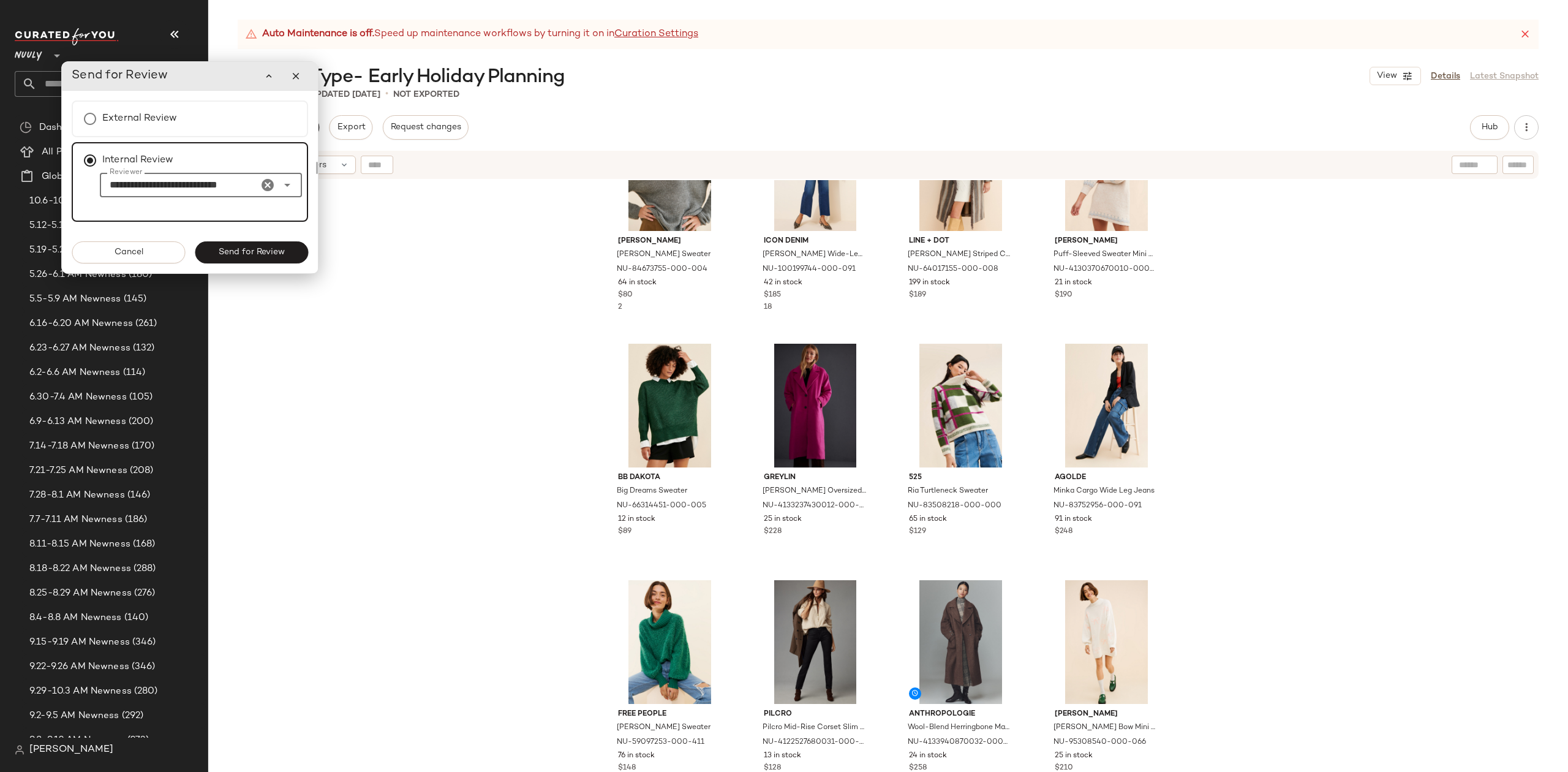
click at [270, 253] on span "Send for Review" at bounding box center [252, 252] width 67 height 9
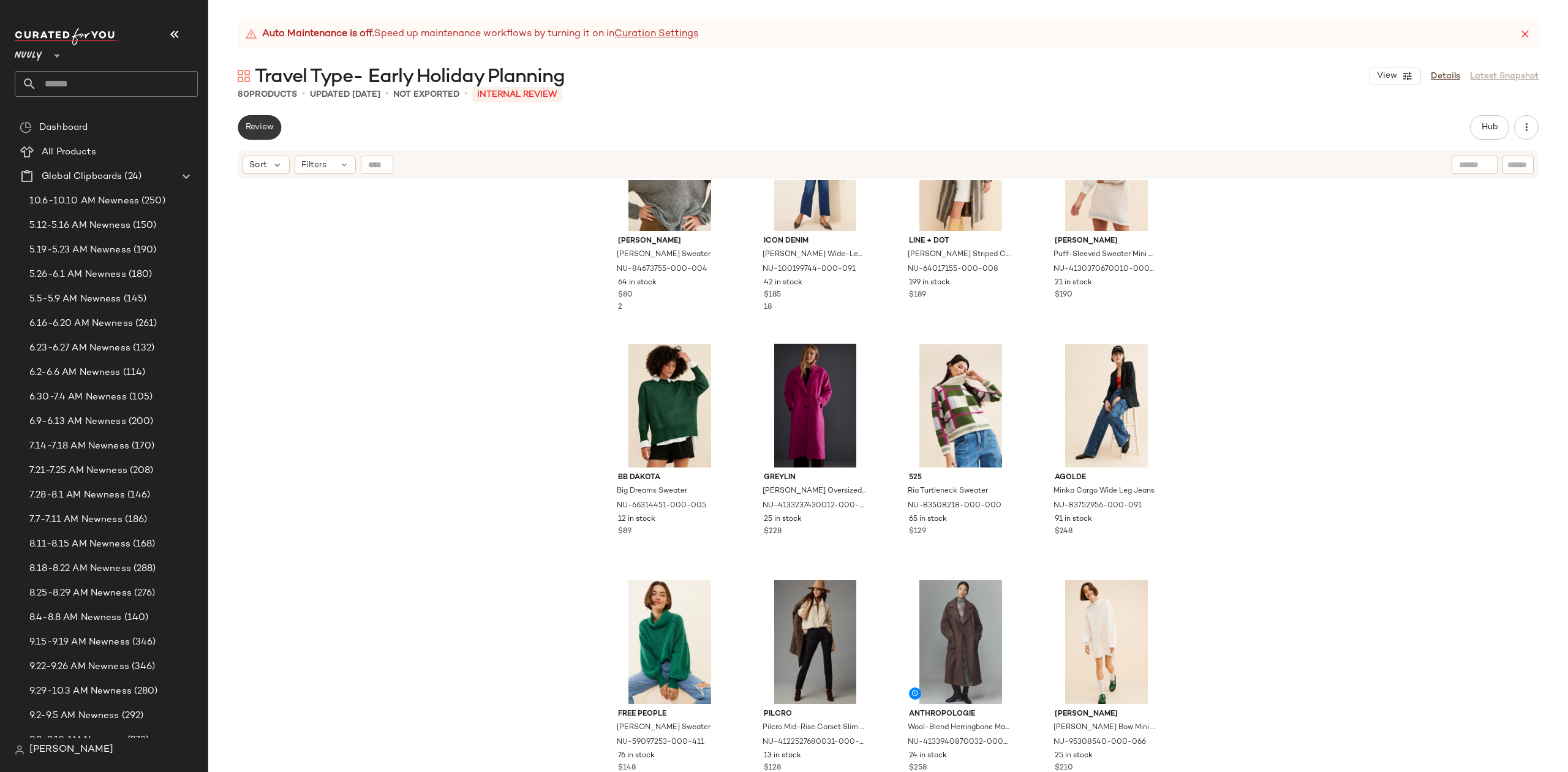
click at [253, 125] on span "Review" at bounding box center [259, 127] width 28 height 9
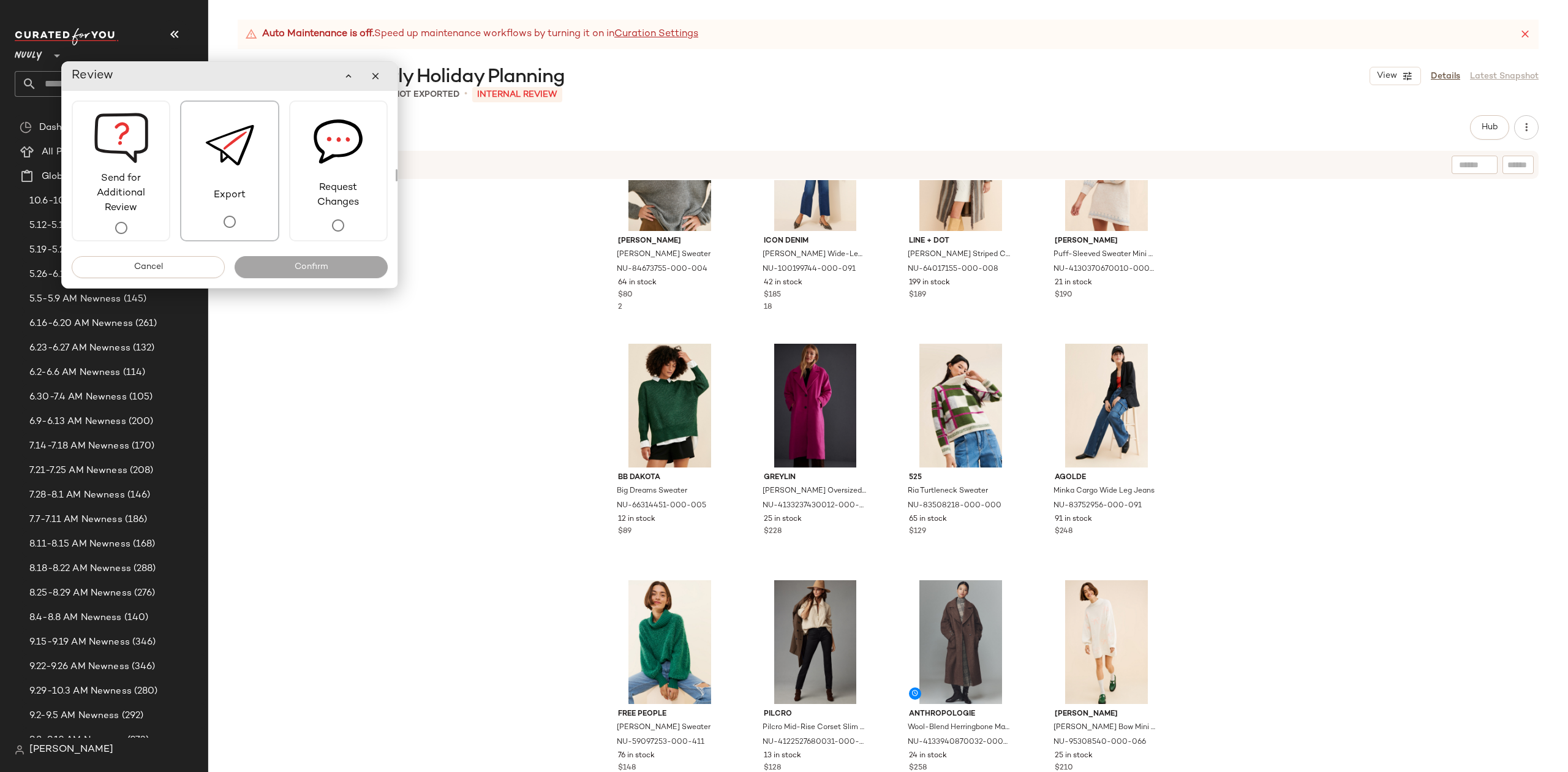
click at [225, 181] on img at bounding box center [230, 144] width 49 height 86
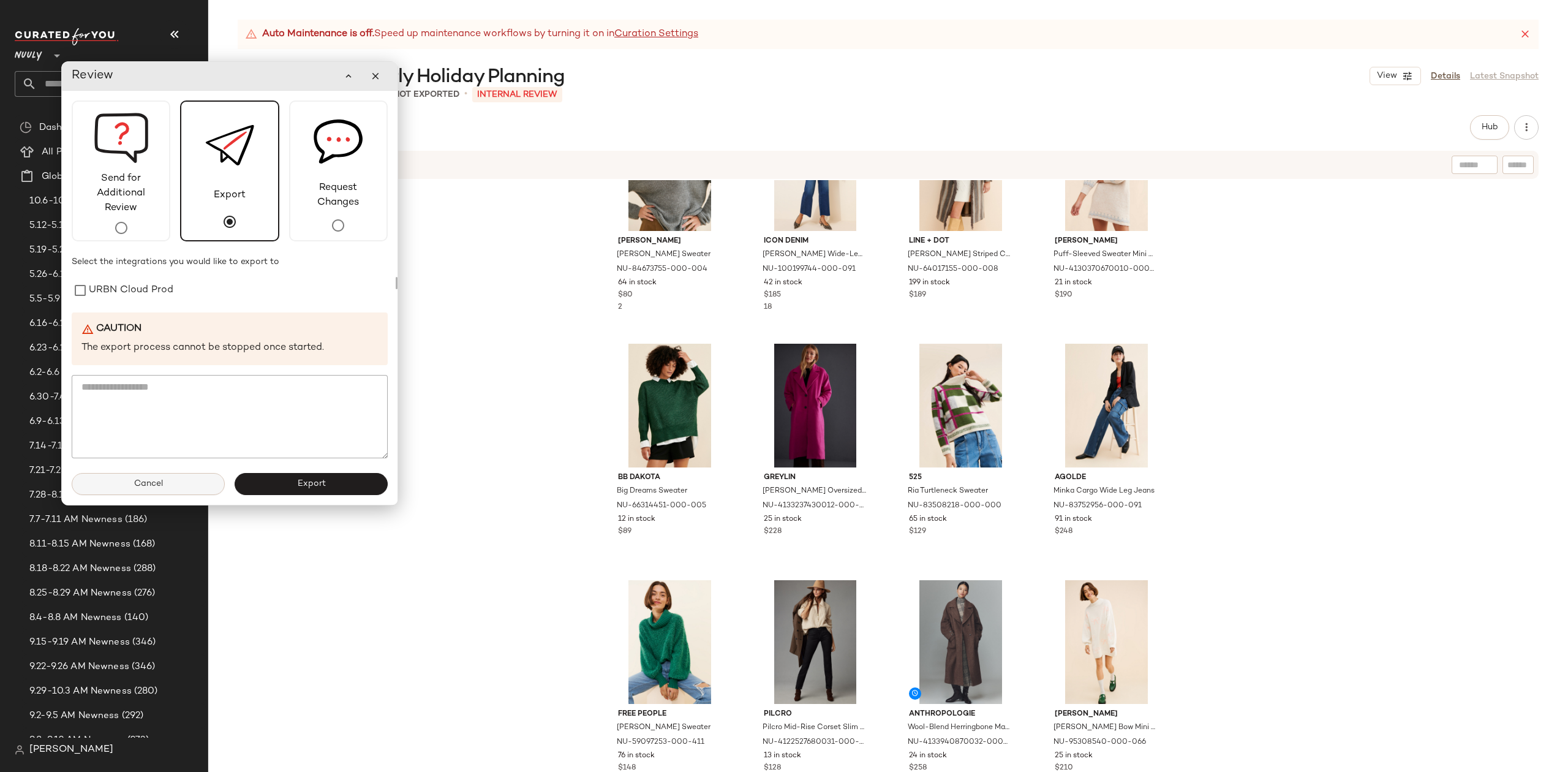
click at [172, 481] on button "Cancel" at bounding box center [148, 484] width 153 height 22
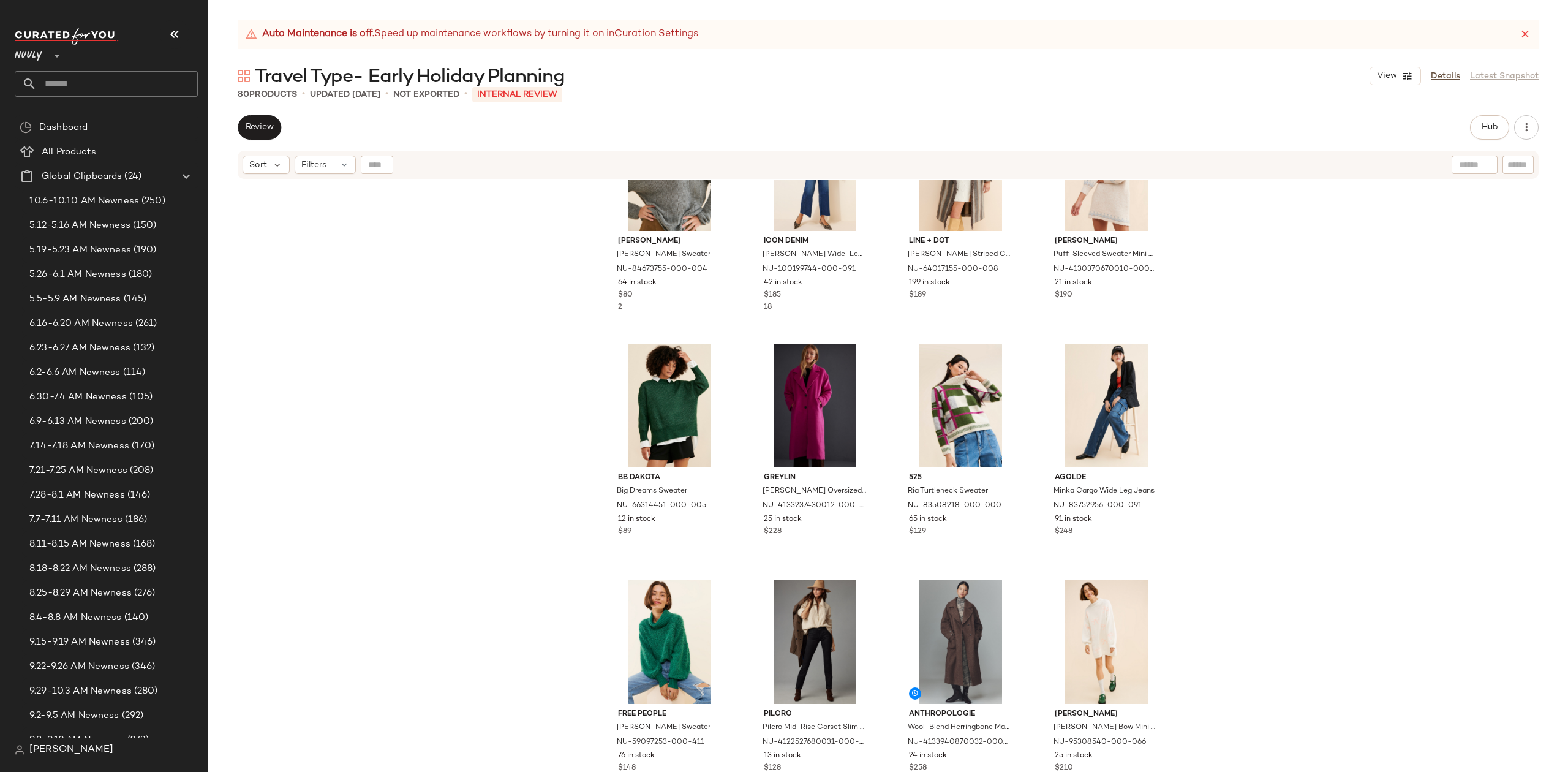
click at [398, 314] on div "Madewell Rosario Pullover Sweater NU-84673755-000-004 64 in stock $80 2 Icon De…" at bounding box center [888, 492] width 1360 height 622
drag, startPoint x: 583, startPoint y: 81, endPoint x: 255, endPoint y: 82, distance: 328.0
click at [255, 82] on div "Travel Type- Early Holiday Planning View Details Latest Snapshot" at bounding box center [888, 76] width 1360 height 25
copy span "Travel Type- Early Holiday Planning"
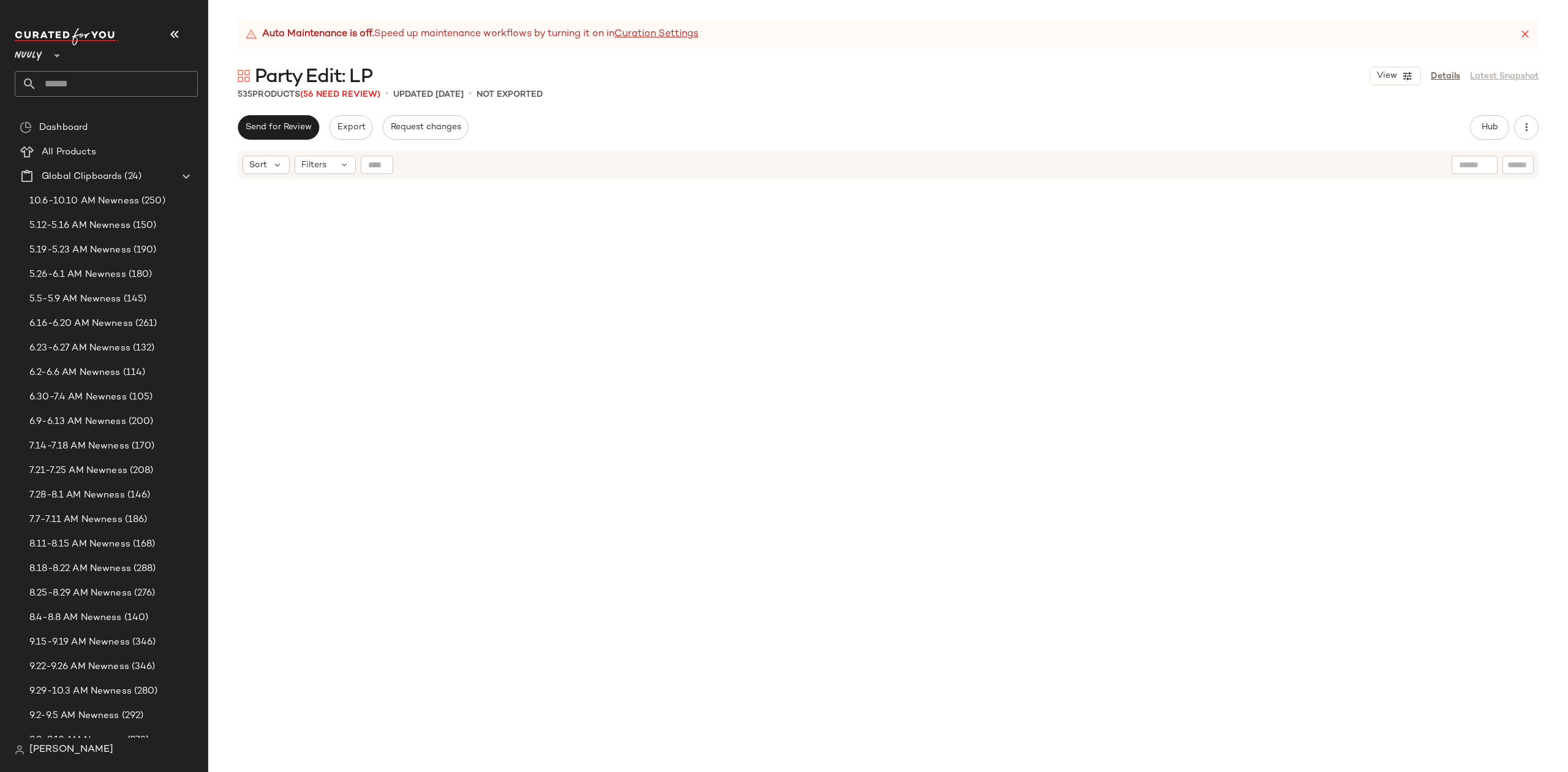
scroll to position [31778, 0]
